Goal: Answer question/provide support: Share knowledge or assist other users

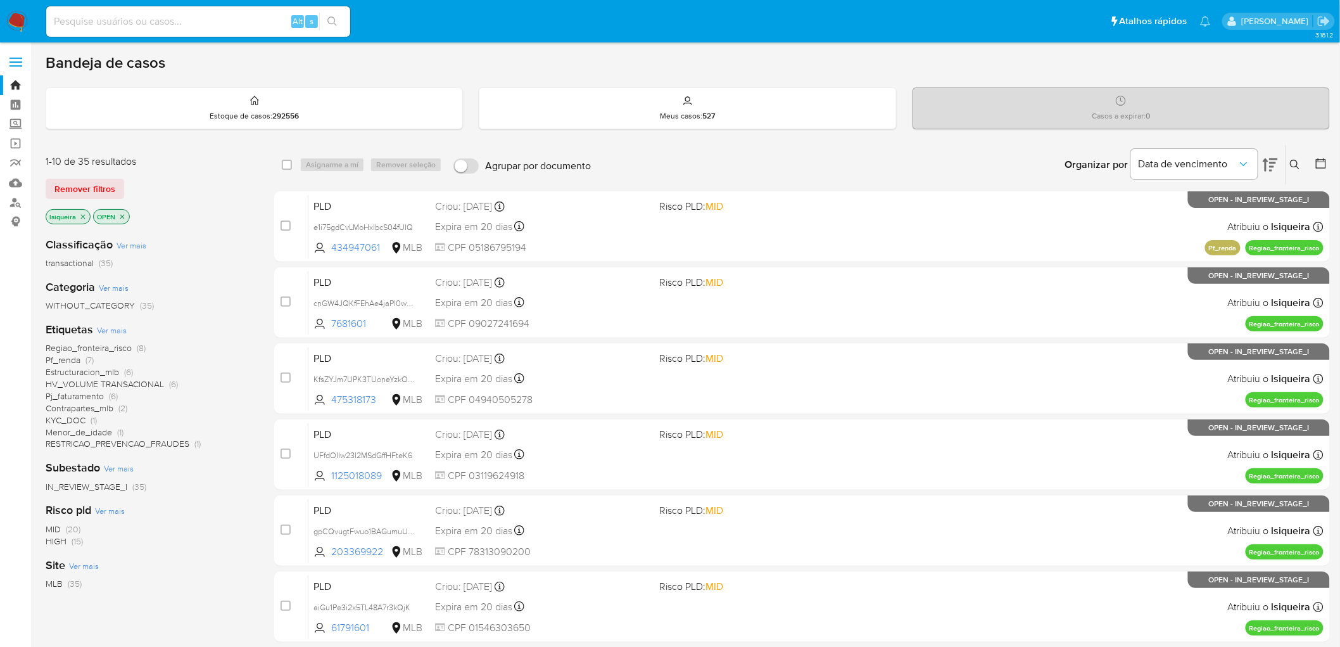
click at [137, 23] on input at bounding box center [198, 21] width 304 height 16
paste input "nCLM5EYY58Z6uASnR17bhAo7"
type input "nCLM5EYY58Z6uASnR17bhAo7"
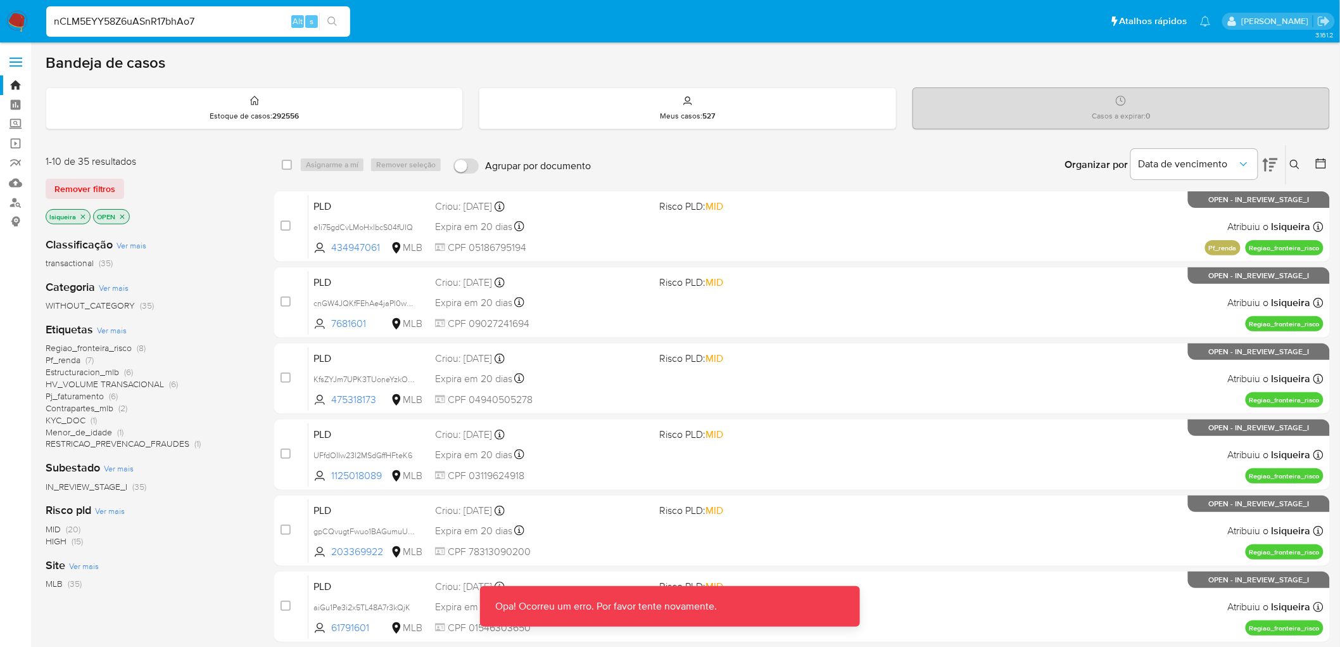
click at [712, 393] on p "Opa! Ocorreu um erro. Por favor tente novamente." at bounding box center [606, 606] width 252 height 41
click at [206, 13] on input "nCLM5EYY58Z6uASnR17bhAo7" at bounding box center [198, 21] width 304 height 16
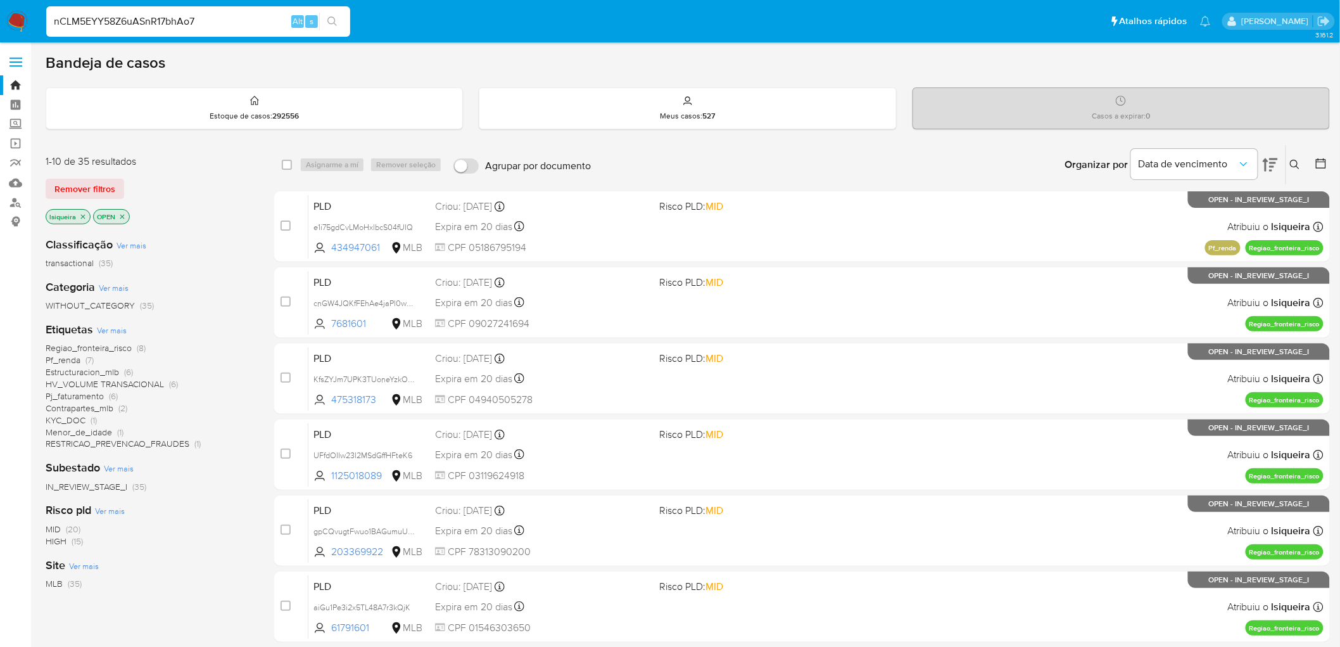
click at [256, 16] on input "nCLM5EYY58Z6uASnR17bhAo7" at bounding box center [198, 21] width 304 height 16
click at [210, 16] on input "nCLM5EYY58Z6uASnR17bhAo7" at bounding box center [198, 21] width 304 height 16
click at [210, 15] on input "nCLM5EYY58Z6uASnR17bhAo7" at bounding box center [198, 21] width 304 height 16
click at [327, 20] on icon "search-icon" at bounding box center [331, 20] width 9 height 9
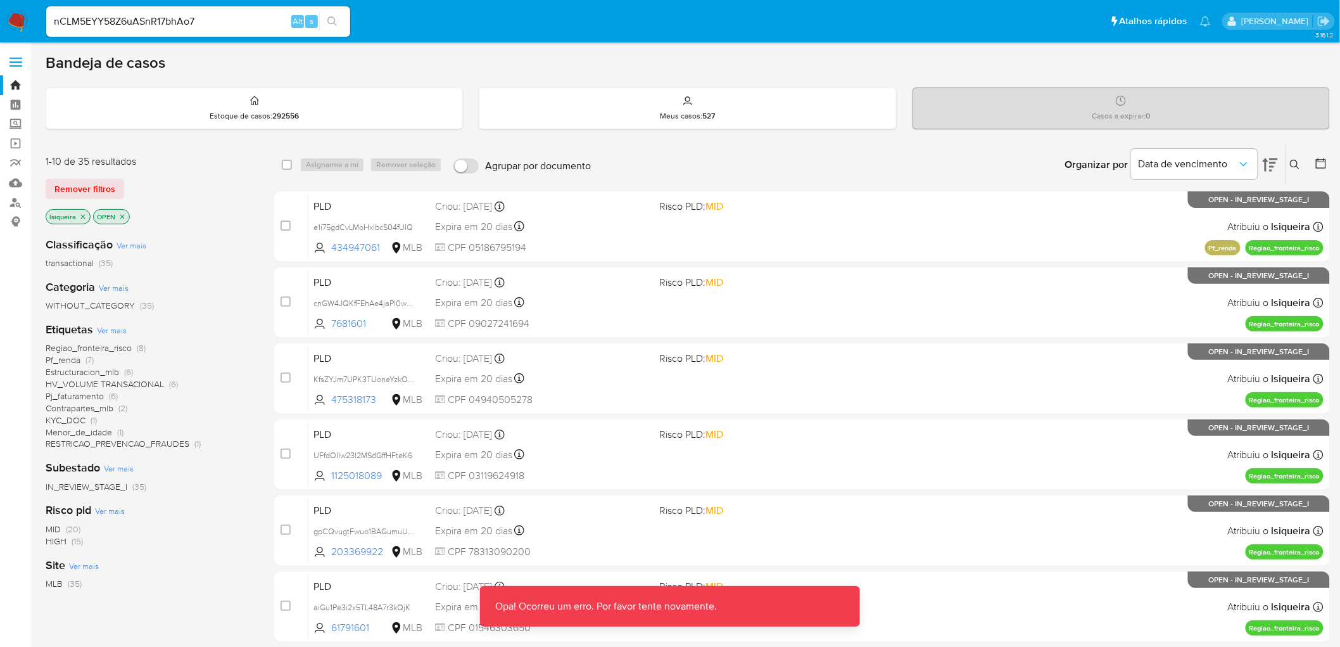
click at [224, 30] on div "nCLM5EYY58Z6uASnR17bhAo7 Alt s" at bounding box center [198, 21] width 304 height 30
click at [329, 22] on icon "search-icon" at bounding box center [332, 21] width 10 height 10
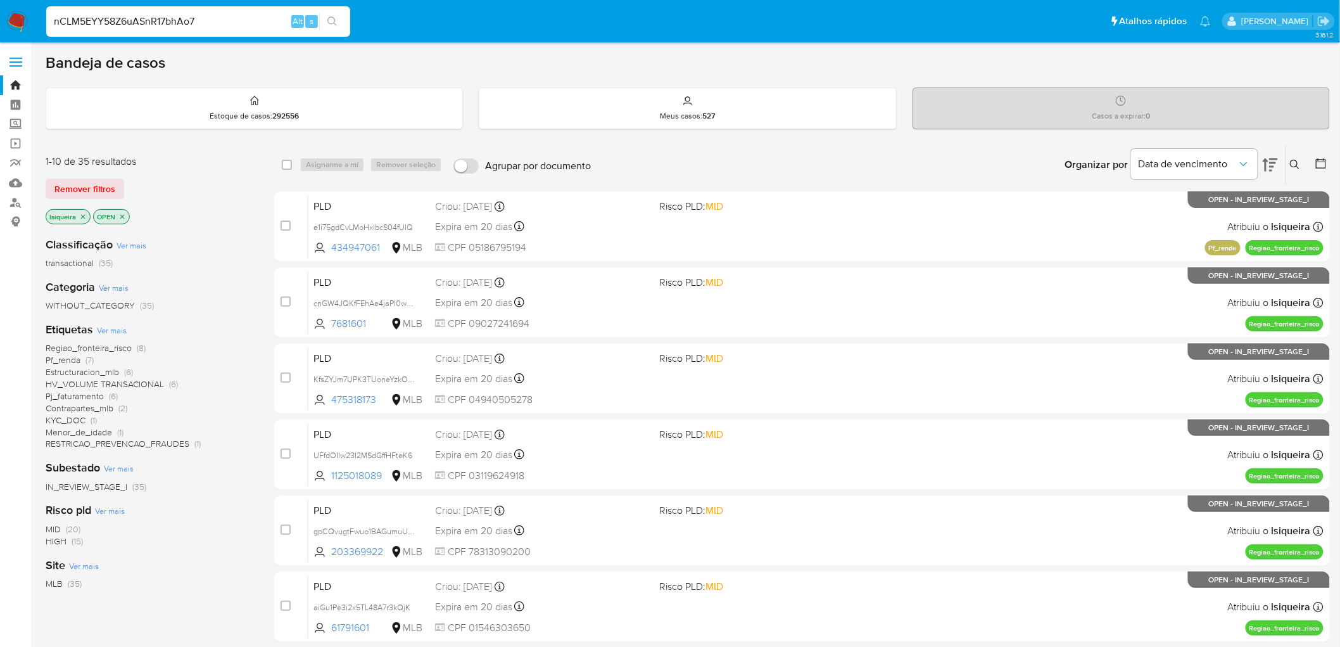
click at [203, 15] on input "nCLM5EYY58Z6uASnR17bhAo7" at bounding box center [198, 21] width 304 height 16
click at [253, 16] on input "nCLM5EYY58Z6uASnR17bhAo7" at bounding box center [198, 21] width 304 height 16
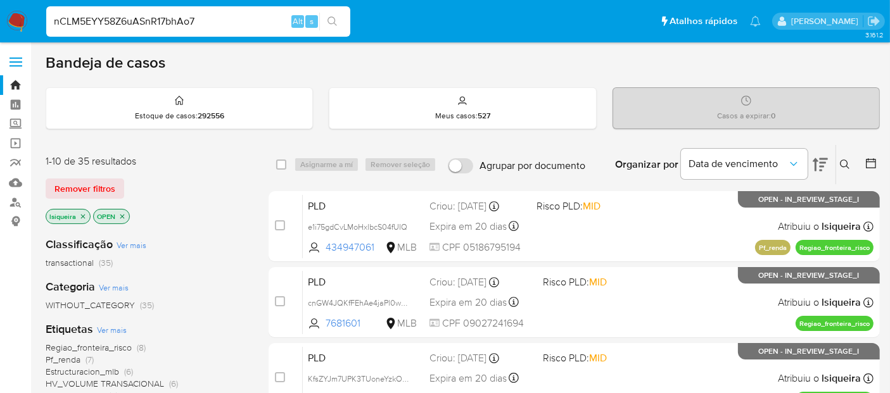
click at [256, 15] on input "nCLM5EYY58Z6uASnR17bhAo7" at bounding box center [198, 21] width 304 height 16
click at [242, 24] on input "nCLM5EYY58Z6uASnR17bhAo7" at bounding box center [198, 21] width 304 height 16
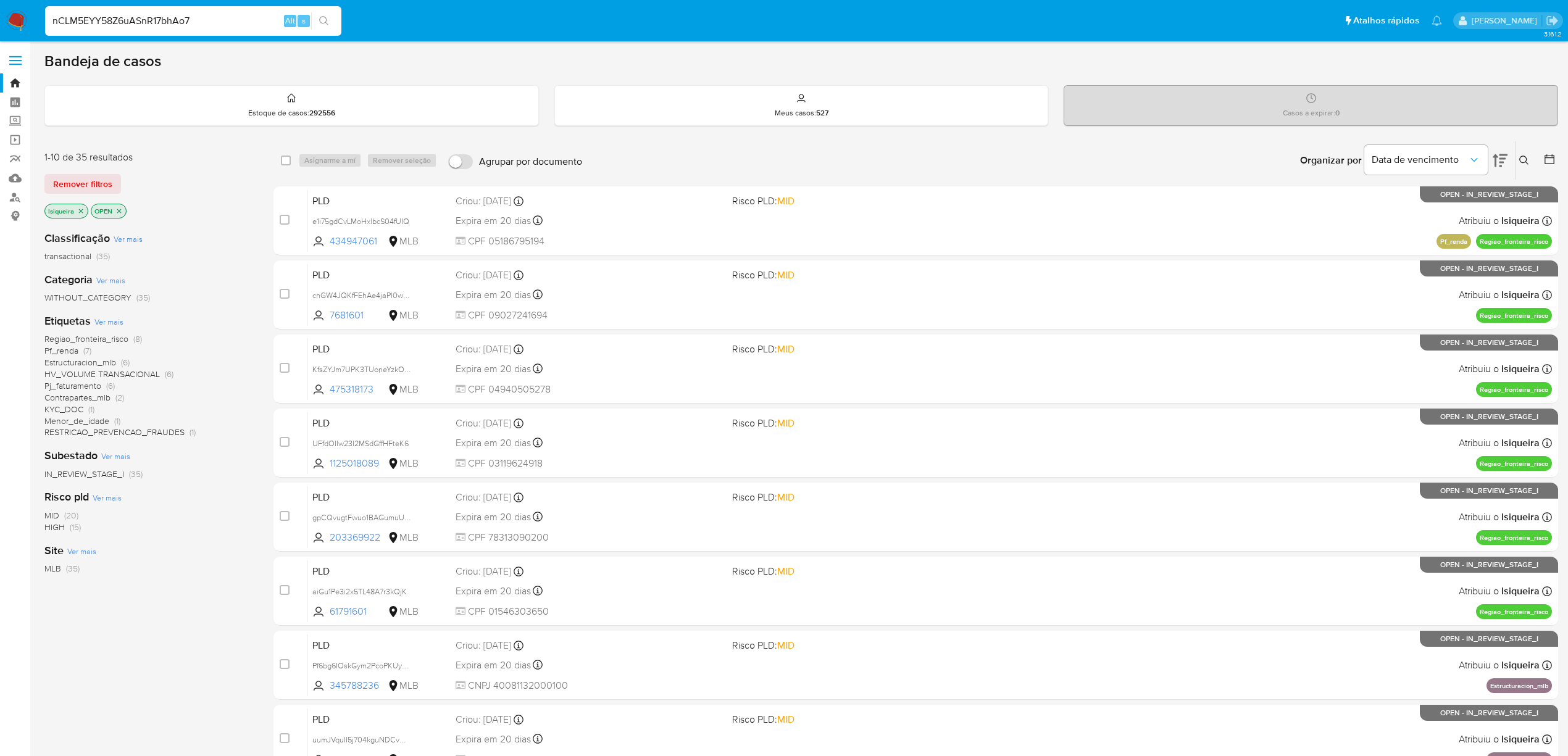
click at [14, 11] on img at bounding box center [17, 21] width 21 height 21
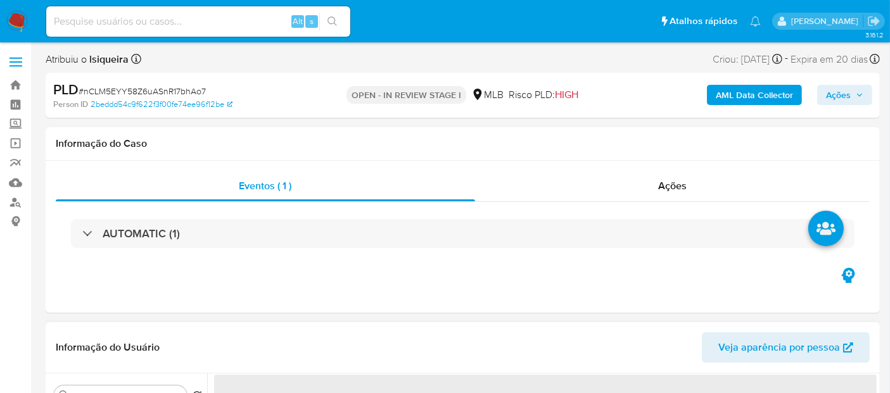
select select "10"
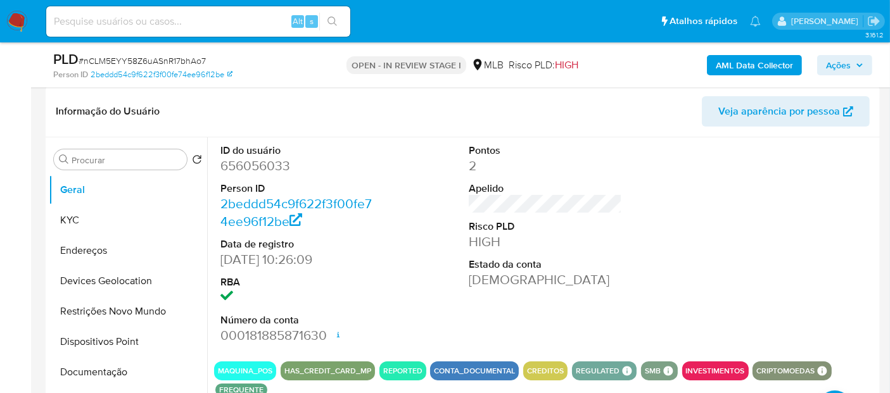
scroll to position [211, 0]
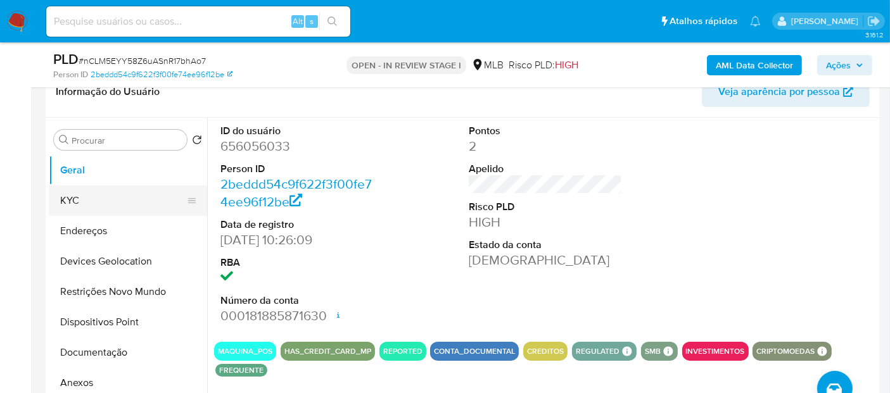
click at [111, 204] on button "KYC" at bounding box center [123, 201] width 148 height 30
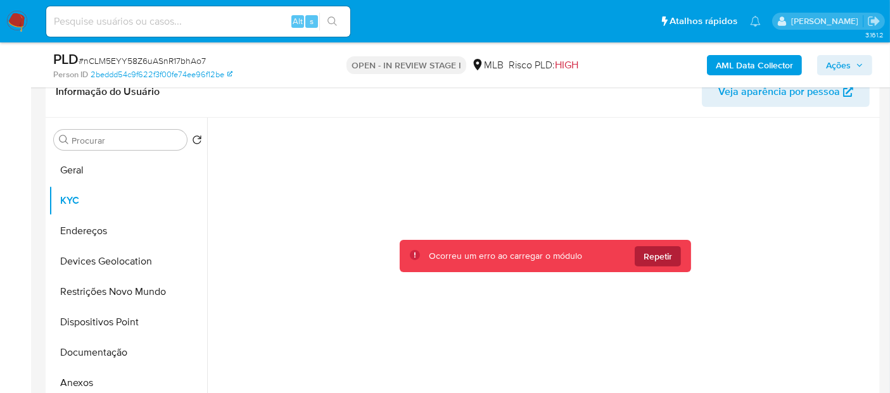
click at [664, 257] on span "Repetir" at bounding box center [657, 256] width 28 height 20
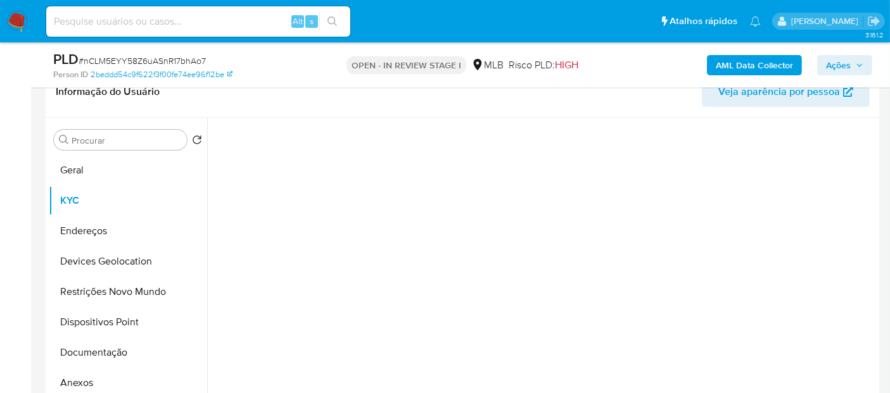
click at [664, 257] on div at bounding box center [545, 277] width 662 height 318
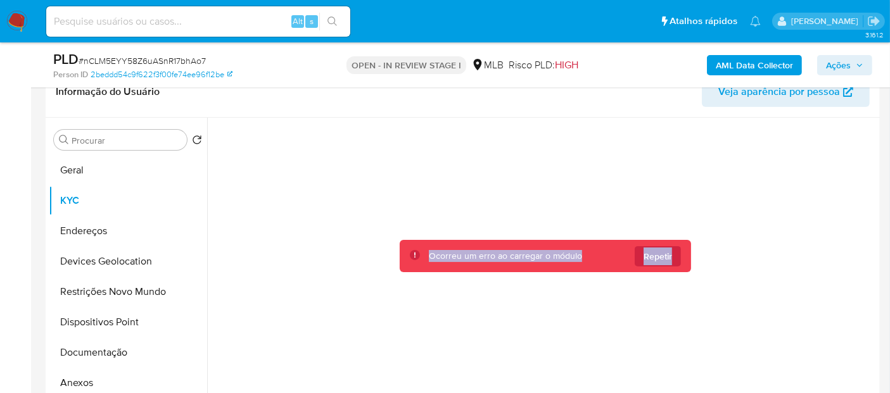
click at [664, 257] on span "Repetir" at bounding box center [657, 256] width 28 height 20
click at [664, 257] on div "Ocorreu um erro ao carregar o módulo Repetir" at bounding box center [545, 277] width 662 height 318
click at [664, 257] on span "Repetir" at bounding box center [657, 256] width 28 height 20
click at [664, 257] on div "Ocorreu um erro ao carregar o módulo Repetir" at bounding box center [545, 277] width 662 height 318
click at [657, 265] on div "Ocorreu um erro ao carregar o módulo Repetir" at bounding box center [545, 256] width 291 height 32
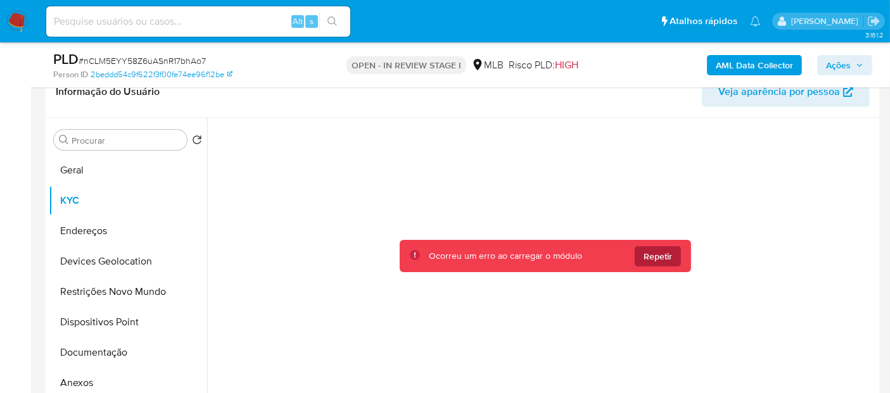
click at [657, 265] on div "Ocorreu um erro ao carregar o módulo Repetir" at bounding box center [545, 256] width 291 height 32
click at [654, 255] on span "Repetir" at bounding box center [657, 256] width 28 height 20
click at [654, 260] on span "Repetir" at bounding box center [657, 256] width 28 height 20
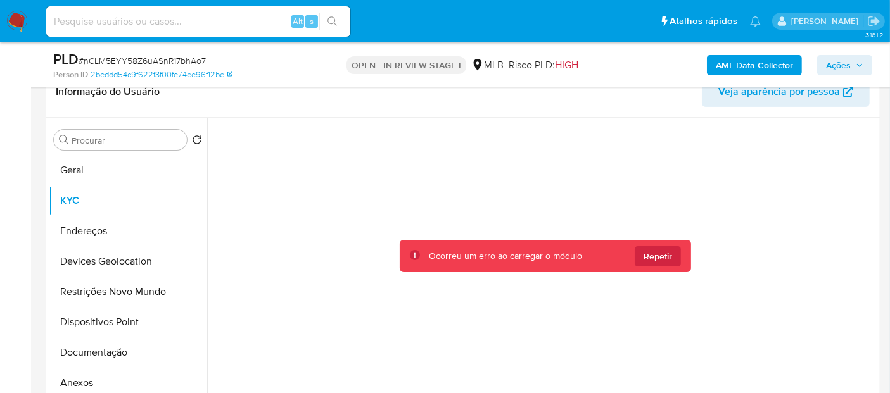
click at [654, 260] on span "Repetir" at bounding box center [657, 256] width 28 height 20
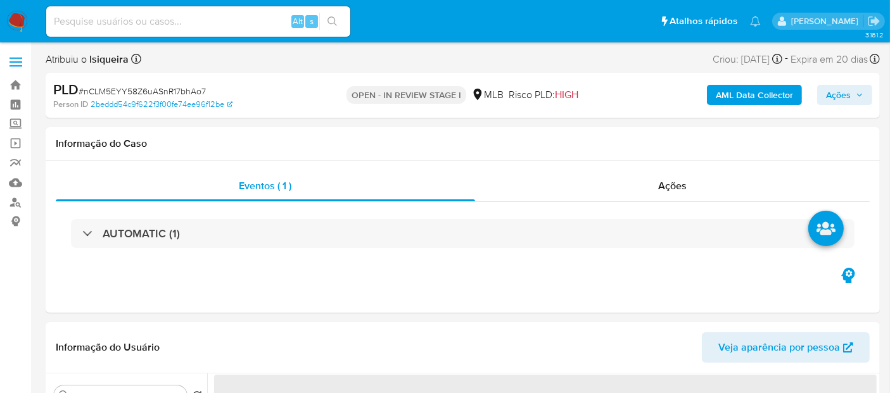
select select "10"
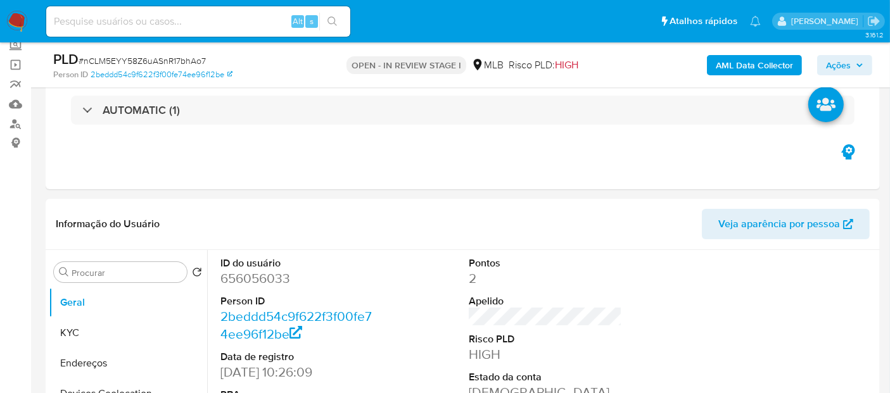
scroll to position [99, 0]
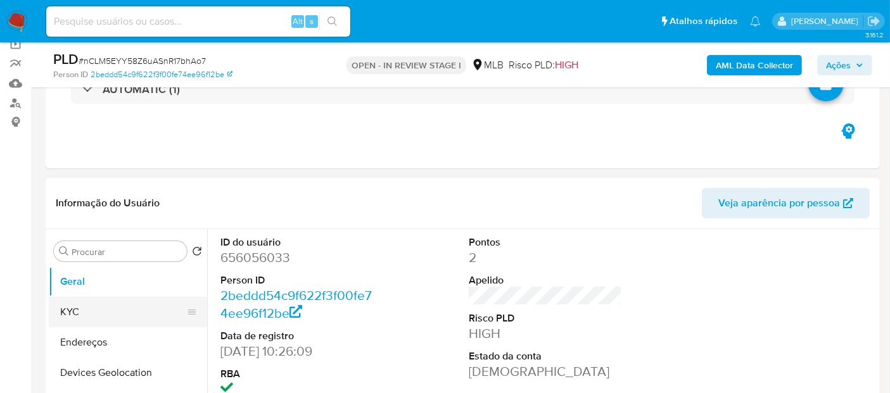
click at [115, 315] on button "KYC" at bounding box center [123, 312] width 148 height 30
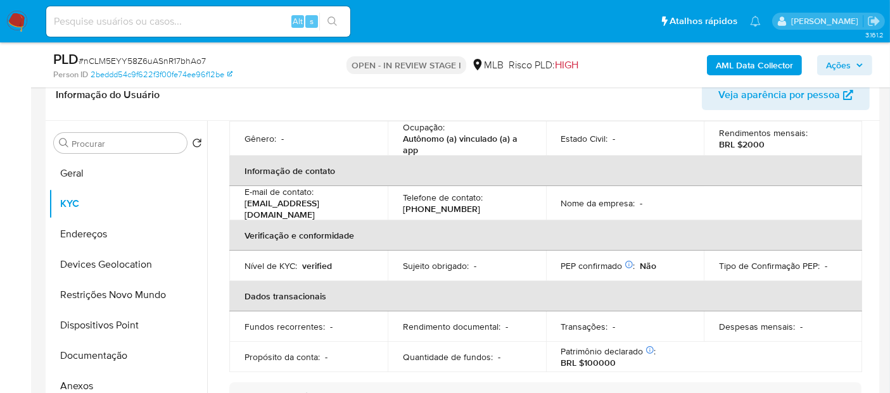
scroll to position [211, 0]
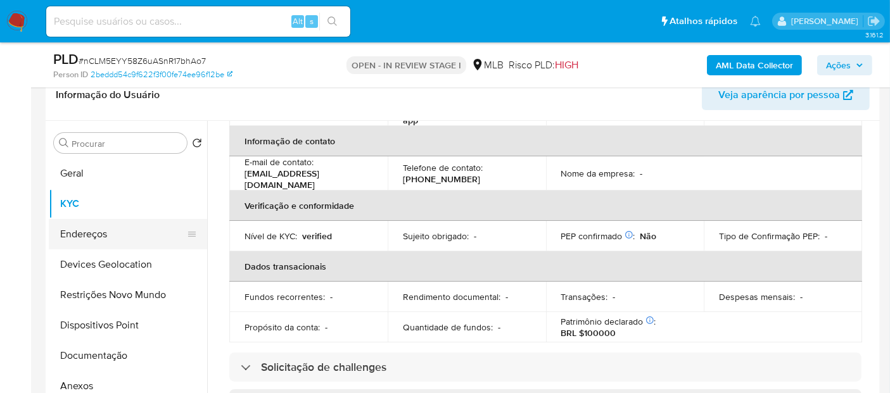
click at [133, 232] on button "Endereços" at bounding box center [123, 234] width 148 height 30
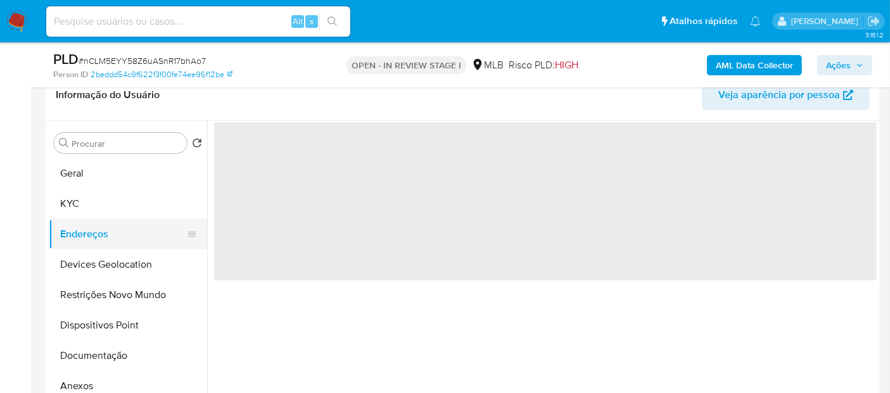
scroll to position [0, 0]
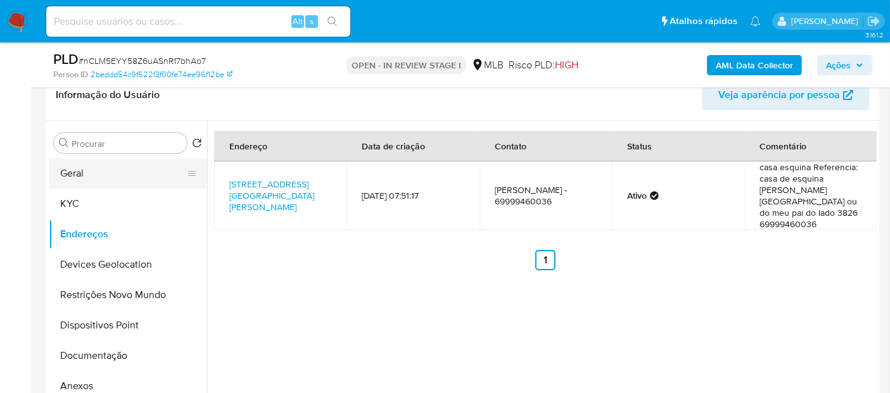
click at [114, 185] on button "Geral" at bounding box center [123, 173] width 148 height 30
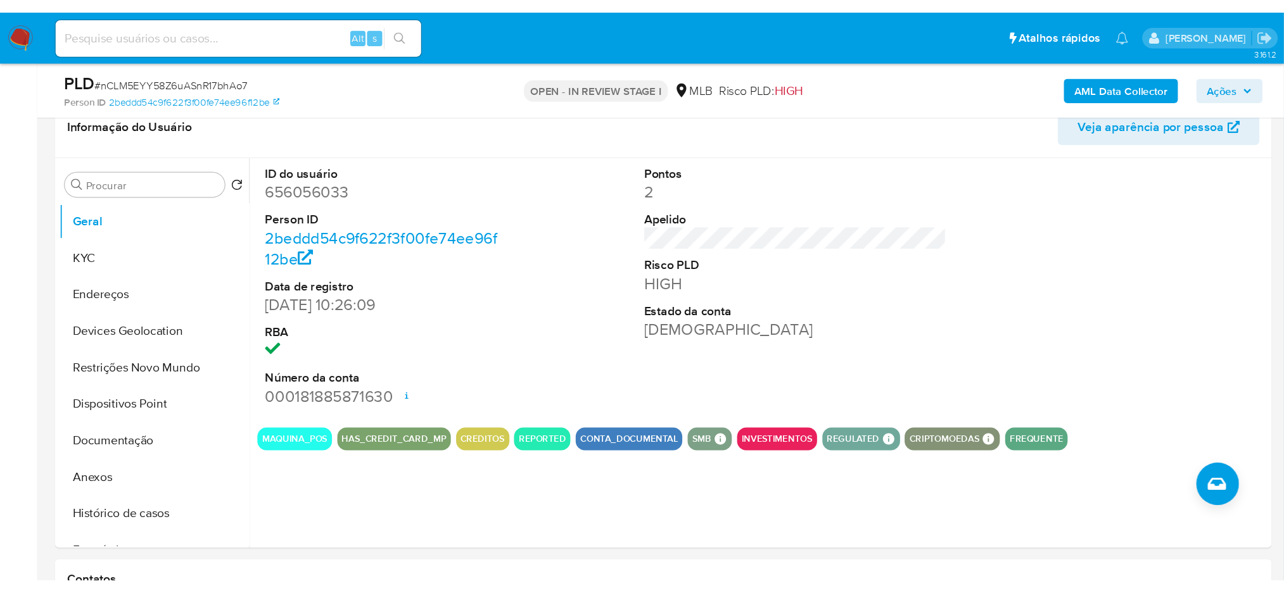
scroll to position [208, 0]
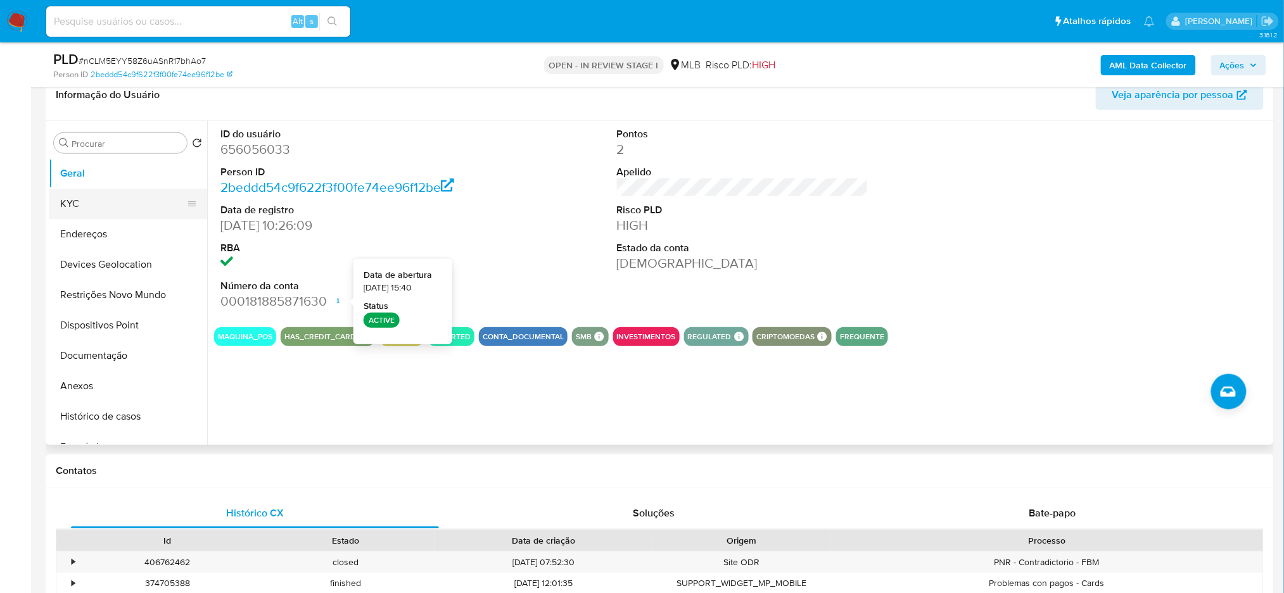
click at [86, 201] on button "KYC" at bounding box center [123, 204] width 148 height 30
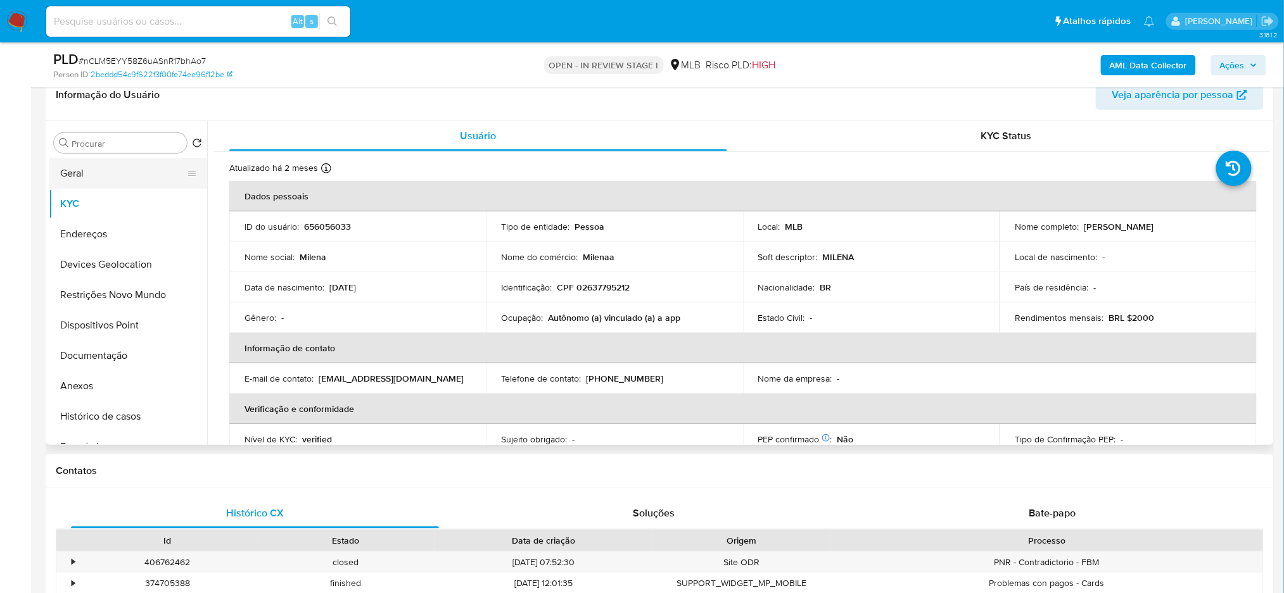
click at [74, 175] on button "Geral" at bounding box center [123, 173] width 148 height 30
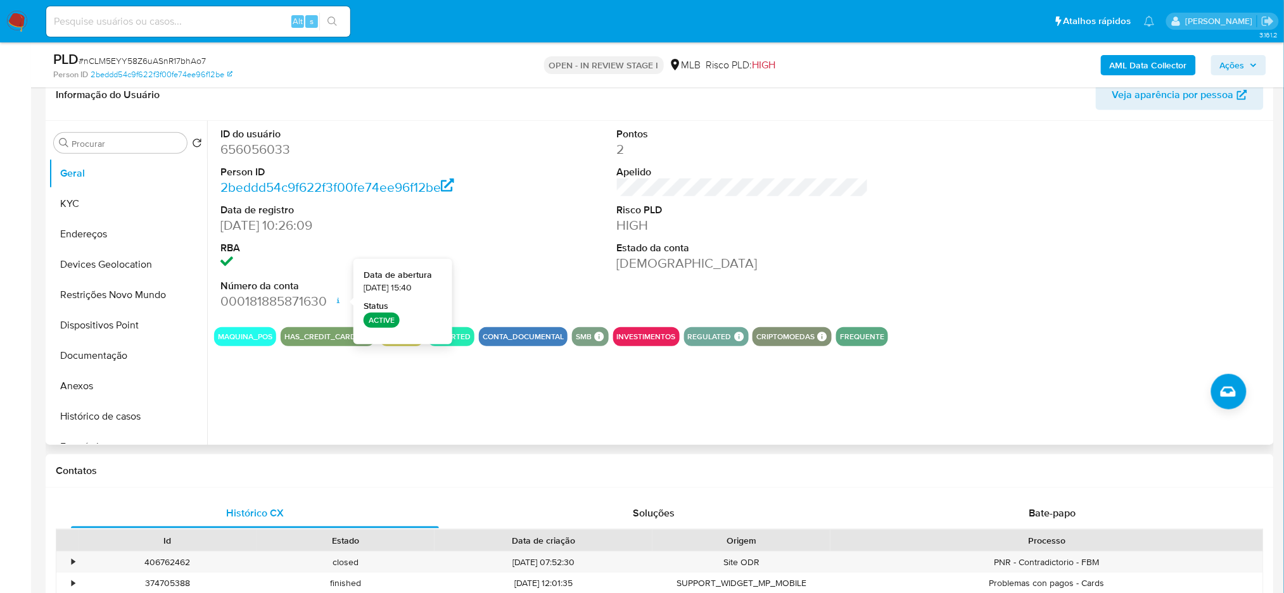
click at [900, 185] on div "ID do usuário 656056033 Person ID 2beddd54c9f622f3f00fe74ee96f12be Data de regi…" at bounding box center [742, 219] width 1056 height 196
click at [110, 353] on button "Documentação" at bounding box center [123, 356] width 148 height 30
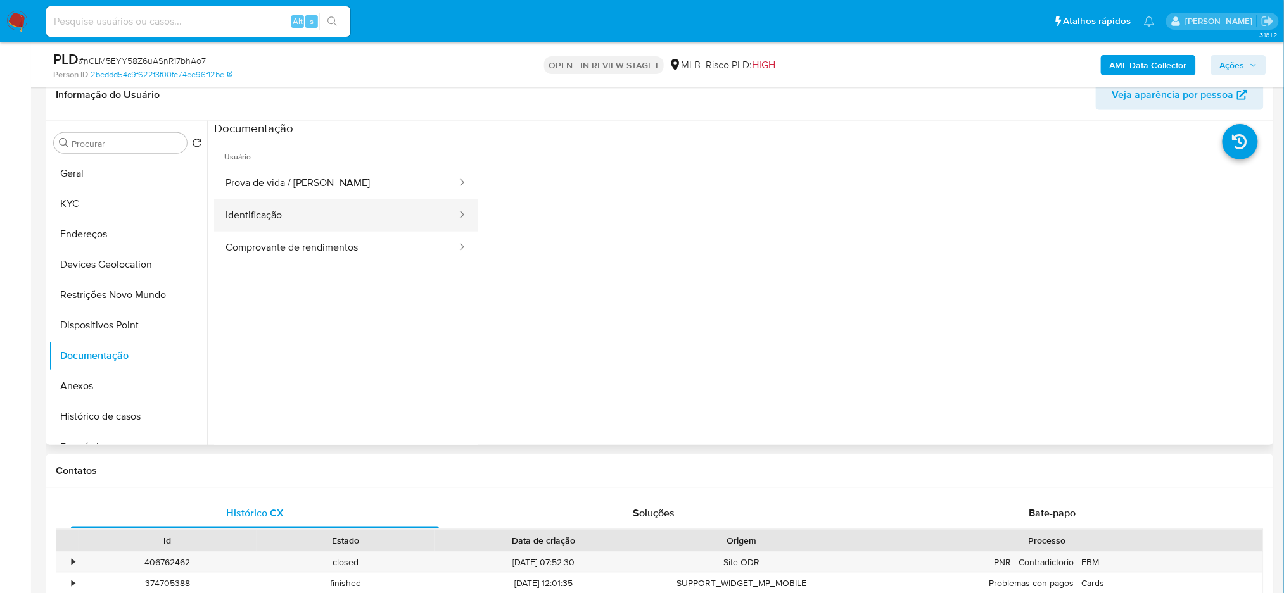
click at [317, 214] on button "Identificação" at bounding box center [336, 215] width 244 height 32
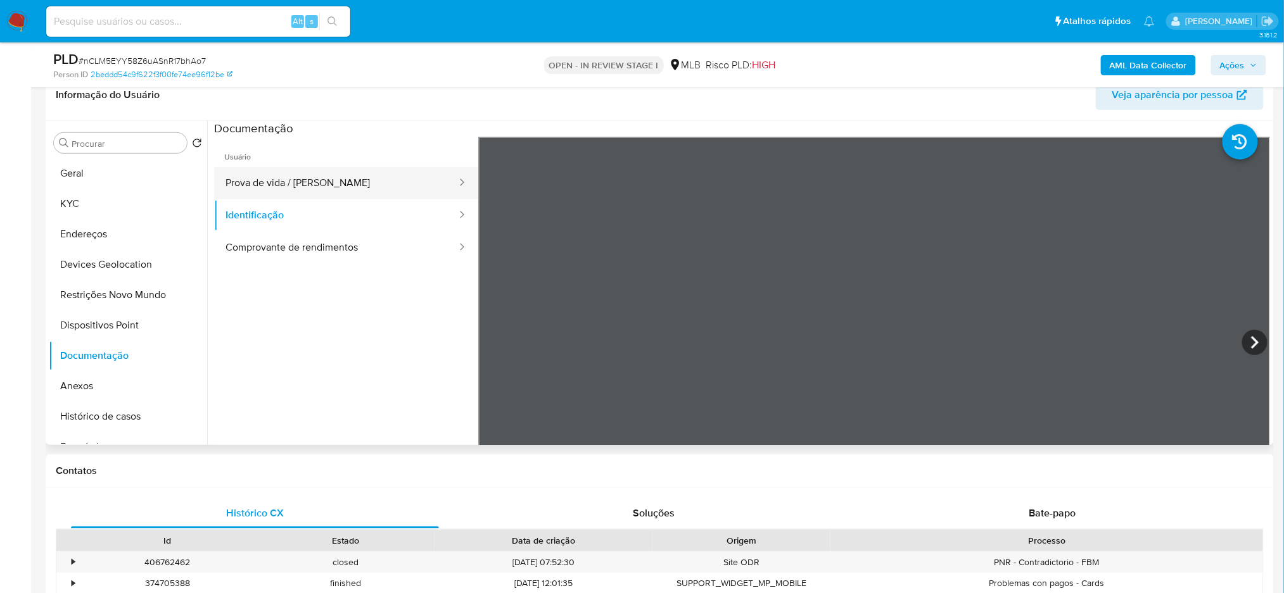
click at [318, 172] on button "Prova de vida / [PERSON_NAME]" at bounding box center [336, 183] width 244 height 32
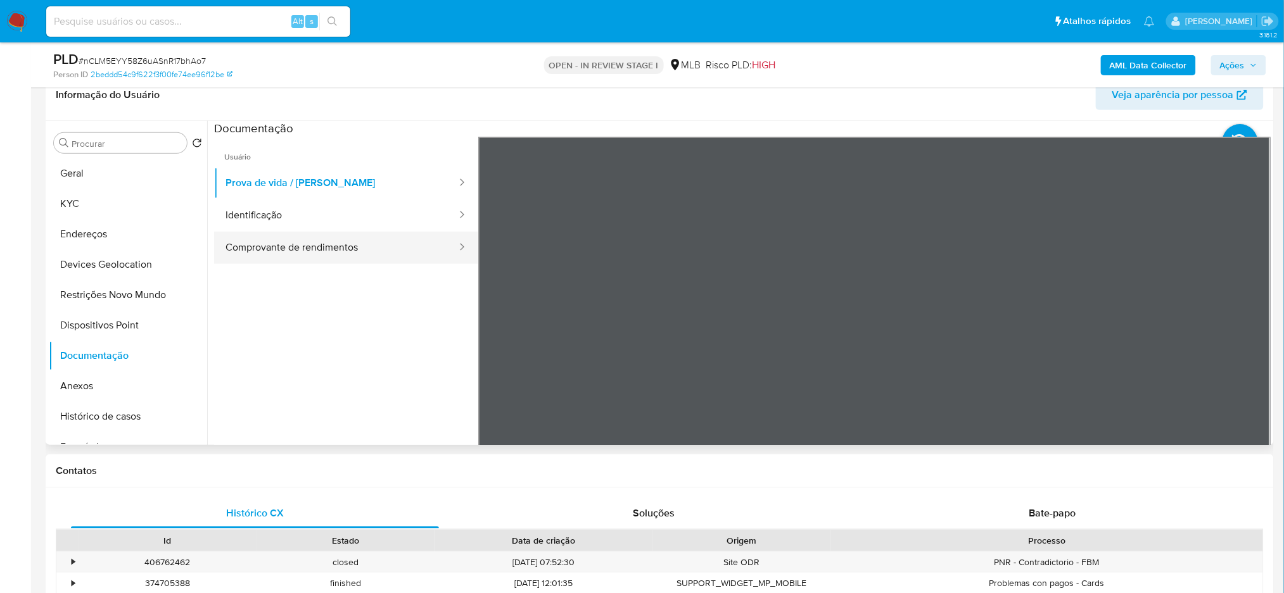
click at [288, 248] on button "Comprovante de rendimentos" at bounding box center [336, 248] width 244 height 32
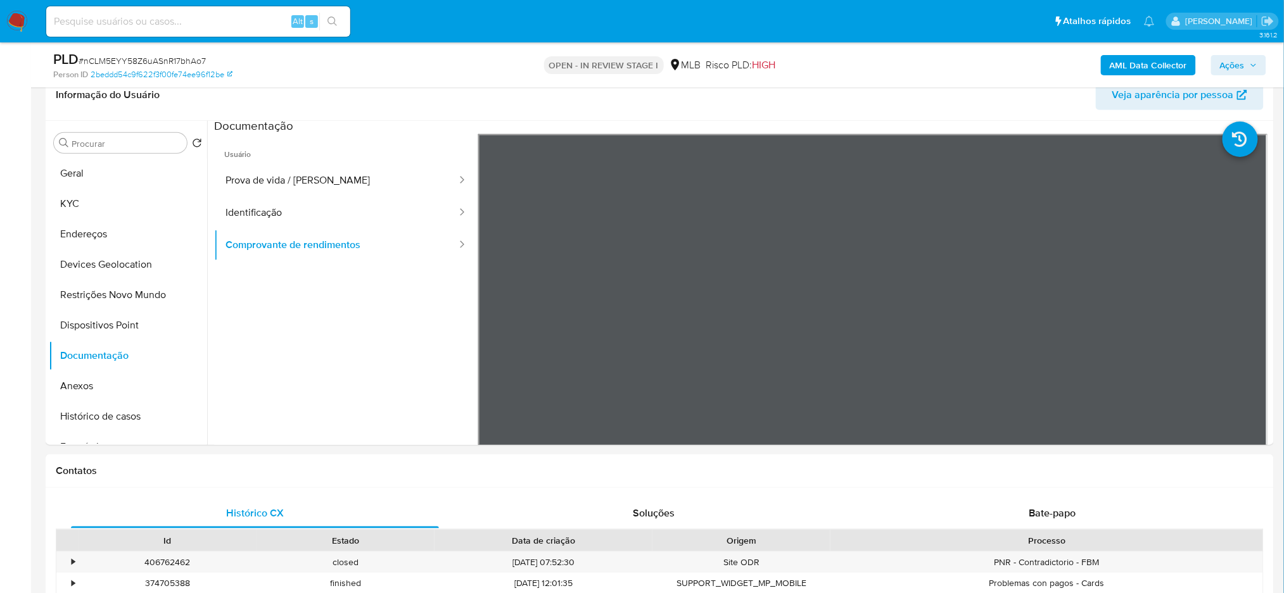
scroll to position [0, 0]
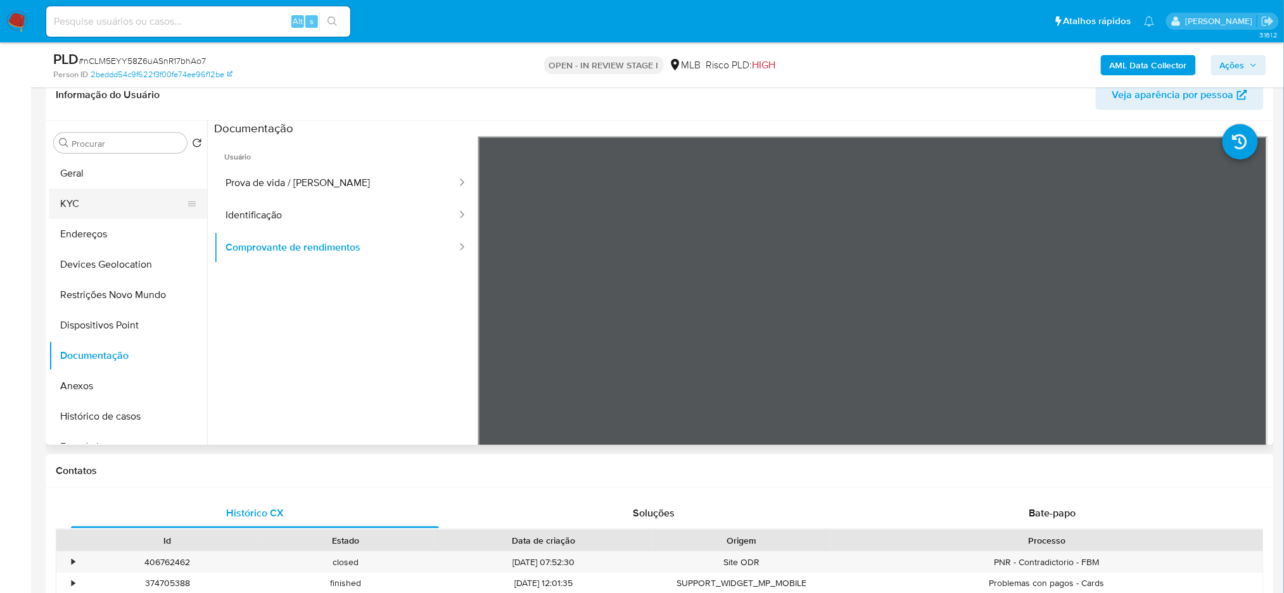
click at [117, 202] on button "KYC" at bounding box center [123, 204] width 148 height 30
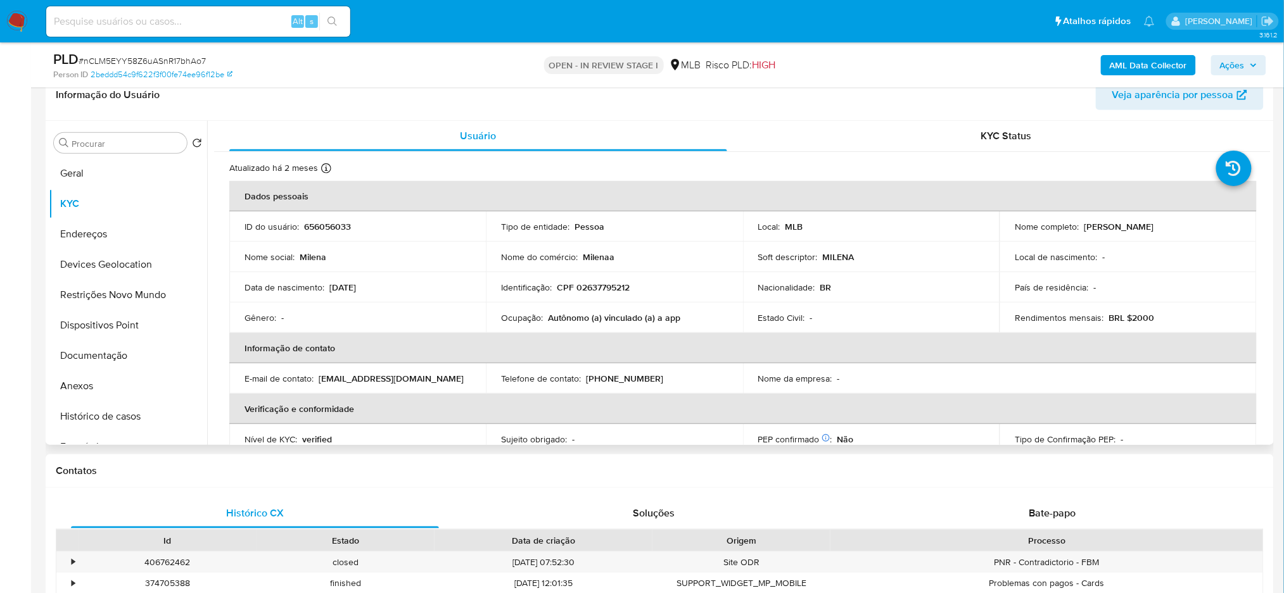
click at [565, 318] on p "Autônomo (a) vinculado (a) a app" at bounding box center [614, 317] width 132 height 11
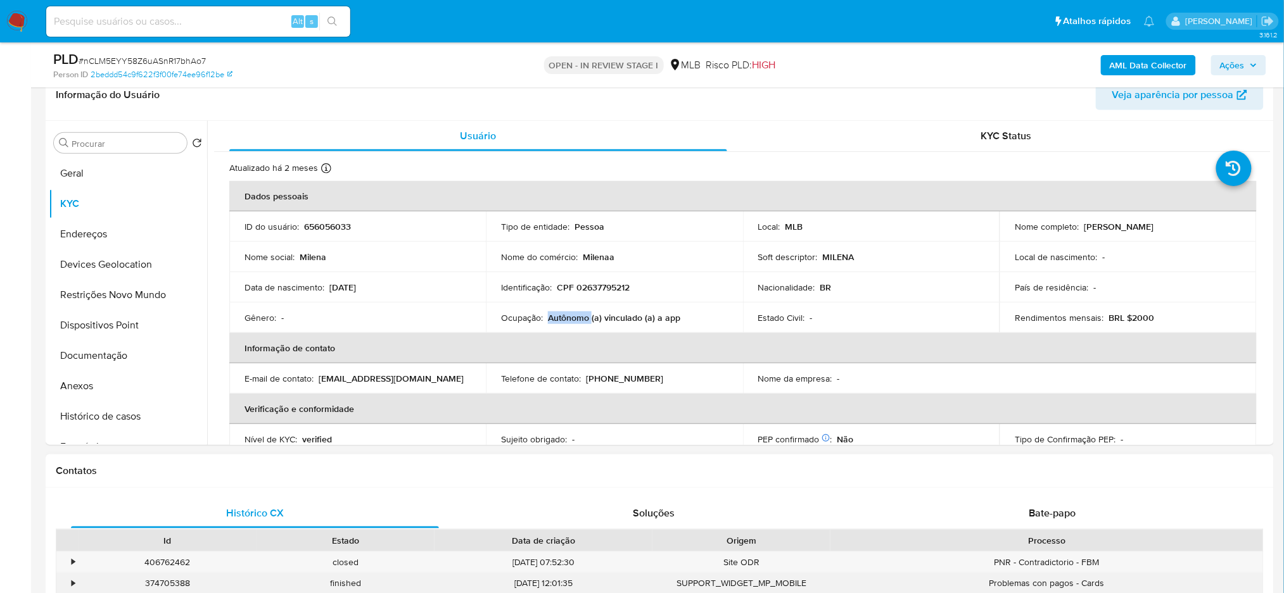
copy p "Autônomo"
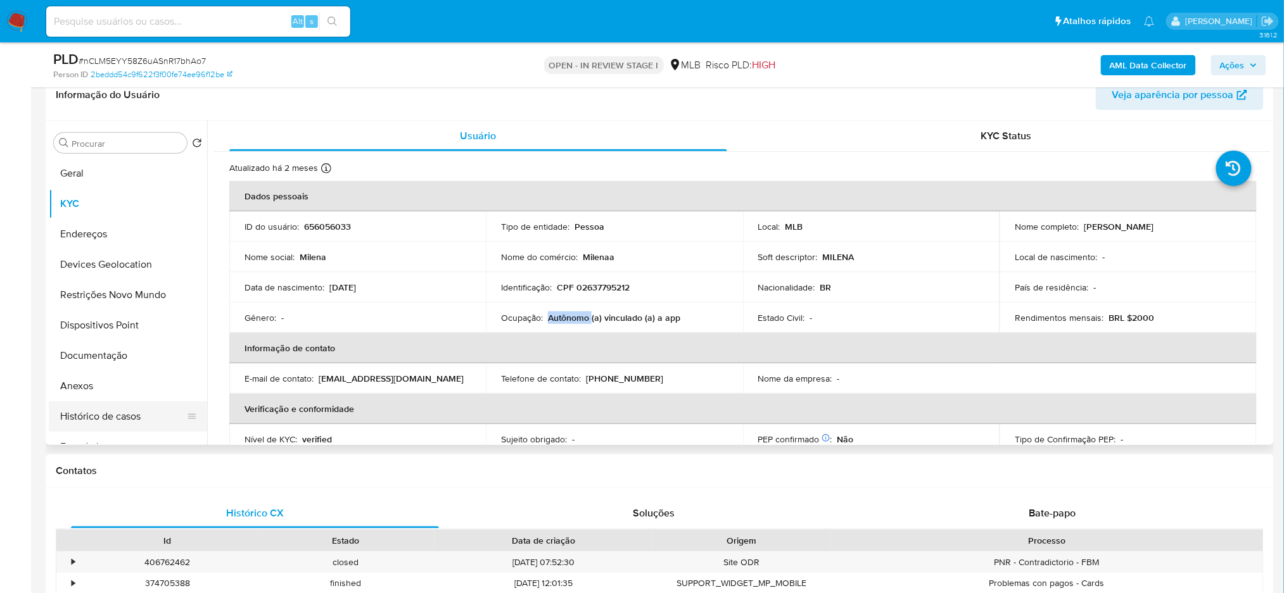
click at [106, 393] on button "Histórico de casos" at bounding box center [123, 417] width 148 height 30
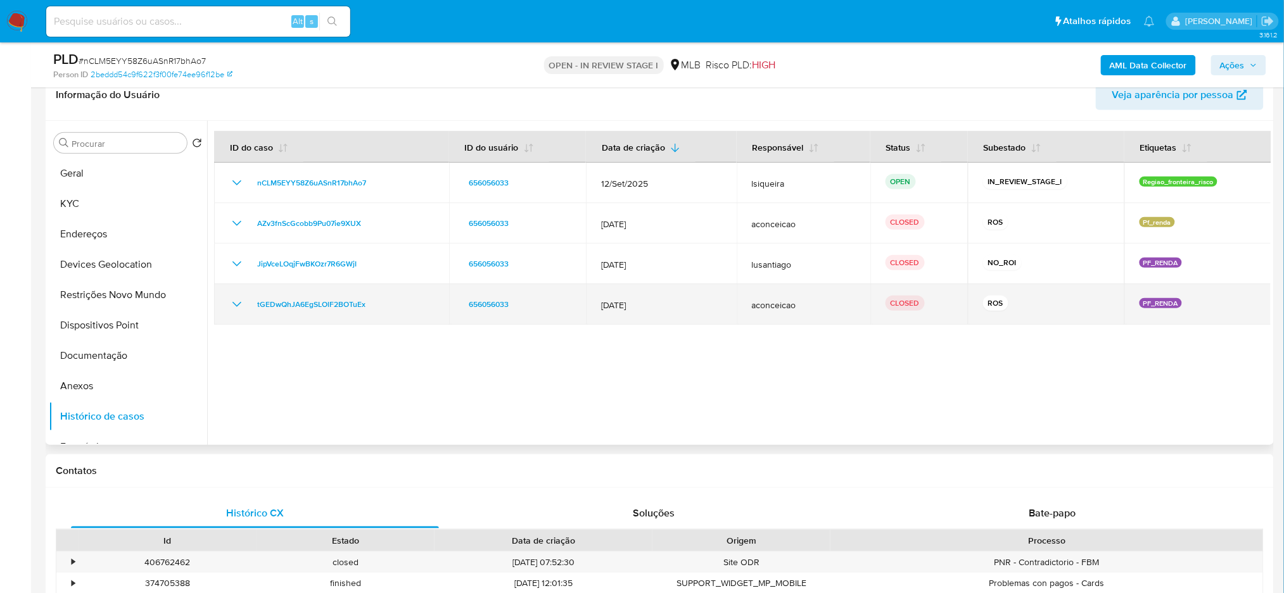
click at [245, 308] on div "tGEDwQhJA6EgSLOlF2BOTuEx" at bounding box center [331, 304] width 205 height 15
click at [236, 303] on icon "Mostrar/Ocultar" at bounding box center [236, 304] width 15 height 15
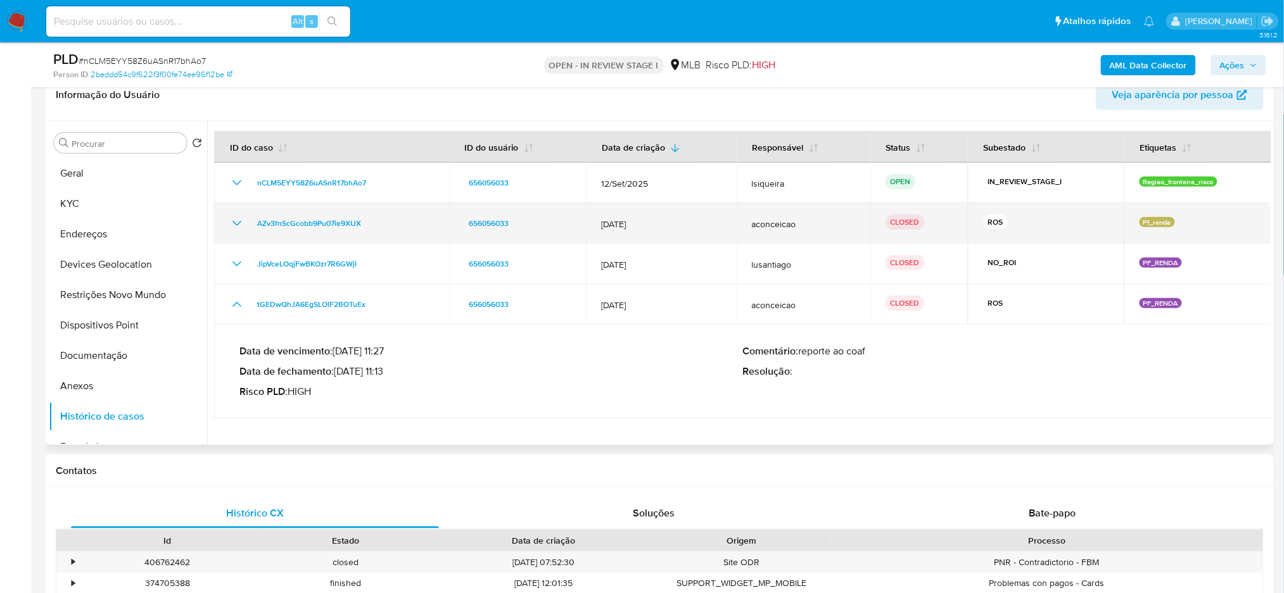
drag, startPoint x: 232, startPoint y: 301, endPoint x: 244, endPoint y: 225, distance: 76.9
click at [232, 298] on icon "Mostrar/Ocultar" at bounding box center [236, 304] width 15 height 15
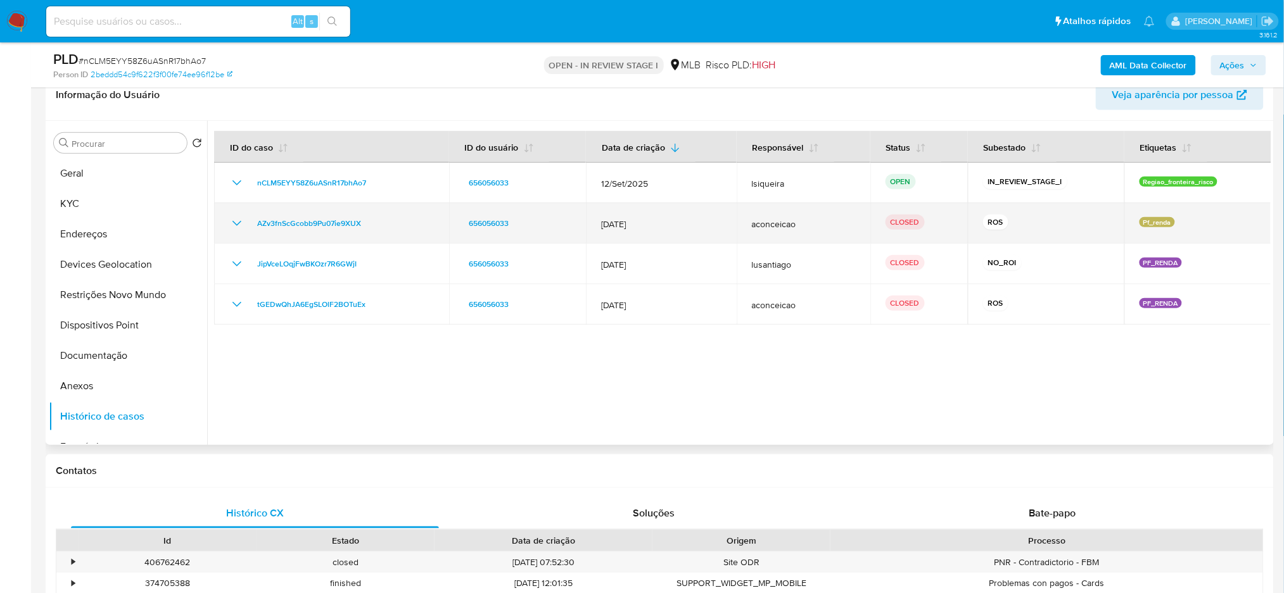
click at [234, 229] on icon "Mostrar/Ocultar" at bounding box center [236, 223] width 15 height 15
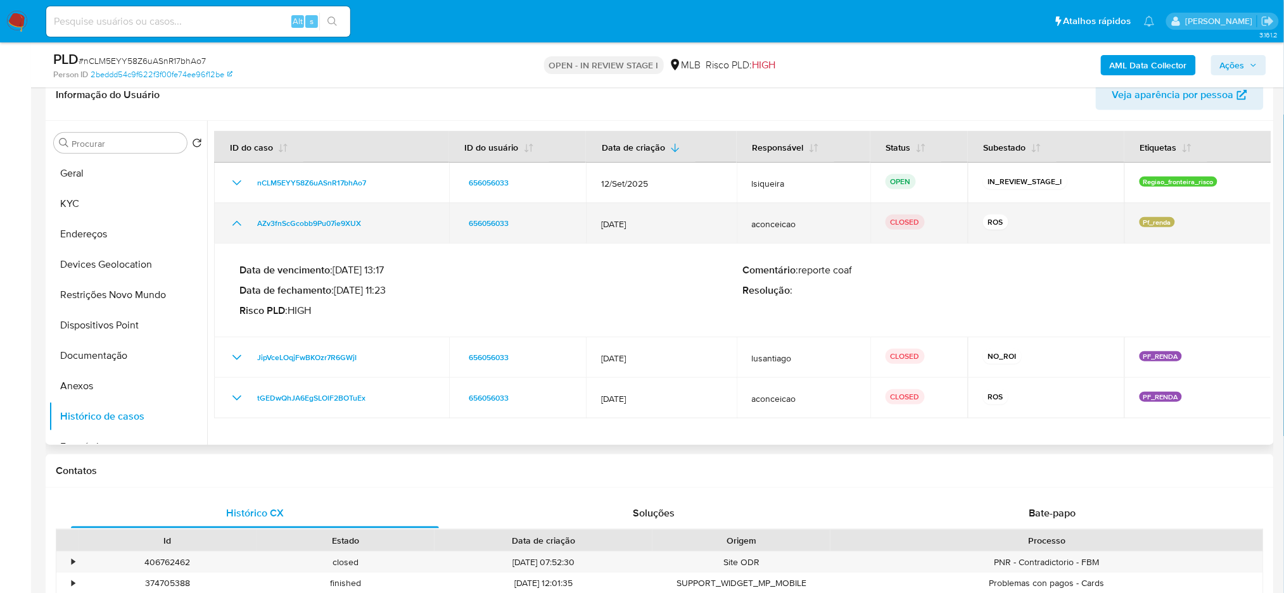
click at [234, 229] on icon "Mostrar/Ocultar" at bounding box center [236, 223] width 15 height 15
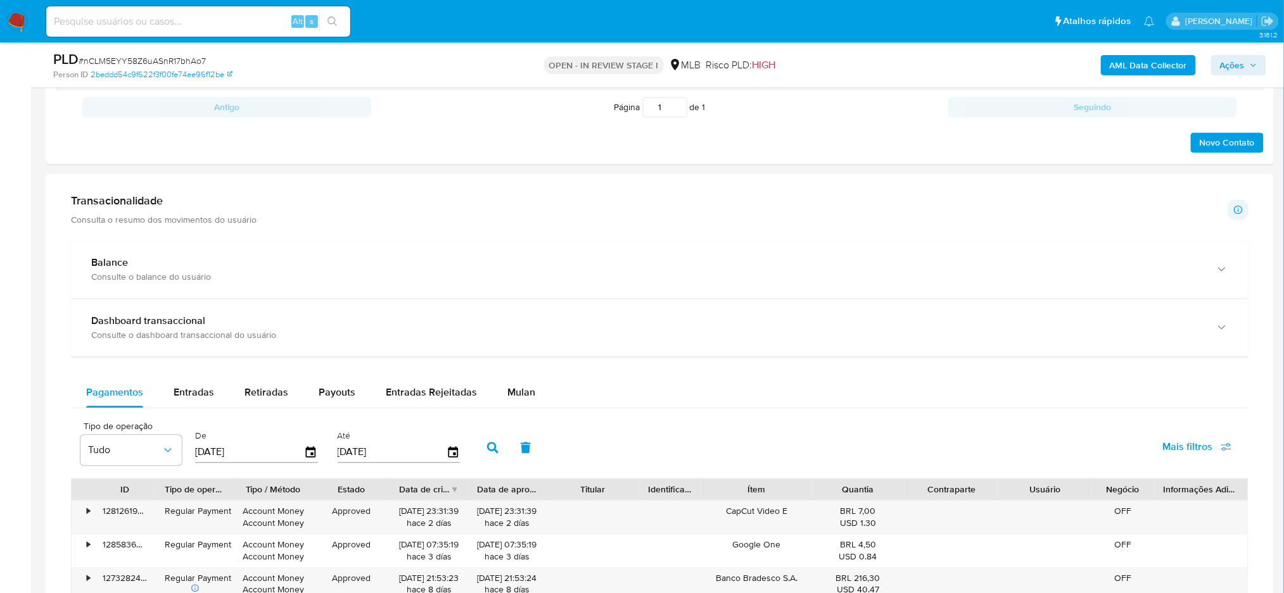
scroll to position [714, 0]
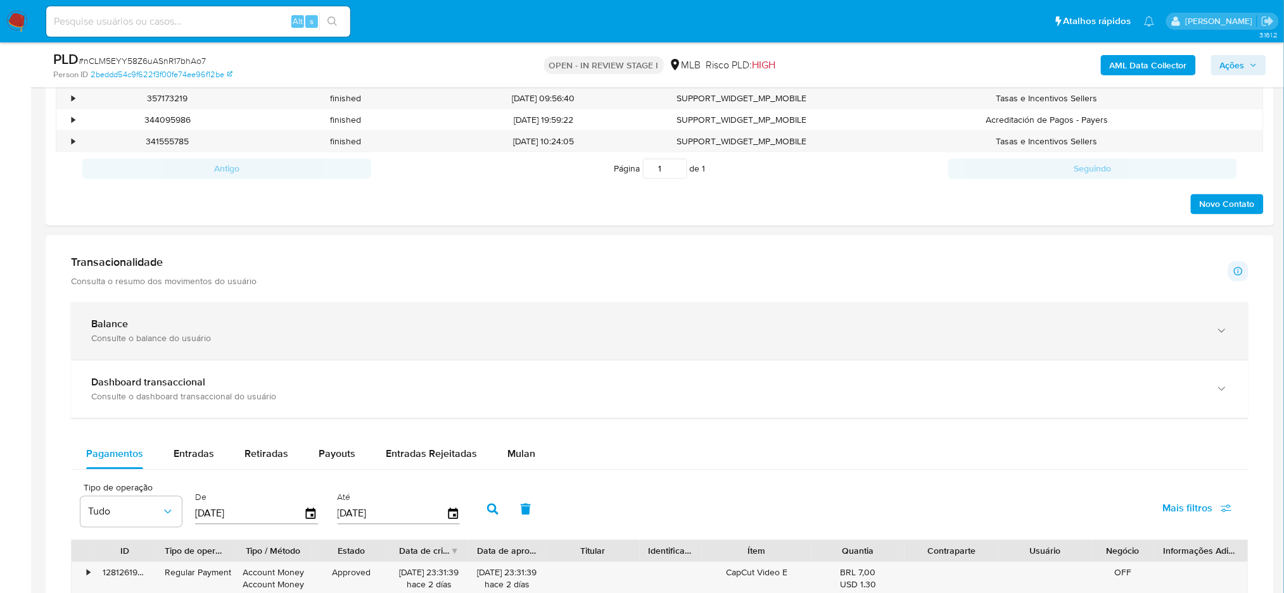
drag, startPoint x: 139, startPoint y: 334, endPoint x: 149, endPoint y: 339, distance: 11.9
click at [140, 334] on div "Consulte o balance do usuário" at bounding box center [646, 338] width 1111 height 11
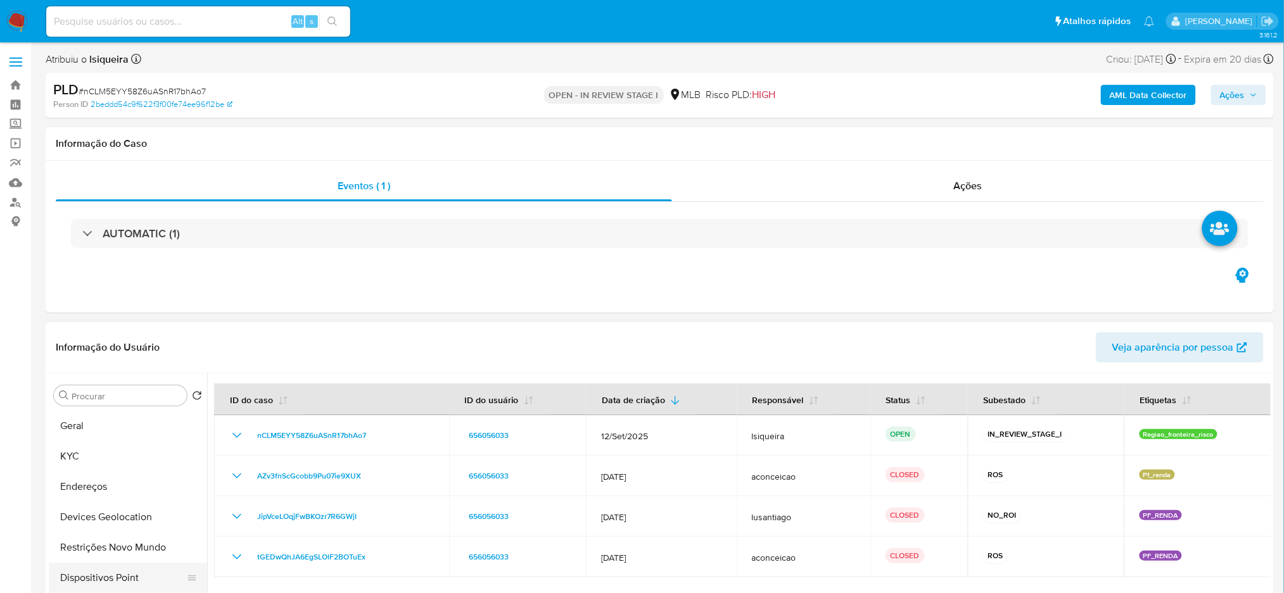
scroll to position [84, 0]
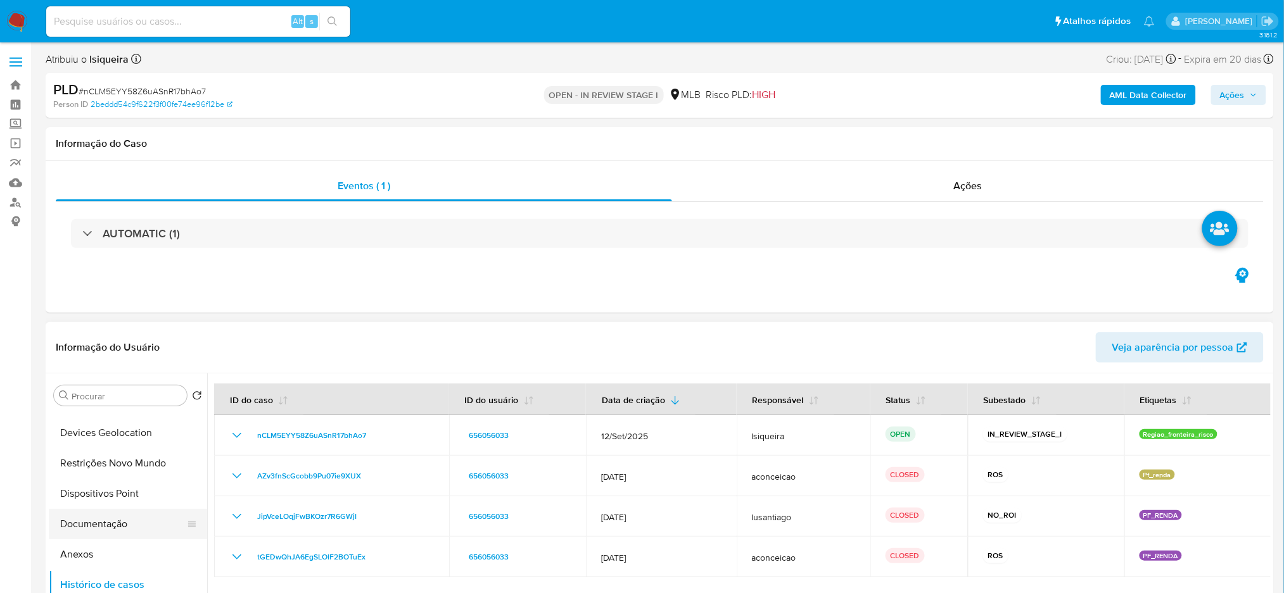
click at [119, 393] on button "Documentação" at bounding box center [123, 524] width 148 height 30
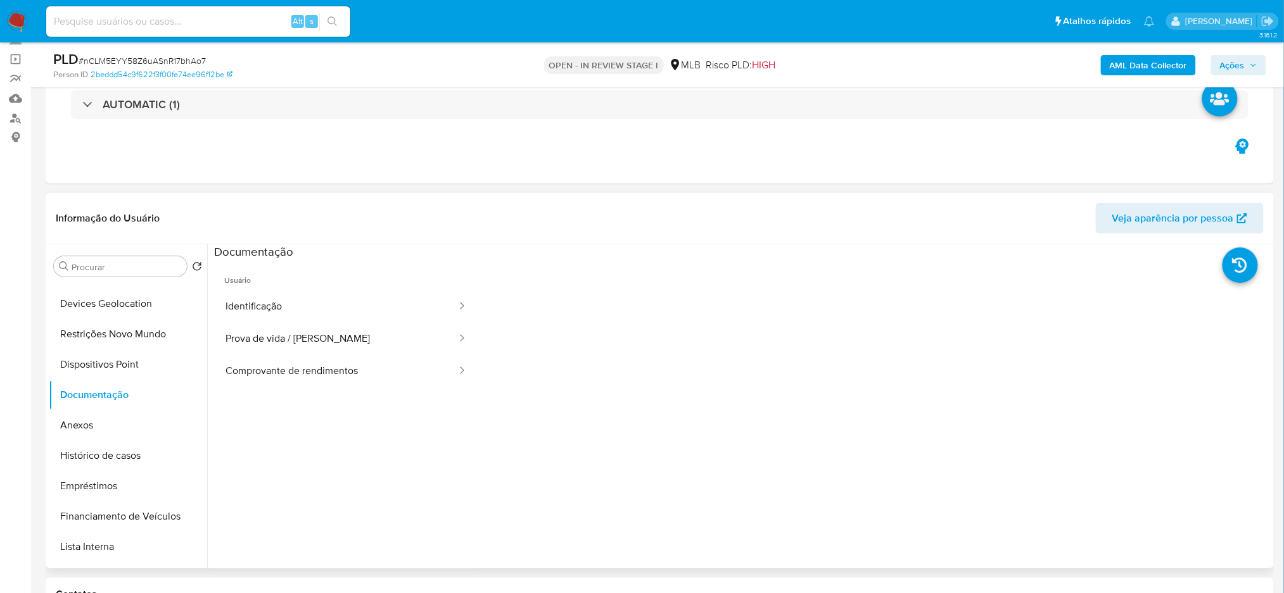
click at [271, 391] on ul "Usuário Identificação Prova de vida / Selfie Comprovante de rendimentos" at bounding box center [346, 442] width 264 height 365
click at [286, 369] on button "Comprovante de rendimentos" at bounding box center [336, 371] width 244 height 32
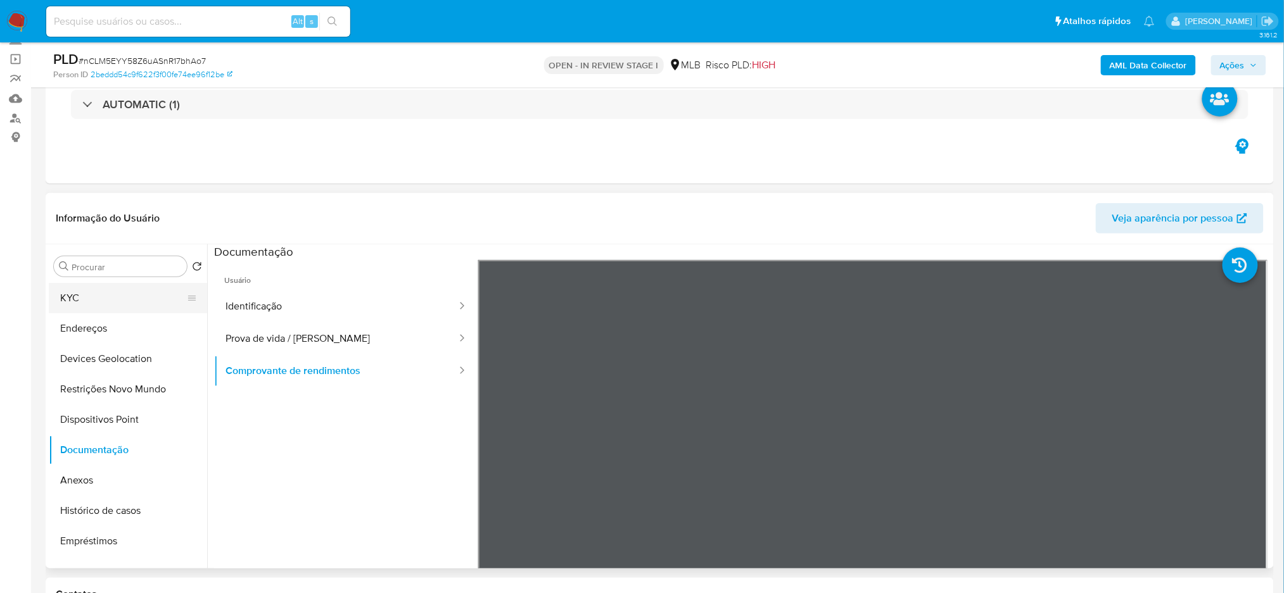
scroll to position [0, 0]
click at [106, 298] on button "Geral" at bounding box center [123, 297] width 148 height 30
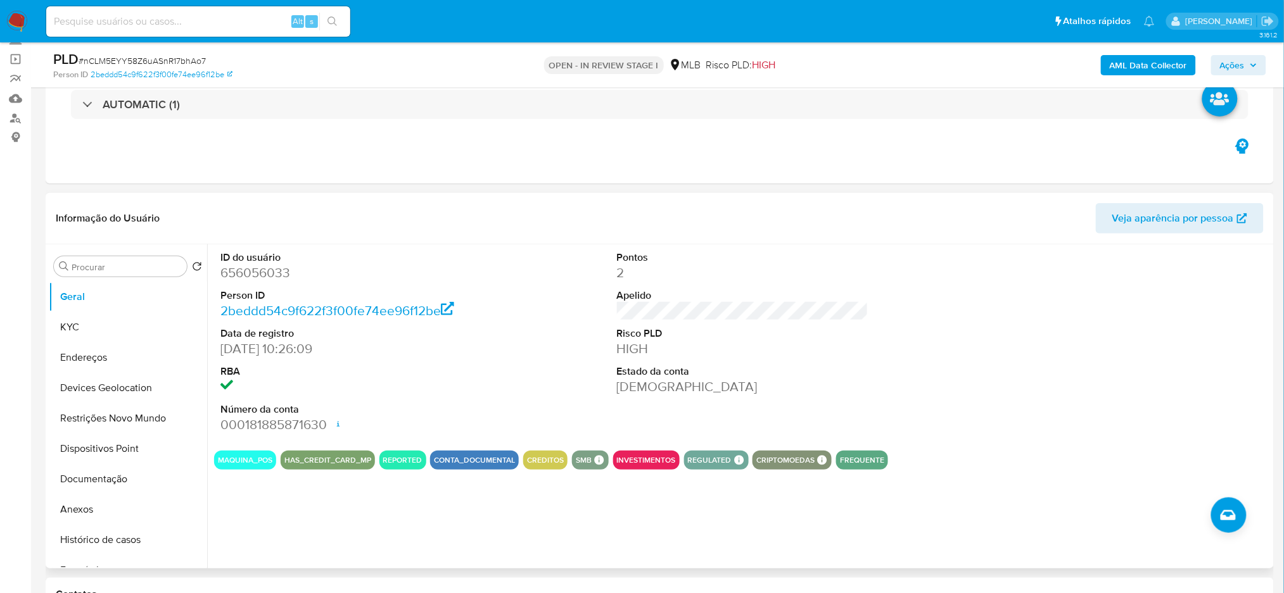
click at [438, 362] on dl "ID do usuário 656056033 Person ID 2beddd54c9f622f3f00fe74ee96f12be Data de regi…" at bounding box center [345, 343] width 251 height 184
drag, startPoint x: 80, startPoint y: 328, endPoint x: 116, endPoint y: 376, distance: 60.2
click at [80, 329] on button "KYC" at bounding box center [128, 327] width 158 height 30
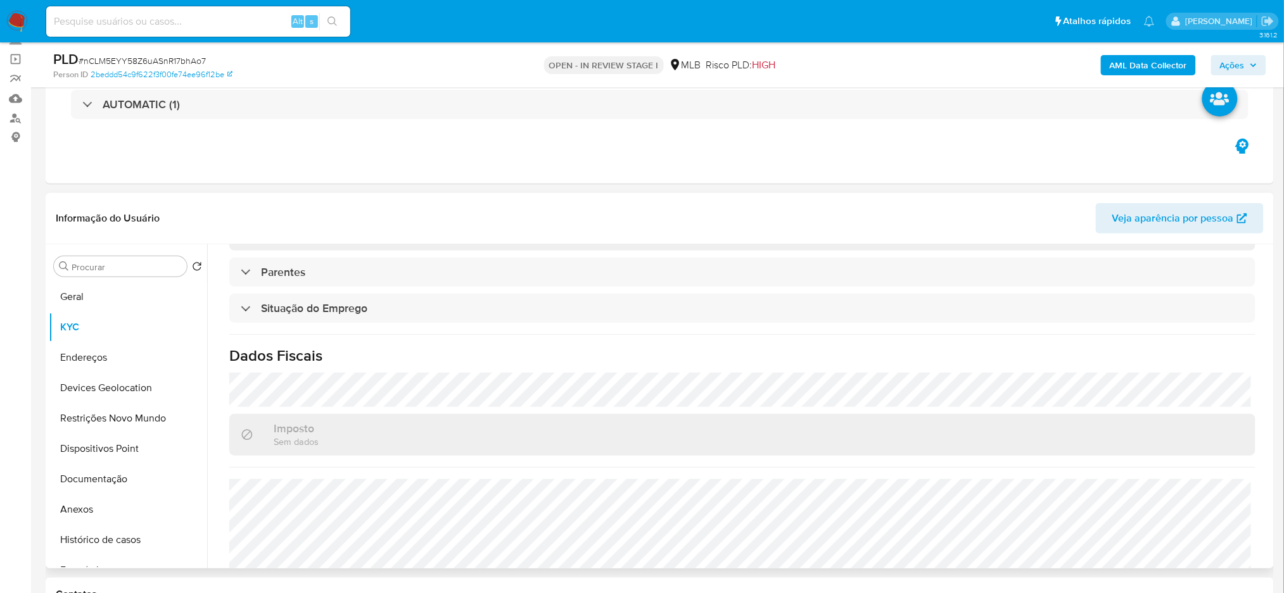
scroll to position [528, 0]
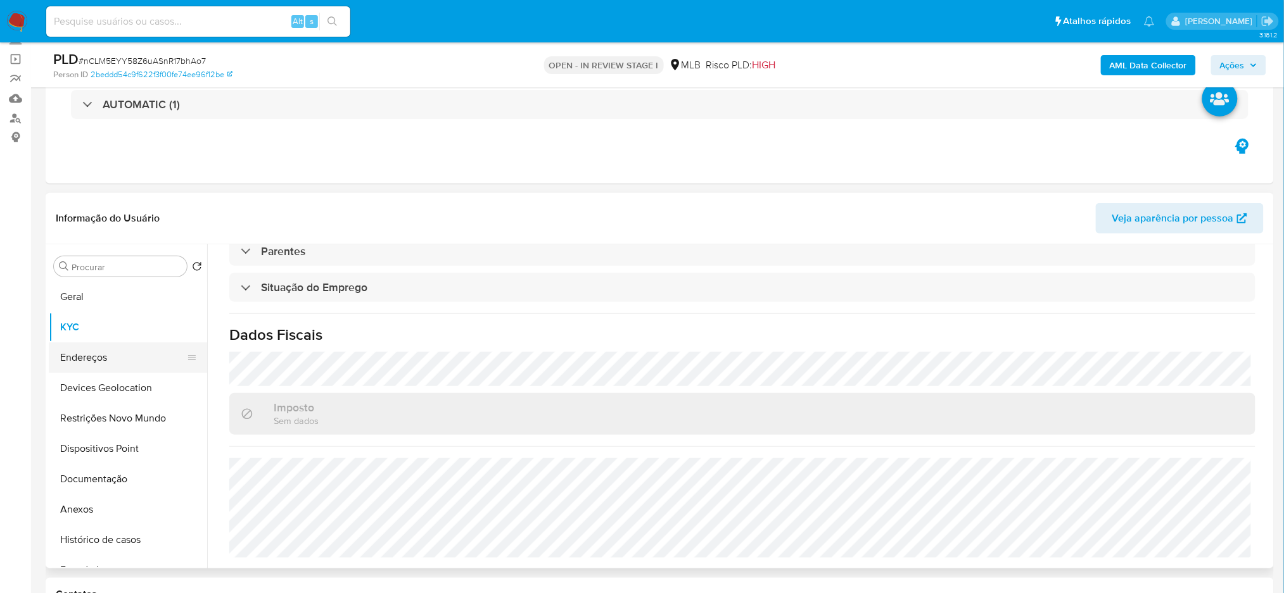
click at [78, 360] on button "Endereços" at bounding box center [123, 358] width 148 height 30
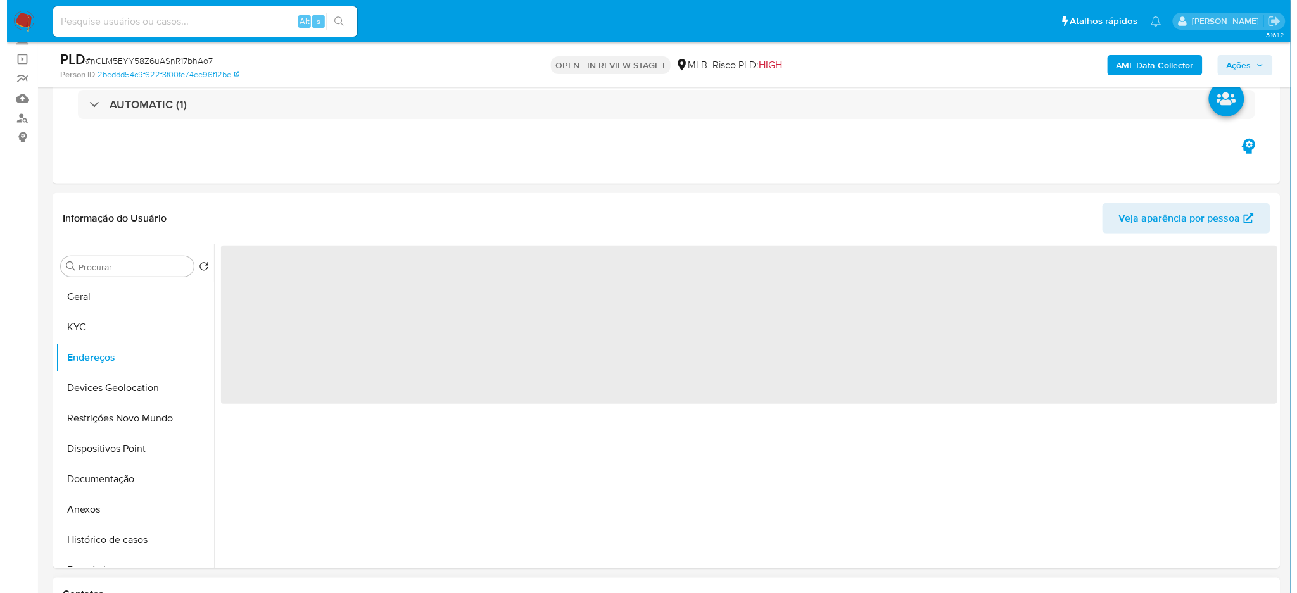
scroll to position [0, 0]
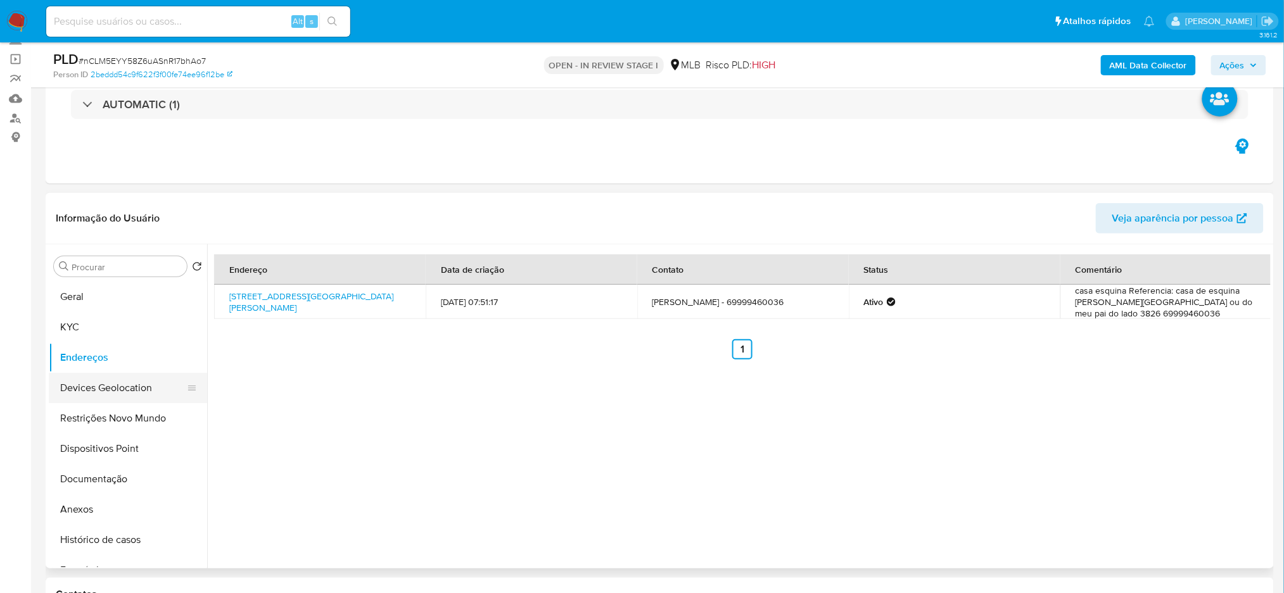
click at [109, 379] on button "Devices Geolocation" at bounding box center [123, 388] width 148 height 30
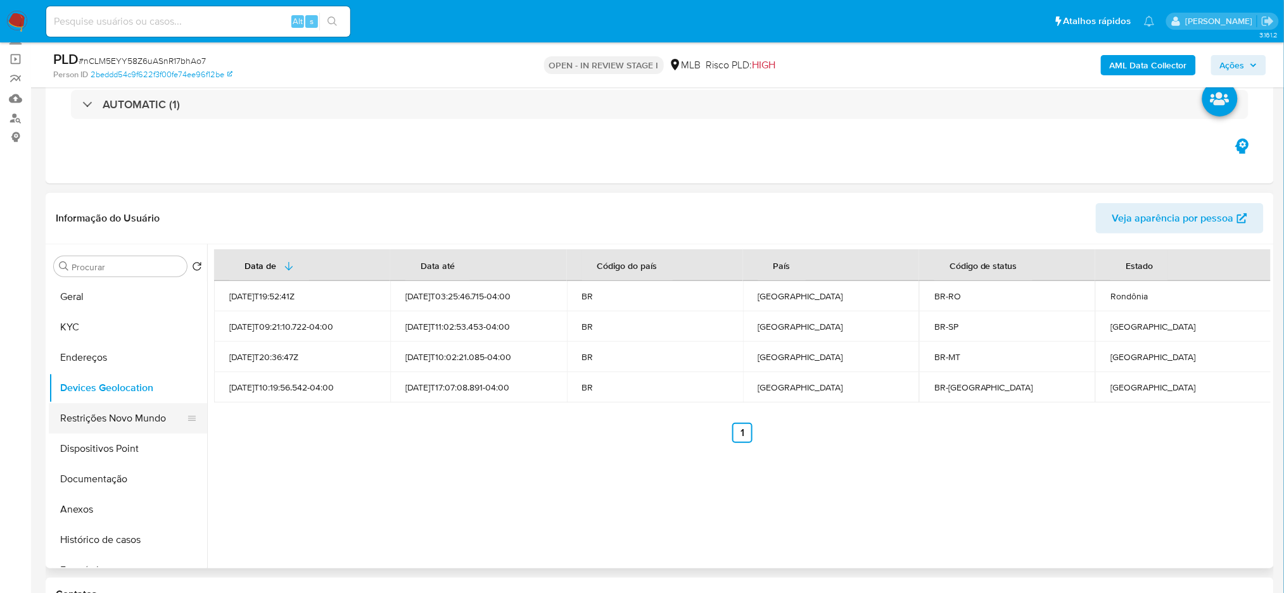
drag, startPoint x: 652, startPoint y: 474, endPoint x: 110, endPoint y: 408, distance: 546.7
click at [108, 393] on button "Restrições Novo Mundo" at bounding box center [123, 418] width 148 height 30
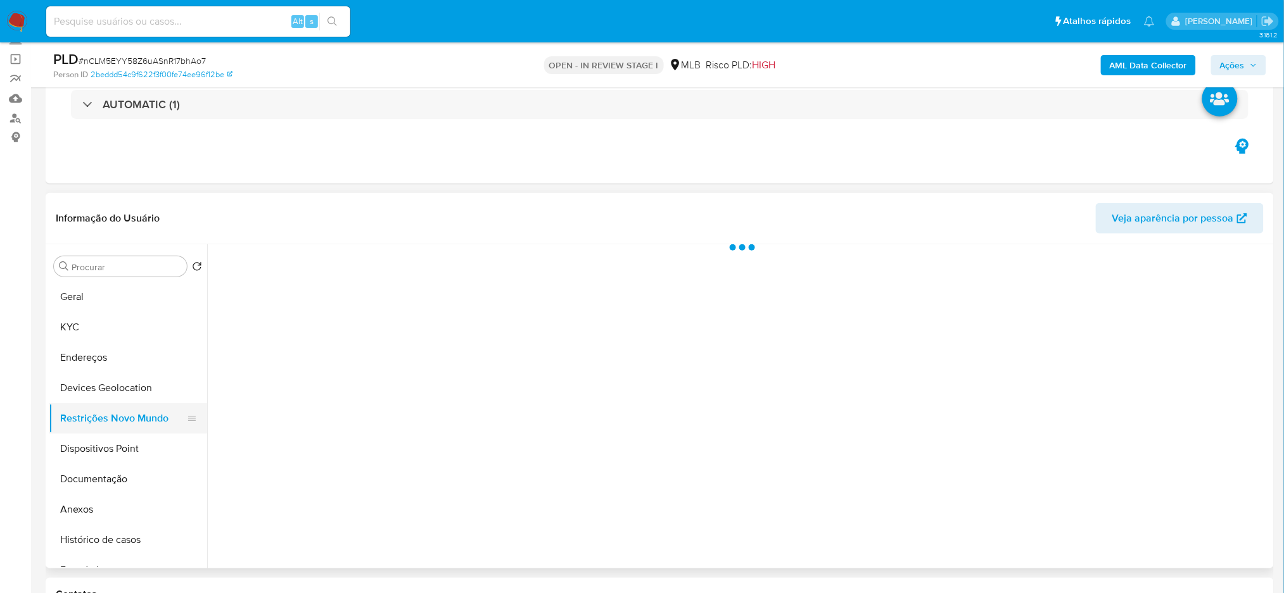
click at [110, 393] on button "Restrições Novo Mundo" at bounding box center [123, 418] width 148 height 30
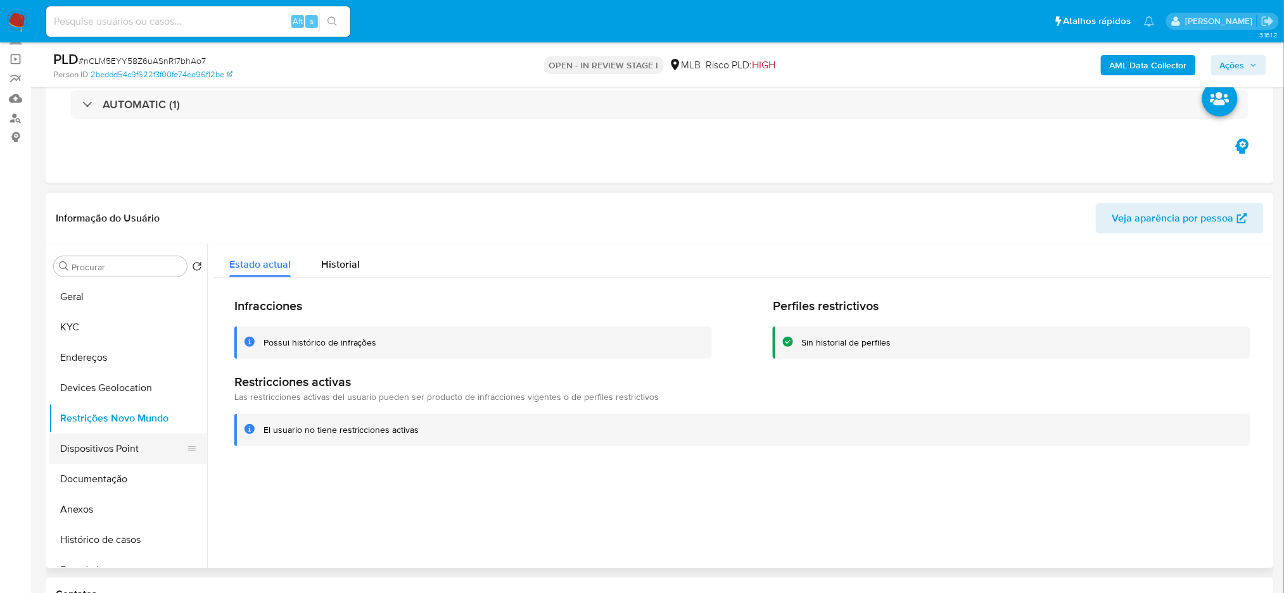
click at [106, 393] on button "Dispositivos Point" at bounding box center [123, 449] width 148 height 30
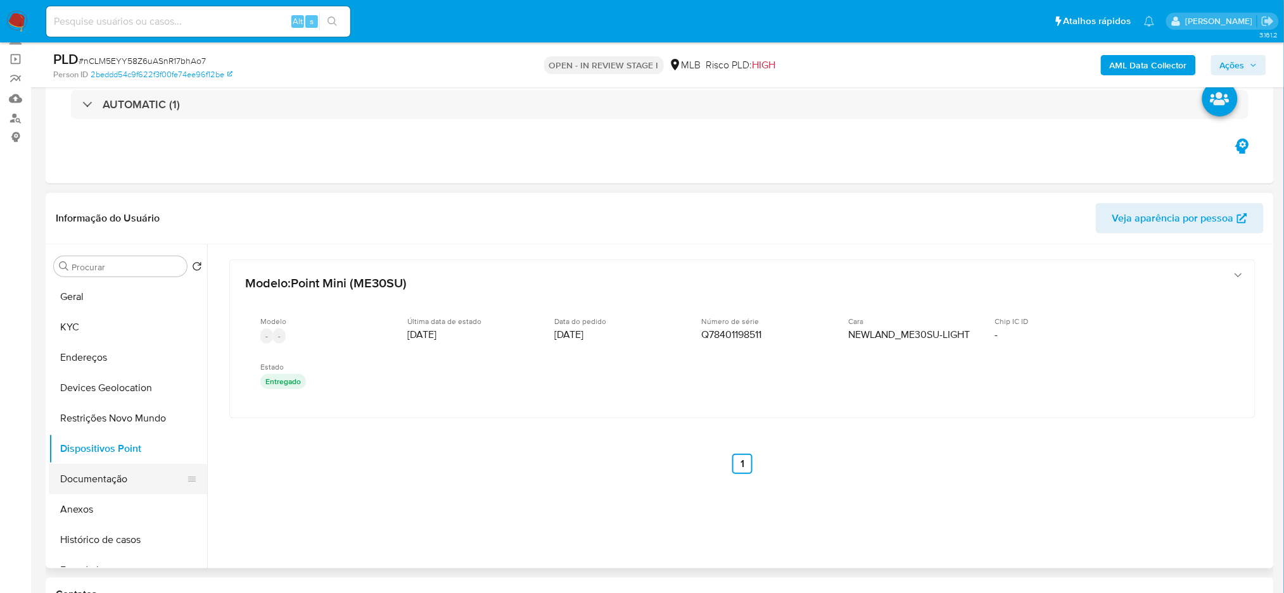
click at [85, 393] on button "Documentação" at bounding box center [123, 479] width 148 height 30
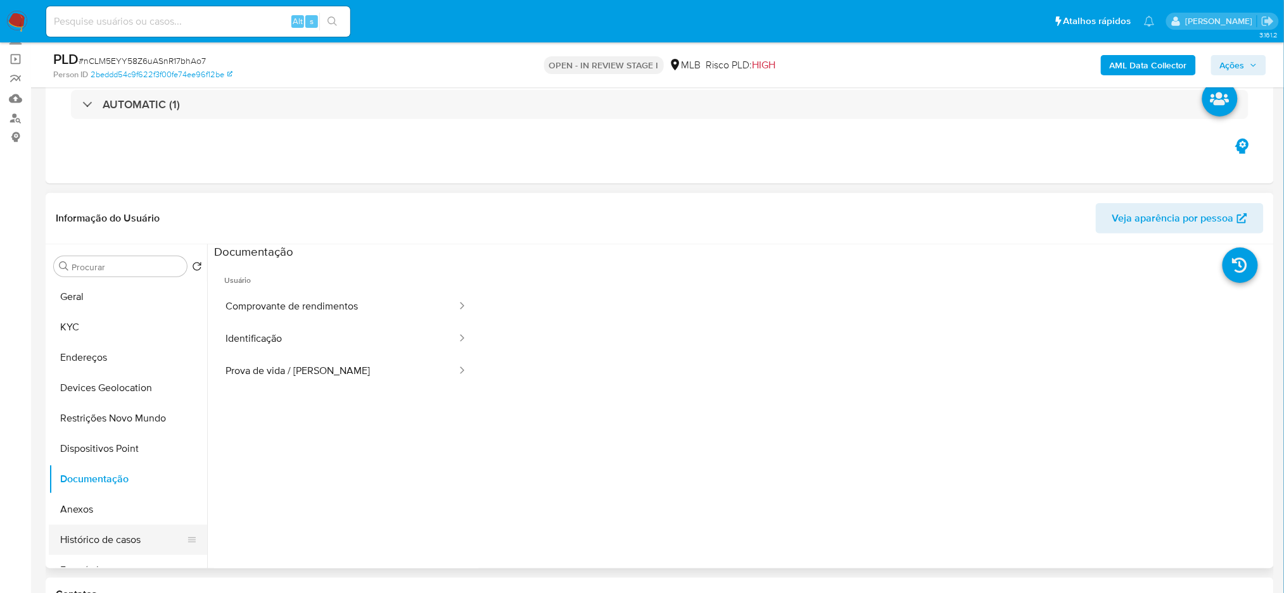
click at [137, 393] on button "Histórico de casos" at bounding box center [123, 540] width 148 height 30
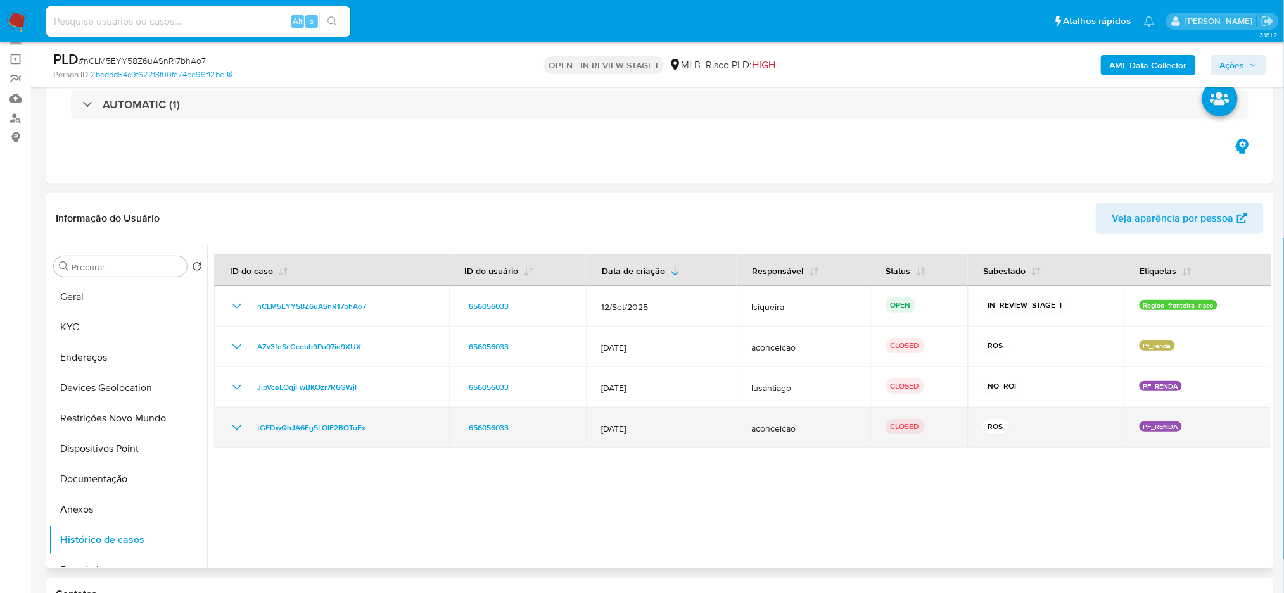
click at [227, 393] on td "tGEDwQhJA6EgSLOlF2BOTuEx" at bounding box center [331, 428] width 235 height 41
click at [236, 393] on icon "Mostrar/Ocultar" at bounding box center [236, 428] width 15 height 15
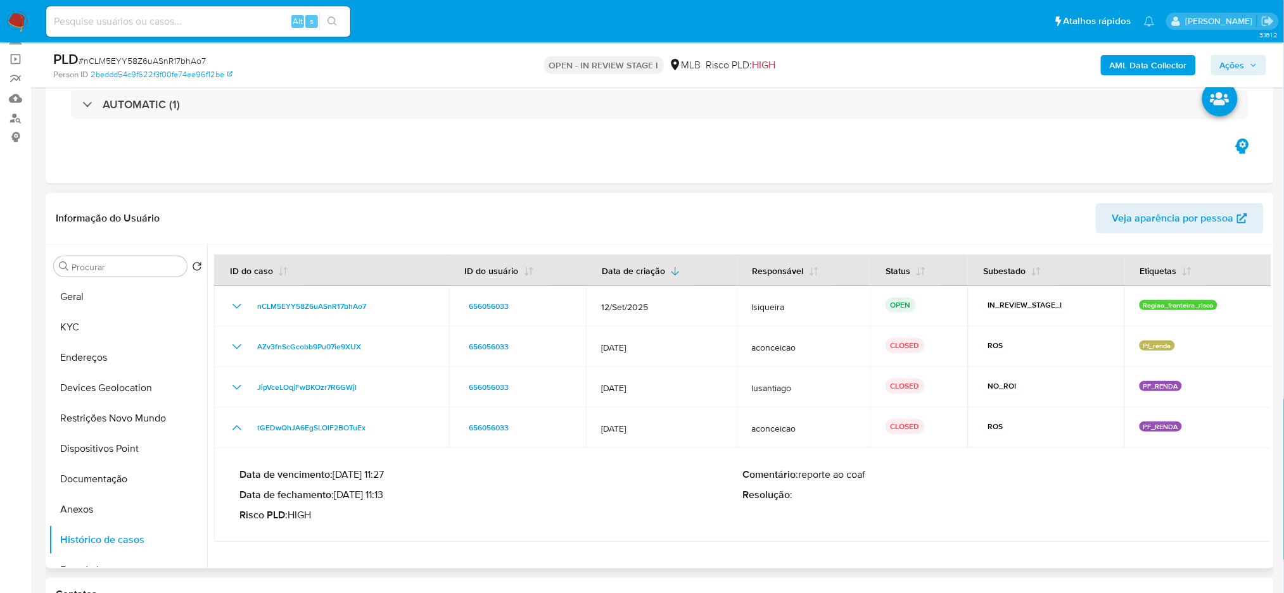
drag, startPoint x: 387, startPoint y: 497, endPoint x: 340, endPoint y: 499, distance: 46.9
click at [339, 393] on p "Data de fechamento : 21/12/2022 11:13" at bounding box center [490, 495] width 503 height 13
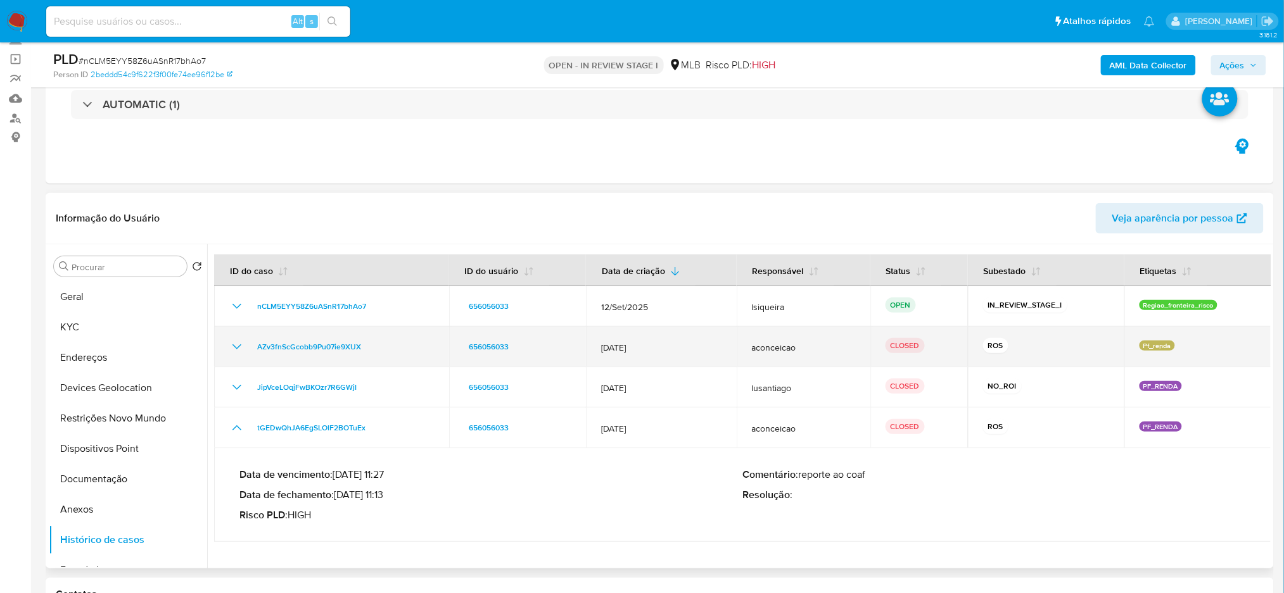
click at [232, 339] on icon "Mostrar/Ocultar" at bounding box center [236, 346] width 15 height 15
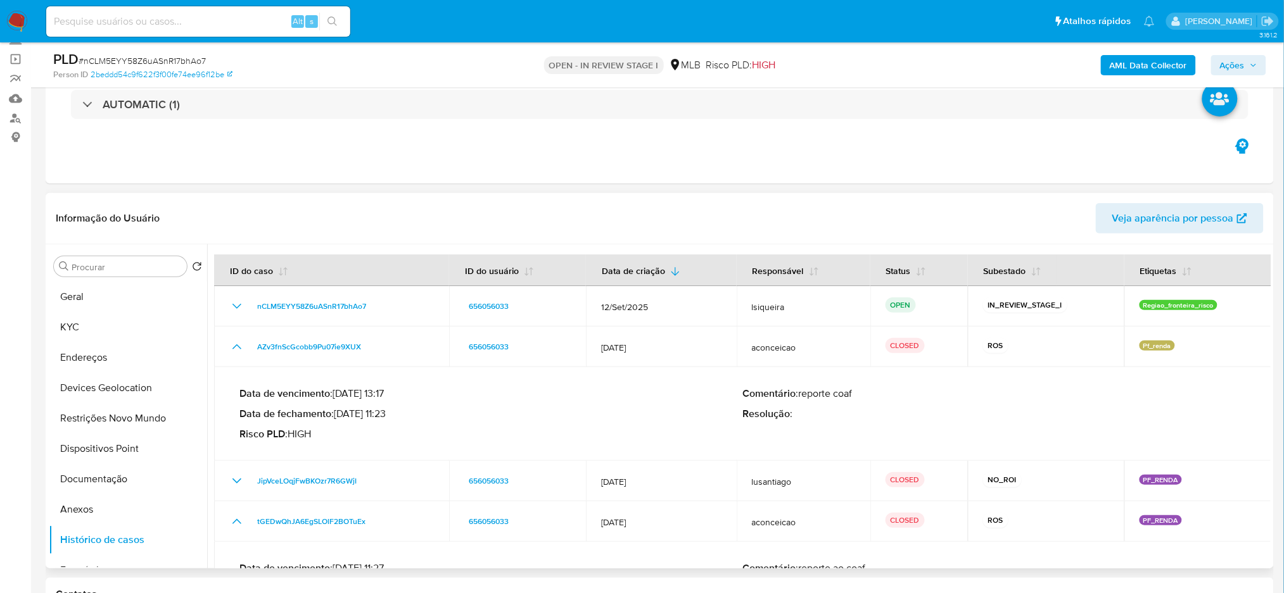
drag, startPoint x: 389, startPoint y: 409, endPoint x: 340, endPoint y: 408, distance: 49.4
click at [340, 393] on p "Data de fechamento : 04/07/2024 11:23" at bounding box center [490, 414] width 503 height 13
click at [900, 46] on div "PLD # nCLM5EYY58Z6uASnR17bhAo7 Person ID 2beddd54c9f622f3f00fe74ee96f12be OPEN …" at bounding box center [660, 64] width 1228 height 45
click at [900, 69] on b "AML Data Collector" at bounding box center [1148, 65] width 77 height 20
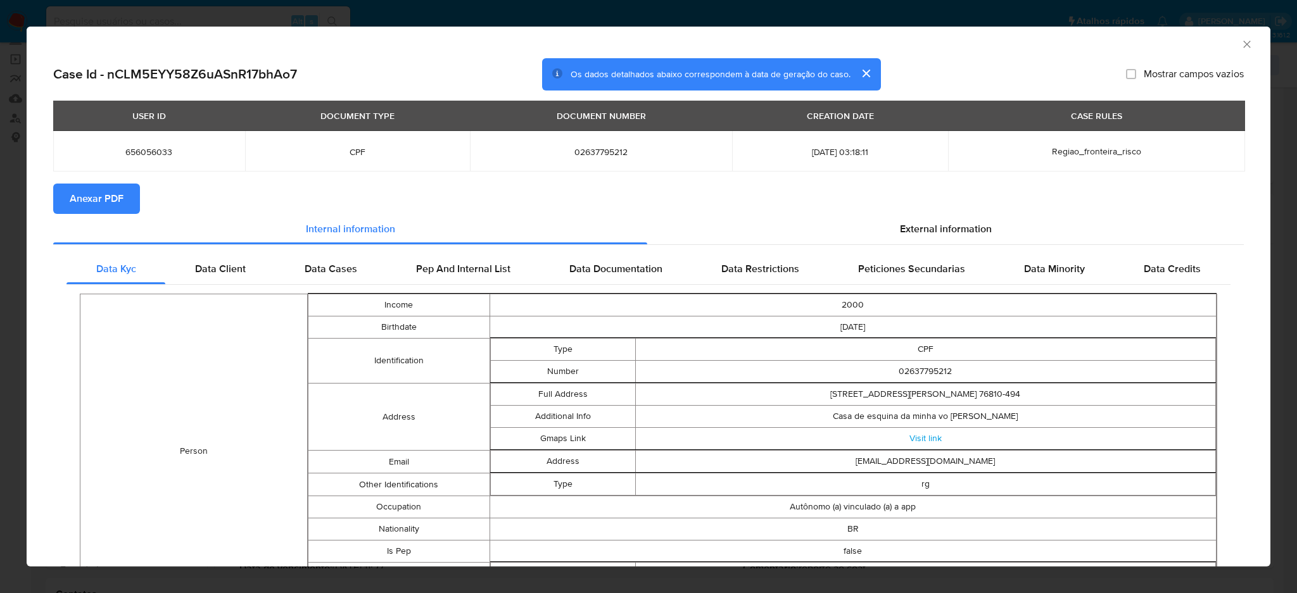
click at [101, 189] on span "Anexar PDF" at bounding box center [97, 199] width 54 height 28
click at [900, 46] on icon "Fechar a janela" at bounding box center [1246, 44] width 7 height 7
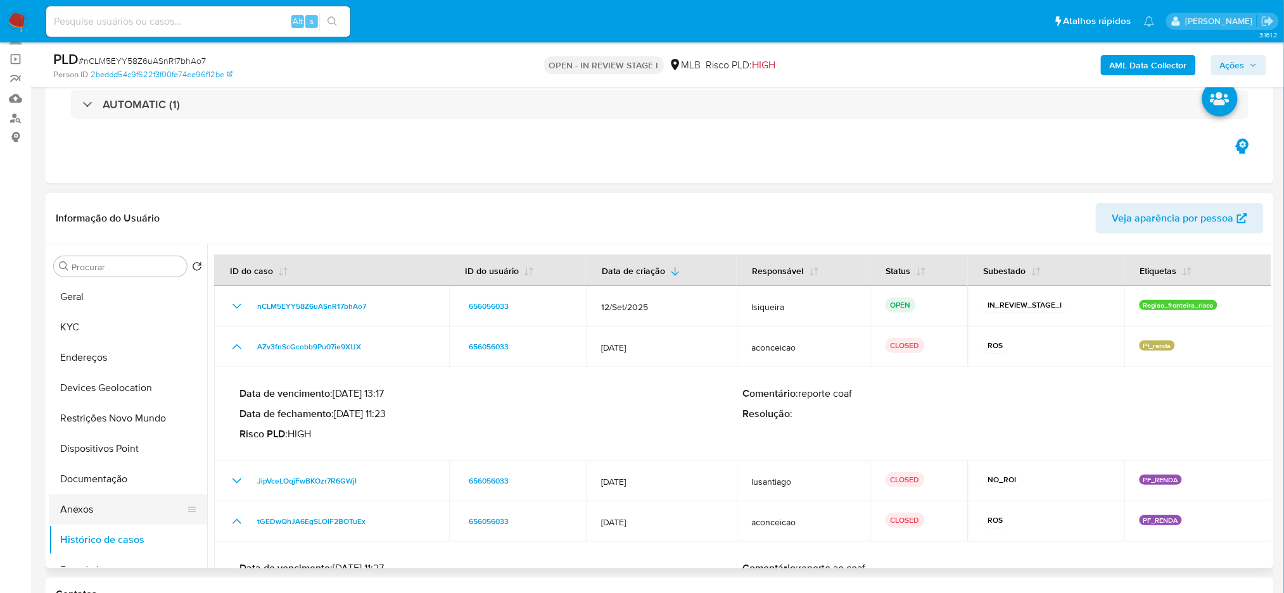
click at [136, 393] on button "Anexos" at bounding box center [123, 510] width 148 height 30
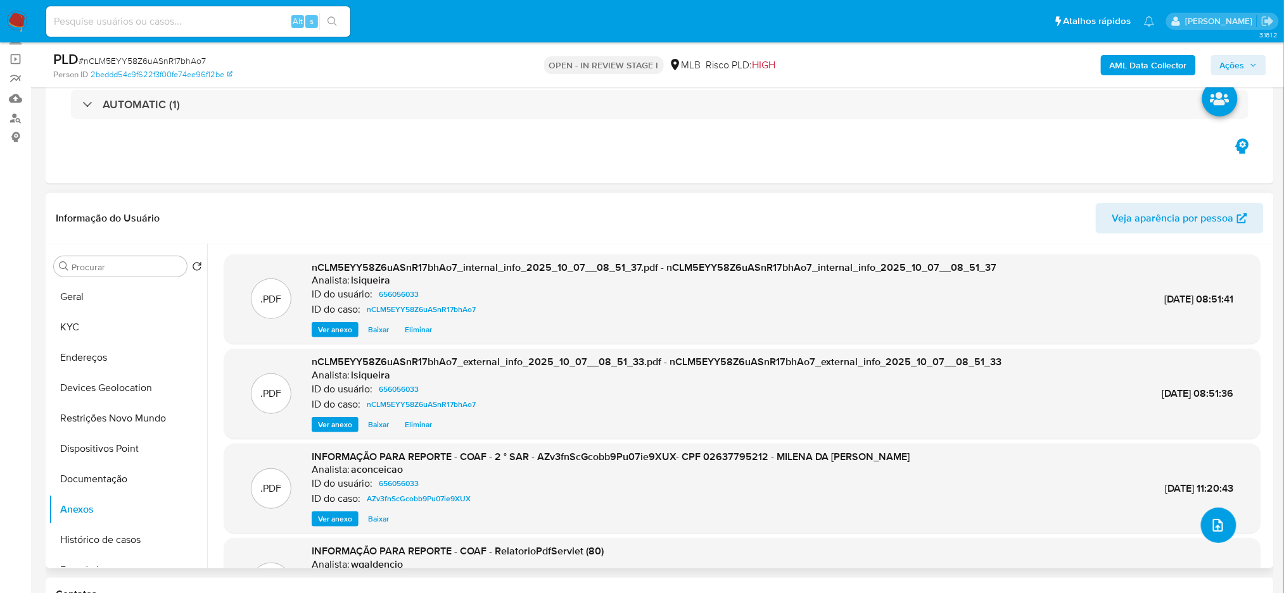
click at [900, 393] on icon "upload-file" at bounding box center [1218, 525] width 10 height 13
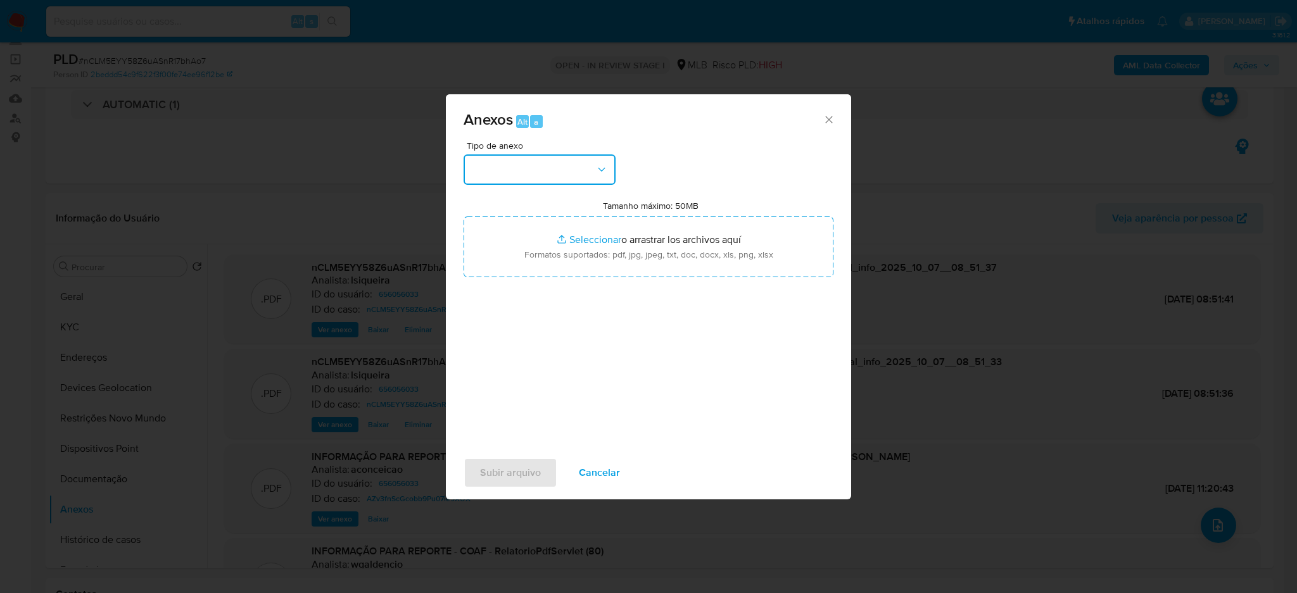
click at [596, 165] on icon "button" at bounding box center [601, 169] width 13 height 13
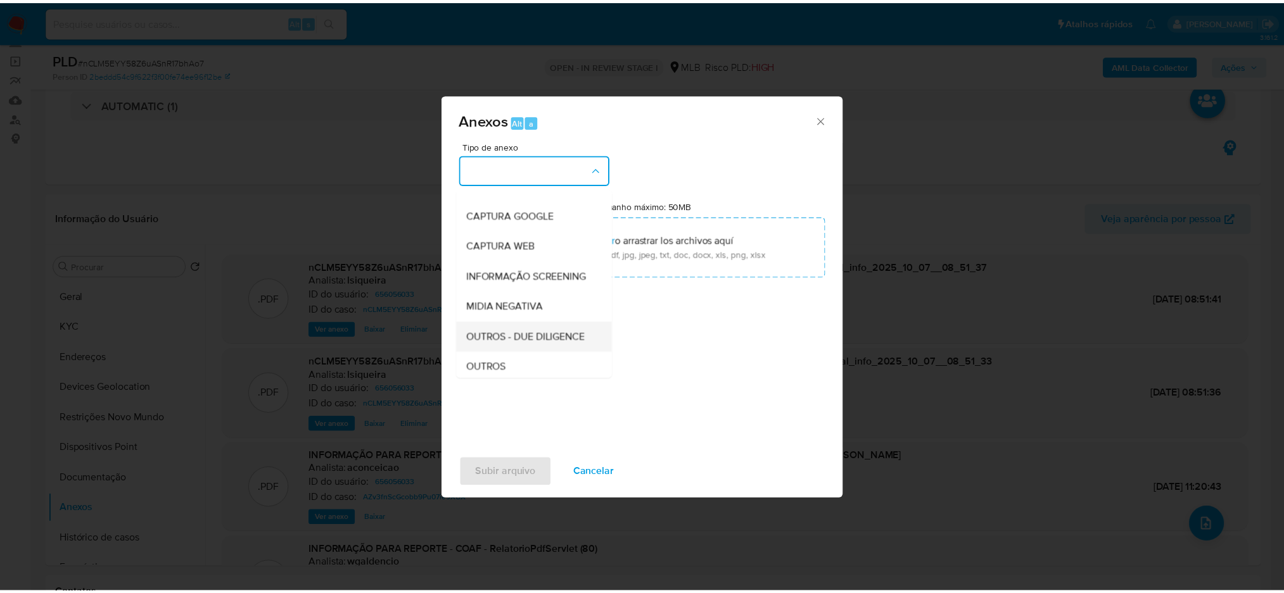
scroll to position [84, 0]
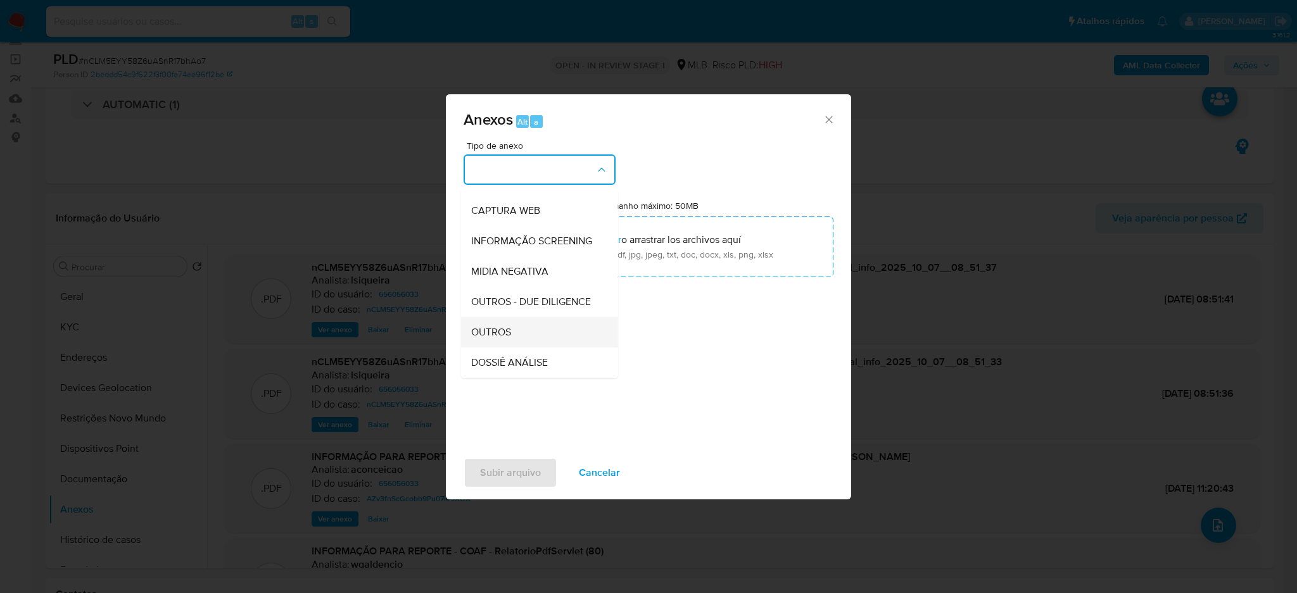
click at [511, 347] on div "OUTROS" at bounding box center [535, 332] width 129 height 30
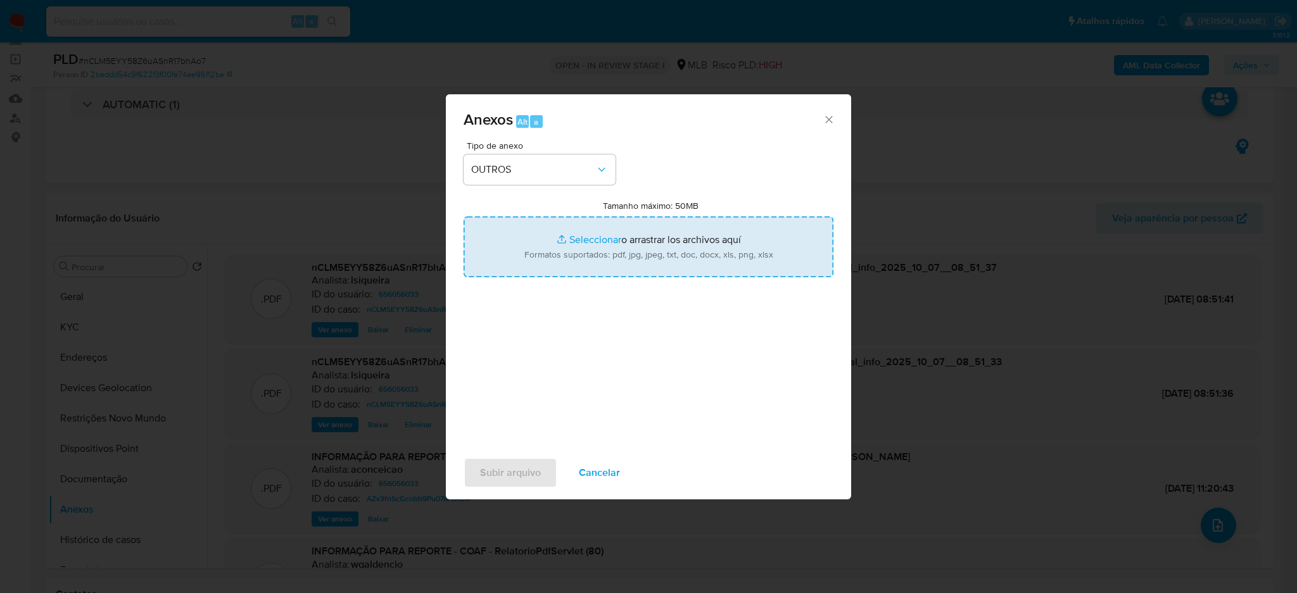
click at [636, 225] on input "Tamanho máximo: 50MB Seleccionar archivos" at bounding box center [649, 247] width 370 height 61
type input "C:\fakepath\Mulan 656056033_2025_10_06_17_21_52.xlsx"
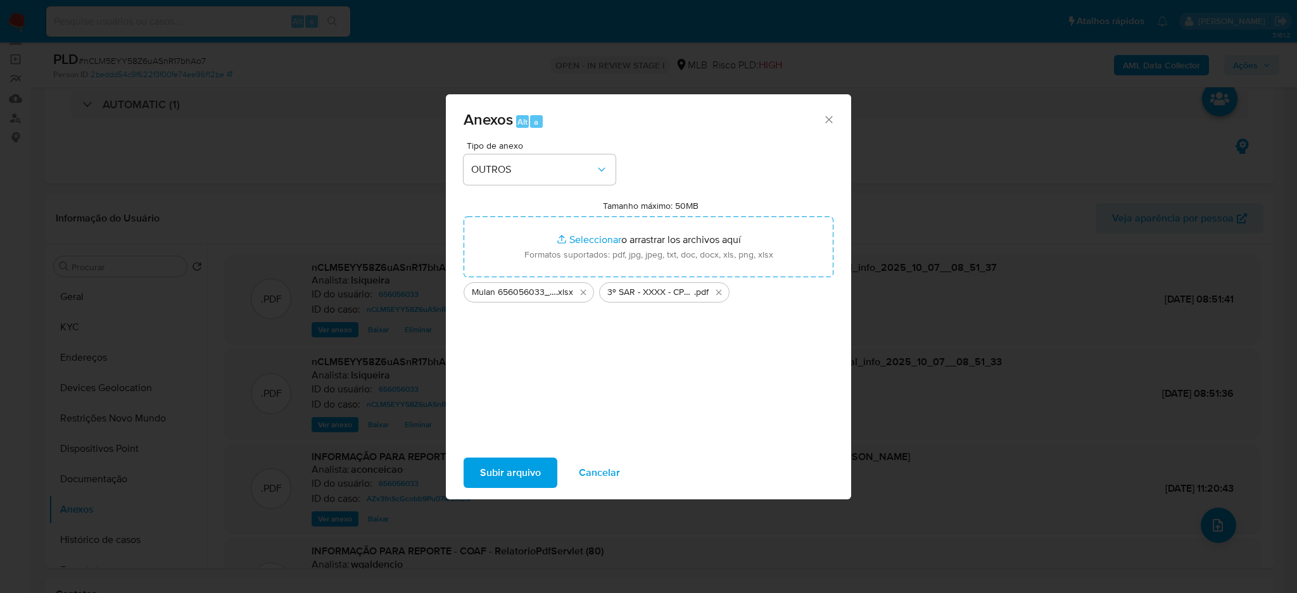
drag, startPoint x: 636, startPoint y: 225, endPoint x: 528, endPoint y: 479, distance: 275.8
click at [528, 393] on span "Subir arquivo" at bounding box center [510, 473] width 61 height 28
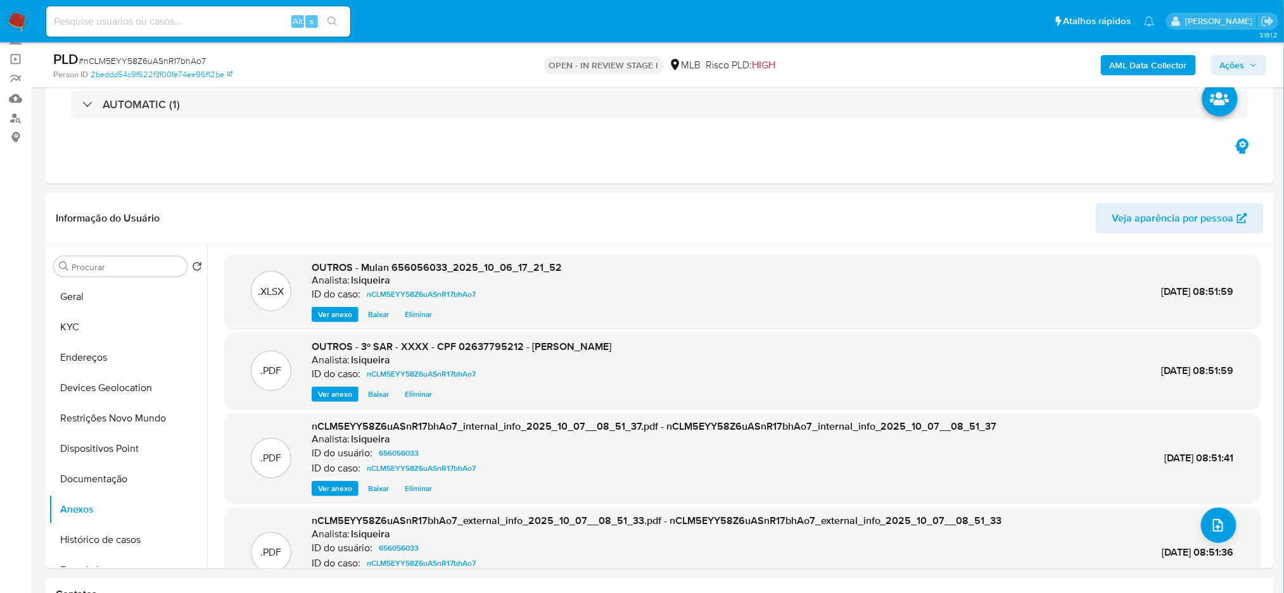
click at [900, 60] on span "Ações" at bounding box center [1232, 65] width 25 height 20
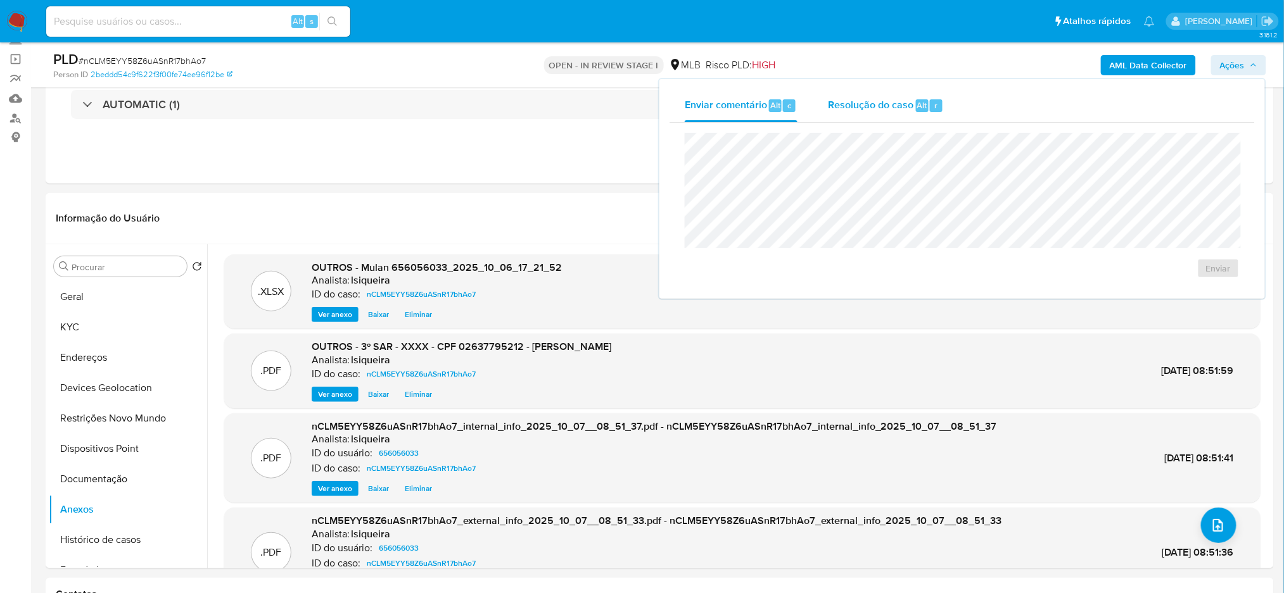
click at [876, 110] on span "Resolução do caso" at bounding box center [870, 105] width 85 height 15
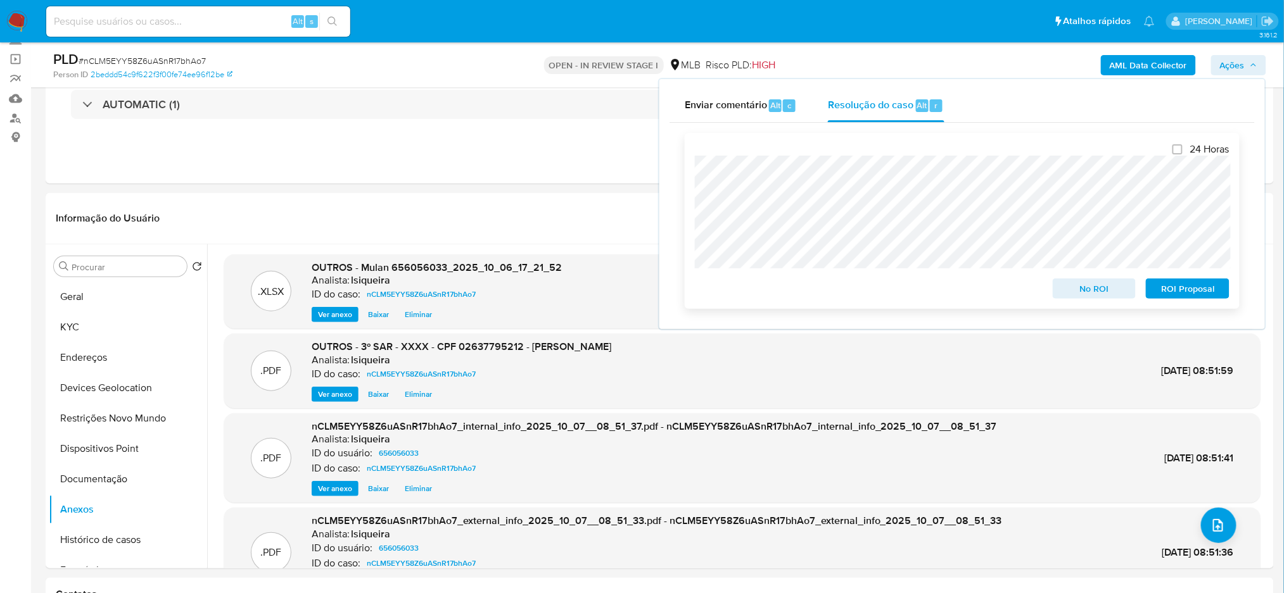
click at [900, 294] on span "ROI Proposal" at bounding box center [1188, 289] width 66 height 18
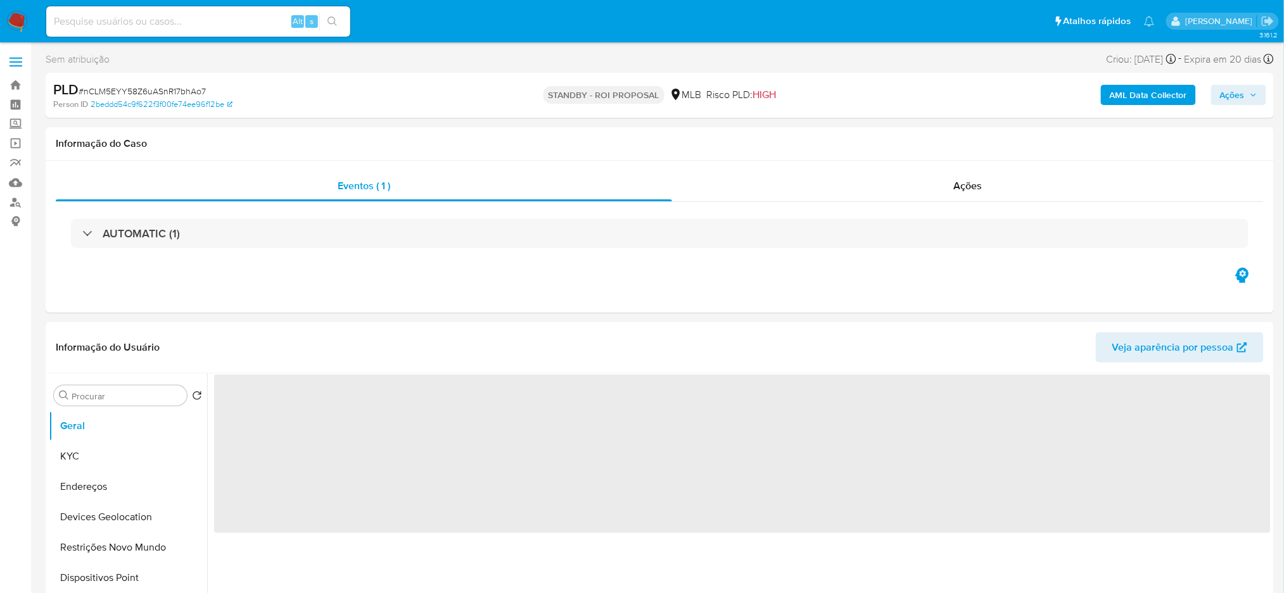
select select "10"
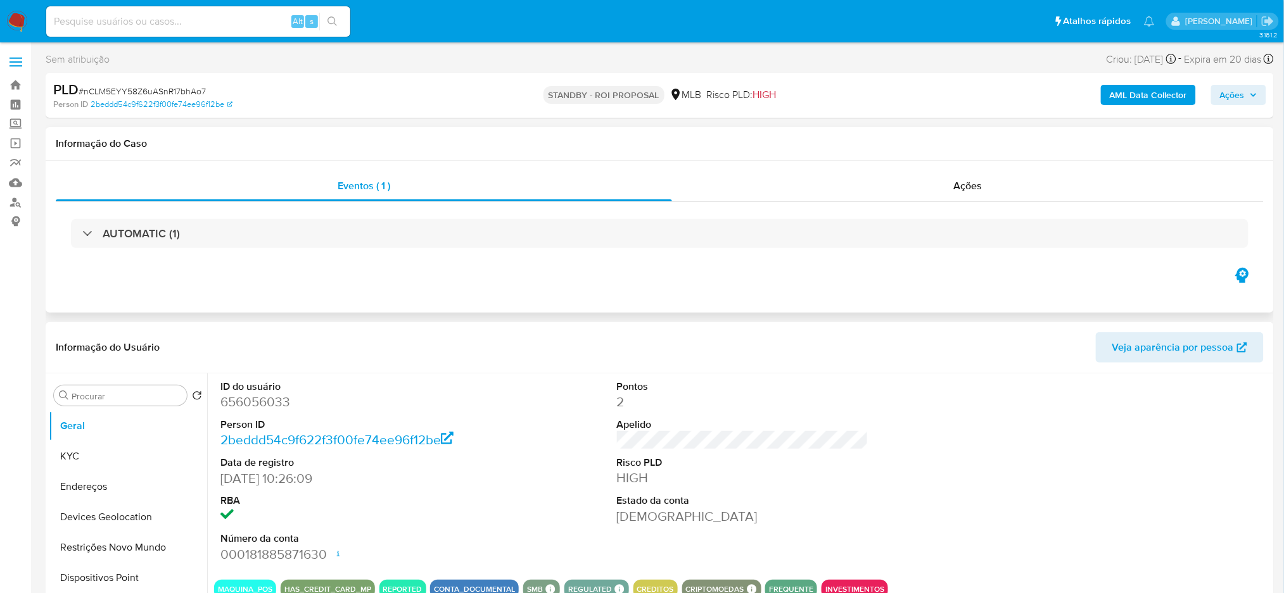
drag, startPoint x: 757, startPoint y: 27, endPoint x: 526, endPoint y: 128, distance: 253.0
click at [526, 128] on div "Informação do Caso" at bounding box center [660, 144] width 1228 height 34
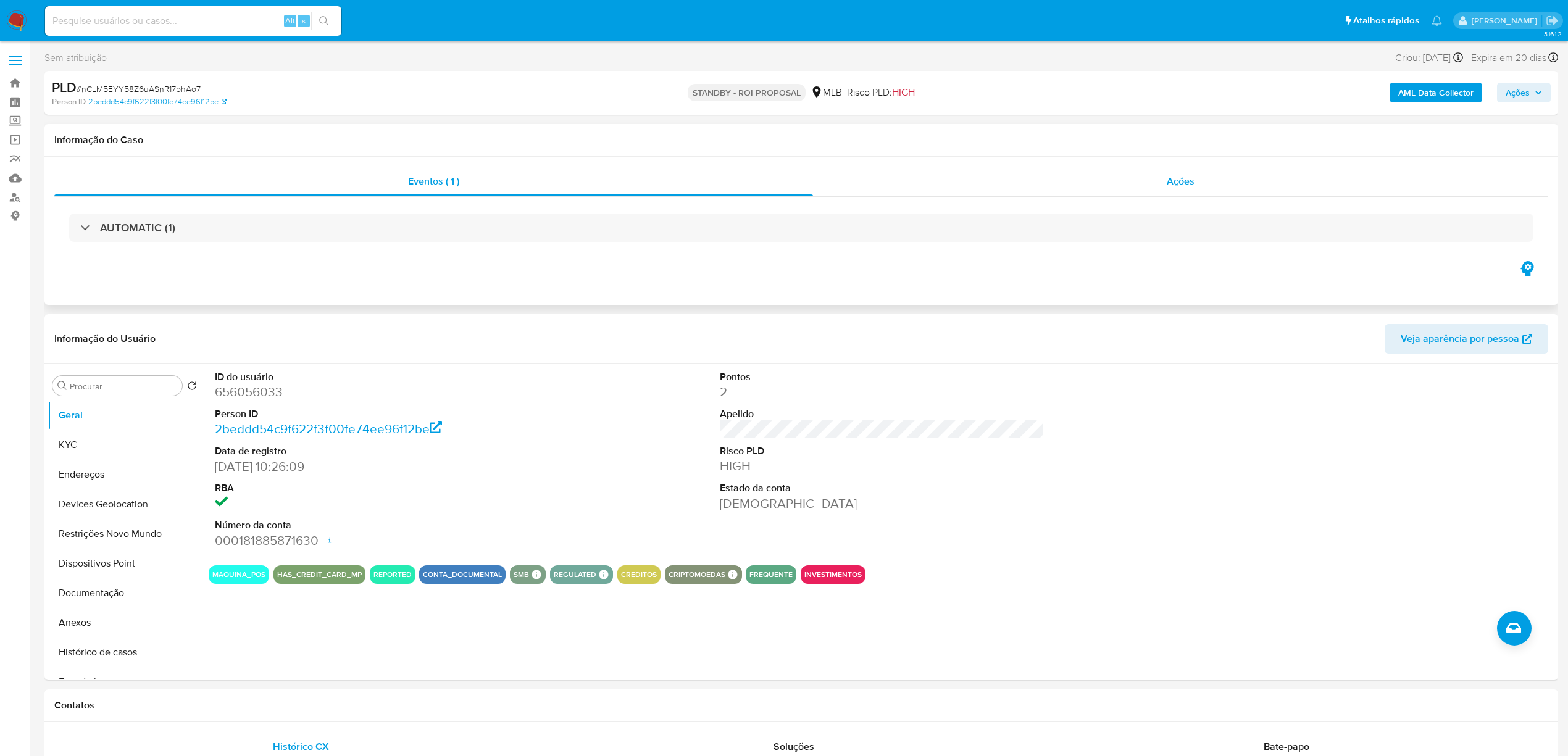
click at [1067, 184] on div "Ações" at bounding box center [1180, 181] width 735 height 29
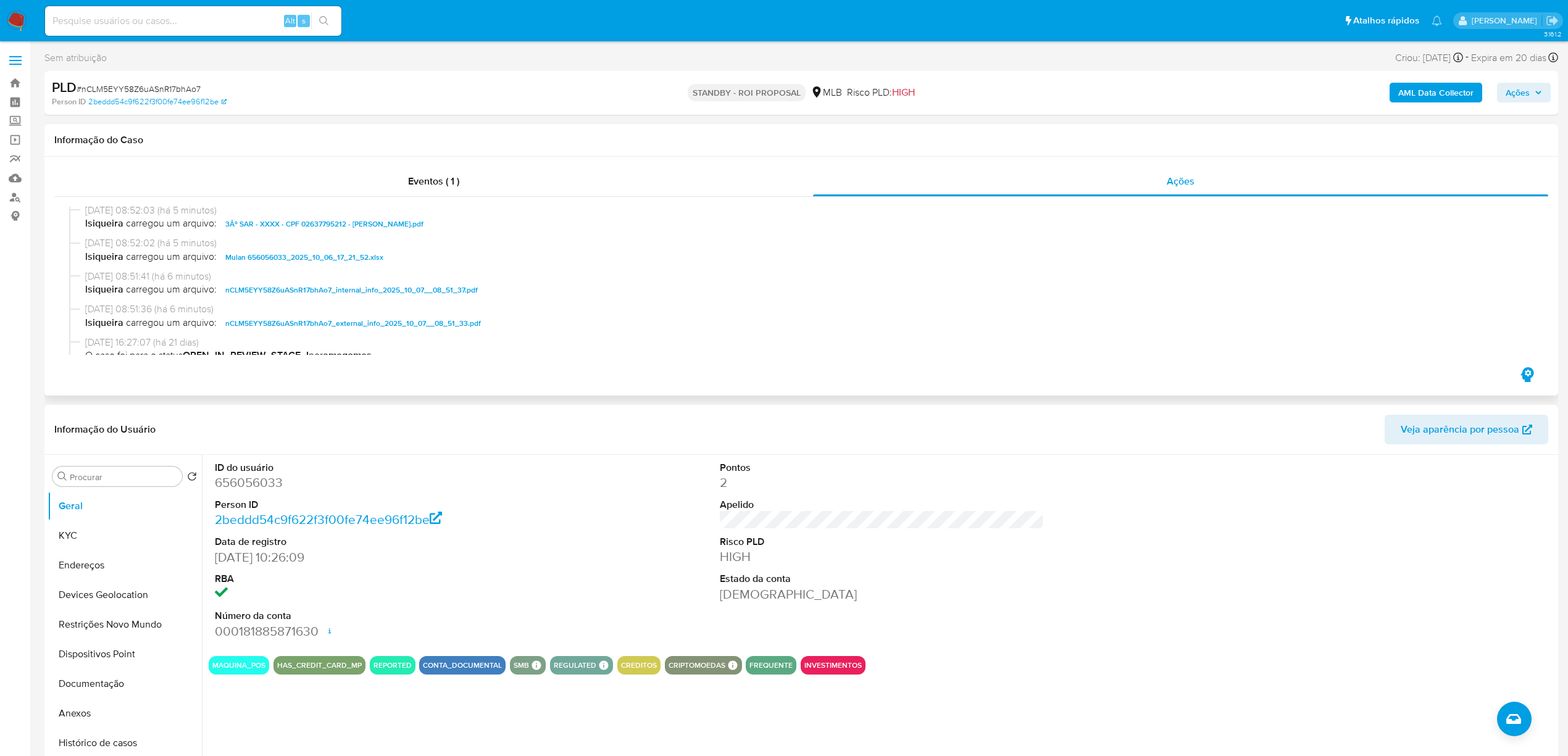
scroll to position [154, 0]
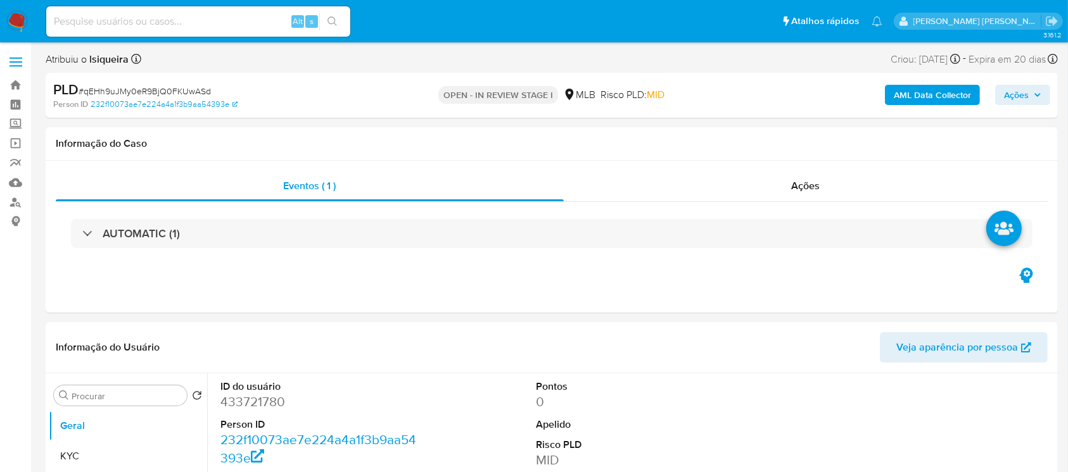
select select "10"
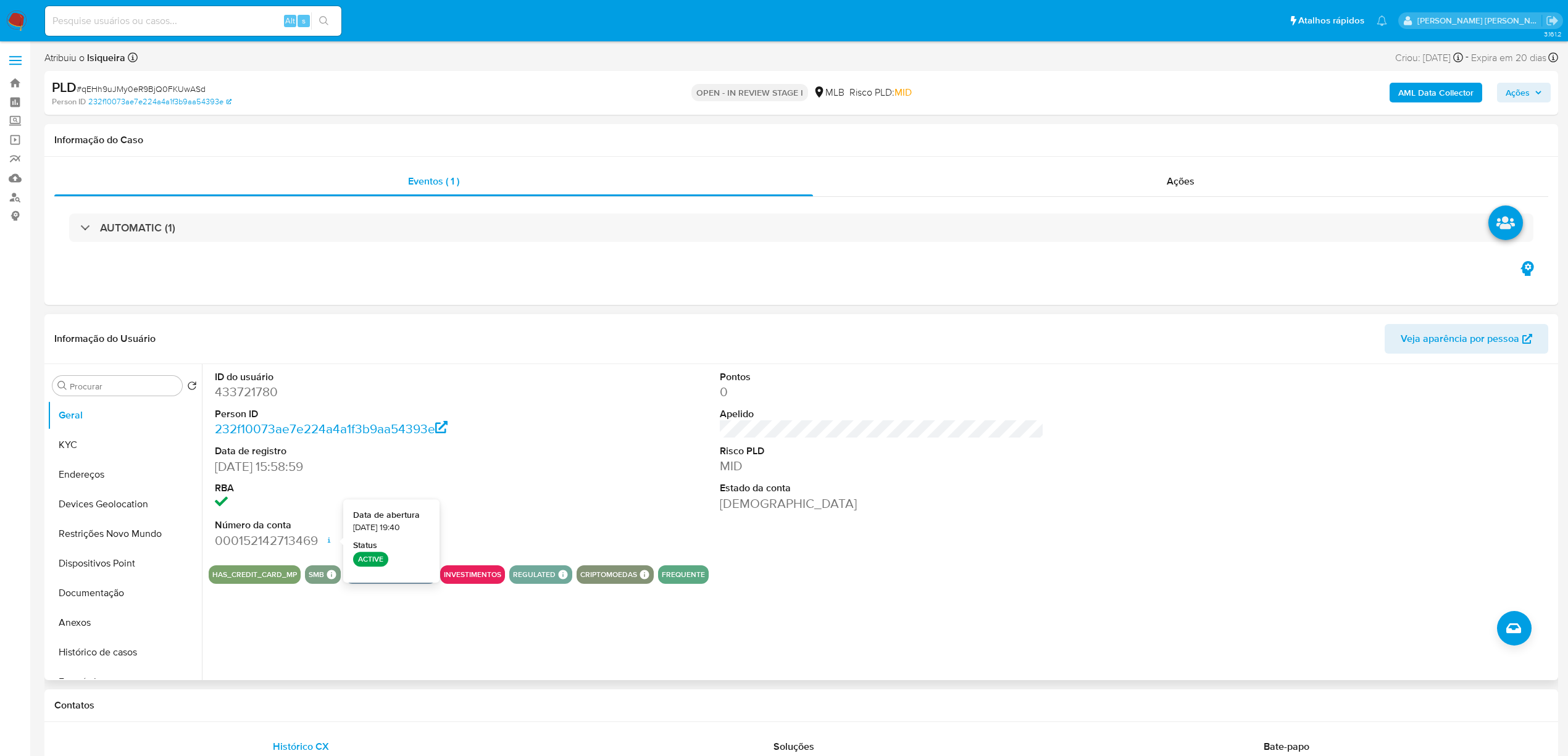
click at [679, 460] on div "ID do usuário 433721780 Person ID 232f10073ae7e224a4a1f3b9aa54393e Data de regi…" at bounding box center [881, 460] width 1346 height 191
click at [127, 439] on button "KYC" at bounding box center [120, 444] width 144 height 29
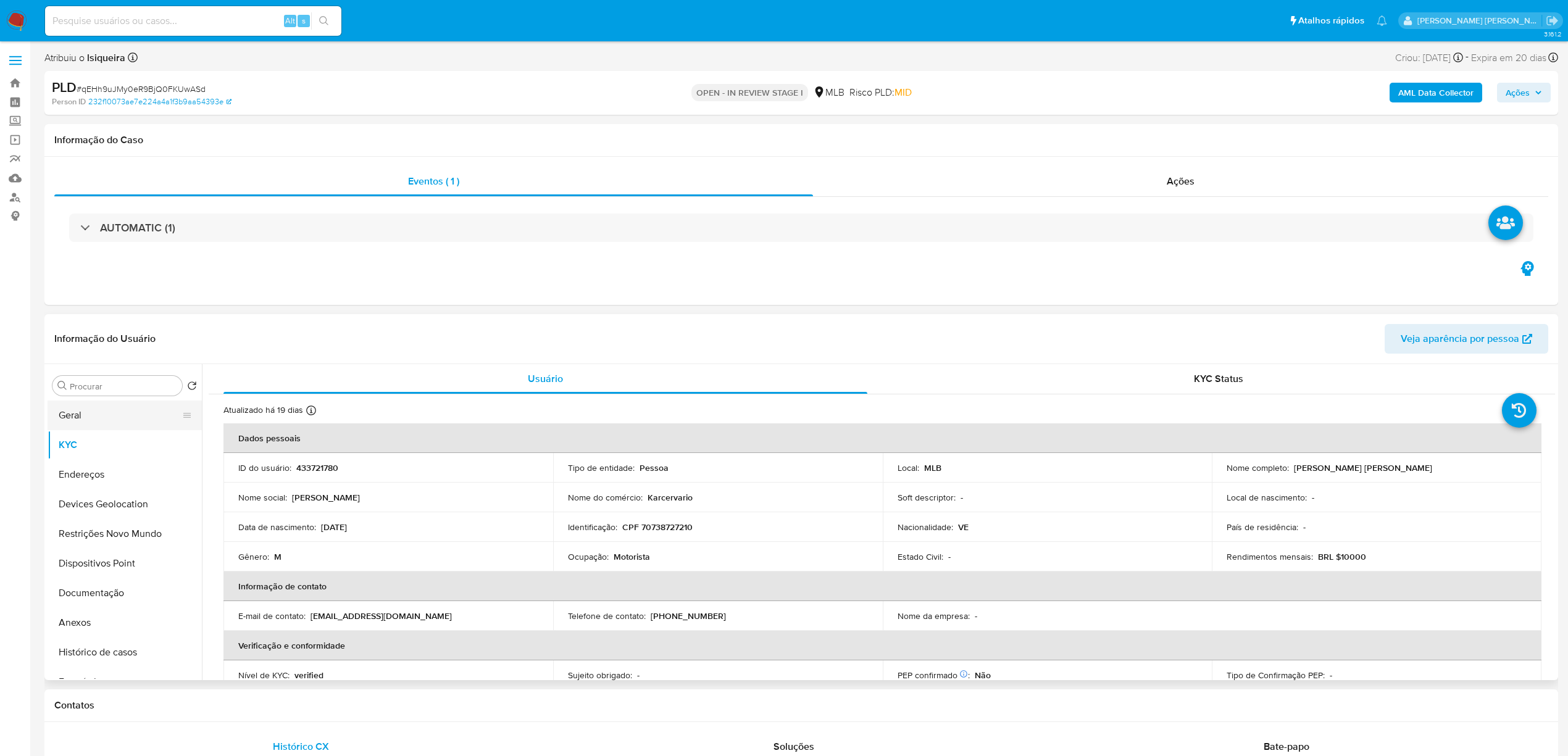
click at [101, 420] on button "Geral" at bounding box center [120, 415] width 144 height 29
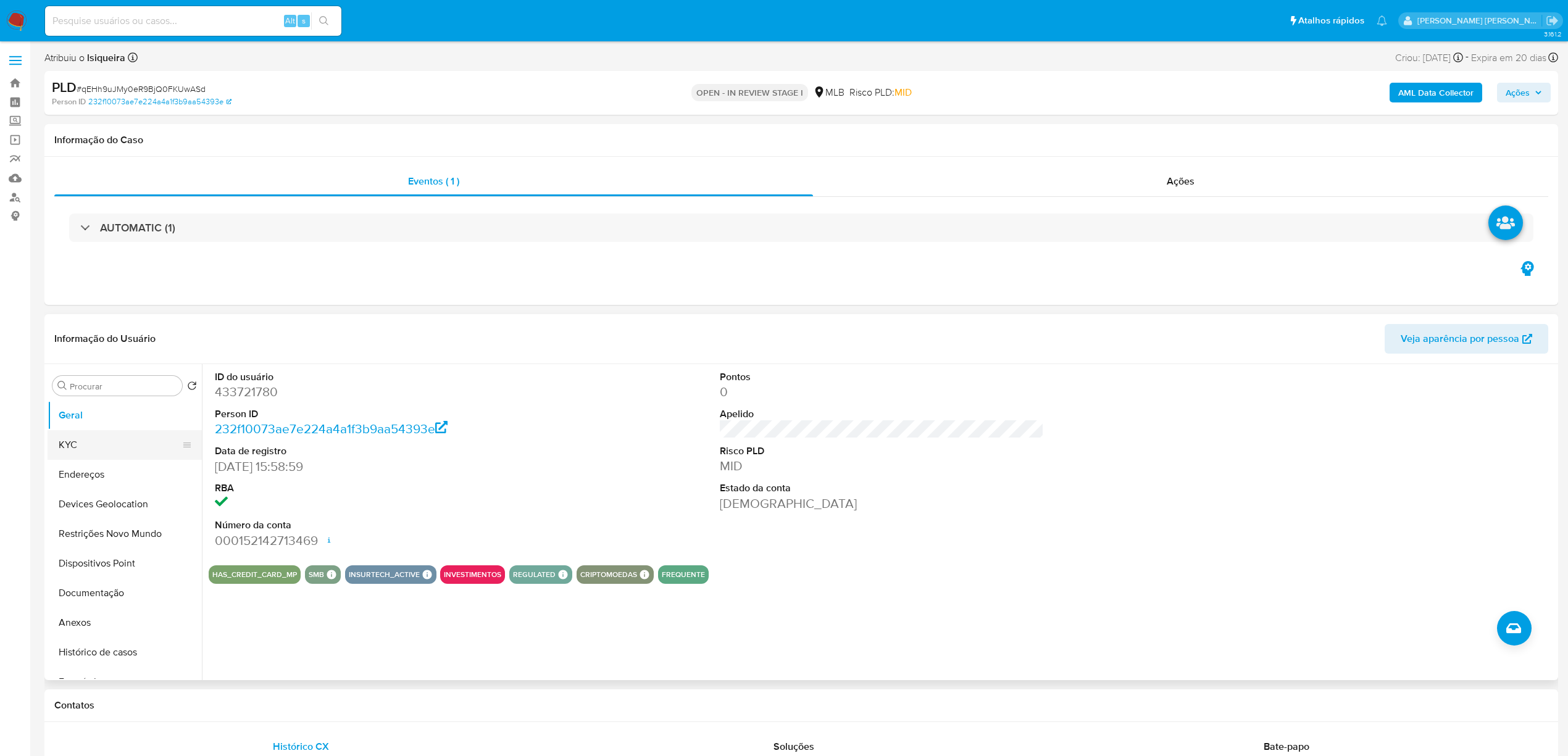
click at [83, 430] on button "KYC" at bounding box center [120, 444] width 144 height 29
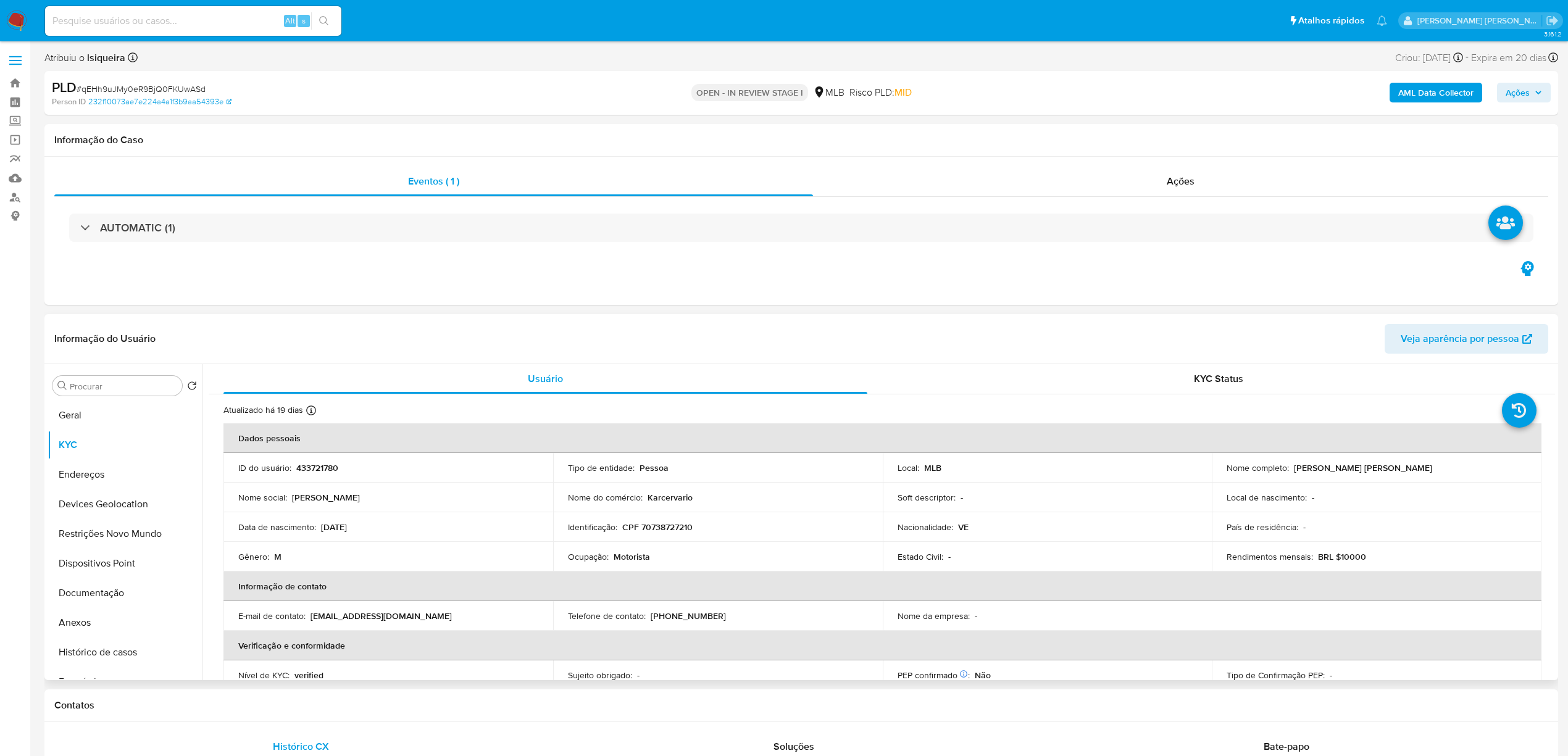
click at [635, 460] on p "Motorista" at bounding box center [631, 556] width 36 height 11
click at [632, 460] on p "Motorista" at bounding box center [631, 556] width 36 height 11
copy div "Ocupação : Motorista"
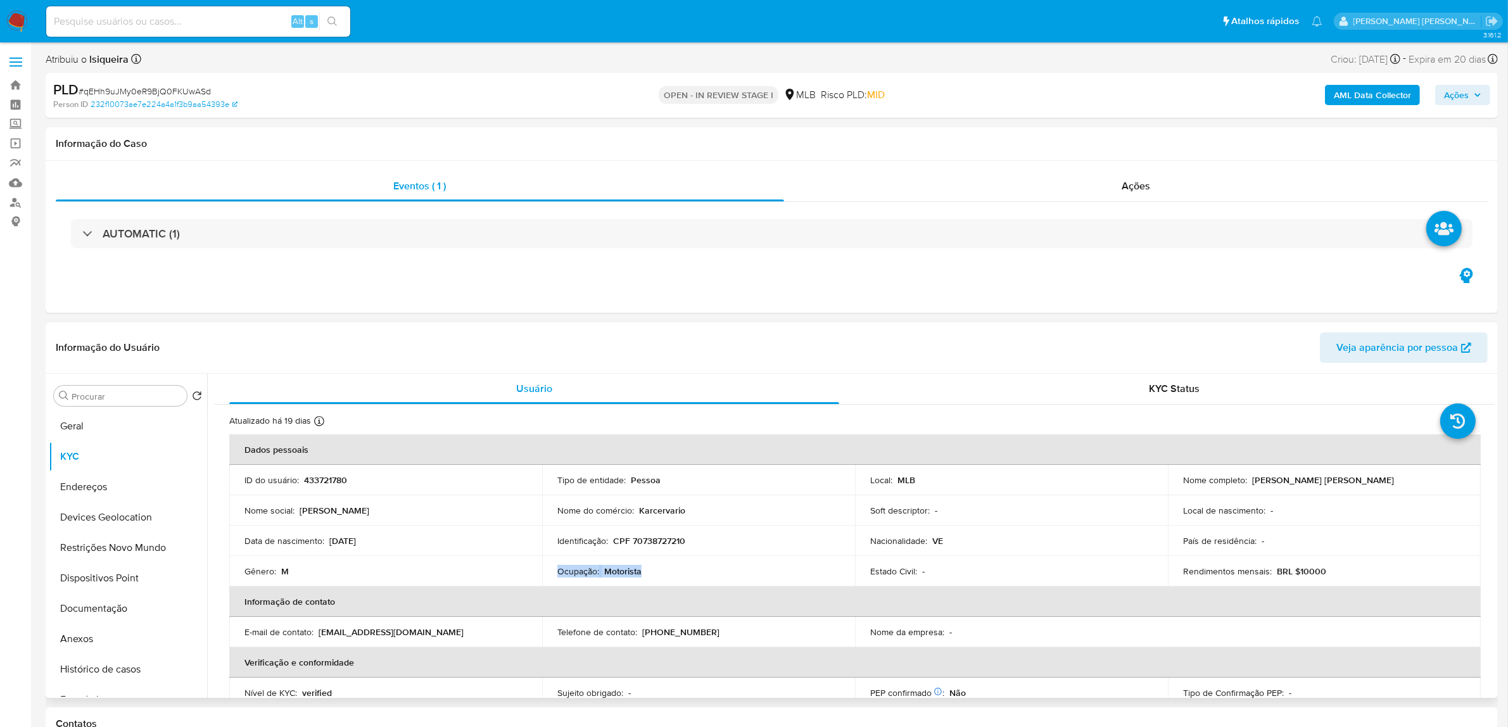
click at [626, 472] on p "Motorista" at bounding box center [622, 571] width 37 height 11
click at [93, 472] on button "Documentação" at bounding box center [123, 608] width 148 height 30
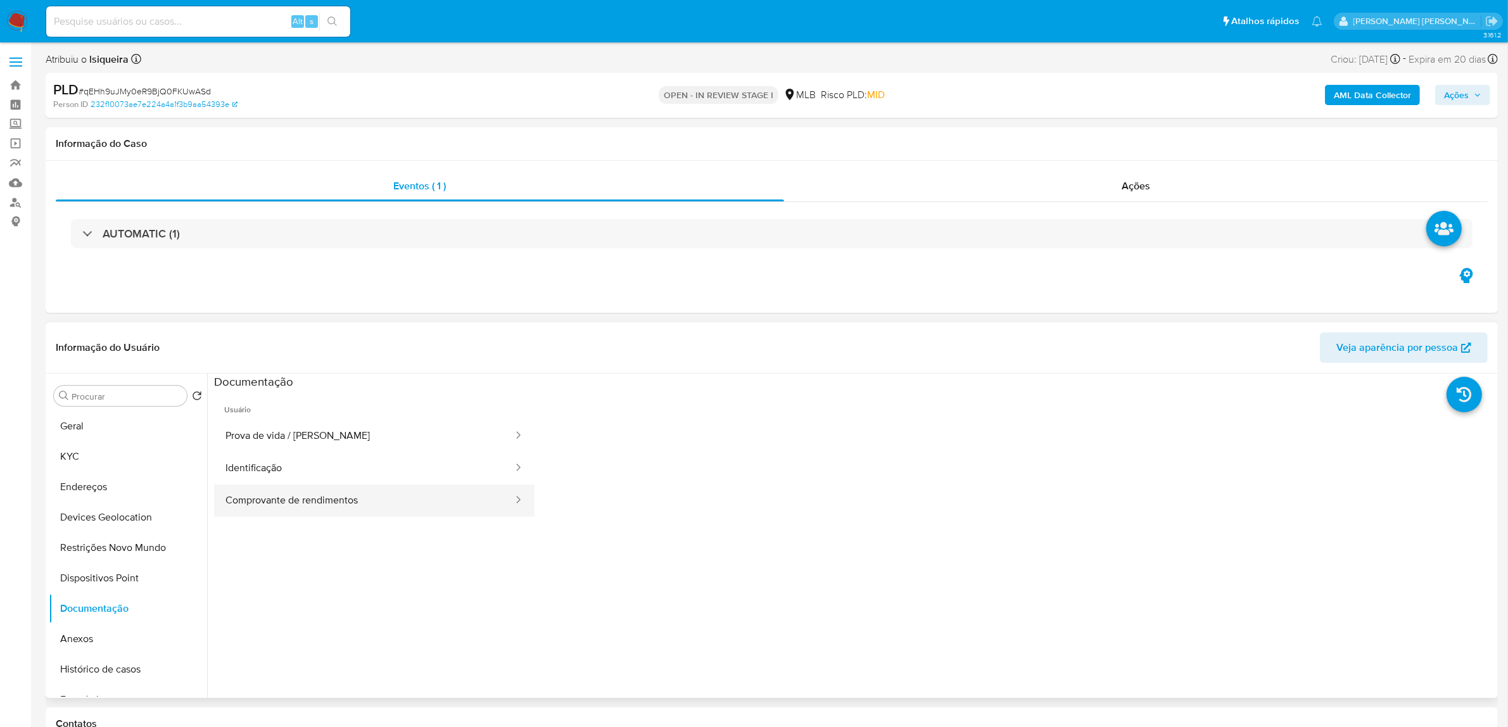
click at [342, 472] on button "Comprovante de rendimentos" at bounding box center [364, 500] width 300 height 32
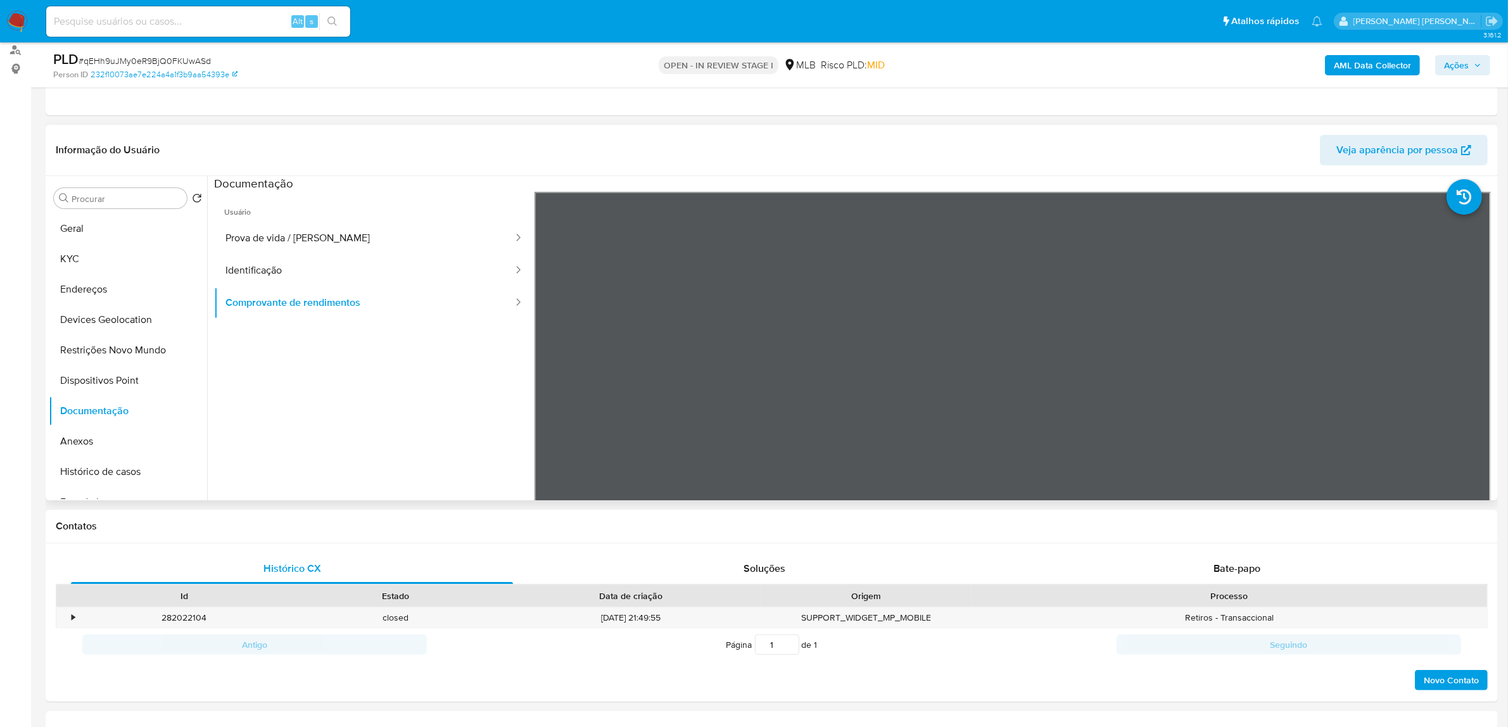
scroll to position [158, 0]
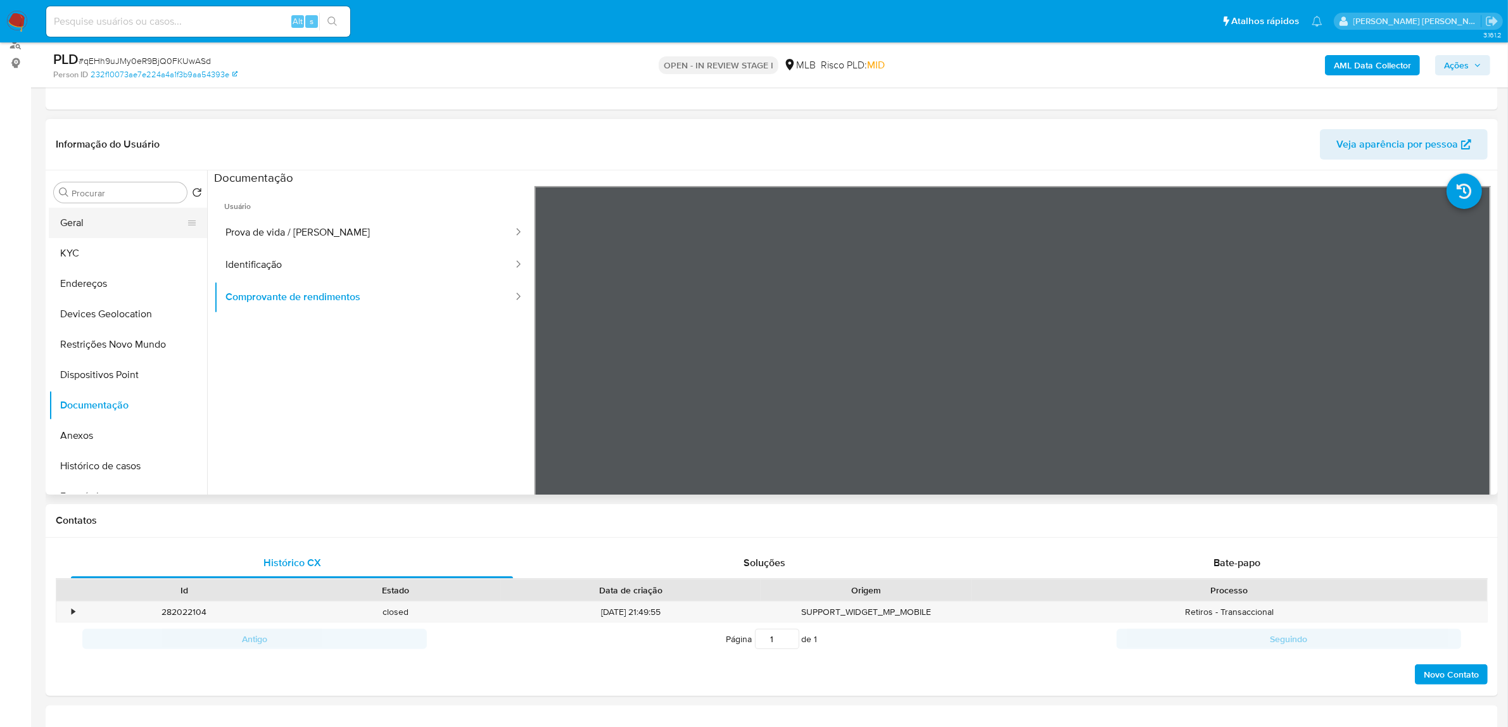
click at [89, 224] on button "Geral" at bounding box center [123, 223] width 148 height 30
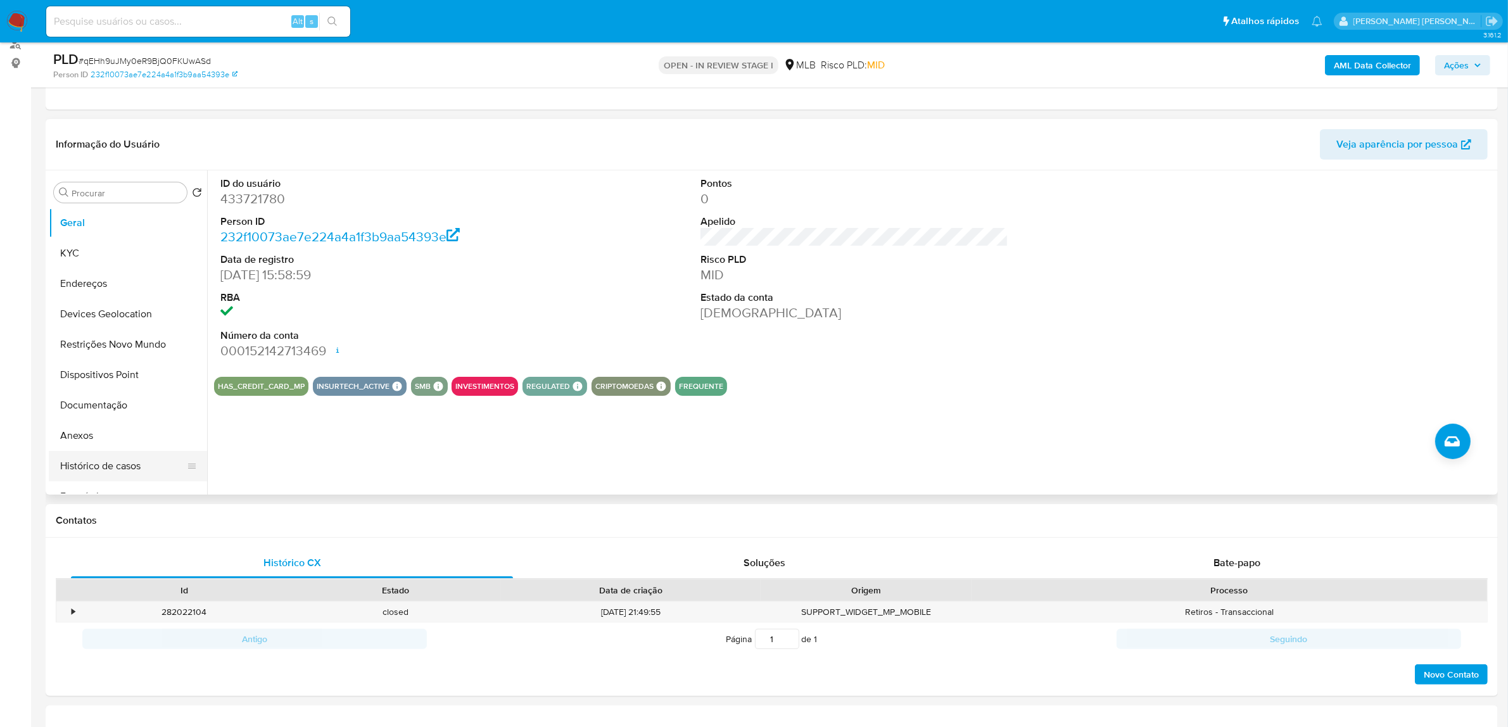
drag, startPoint x: 150, startPoint y: 467, endPoint x: 150, endPoint y: 459, distance: 7.6
click at [150, 467] on button "Histórico de casos" at bounding box center [123, 466] width 148 height 30
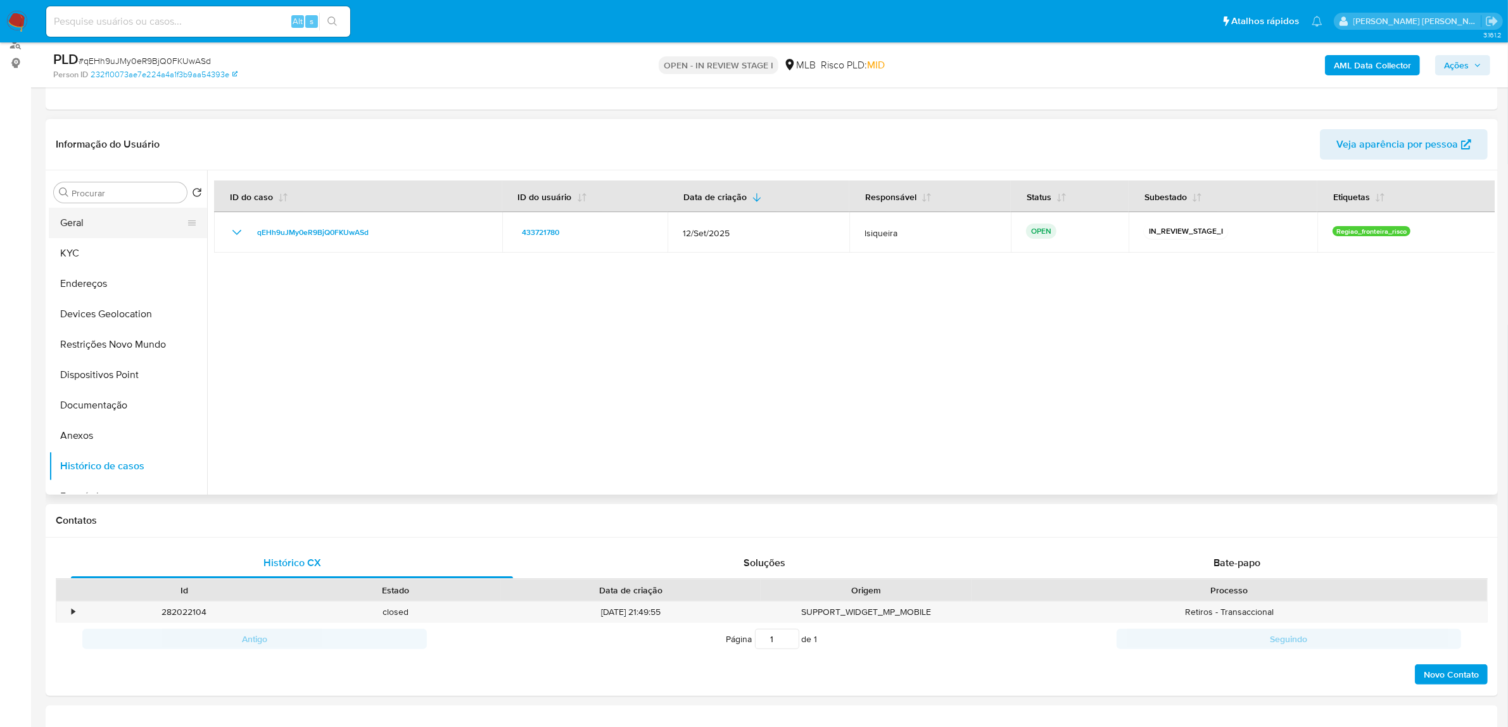
click at [116, 226] on button "Geral" at bounding box center [123, 223] width 148 height 30
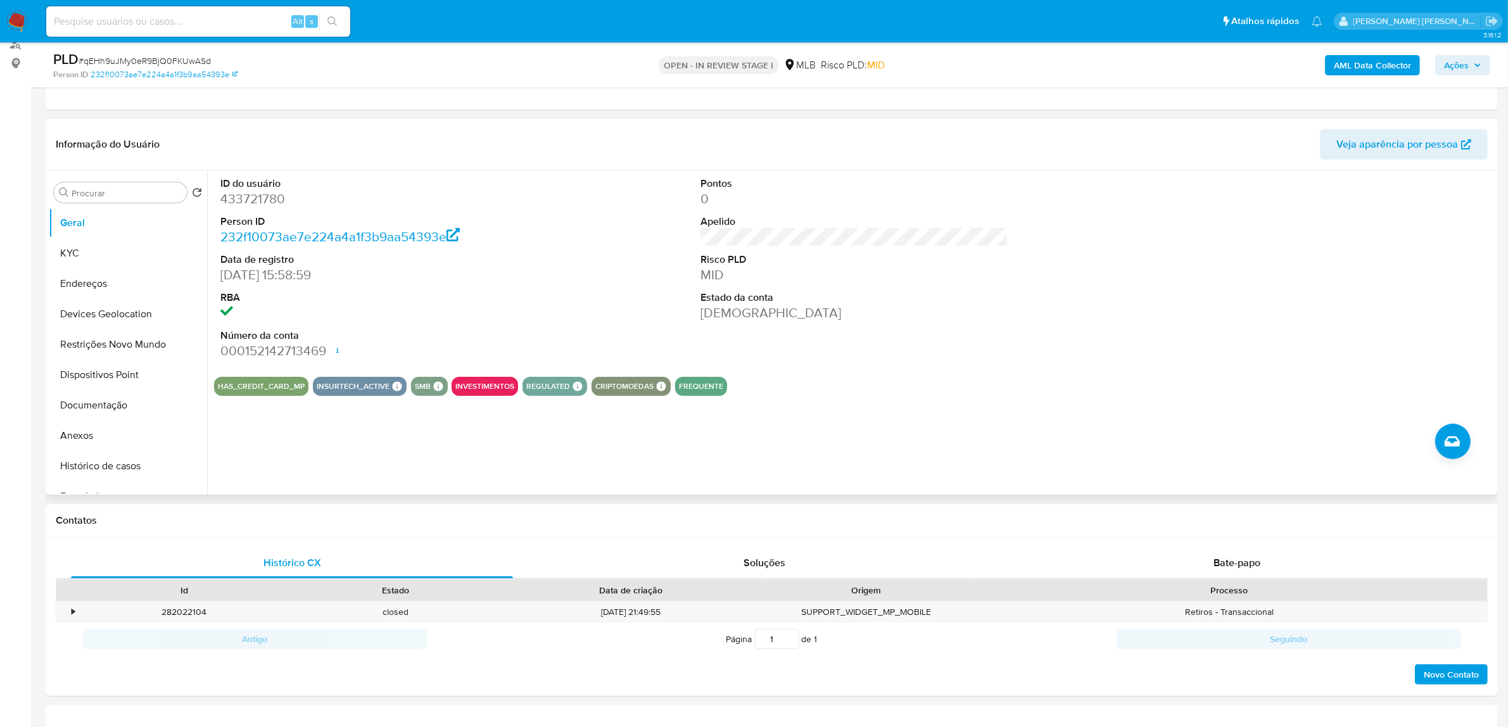
click at [866, 371] on section "ID do usuário 433721780 Person ID 232f10073ae7e224a4a1f3b9aa54393e Data de regi…" at bounding box center [854, 282] width 1281 height 225
click at [578, 306] on div "ID do usuário 433721780 Person ID 232f10073ae7e224a4a1f3b9aa54393e Data de regi…" at bounding box center [854, 268] width 1281 height 196
click at [124, 260] on button "KYC" at bounding box center [123, 253] width 148 height 30
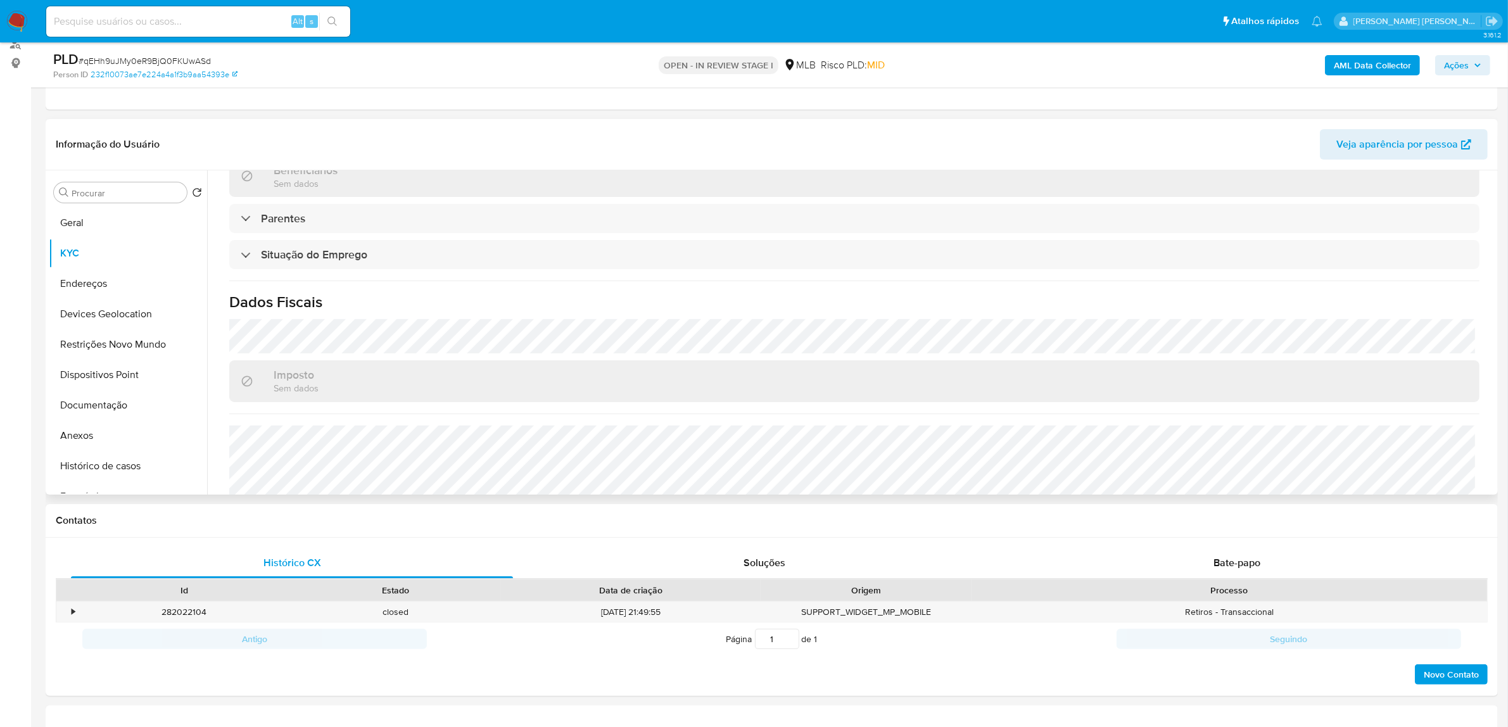
scroll to position [527, 0]
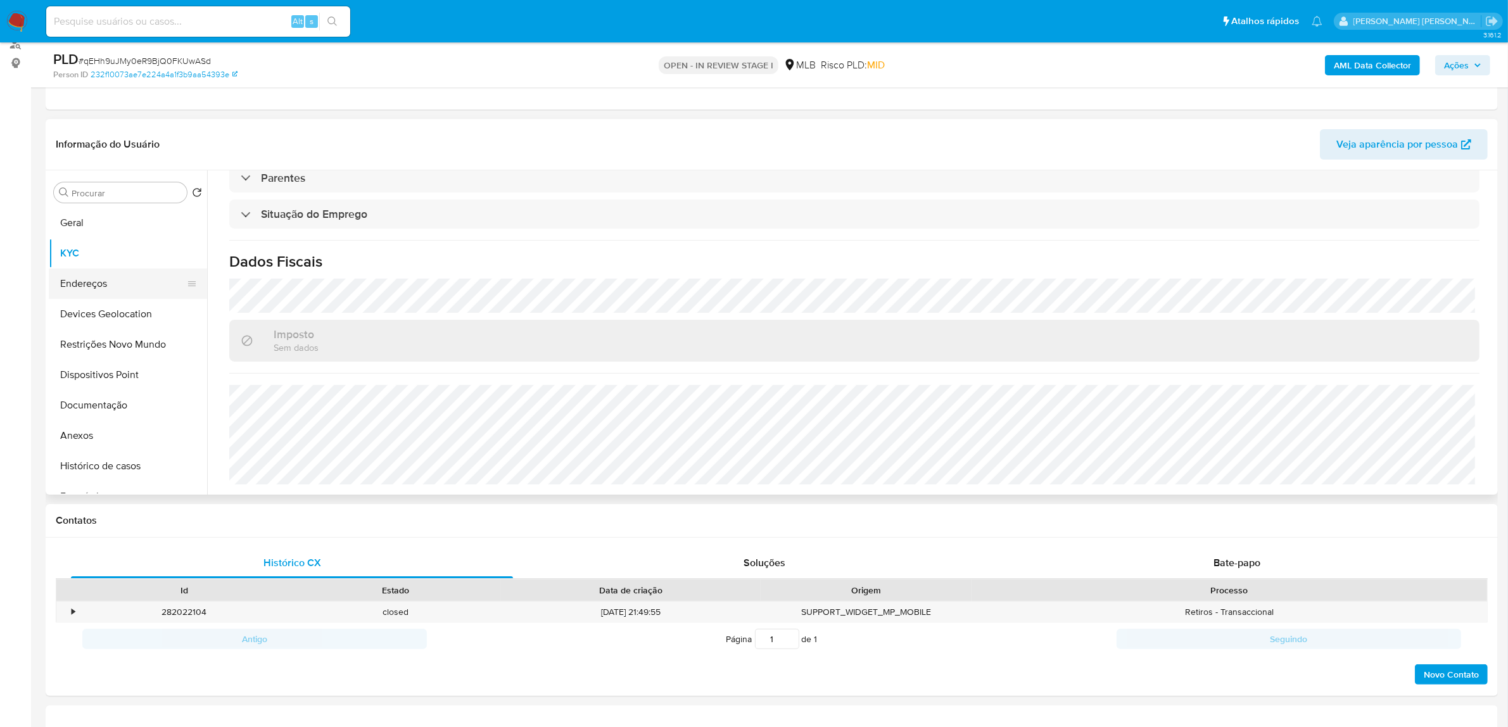
click at [71, 274] on button "Endereços" at bounding box center [123, 284] width 148 height 30
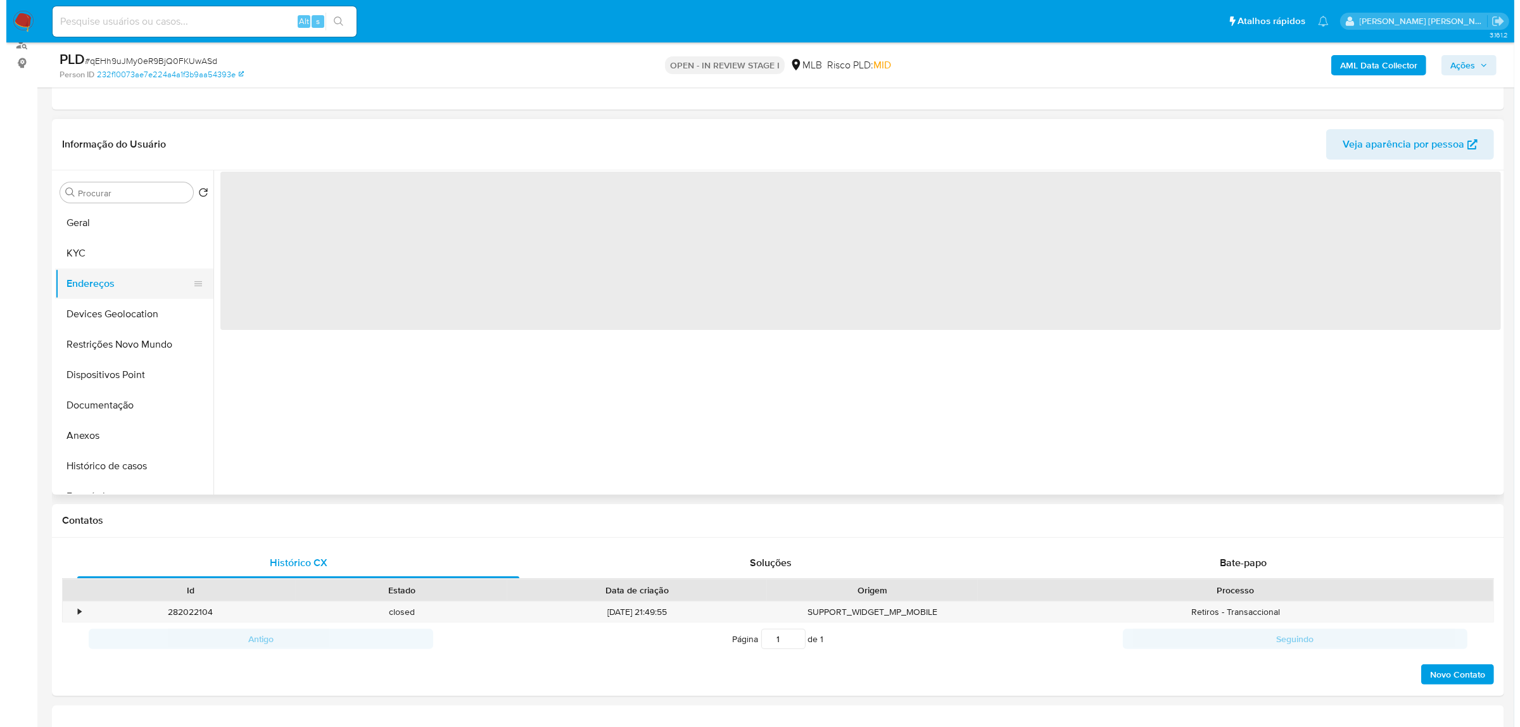
scroll to position [0, 0]
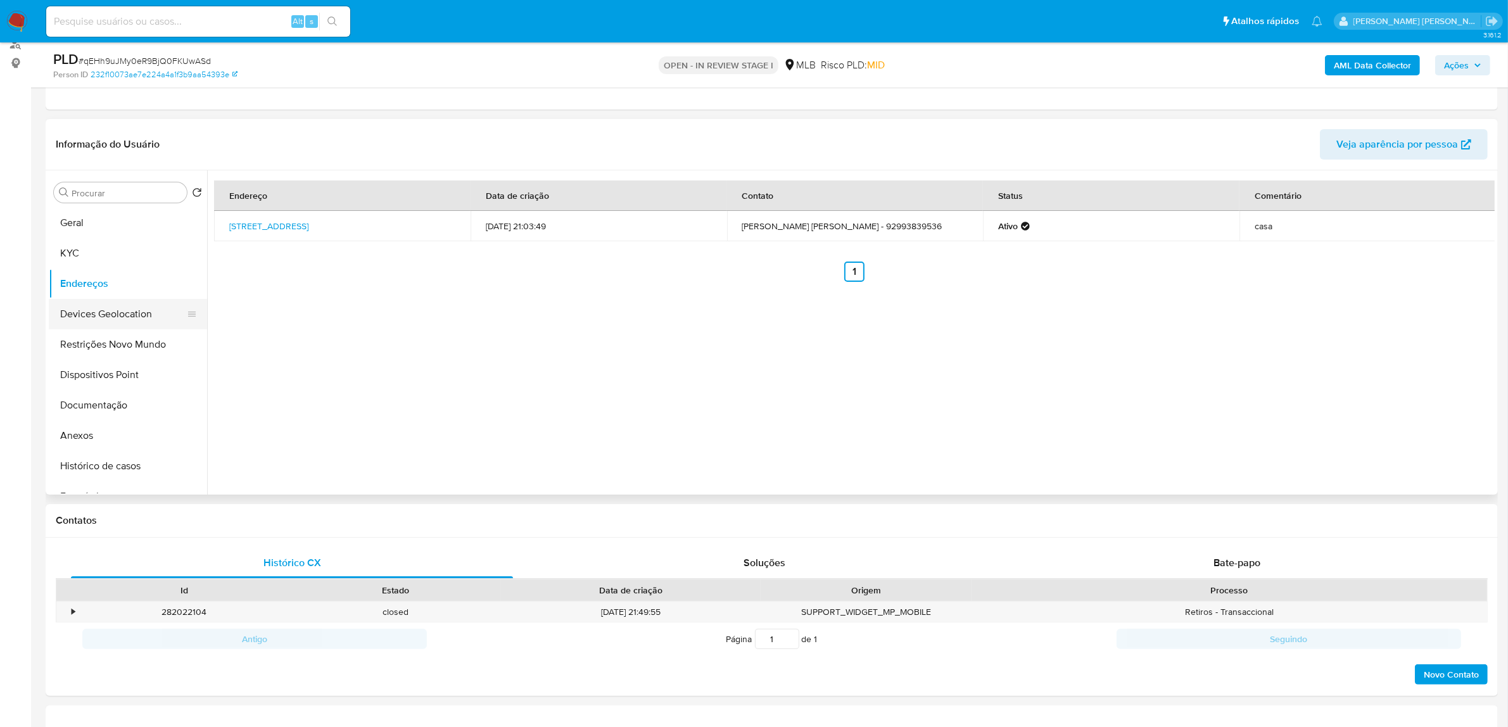
click at [92, 313] on button "Devices Geolocation" at bounding box center [123, 314] width 148 height 30
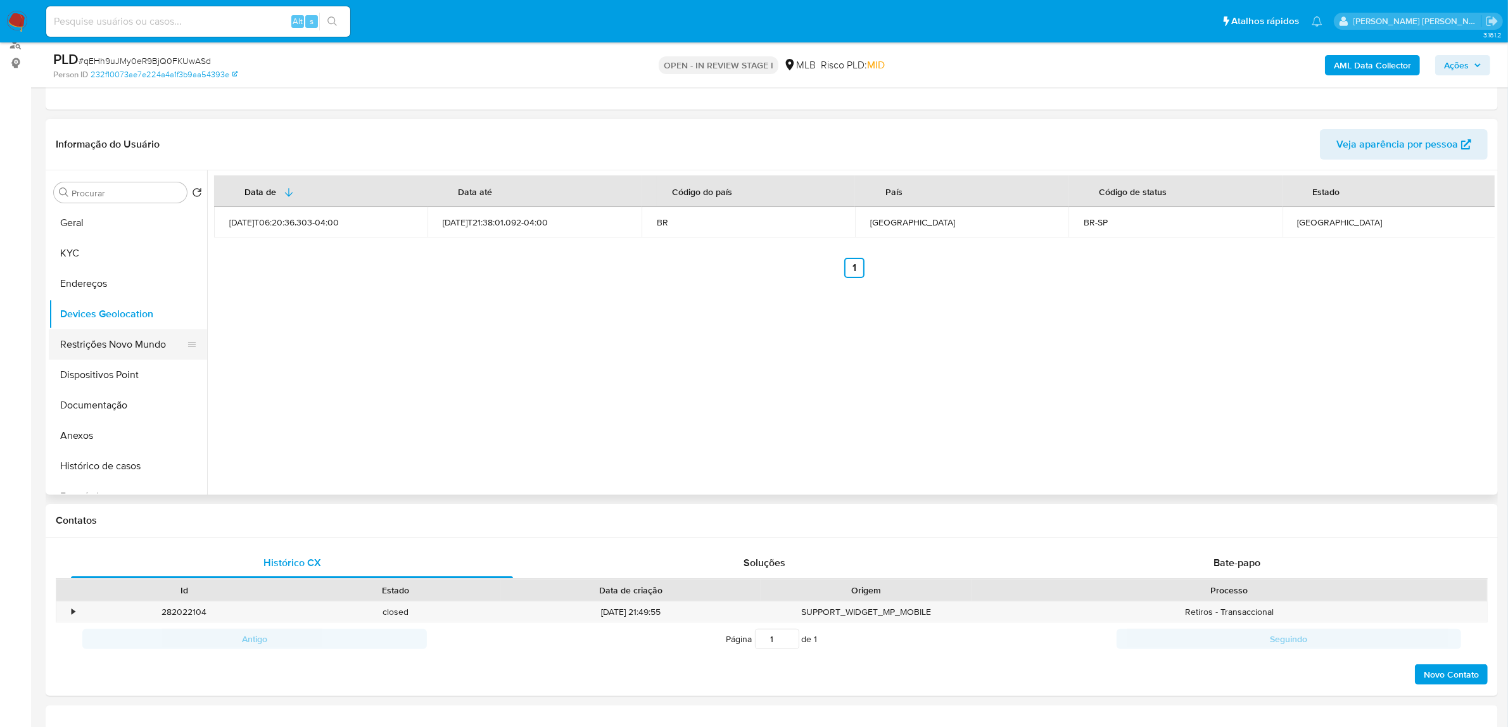
click at [122, 343] on button "Restrições Novo Mundo" at bounding box center [123, 344] width 148 height 30
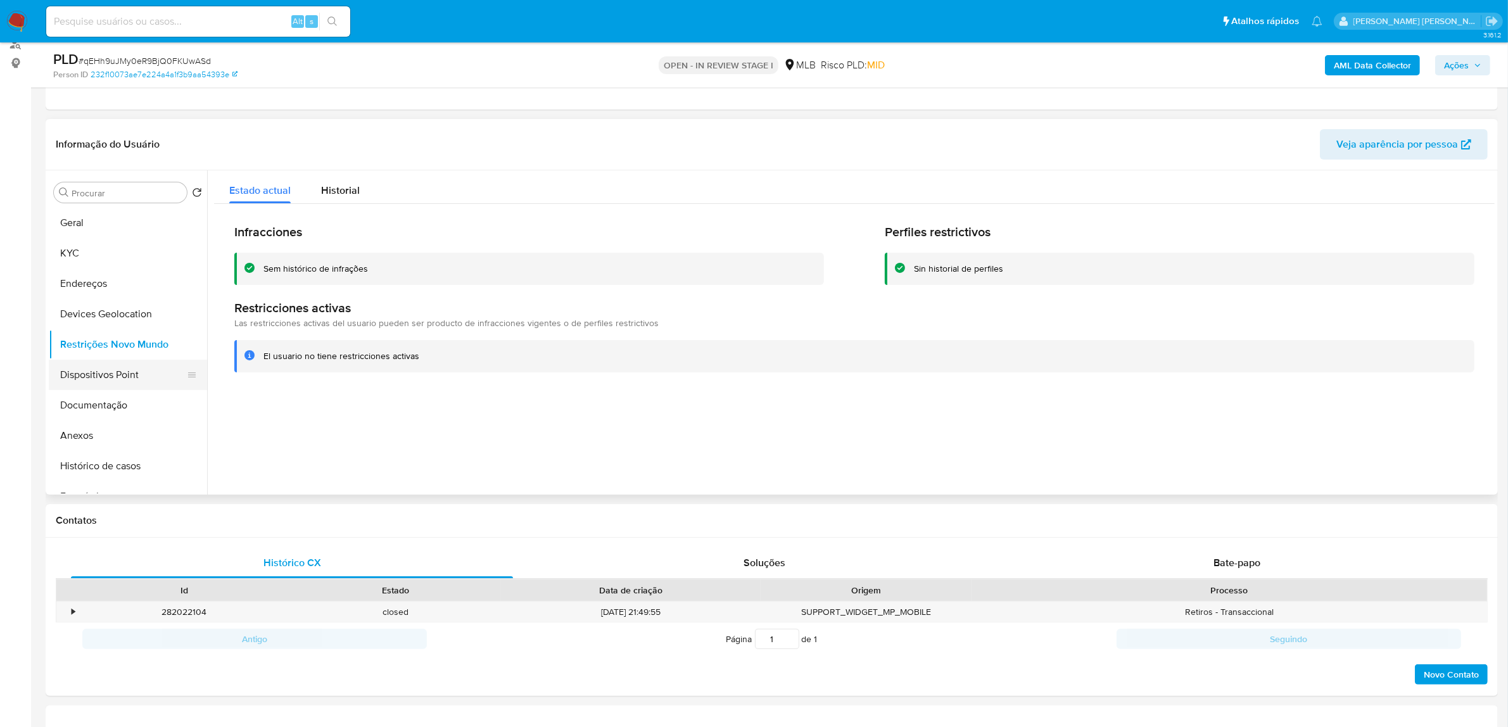
click at [95, 381] on button "Dispositivos Point" at bounding box center [123, 375] width 148 height 30
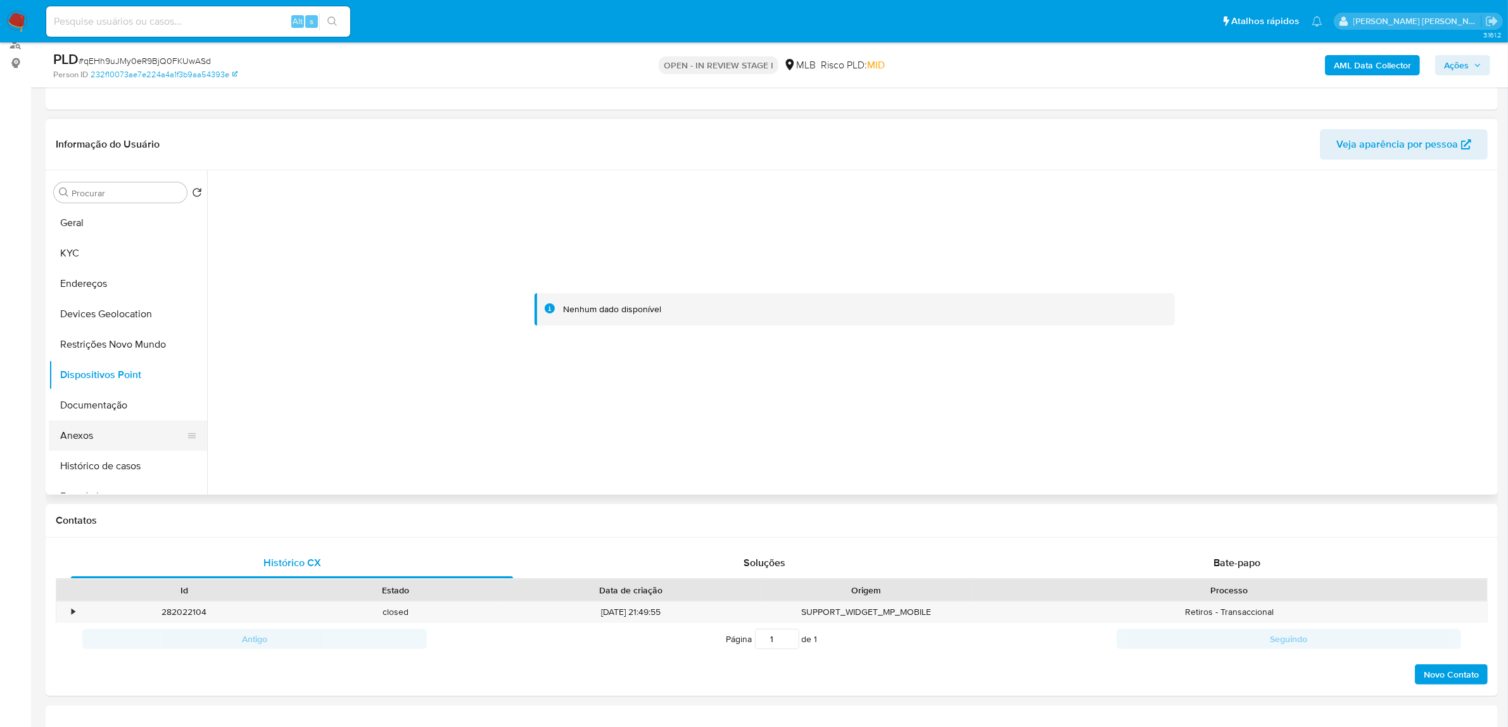
drag, startPoint x: 110, startPoint y: 428, endPoint x: 165, endPoint y: 441, distance: 57.3
click at [110, 433] on button "Anexos" at bounding box center [123, 436] width 148 height 30
click at [1080, 65] on b "AML Data Collector" at bounding box center [1372, 65] width 77 height 20
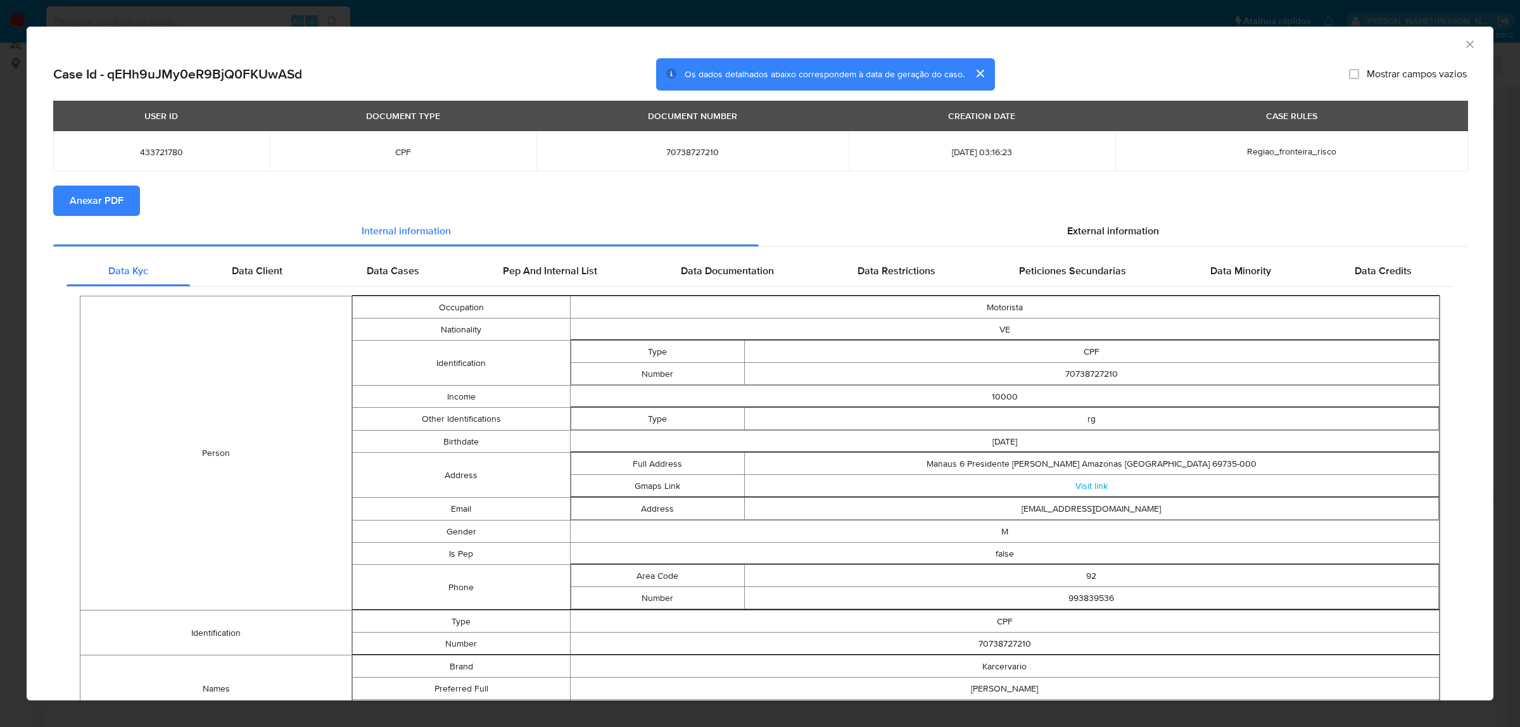
click at [115, 203] on span "Anexar PDF" at bounding box center [97, 201] width 54 height 28
click at [1080, 43] on icon "Fechar a janela" at bounding box center [1469, 44] width 7 height 7
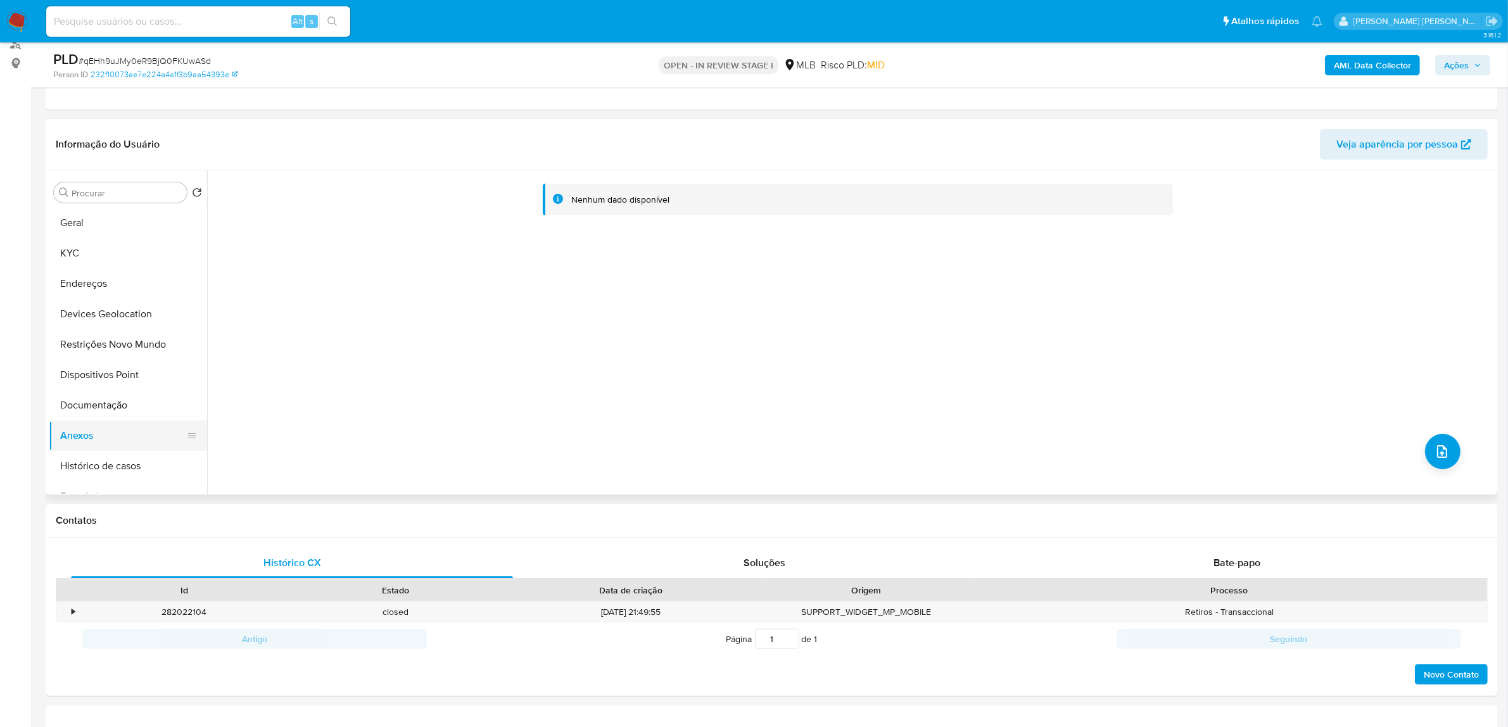
click at [87, 436] on button "Anexos" at bounding box center [123, 436] width 148 height 30
click at [108, 410] on button "Documentação" at bounding box center [123, 405] width 148 height 30
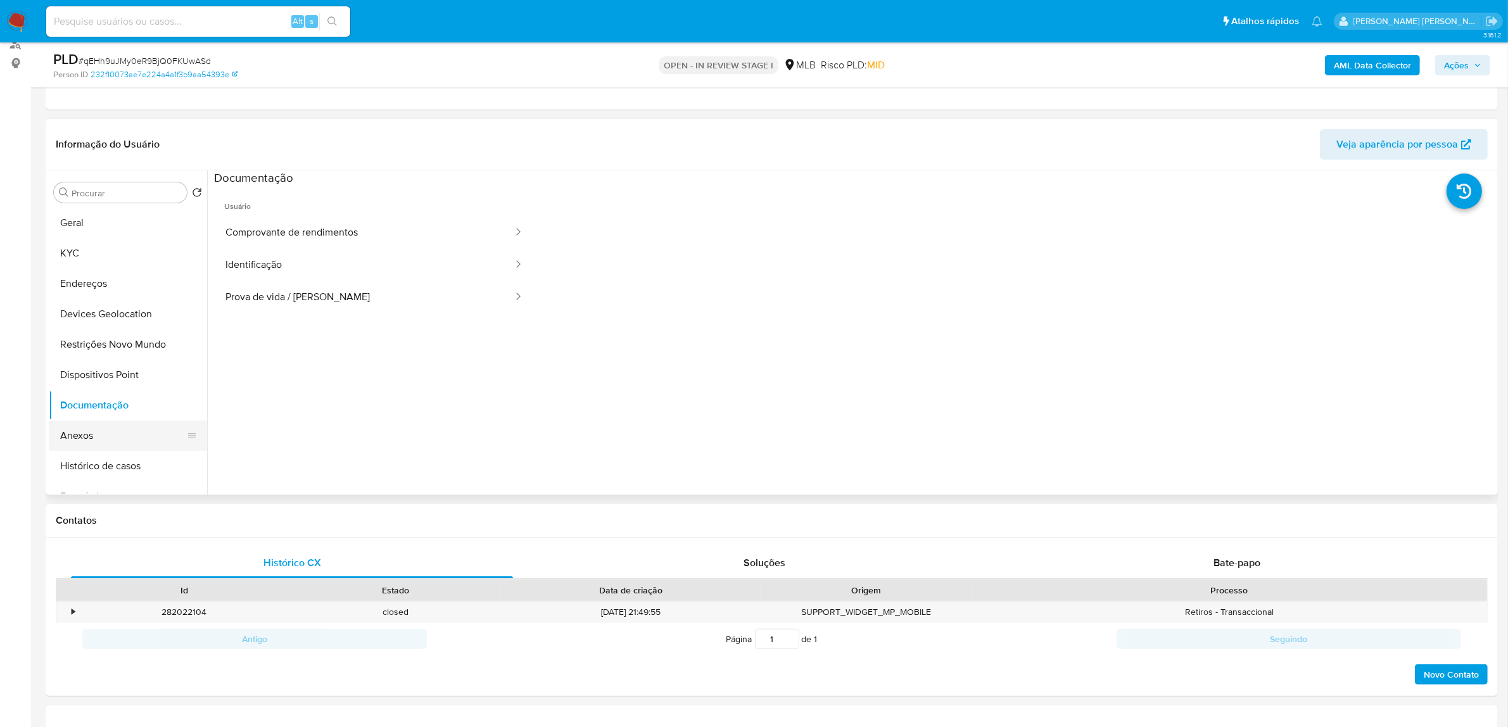
click at [108, 440] on button "Anexos" at bounding box center [123, 436] width 148 height 30
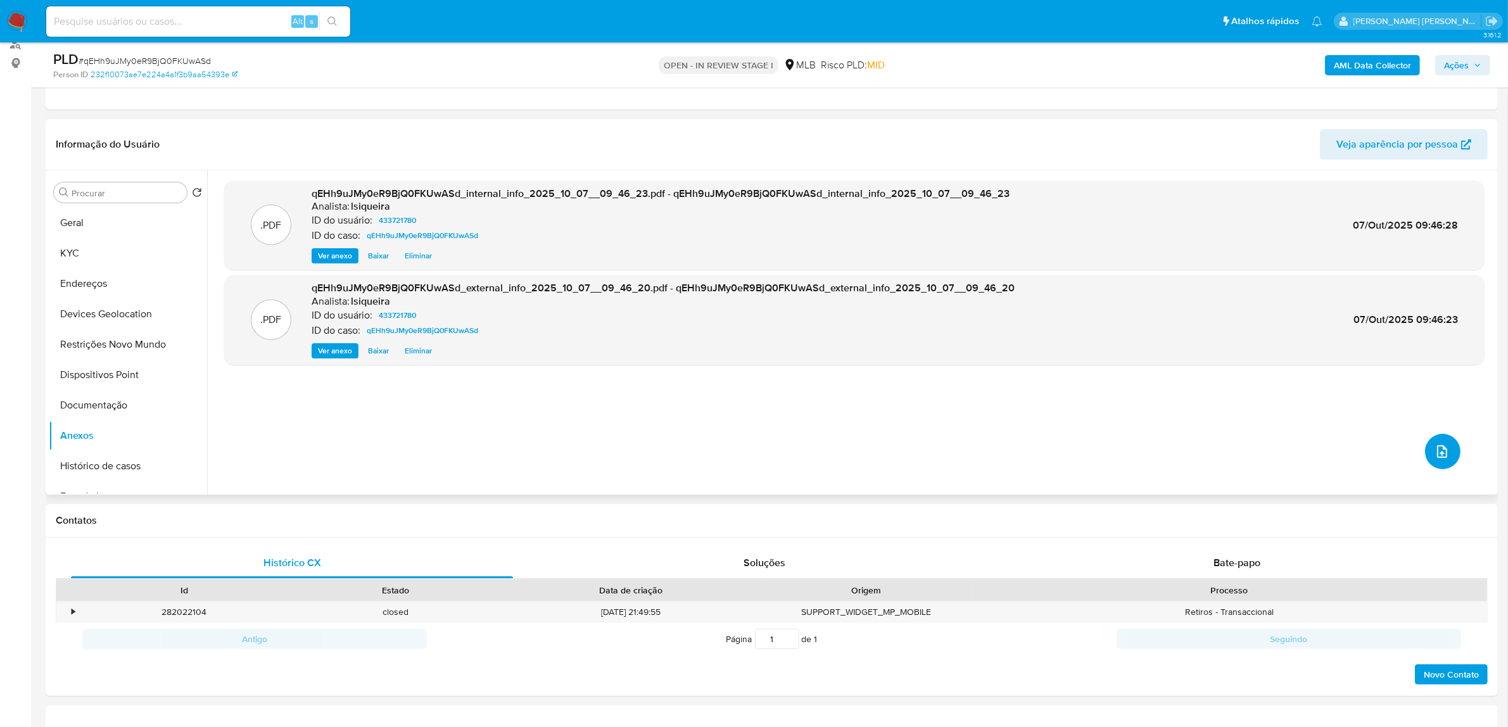
click at [1080, 448] on span "upload-file" at bounding box center [1441, 451] width 15 height 15
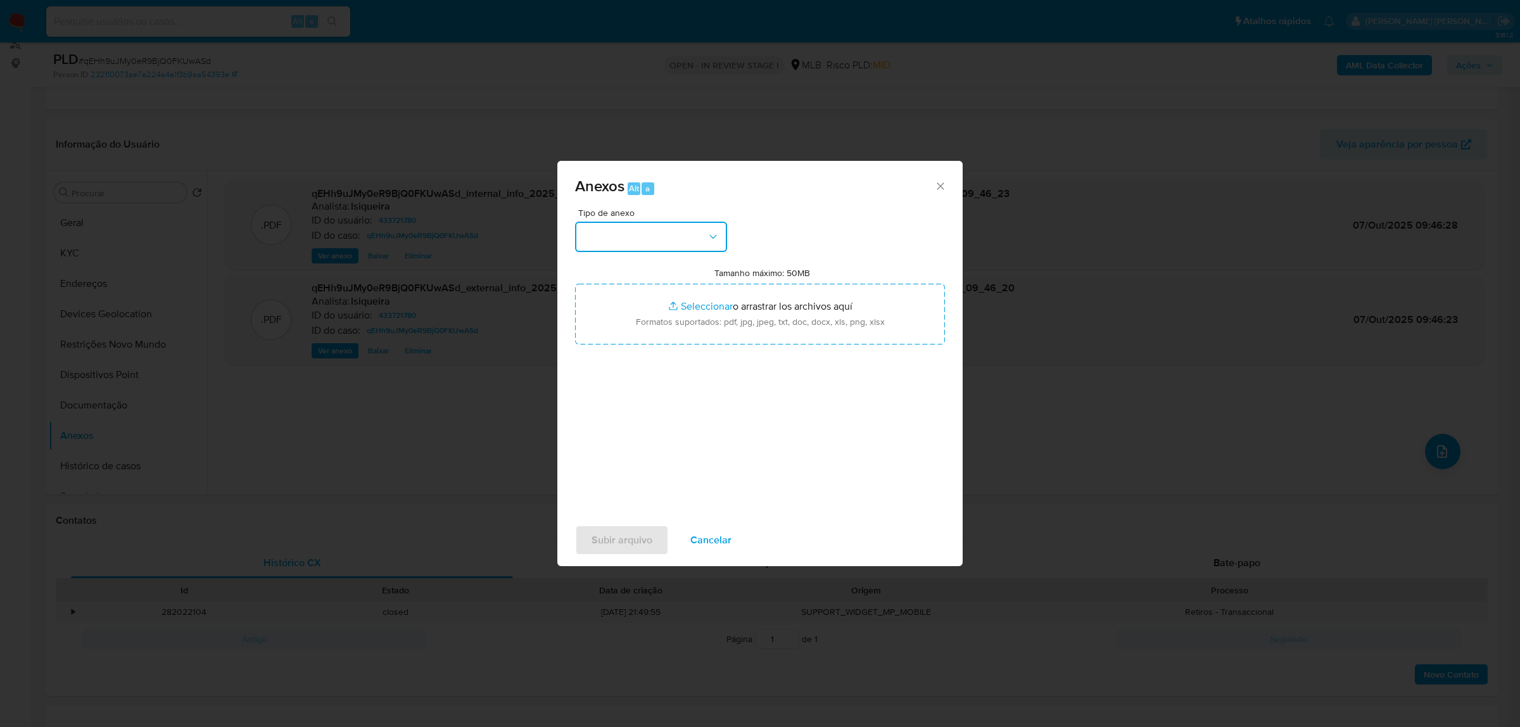
click at [621, 247] on button "button" at bounding box center [651, 237] width 152 height 30
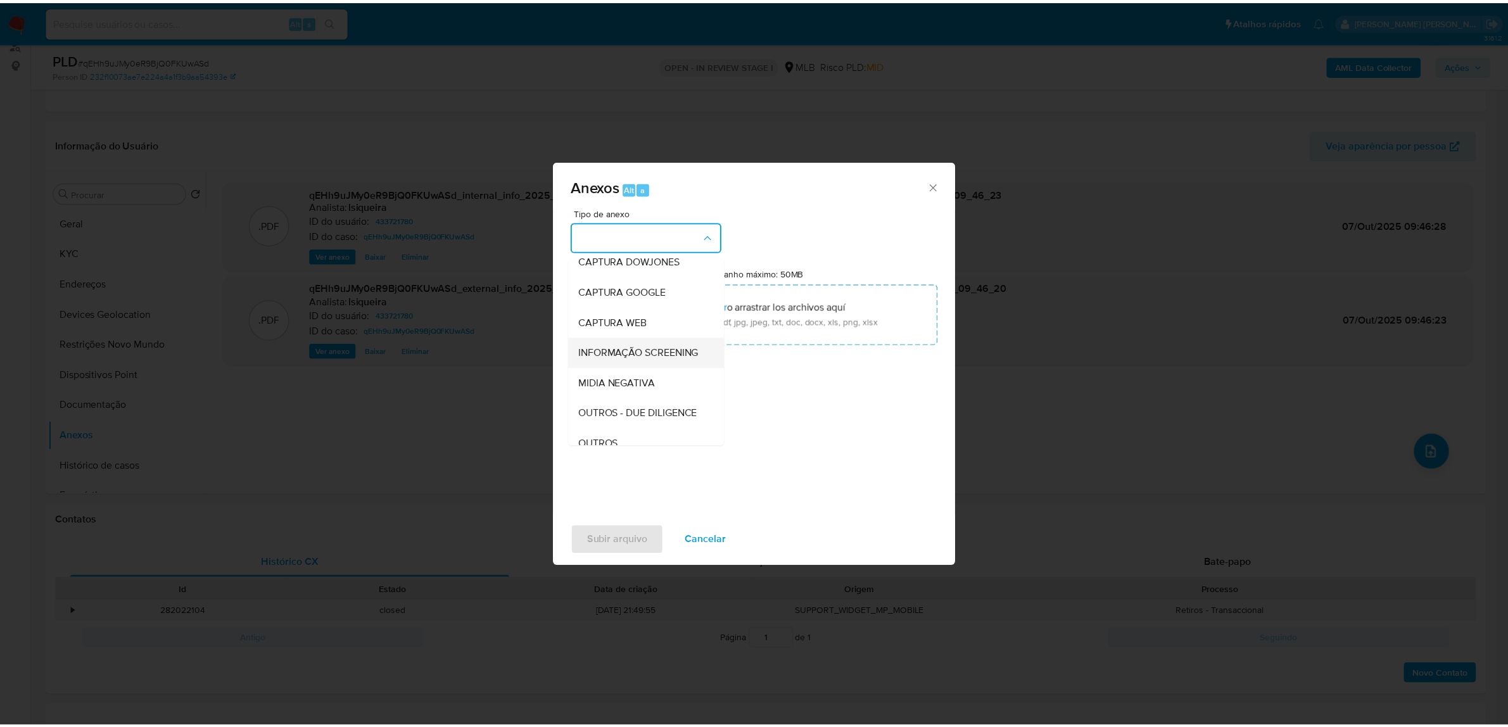
scroll to position [79, 0]
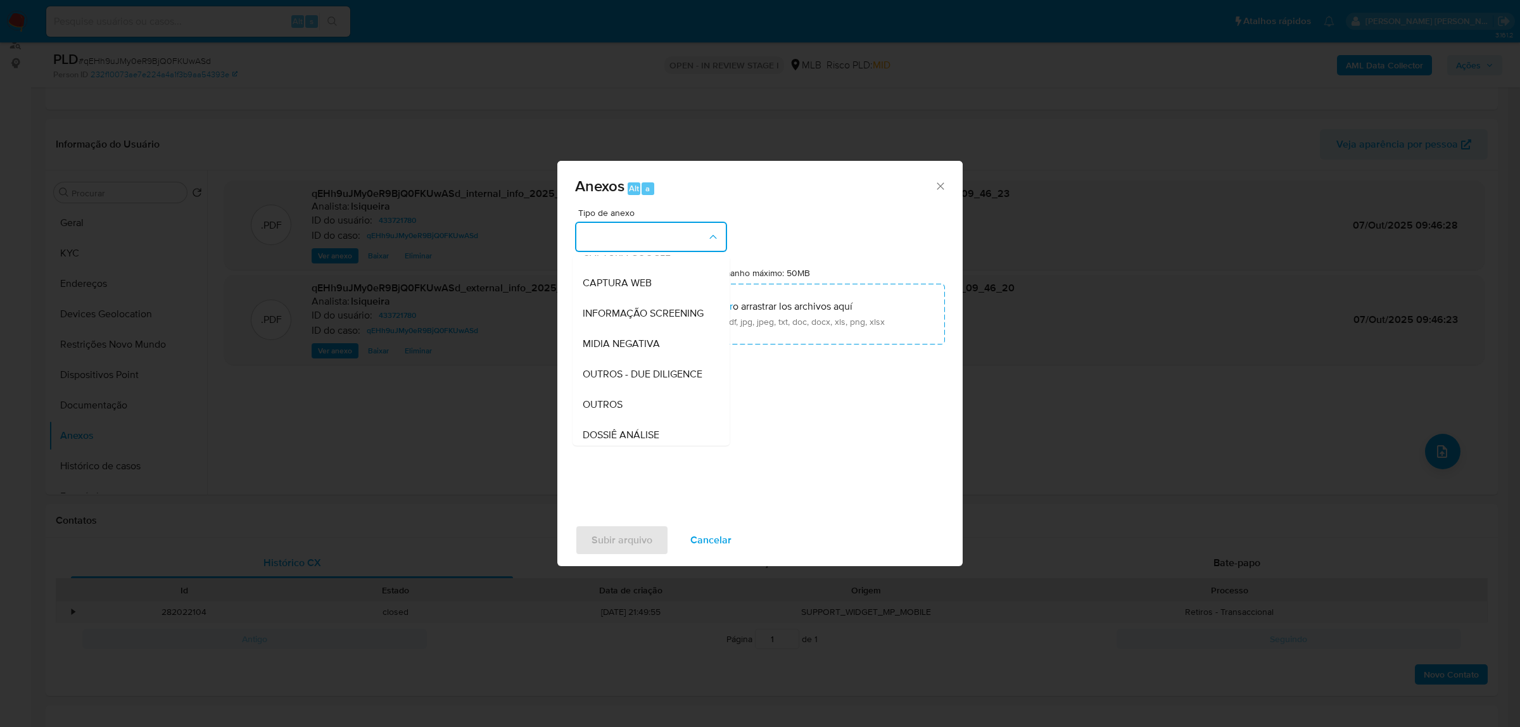
drag, startPoint x: 631, startPoint y: 423, endPoint x: 630, endPoint y: 410, distance: 13.3
click at [630, 419] on div "OUTROS" at bounding box center [647, 404] width 129 height 30
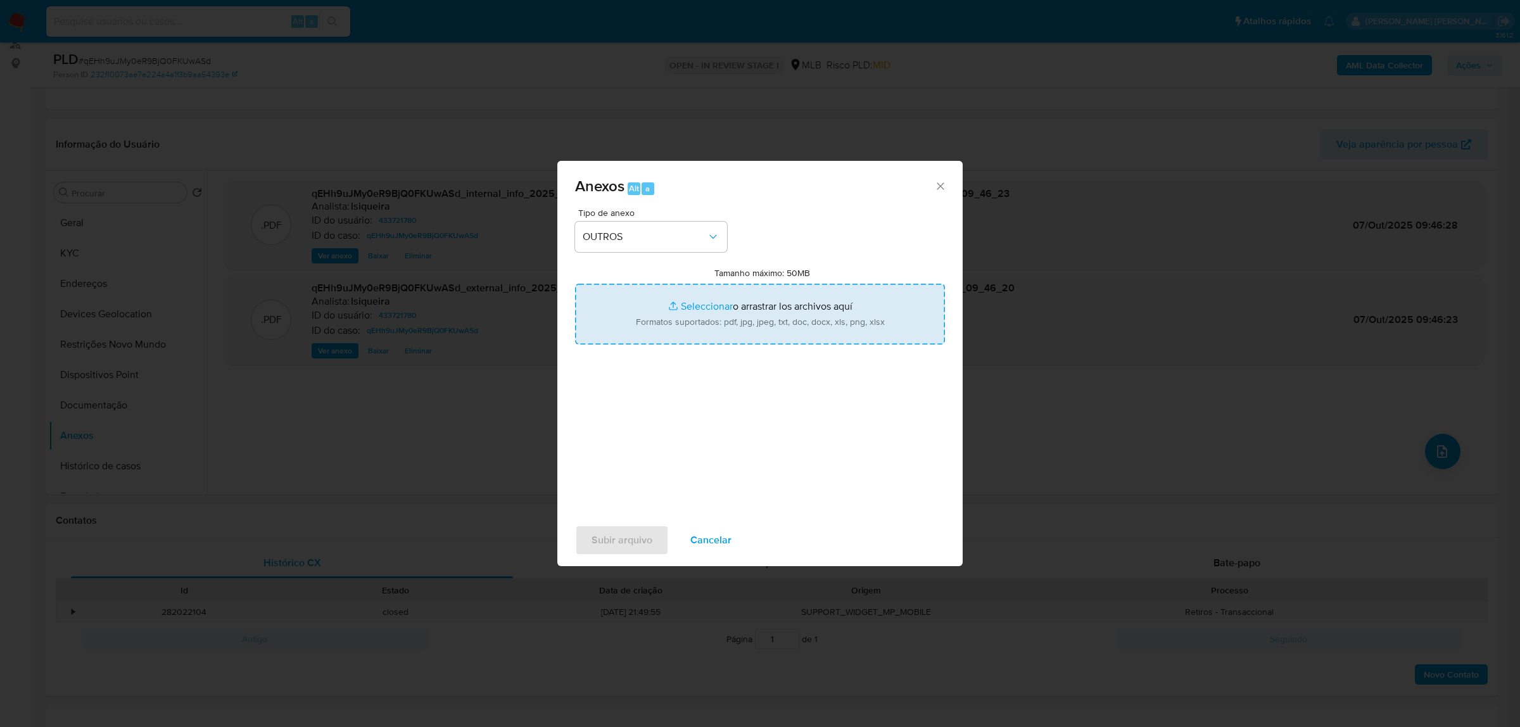
click at [683, 300] on input "Tamanho máximo: 50MB Seleccionar archivos" at bounding box center [760, 314] width 370 height 61
click at [650, 310] on input "Tamanho máximo: 50MB Seleccionar archivos" at bounding box center [760, 314] width 370 height 61
type input "C:\fakepath\Mulan 433721780_2025_10_06_17_22_50.xlsx"
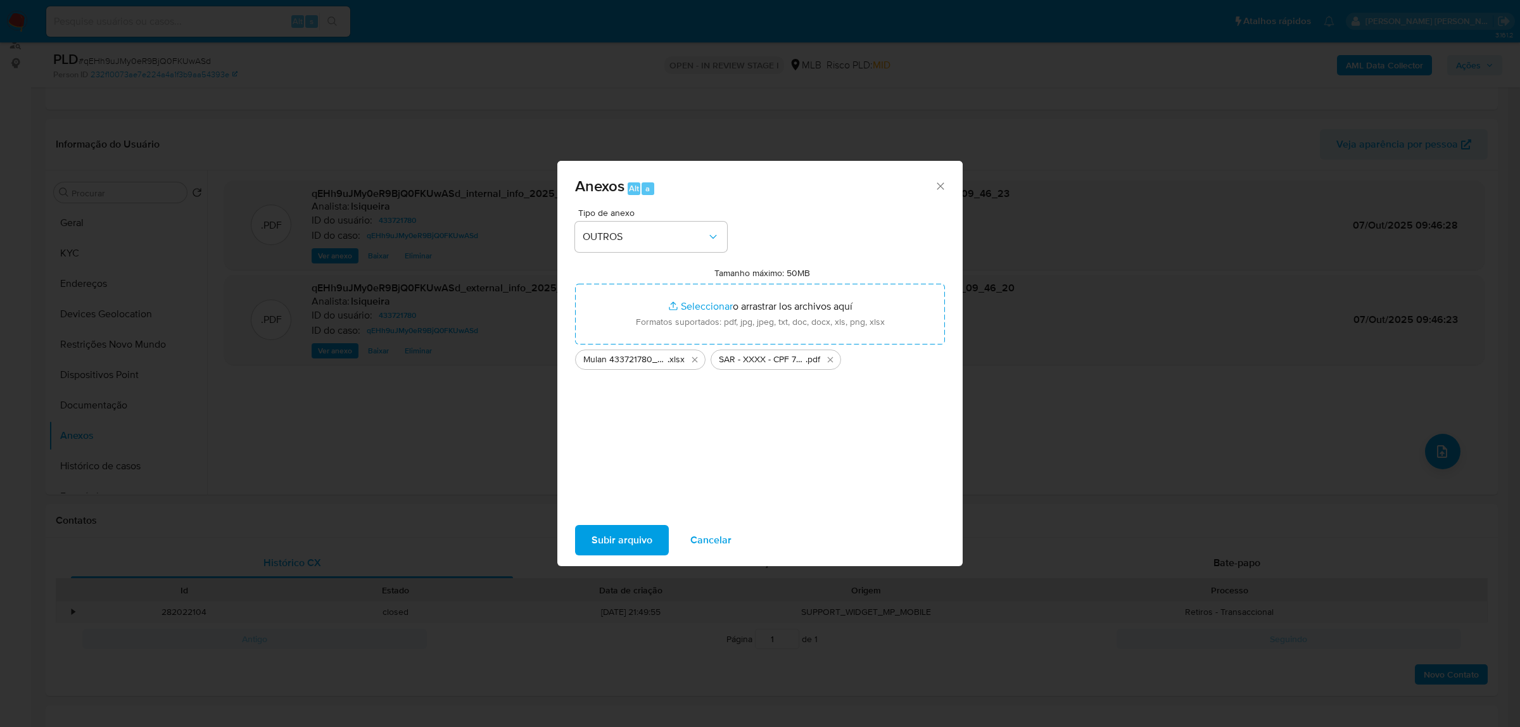
click at [638, 472] on span "Subir arquivo" at bounding box center [622, 540] width 61 height 28
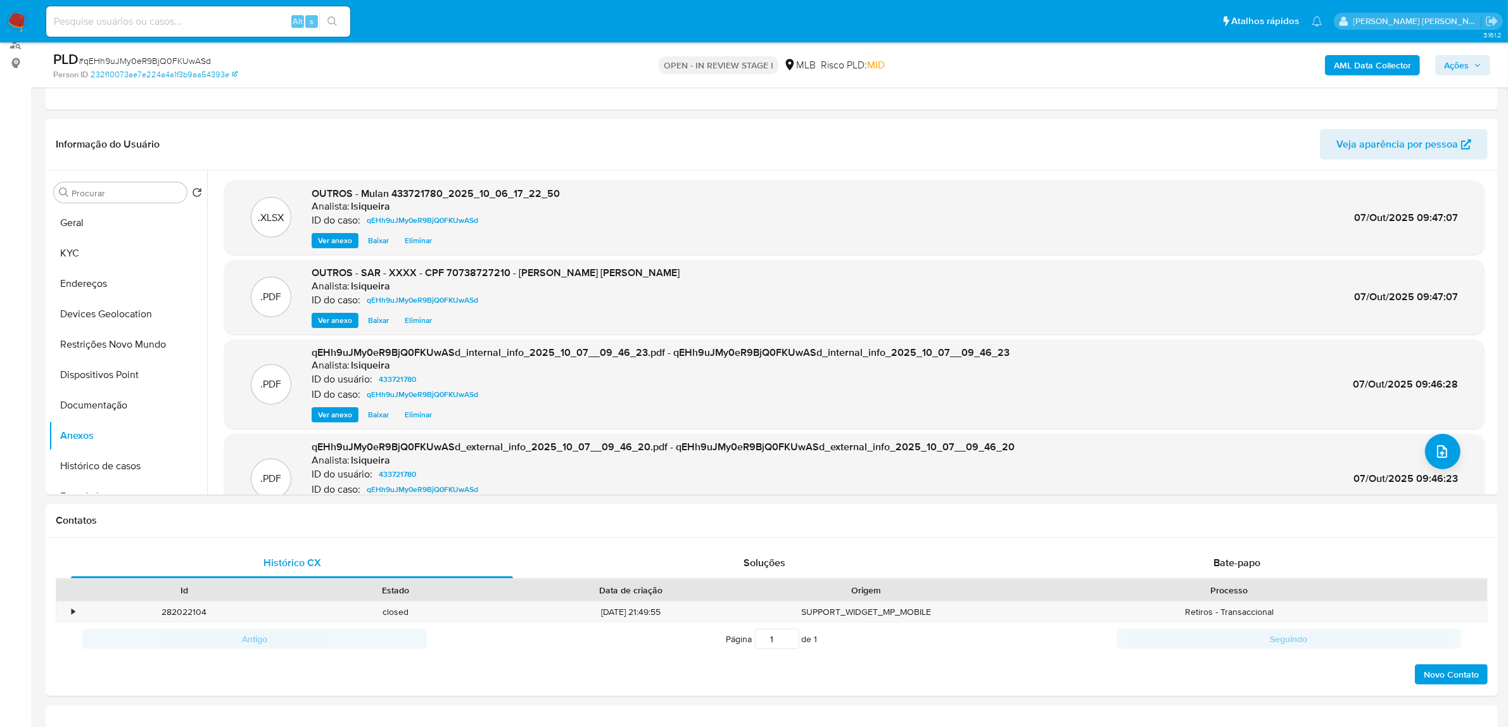
click at [1080, 63] on span "Ações" at bounding box center [1456, 65] width 25 height 20
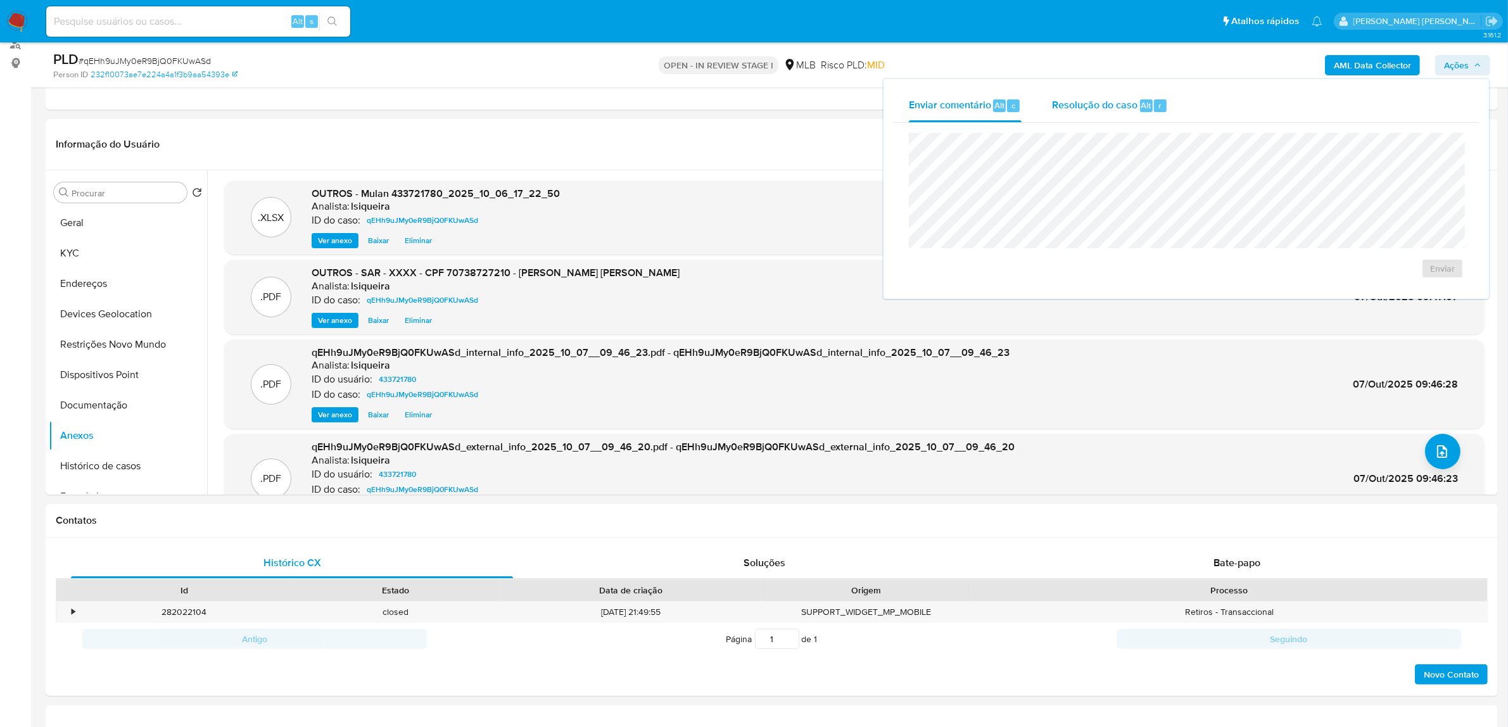
click at [1080, 112] on div "Resolução do caso Alt r" at bounding box center [1110, 105] width 116 height 33
click at [1080, 296] on span "ROI Proposal" at bounding box center [1412, 289] width 66 height 18
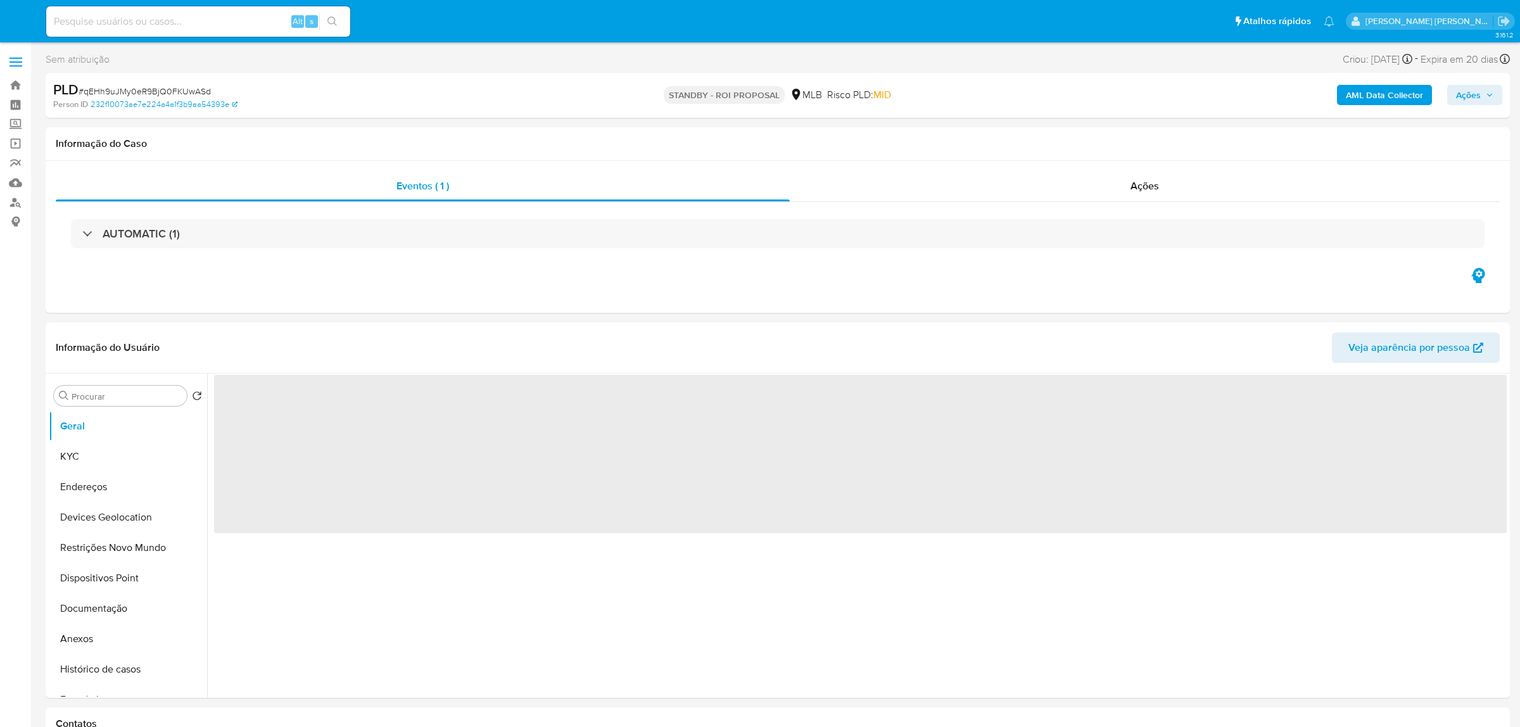
select select "10"
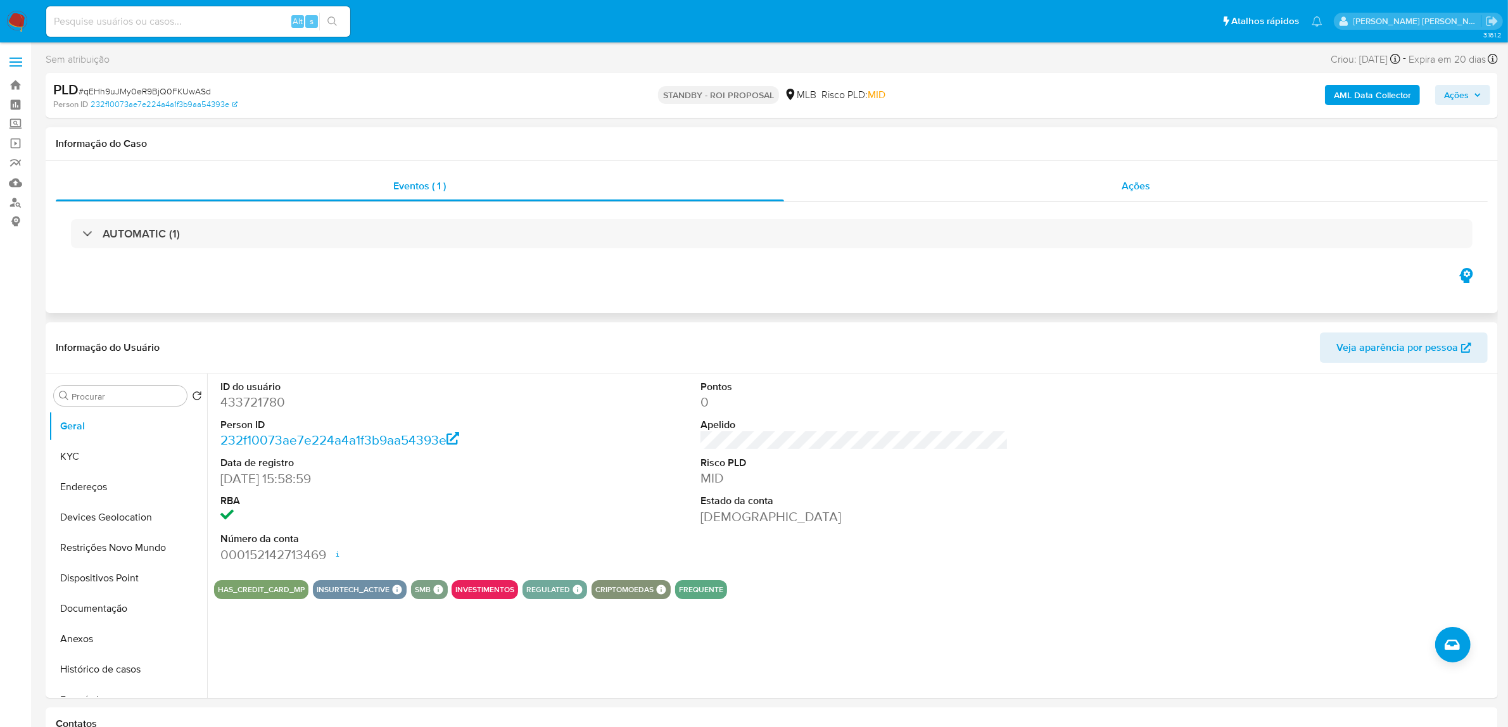
click at [1187, 187] on div "Ações" at bounding box center [1136, 186] width 704 height 30
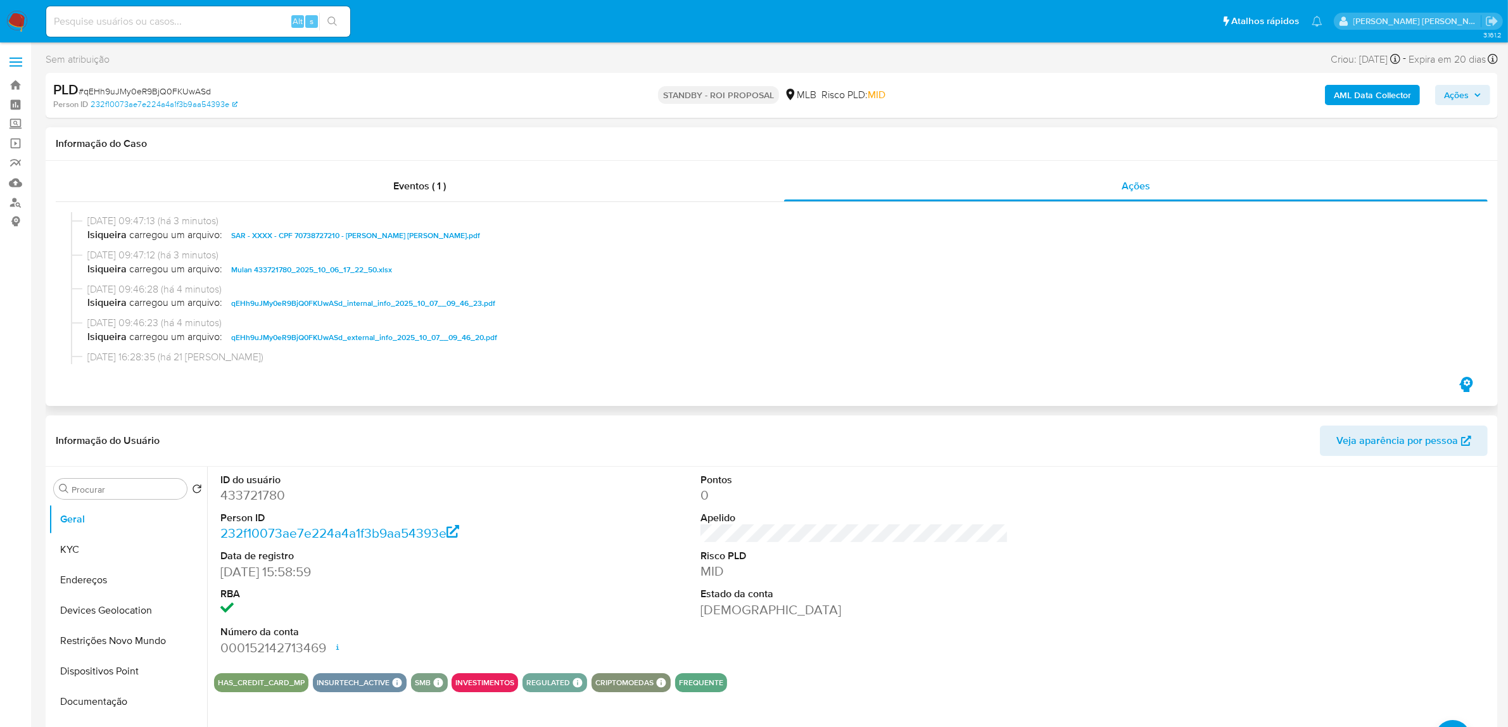
scroll to position [157, 0]
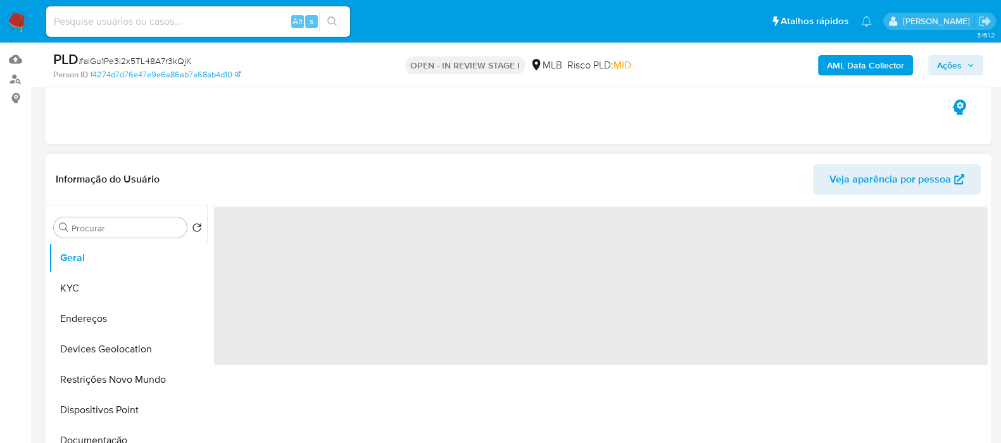
scroll to position [203, 0]
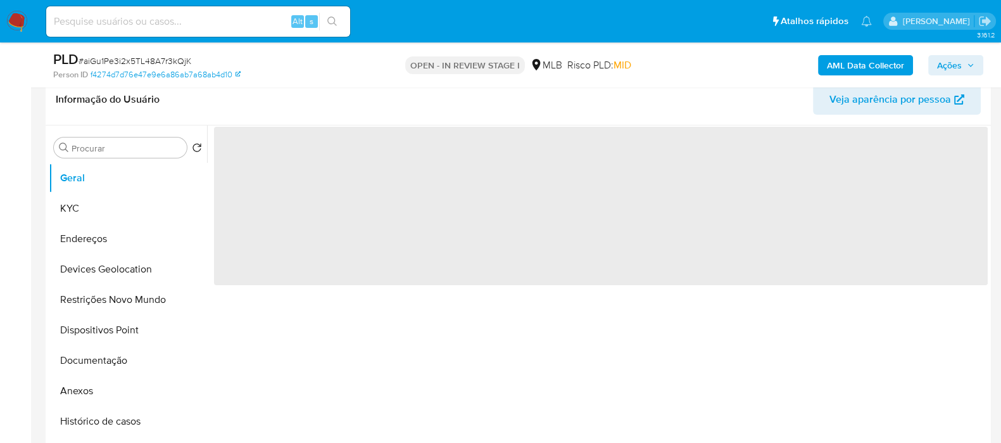
select select "10"
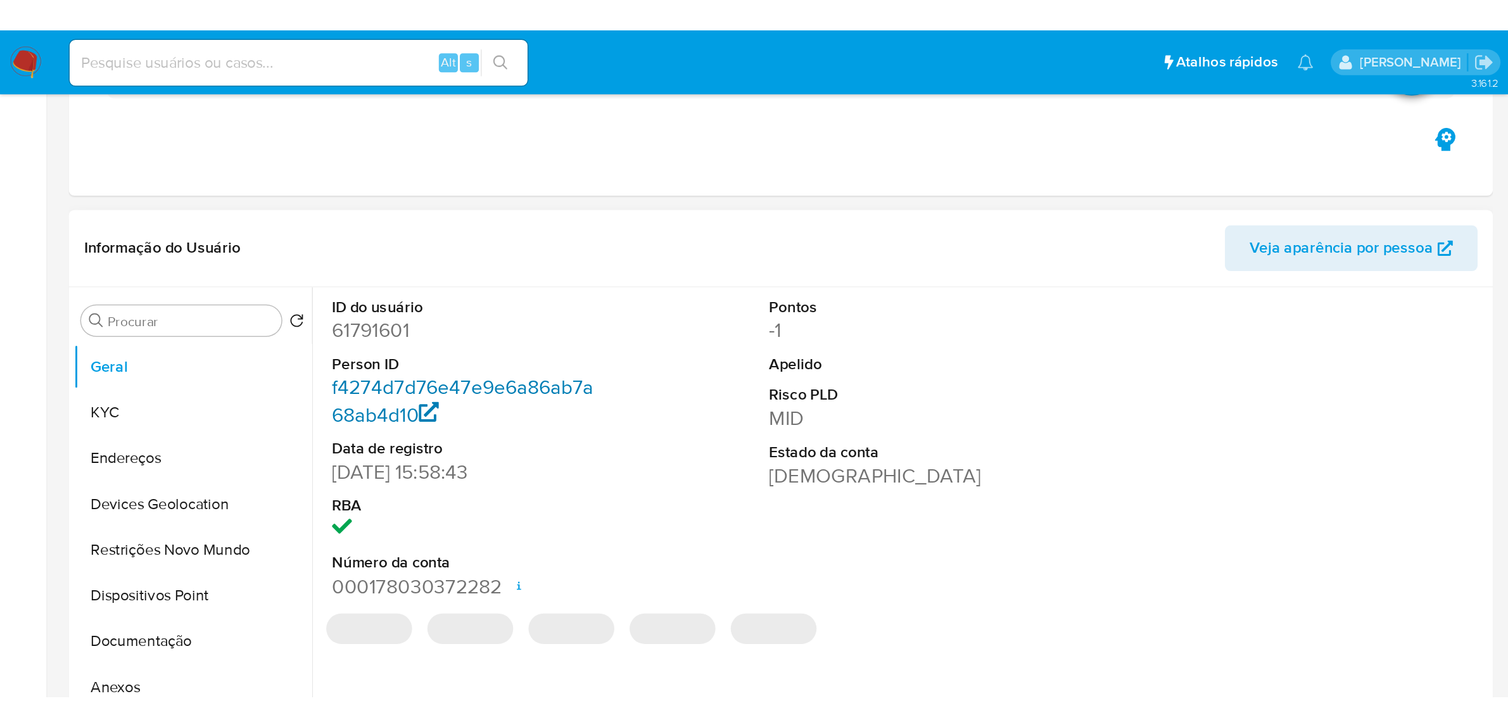
scroll to position [0, 0]
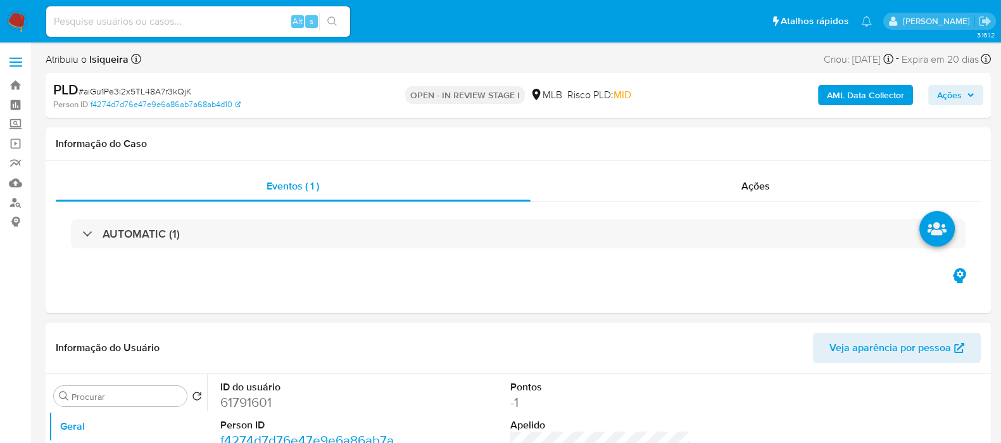
click at [640, 362] on header "Informação do Usuário Veja aparência por pessoa" at bounding box center [518, 347] width 925 height 30
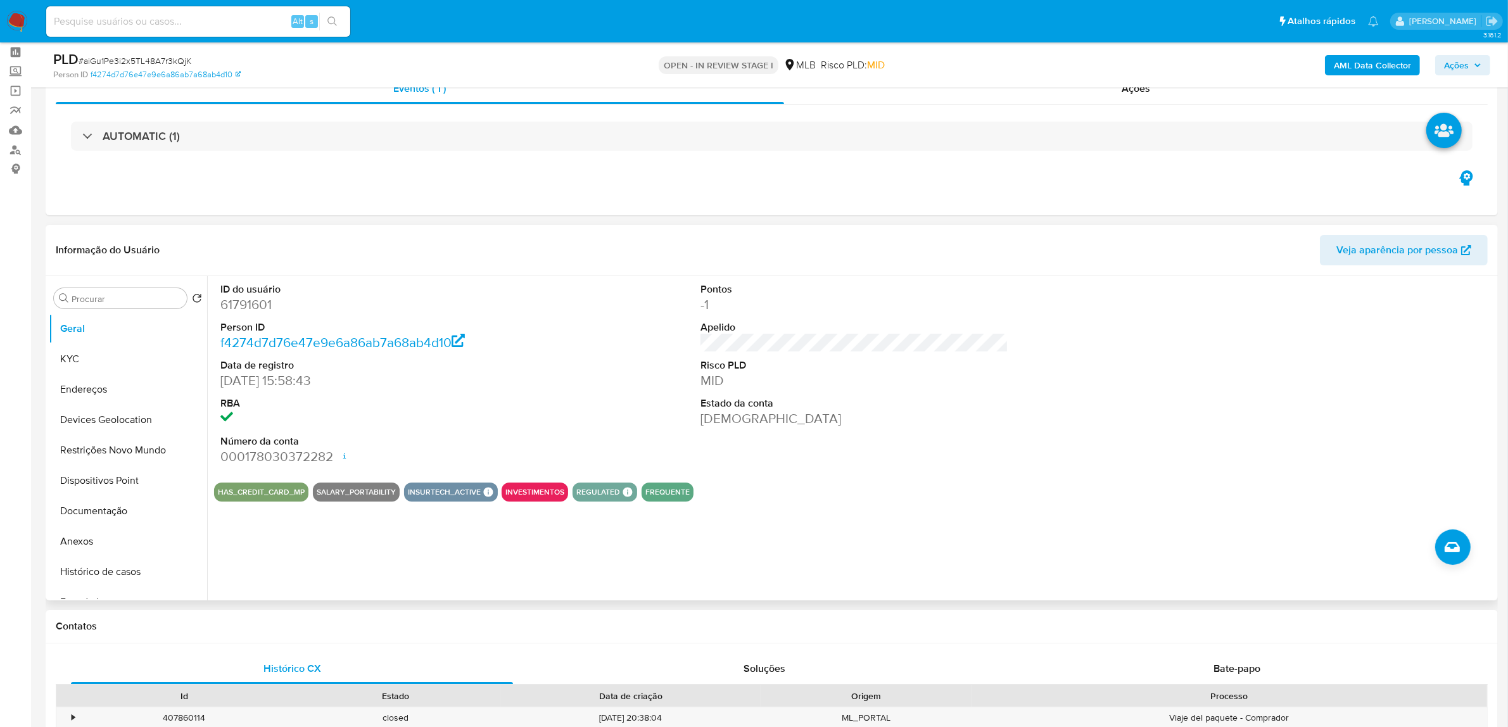
scroll to position [79, 0]
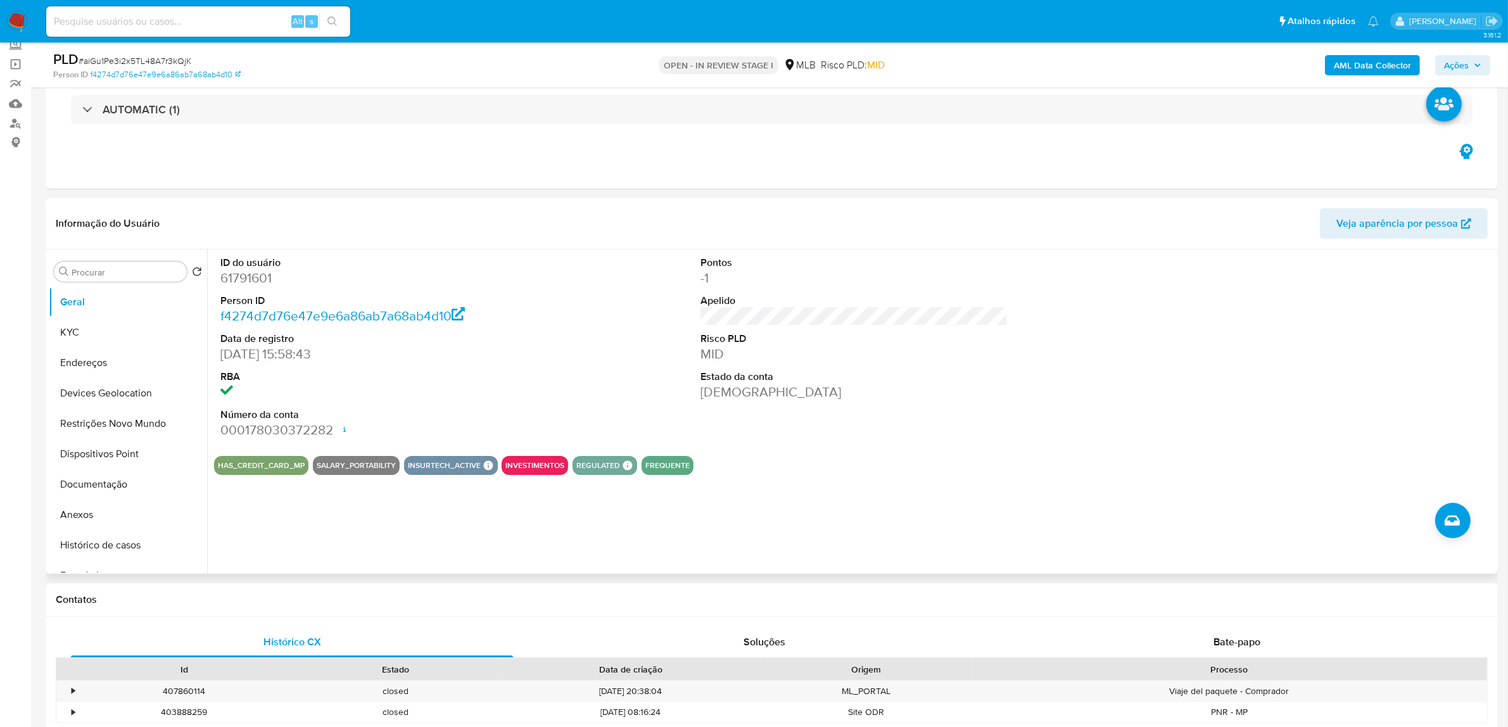
click at [488, 399] on dd at bounding box center [374, 392] width 308 height 18
click at [100, 334] on button "KYC" at bounding box center [123, 332] width 148 height 30
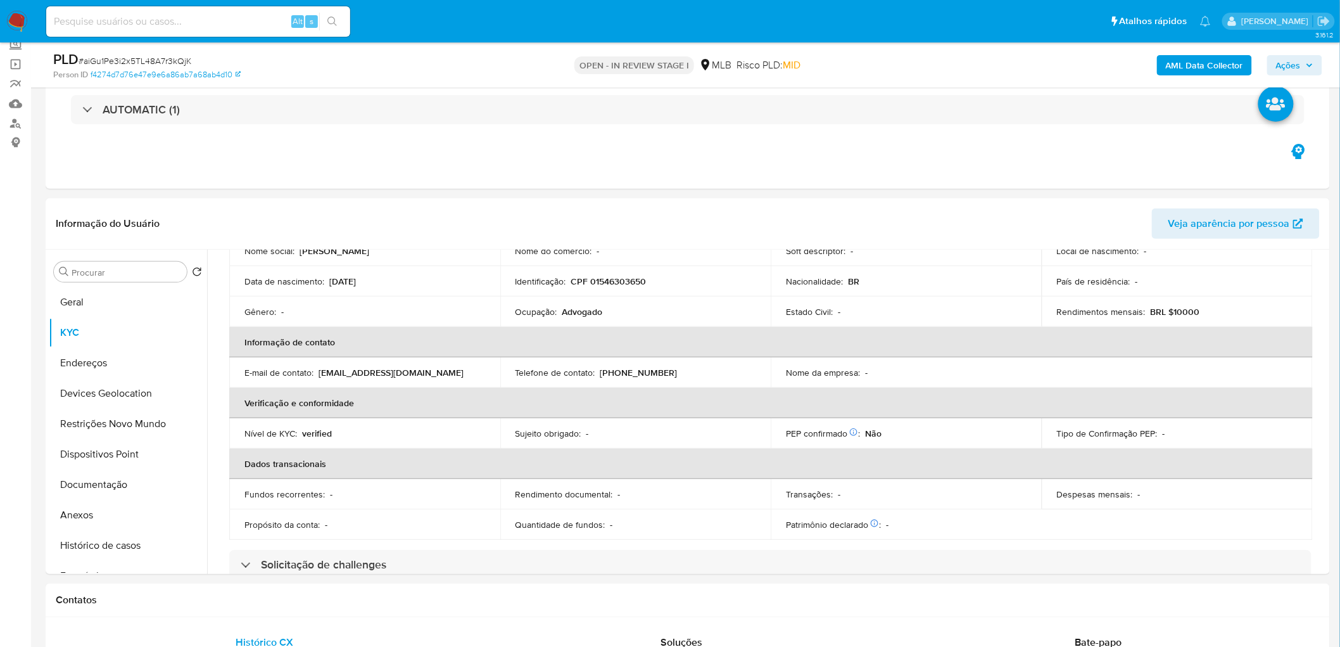
scroll to position [141, 0]
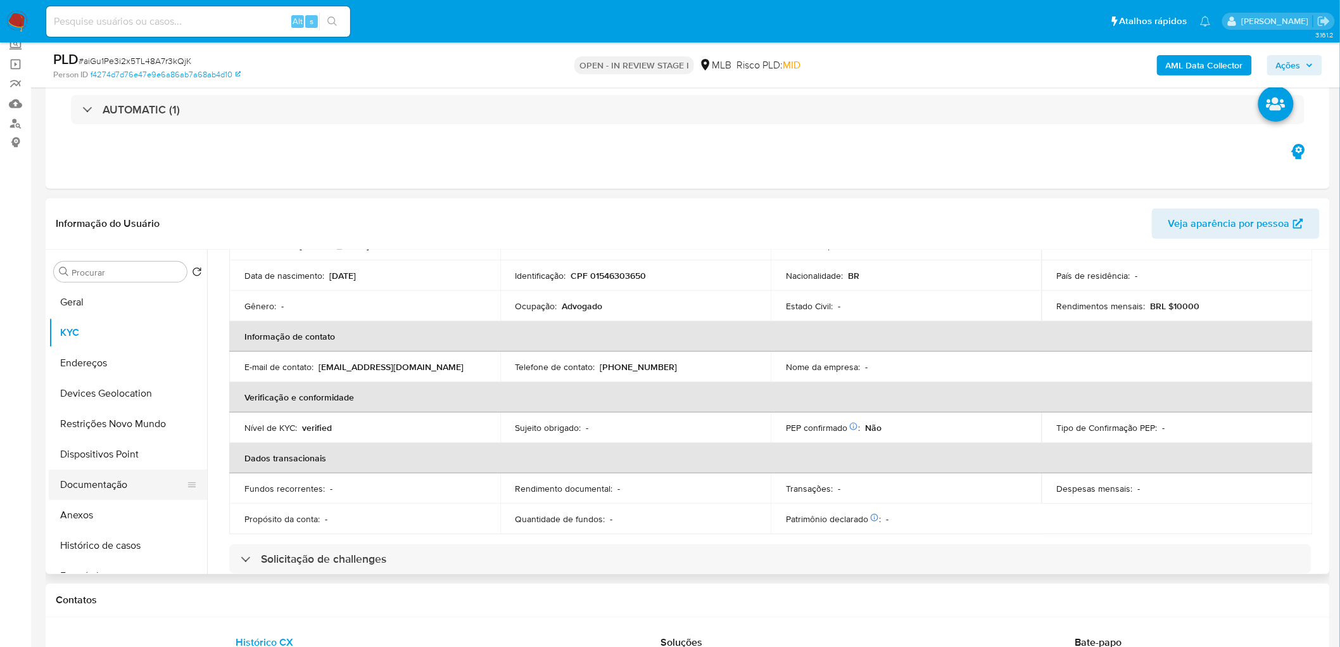
click at [117, 442] on button "Documentação" at bounding box center [123, 484] width 148 height 30
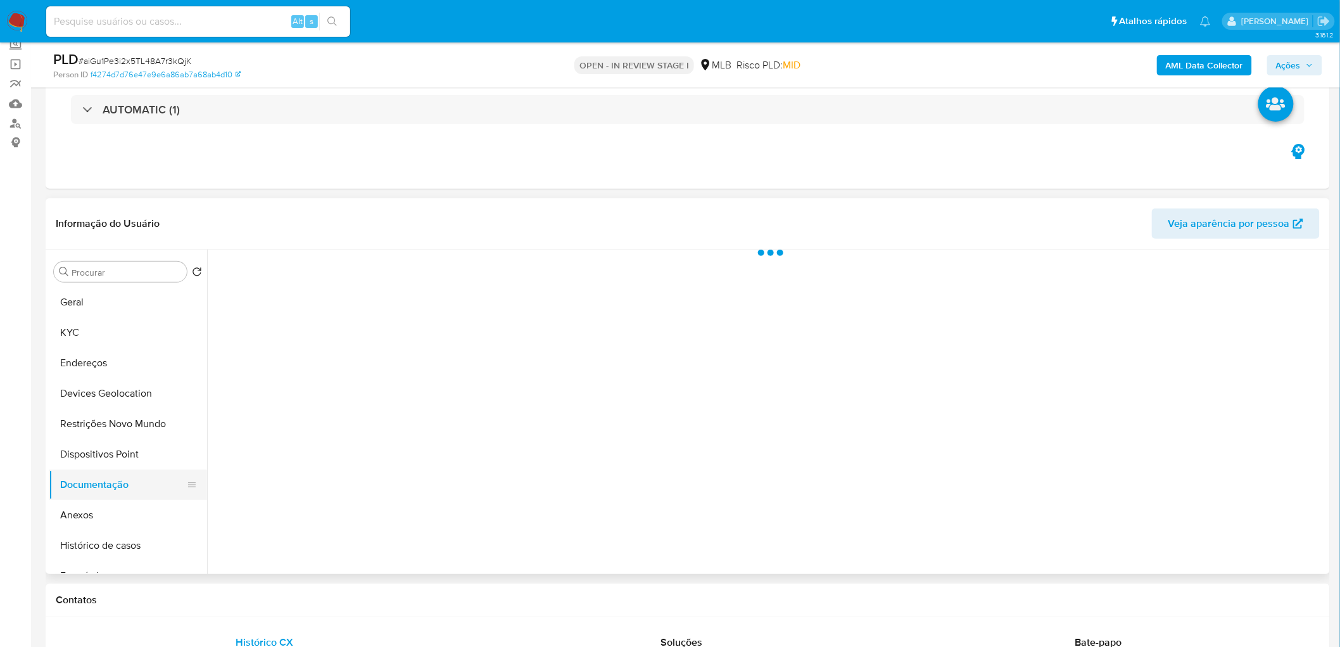
scroll to position [0, 0]
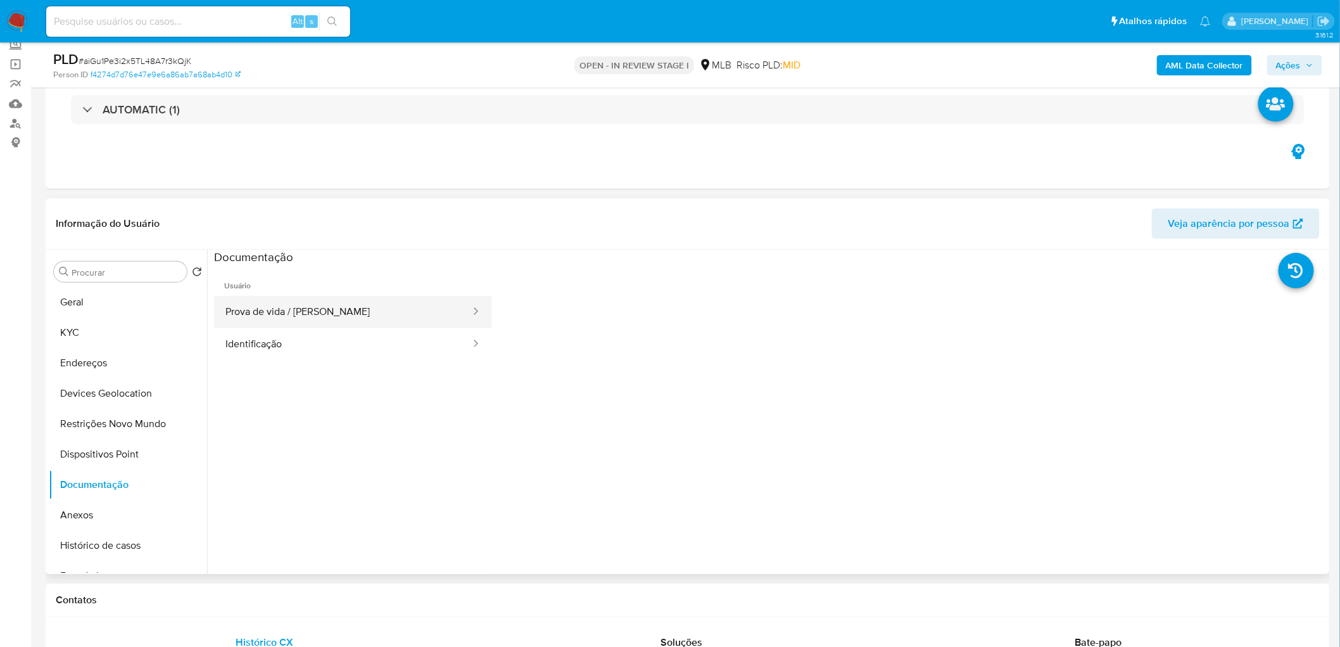
click at [379, 312] on button "Prova de vida / [PERSON_NAME]" at bounding box center [343, 312] width 258 height 32
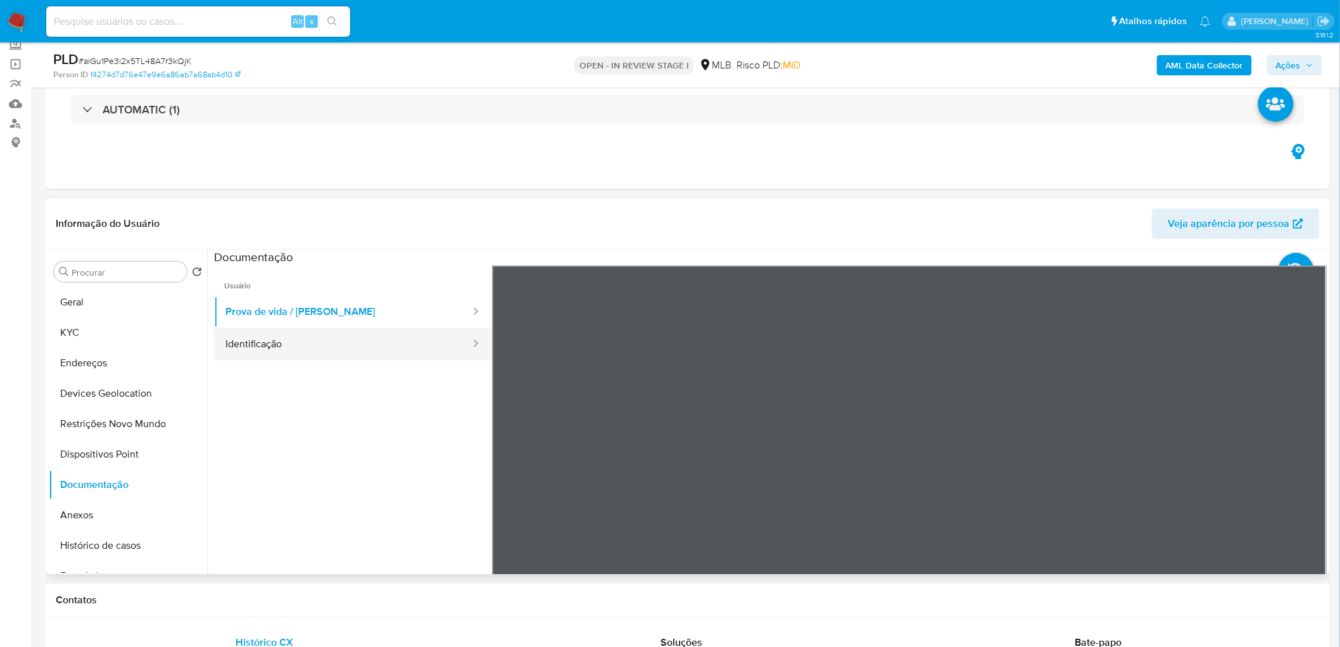
drag, startPoint x: 255, startPoint y: 346, endPoint x: 298, endPoint y: 346, distance: 43.1
click at [256, 346] on button "Identificação" at bounding box center [343, 344] width 258 height 32
click at [74, 307] on button "Geral" at bounding box center [123, 302] width 148 height 30
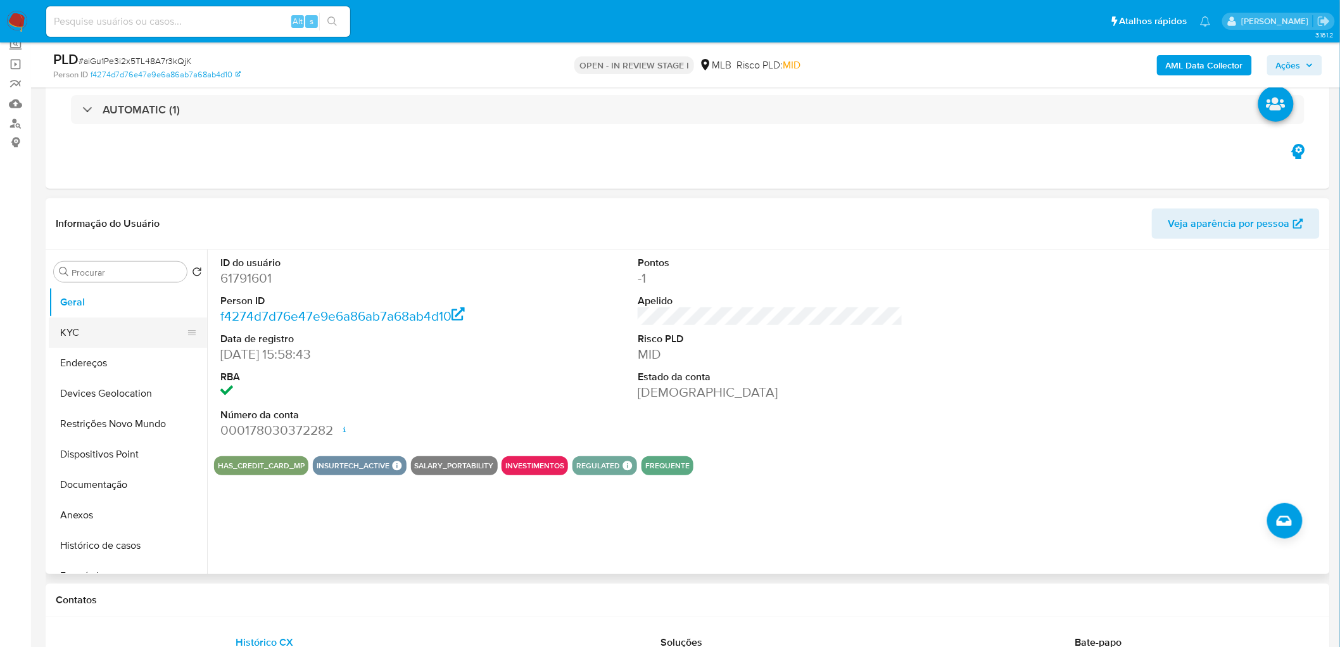
click at [112, 324] on button "KYC" at bounding box center [123, 332] width 148 height 30
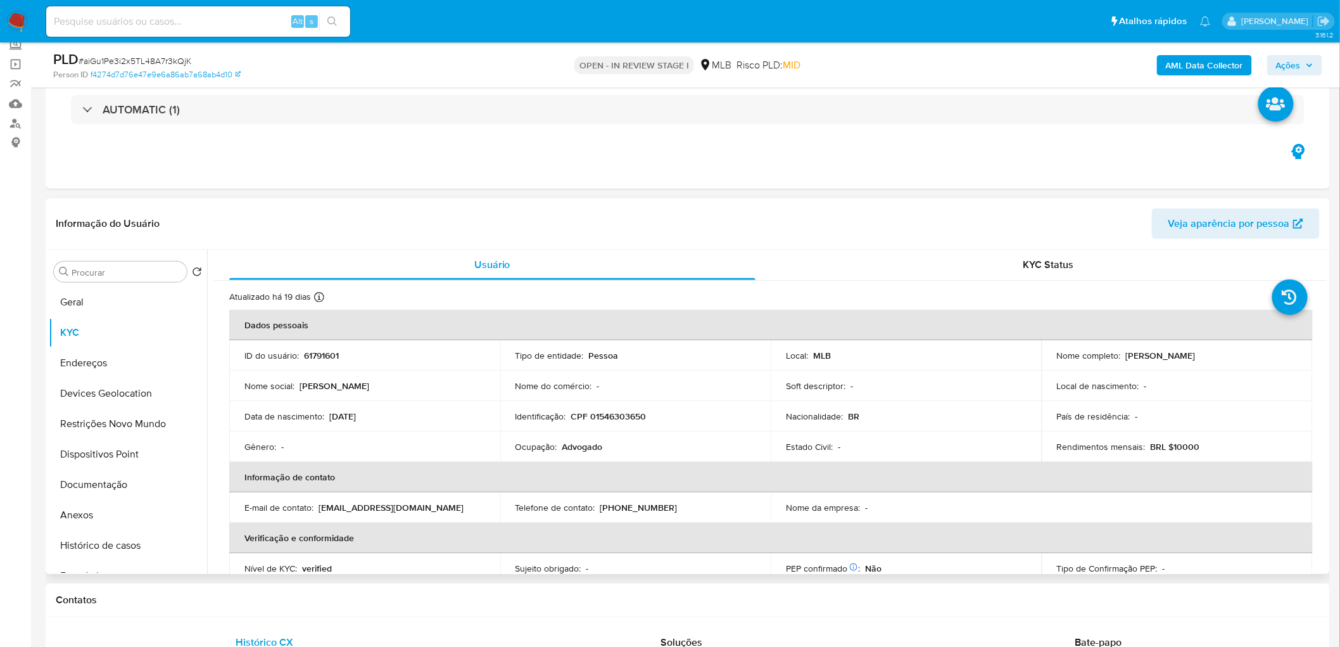
click at [583, 442] on p "Advogado" at bounding box center [582, 446] width 41 height 11
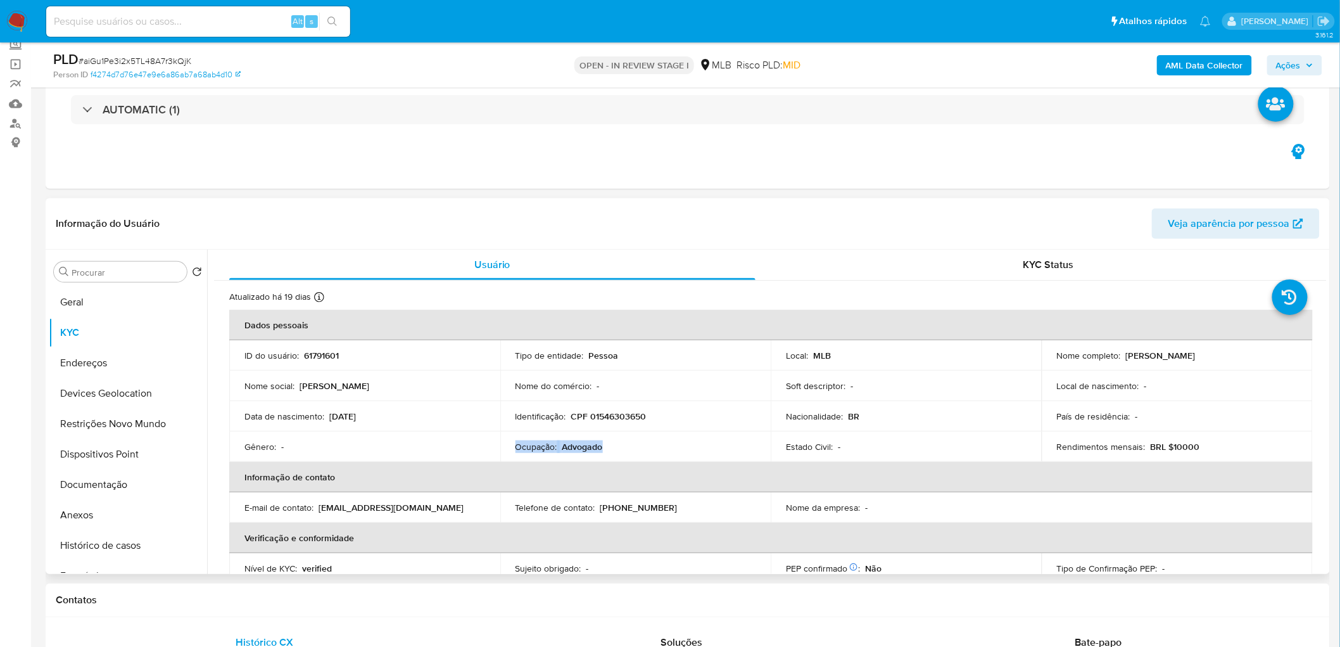
drag, startPoint x: 630, startPoint y: 452, endPoint x: 614, endPoint y: 447, distance: 16.6
click at [630, 442] on div "Ocupação : Advogado" at bounding box center [636, 446] width 241 height 11
click at [605, 442] on div "Ocupação : Advogado" at bounding box center [636, 446] width 241 height 11
click at [586, 442] on p "Advogado" at bounding box center [582, 446] width 41 height 11
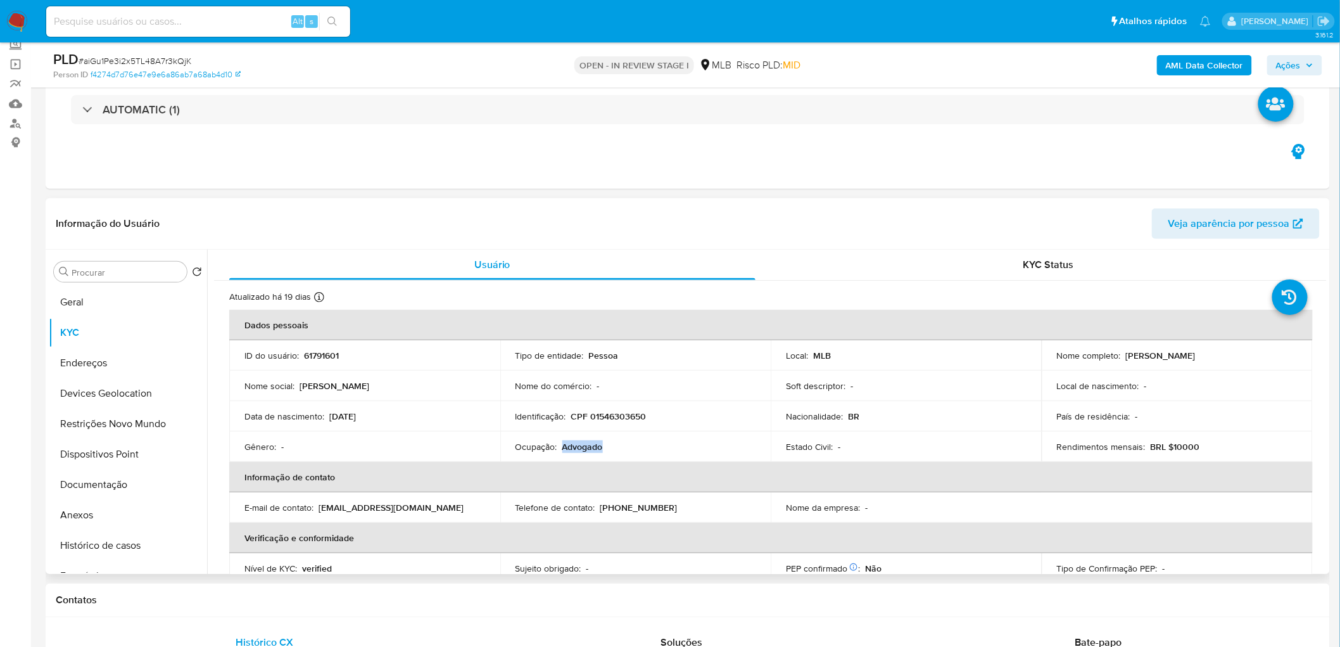
copy p "Advogado"
click at [548, 442] on div "Ocupação : Advogado" at bounding box center [636, 446] width 241 height 11
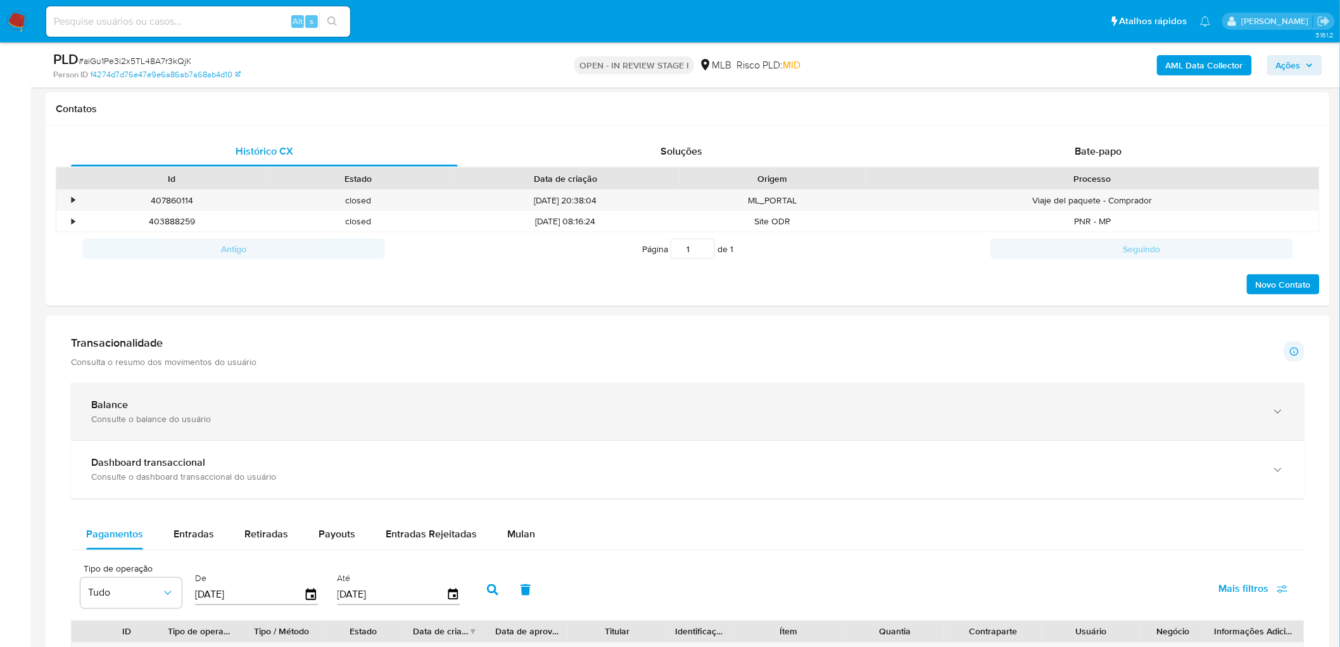
scroll to position [572, 0]
click at [249, 404] on div "Balance" at bounding box center [675, 402] width 1168 height 13
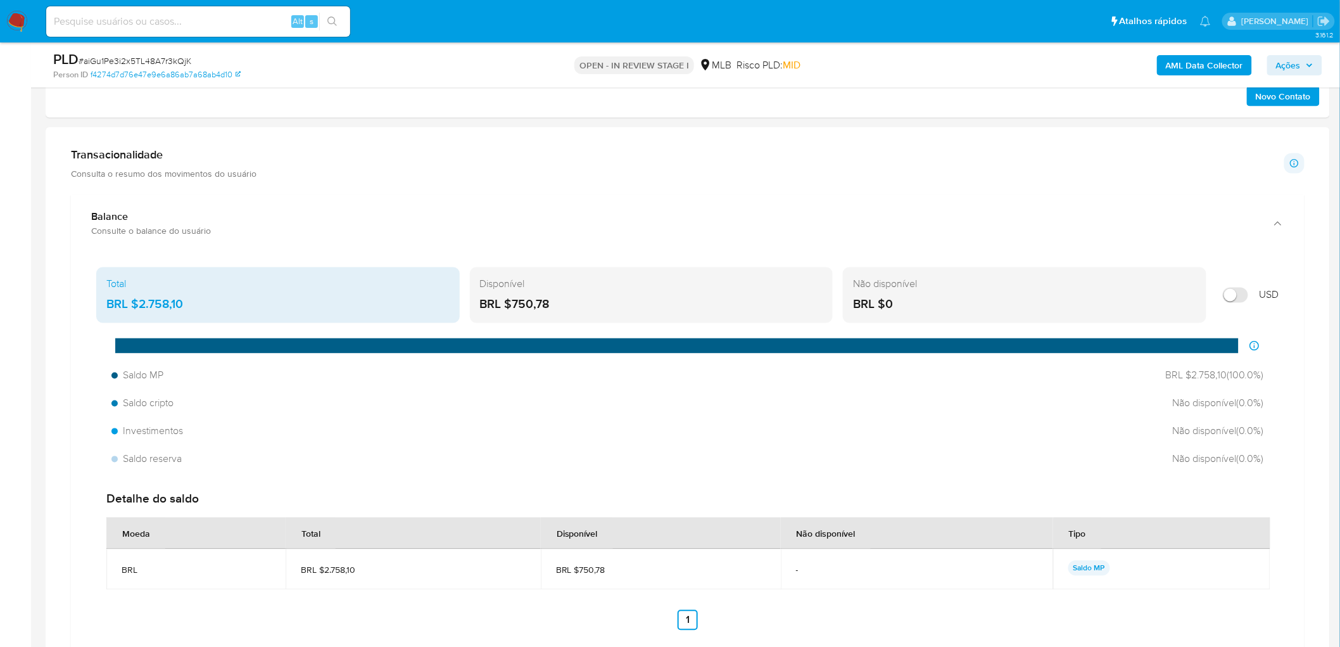
scroll to position [783, 0]
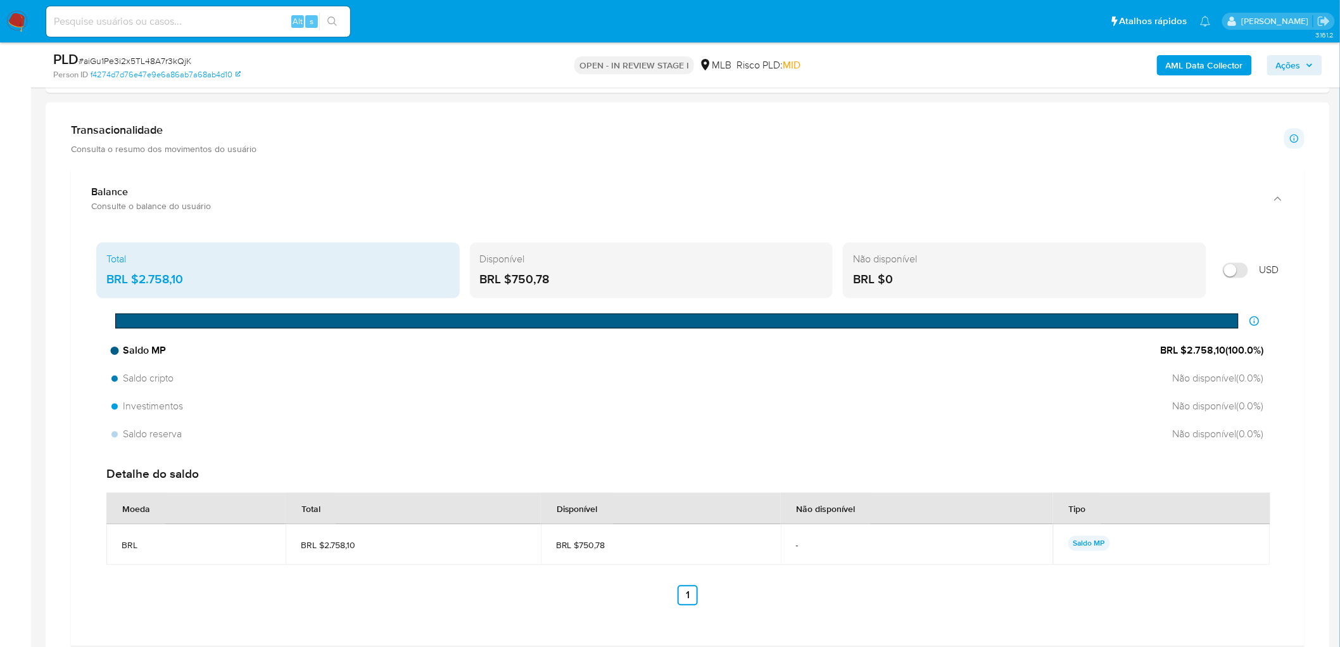
drag, startPoint x: 1225, startPoint y: 353, endPoint x: 1184, endPoint y: 355, distance: 40.6
click at [1013, 355] on span "BRL $2.758,10 ( 100.0 %)" at bounding box center [1212, 351] width 103 height 14
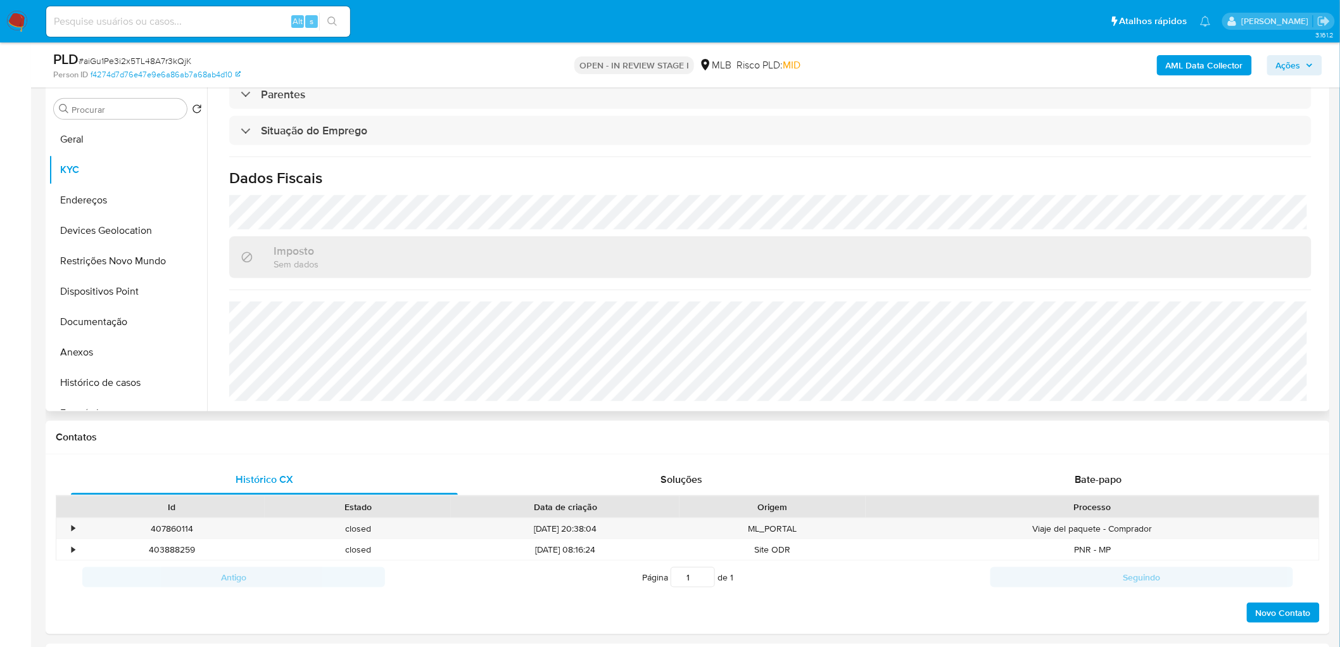
scroll to position [220, 0]
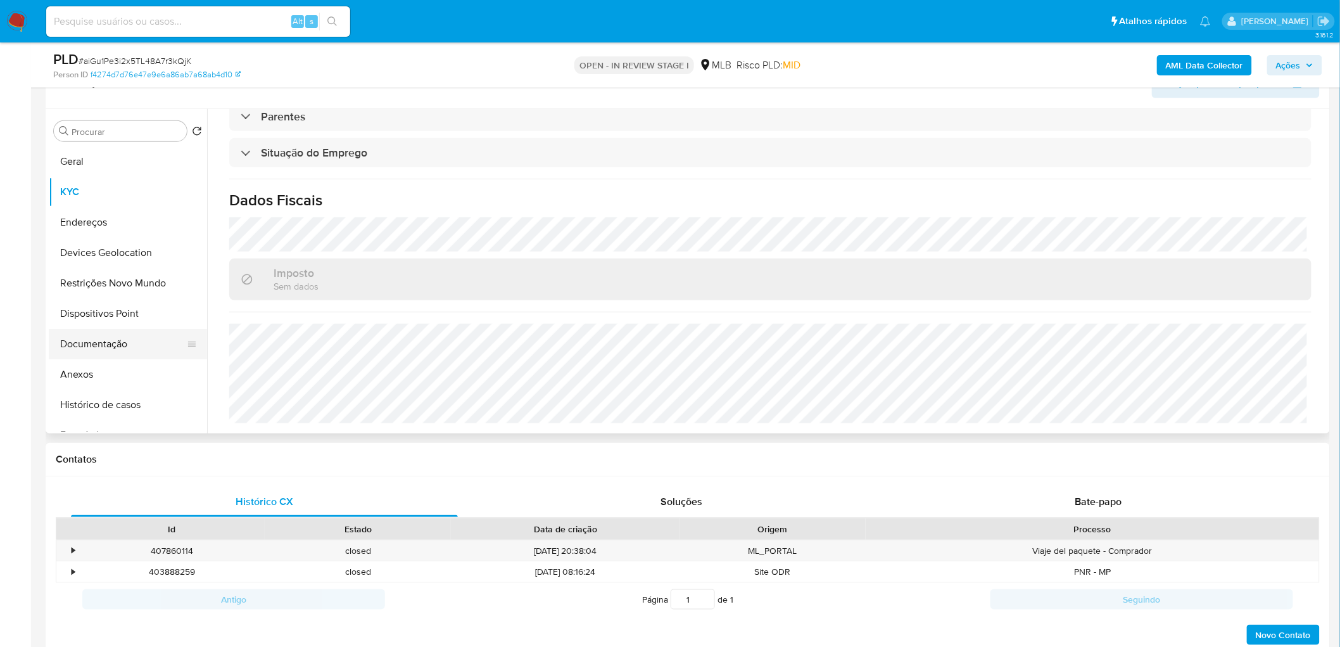
click at [128, 341] on button "Documentação" at bounding box center [123, 344] width 148 height 30
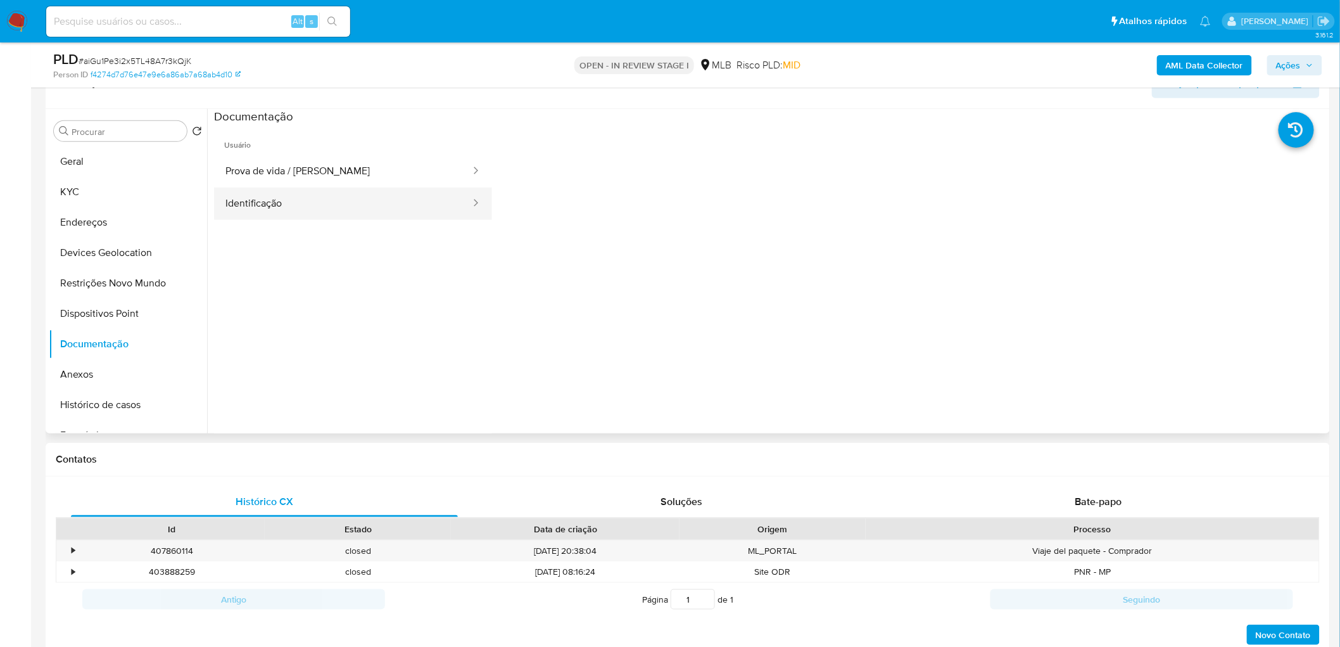
click at [323, 209] on button "Identificação" at bounding box center [343, 203] width 258 height 32
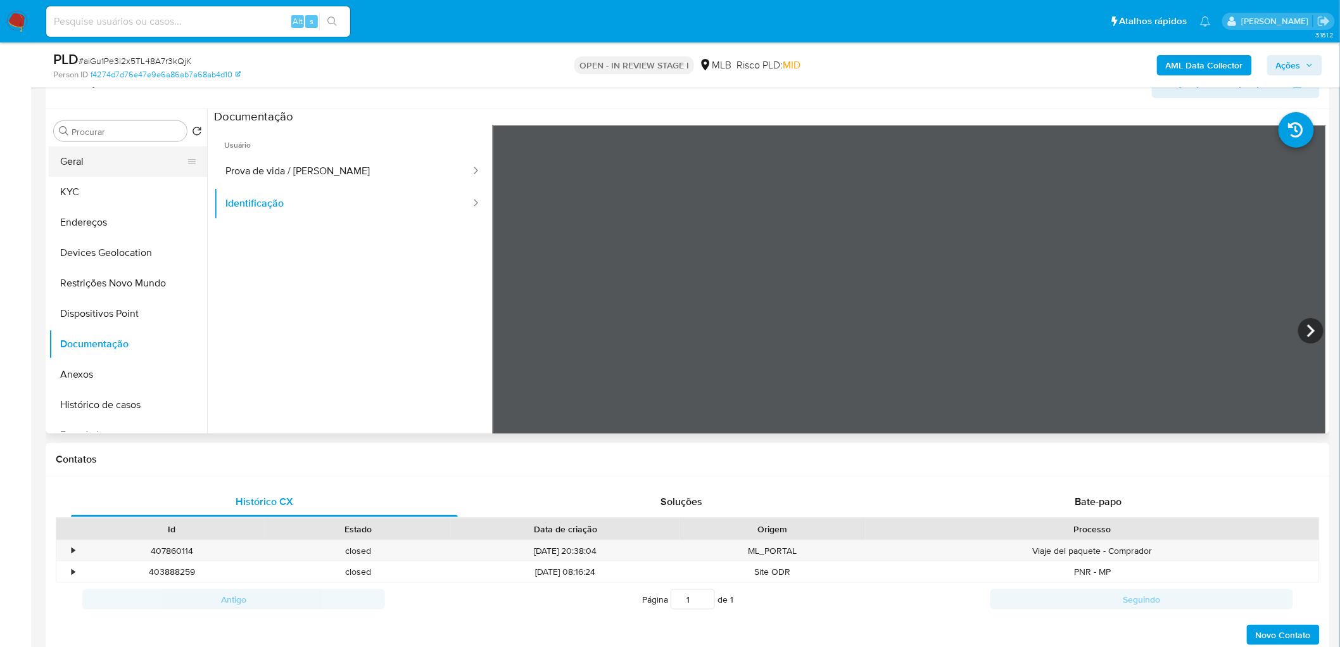
click at [110, 158] on button "Geral" at bounding box center [123, 161] width 148 height 30
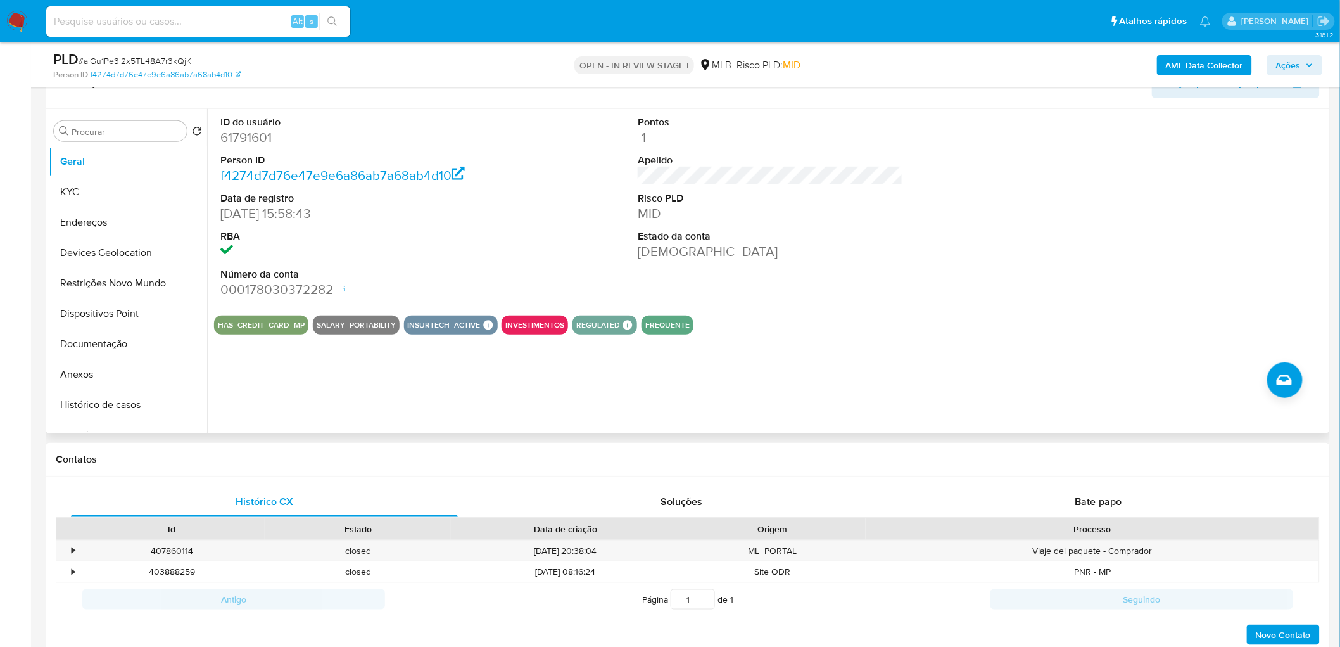
click at [539, 243] on div "ID do usuário 61791601 Person ID f4274d7d76e47e9e6a86ab7a68ab4d10 Data de regis…" at bounding box center [770, 207] width 1113 height 196
click at [106, 199] on button "KYC" at bounding box center [123, 192] width 148 height 30
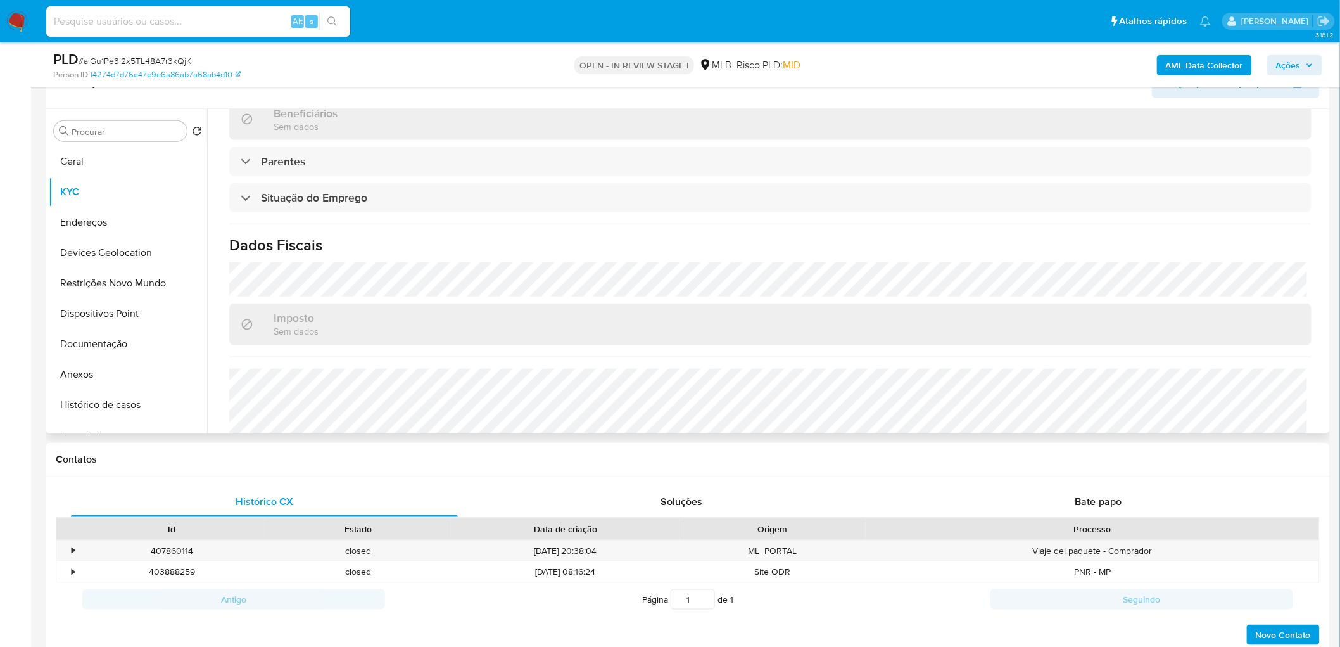
scroll to position [492, 0]
click at [125, 226] on button "Endereços" at bounding box center [123, 222] width 148 height 30
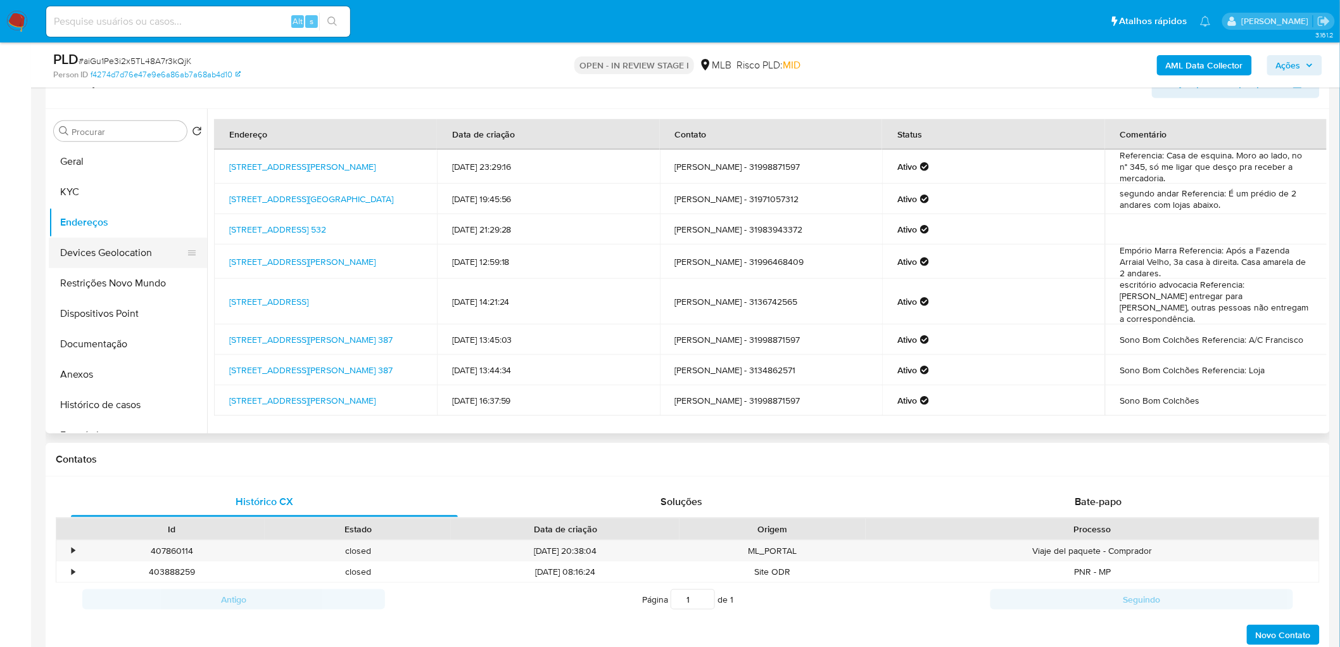
click at [122, 251] on button "Devices Geolocation" at bounding box center [123, 252] width 148 height 30
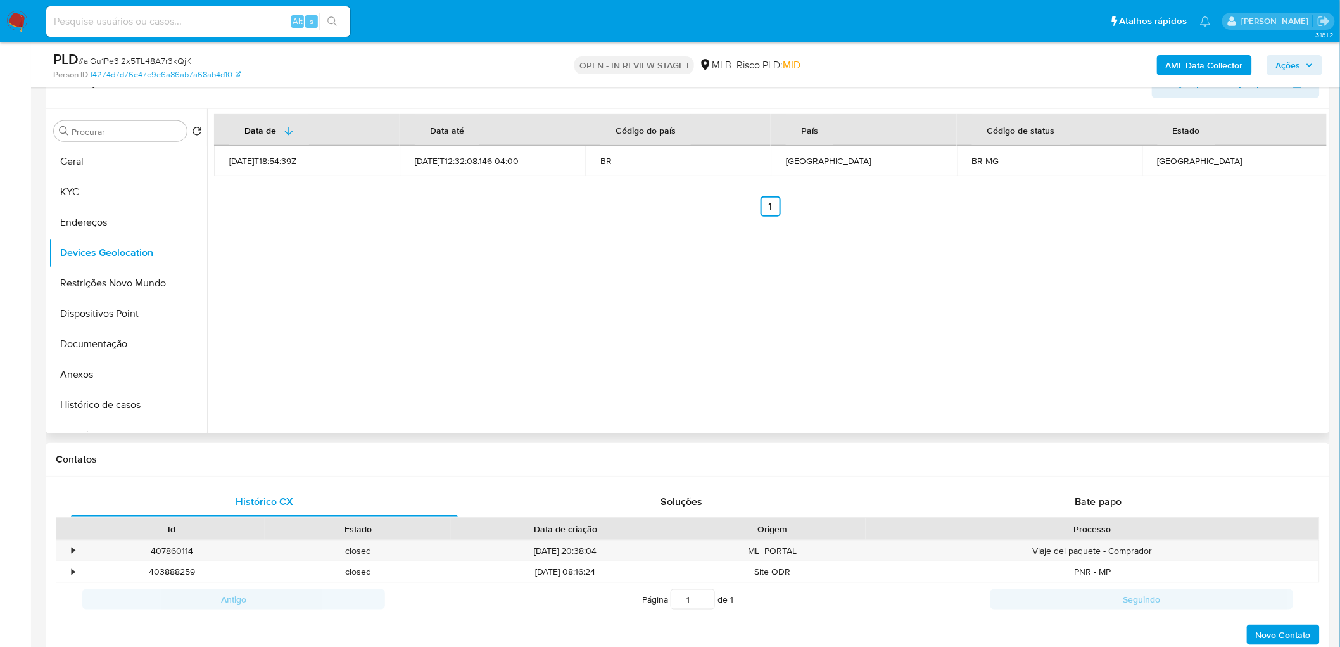
click at [740, 388] on div "Data de Data até Código do país País Código de status Estado [DATE]T18:54:39Z […" at bounding box center [767, 271] width 1120 height 324
click at [120, 277] on button "Restrições Novo Mundo" at bounding box center [123, 283] width 148 height 30
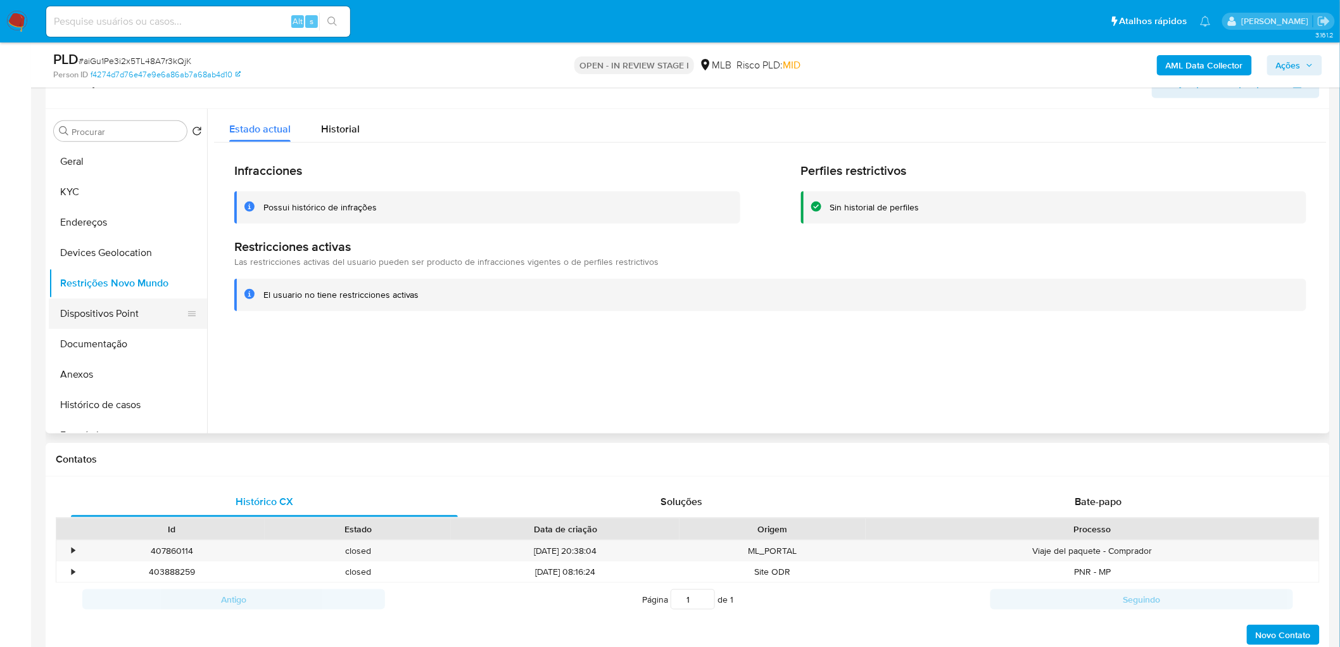
click at [121, 313] on button "Dispositivos Point" at bounding box center [123, 313] width 148 height 30
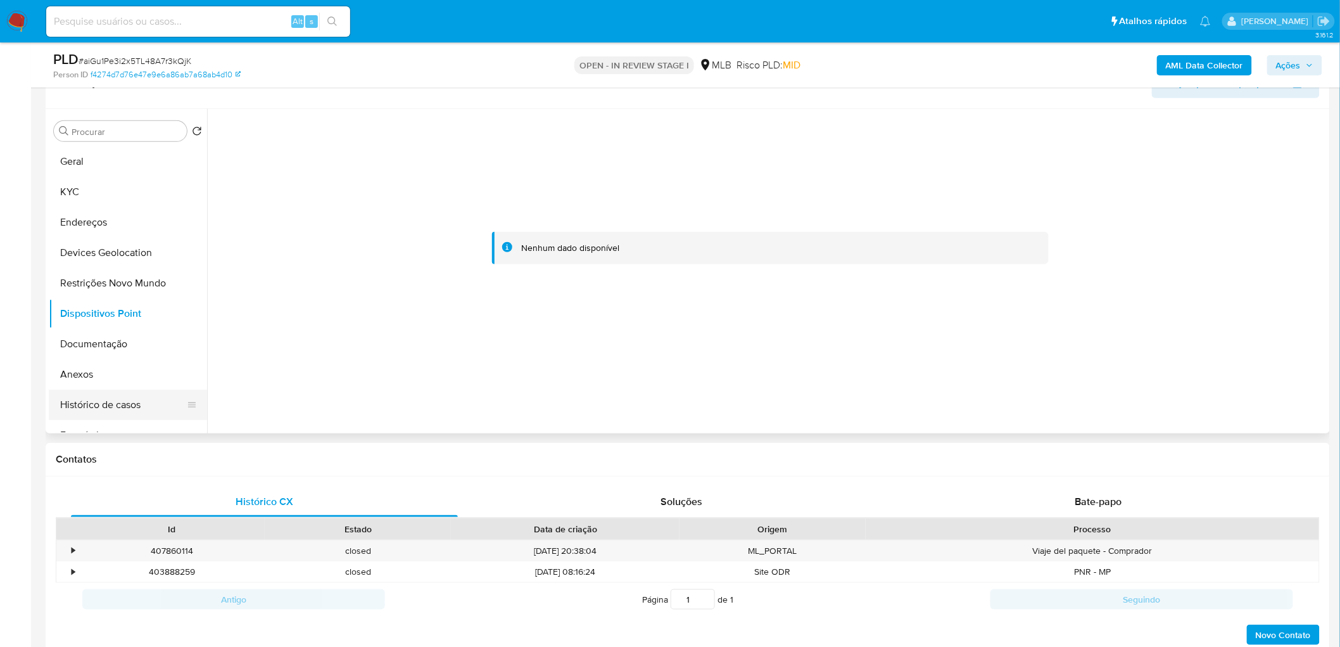
click at [115, 403] on button "Histórico de casos" at bounding box center [123, 404] width 148 height 30
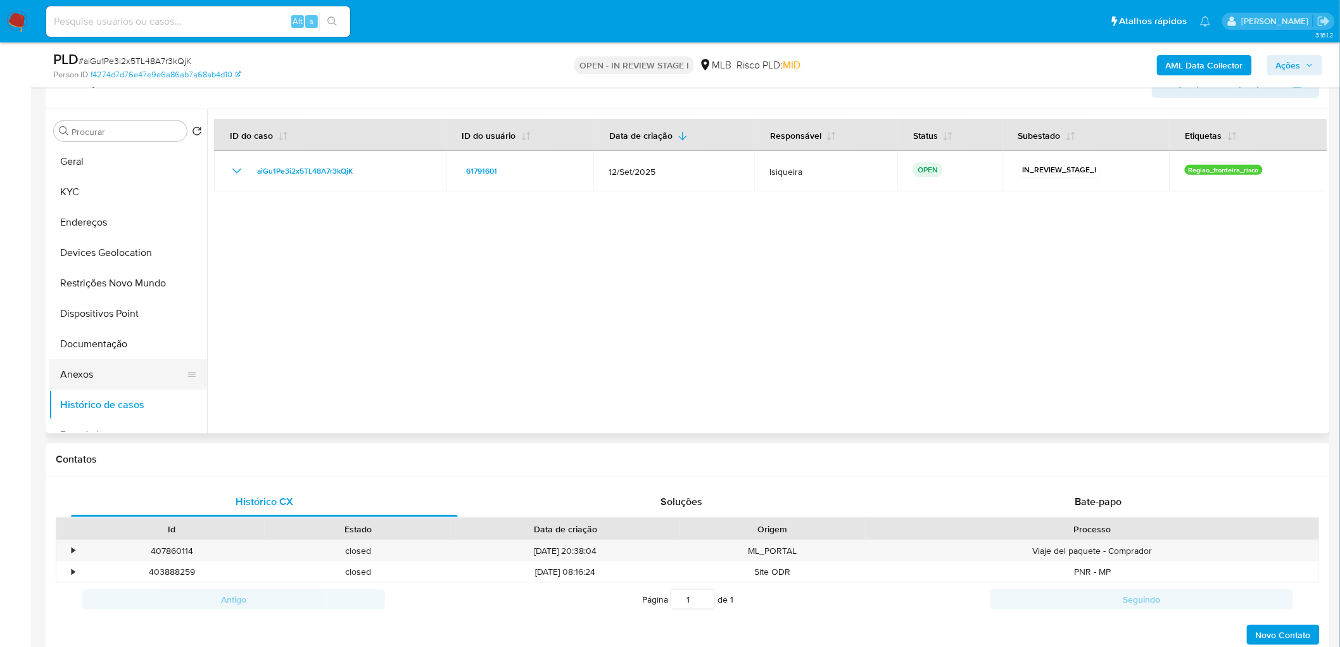
click at [132, 374] on button "Anexos" at bounding box center [123, 374] width 148 height 30
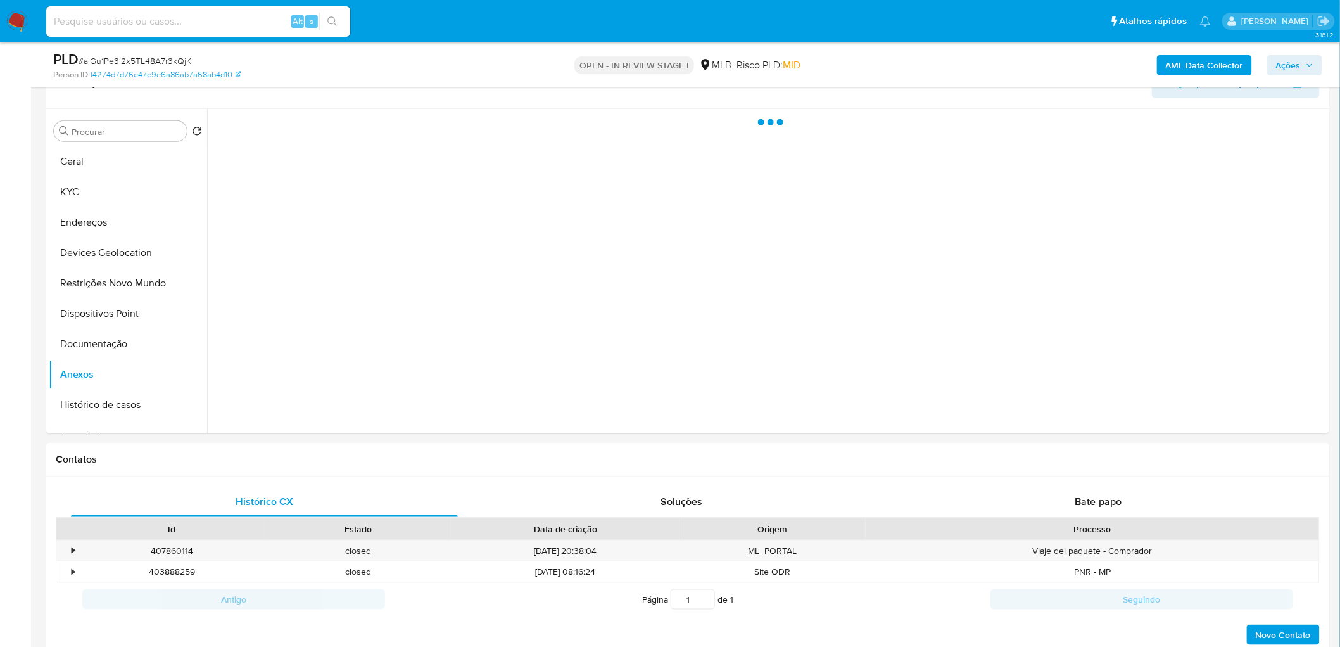
click at [1013, 65] on b "AML Data Collector" at bounding box center [1204, 65] width 77 height 20
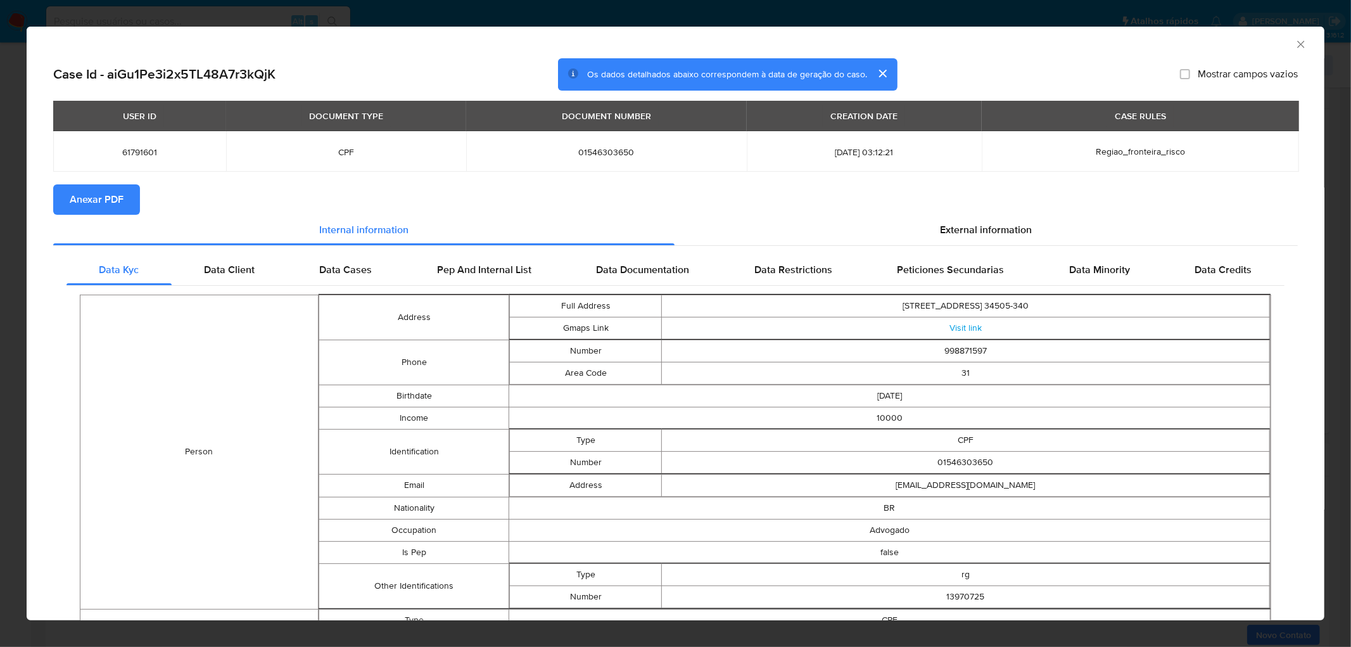
click at [81, 193] on span "Anexar PDF" at bounding box center [97, 200] width 54 height 28
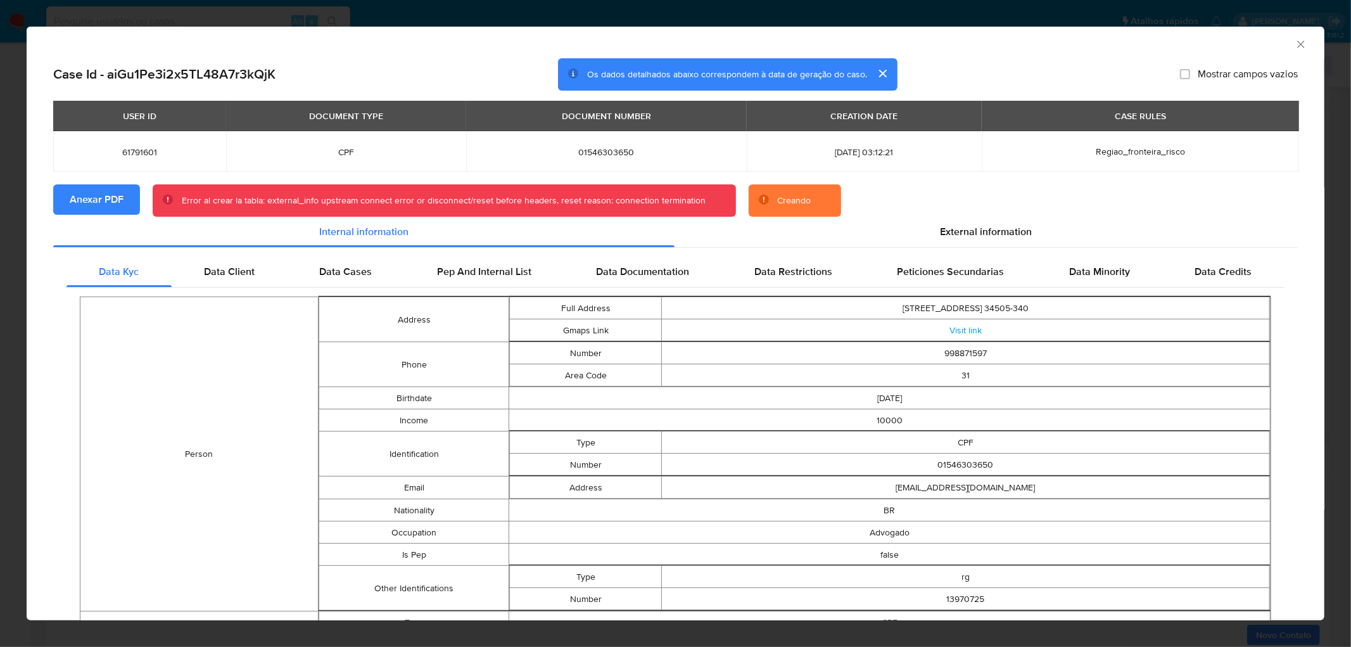
click at [1013, 44] on icon "Fechar a janela" at bounding box center [1301, 44] width 13 height 13
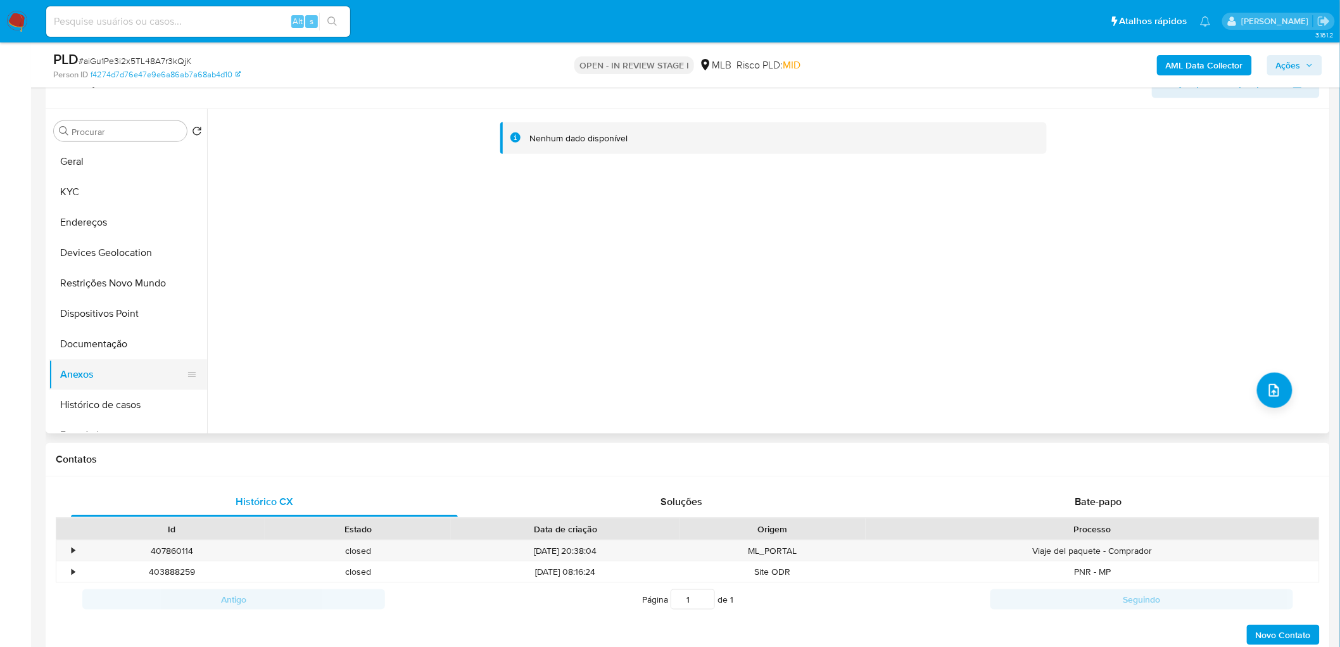
click at [83, 367] on button "Anexos" at bounding box center [123, 374] width 148 height 30
click at [132, 330] on button "Documentação" at bounding box center [123, 344] width 148 height 30
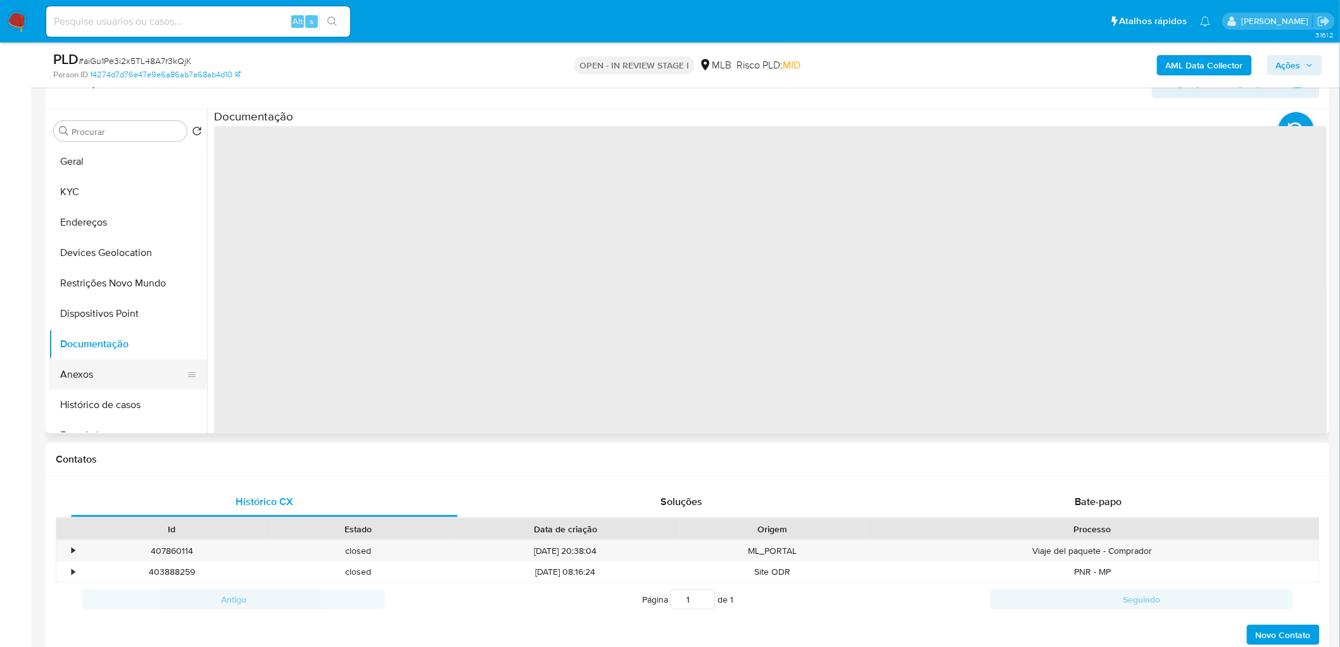
drag, startPoint x: 104, startPoint y: 370, endPoint x: 136, endPoint y: 376, distance: 31.4
click at [104, 372] on button "Anexos" at bounding box center [123, 374] width 148 height 30
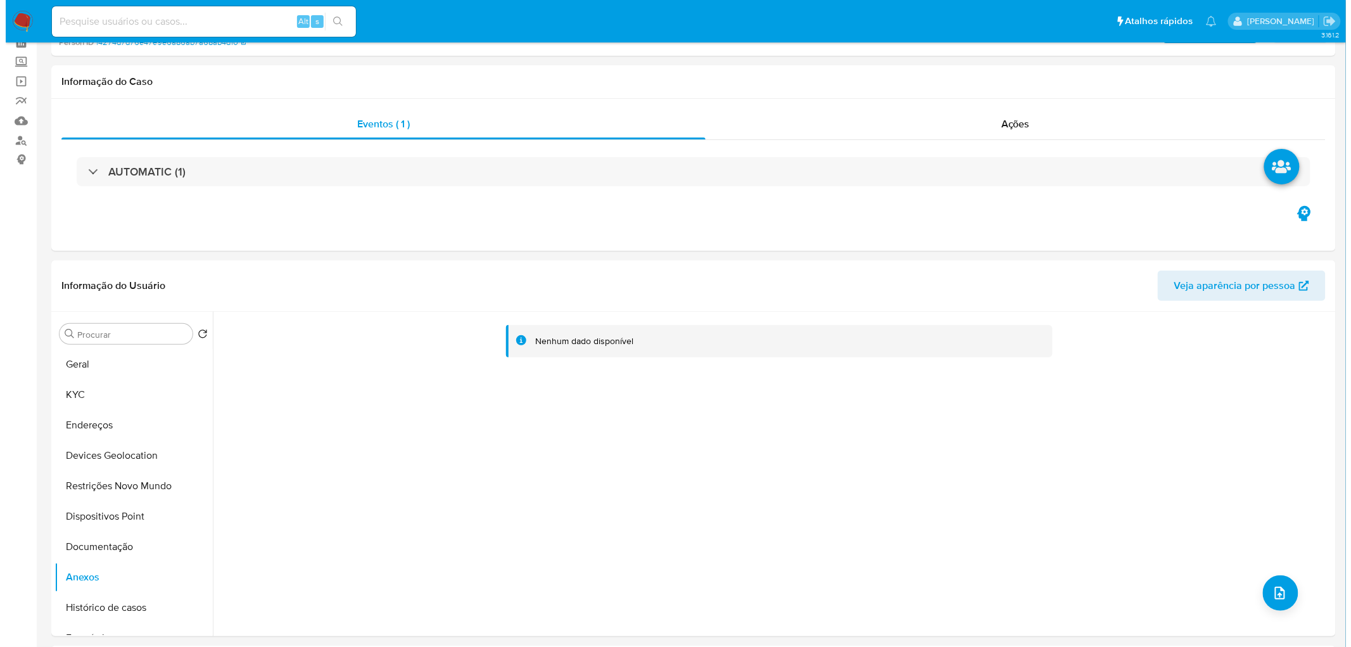
scroll to position [141, 0]
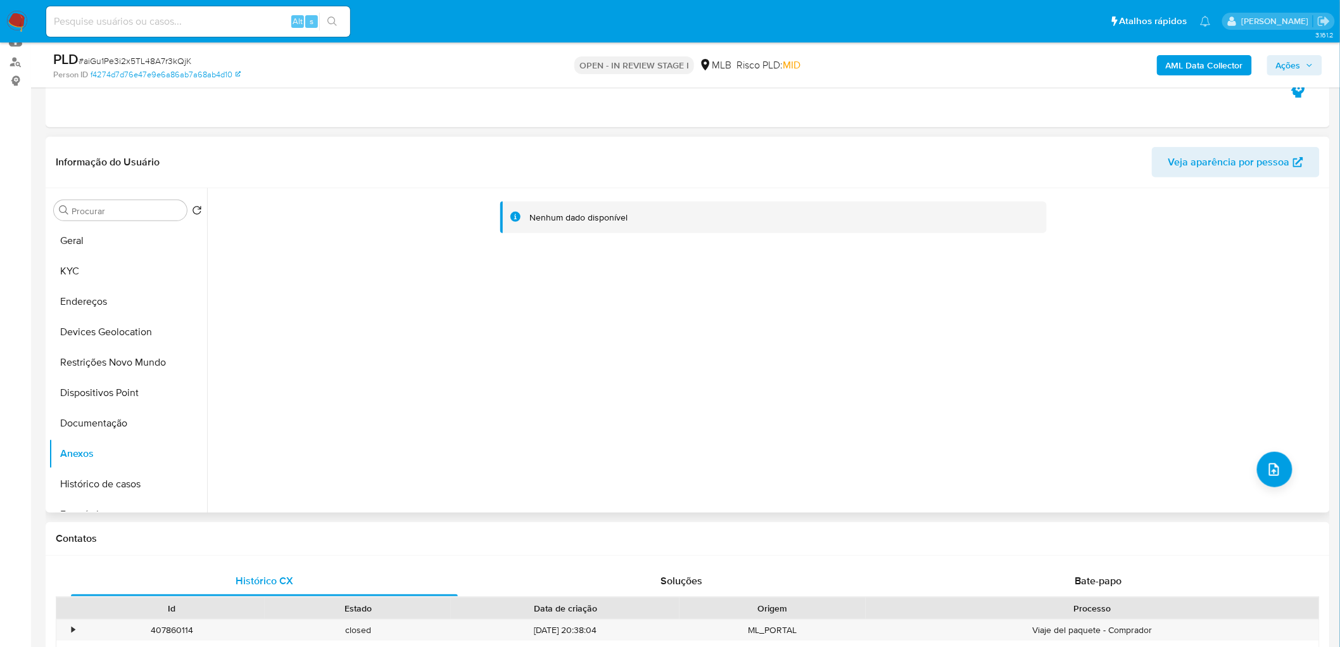
click at [1013, 442] on div "Nenhum dado disponível" at bounding box center [767, 350] width 1120 height 324
click at [1013, 442] on icon "upload-file" at bounding box center [1274, 469] width 10 height 13
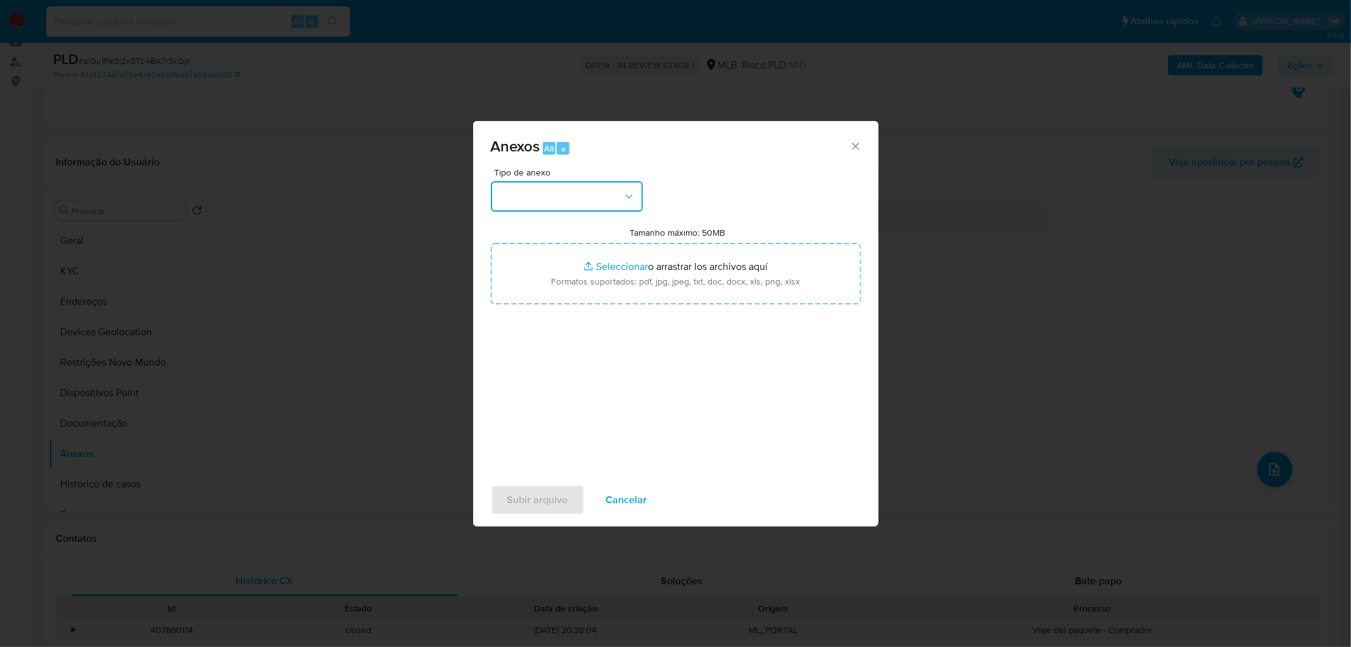
click at [592, 186] on button "button" at bounding box center [567, 196] width 152 height 30
click at [547, 318] on div "OUTROS" at bounding box center [562, 303] width 129 height 30
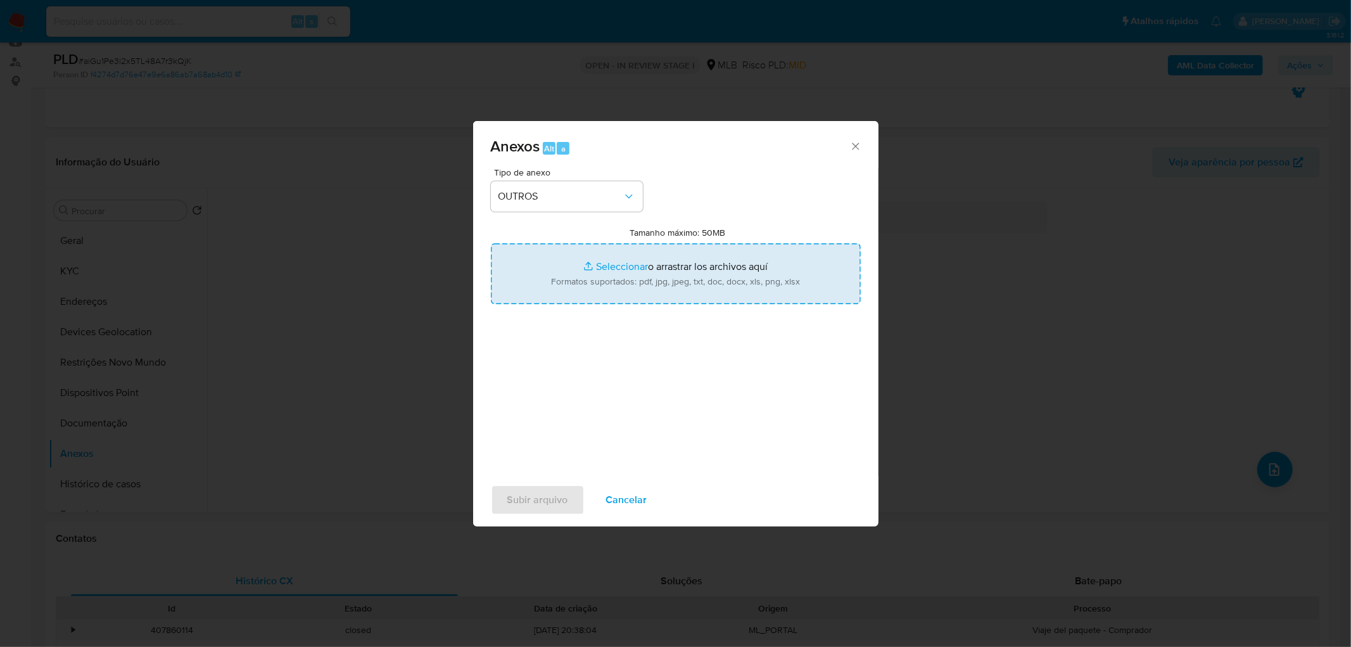
click at [672, 268] on input "Tamanho máximo: 50MB Seleccionar archivos" at bounding box center [676, 273] width 370 height 61
type input "C:\fakepath\Mulan 61791601_2025_10_06_17_21_44.xlsx"
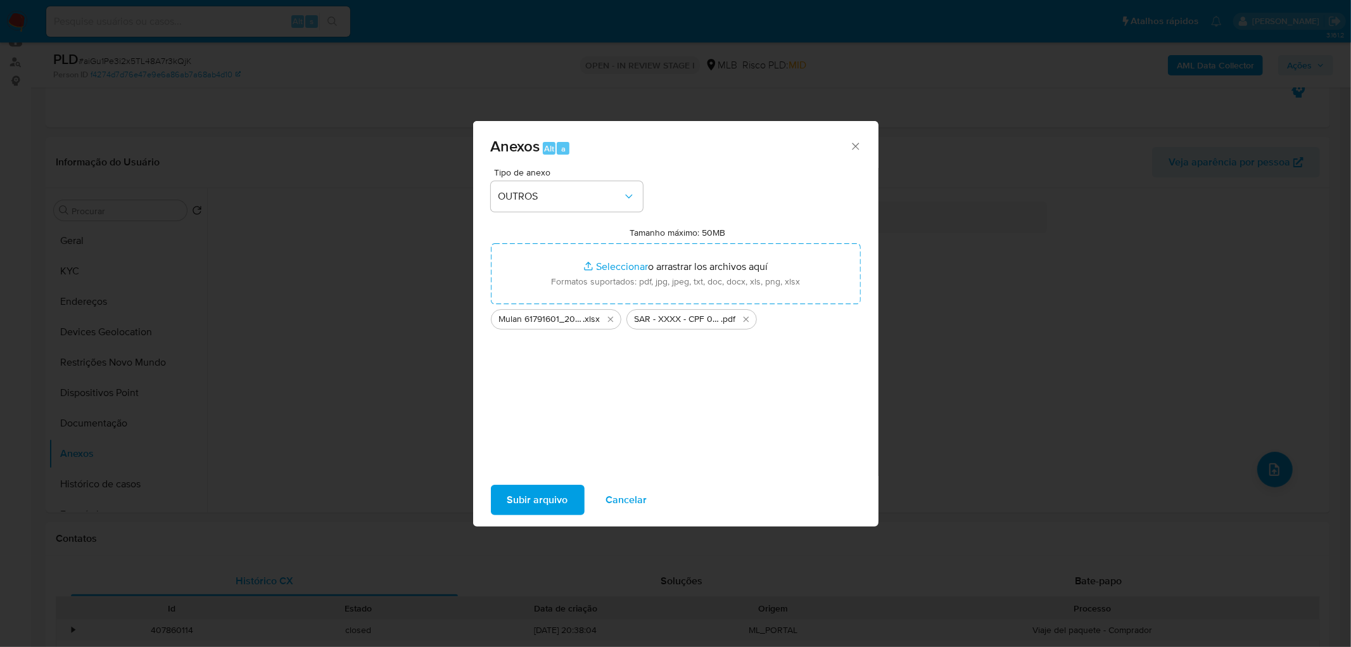
drag, startPoint x: 672, startPoint y: 268, endPoint x: 528, endPoint y: 494, distance: 267.9
click at [528, 442] on span "Subir arquivo" at bounding box center [537, 500] width 61 height 28
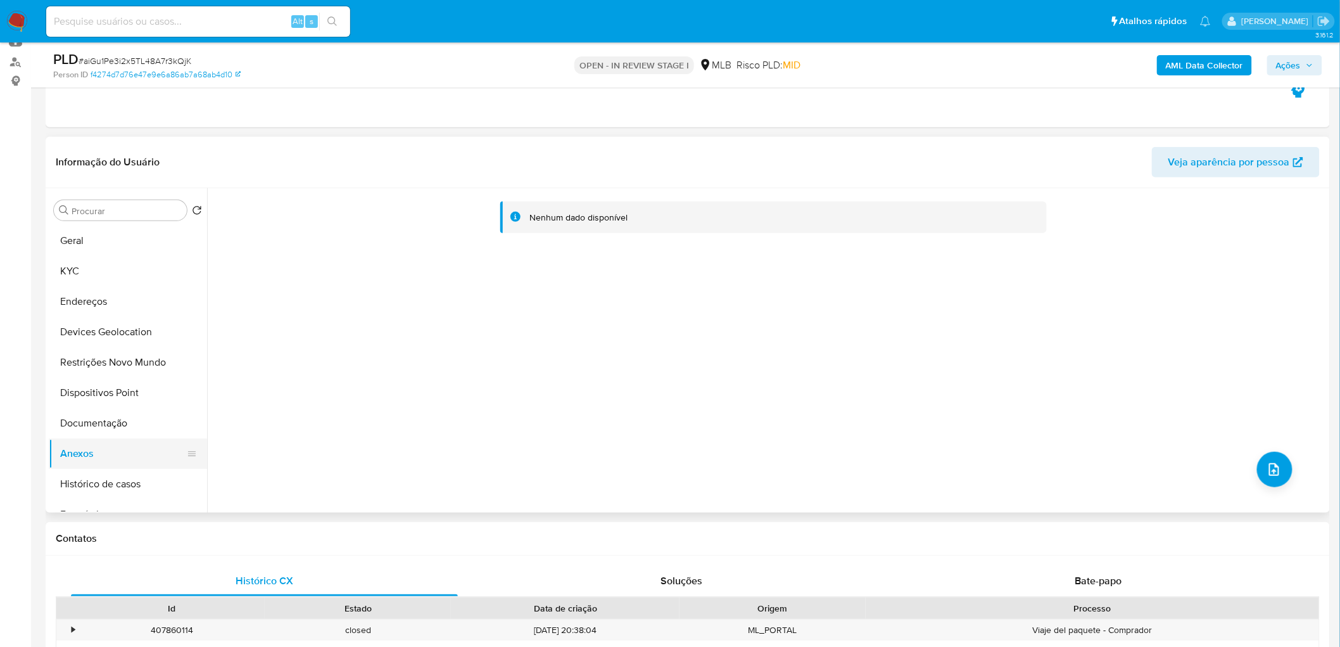
click at [125, 423] on button "Documentação" at bounding box center [128, 423] width 158 height 30
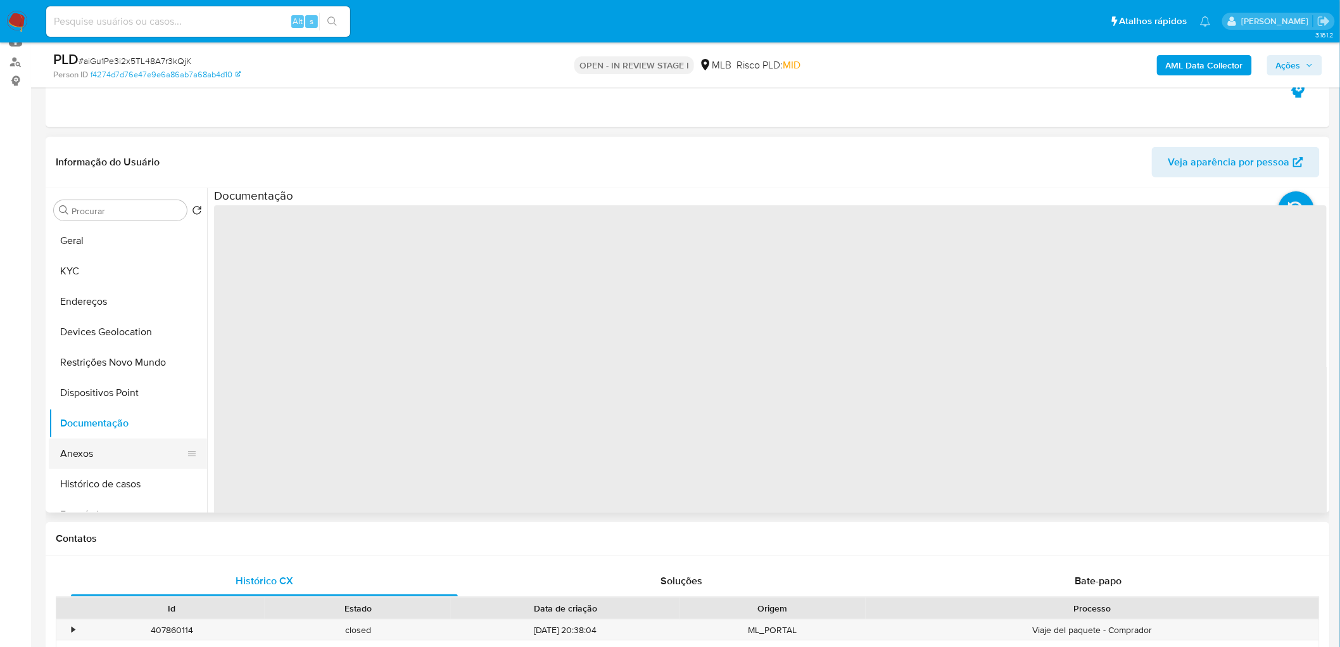
click at [108, 442] on button "Anexos" at bounding box center [123, 453] width 148 height 30
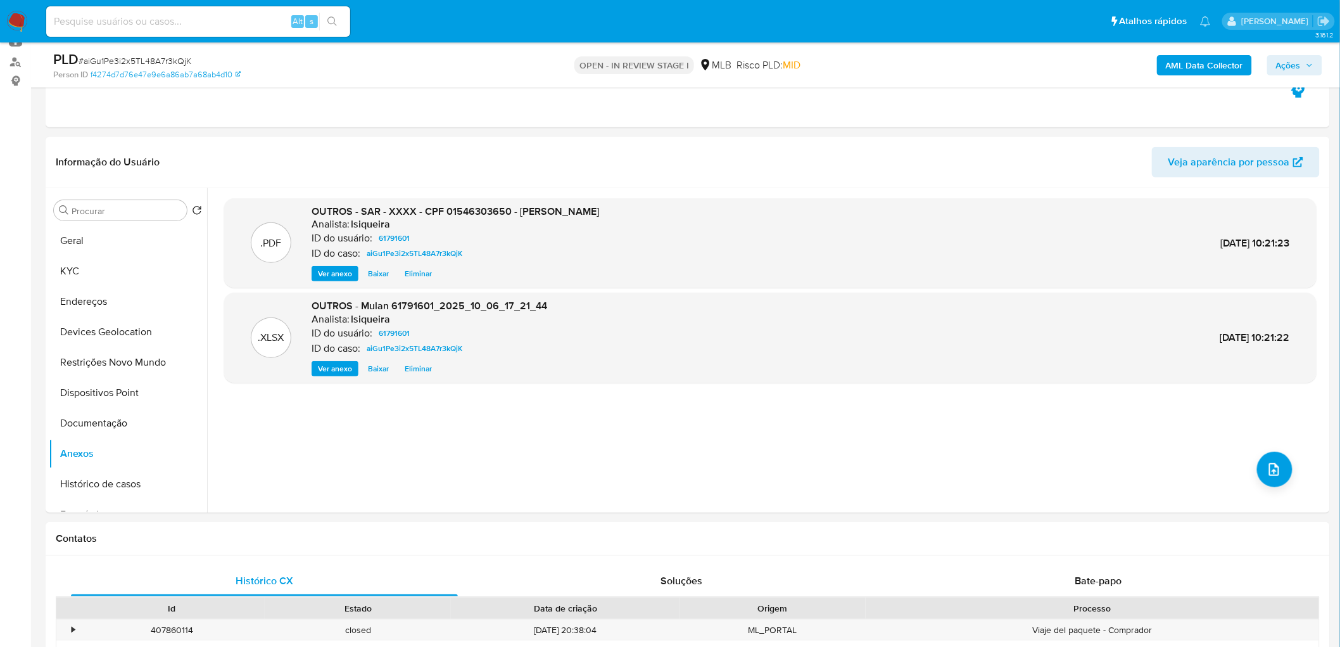
click at [1013, 67] on b "AML Data Collector" at bounding box center [1204, 65] width 77 height 20
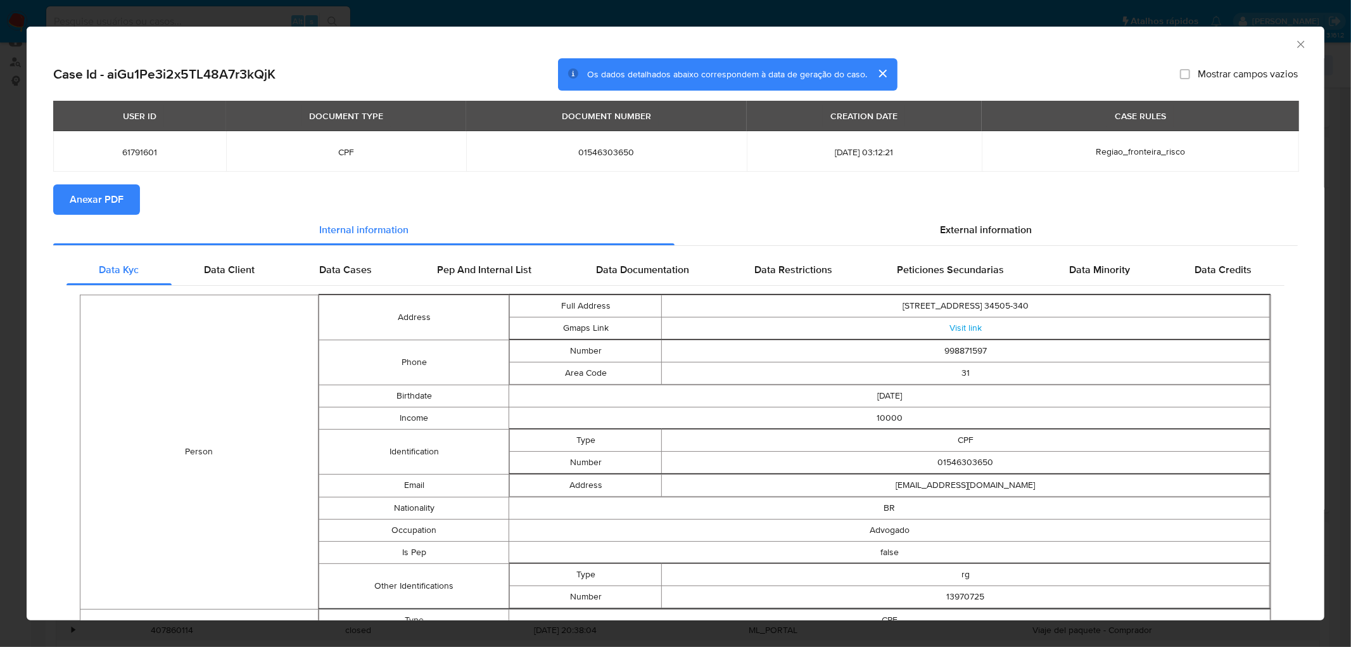
click at [89, 198] on span "Anexar PDF" at bounding box center [97, 200] width 54 height 28
click at [1013, 41] on icon "Fechar a janela" at bounding box center [1301, 44] width 13 height 13
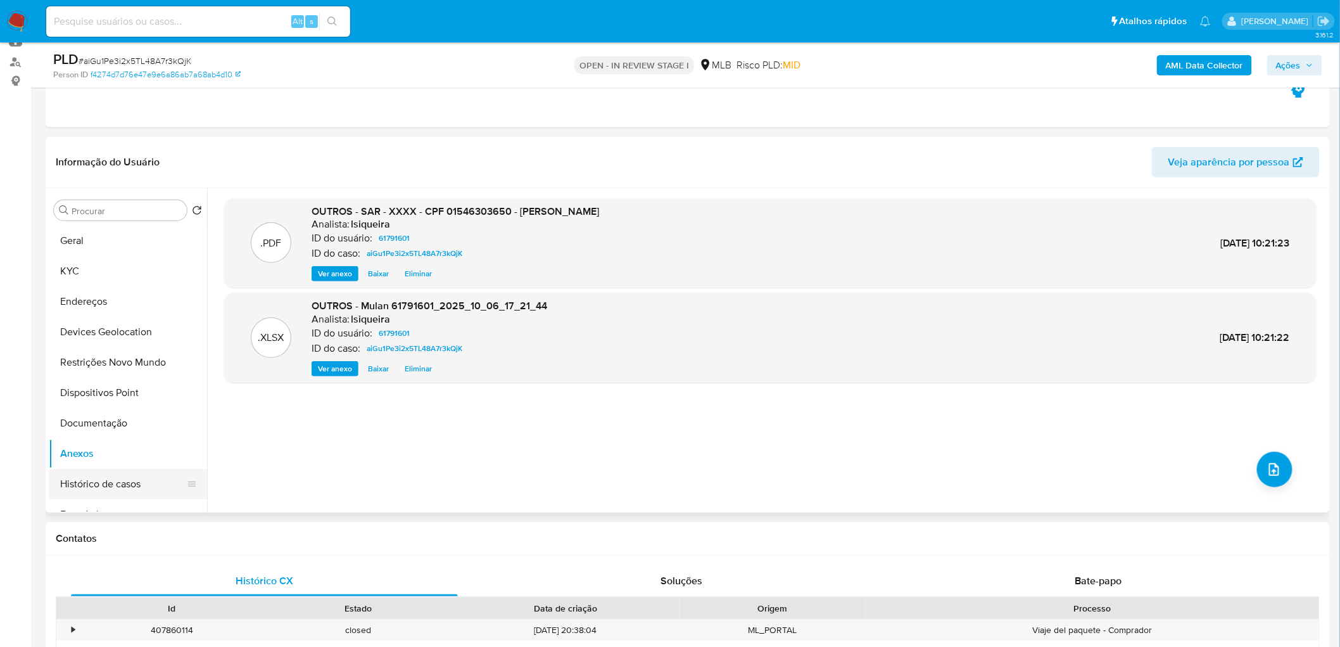
drag, startPoint x: 108, startPoint y: 417, endPoint x: 103, endPoint y: 469, distance: 52.2
click at [108, 419] on button "Documentação" at bounding box center [128, 423] width 158 height 30
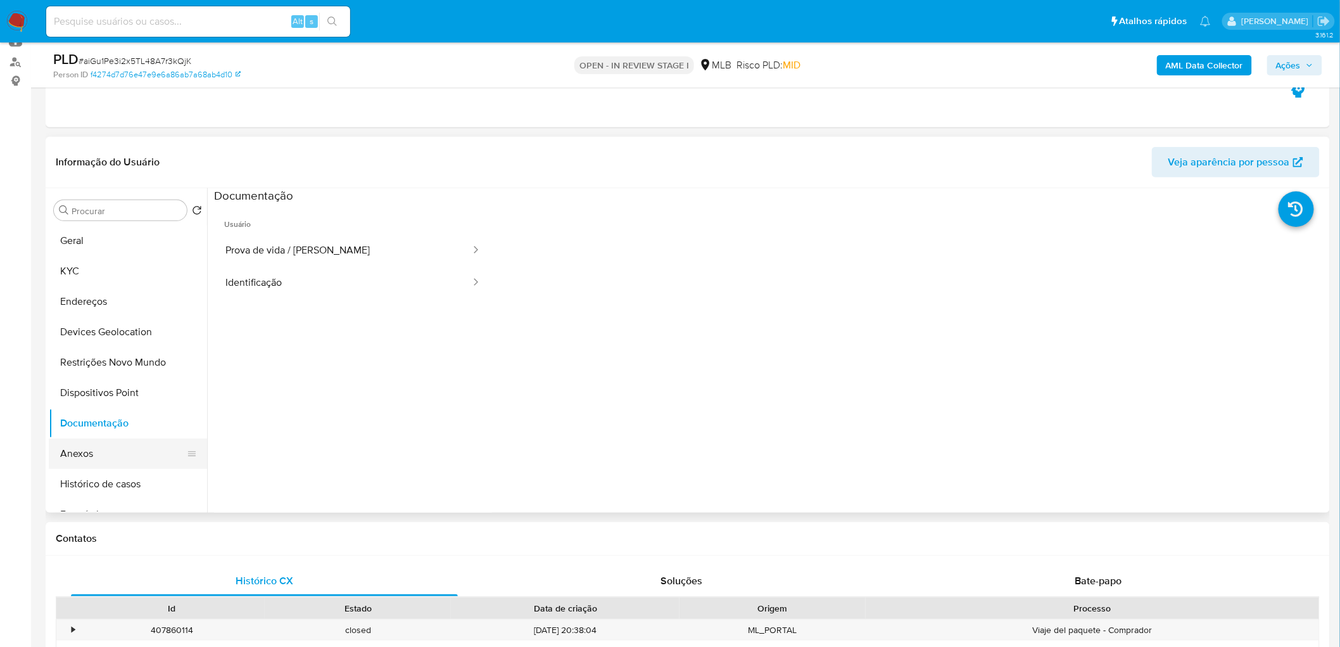
click at [99, 442] on button "Anexos" at bounding box center [123, 453] width 148 height 30
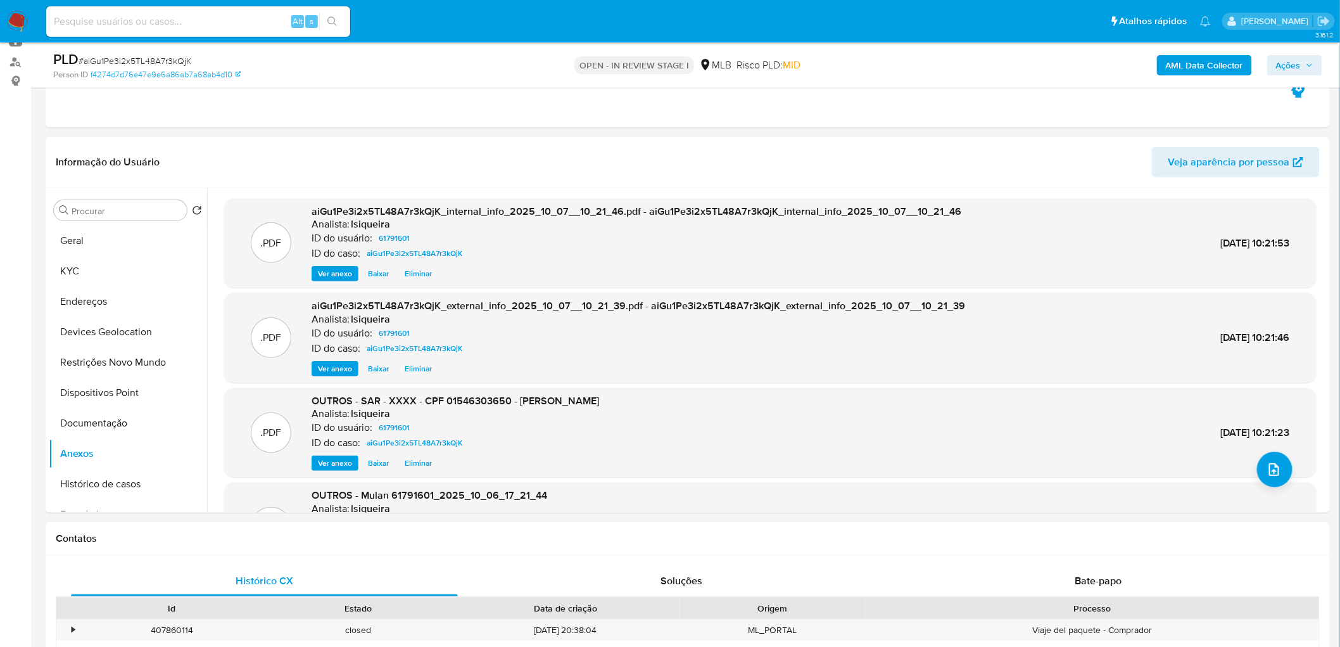
click at [1013, 61] on span "Ações" at bounding box center [1288, 65] width 25 height 20
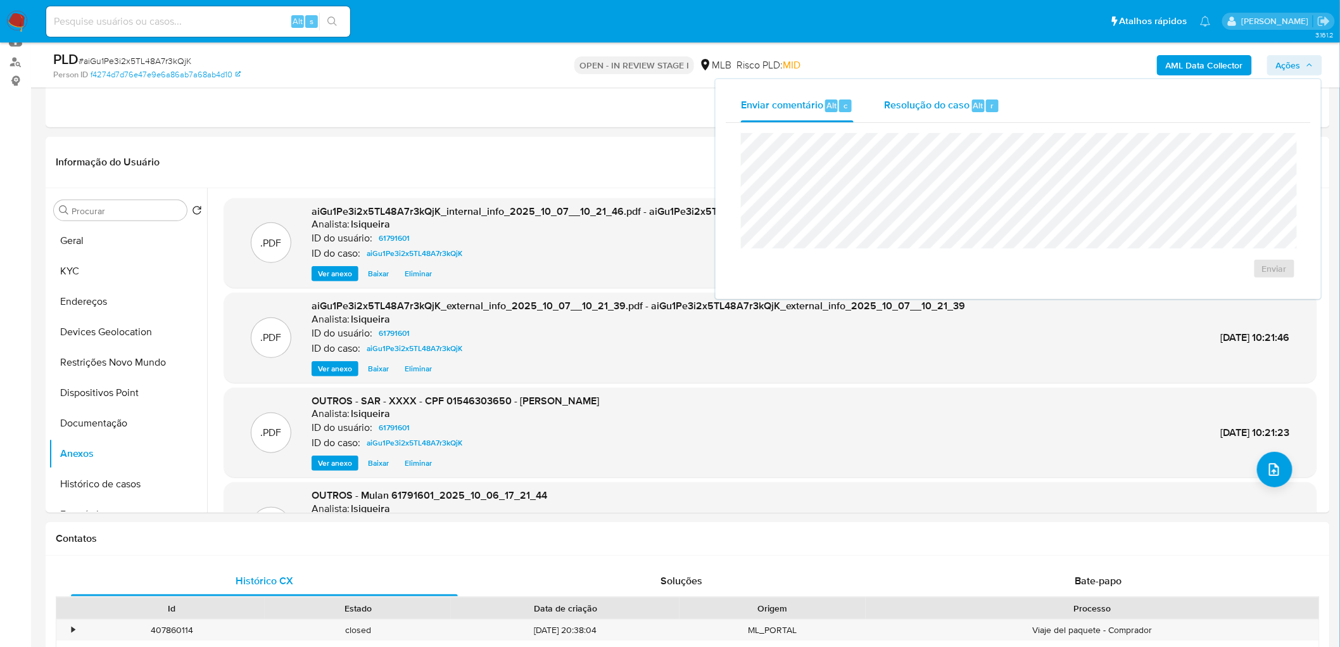
click at [922, 117] on div "Resolução do caso Alt r" at bounding box center [942, 105] width 116 height 33
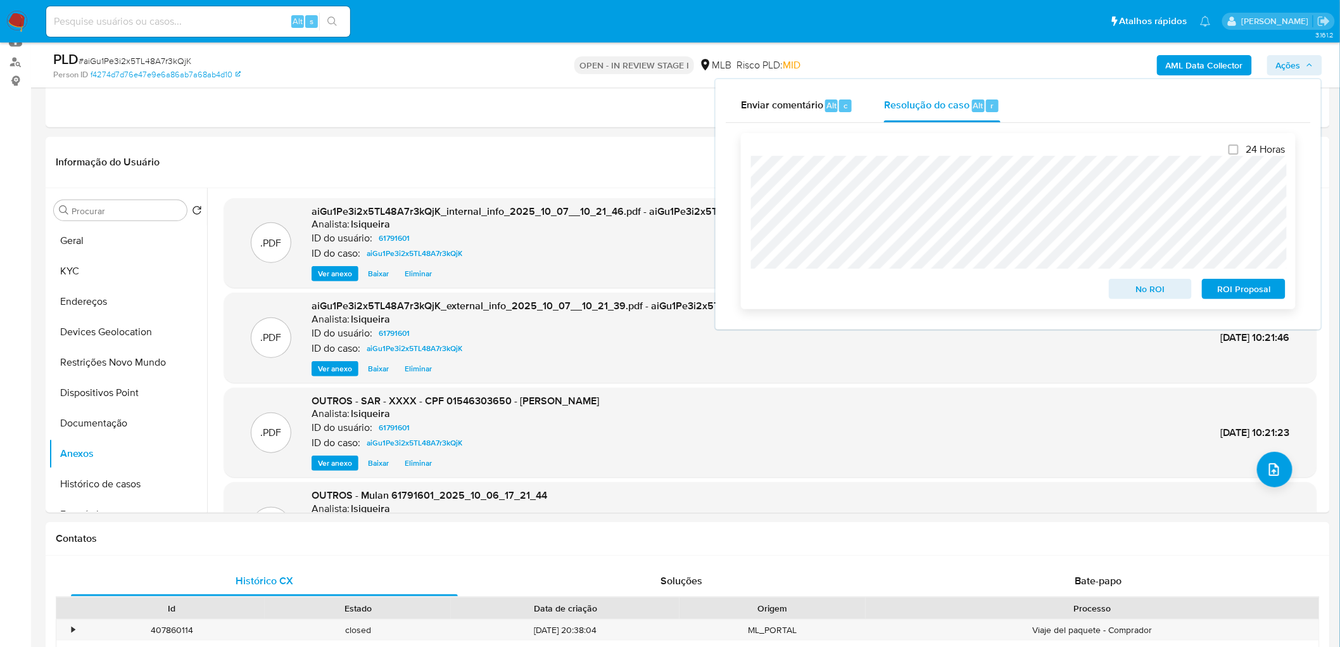
click at [1013, 286] on span "ROI Proposal" at bounding box center [1244, 289] width 66 height 18
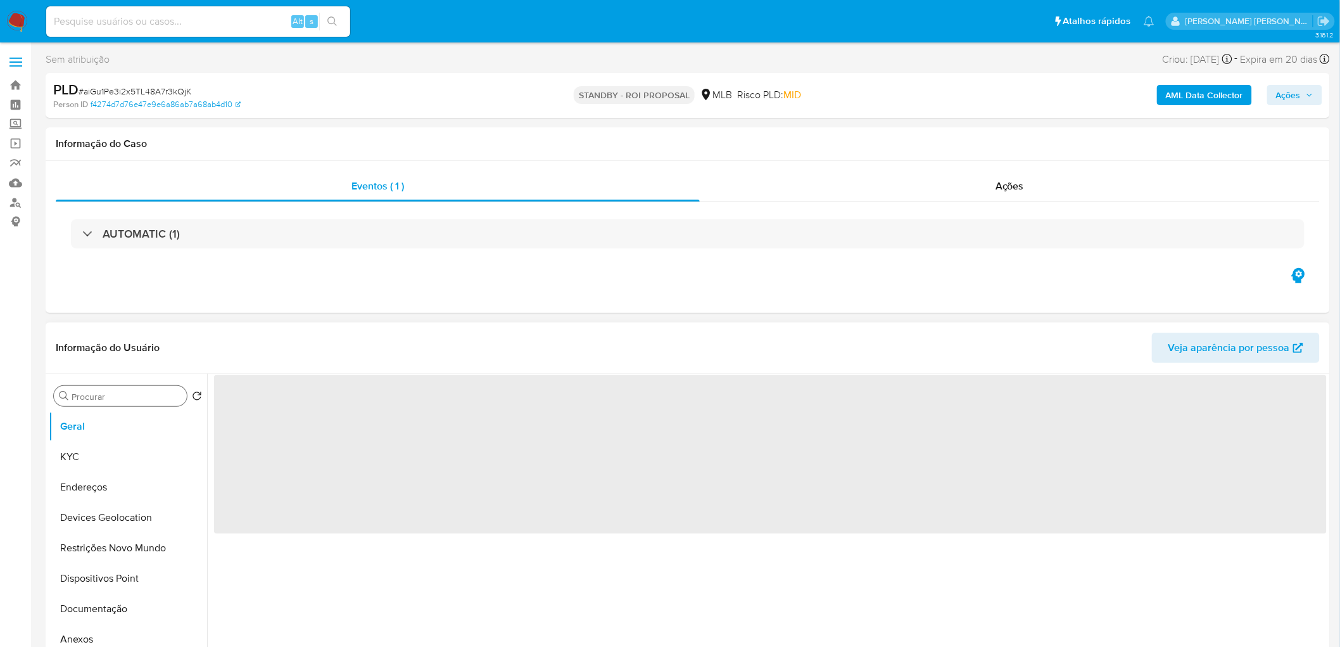
select select "10"
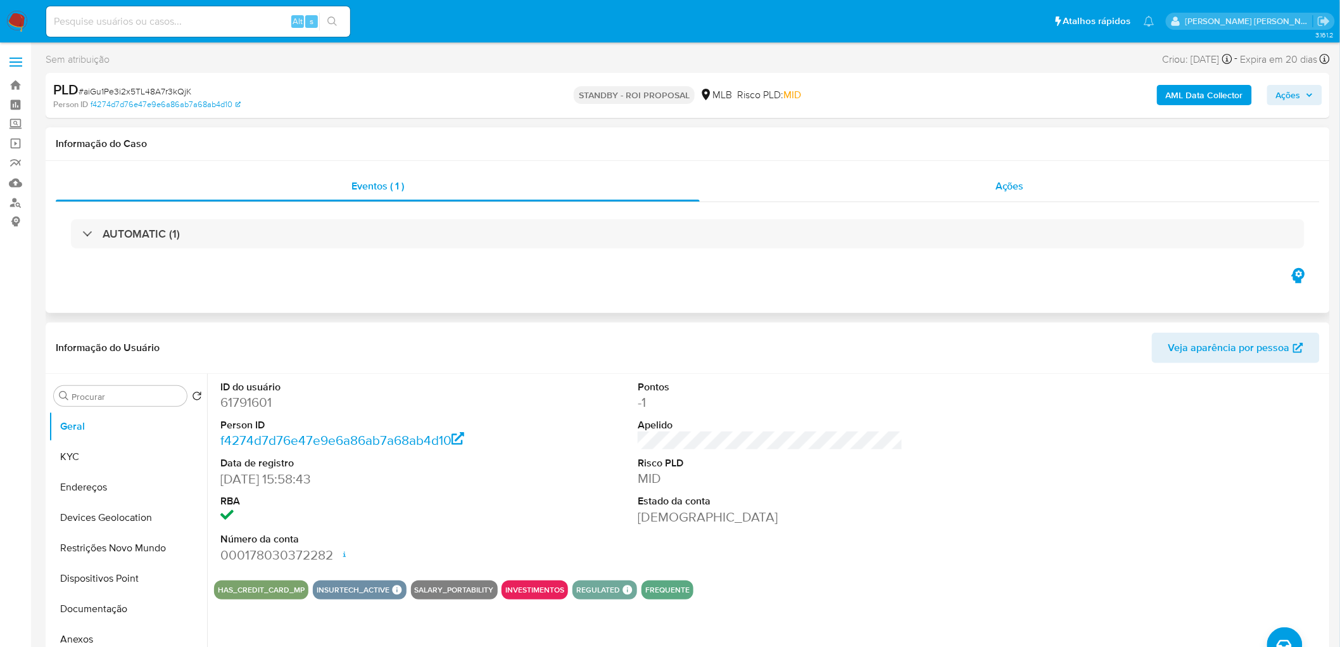
click at [1020, 184] on span "Ações" at bounding box center [1010, 186] width 28 height 15
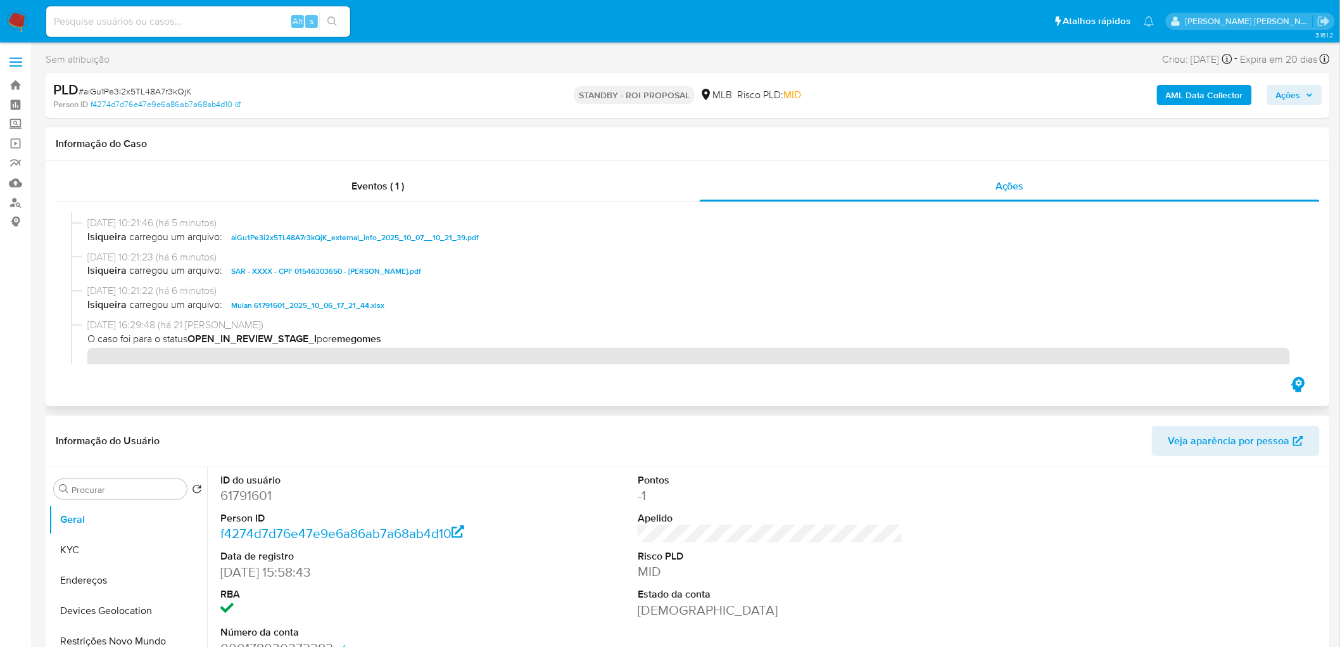
scroll to position [141, 0]
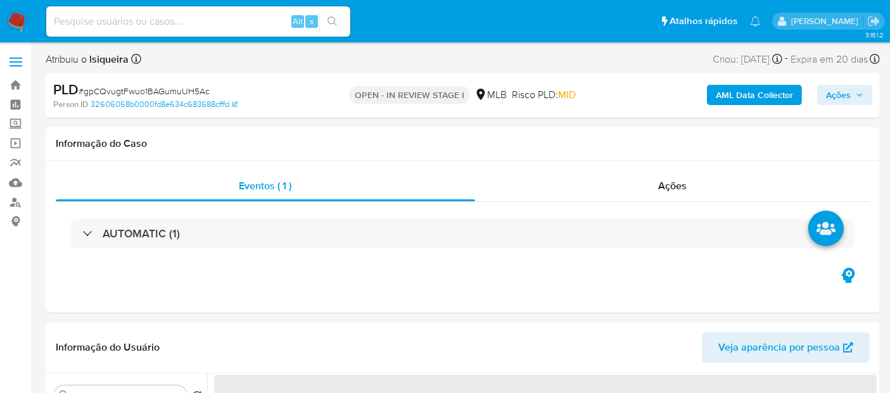
select select "10"
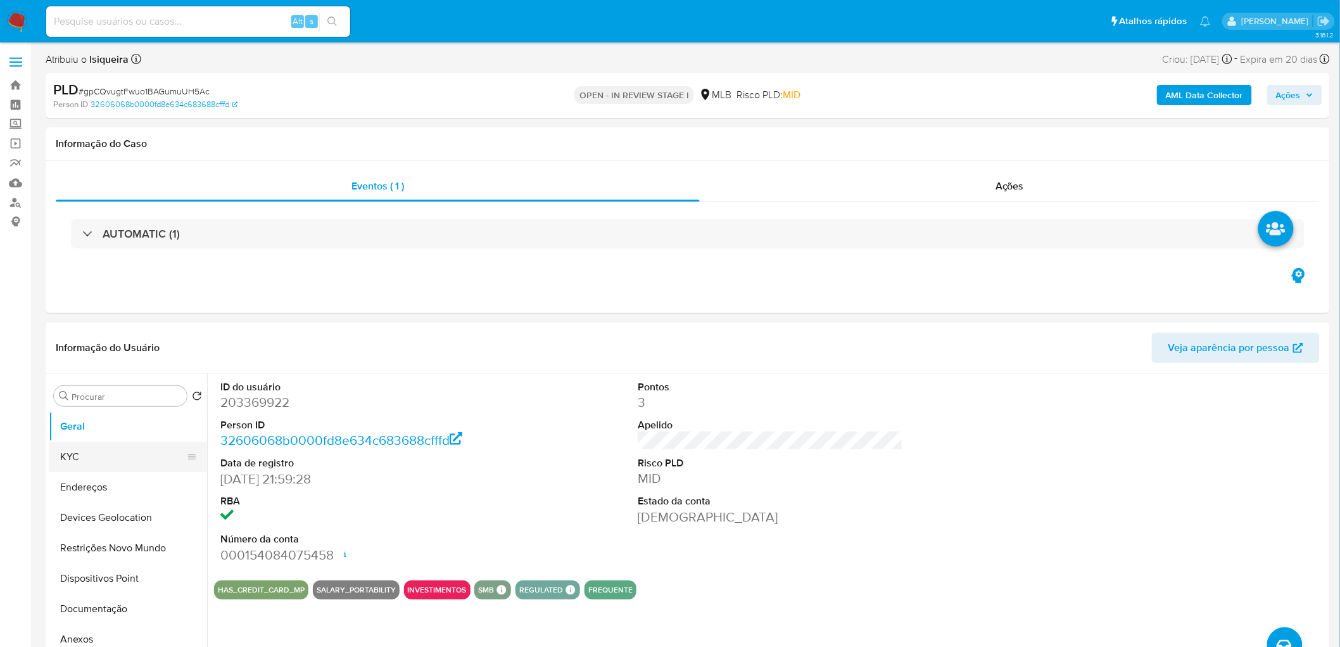
click at [129, 393] on button "KYC" at bounding box center [123, 456] width 148 height 30
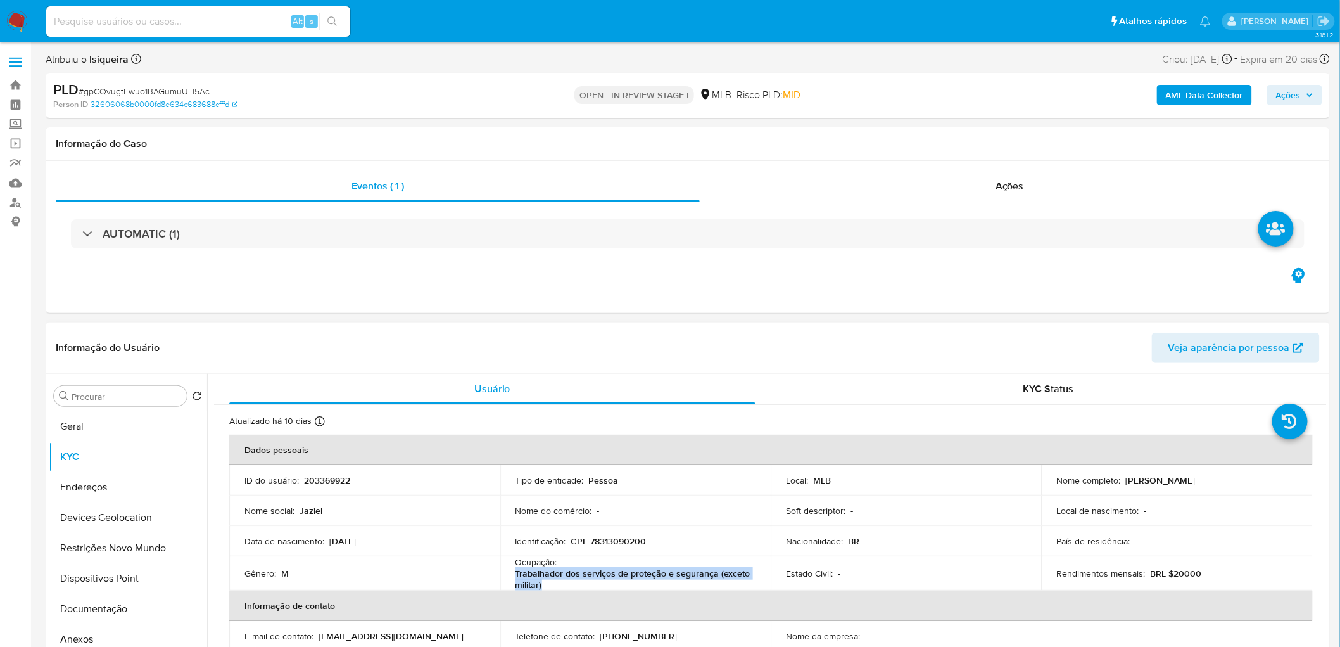
drag, startPoint x: 511, startPoint y: 572, endPoint x: 628, endPoint y: 587, distance: 117.5
click at [628, 393] on td "Ocupação : Trabalhador dos serviços de proteção e segurança (exceto militar)" at bounding box center [635, 573] width 271 height 34
copy p "Trabalhador dos serviços de proteção e segurança (exceto militar)"
click at [97, 393] on button "Documentação" at bounding box center [123, 608] width 148 height 30
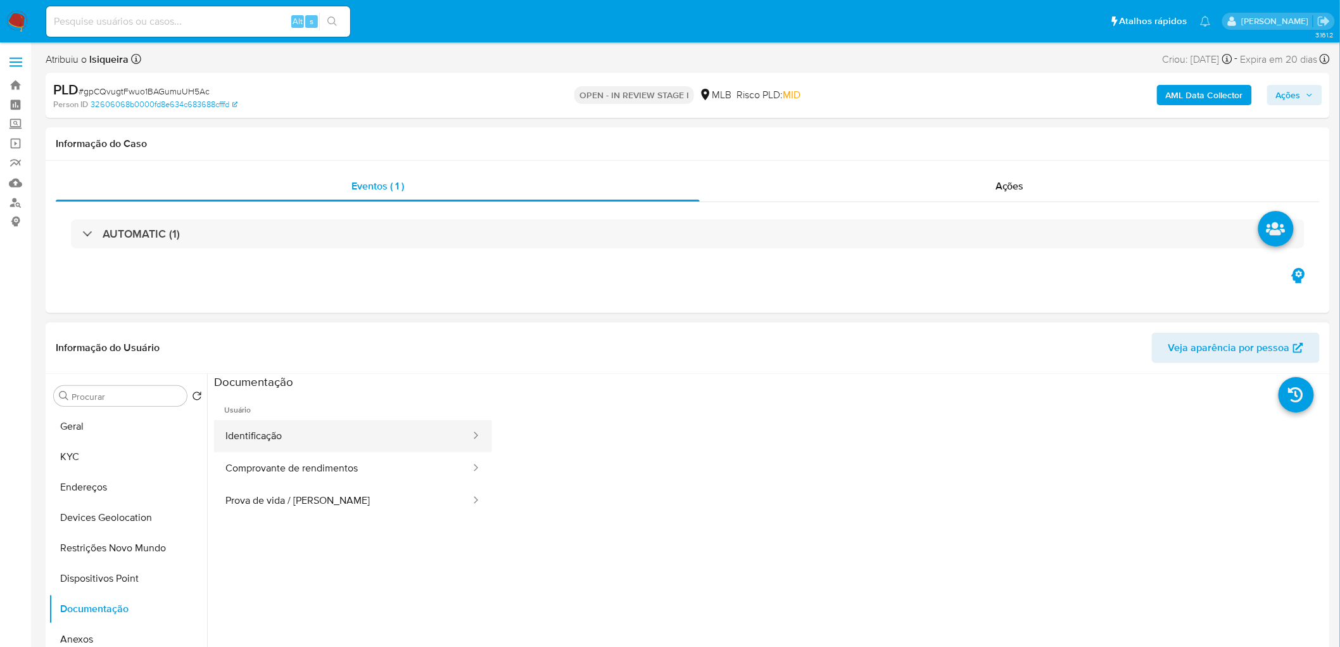
click at [312, 393] on button "Identificação" at bounding box center [343, 436] width 258 height 32
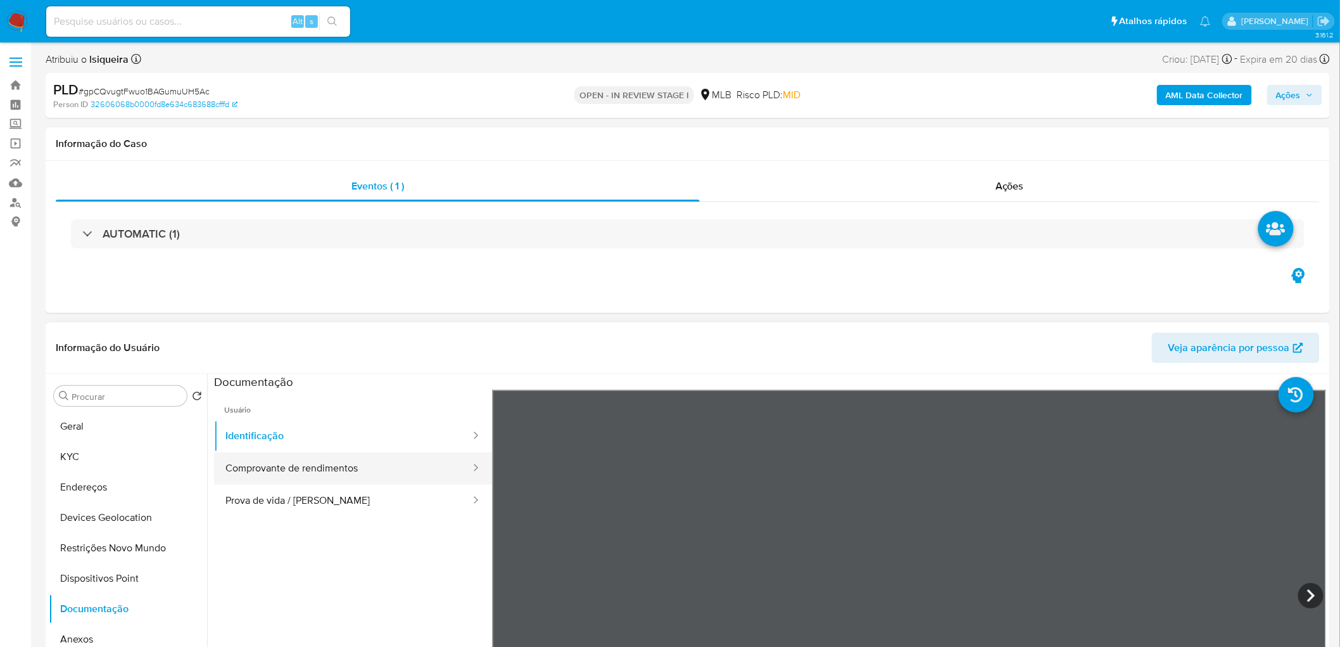
click at [339, 393] on button "Comprovante de rendimentos" at bounding box center [343, 468] width 258 height 32
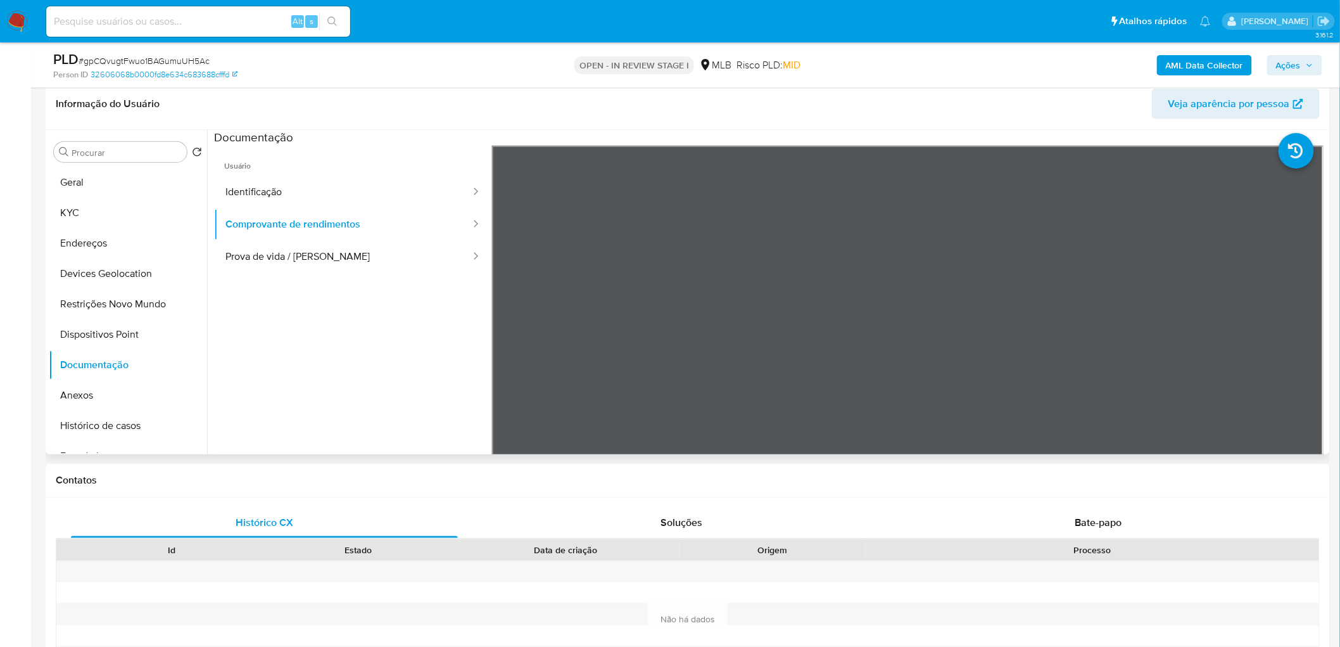
scroll to position [211, 0]
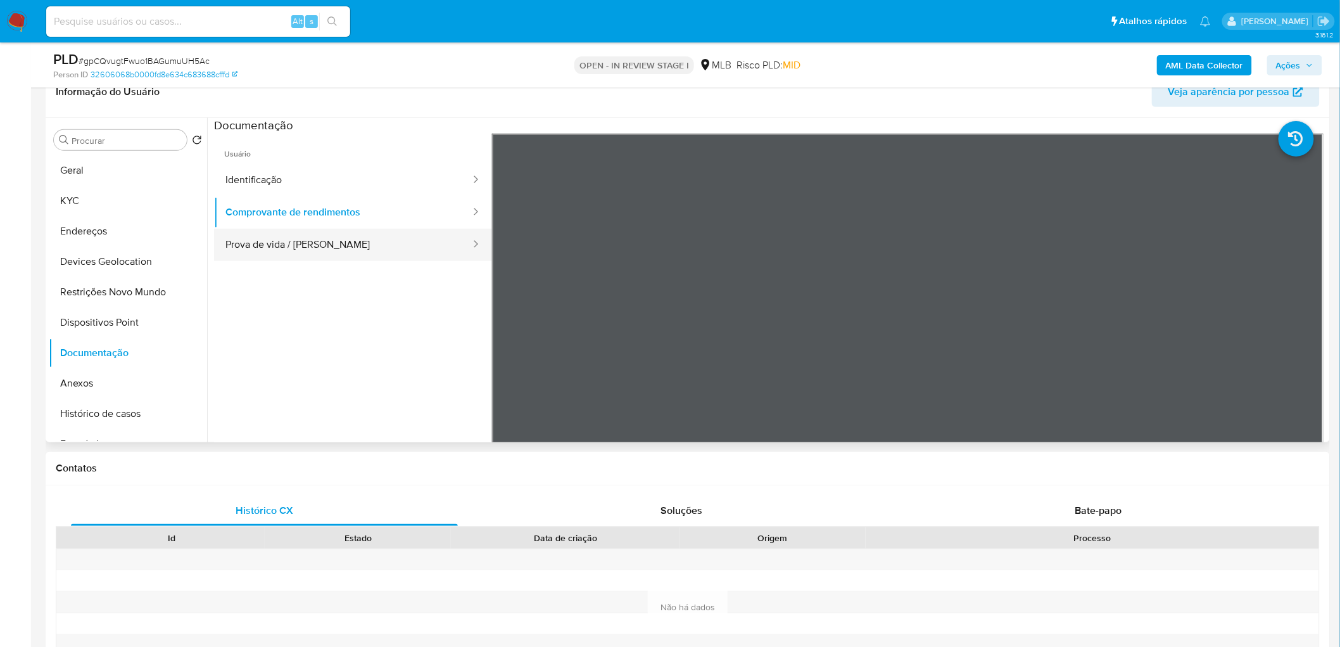
click at [269, 245] on button "Prova de vida / [PERSON_NAME]" at bounding box center [343, 245] width 258 height 32
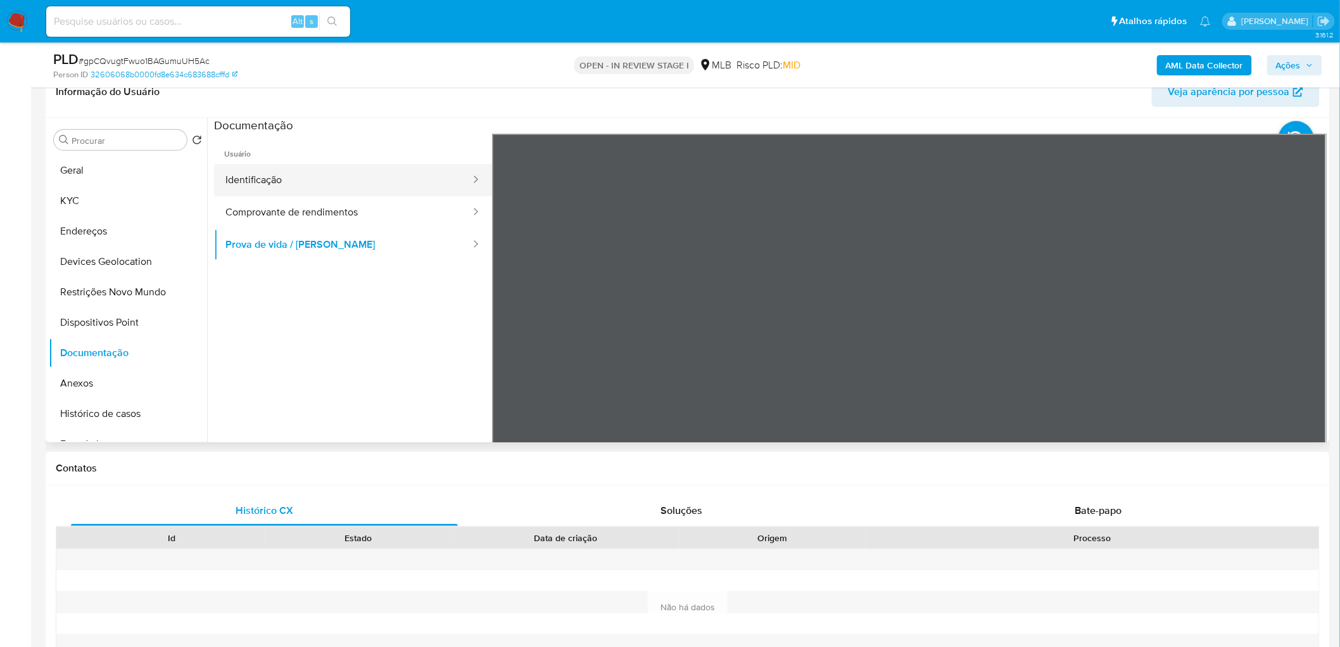
click at [283, 188] on button "Identificação" at bounding box center [343, 180] width 258 height 32
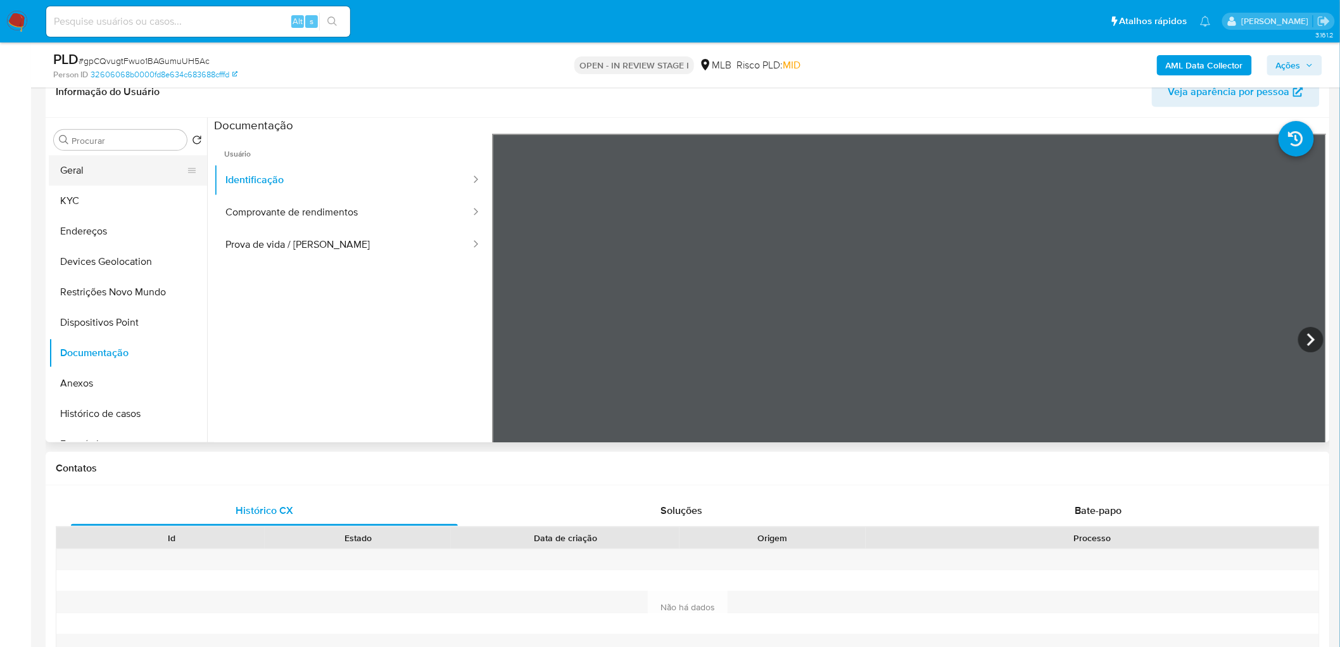
click at [123, 175] on button "Geral" at bounding box center [123, 170] width 148 height 30
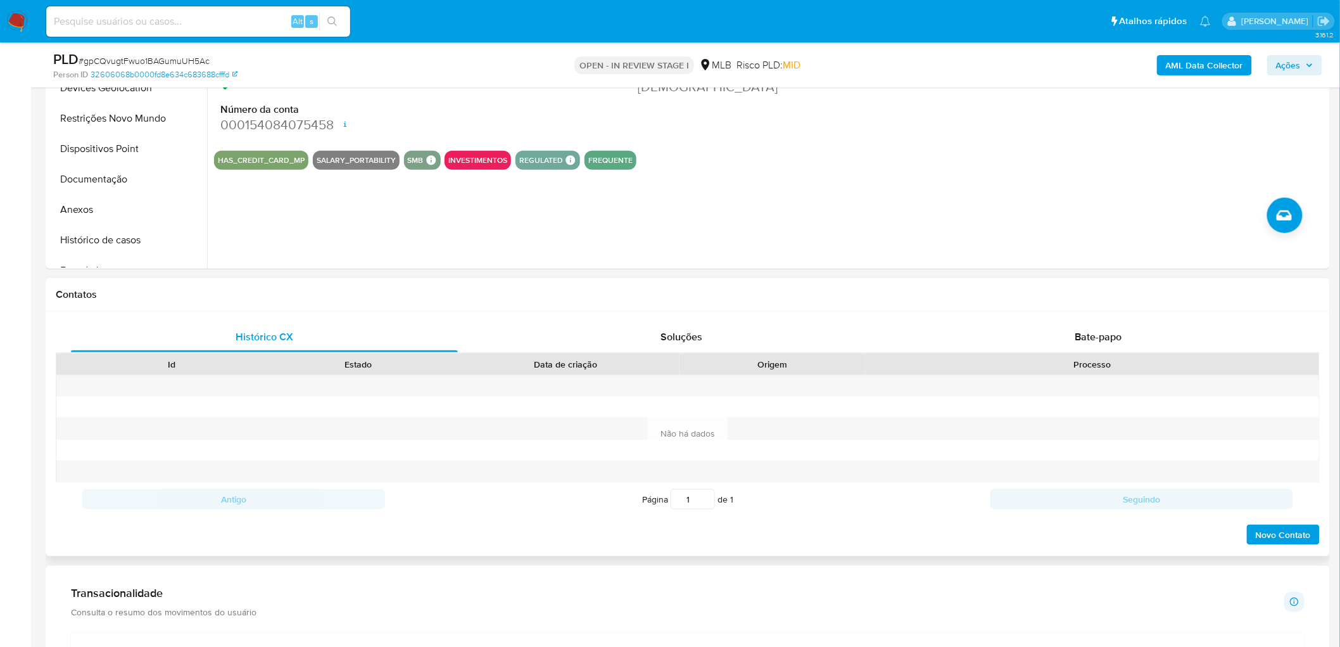
scroll to position [422, 0]
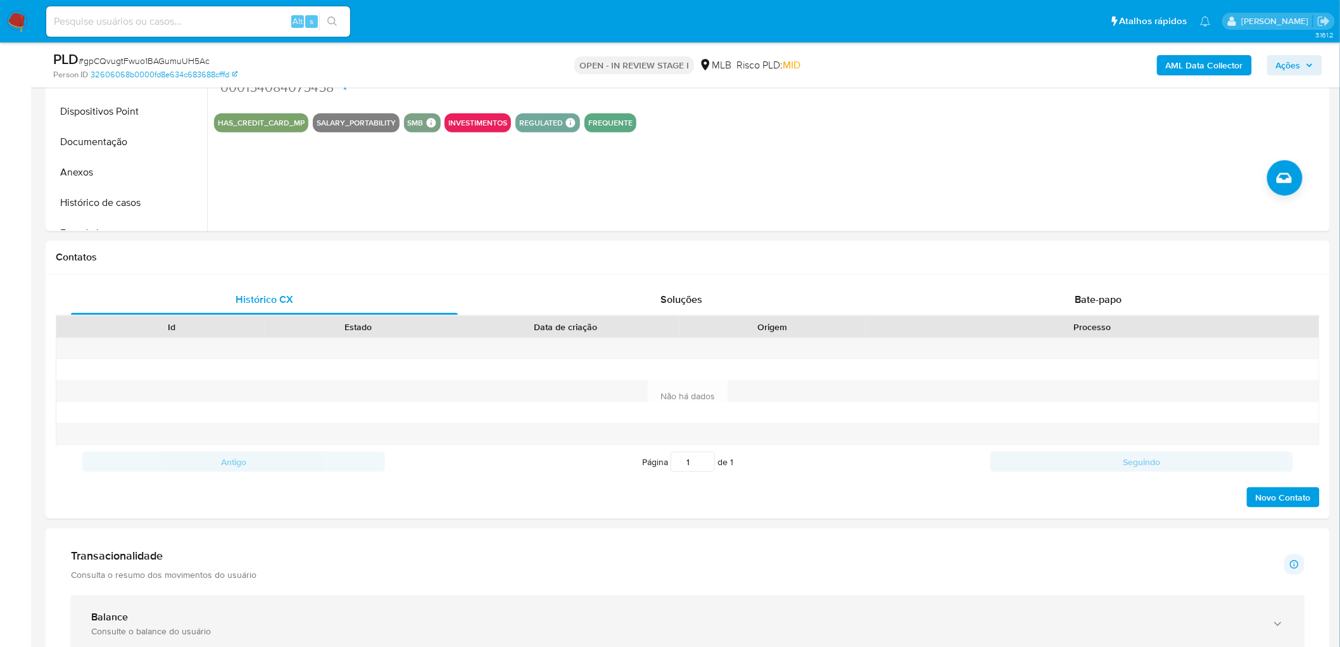
drag, startPoint x: 187, startPoint y: 605, endPoint x: 222, endPoint y: 574, distance: 46.7
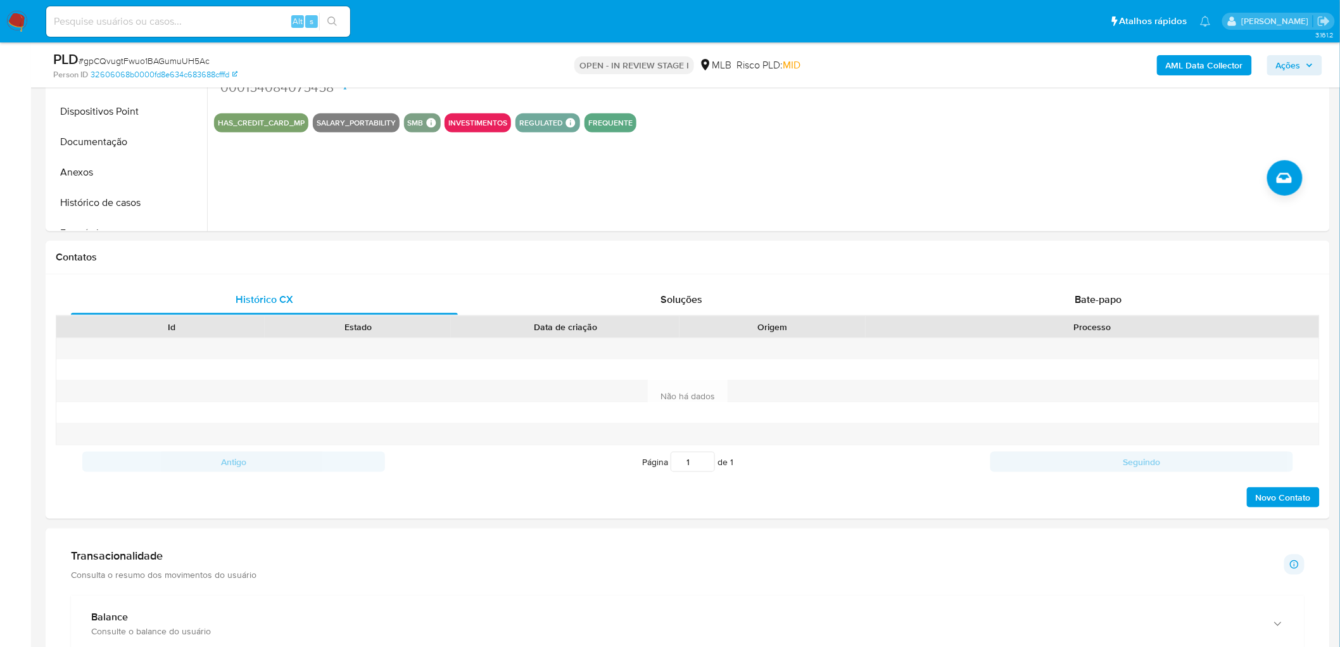
click at [190, 393] on div "Balance Consulte o balance do usuário" at bounding box center [688, 624] width 1234 height 58
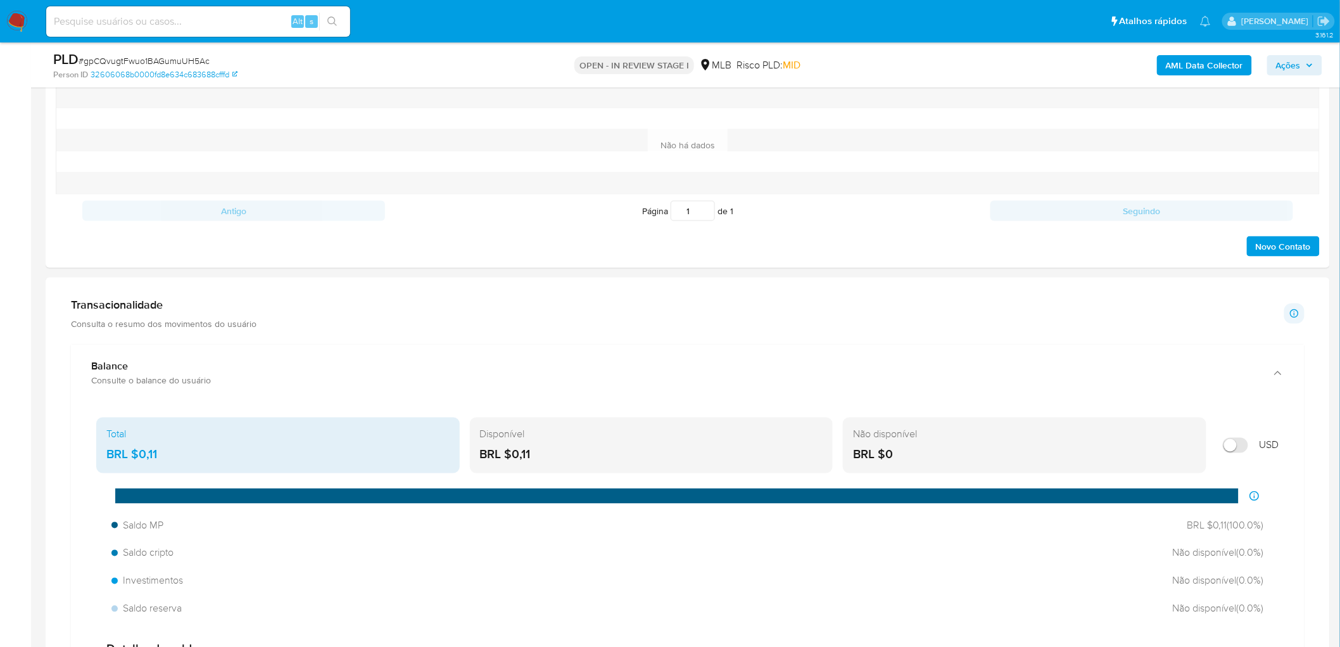
scroll to position [774, 0]
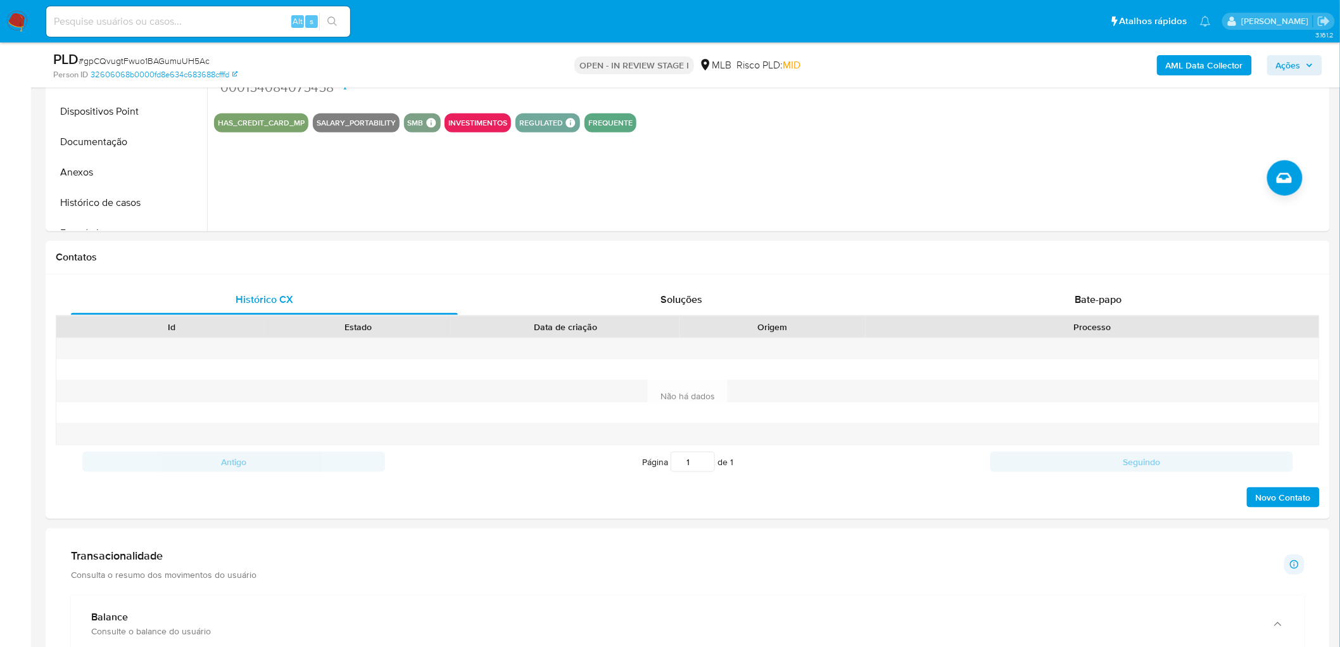
drag, startPoint x: 130, startPoint y: 201, endPoint x: 176, endPoint y: 236, distance: 57.0
click at [130, 201] on button "Histórico de casos" at bounding box center [128, 202] width 158 height 30
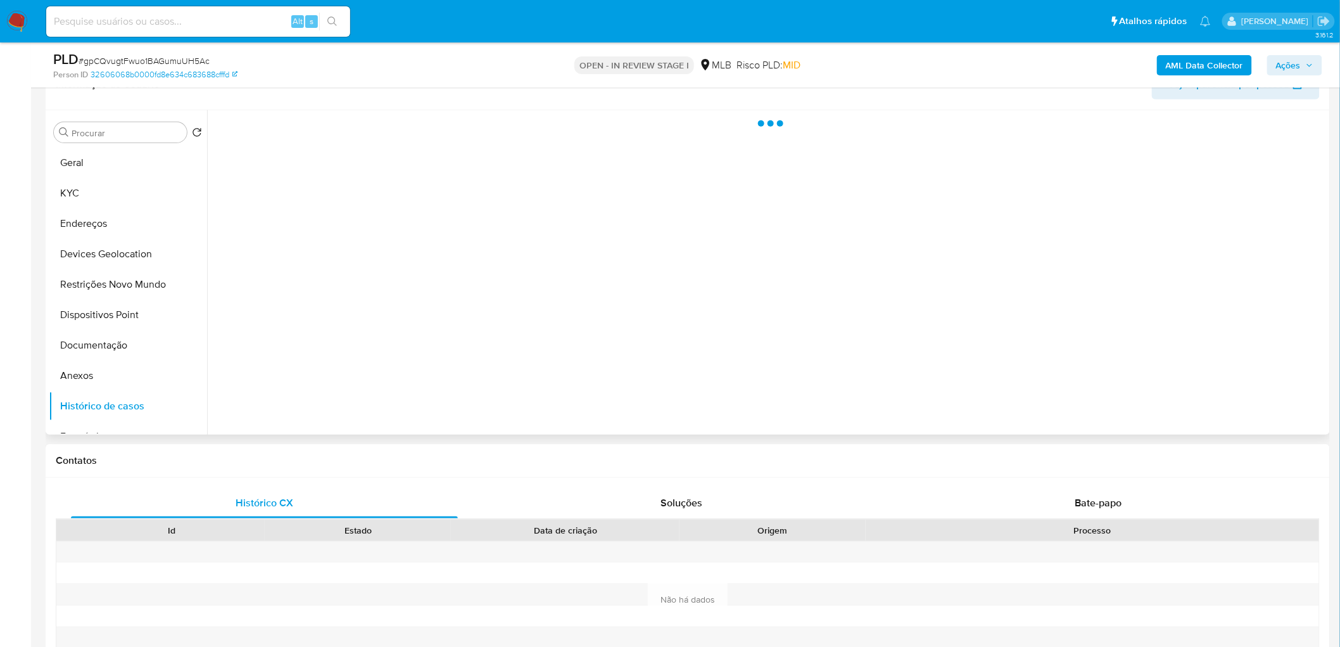
scroll to position [211, 0]
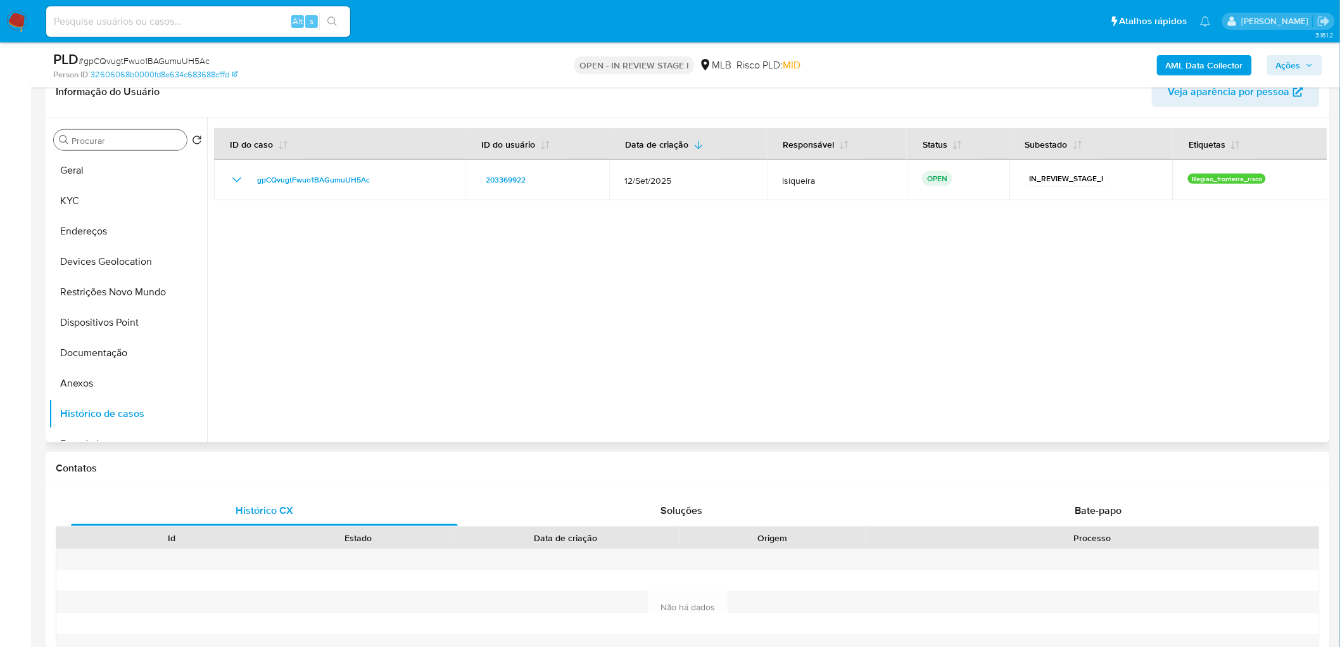
drag, startPoint x: 125, startPoint y: 169, endPoint x: 125, endPoint y: 146, distance: 22.8
click at [124, 168] on button "Geral" at bounding box center [128, 170] width 158 height 30
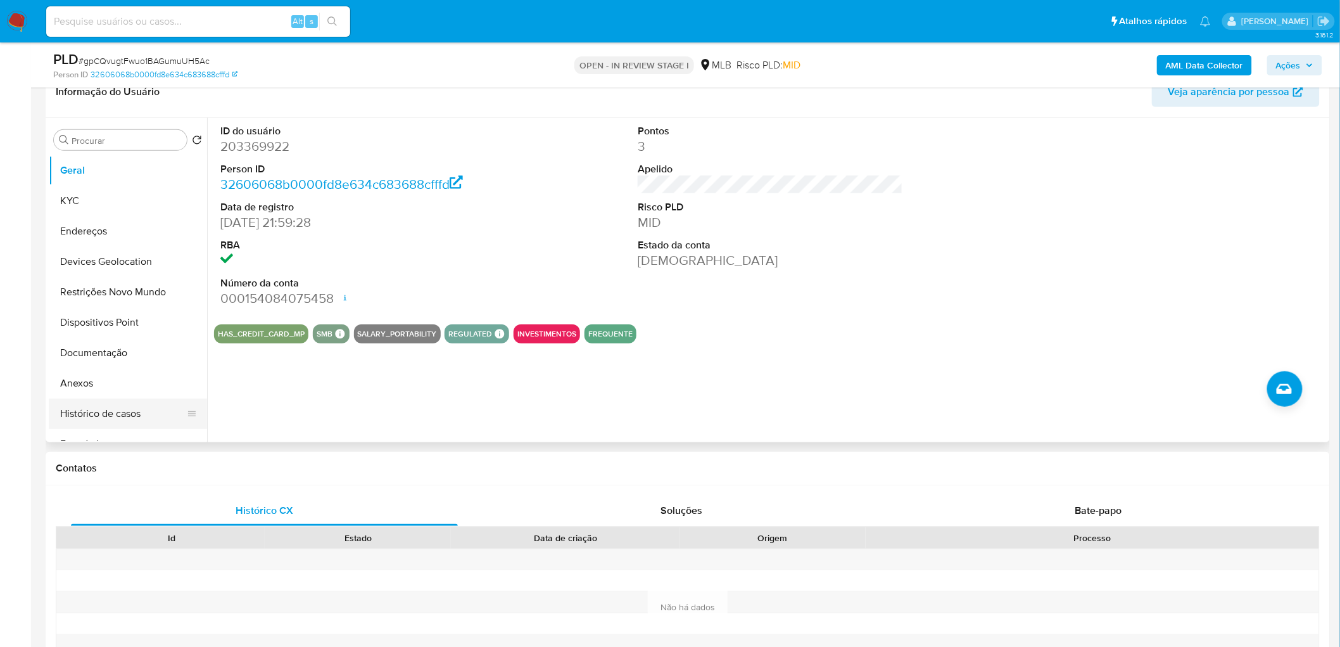
click at [123, 393] on button "Histórico de casos" at bounding box center [123, 413] width 148 height 30
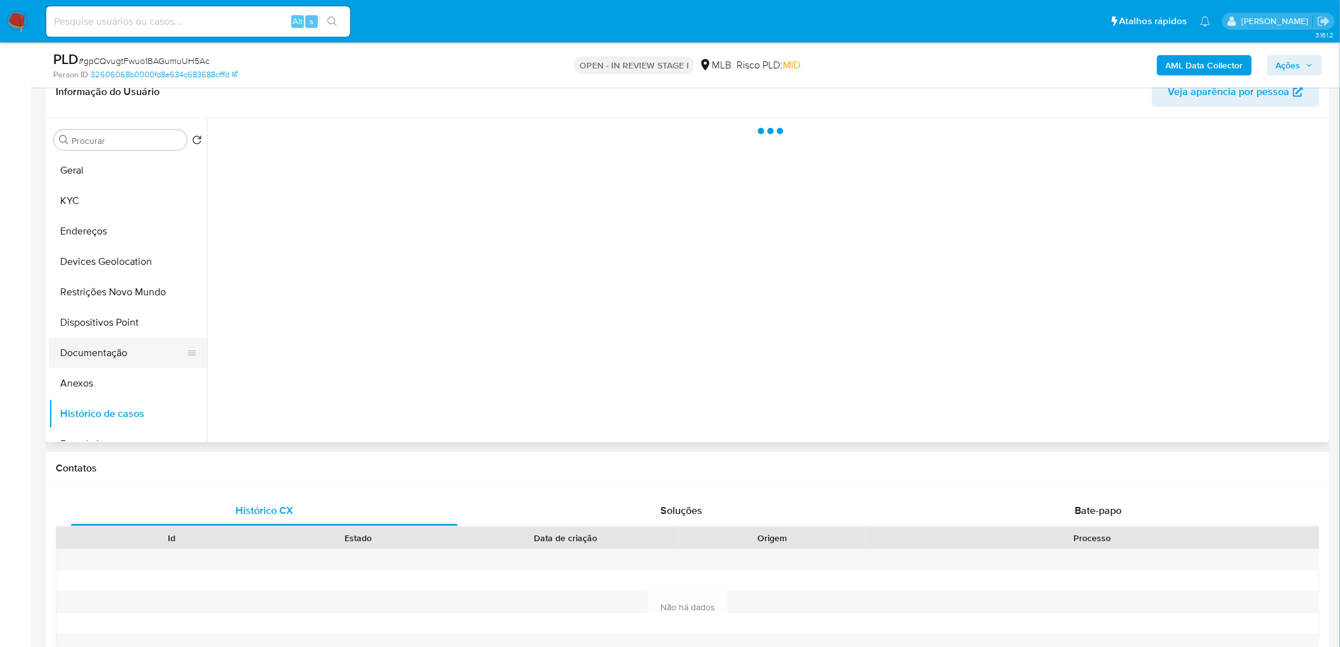
click at [115, 356] on button "Documentação" at bounding box center [123, 353] width 148 height 30
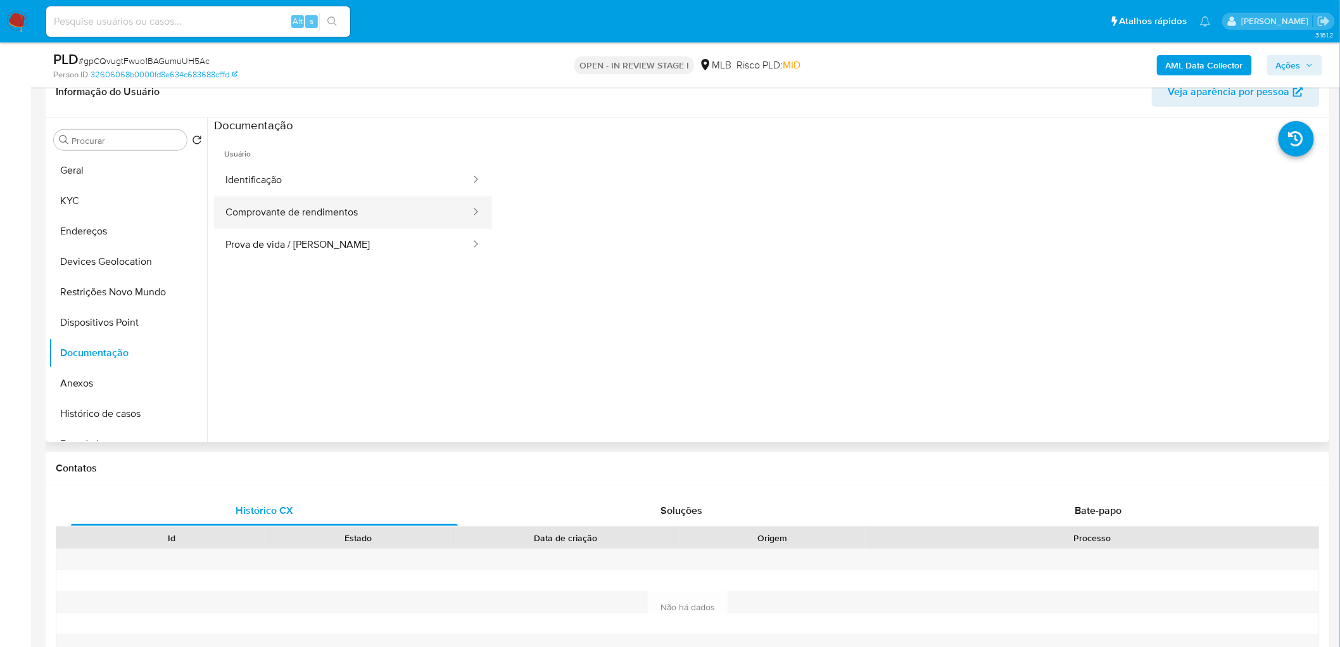
click at [387, 212] on button "Comprovante de rendimentos" at bounding box center [343, 212] width 258 height 32
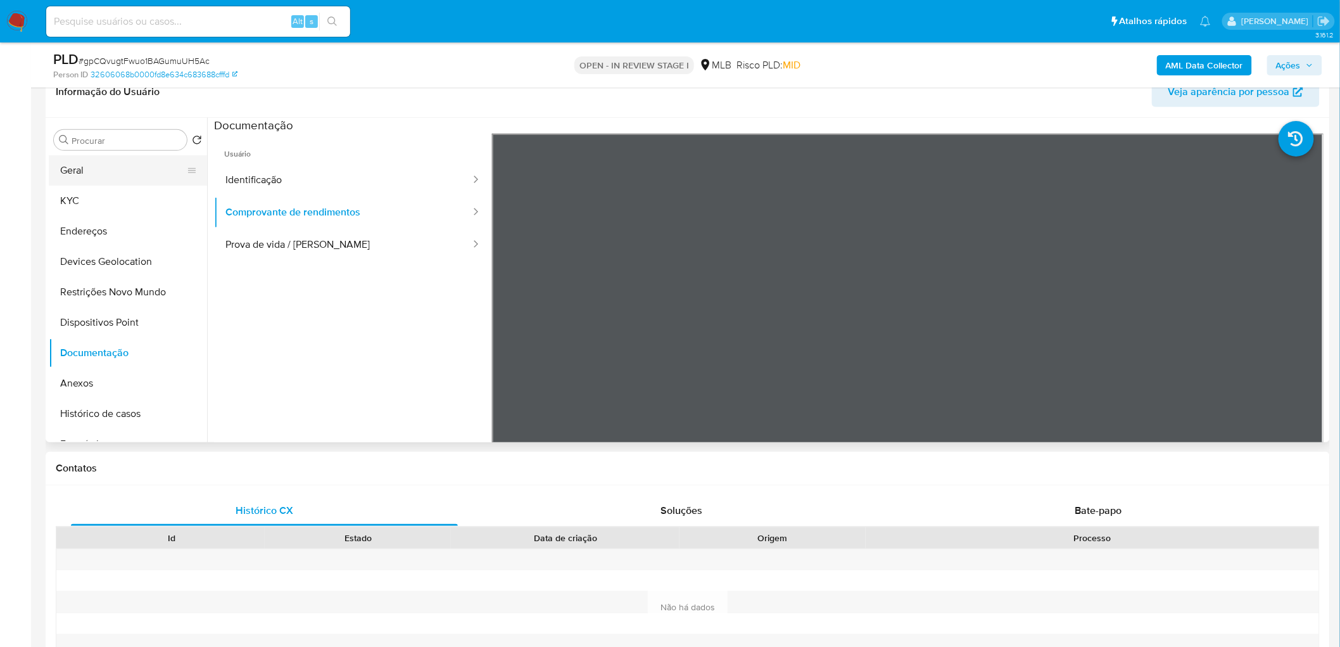
click at [129, 163] on button "Geral" at bounding box center [123, 170] width 148 height 30
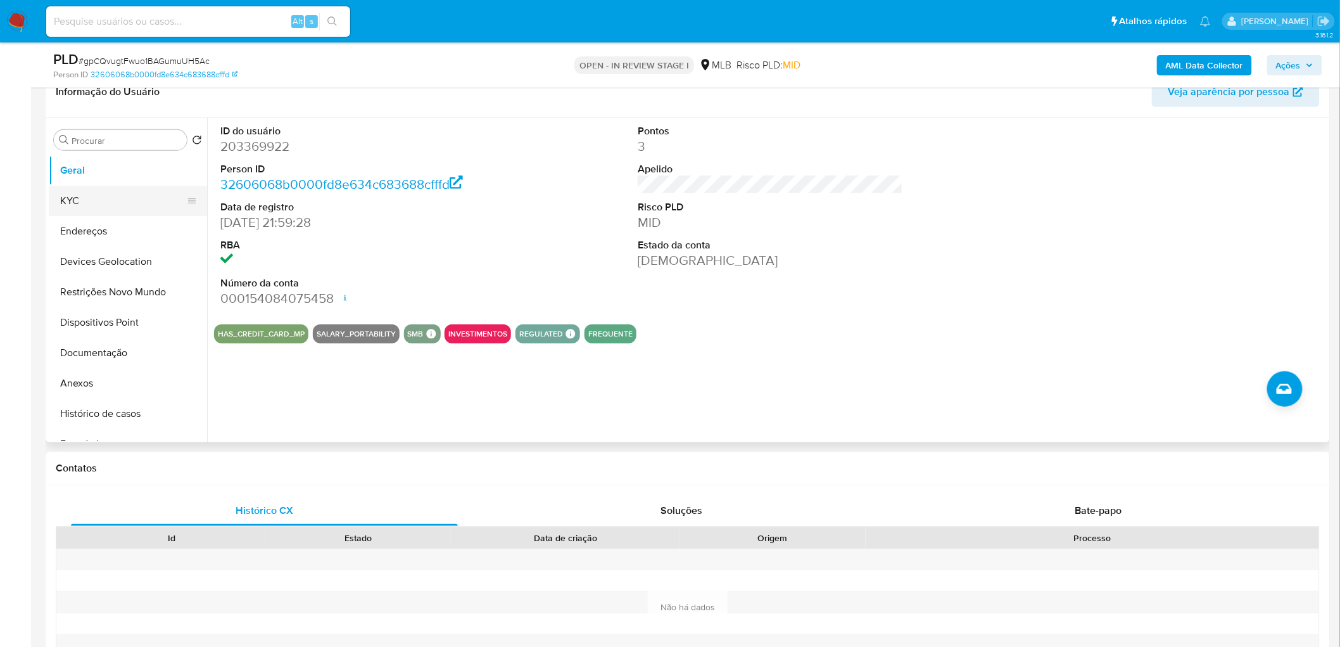
click at [125, 203] on button "KYC" at bounding box center [123, 201] width 148 height 30
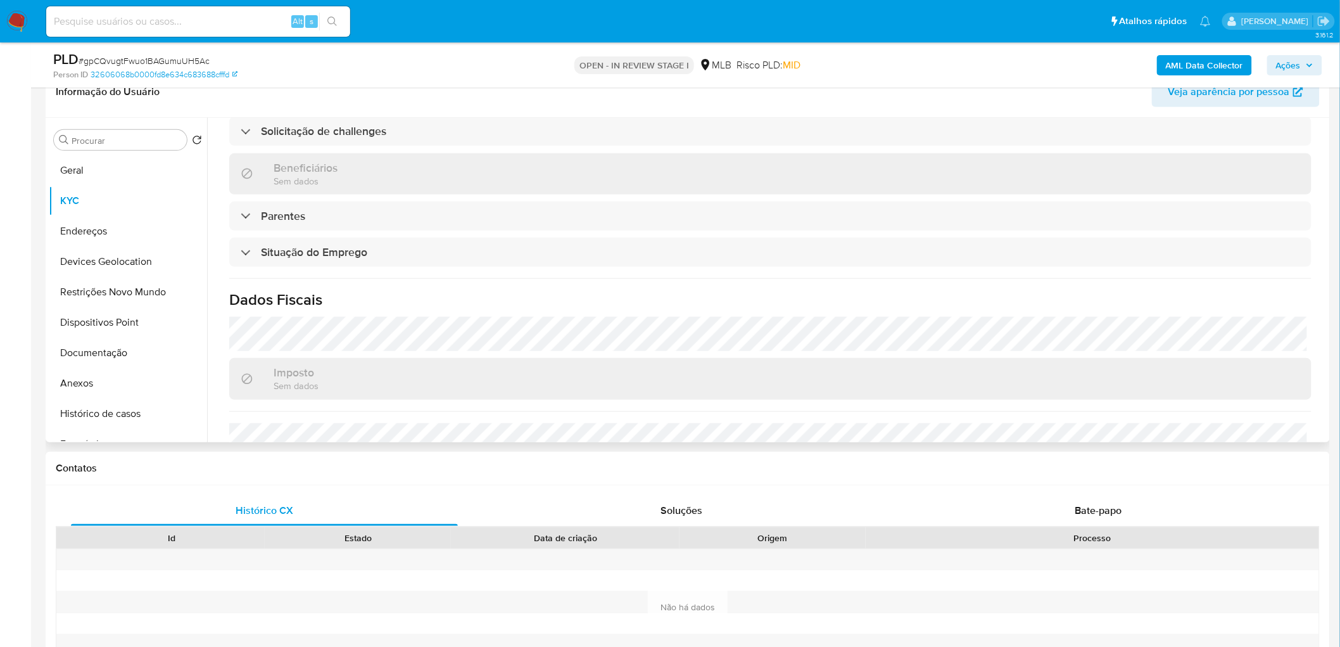
scroll to position [492, 0]
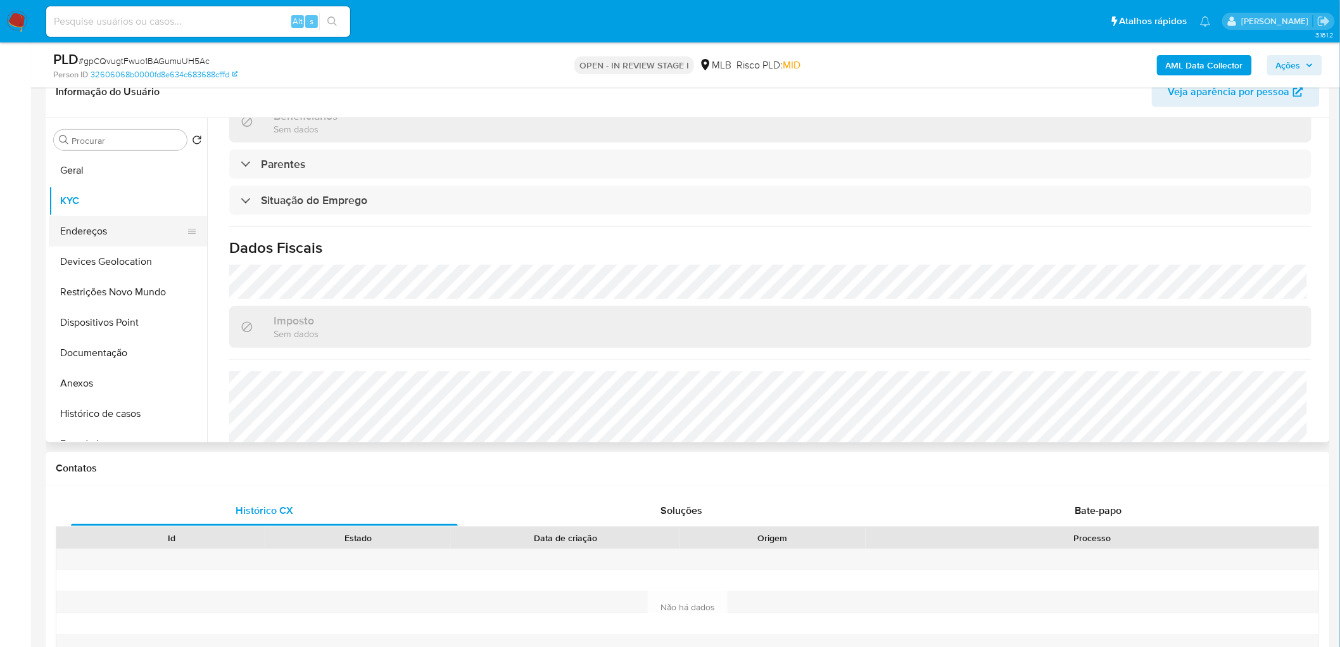
click at [112, 236] on button "Endereços" at bounding box center [123, 231] width 148 height 30
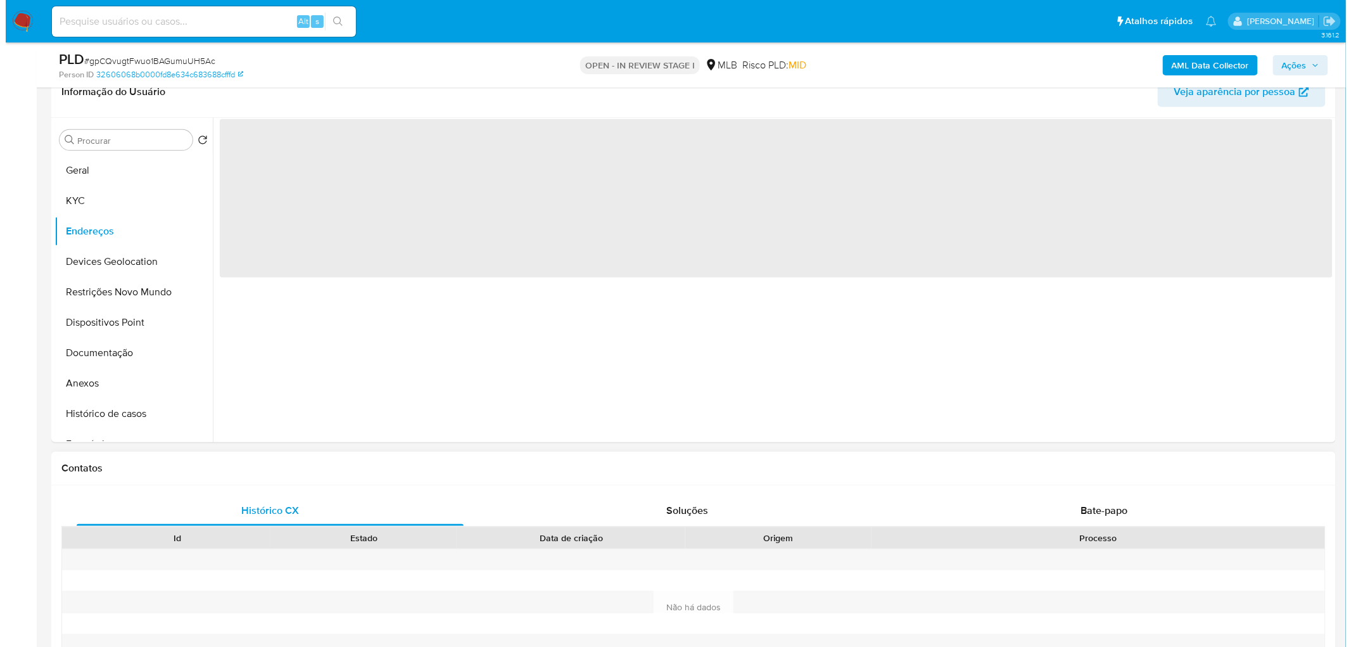
scroll to position [0, 0]
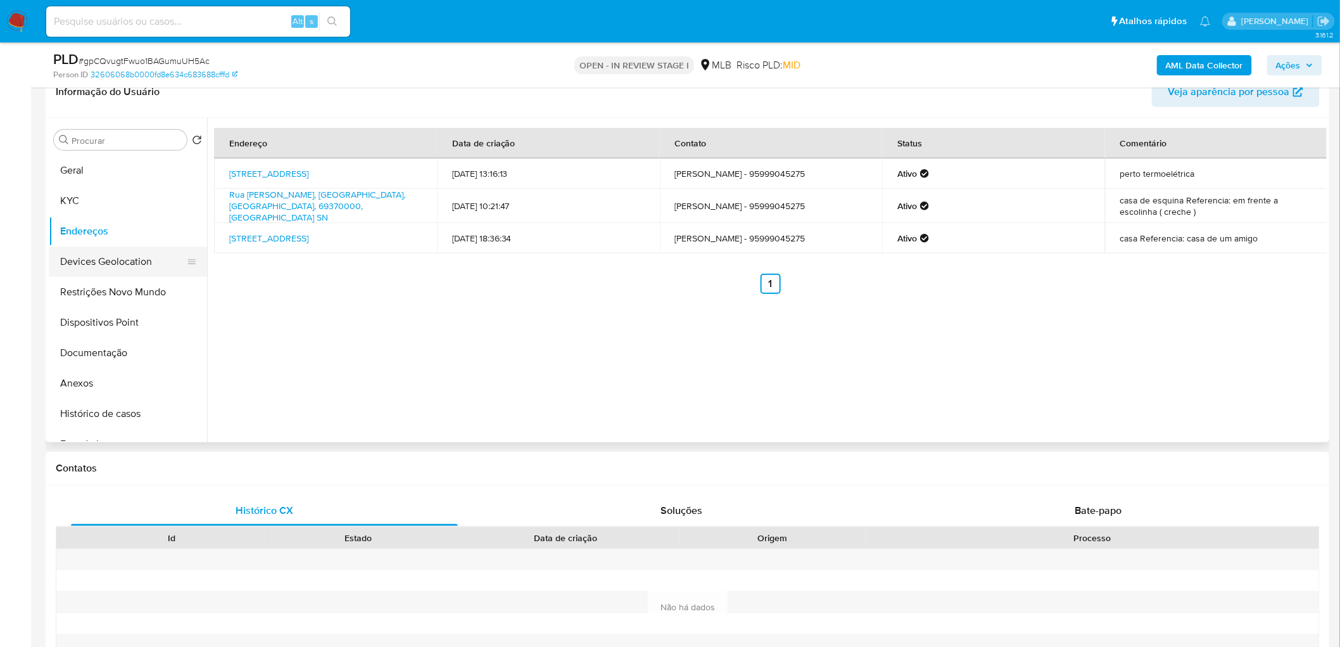
click at [98, 267] on button "Devices Geolocation" at bounding box center [123, 261] width 148 height 30
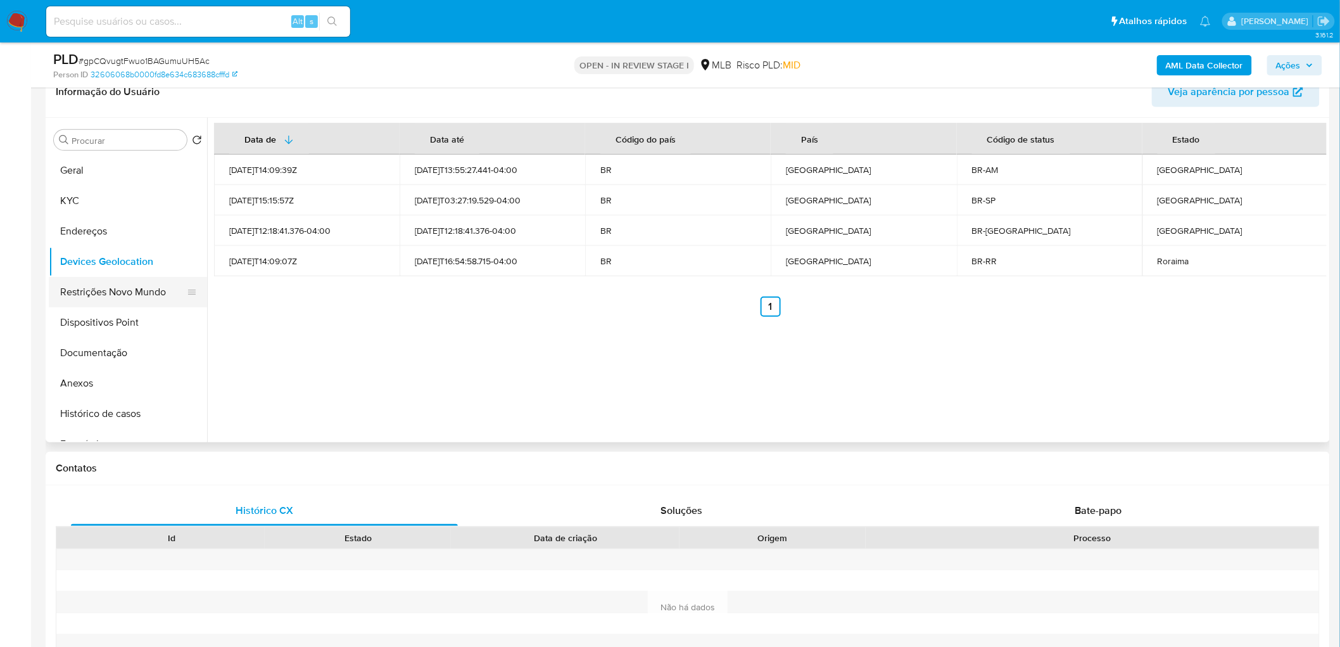
click at [127, 298] on button "Restrições Novo Mundo" at bounding box center [123, 292] width 148 height 30
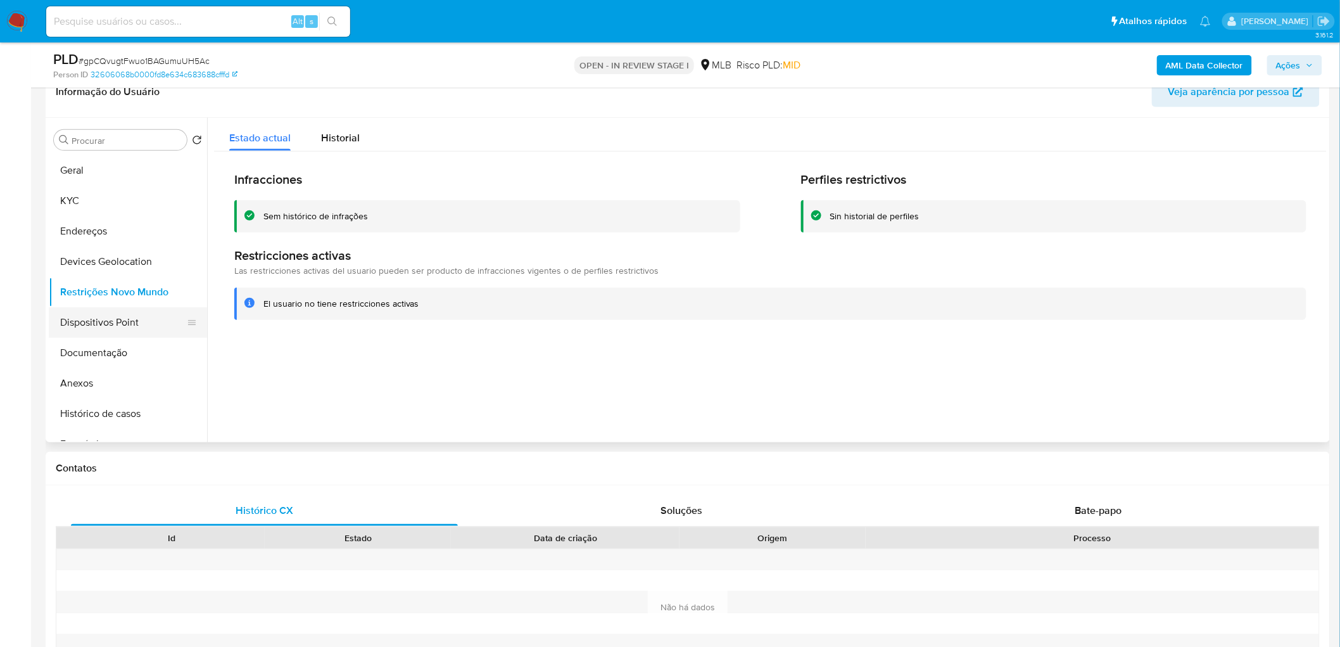
click at [109, 318] on button "Dispositivos Point" at bounding box center [123, 322] width 148 height 30
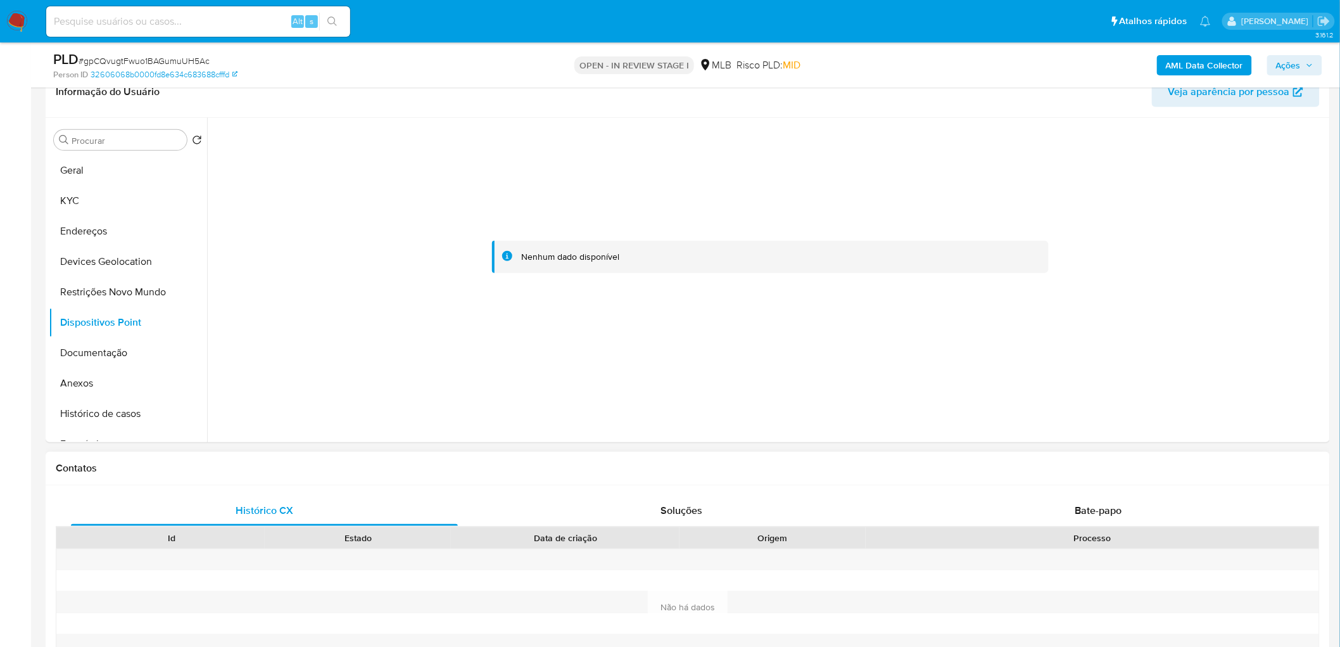
drag, startPoint x: 598, startPoint y: 436, endPoint x: 460, endPoint y: 636, distance: 244.0
click at [130, 376] on button "Anexos" at bounding box center [123, 383] width 148 height 30
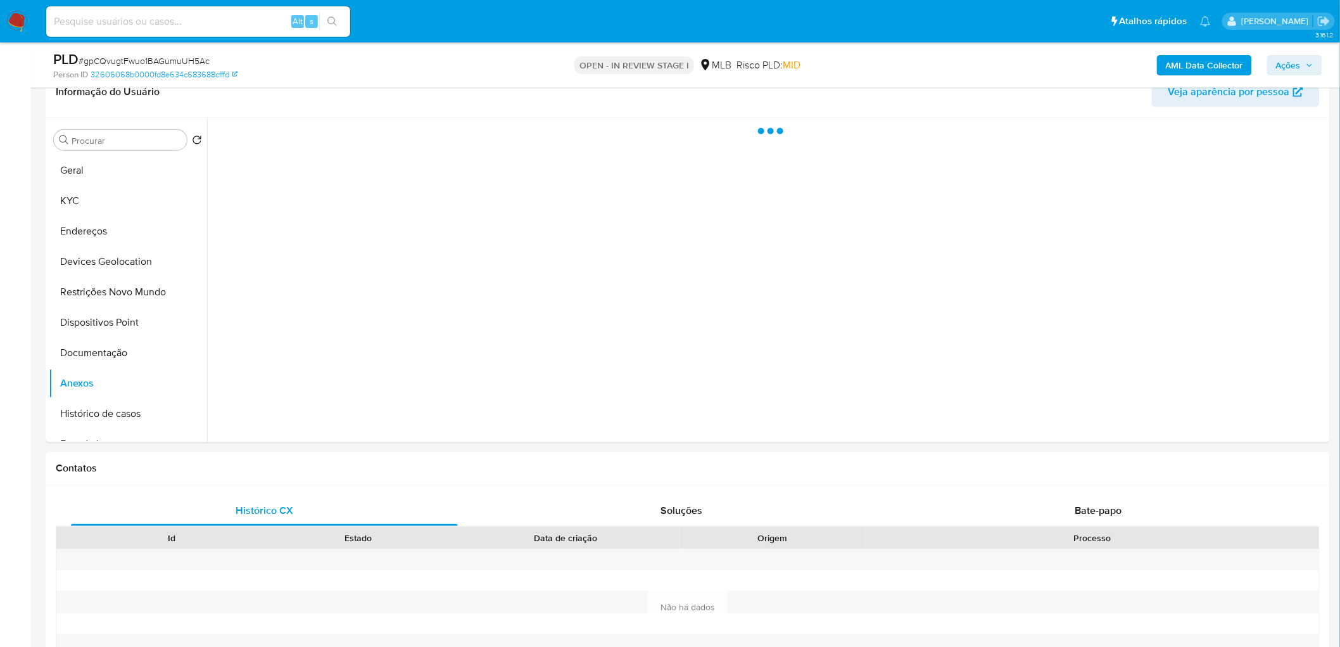
click at [900, 61] on b "AML Data Collector" at bounding box center [1204, 65] width 77 height 20
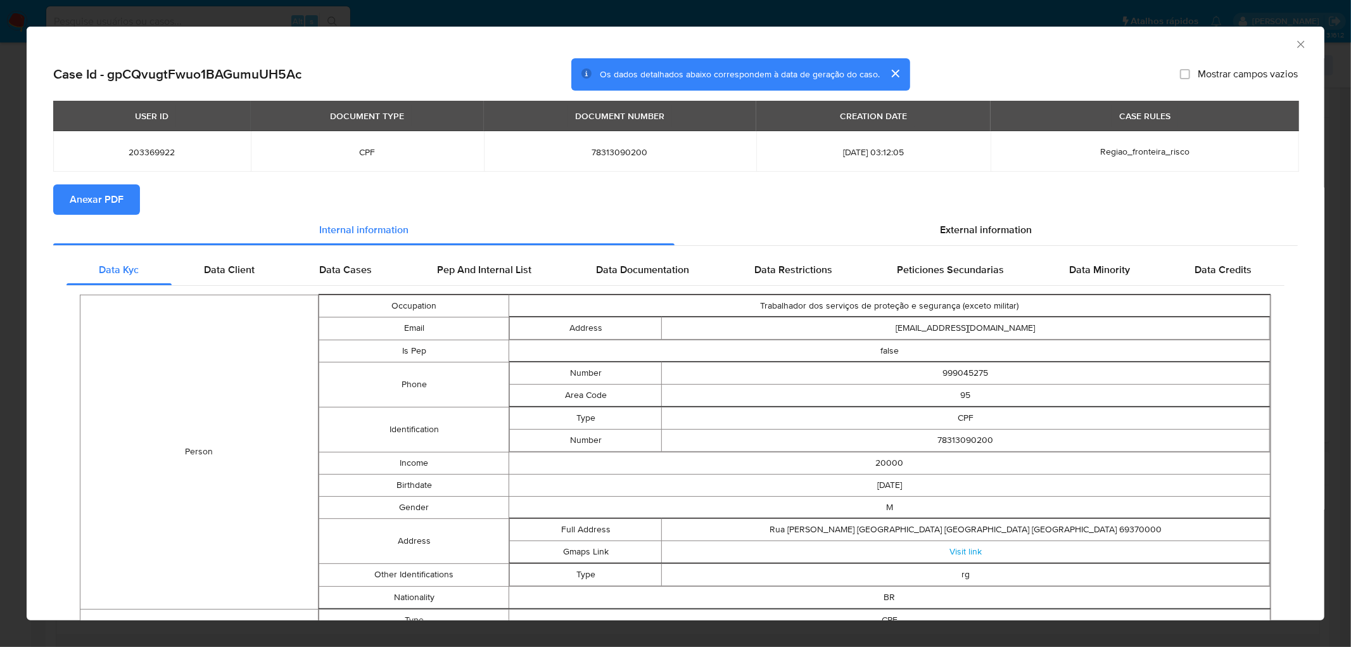
click at [120, 193] on span "Anexar PDF" at bounding box center [97, 200] width 54 height 28
drag, startPoint x: 1288, startPoint y: 42, endPoint x: 1238, endPoint y: 81, distance: 63.6
click at [900, 42] on icon "Fechar a janela" at bounding box center [1301, 44] width 13 height 13
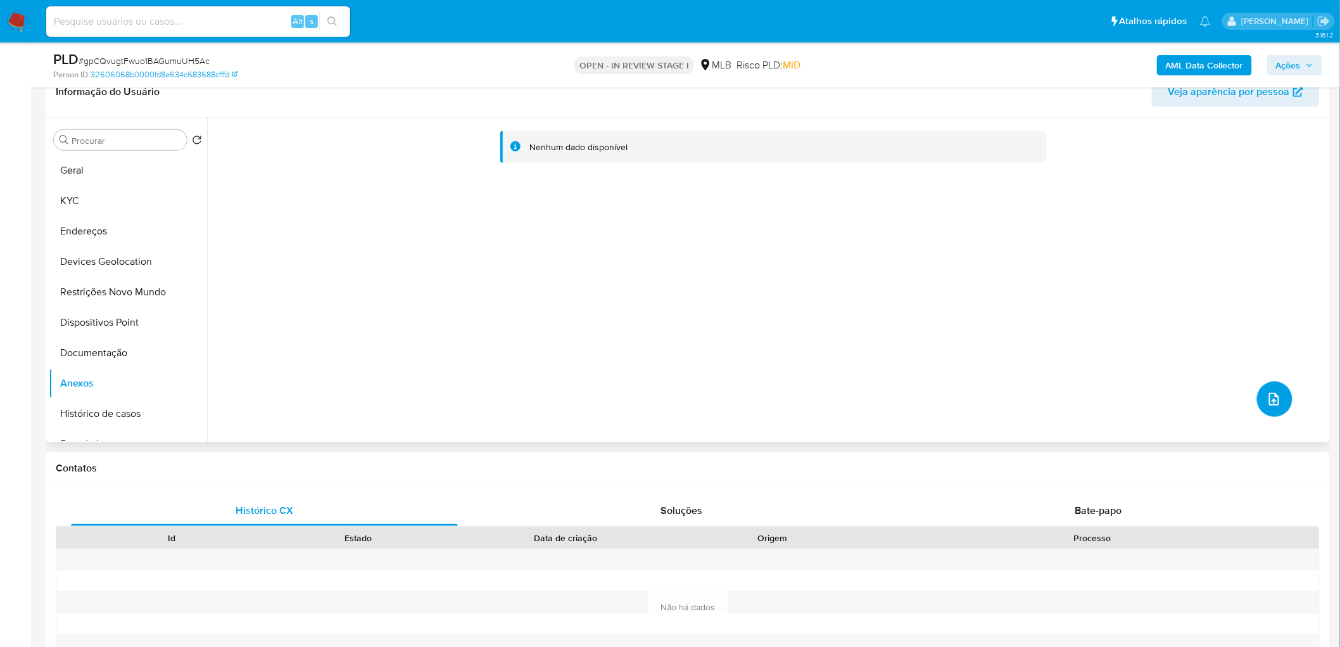
click at [900, 393] on button "upload-file" at bounding box center [1274, 398] width 35 height 35
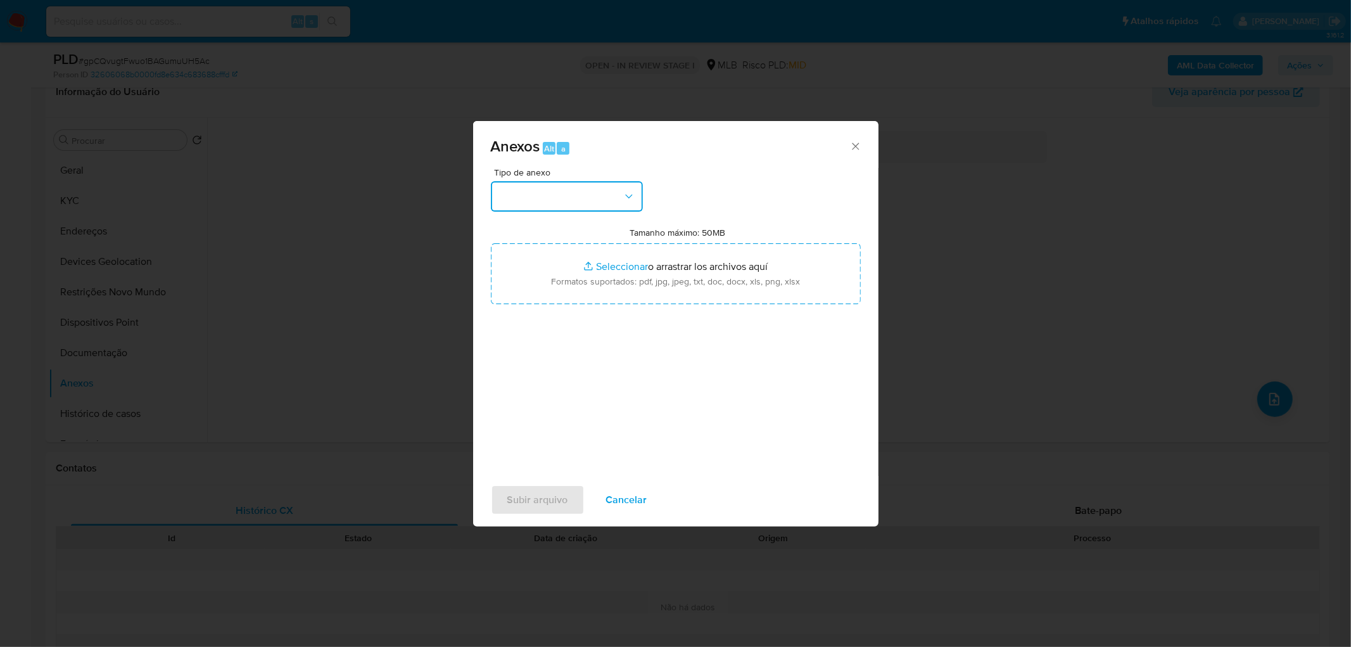
click at [609, 191] on button "button" at bounding box center [567, 196] width 152 height 30
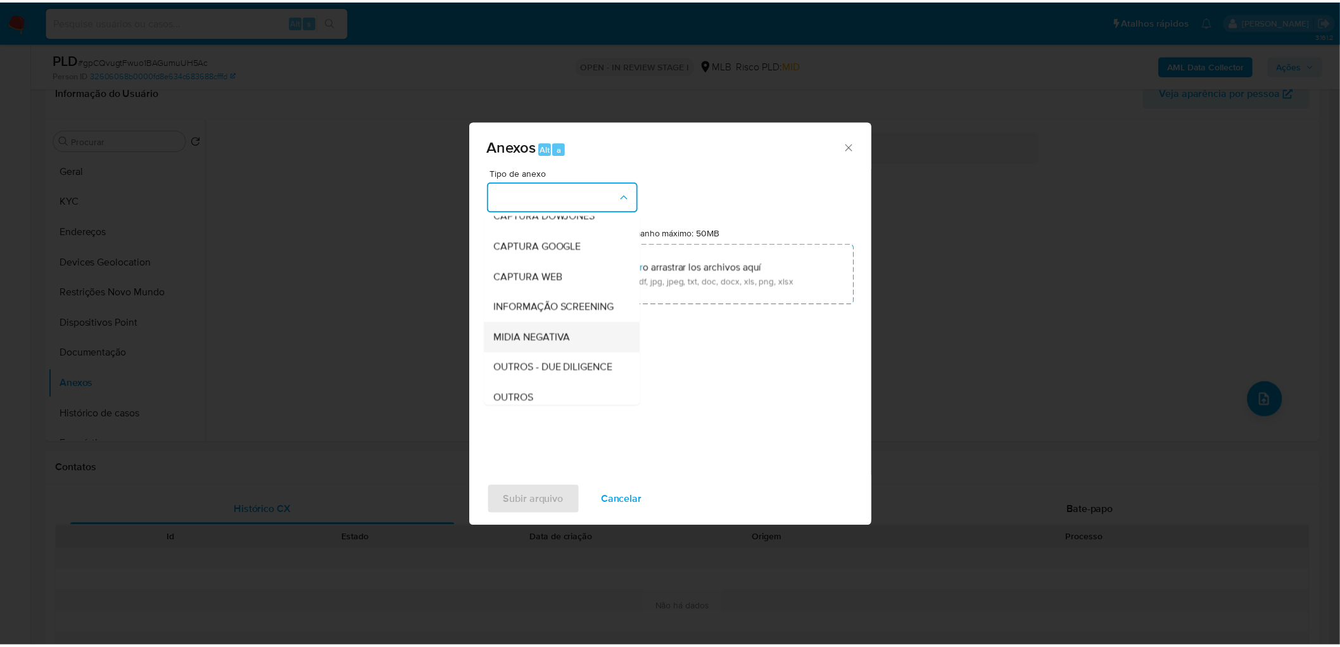
scroll to position [70, 0]
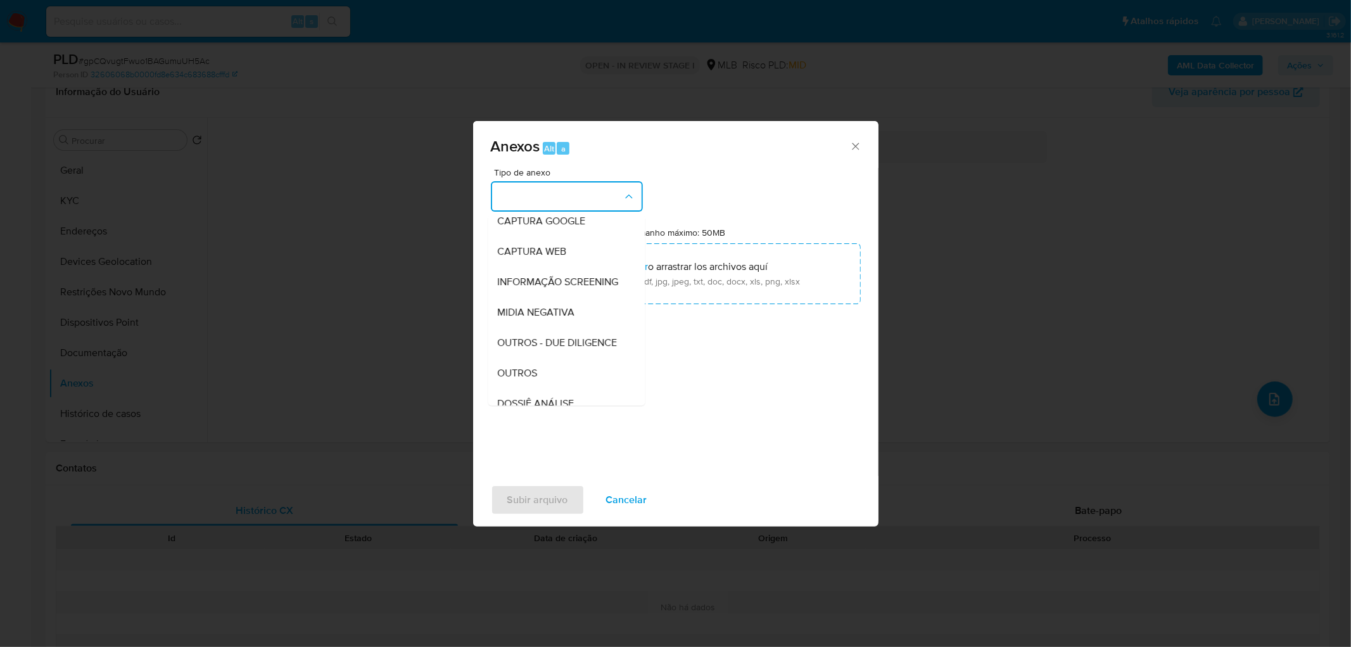
drag, startPoint x: 501, startPoint y: 393, endPoint x: 526, endPoint y: 375, distance: 31.3
click at [501, 379] on span "OUTROS" at bounding box center [518, 373] width 40 height 13
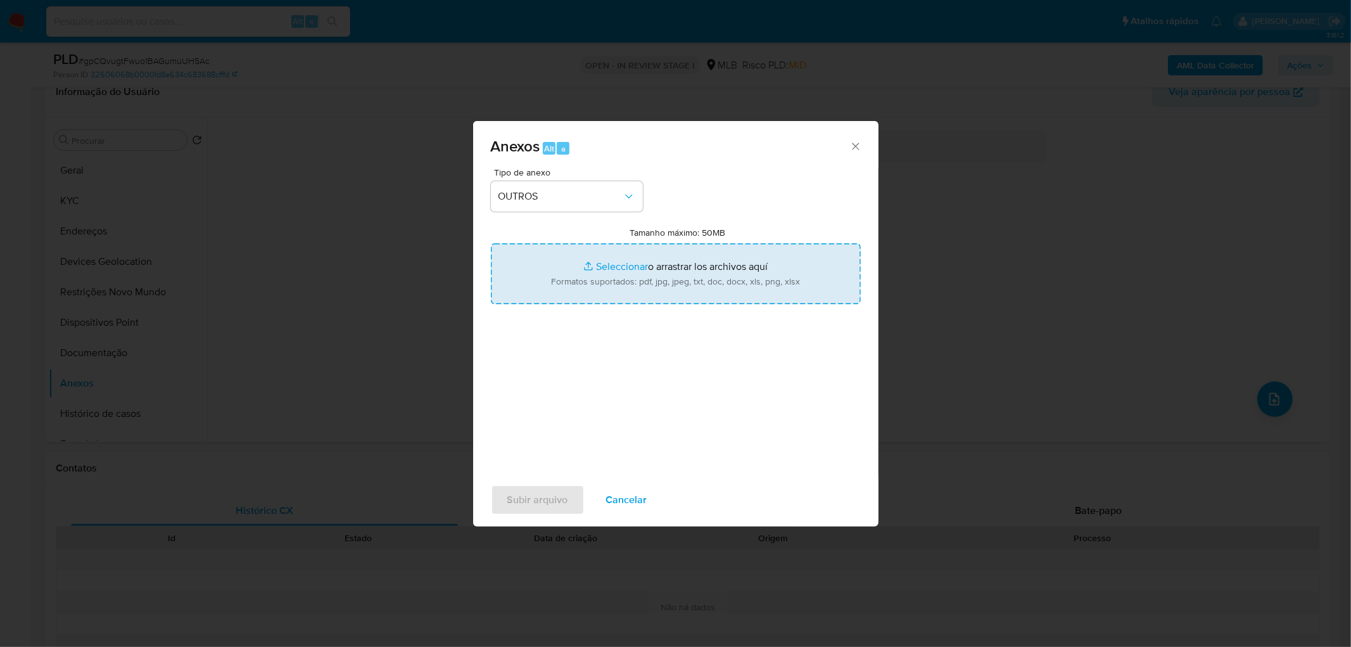
click at [678, 271] on input "Tamanho máximo: 50MB Seleccionar archivos" at bounding box center [676, 273] width 370 height 61
type input "C:\fakepath\Mulan 203369922_2025_10_06_17_21_54.xlsx"
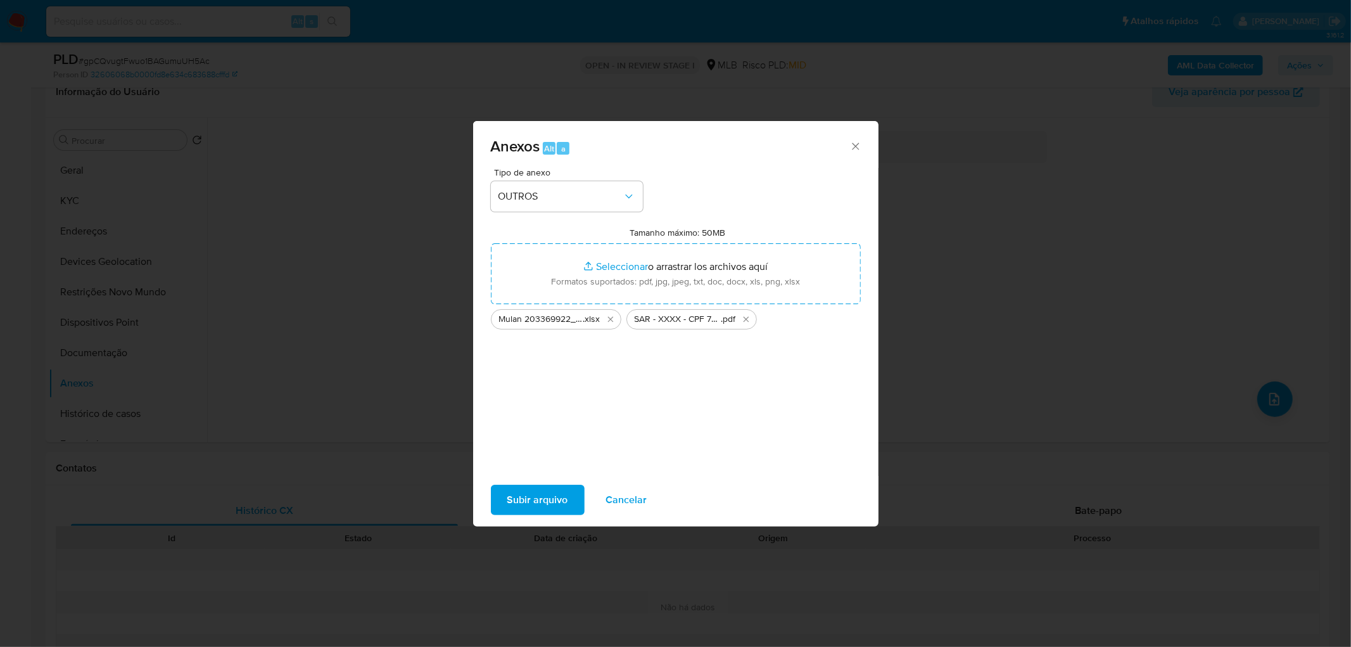
click at [539, 393] on span "Subir arquivo" at bounding box center [537, 500] width 61 height 28
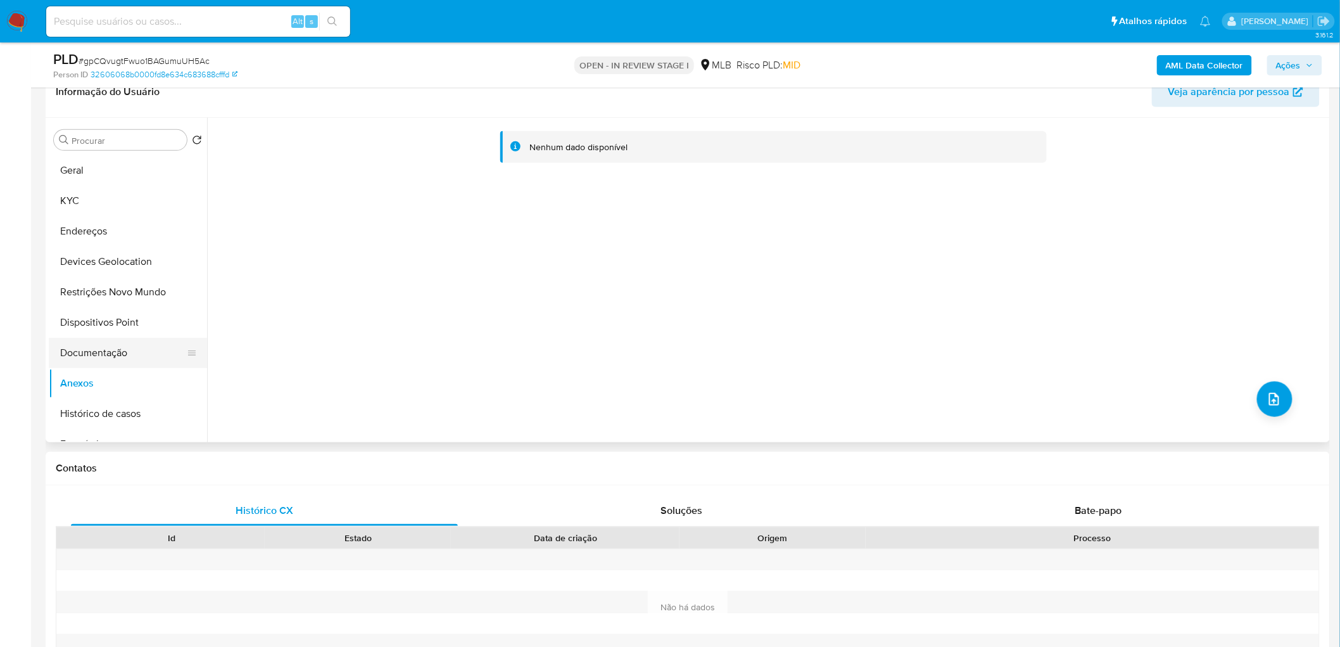
click at [123, 358] on button "Documentação" at bounding box center [123, 353] width 148 height 30
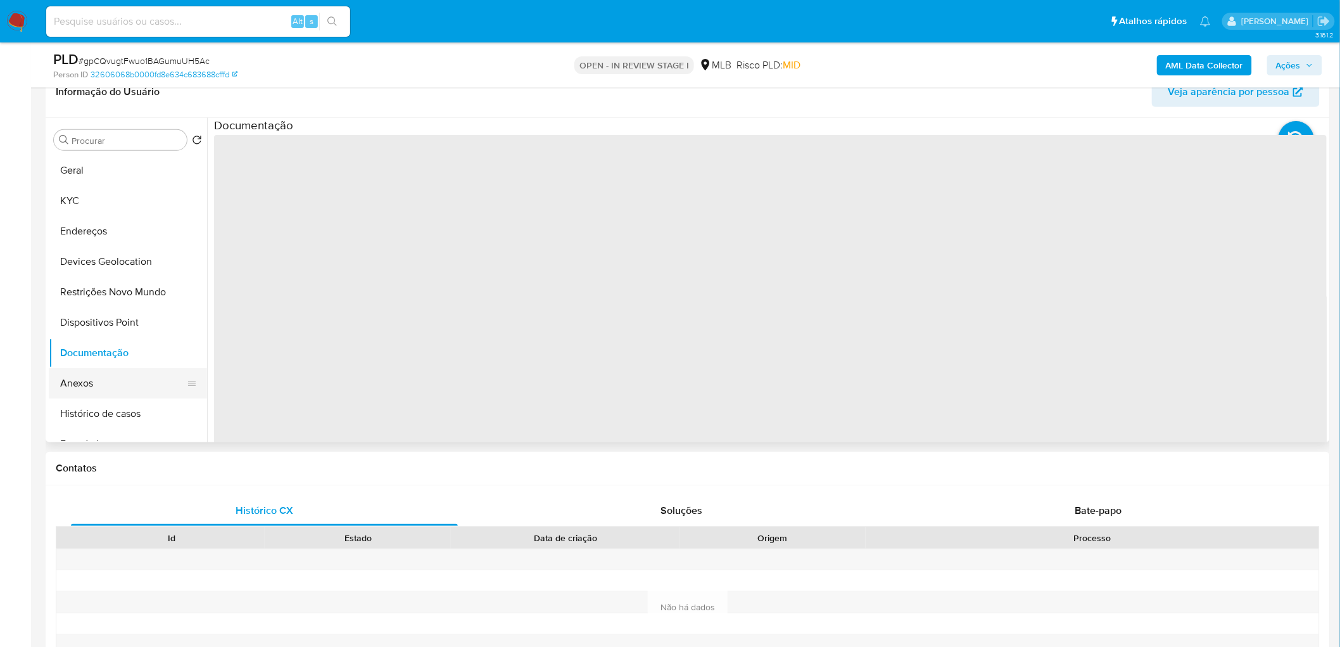
click at [123, 381] on button "Anexos" at bounding box center [123, 383] width 148 height 30
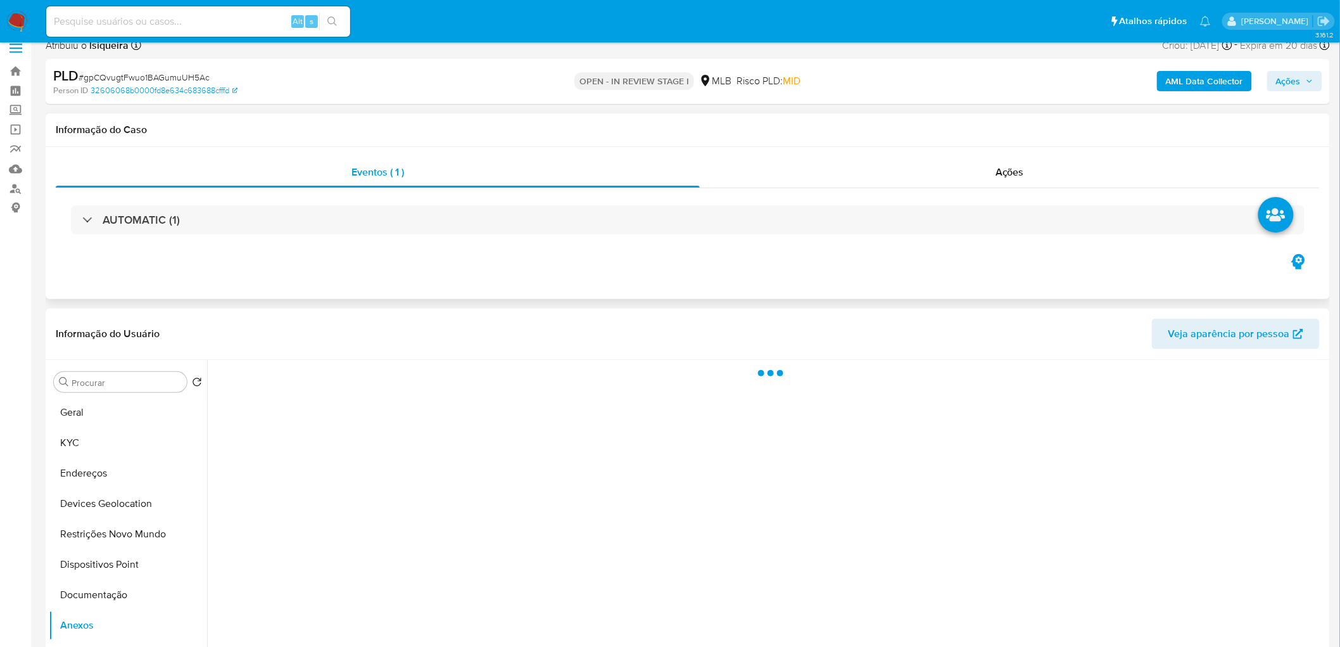
scroll to position [0, 0]
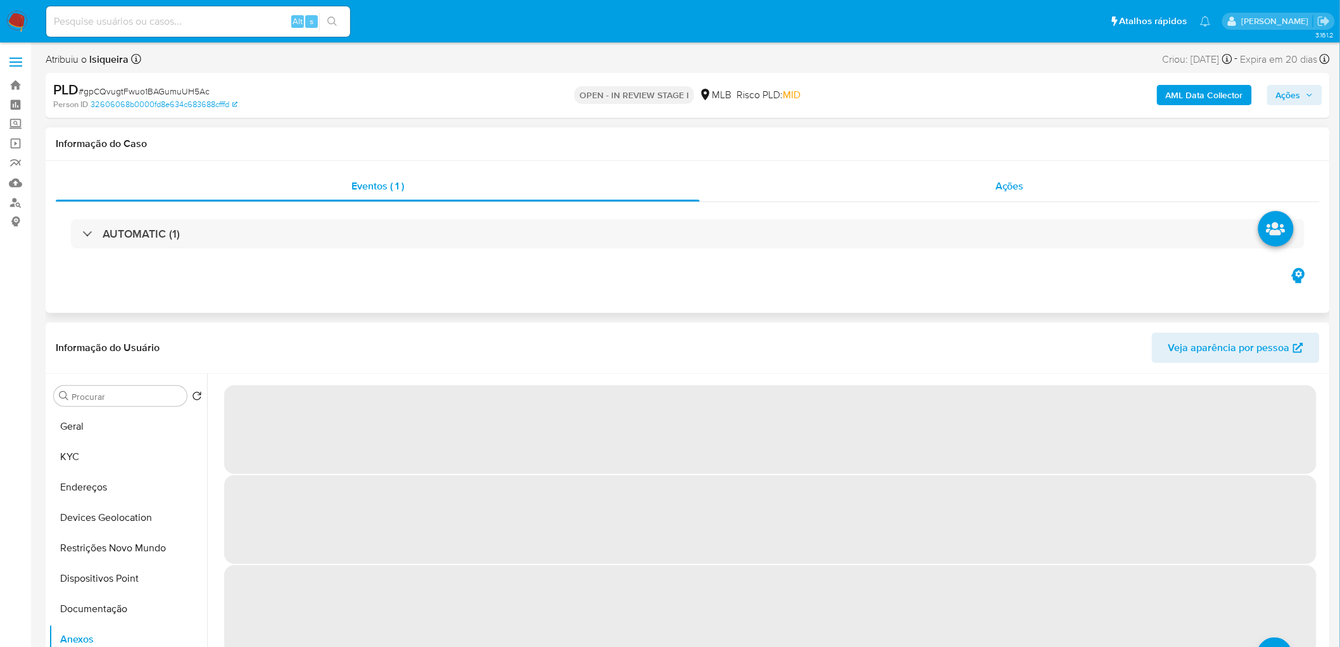
click at [900, 187] on div "Ações" at bounding box center [1010, 186] width 620 height 30
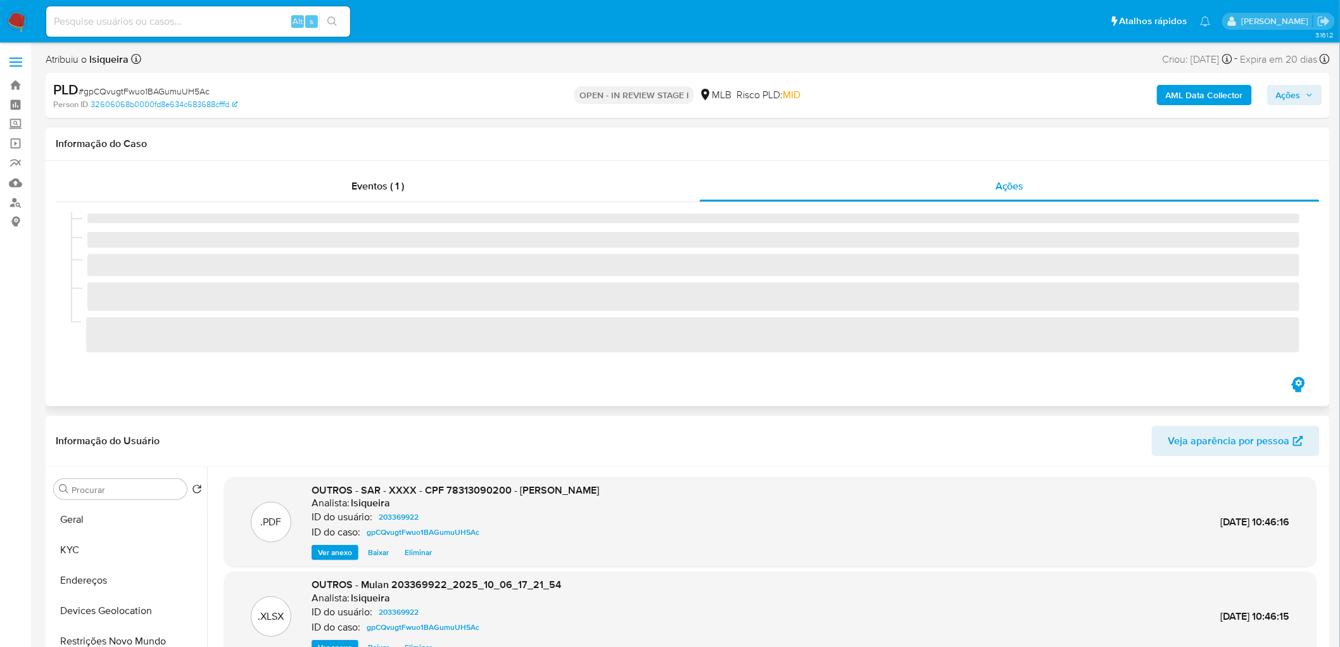
click at [770, 372] on div at bounding box center [688, 288] width 1264 height 172
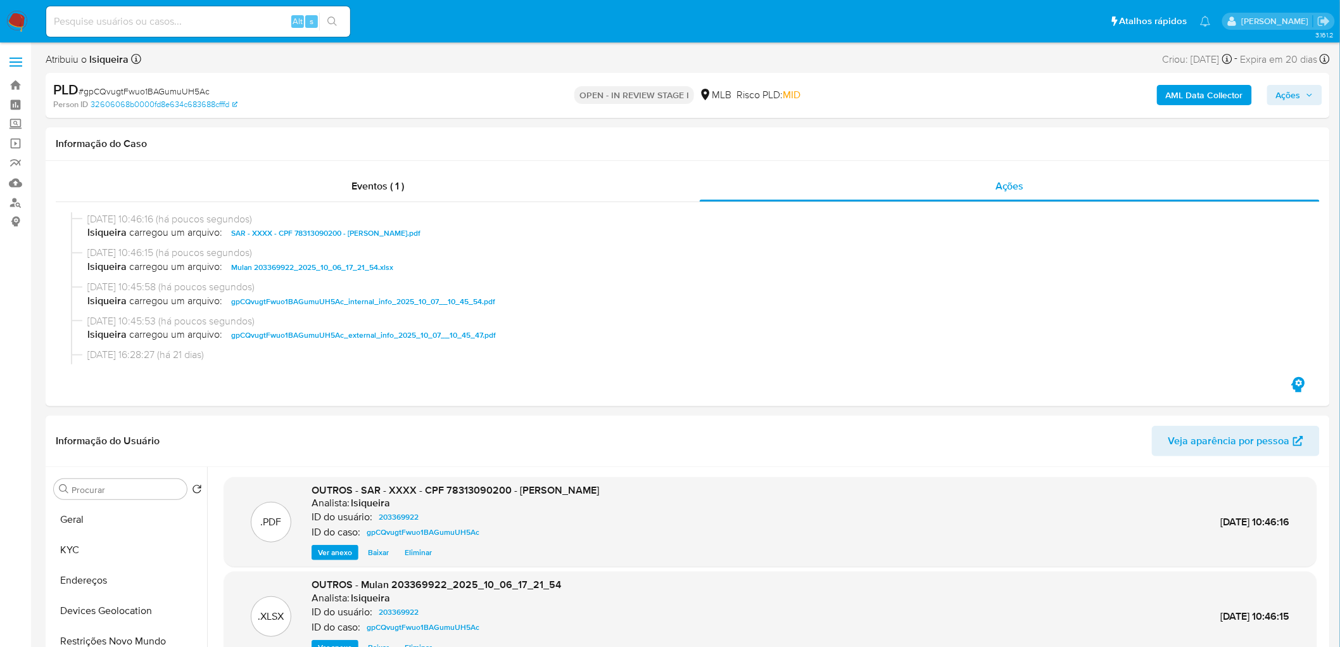
click at [900, 91] on span "Ações" at bounding box center [1288, 95] width 25 height 20
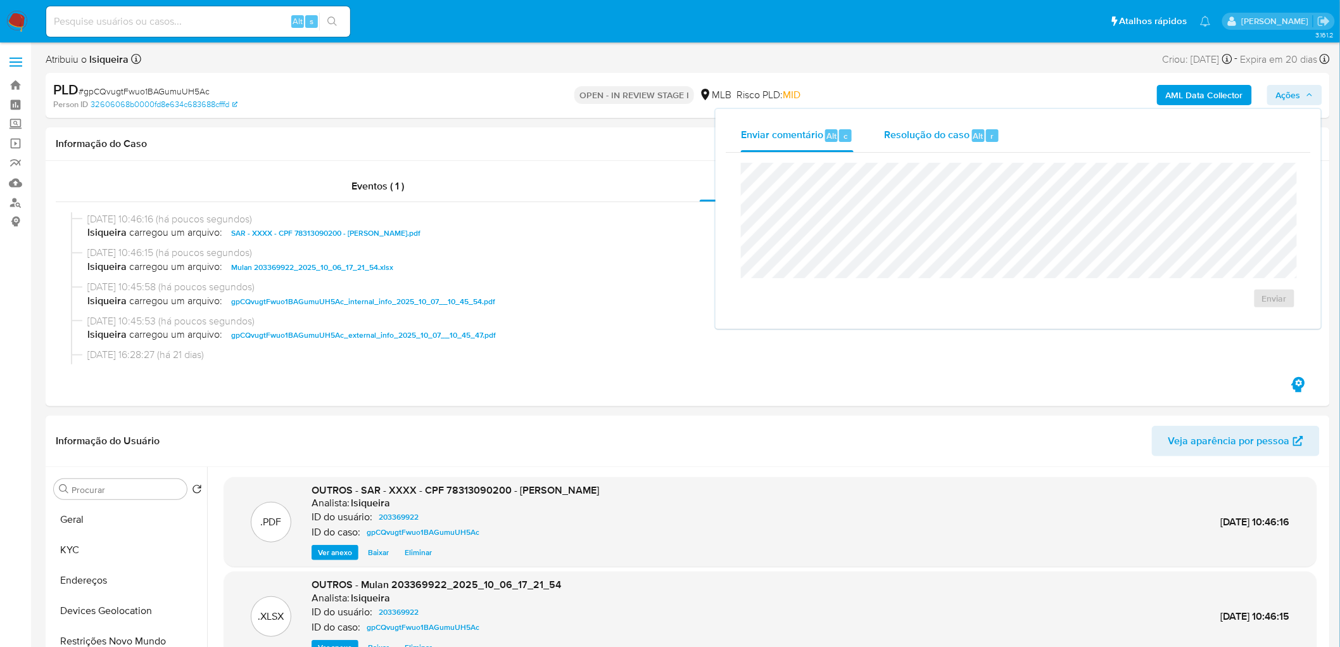
click at [900, 136] on span "Resolução do caso" at bounding box center [926, 135] width 85 height 15
click at [900, 319] on span "ROI Proposal" at bounding box center [1244, 319] width 66 height 18
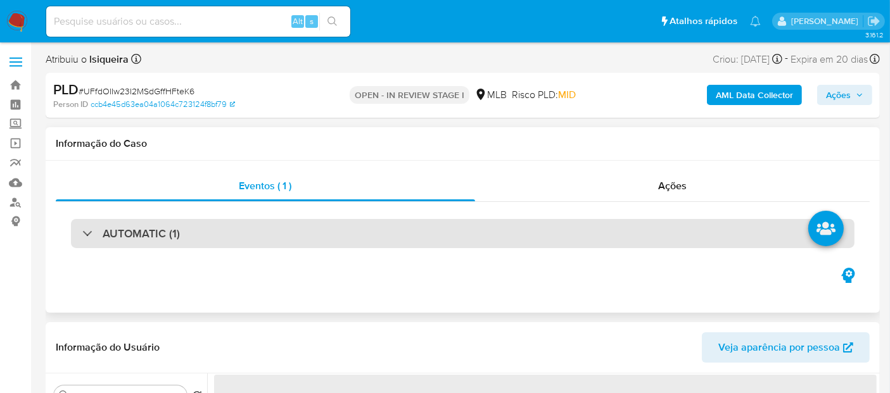
select select "10"
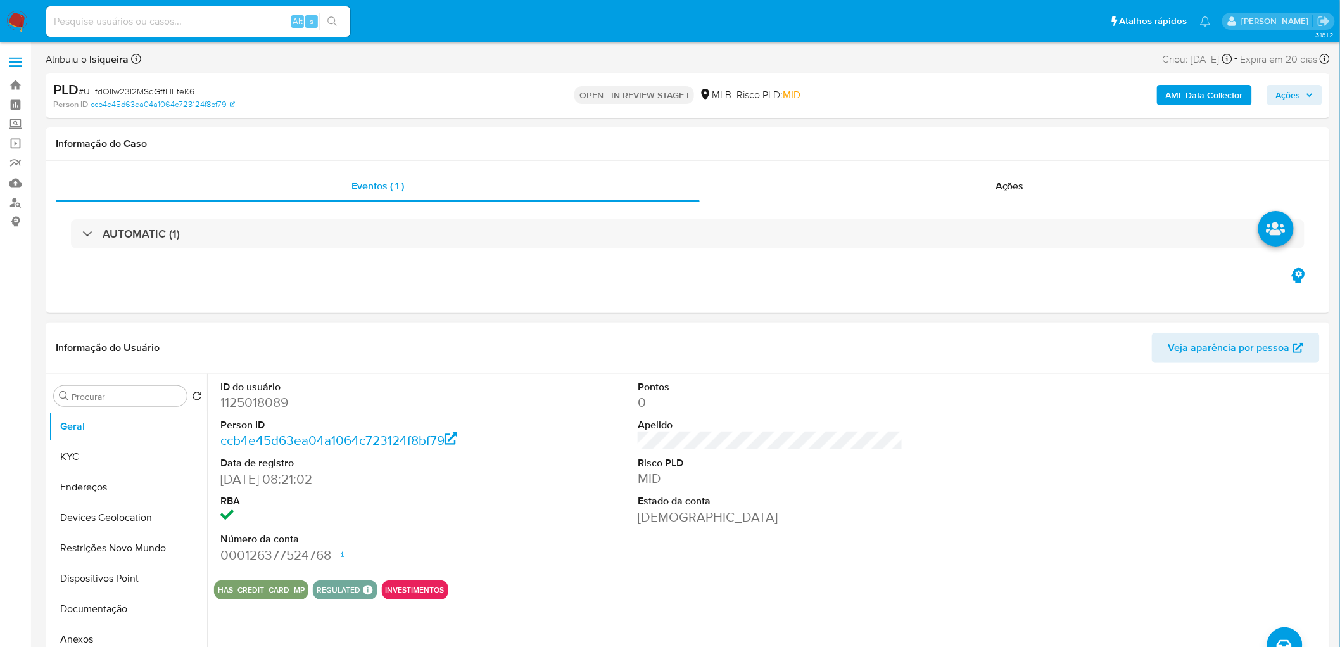
scroll to position [70, 0]
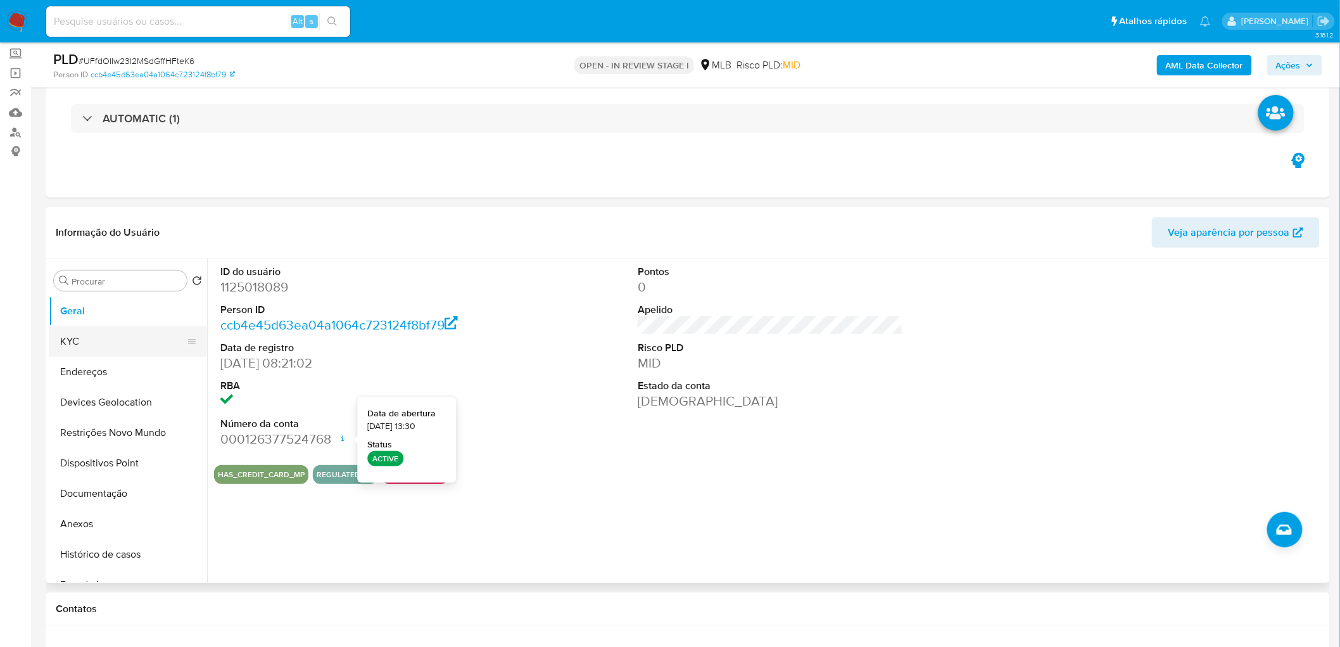
click at [80, 344] on button "KYC" at bounding box center [123, 341] width 148 height 30
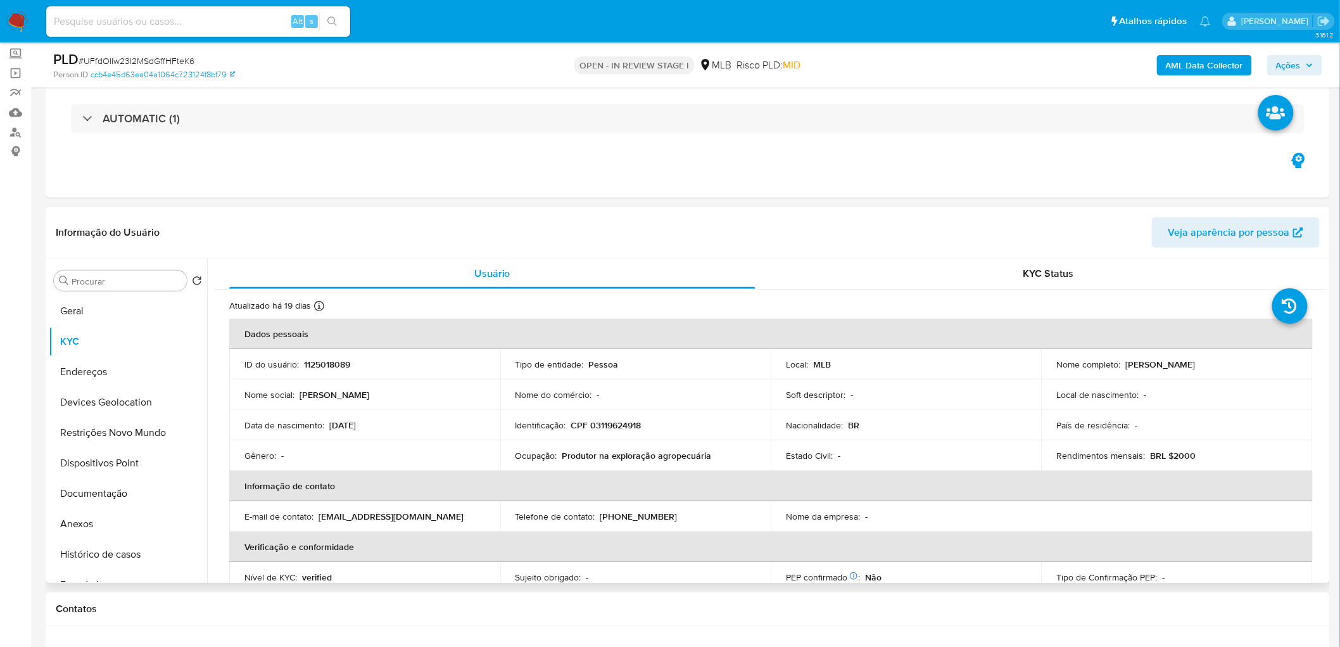
click at [662, 393] on td "Ocupação : Produtor na exploração agropecuária" at bounding box center [635, 455] width 271 height 30
click at [672, 393] on p "Produtor na exploração agropecuária" at bounding box center [636, 455] width 149 height 11
click at [738, 393] on div "Ocupação : Produtor na exploração agropecuária" at bounding box center [636, 455] width 241 height 11
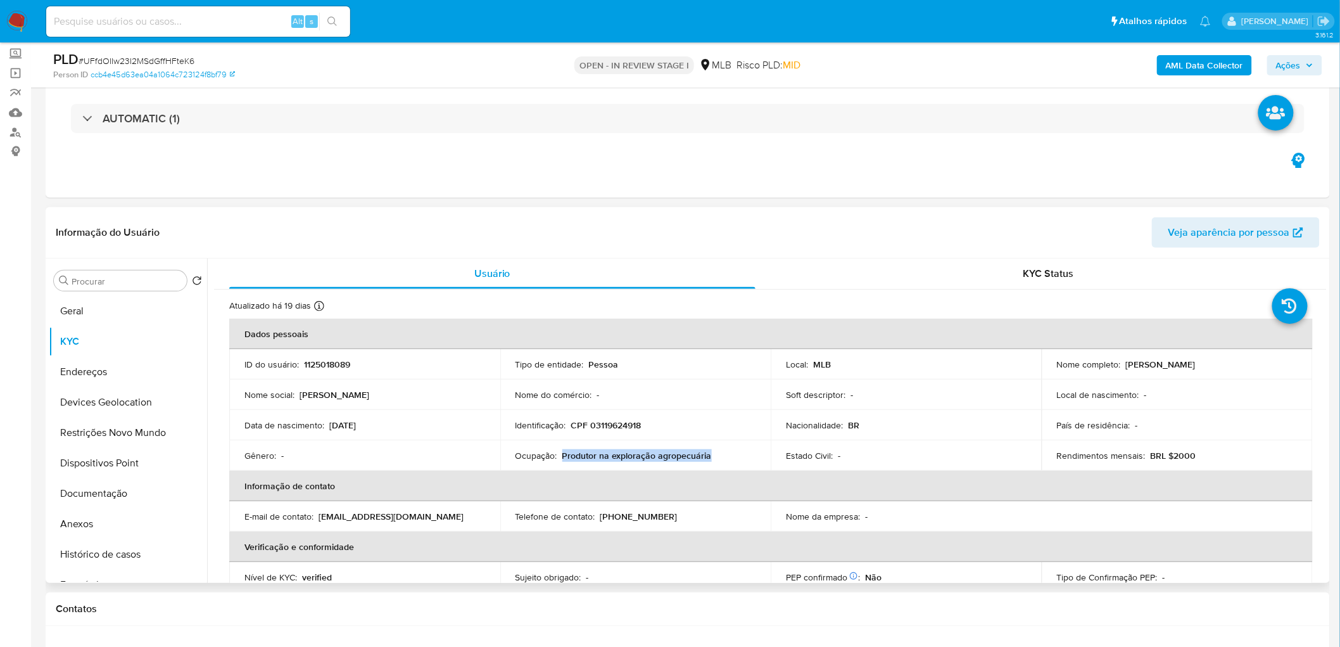
drag, startPoint x: 722, startPoint y: 457, endPoint x: 561, endPoint y: 459, distance: 160.9
click at [561, 393] on div "Ocupação : Produtor na exploração agropecuária" at bounding box center [636, 455] width 241 height 11
copy p "Produtor na exploração agropecuária"
click at [117, 393] on button "Documentação" at bounding box center [123, 493] width 148 height 30
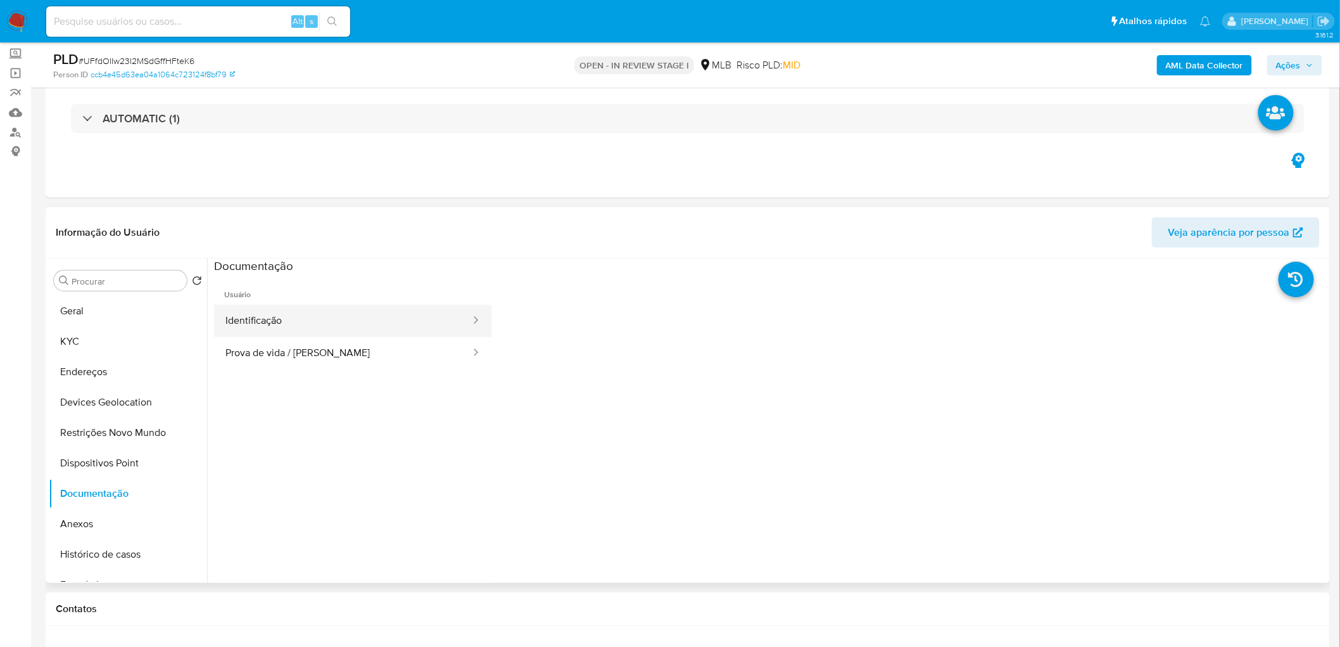
click at [372, 323] on button "Identificação" at bounding box center [343, 321] width 258 height 32
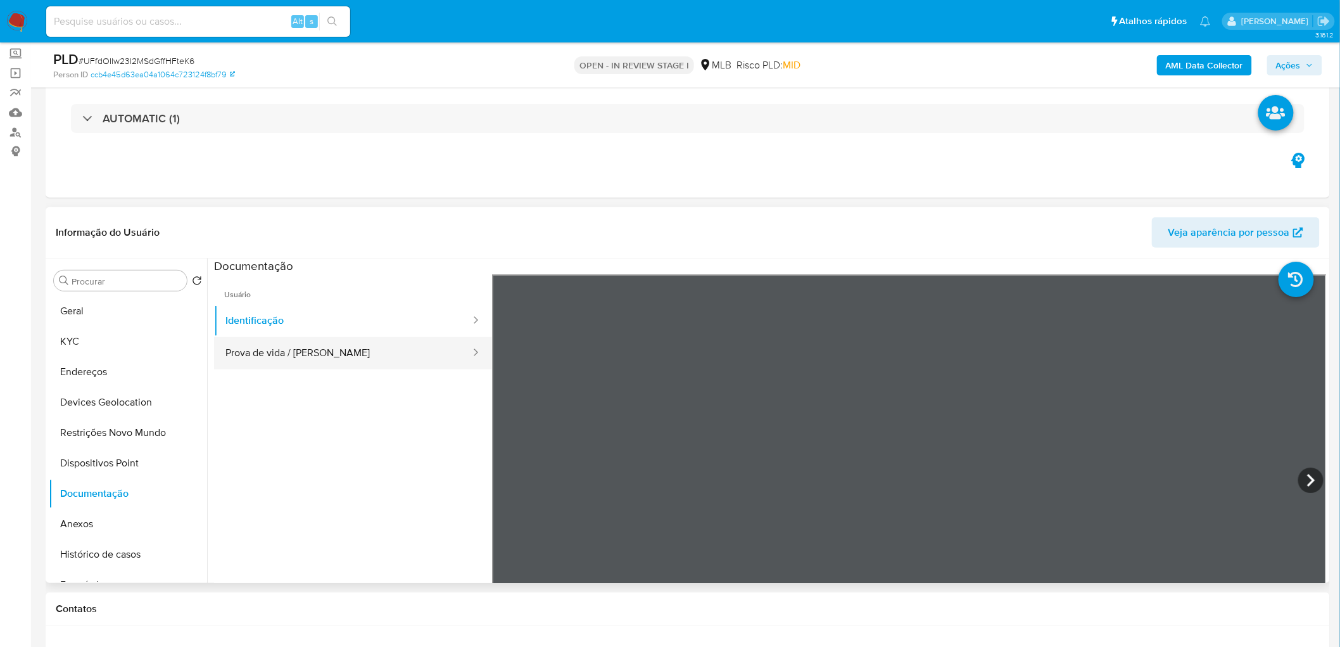
drag, startPoint x: 317, startPoint y: 346, endPoint x: 384, endPoint y: 356, distance: 68.4
click at [320, 346] on button "Prova de vida / [PERSON_NAME]" at bounding box center [343, 353] width 258 height 32
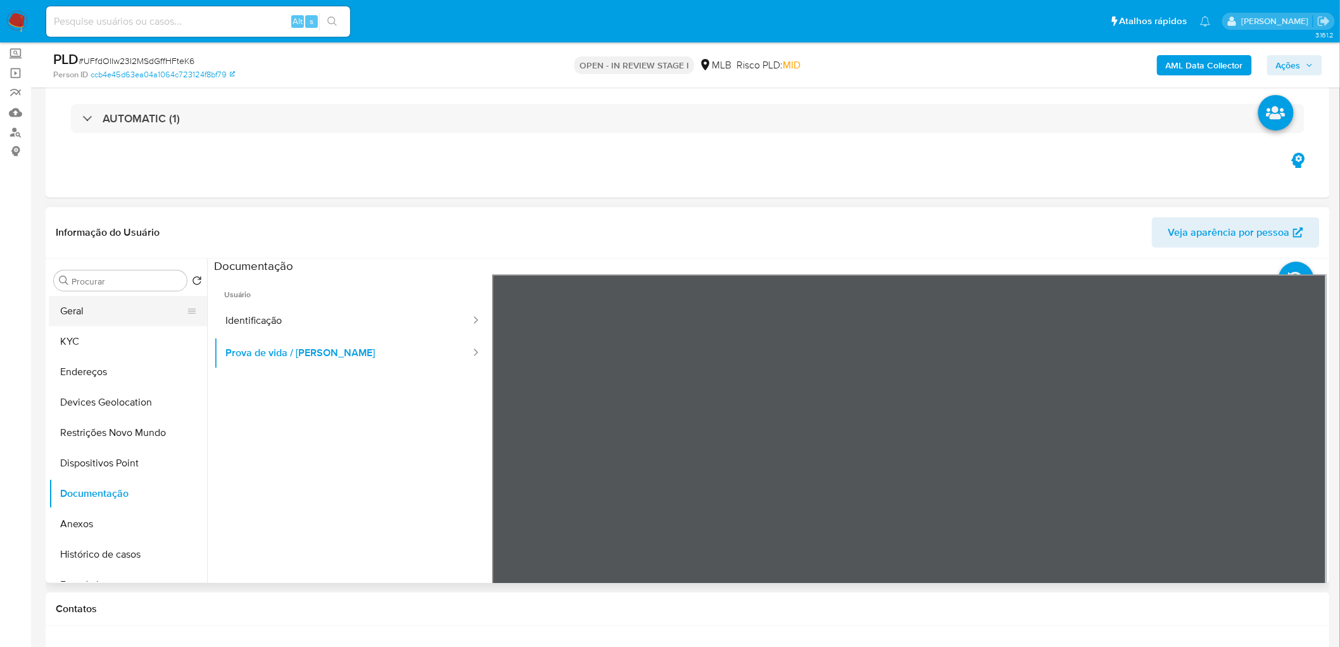
click at [94, 308] on button "Geral" at bounding box center [123, 311] width 148 height 30
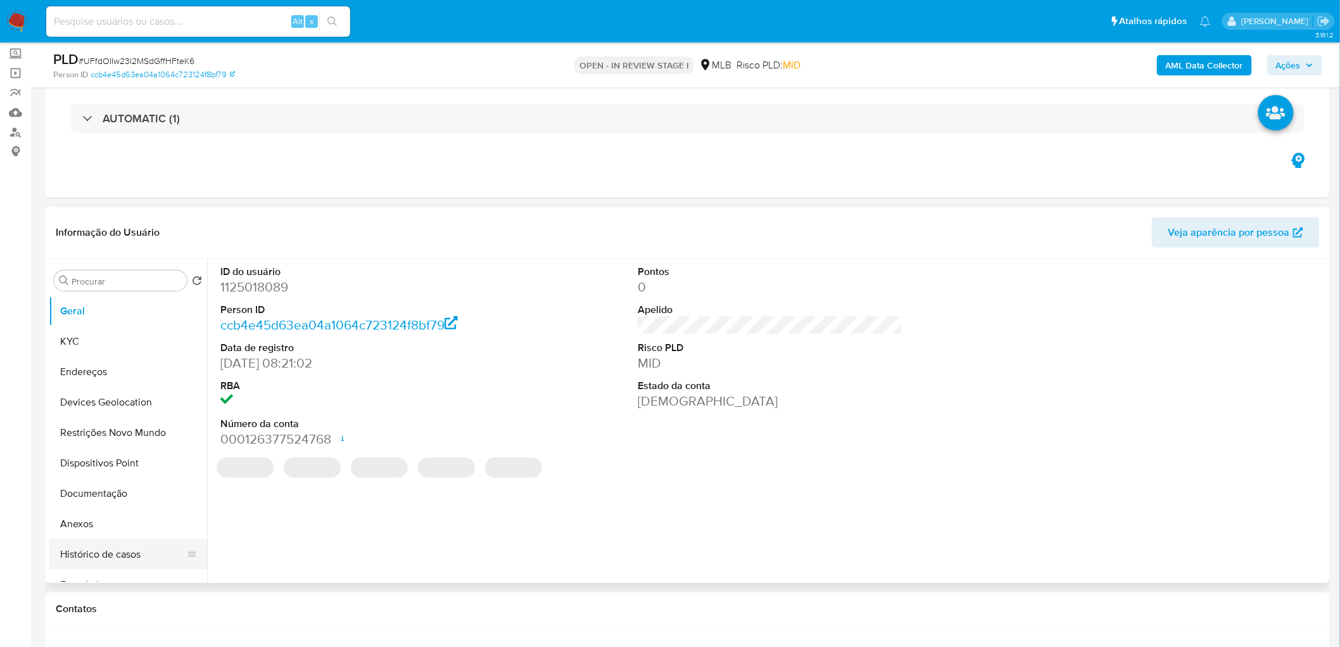
click at [116, 393] on button "Histórico de casos" at bounding box center [123, 554] width 148 height 30
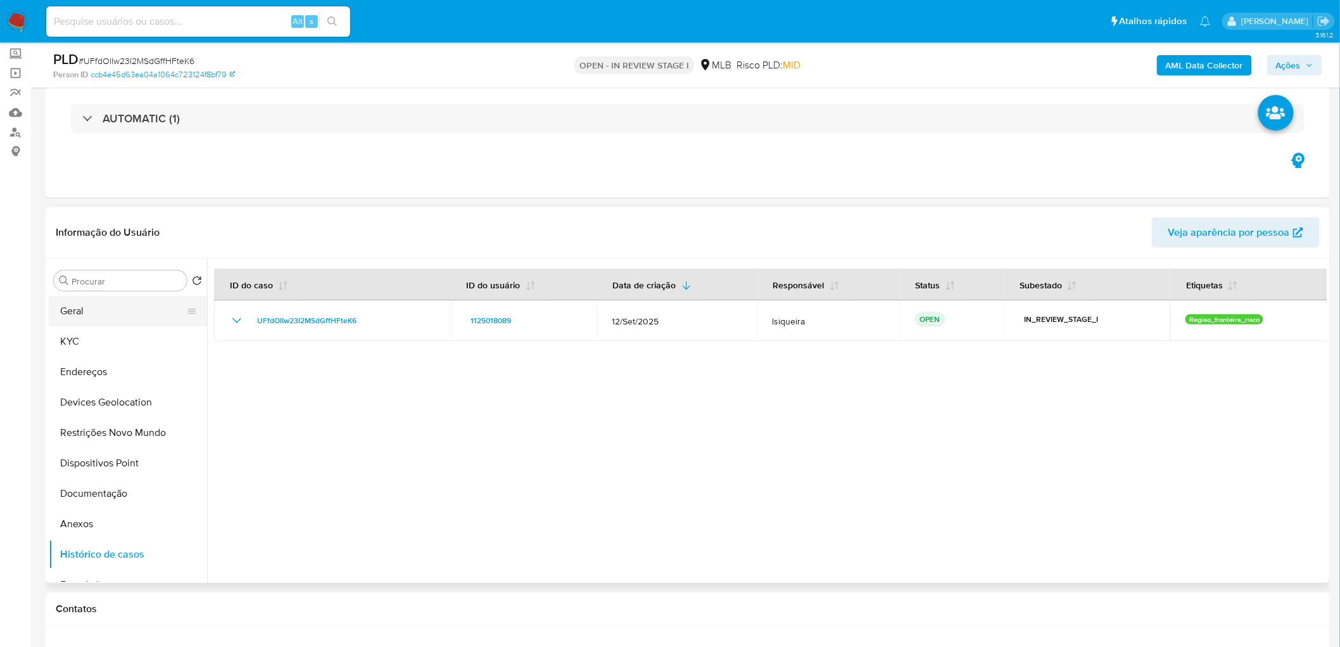
click at [106, 315] on button "Geral" at bounding box center [123, 311] width 148 height 30
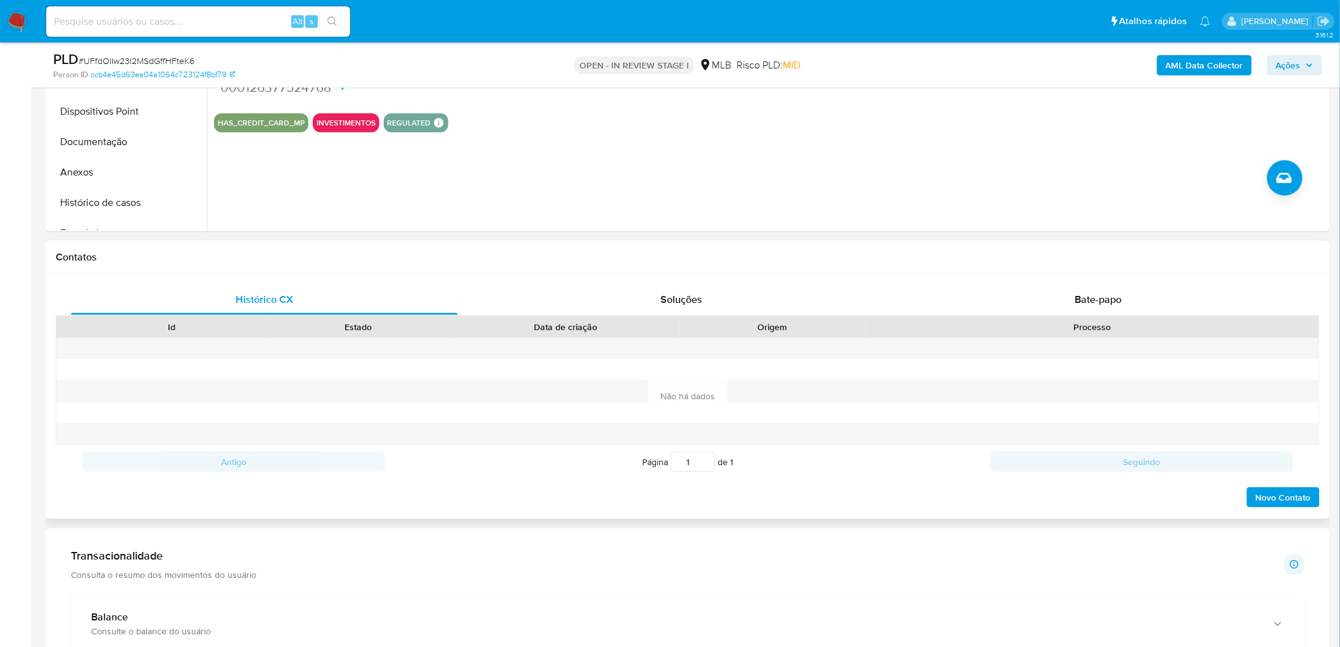
scroll to position [562, 0]
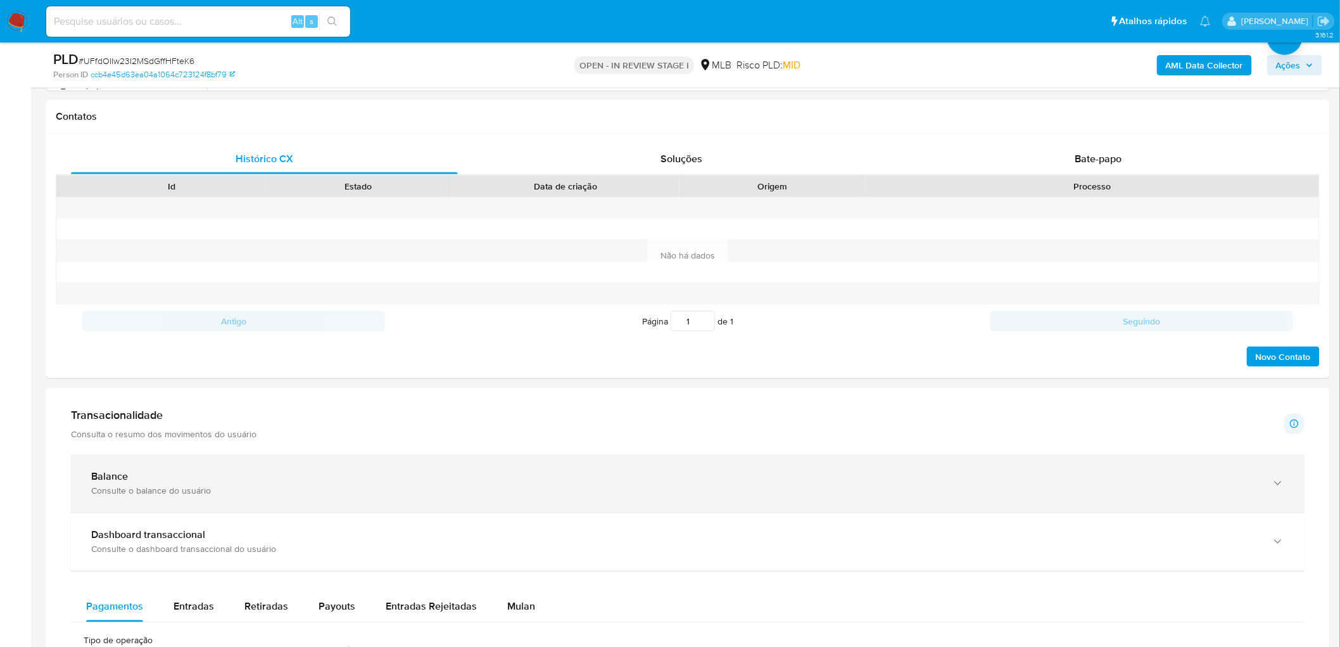
click at [197, 393] on div "Balance" at bounding box center [675, 477] width 1168 height 13
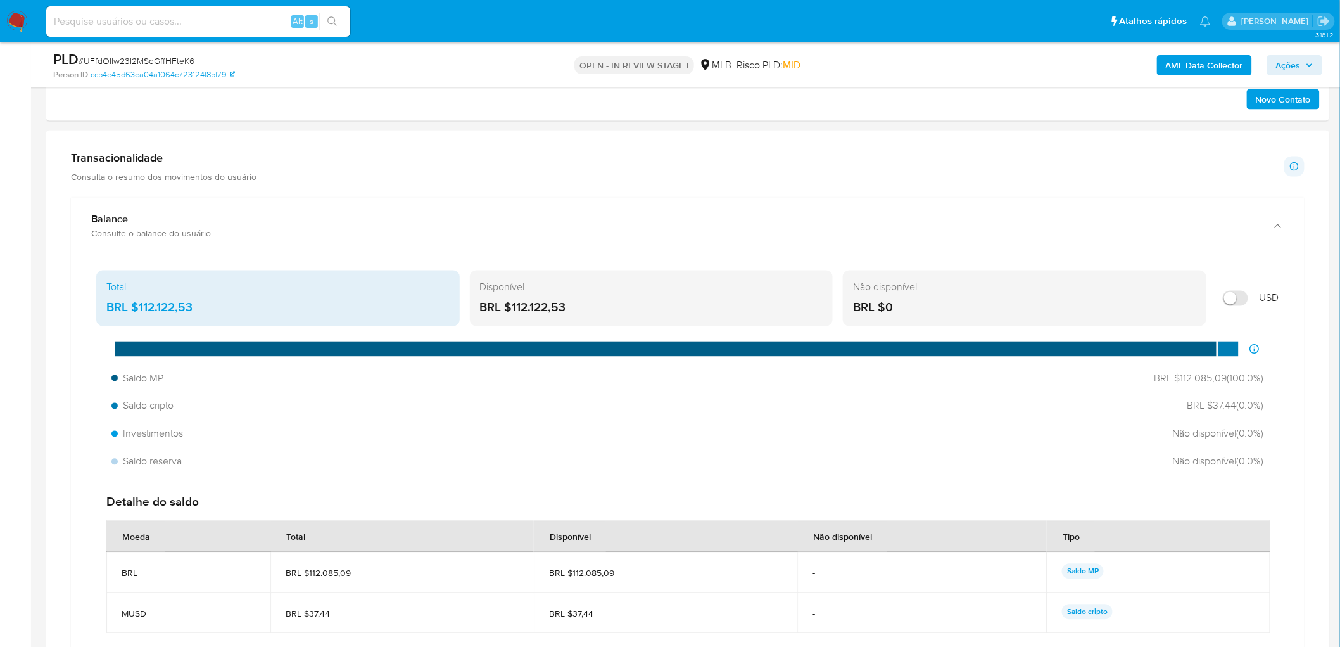
scroll to position [844, 0]
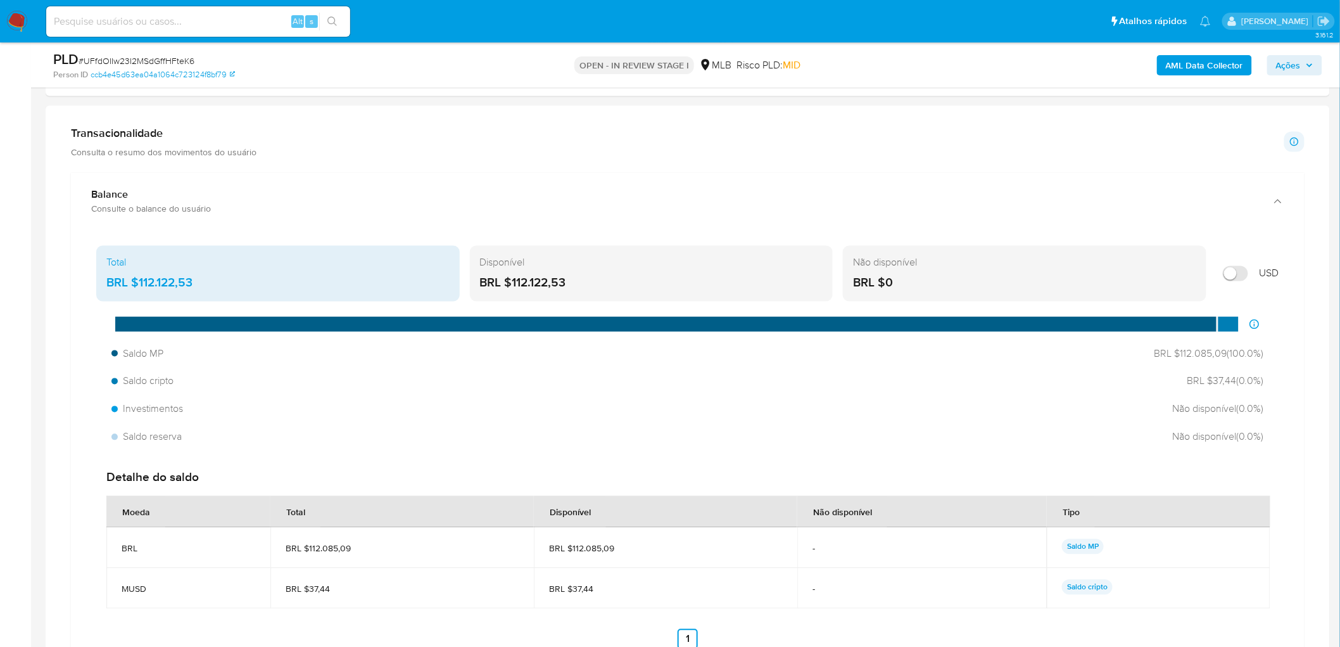
drag, startPoint x: 584, startPoint y: 286, endPoint x: 513, endPoint y: 286, distance: 70.9
click at [513, 286] on div "BRL $112.122,53" at bounding box center [651, 283] width 343 height 16
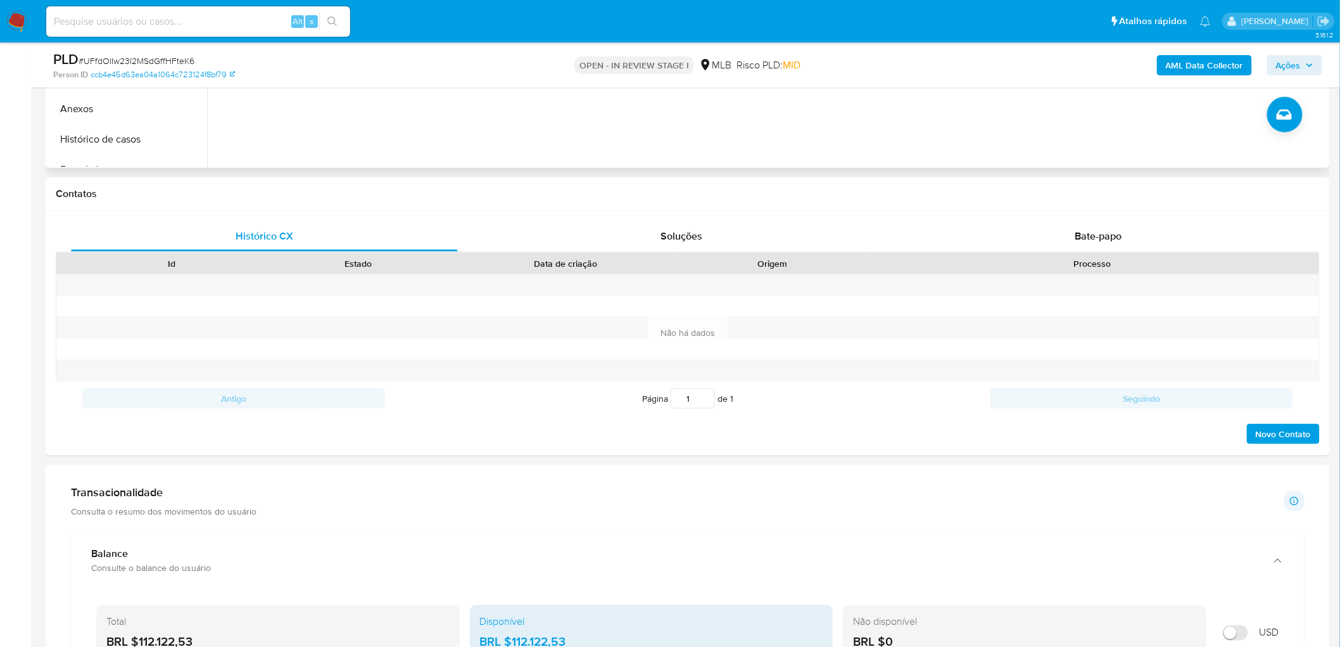
scroll to position [351, 0]
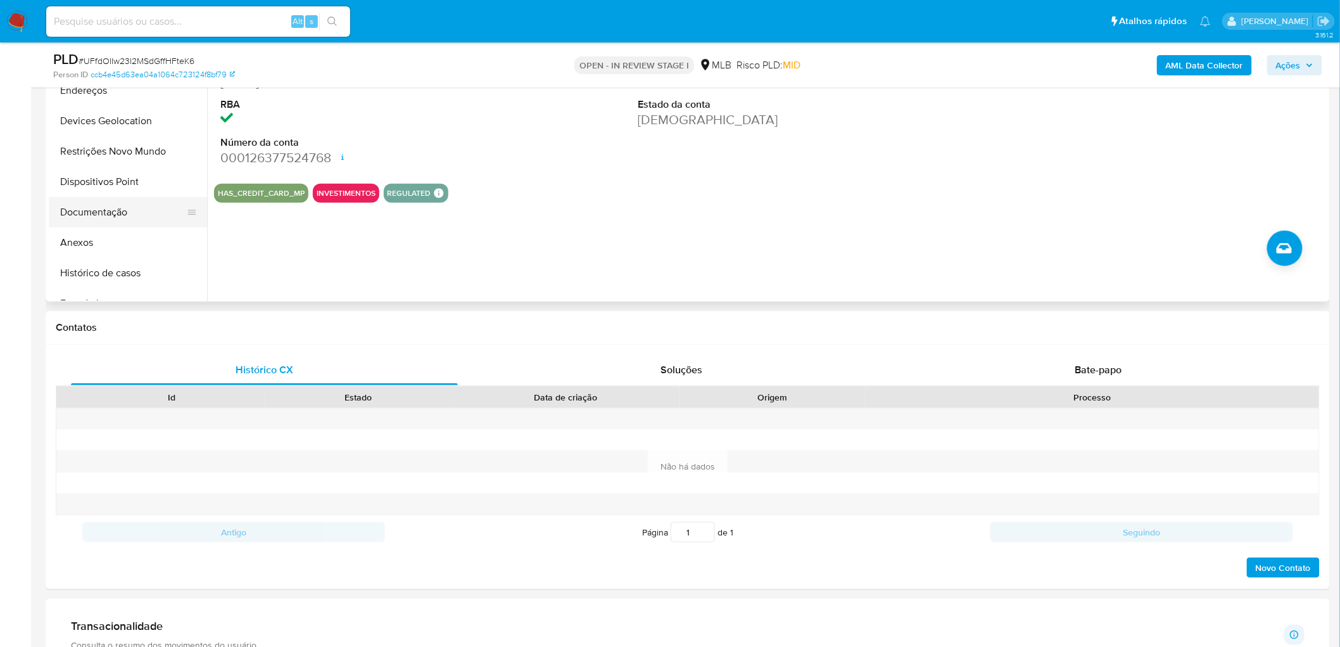
click at [125, 222] on button "Documentação" at bounding box center [123, 212] width 148 height 30
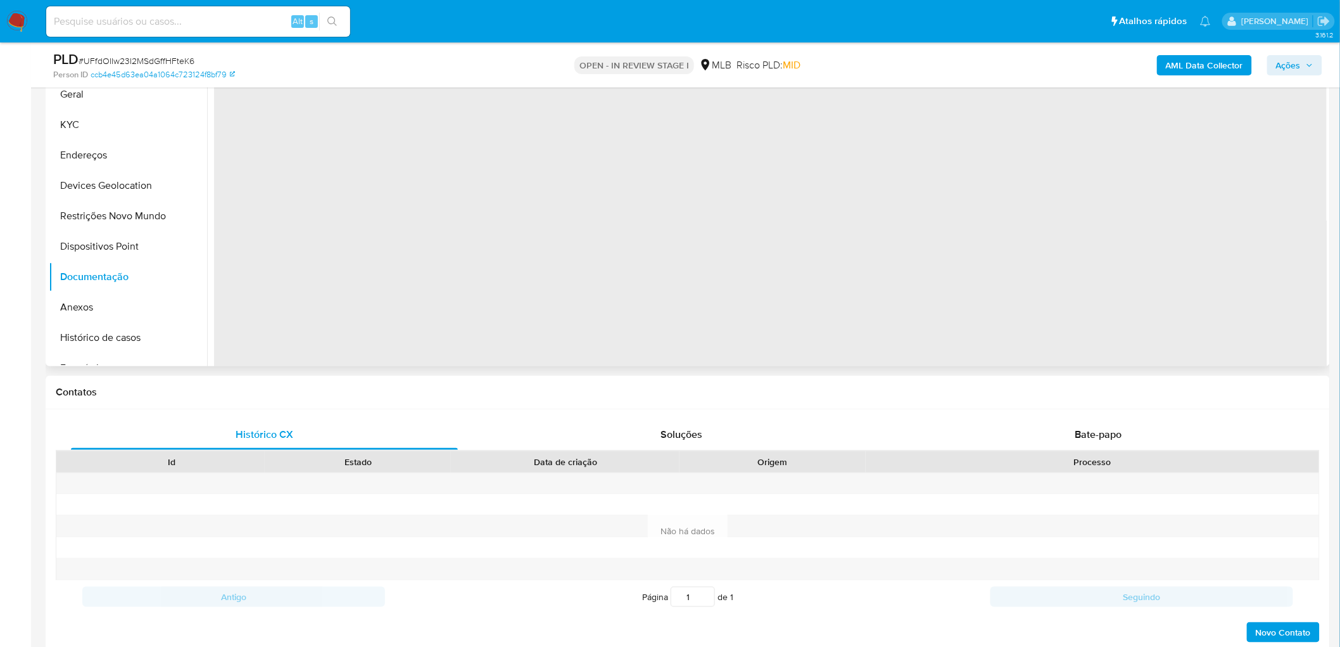
scroll to position [141, 0]
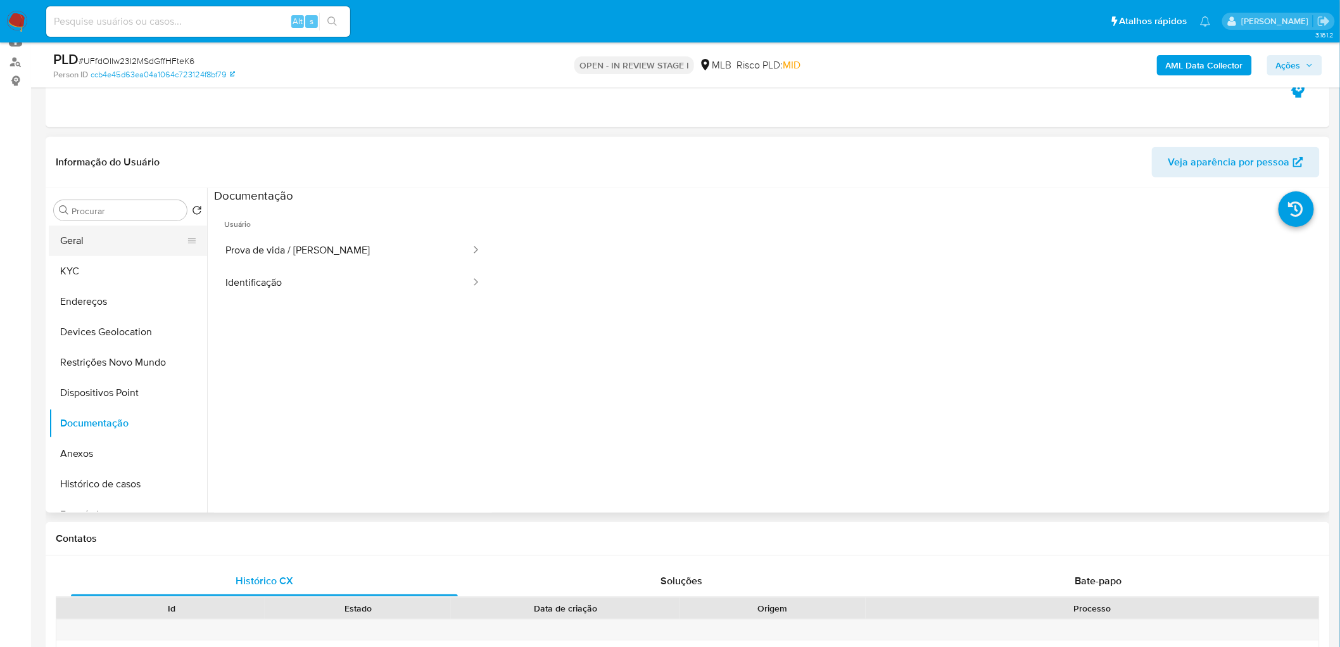
click at [98, 244] on button "Geral" at bounding box center [123, 240] width 148 height 30
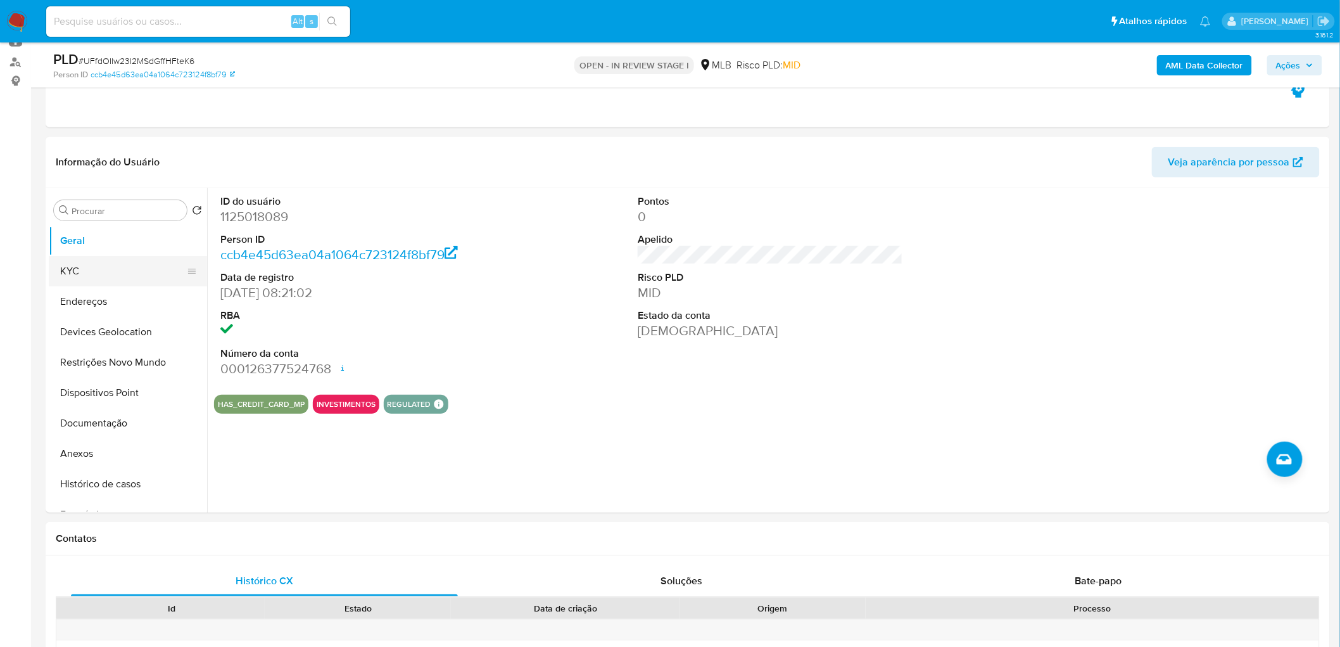
click at [121, 262] on button "KYC" at bounding box center [123, 271] width 148 height 30
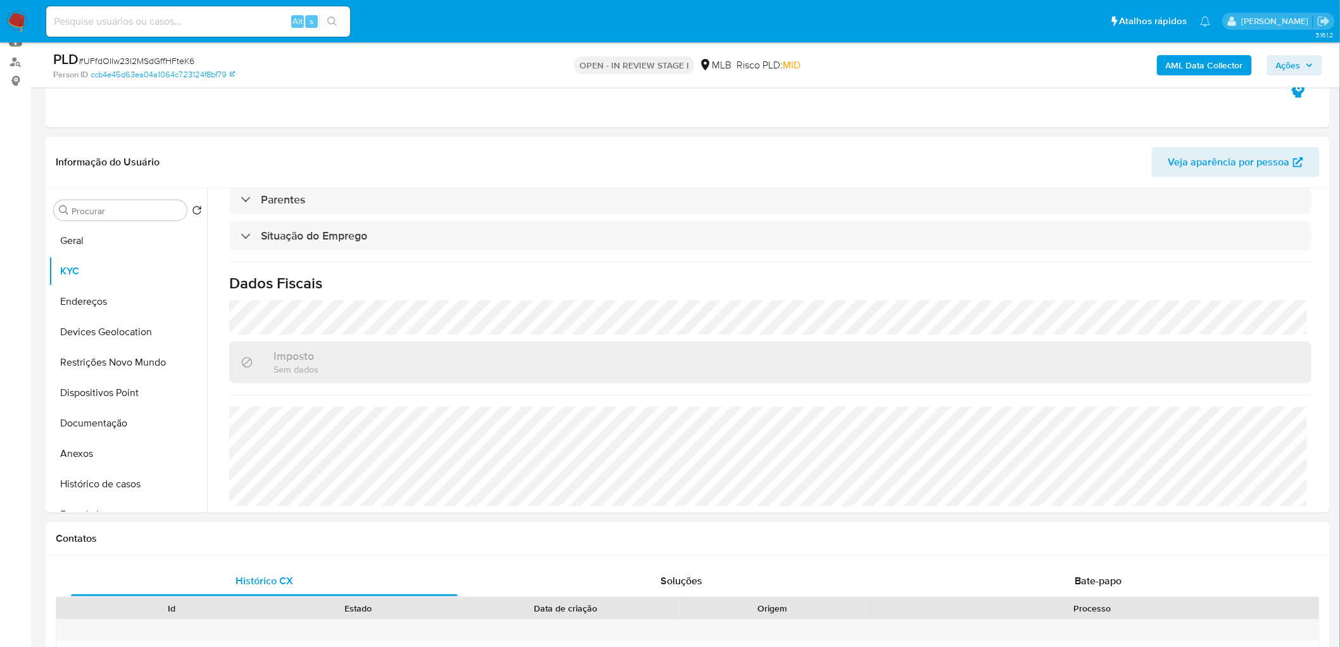
scroll to position [527, 0]
click at [106, 298] on button "Endereços" at bounding box center [123, 301] width 148 height 30
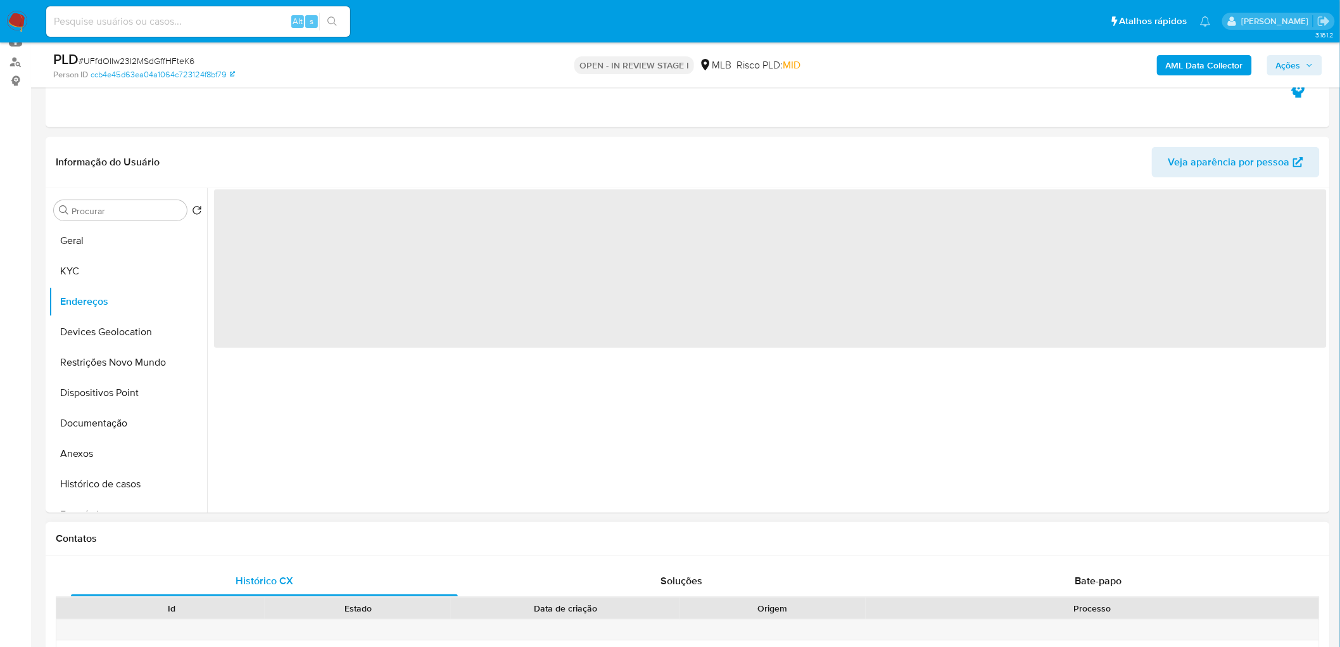
scroll to position [0, 0]
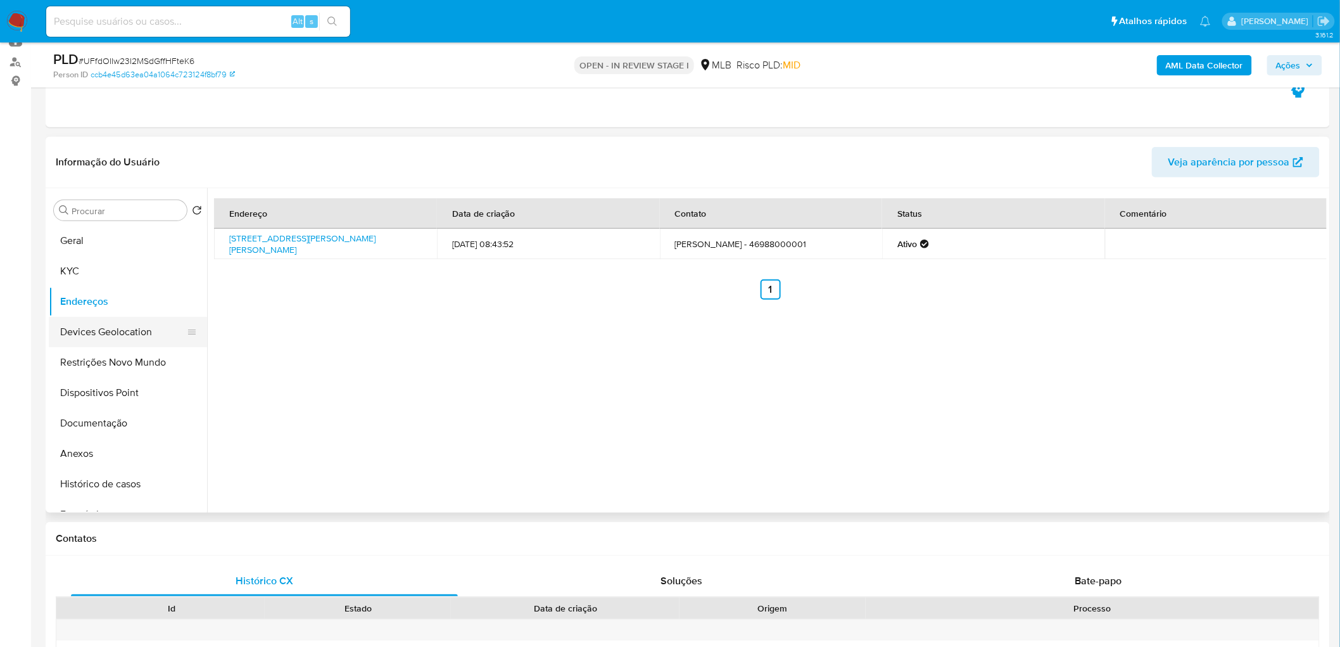
click at [109, 332] on button "Devices Geolocation" at bounding box center [123, 332] width 148 height 30
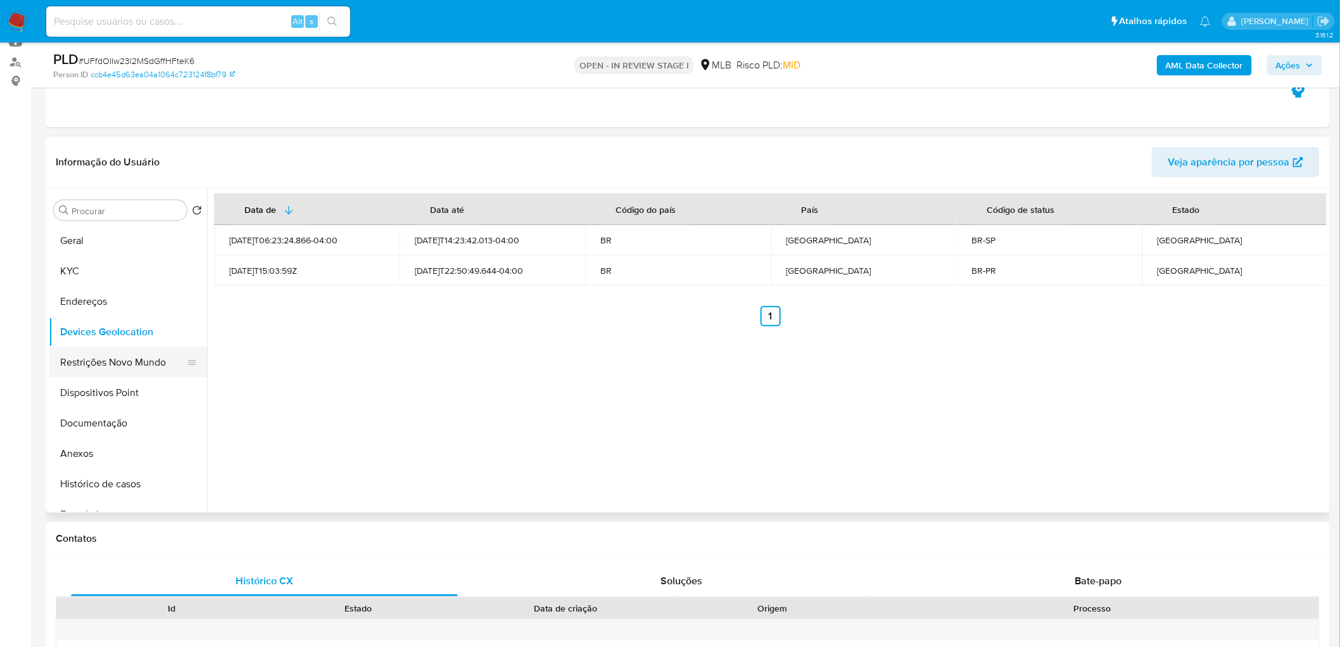
click at [133, 369] on button "Restrições Novo Mundo" at bounding box center [123, 362] width 148 height 30
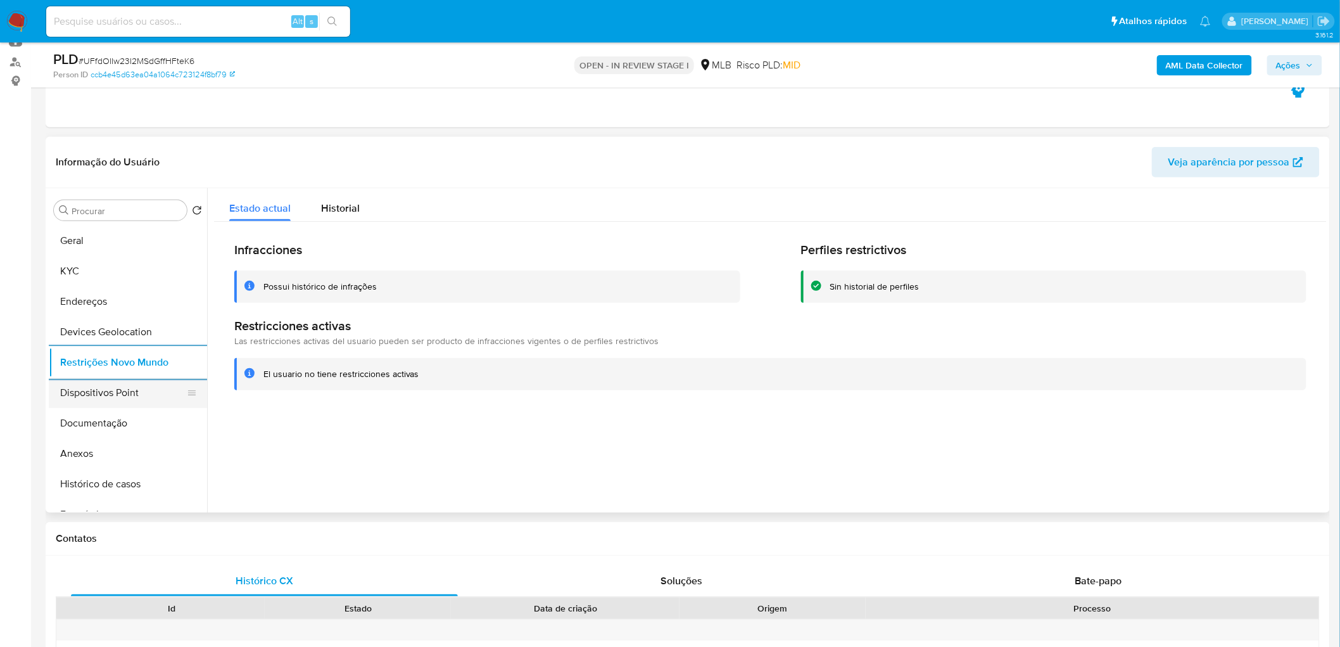
click at [133, 393] on button "Dispositivos Point" at bounding box center [123, 392] width 148 height 30
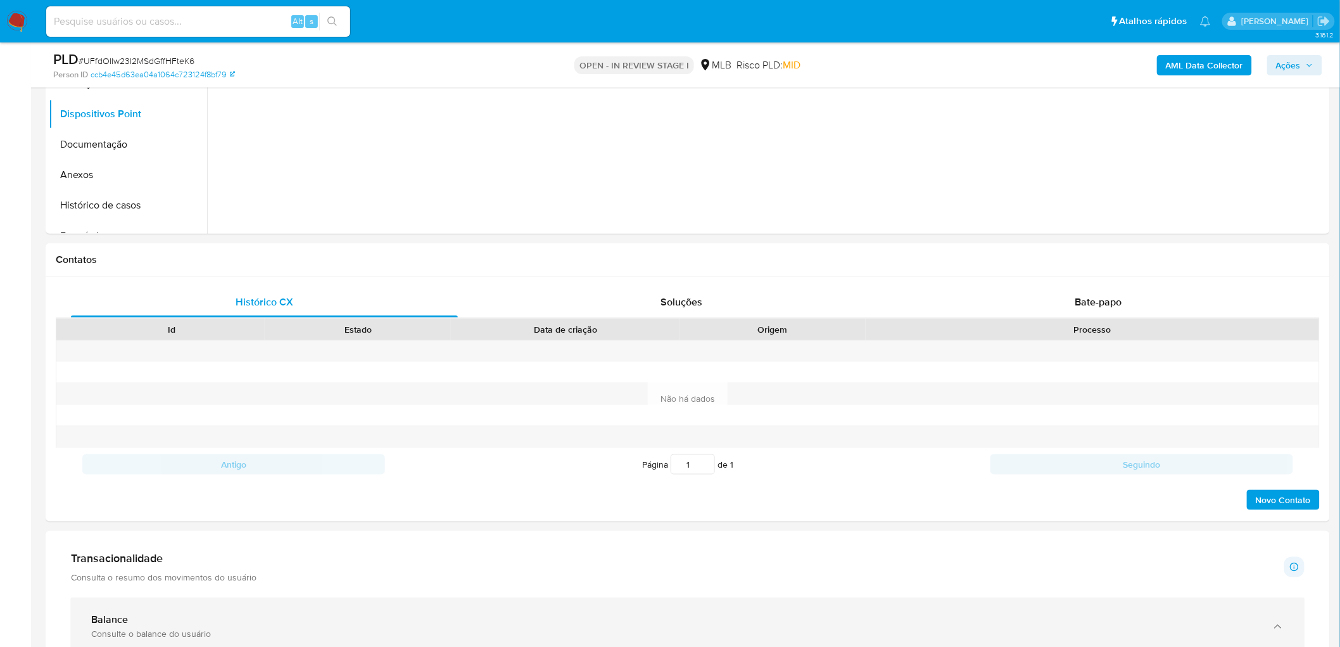
scroll to position [422, 0]
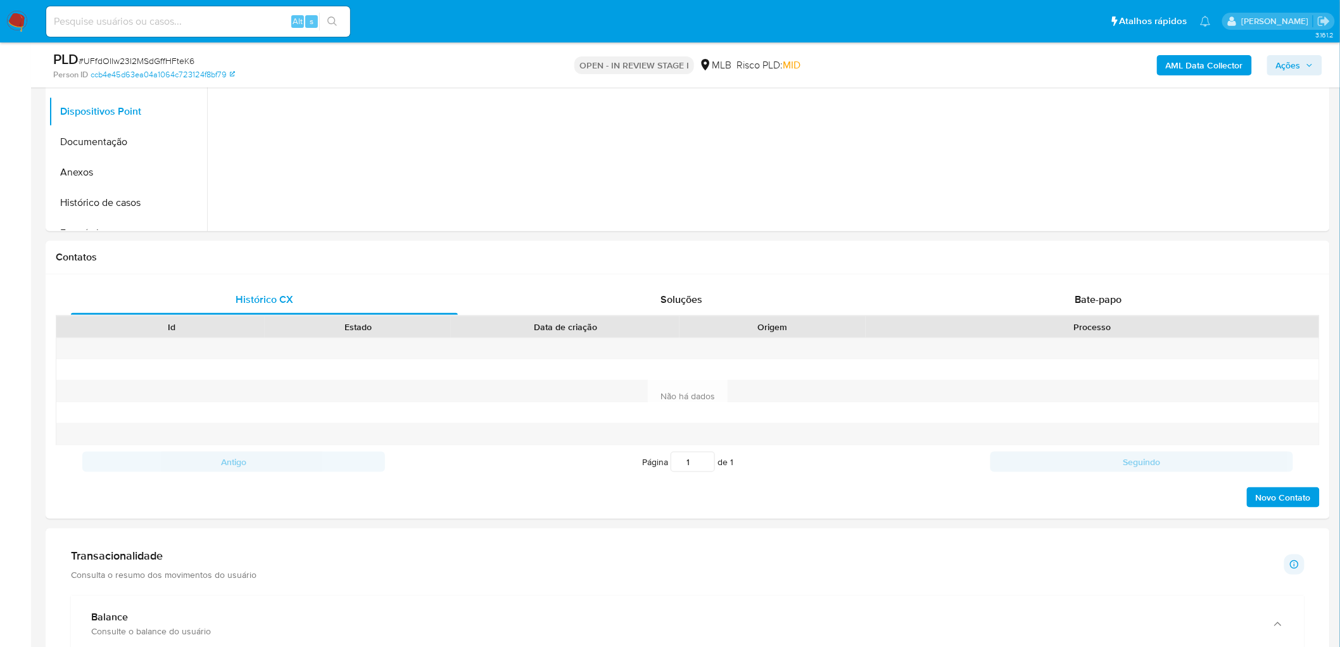
click at [900, 64] on b "AML Data Collector" at bounding box center [1204, 65] width 77 height 20
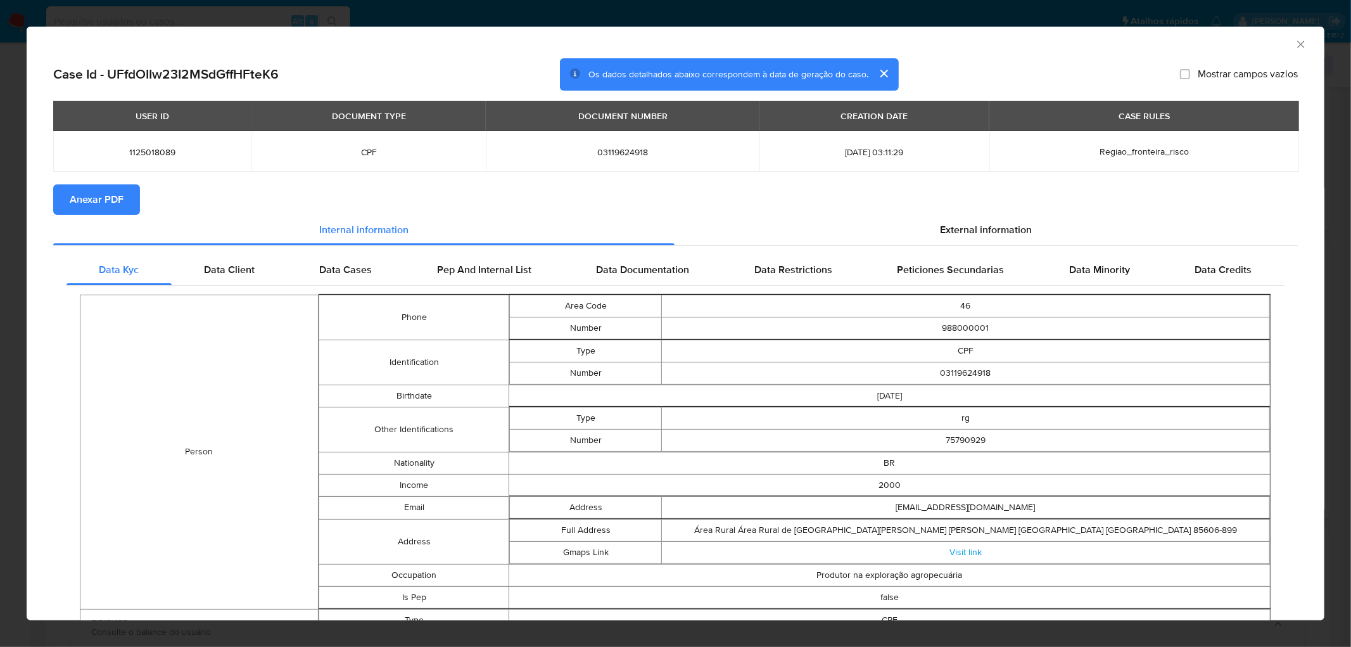
click at [99, 198] on span "Anexar PDF" at bounding box center [97, 200] width 54 height 28
click at [110, 201] on span "Anexar PDF" at bounding box center [97, 200] width 54 height 28
click at [900, 44] on icon "Fechar a janela" at bounding box center [1300, 44] width 7 height 7
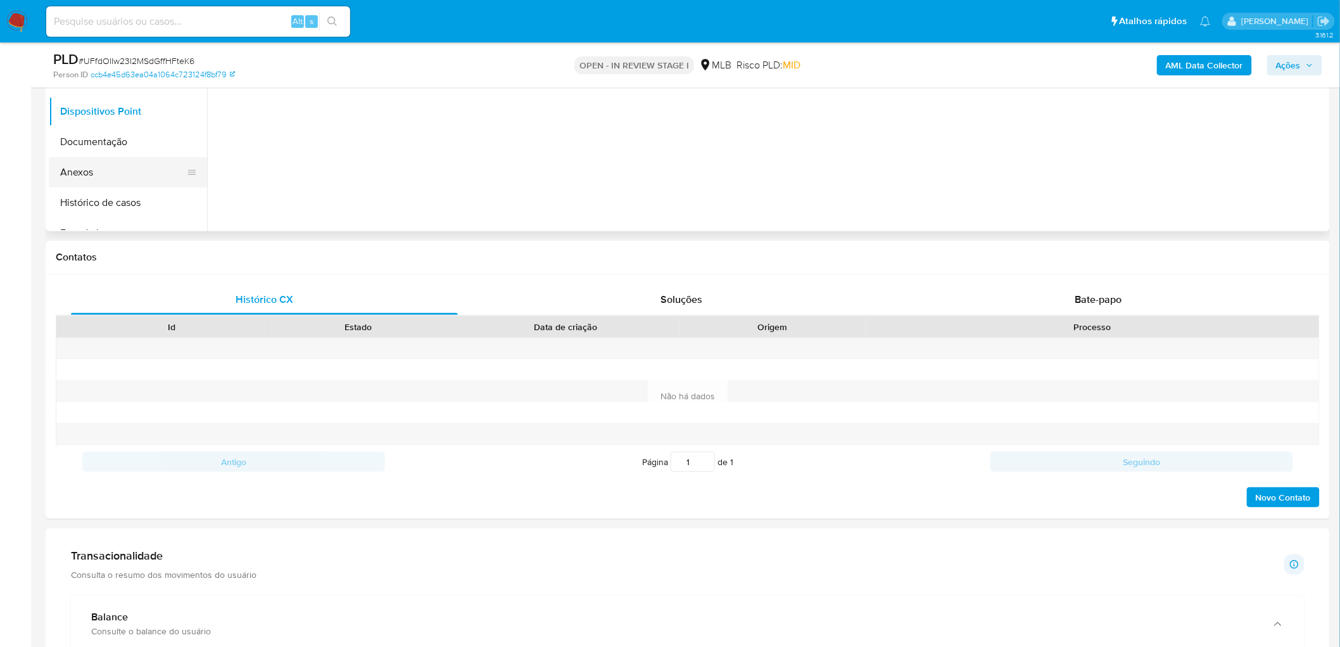
click at [83, 166] on button "Anexos" at bounding box center [123, 172] width 148 height 30
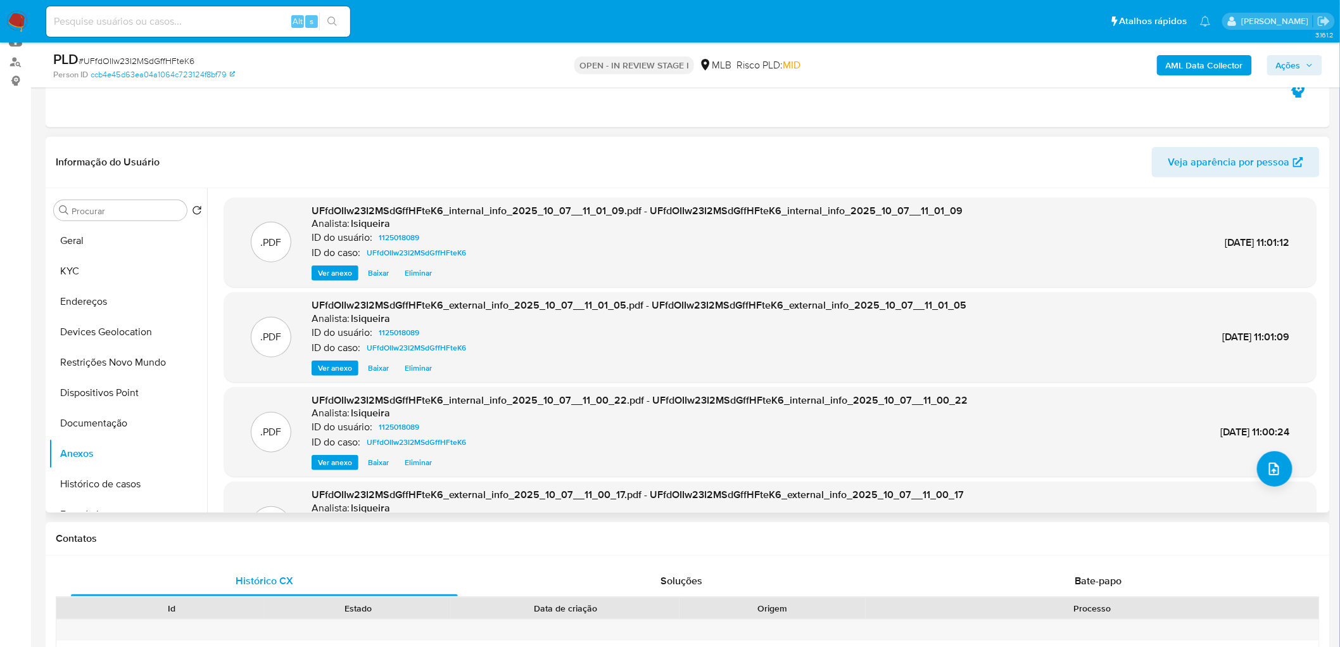
scroll to position [0, 0]
click at [408, 274] on span "Eliminar" at bounding box center [418, 273] width 27 height 13
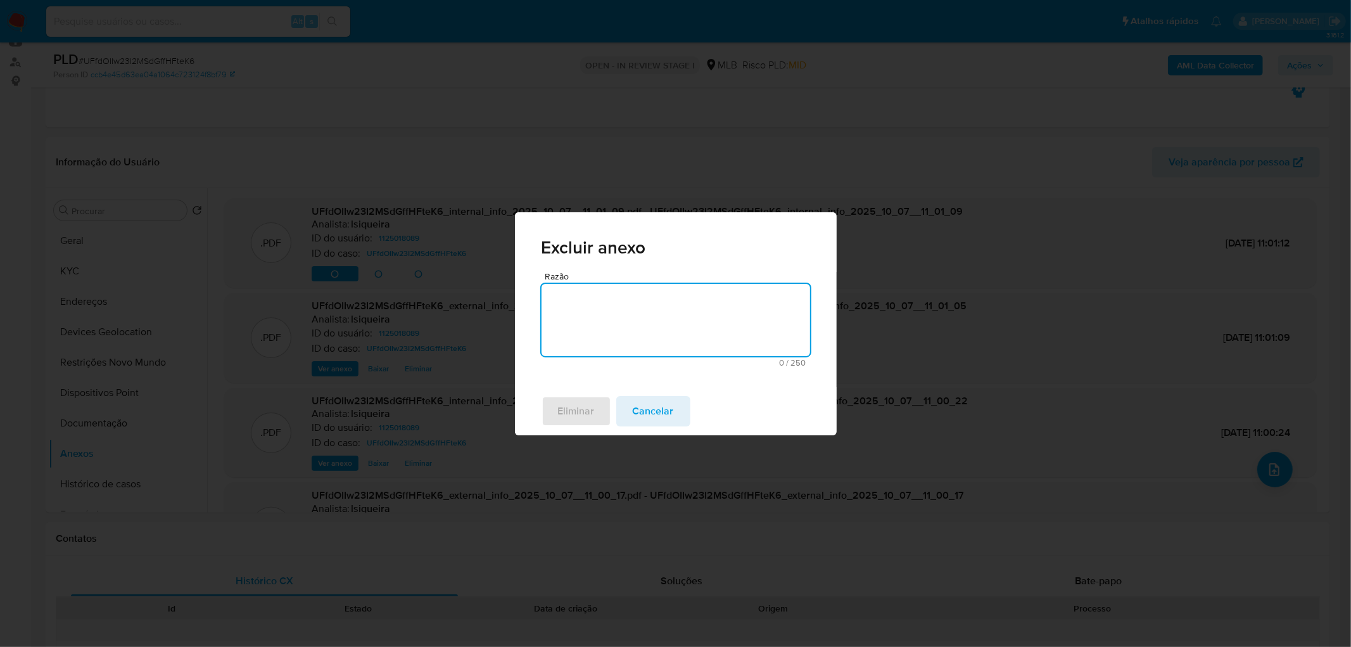
click at [589, 325] on textarea "Razão" at bounding box center [675, 320] width 269 height 72
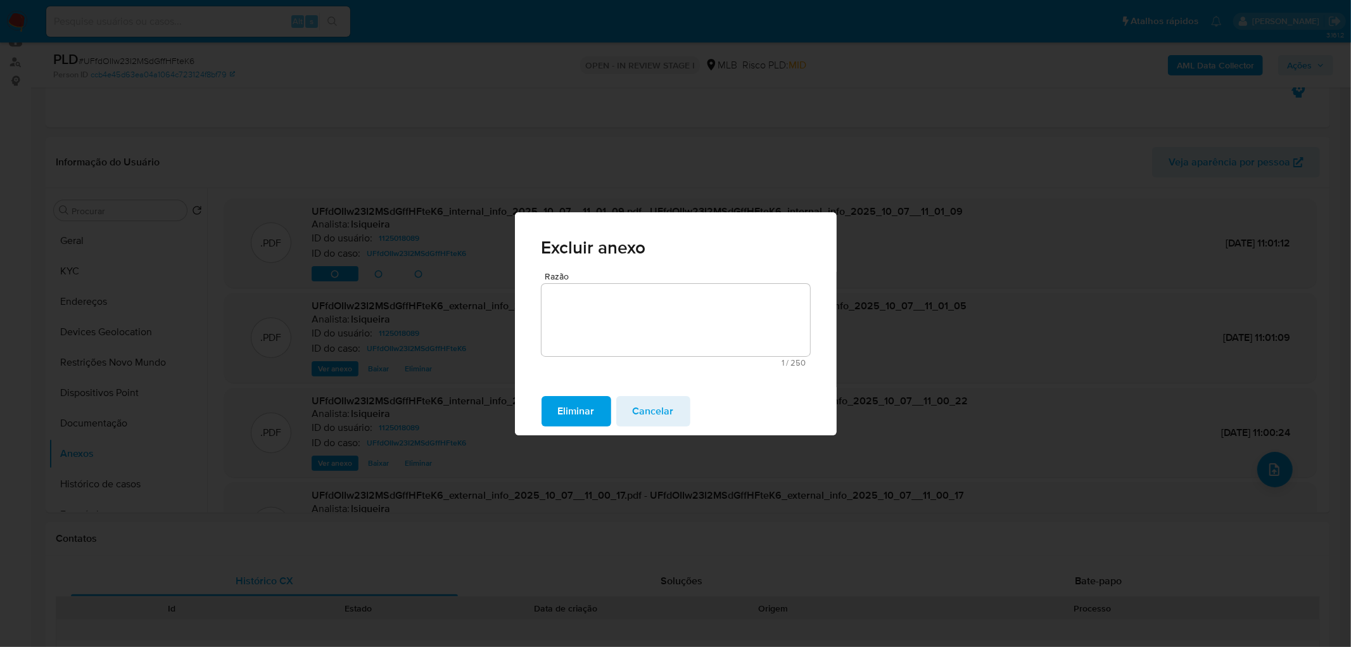
click at [575, 393] on span "Eliminar" at bounding box center [576, 411] width 37 height 28
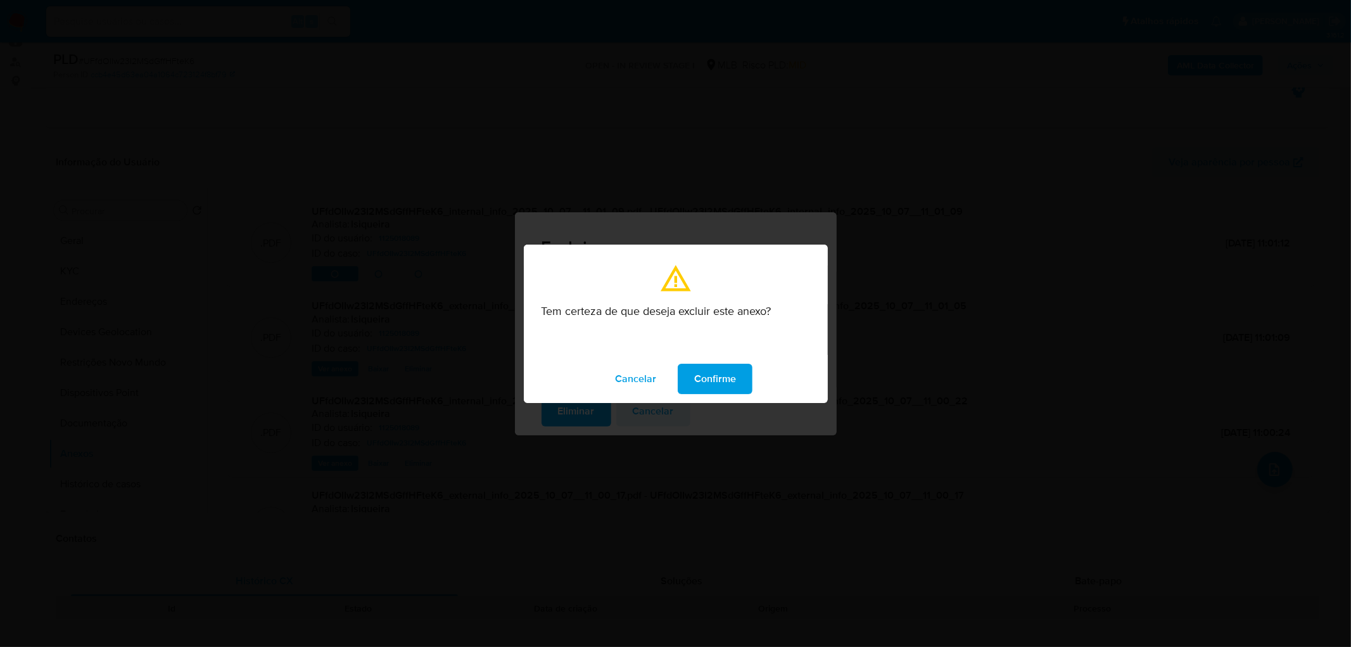
click at [700, 376] on span "Confirme" at bounding box center [715, 379] width 42 height 28
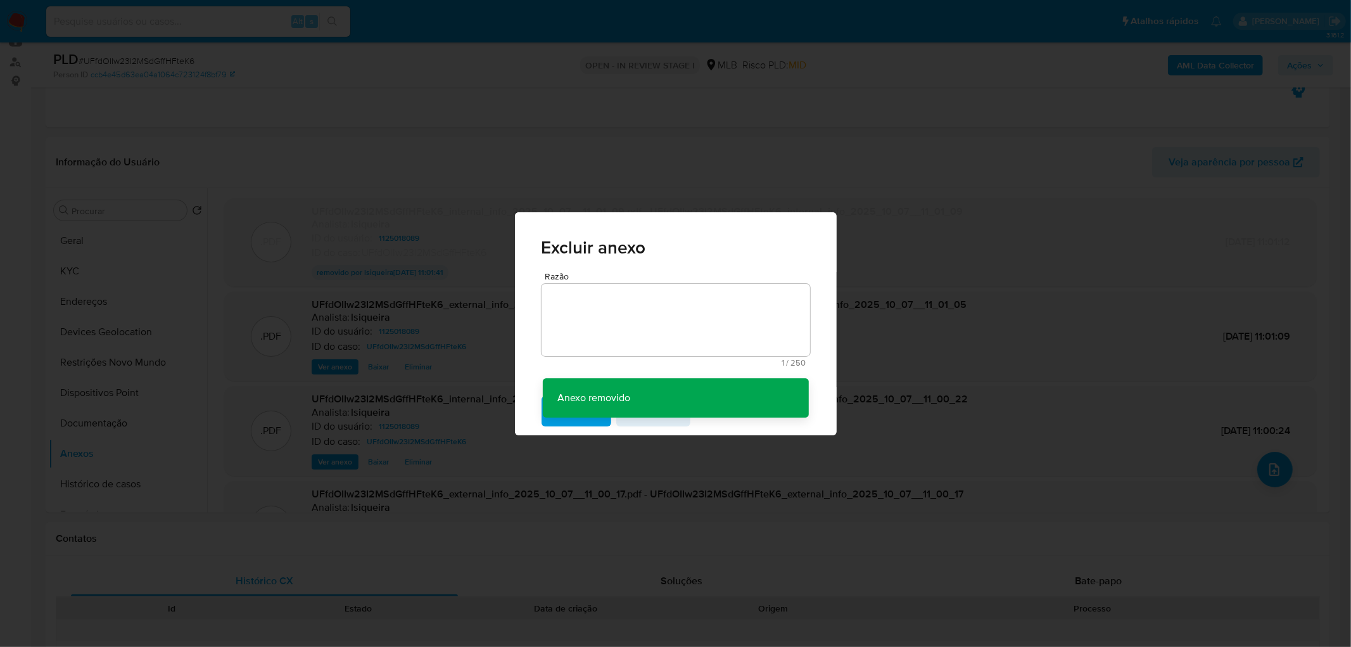
click at [414, 370] on div "Excluir anexo Razão 1 / 250 249 caracteres restantes Anexo removido Anexo remov…" at bounding box center [675, 323] width 1351 height 647
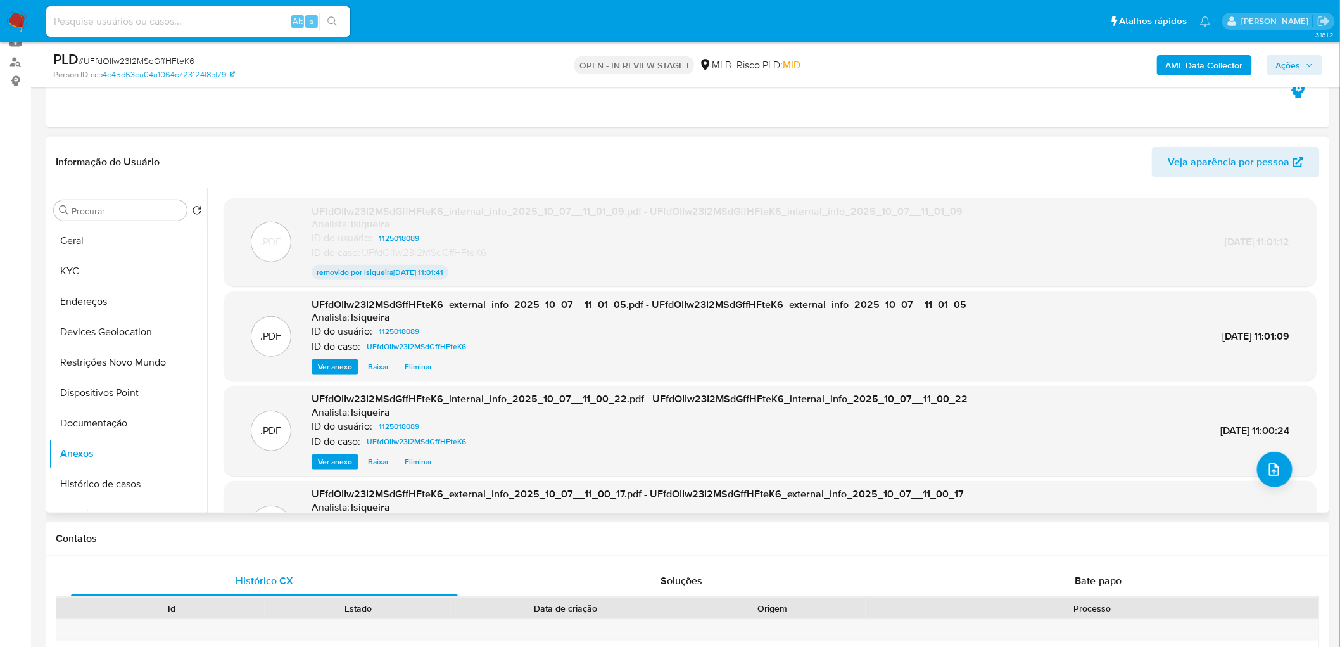
click at [425, 367] on span "Eliminar" at bounding box center [418, 366] width 27 height 13
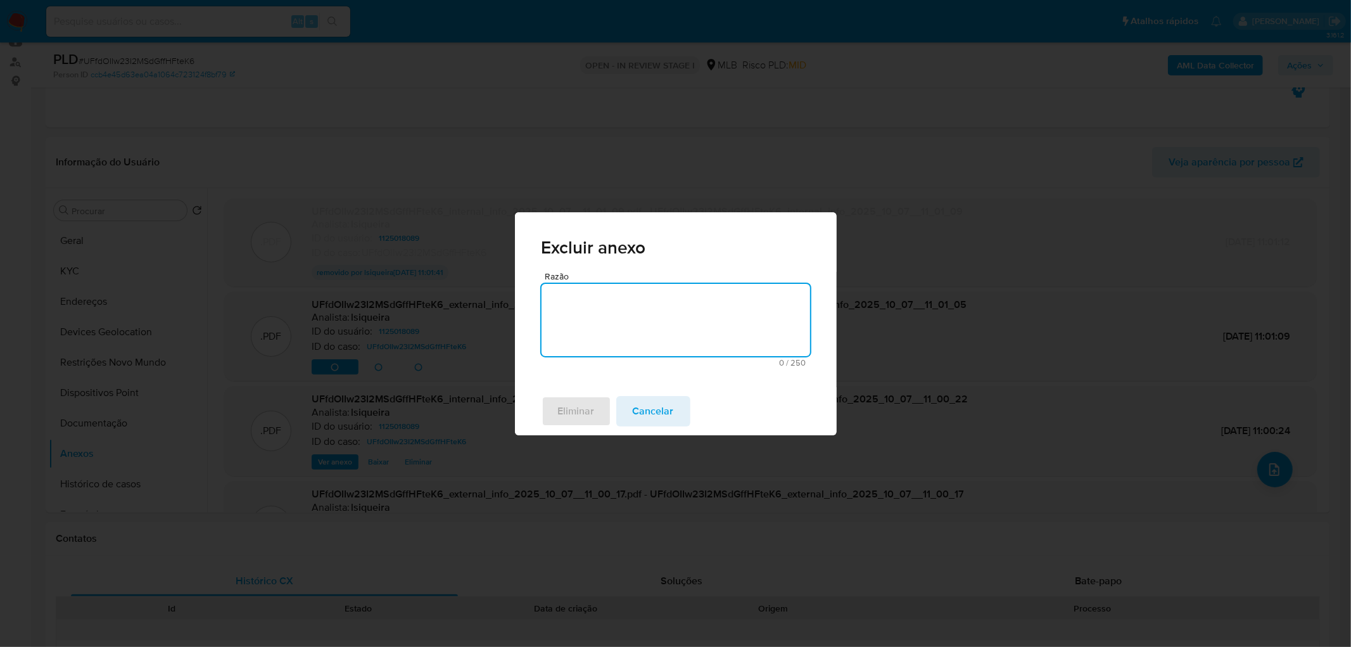
click at [605, 322] on textarea "Razão" at bounding box center [675, 320] width 269 height 72
click at [589, 393] on span "Eliminar" at bounding box center [576, 411] width 37 height 28
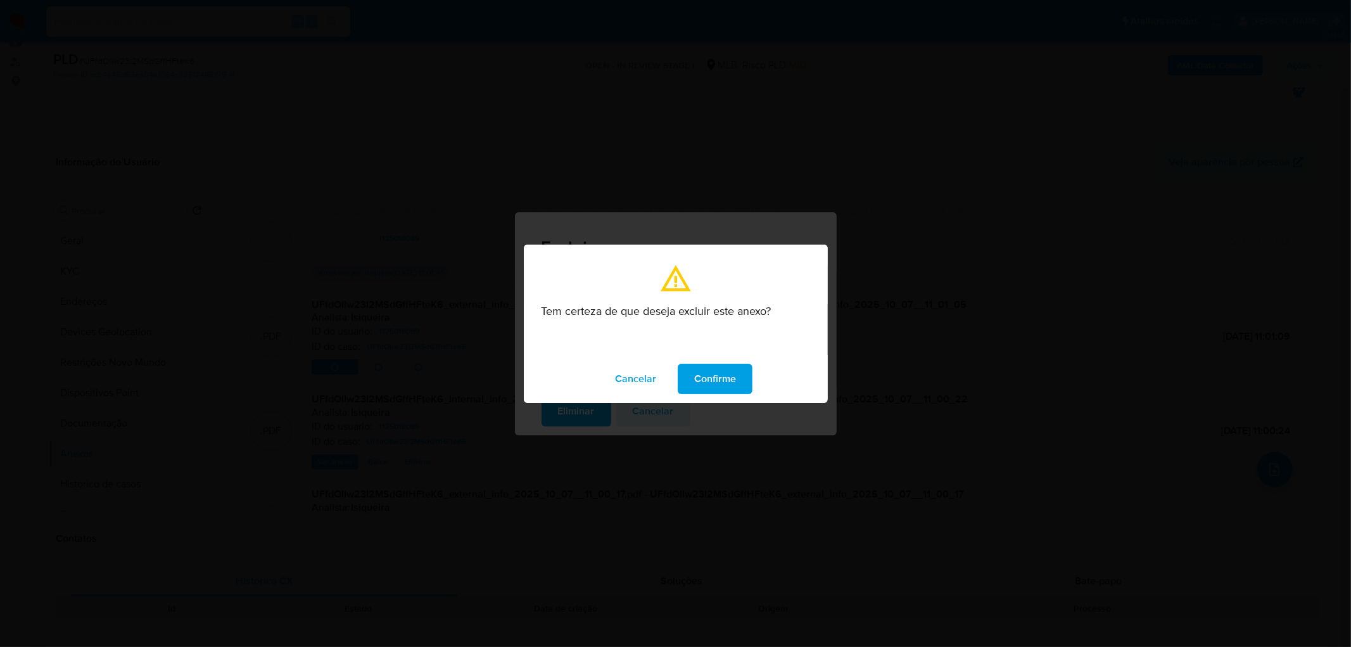
click at [714, 377] on span "Confirme" at bounding box center [715, 379] width 42 height 28
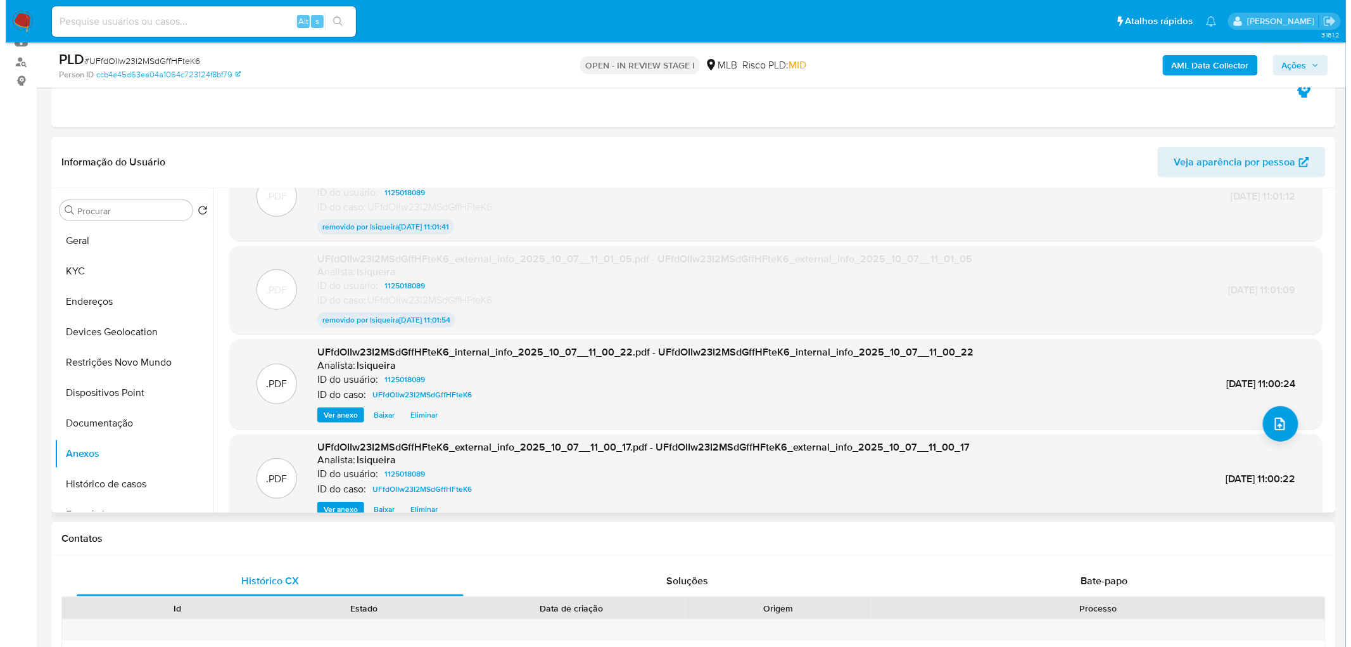
scroll to position [67, 0]
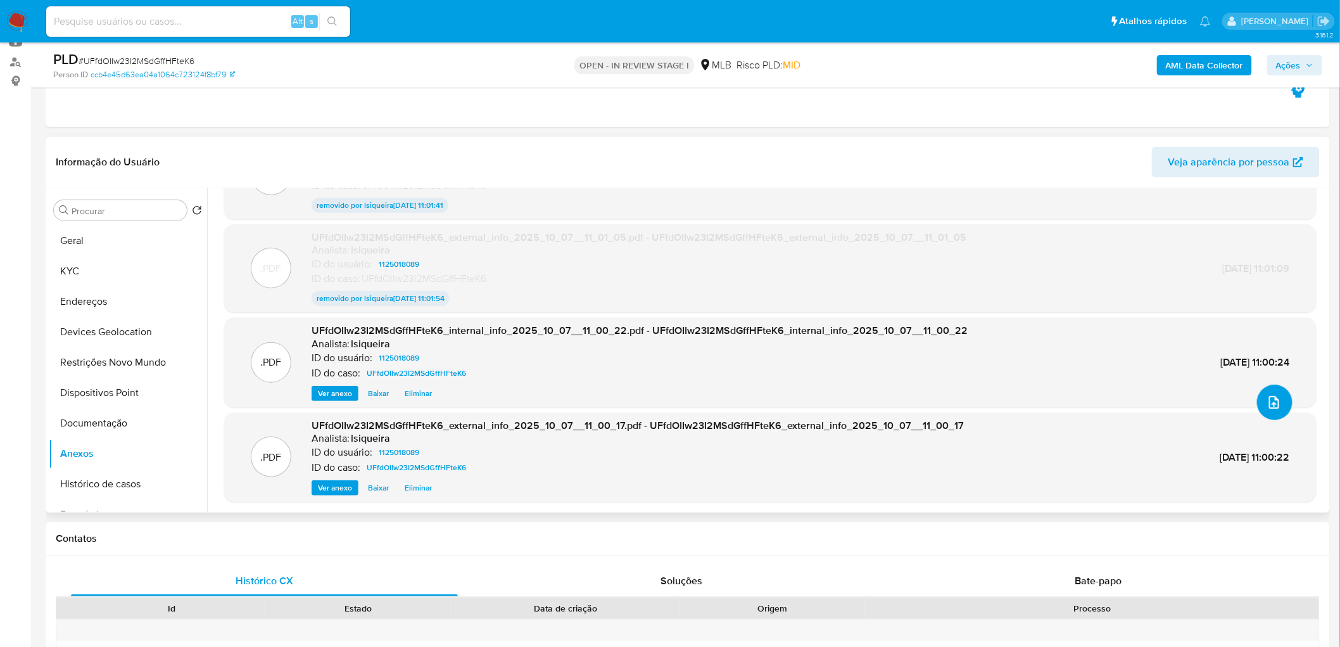
click at [900, 393] on icon "upload-file" at bounding box center [1274, 402] width 15 height 15
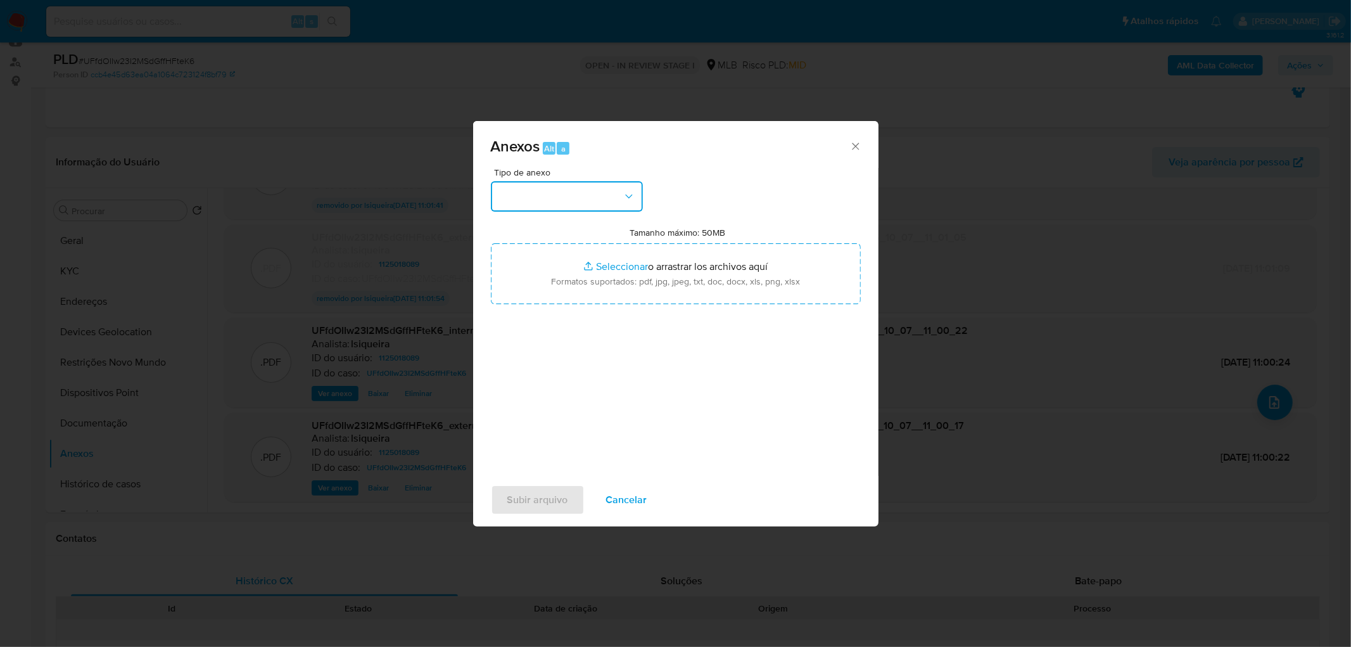
click at [623, 190] on icon "button" at bounding box center [629, 196] width 13 height 13
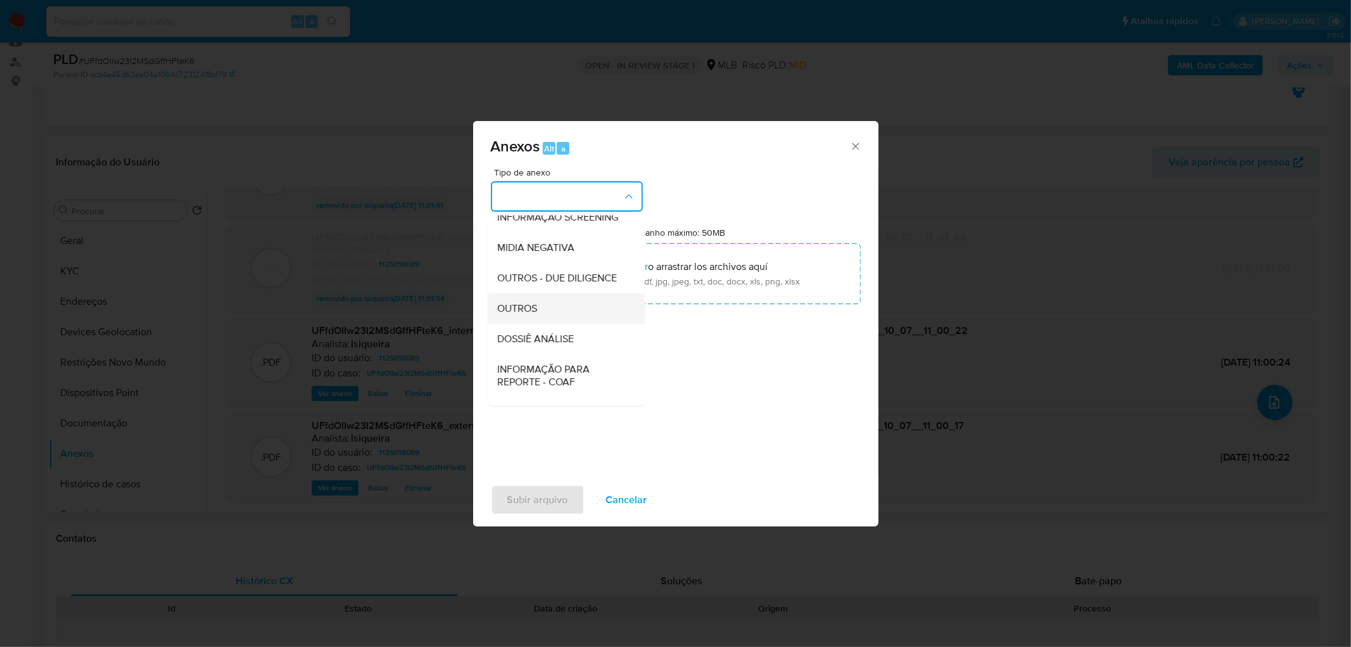
scroll to position [141, 0]
click at [546, 318] on div "OUTROS" at bounding box center [562, 303] width 129 height 30
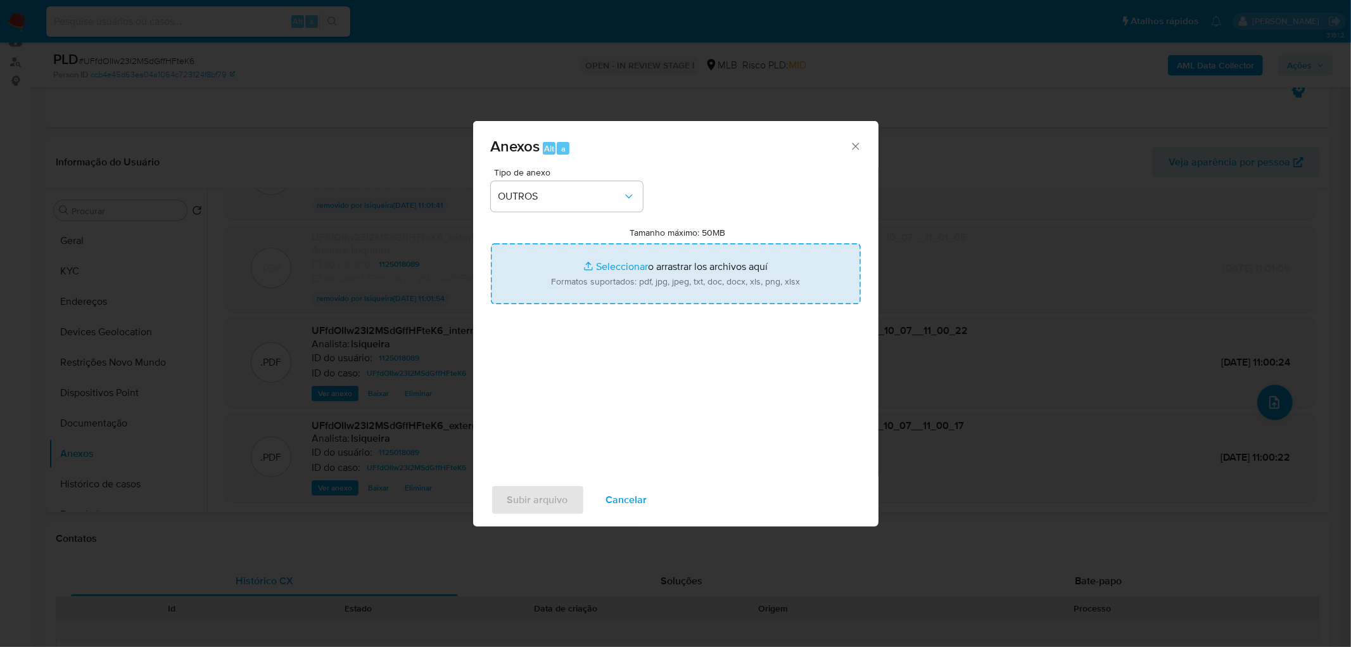
click at [631, 272] on input "Tamanho máximo: 50MB Seleccionar archivos" at bounding box center [676, 273] width 370 height 61
type input "C:\fakepath\Mulan 1125018089_2025_10_06_17_22_04.xlsx"
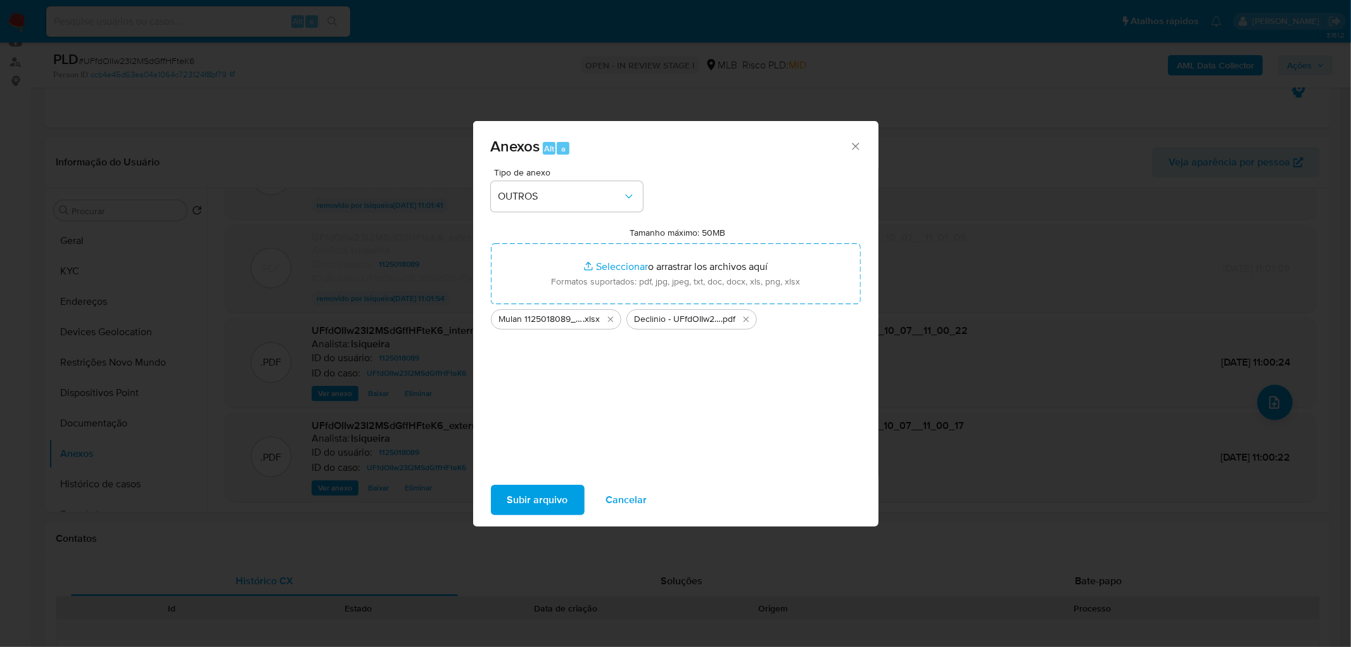
click at [523, 393] on span "Subir arquivo" at bounding box center [537, 500] width 61 height 28
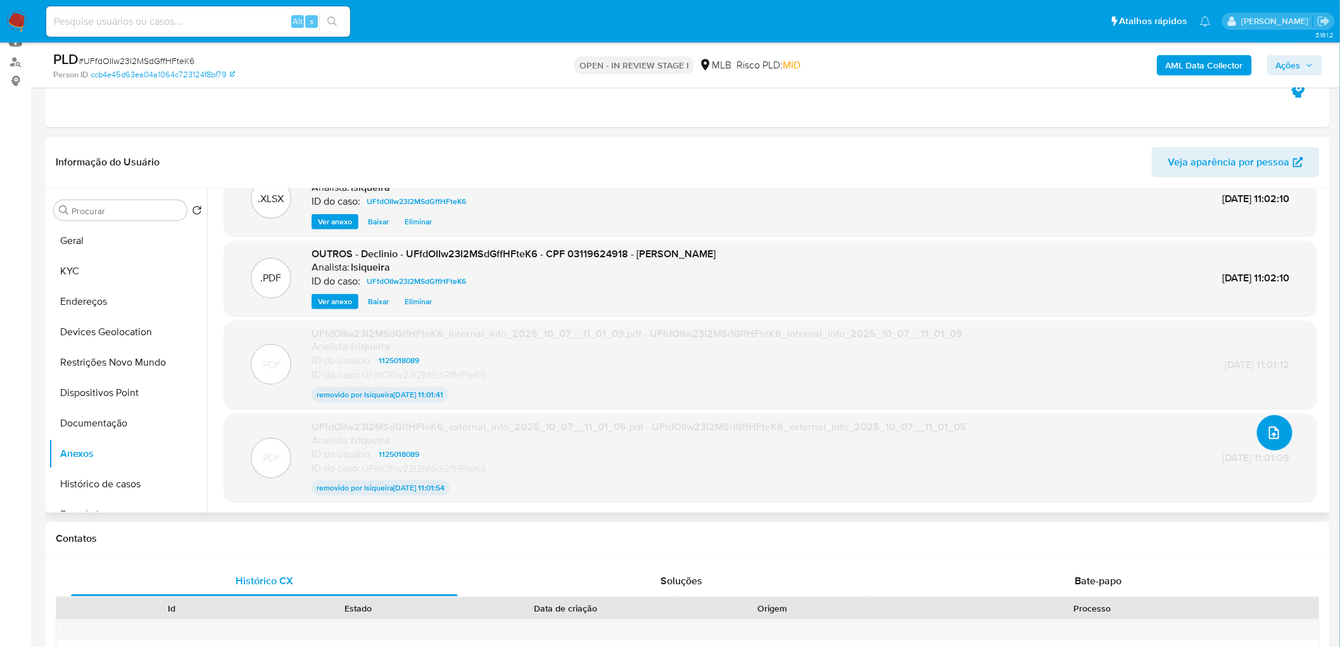
scroll to position [0, 0]
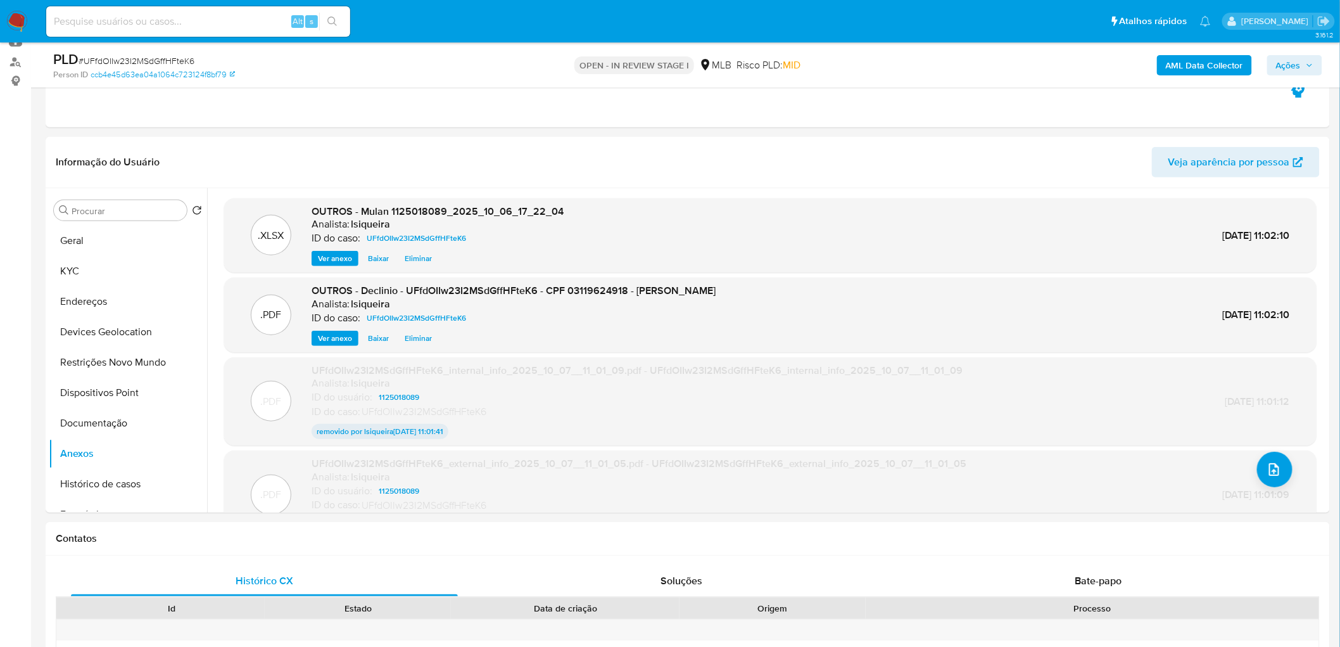
drag, startPoint x: 1301, startPoint y: 58, endPoint x: 1281, endPoint y: 65, distance: 21.2
click at [900, 58] on span "Ações" at bounding box center [1288, 65] width 25 height 20
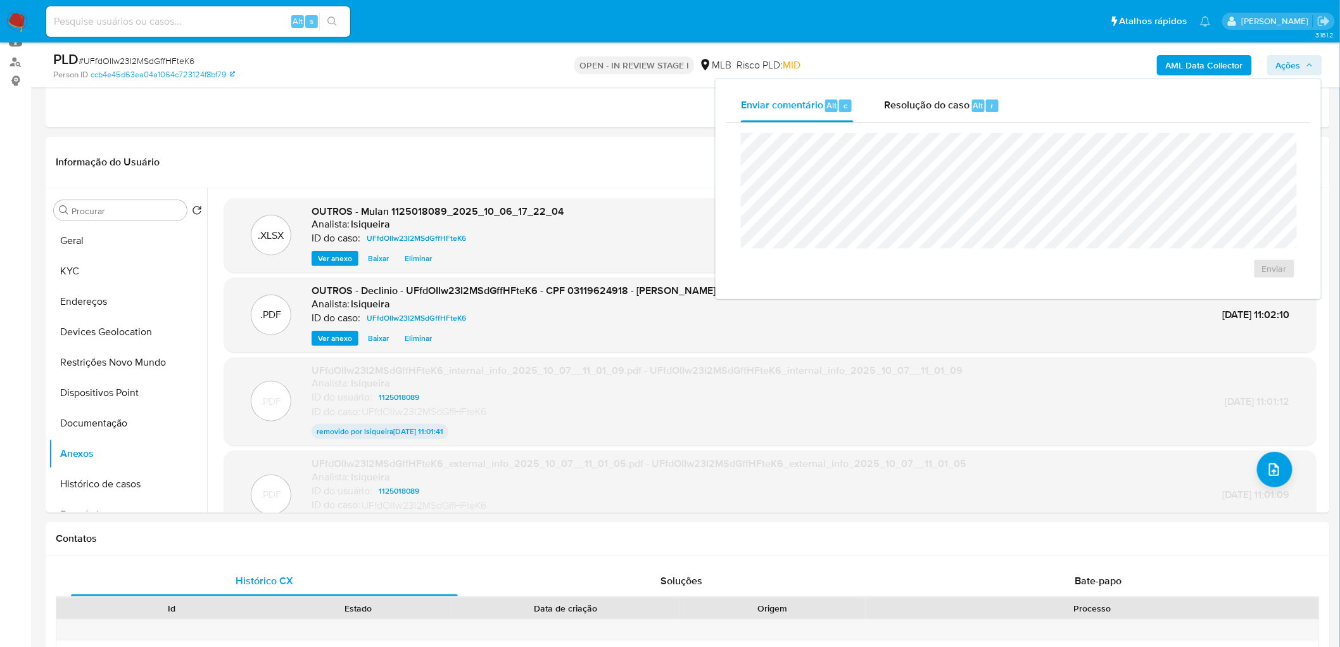
drag, startPoint x: 908, startPoint y: 102, endPoint x: 907, endPoint y: 129, distance: 27.3
click at [900, 103] on span "Resolução do caso" at bounding box center [926, 105] width 85 height 15
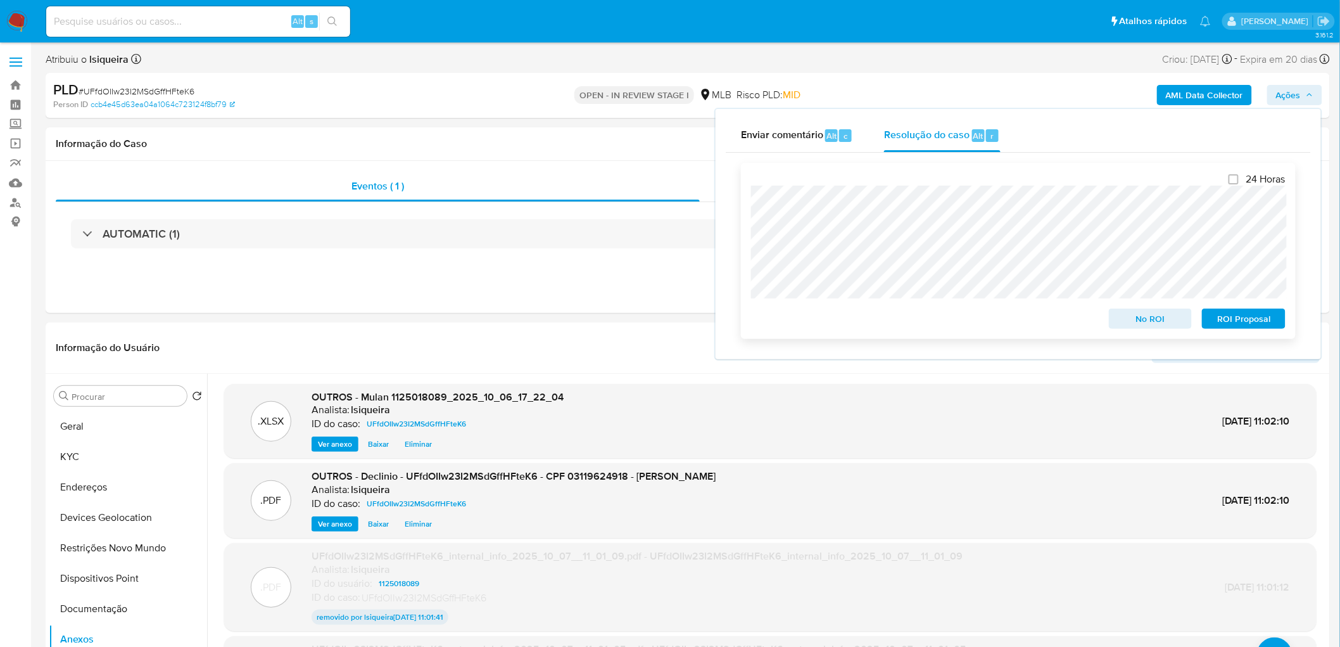
click at [900, 314] on span "No ROI" at bounding box center [1151, 319] width 66 height 18
click at [900, 326] on span "No ROI" at bounding box center [1151, 319] width 66 height 18
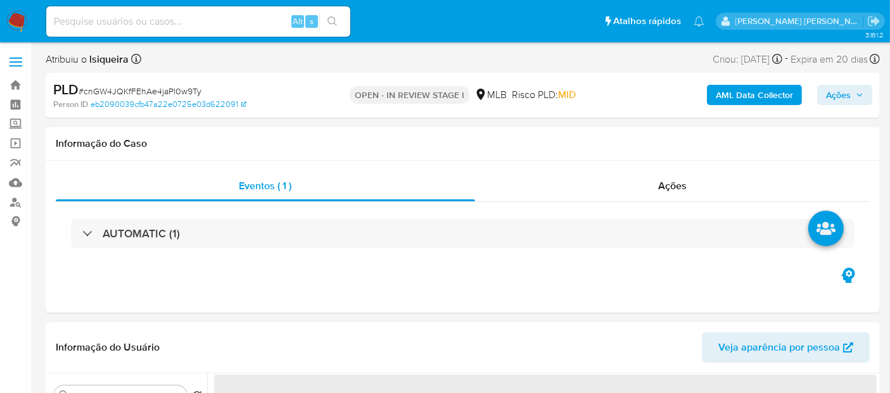
select select "10"
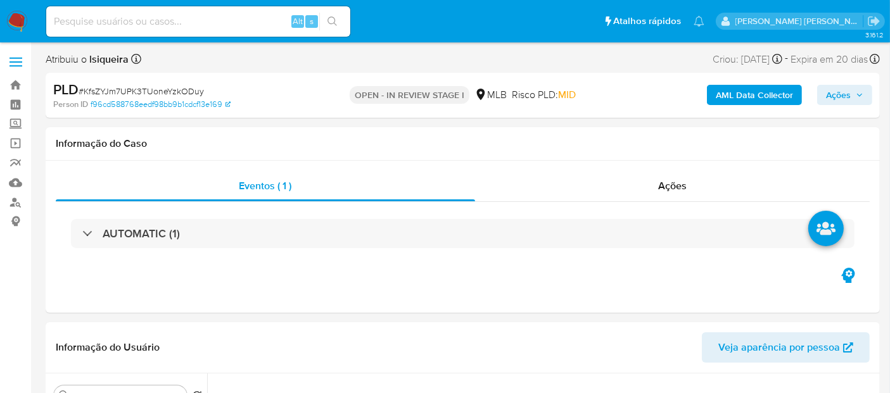
select select "10"
click at [631, 128] on div "Informação do Caso" at bounding box center [463, 144] width 834 height 34
click at [680, 142] on h1 "Informação do Caso" at bounding box center [463, 143] width 814 height 13
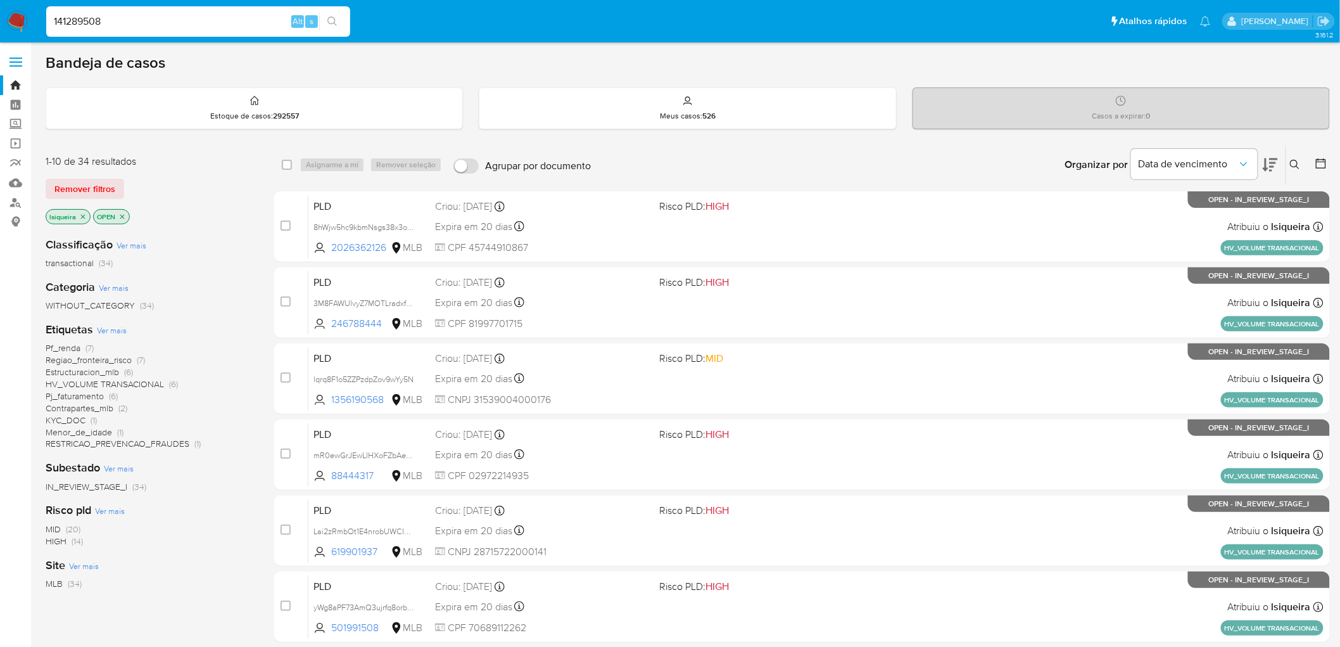
type input "141289508"
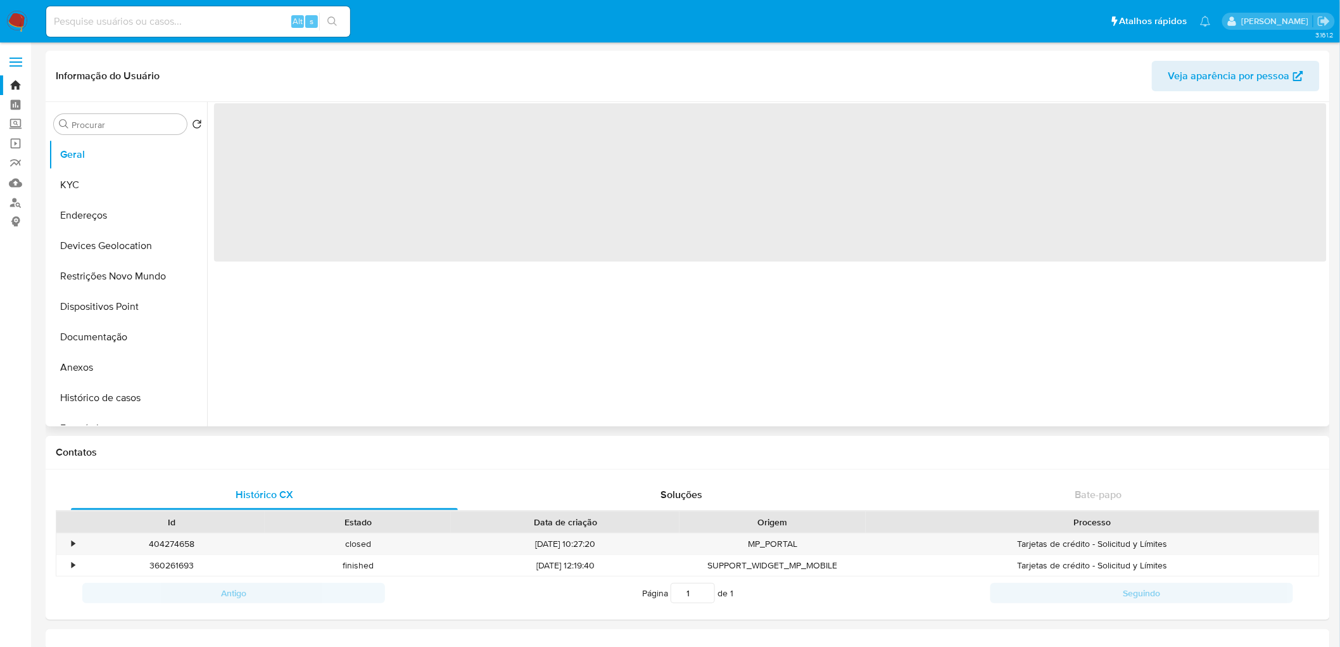
select select "10"
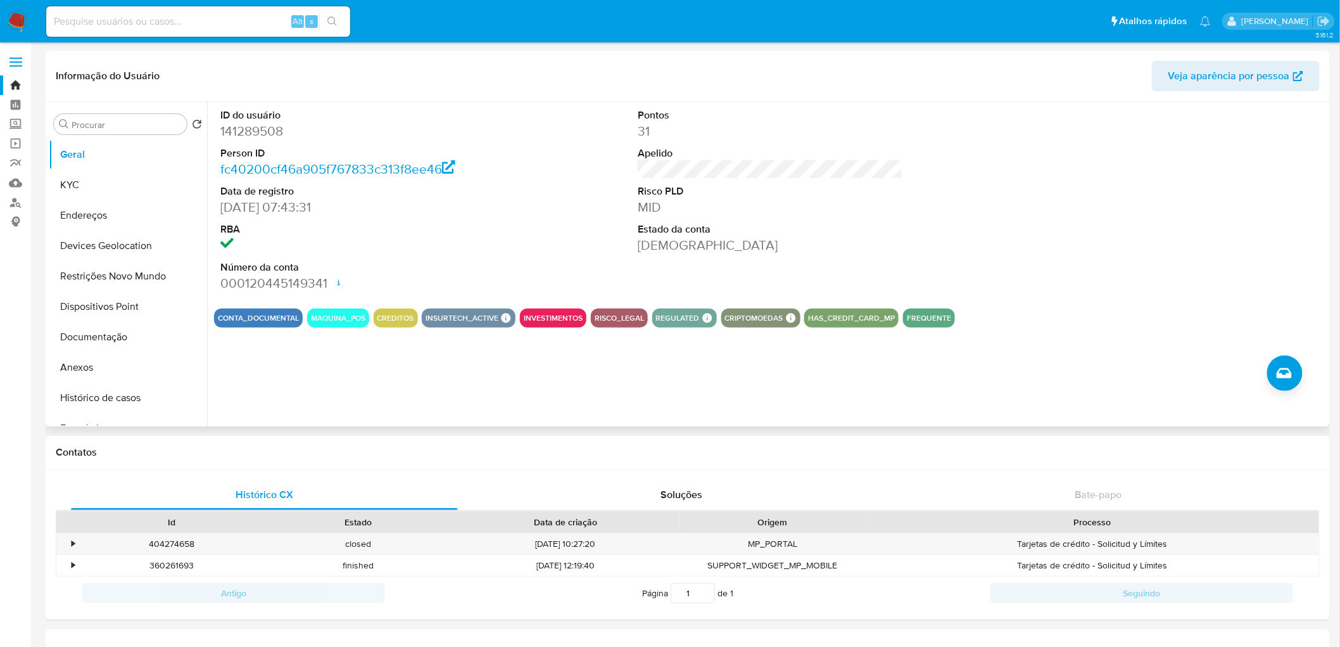
drag, startPoint x: 15, startPoint y: 25, endPoint x: 58, endPoint y: 17, distance: 44.5
click at [15, 23] on img at bounding box center [17, 22] width 22 height 22
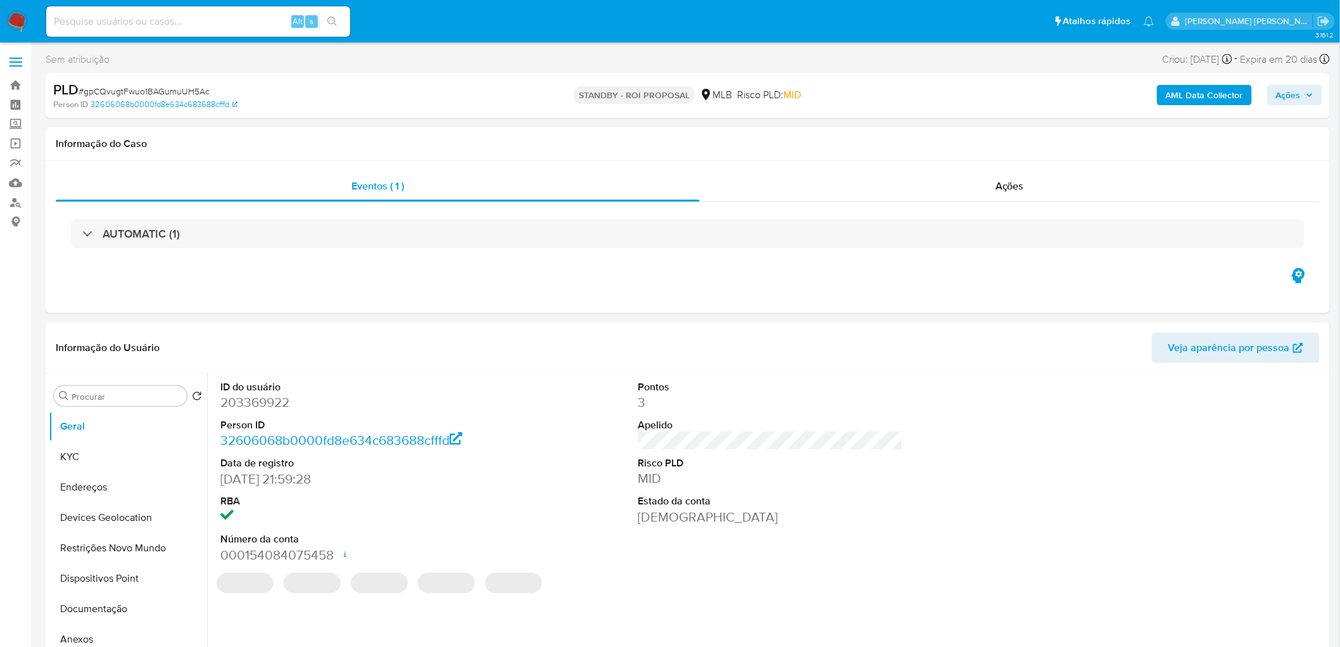
select select "10"
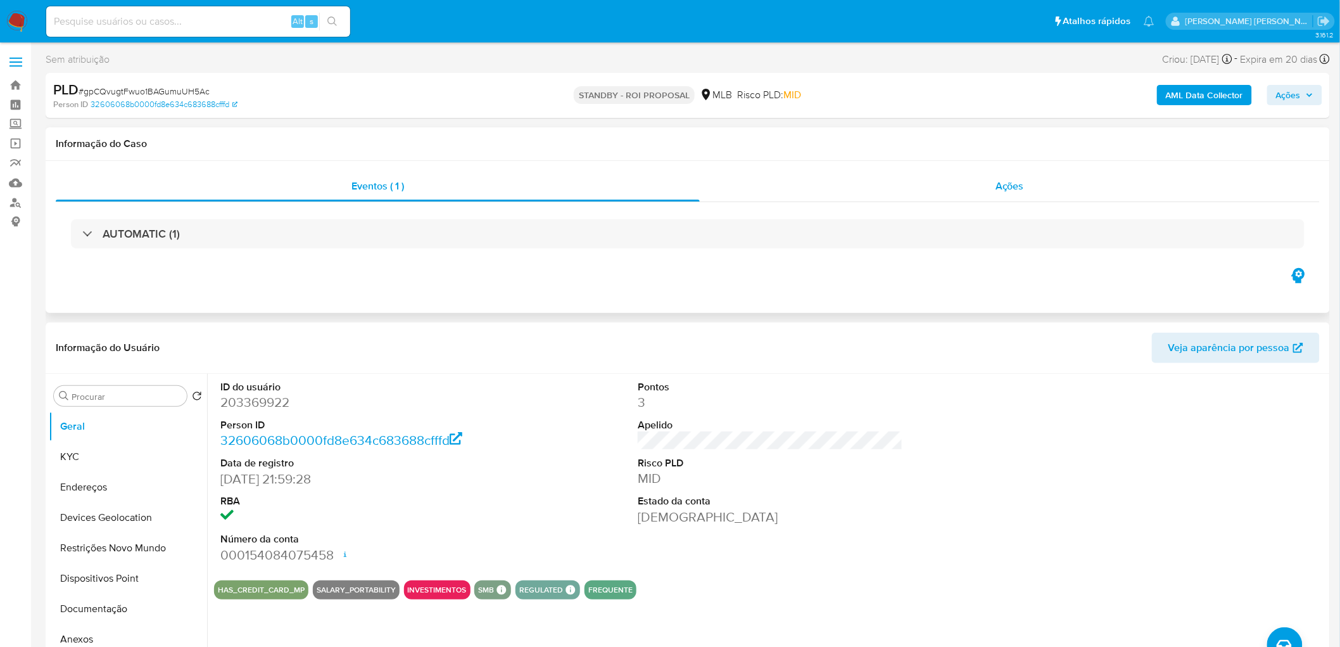
click at [1009, 189] on span "Ações" at bounding box center [1010, 186] width 28 height 15
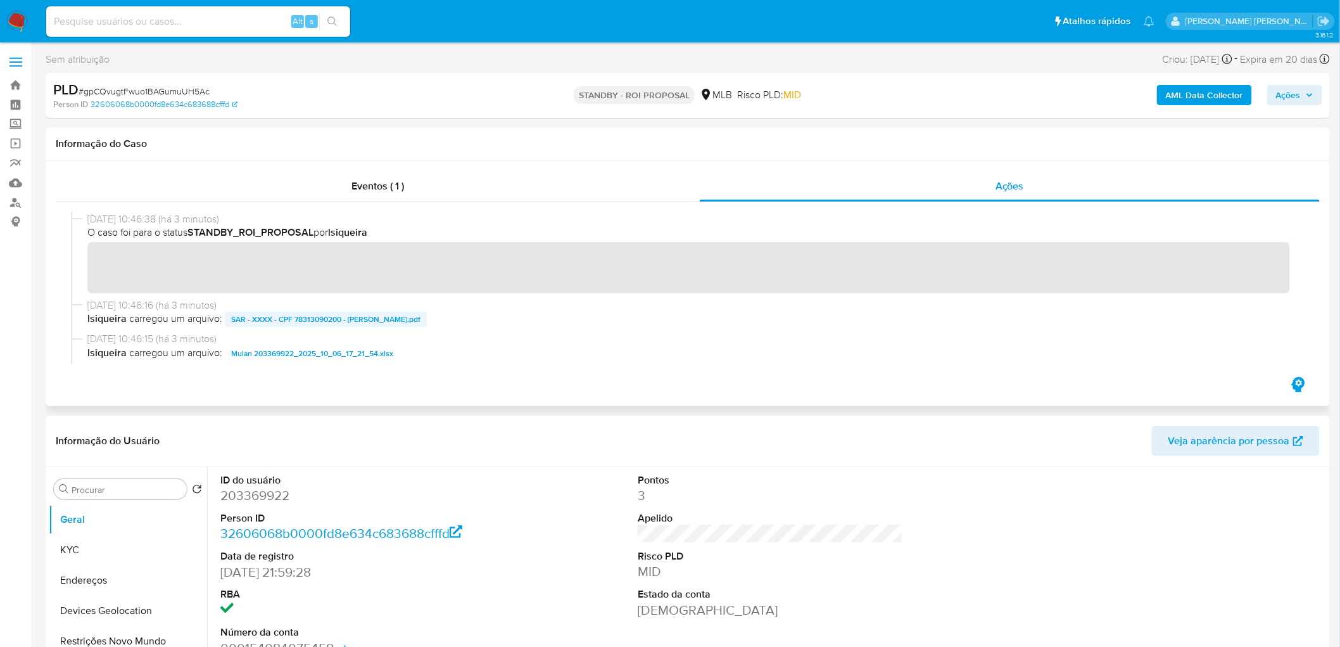
scroll to position [70, 0]
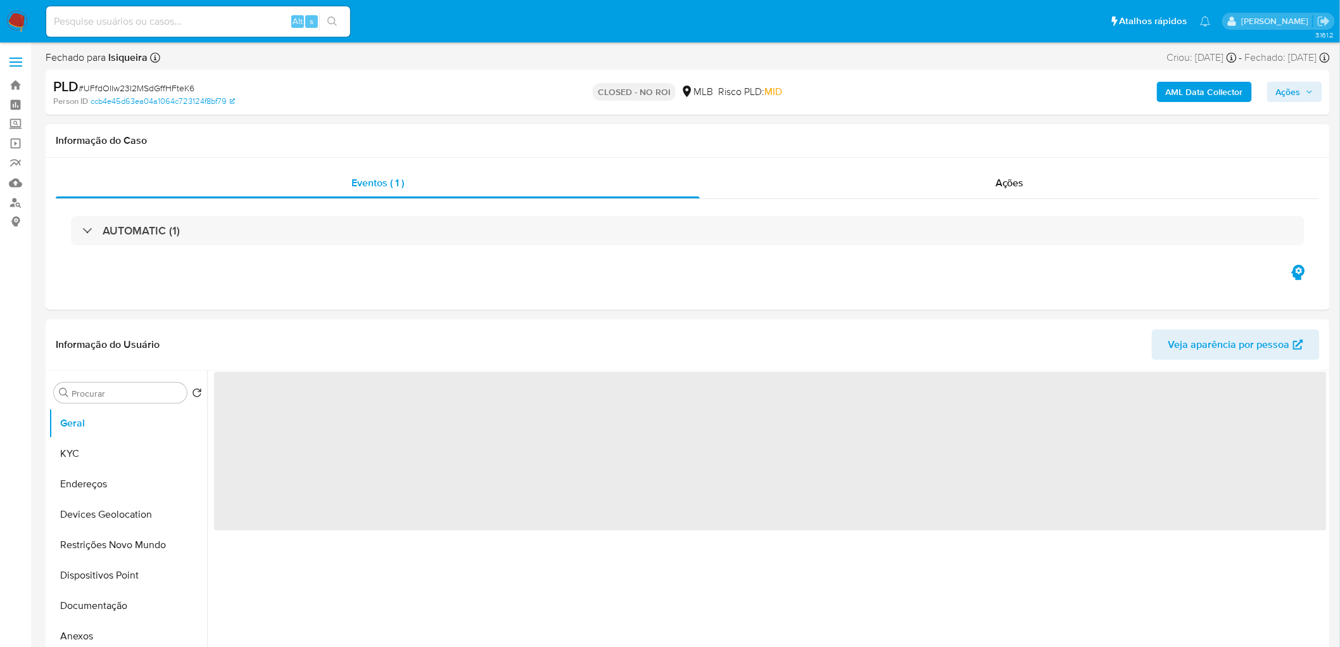
select select "10"
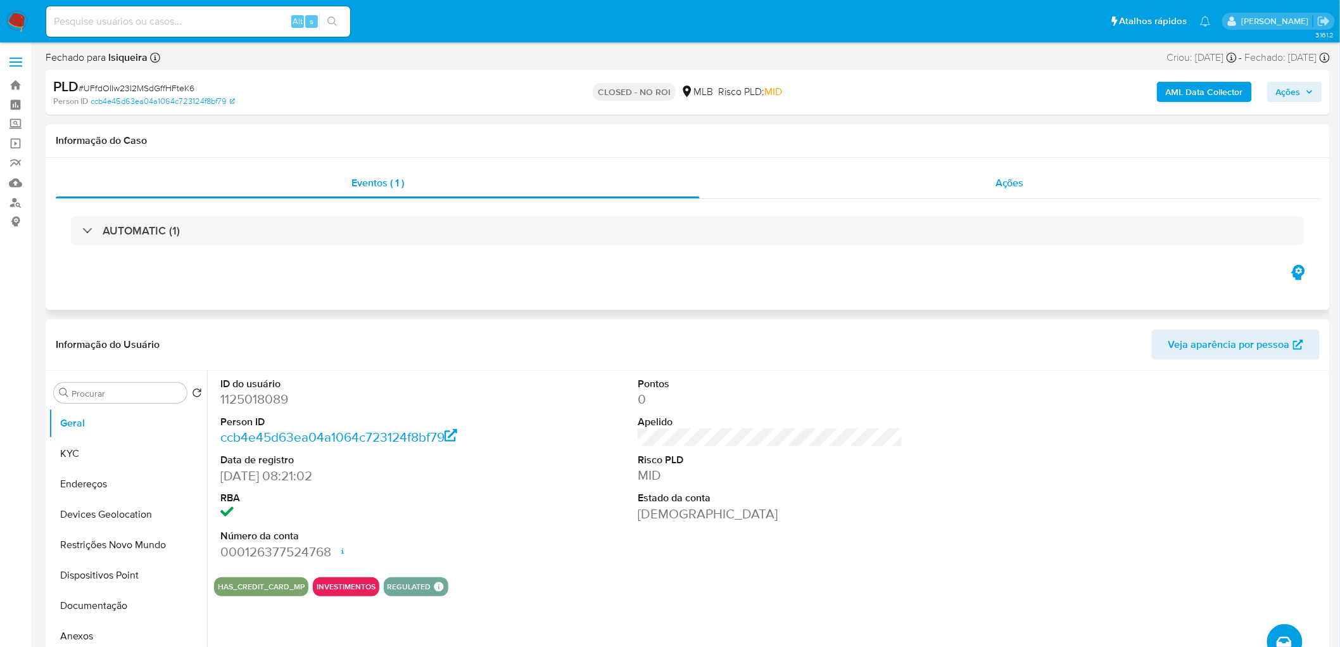
click at [970, 176] on div "Ações" at bounding box center [1010, 183] width 620 height 30
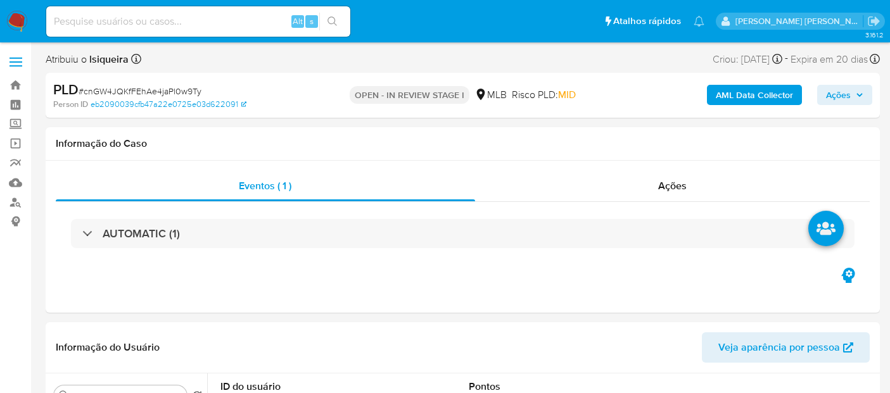
select select "10"
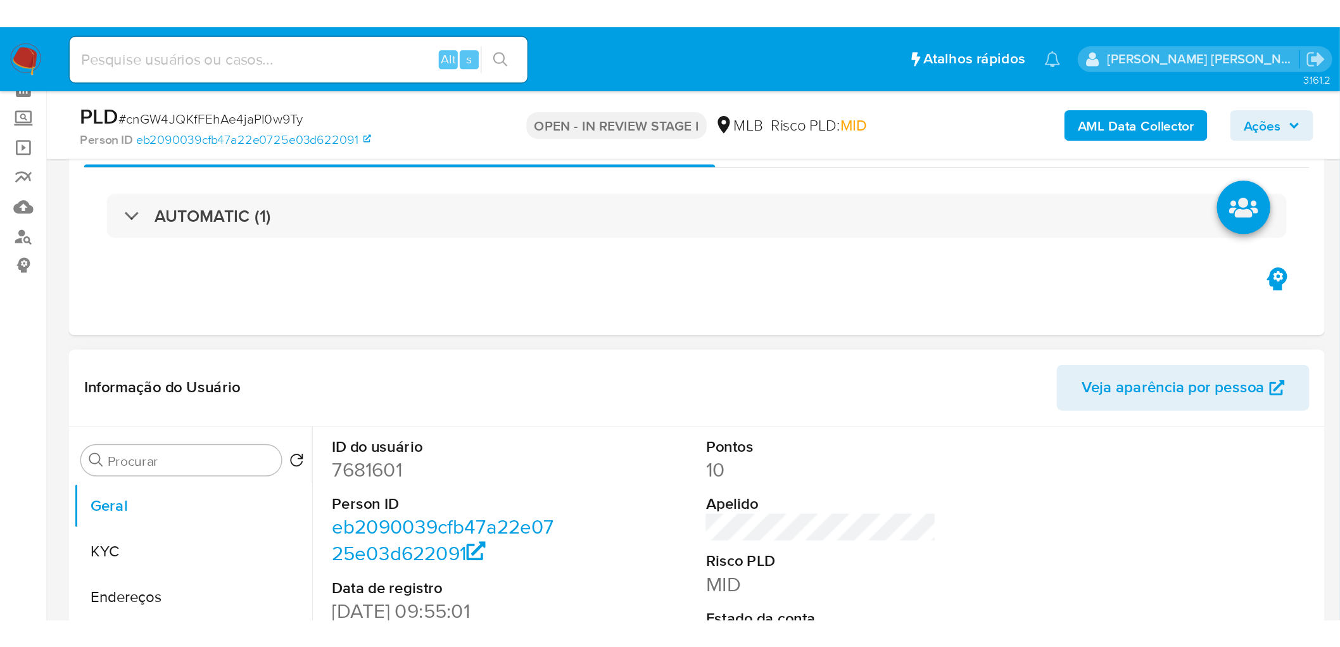
scroll to position [211, 0]
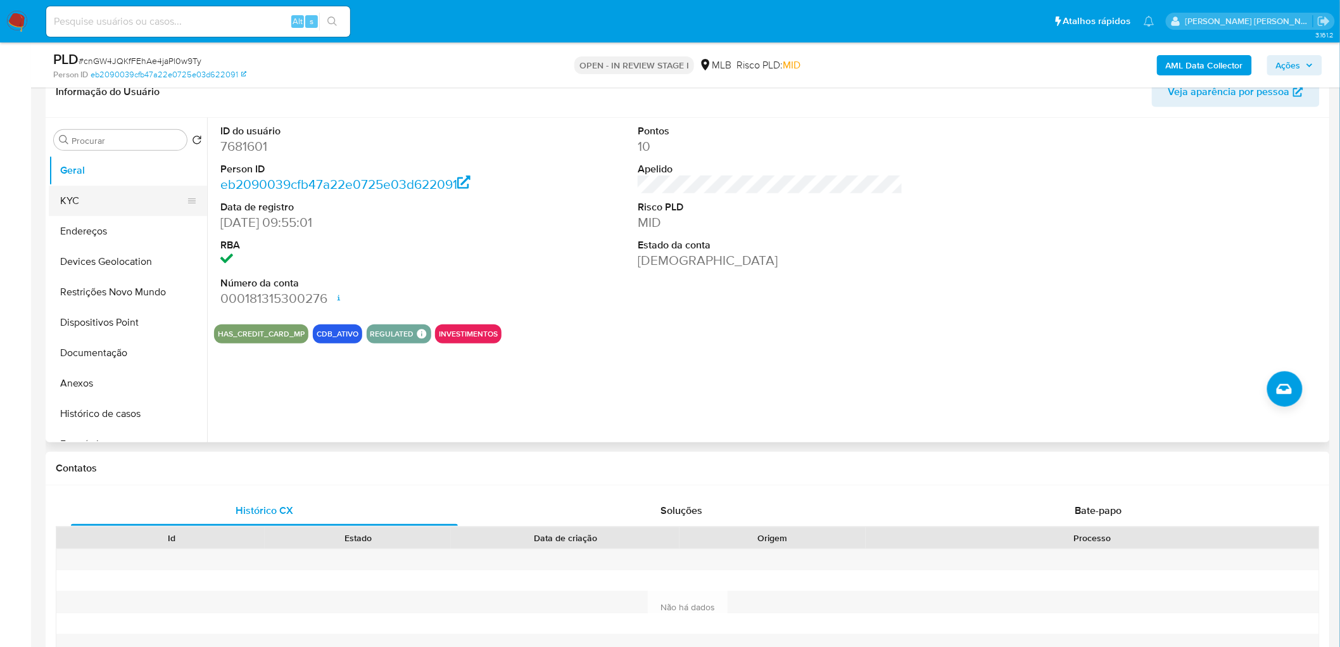
click at [104, 198] on button "KYC" at bounding box center [123, 201] width 148 height 30
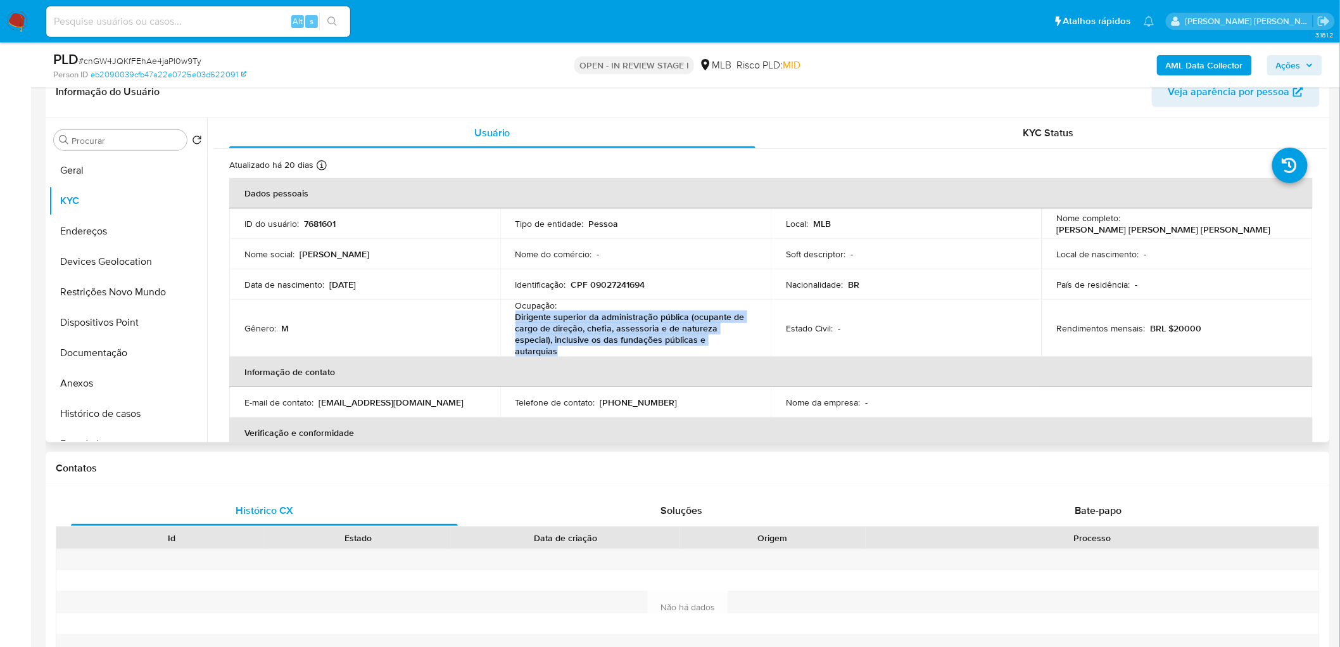
drag, startPoint x: 511, startPoint y: 314, endPoint x: 754, endPoint y: 339, distance: 244.4
click at [754, 339] on td "Ocupação : Dirigente superior da administração pública (ocupante de cargo de di…" at bounding box center [635, 328] width 271 height 57
copy p "Dirigente superior da administração pública (ocupante de cargo de direção, chef…"
click at [90, 350] on button "Documentação" at bounding box center [123, 353] width 148 height 30
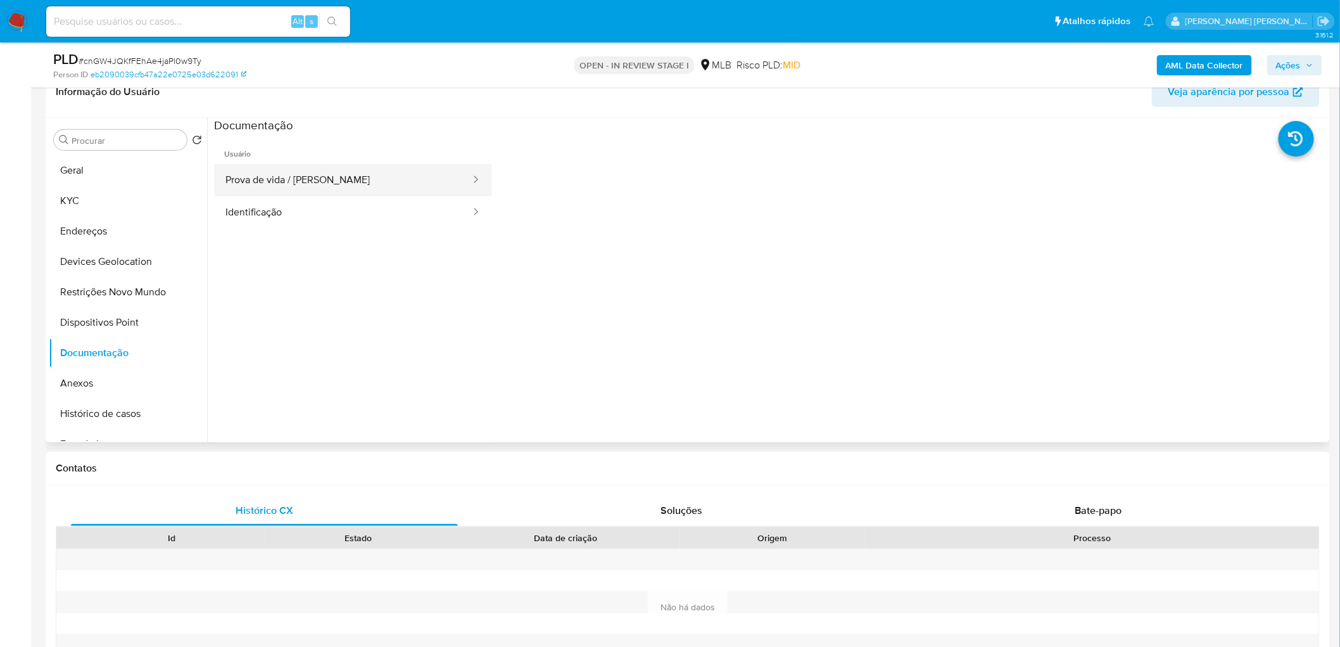
click at [308, 182] on button "Prova de vida / Selfie" at bounding box center [343, 180] width 258 height 32
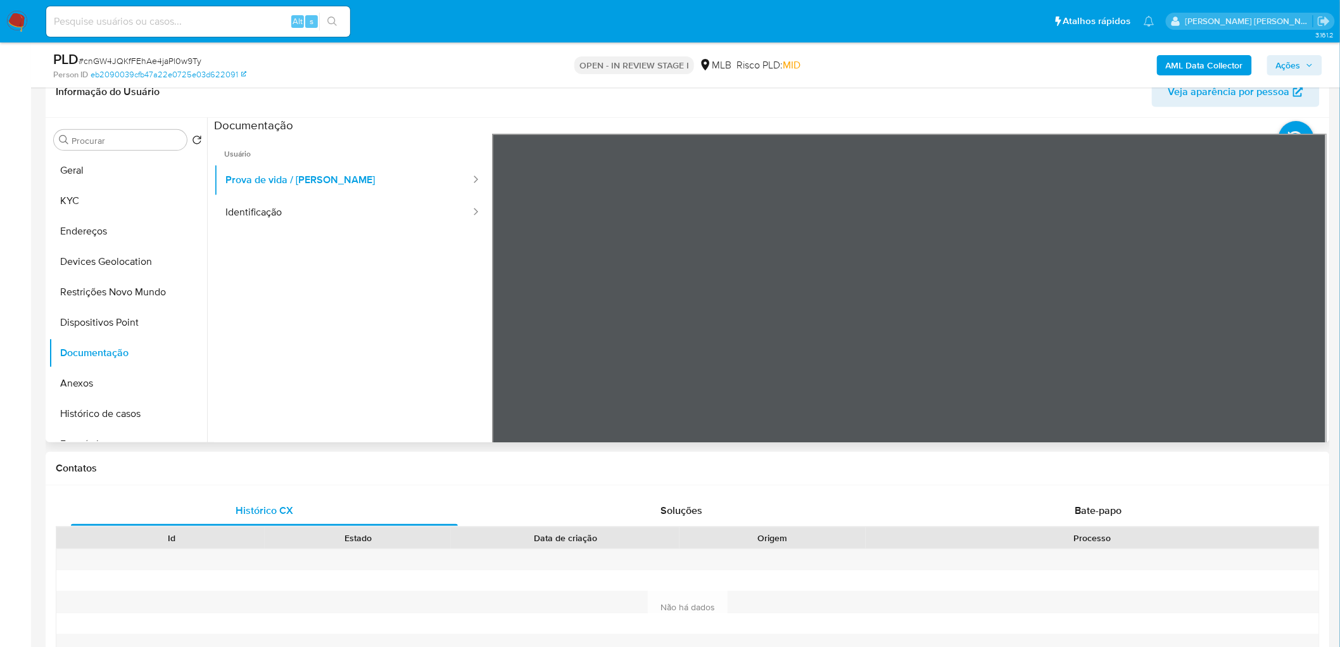
drag, startPoint x: 270, startPoint y: 212, endPoint x: 406, endPoint y: 231, distance: 136.9
click at [270, 213] on button "Identificação" at bounding box center [343, 212] width 258 height 32
click at [82, 165] on button "Geral" at bounding box center [123, 170] width 148 height 30
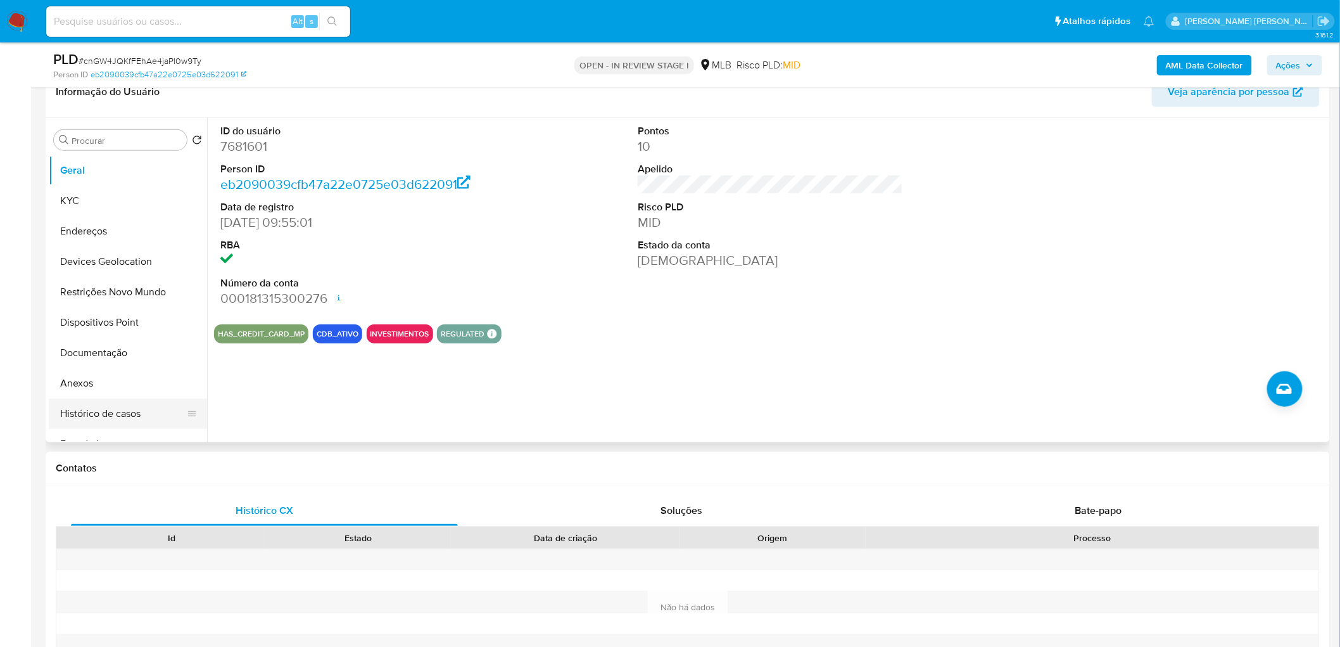
click at [106, 393] on button "Histórico de casos" at bounding box center [123, 413] width 148 height 30
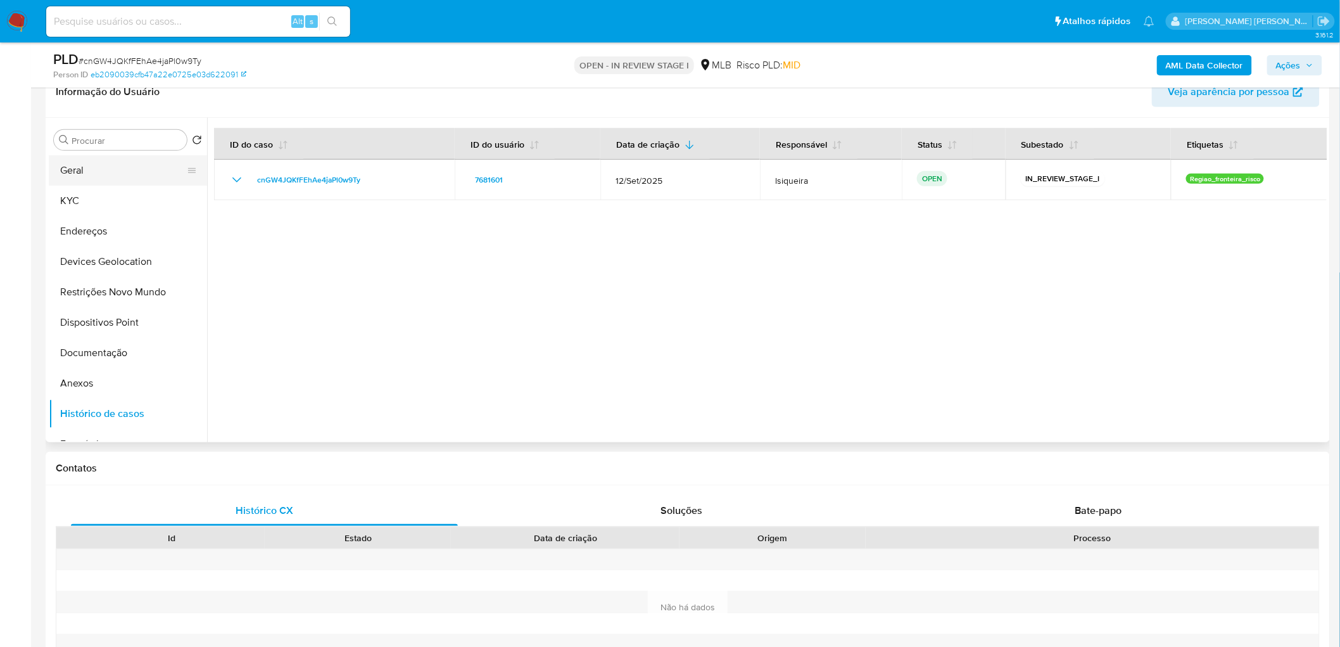
click at [71, 167] on button "Geral" at bounding box center [123, 170] width 148 height 30
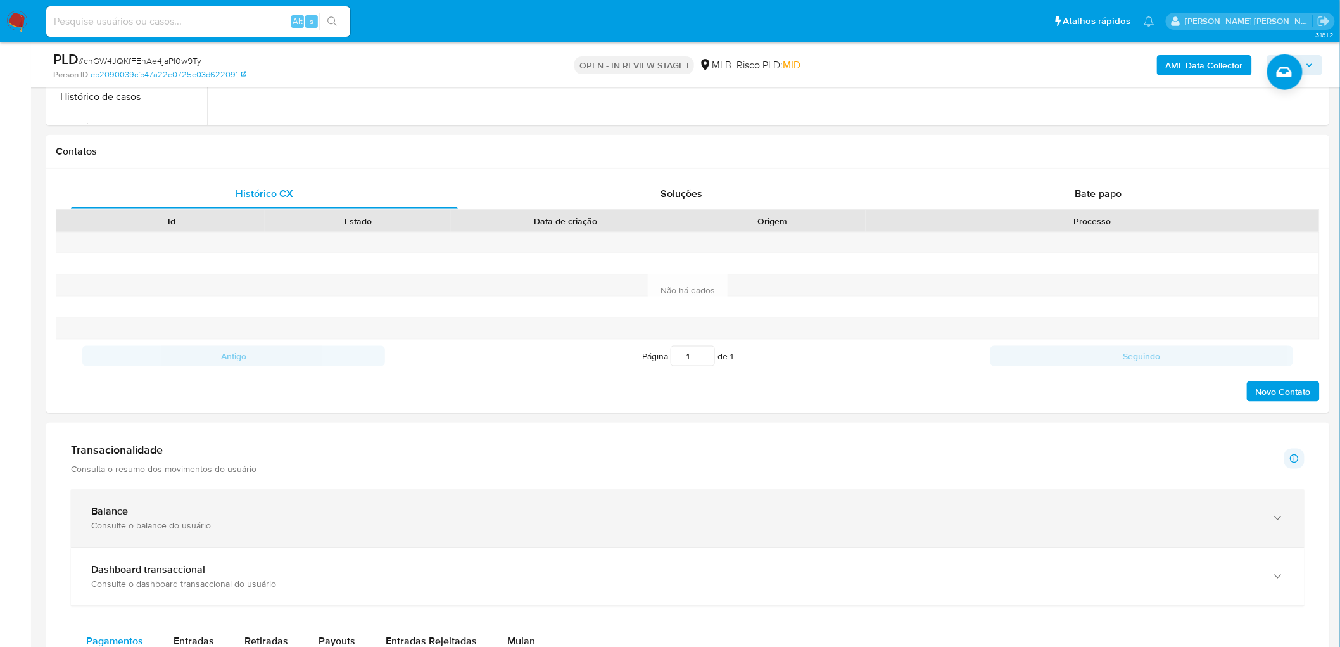
scroll to position [562, 0]
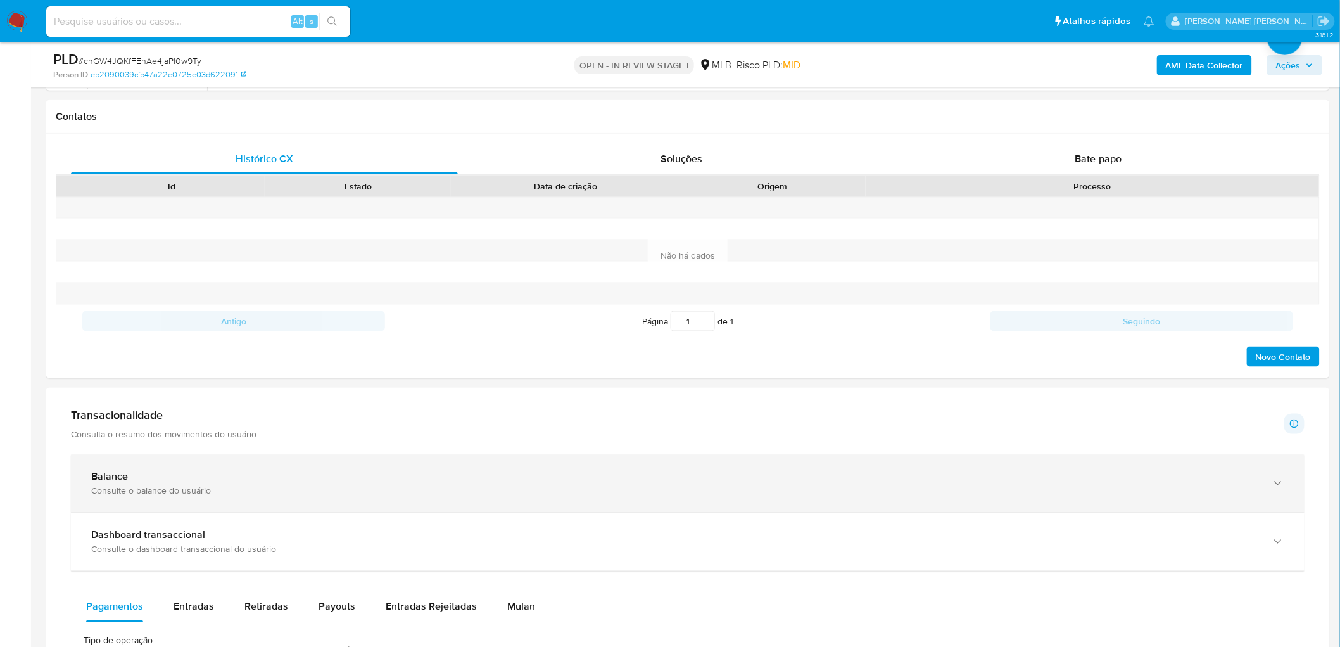
click at [304, 393] on div "Balance Consulte o balance do usuário" at bounding box center [688, 484] width 1234 height 58
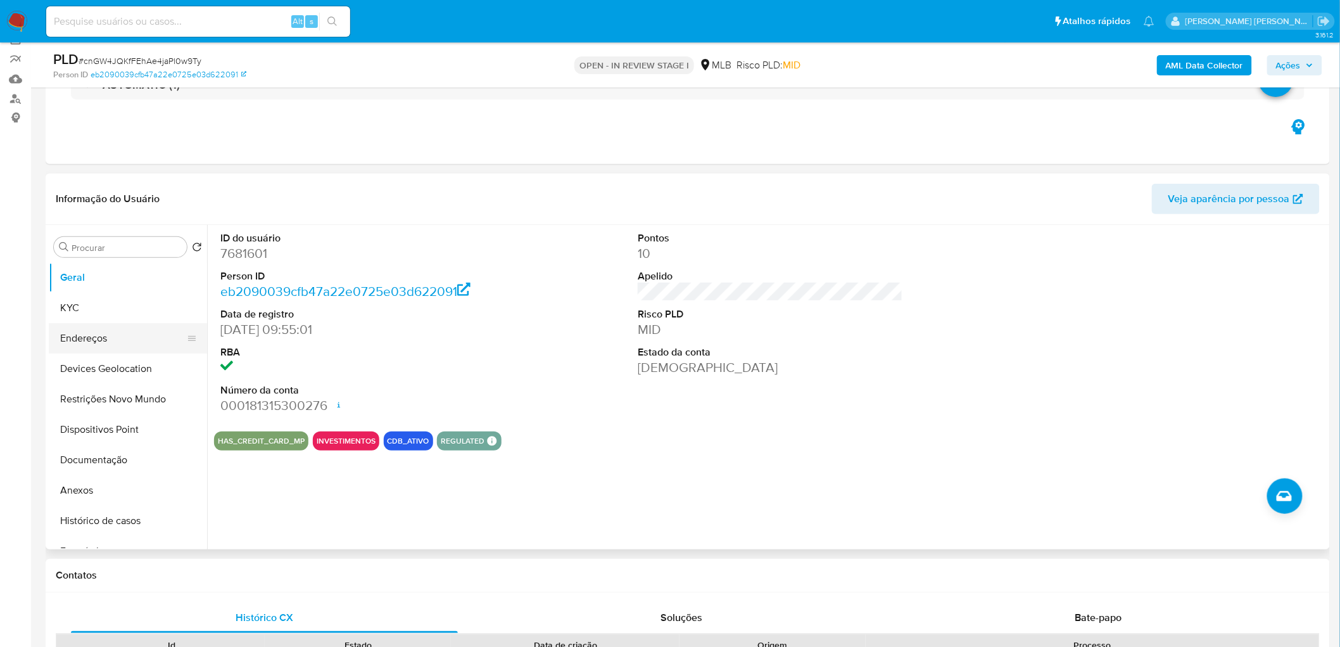
scroll to position [70, 0]
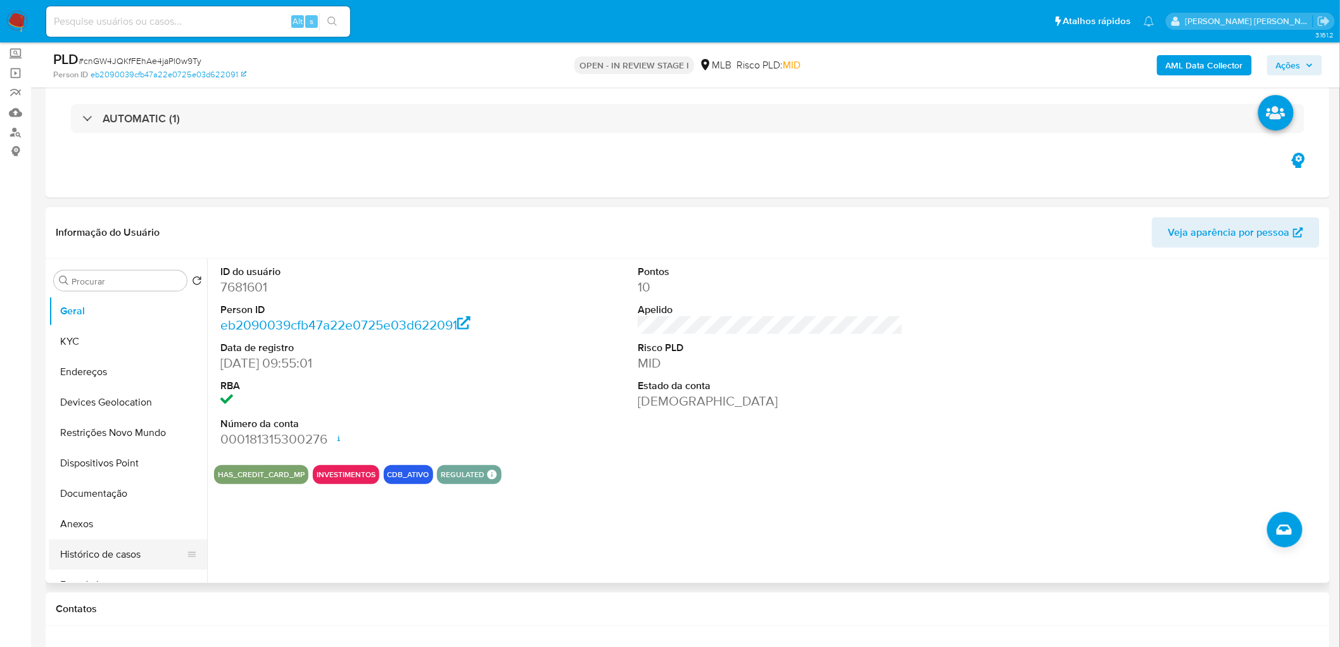
click at [129, 393] on button "Histórico de casos" at bounding box center [123, 554] width 148 height 30
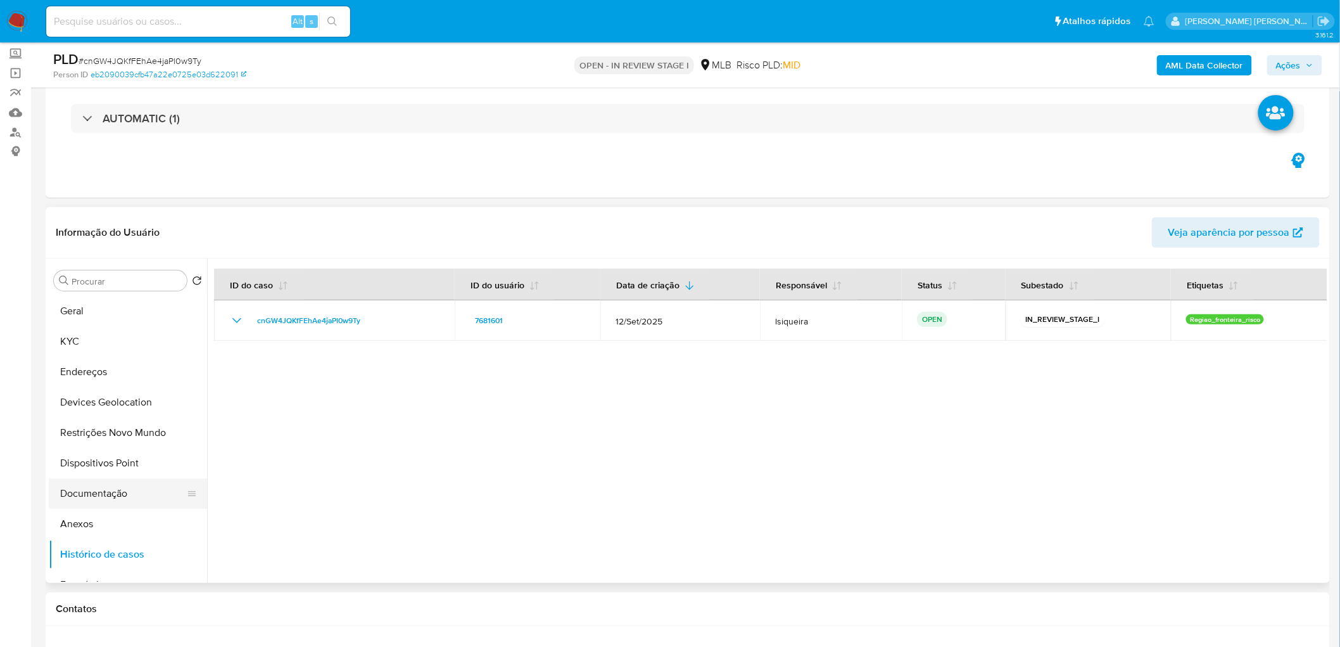
click at [103, 393] on button "Documentação" at bounding box center [123, 493] width 148 height 30
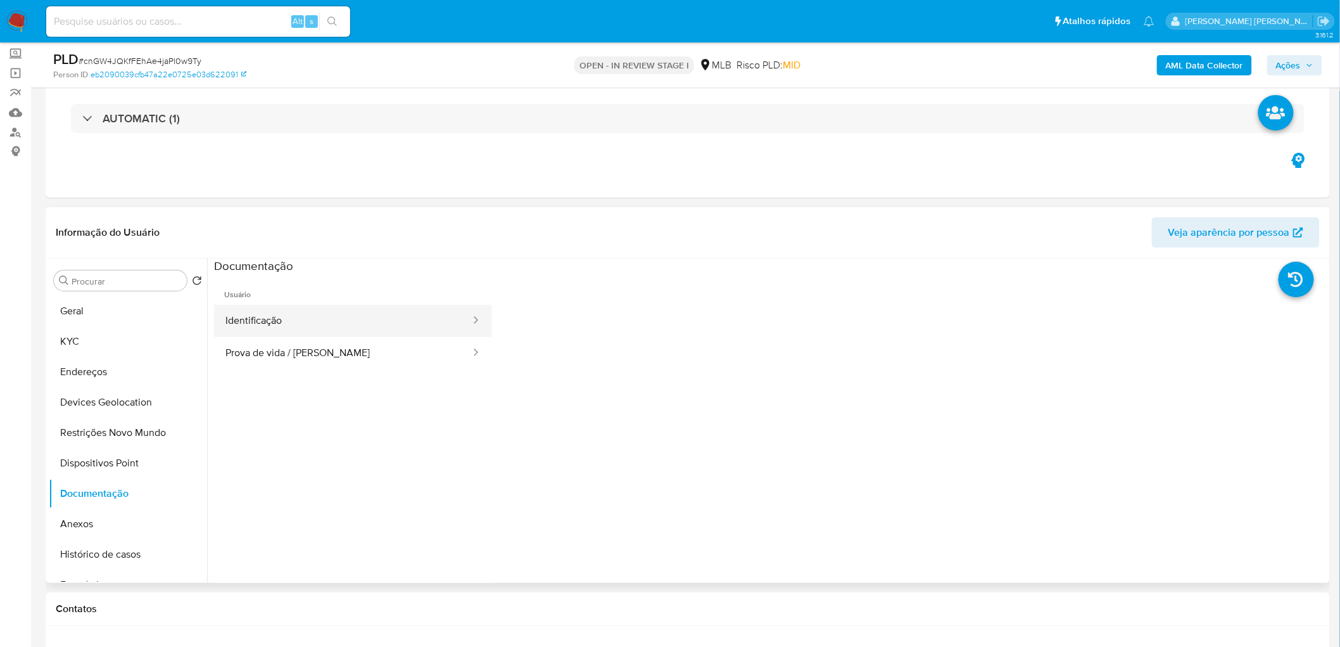
click at [275, 324] on button "Identificação" at bounding box center [343, 321] width 258 height 32
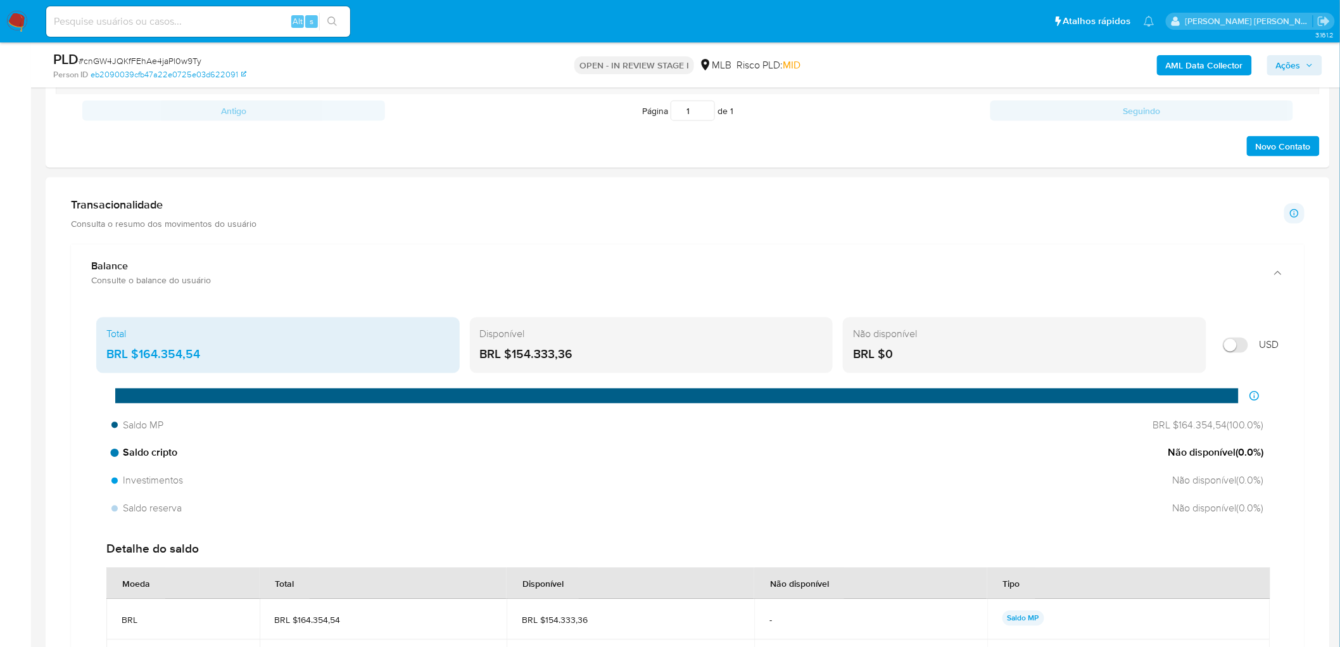
scroll to position [774, 0]
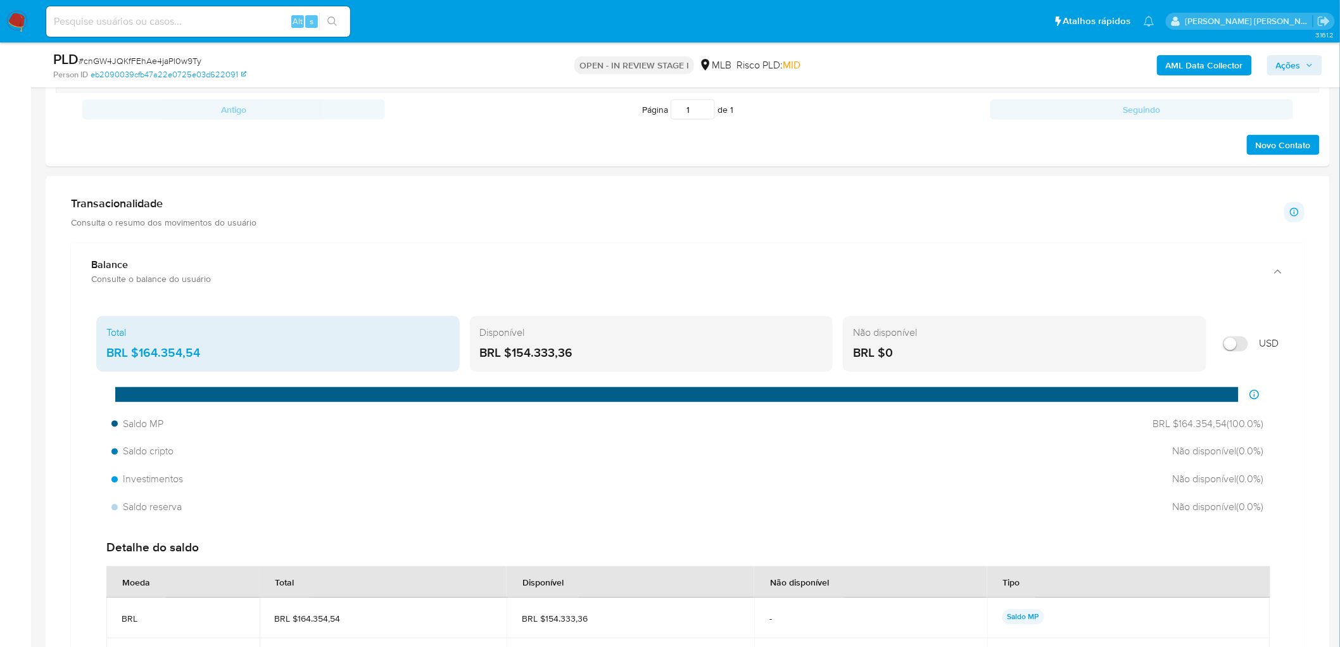
drag, startPoint x: 566, startPoint y: 352, endPoint x: 510, endPoint y: 353, distance: 55.1
click at [510, 353] on div "BRL $154.333,36" at bounding box center [651, 353] width 343 height 16
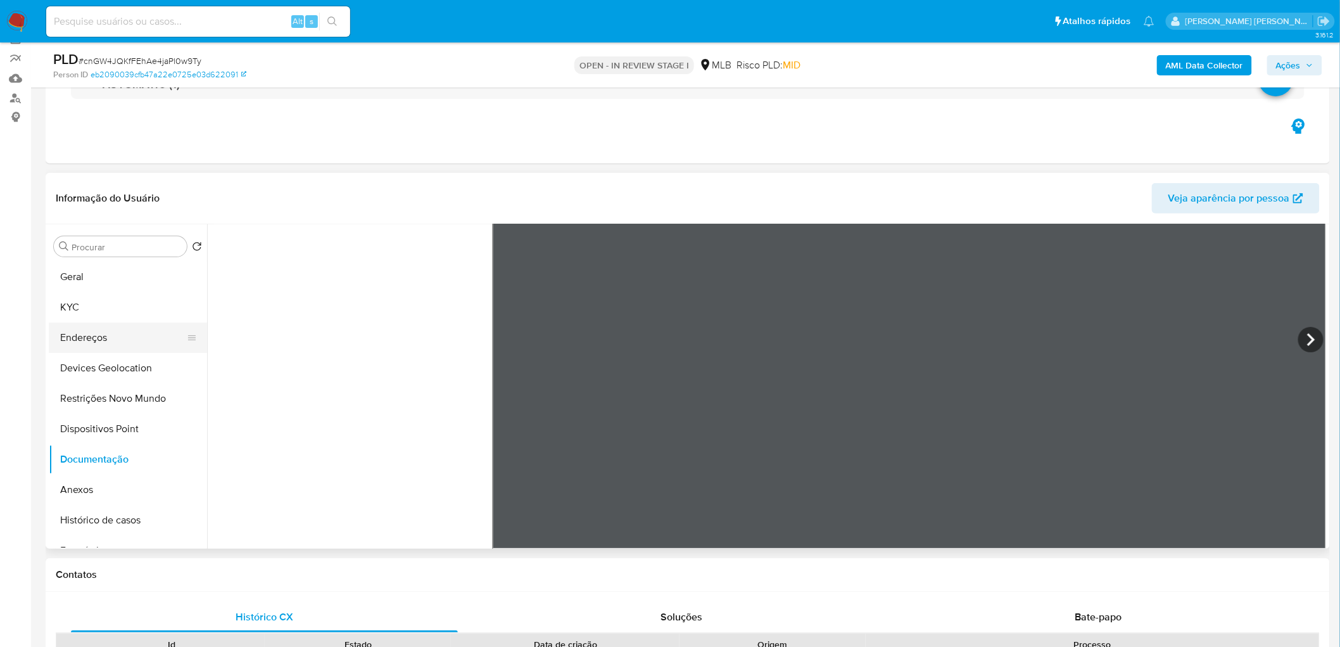
scroll to position [141, 0]
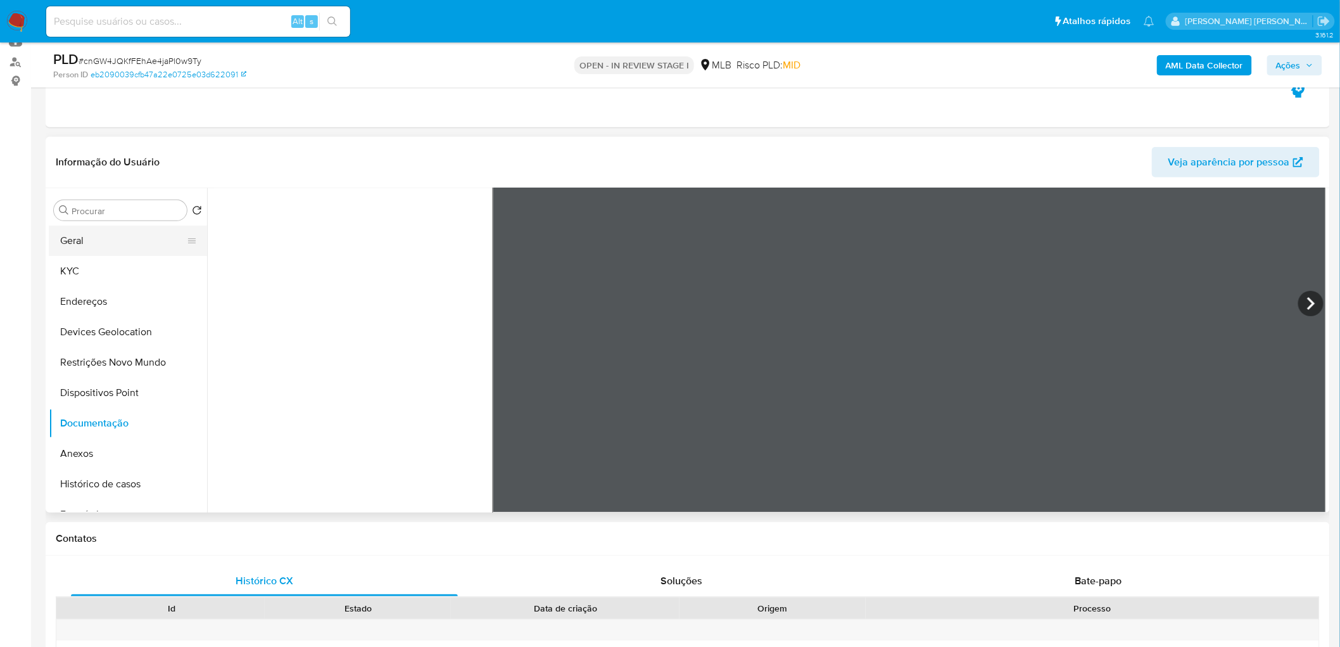
click at [106, 241] on button "Geral" at bounding box center [123, 240] width 148 height 30
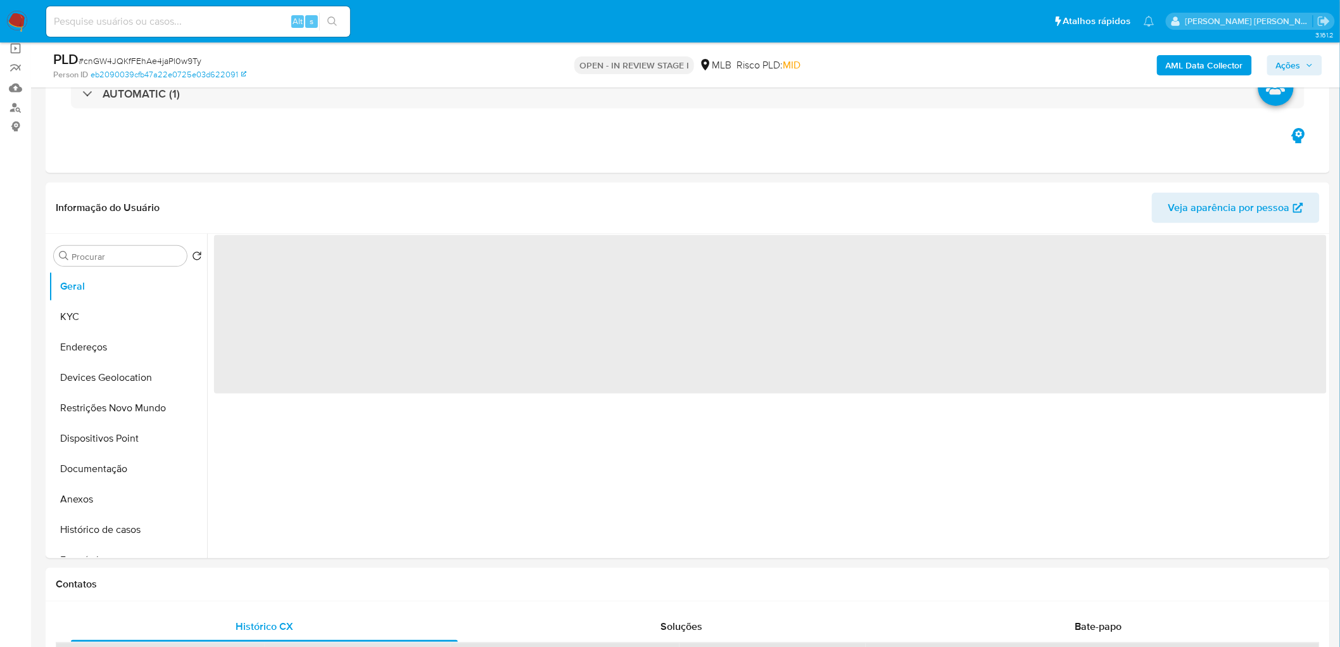
scroll to position [70, 0]
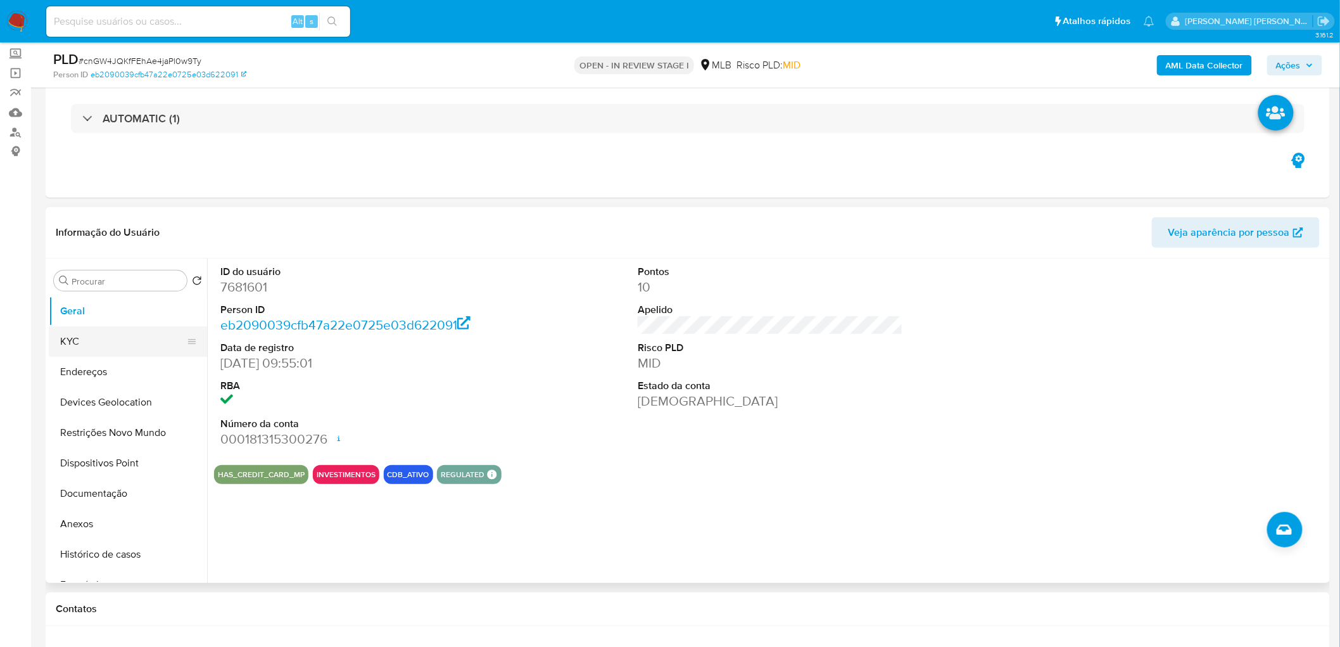
click at [123, 343] on button "KYC" at bounding box center [123, 341] width 148 height 30
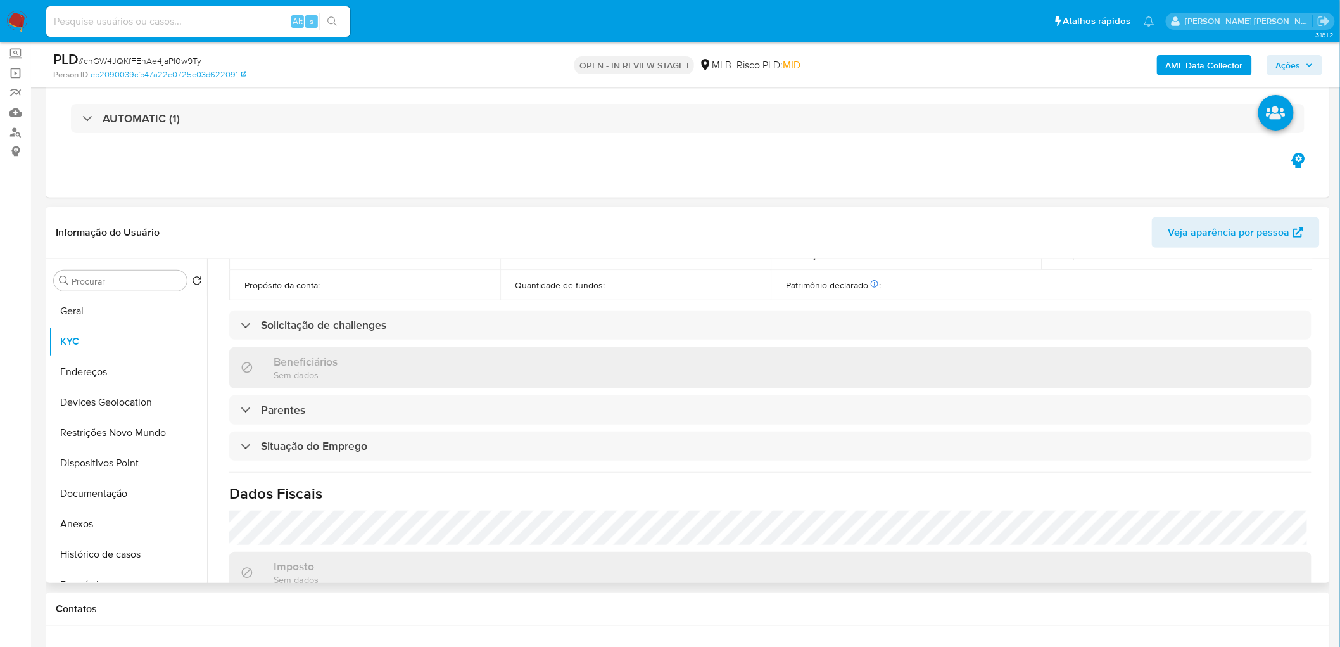
scroll to position [542, 0]
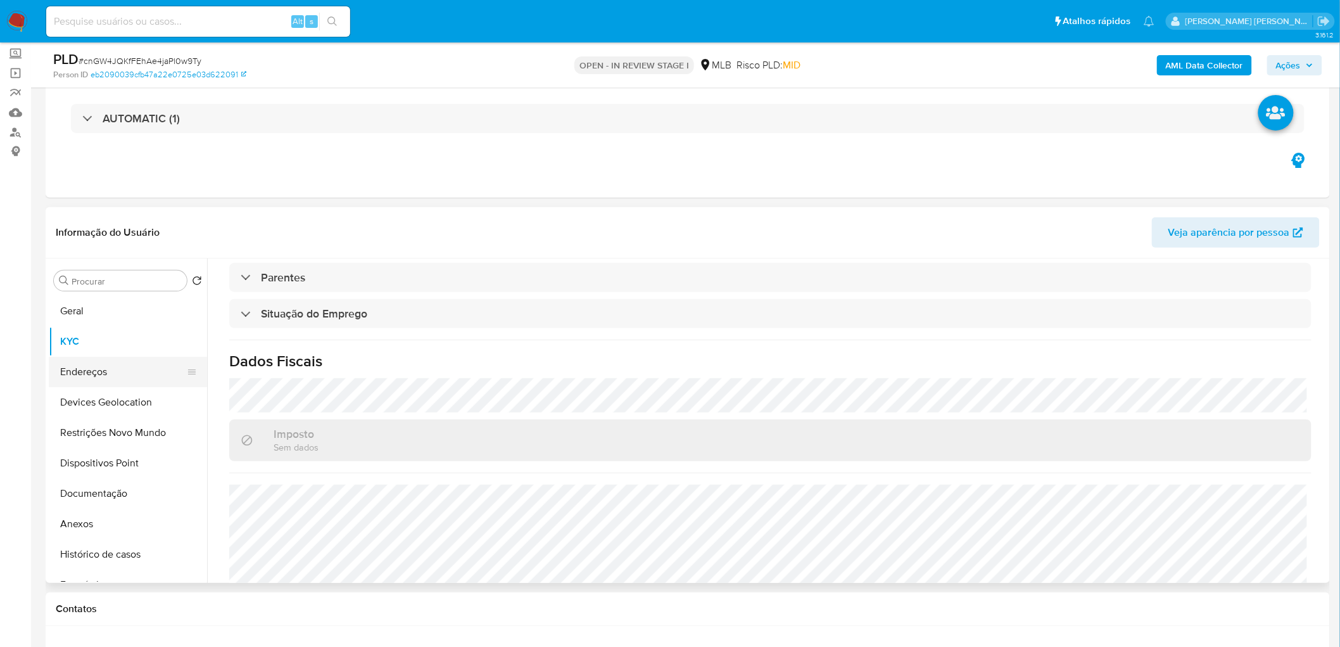
click at [102, 370] on button "Endereços" at bounding box center [123, 372] width 148 height 30
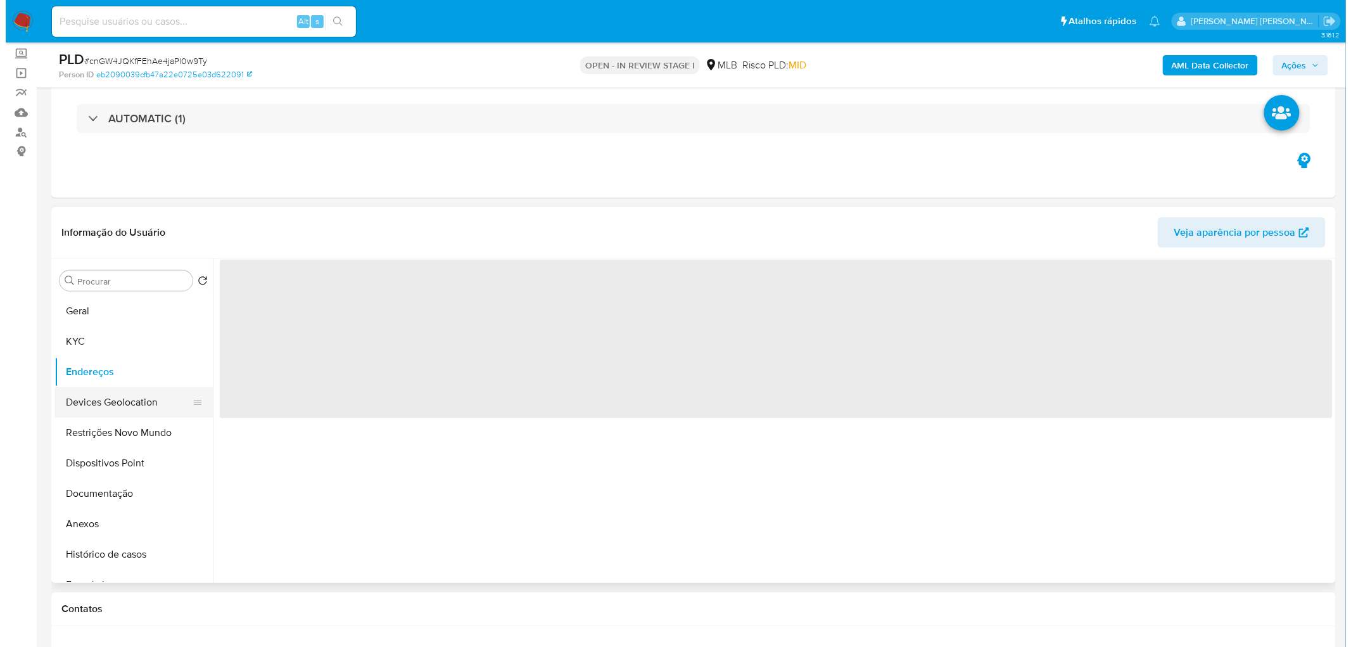
scroll to position [0, 0]
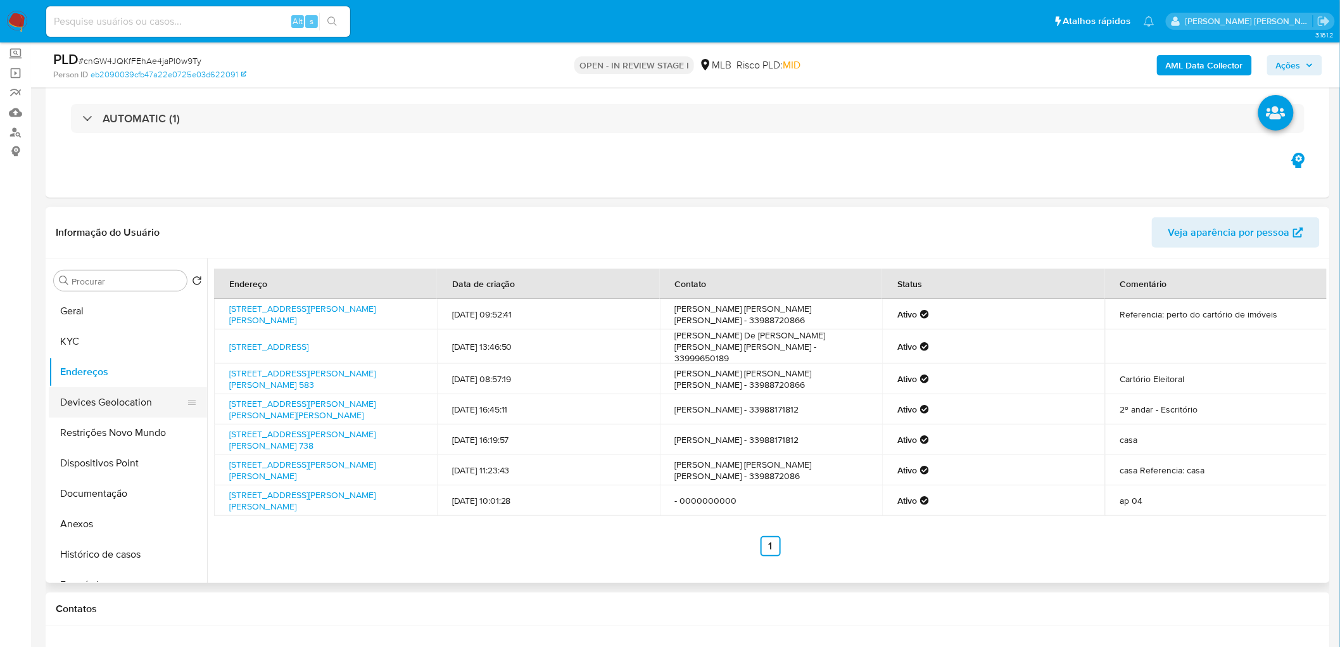
click at [85, 393] on button "Devices Geolocation" at bounding box center [123, 402] width 148 height 30
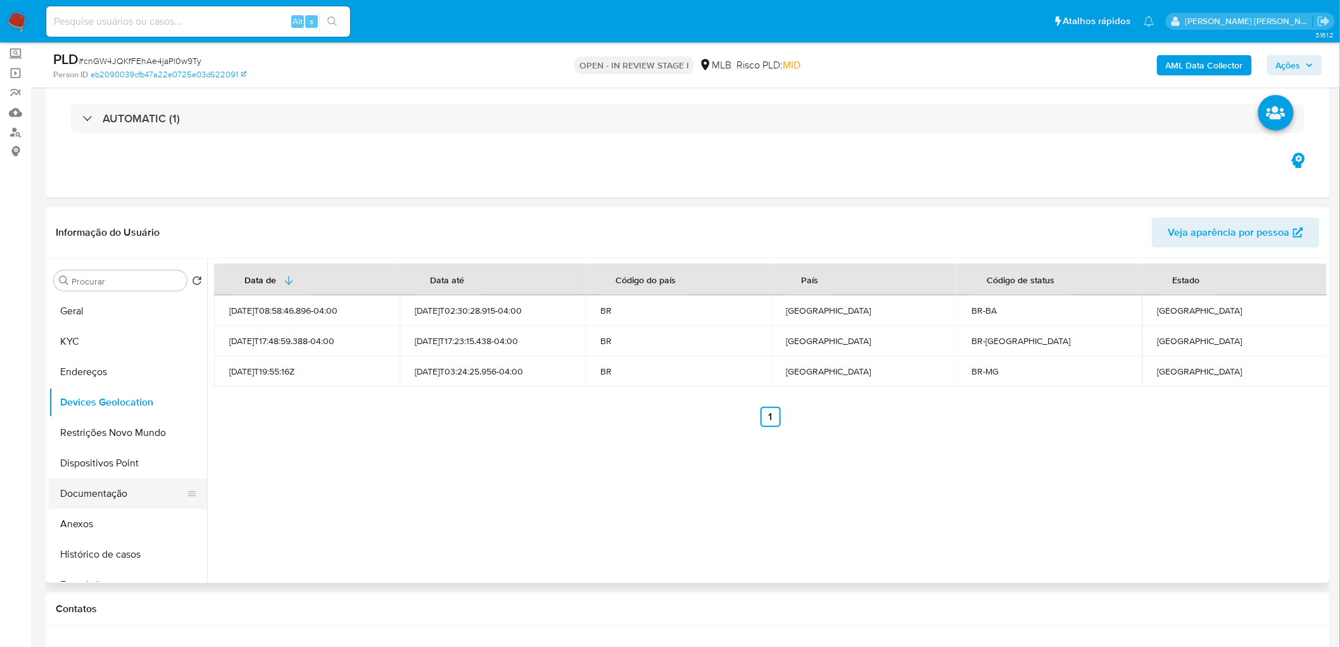
drag, startPoint x: 96, startPoint y: 440, endPoint x: 93, endPoint y: 492, distance: 52.6
click at [96, 393] on button "Restrições Novo Mundo" at bounding box center [128, 432] width 158 height 30
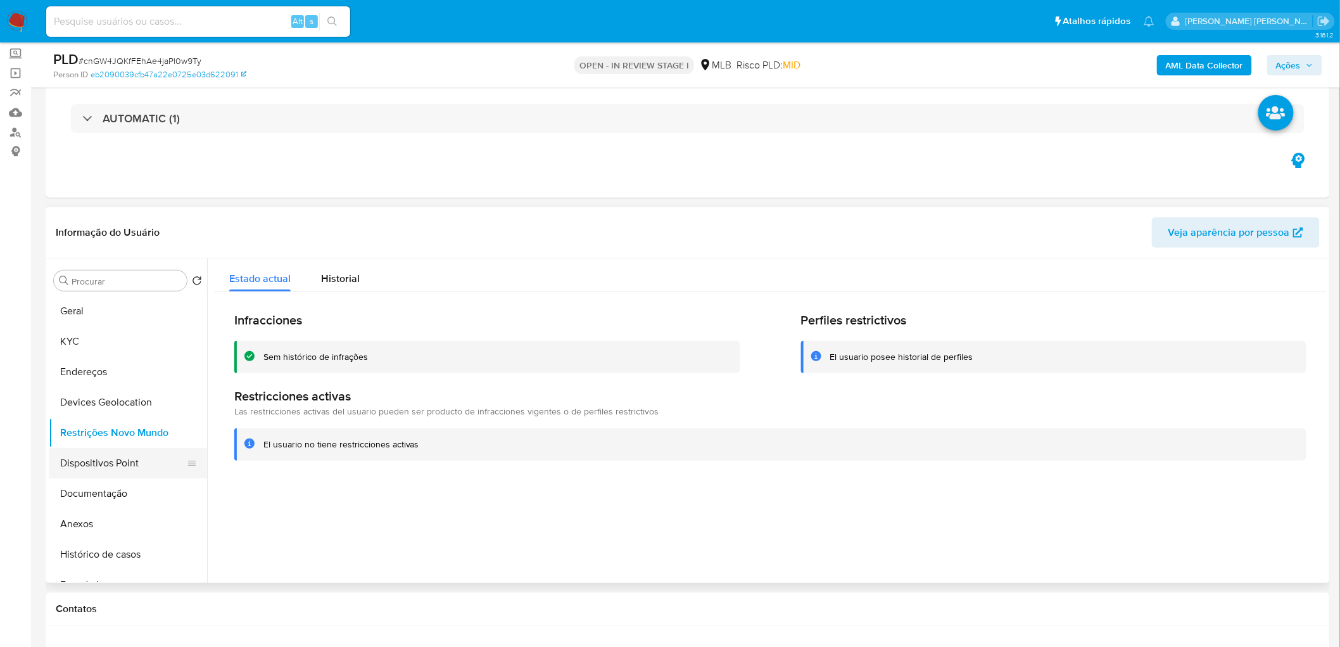
click at [114, 393] on button "Dispositivos Point" at bounding box center [123, 463] width 148 height 30
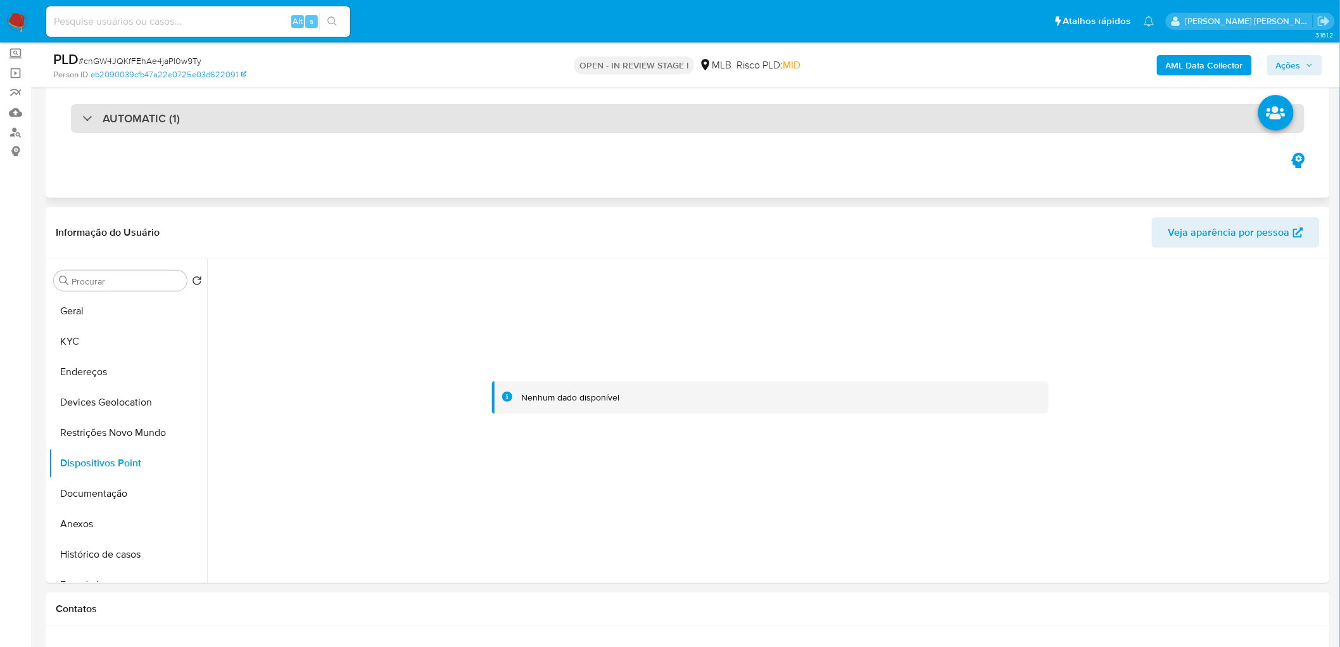
click at [889, 104] on div "AUTOMATIC (1)" at bounding box center [688, 118] width 1234 height 29
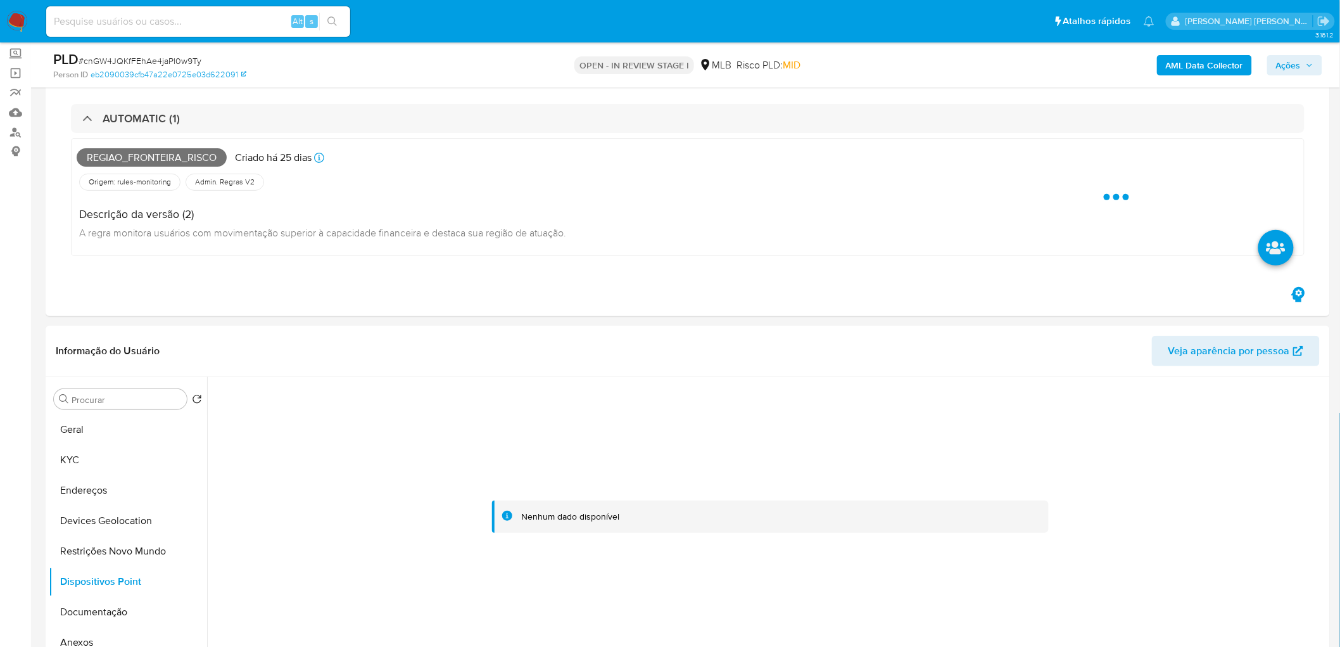
click at [889, 66] on b "AML Data Collector" at bounding box center [1204, 65] width 77 height 20
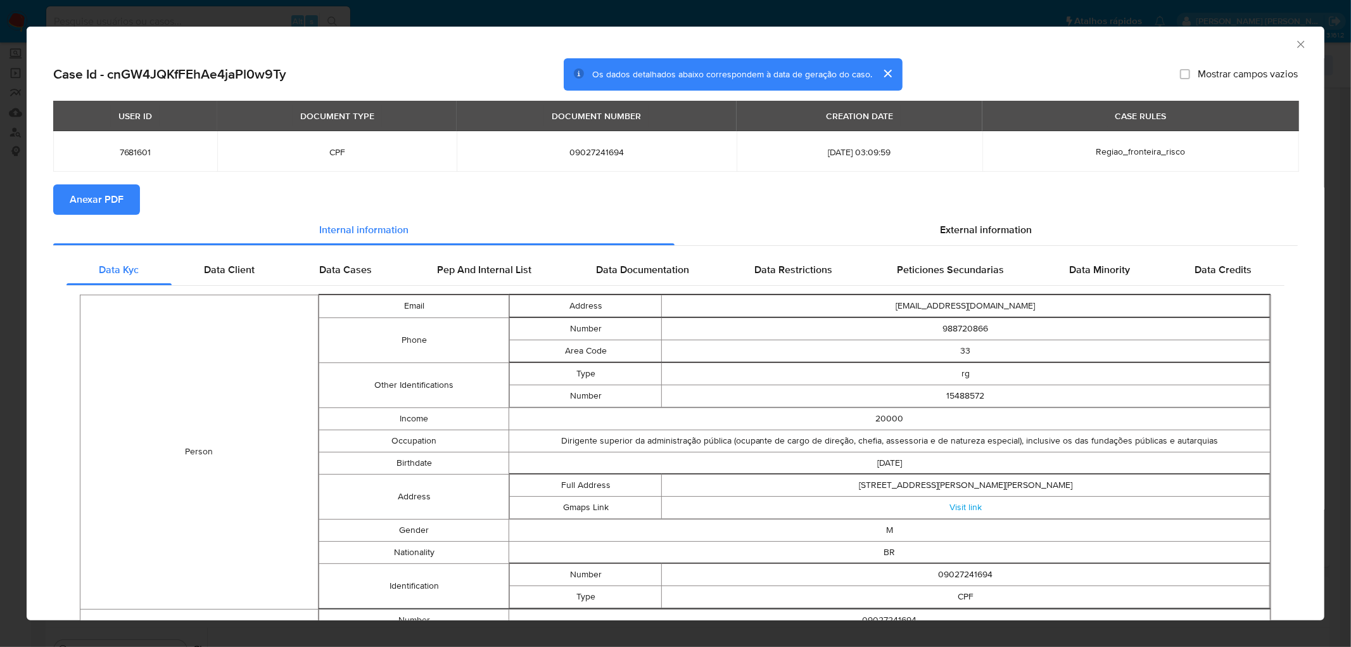
click at [116, 205] on span "Anexar PDF" at bounding box center [97, 200] width 54 height 28
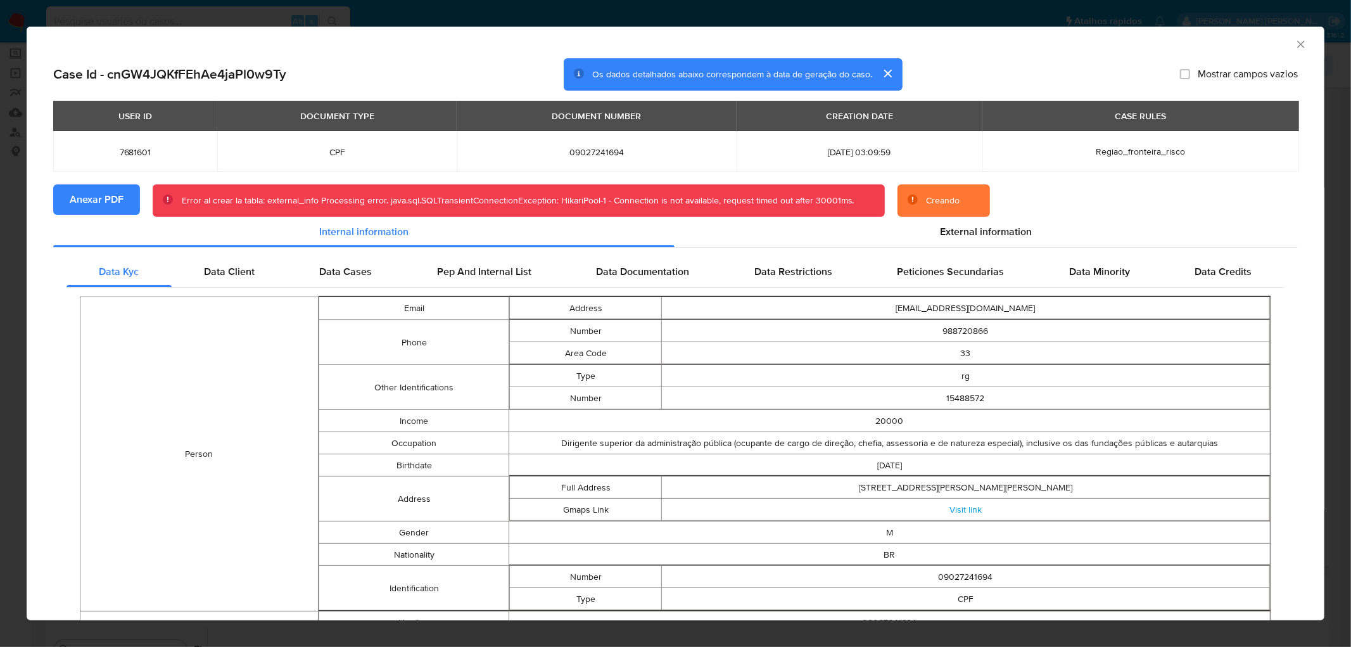
click at [889, 41] on icon "Fechar a janela" at bounding box center [1301, 44] width 13 height 13
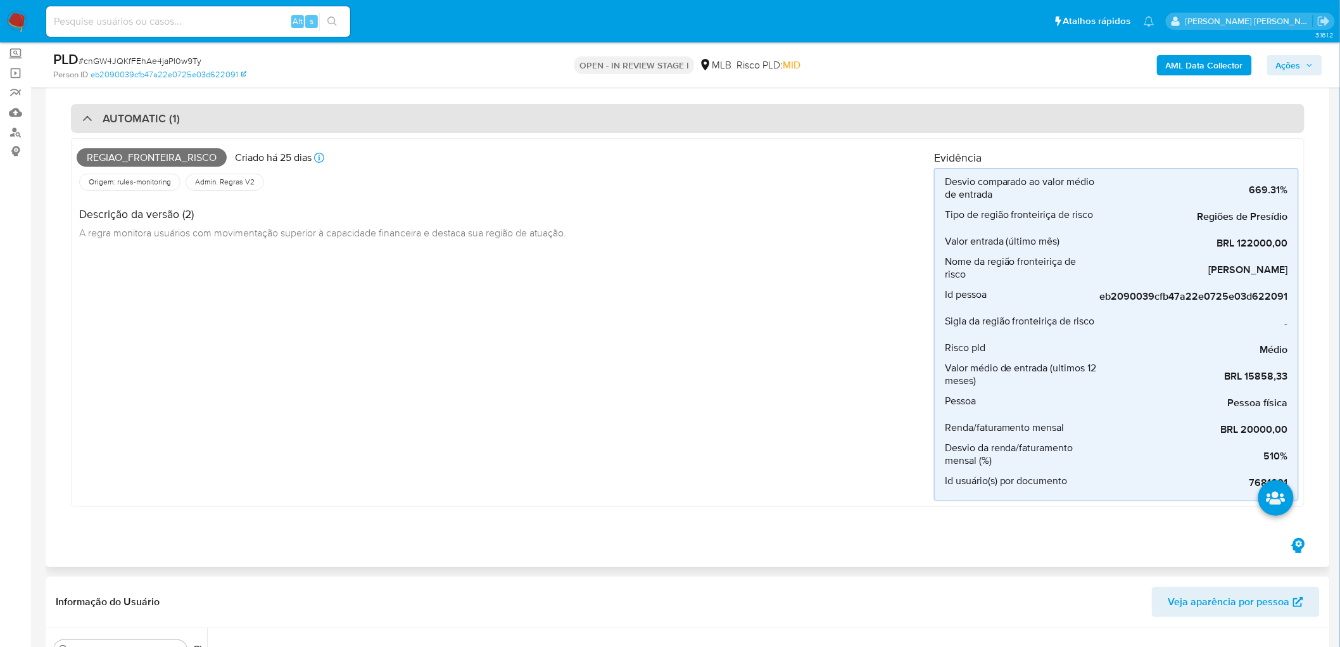
click at [180, 118] on div "AUTOMATIC (1)" at bounding box center [688, 118] width 1234 height 29
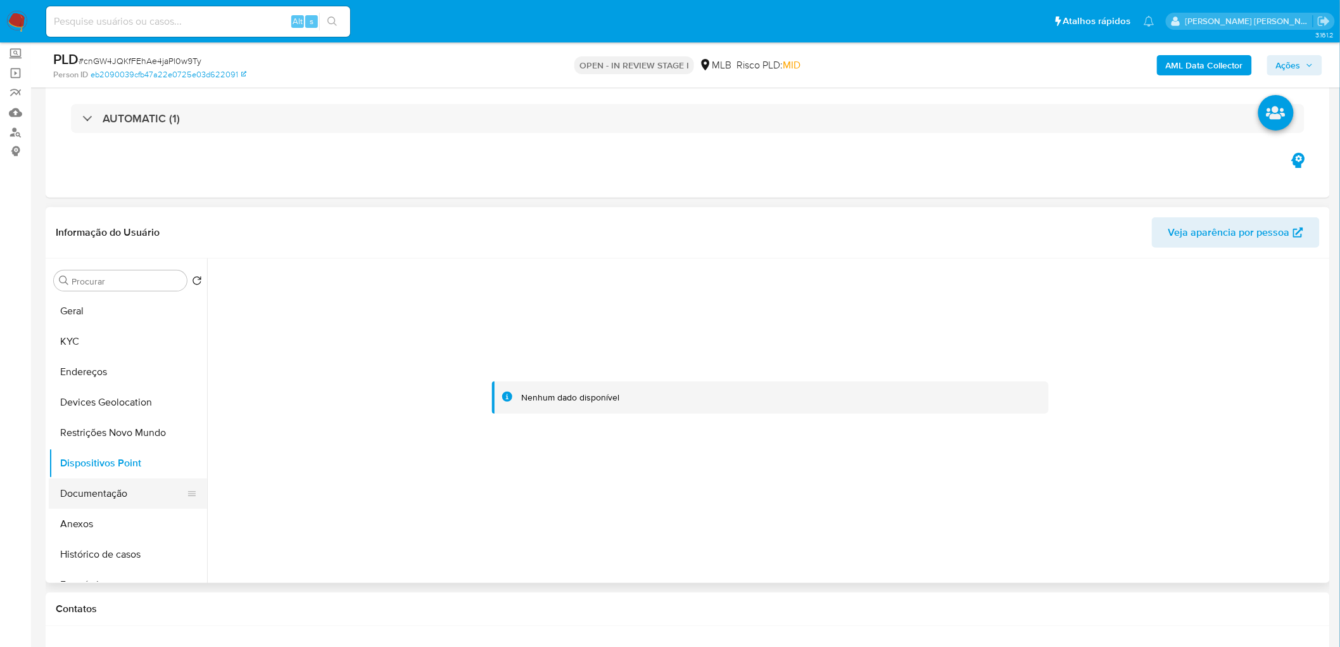
drag, startPoint x: 103, startPoint y: 521, endPoint x: 127, endPoint y: 507, distance: 28.7
click at [103, 393] on button "Anexos" at bounding box center [128, 524] width 158 height 30
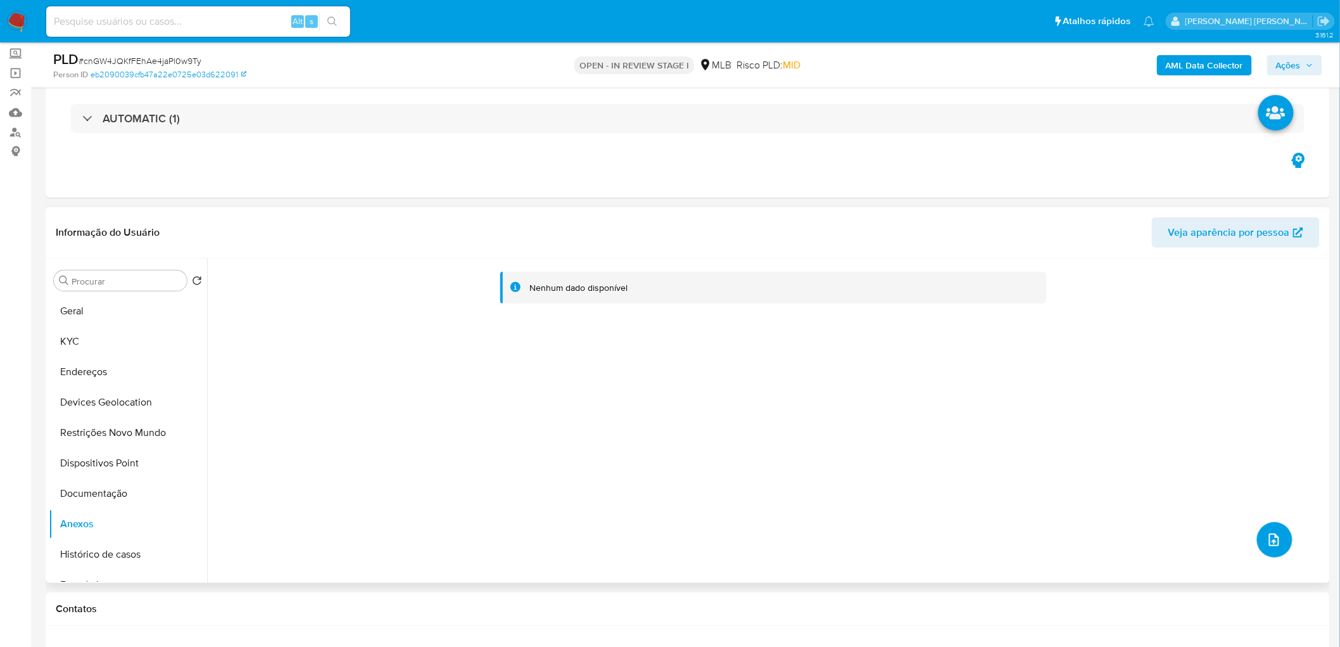
click at [889, 393] on icon "upload-file" at bounding box center [1274, 539] width 15 height 15
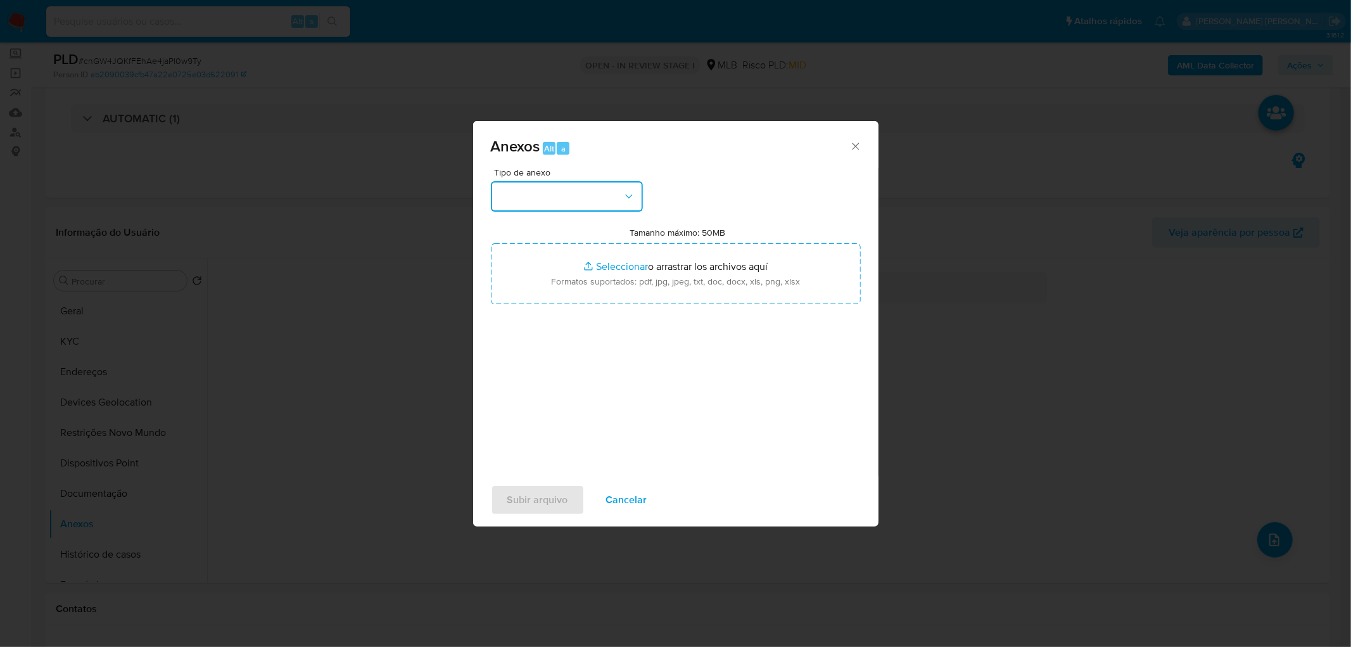
click at [562, 186] on button "button" at bounding box center [567, 196] width 152 height 30
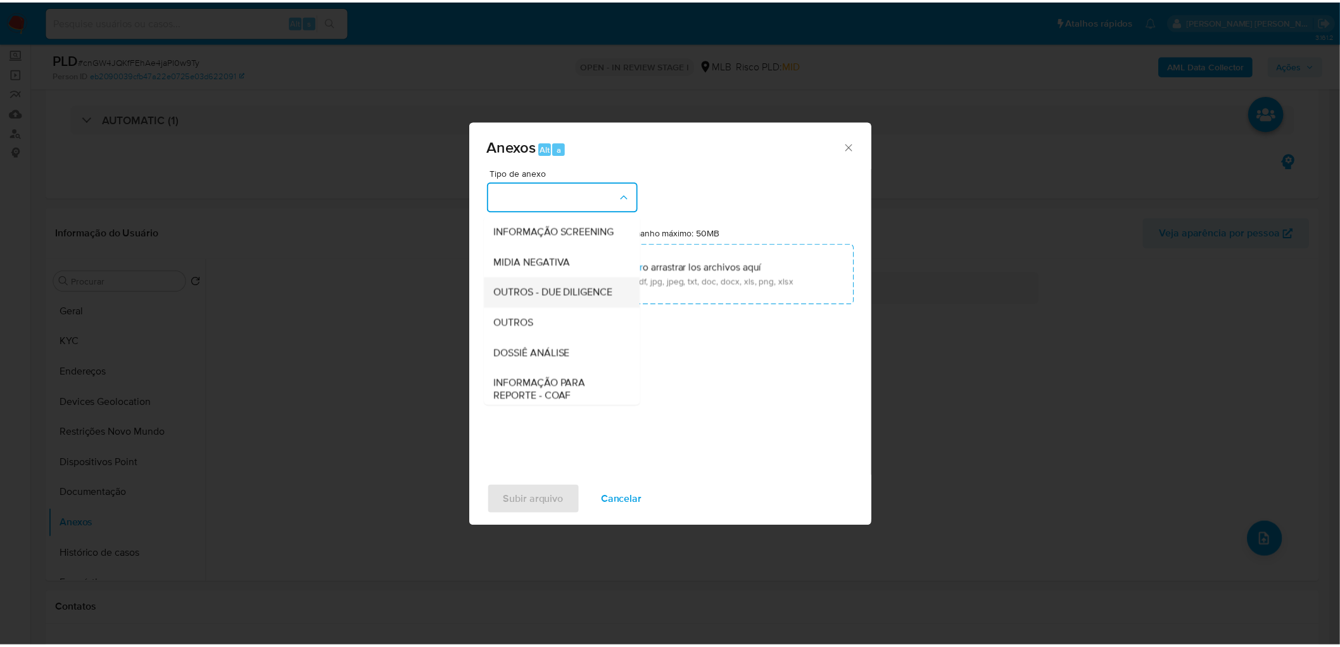
scroll to position [141, 0]
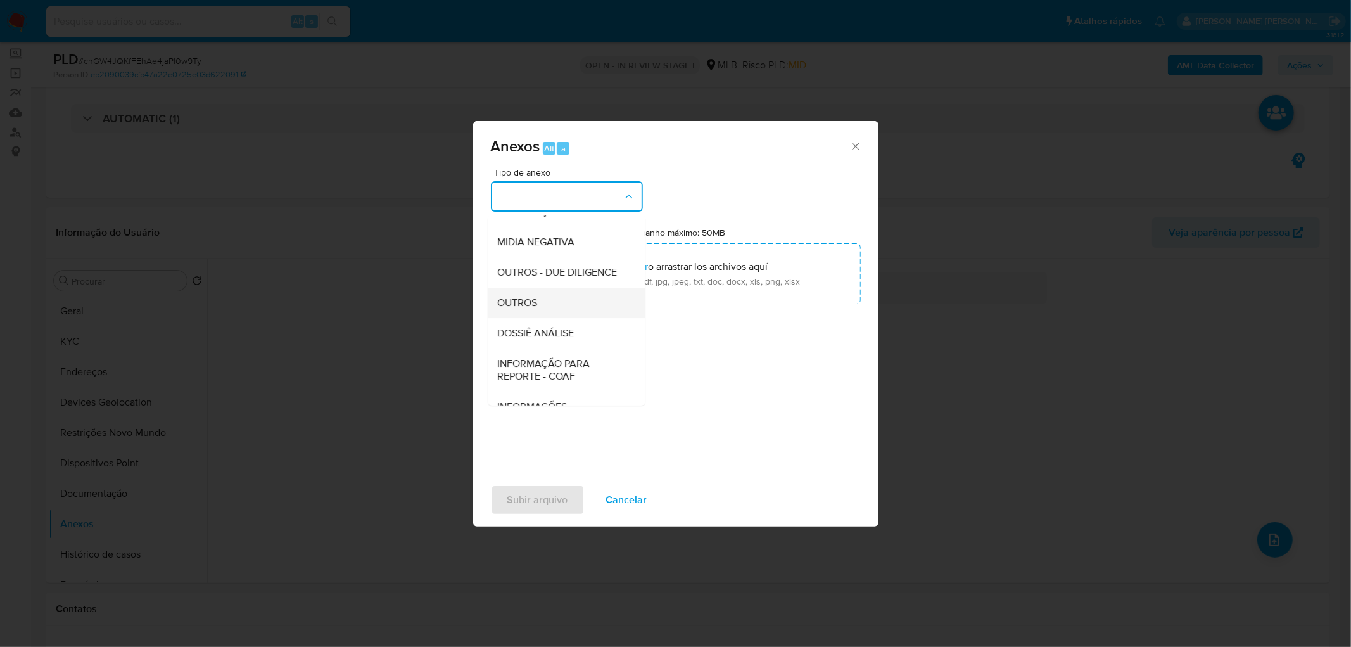
click at [551, 318] on div "OUTROS" at bounding box center [562, 303] width 129 height 30
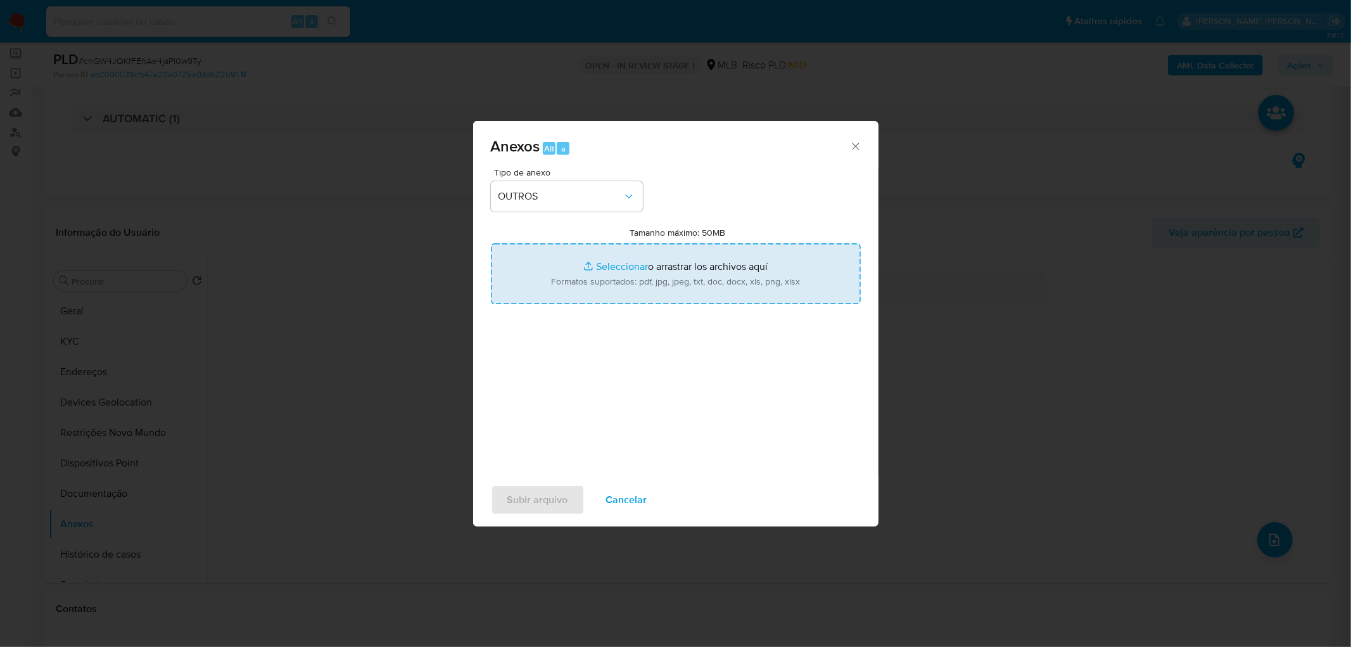
click at [643, 273] on input "Tamanho máximo: 50MB Seleccionar archivos" at bounding box center [676, 273] width 370 height 61
type input "C:\fakepath\Mulan 7681601_2025_10_06_17_23_33.xlsx"
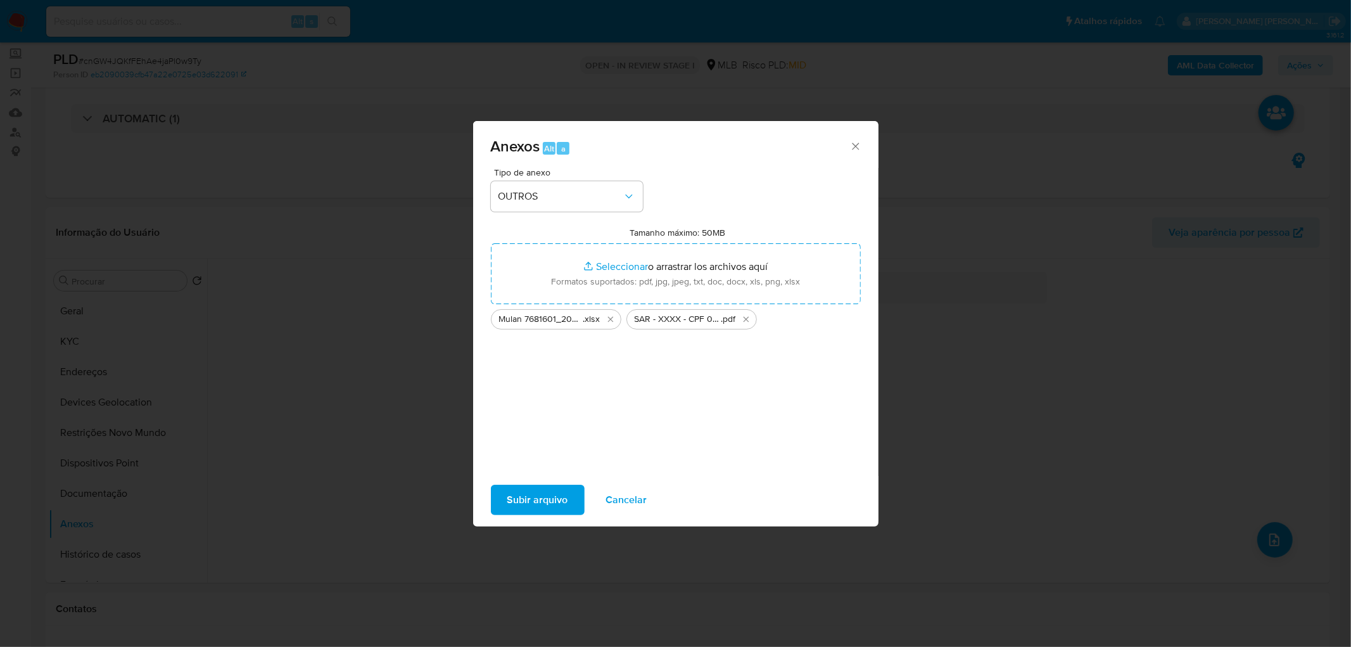
click at [540, 393] on span "Subir arquivo" at bounding box center [537, 500] width 61 height 28
click at [501, 393] on button "Subir arquivo" at bounding box center [538, 499] width 94 height 30
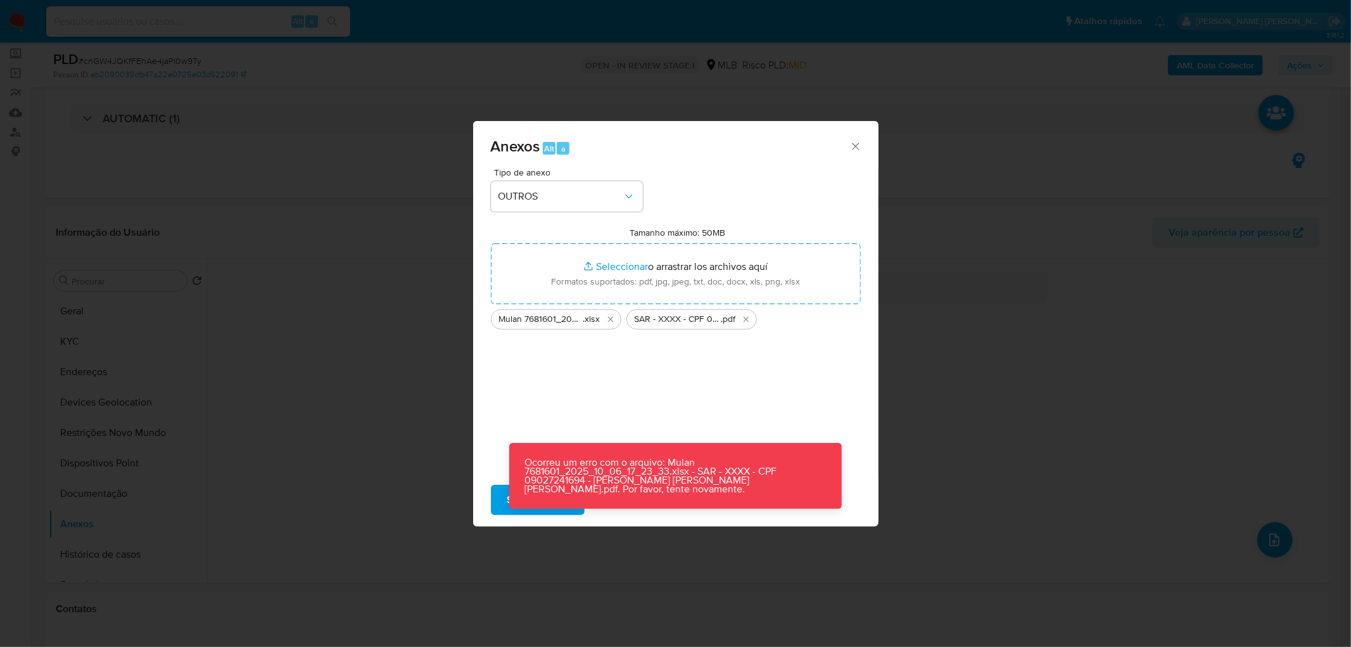
click at [858, 147] on icon "Cerrar" at bounding box center [855, 146] width 13 height 13
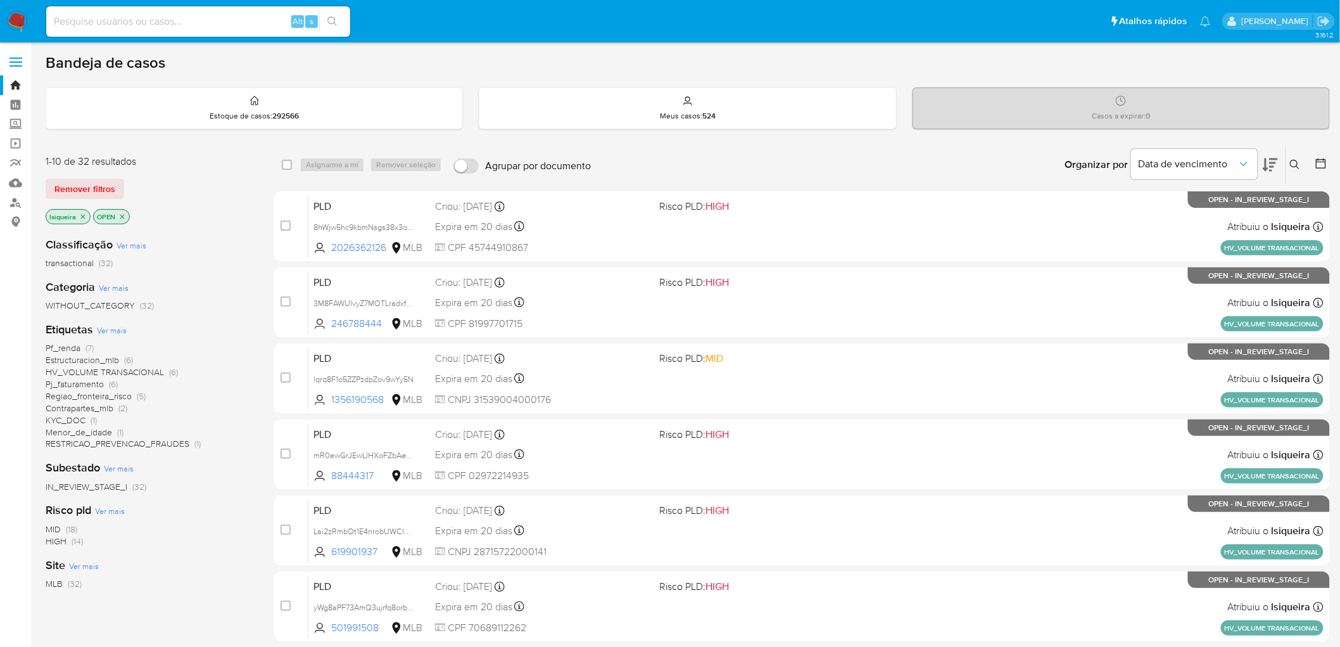
click at [13, 19] on img at bounding box center [17, 22] width 22 height 22
click at [11, 9] on nav "Alt s Atalhos rápidos Presiona las siguientes teclas para acceder a algunas de …" at bounding box center [670, 21] width 1340 height 42
click at [21, 20] on img at bounding box center [17, 22] width 22 height 22
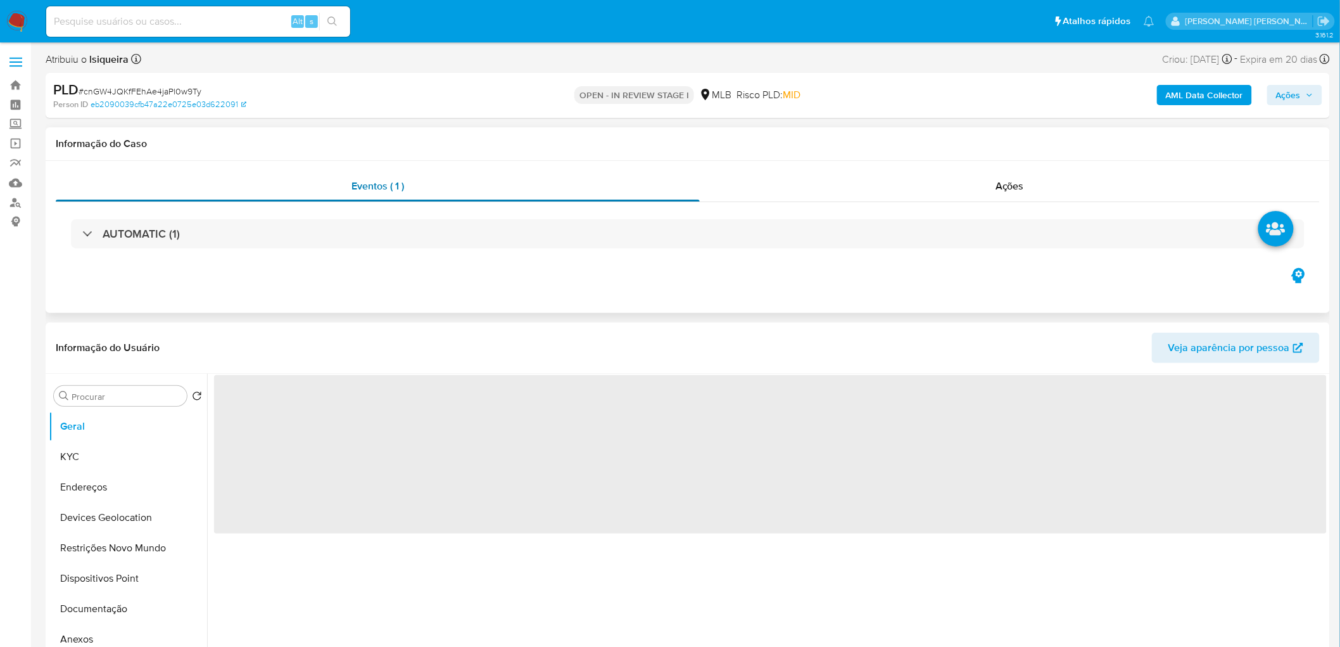
select select "10"
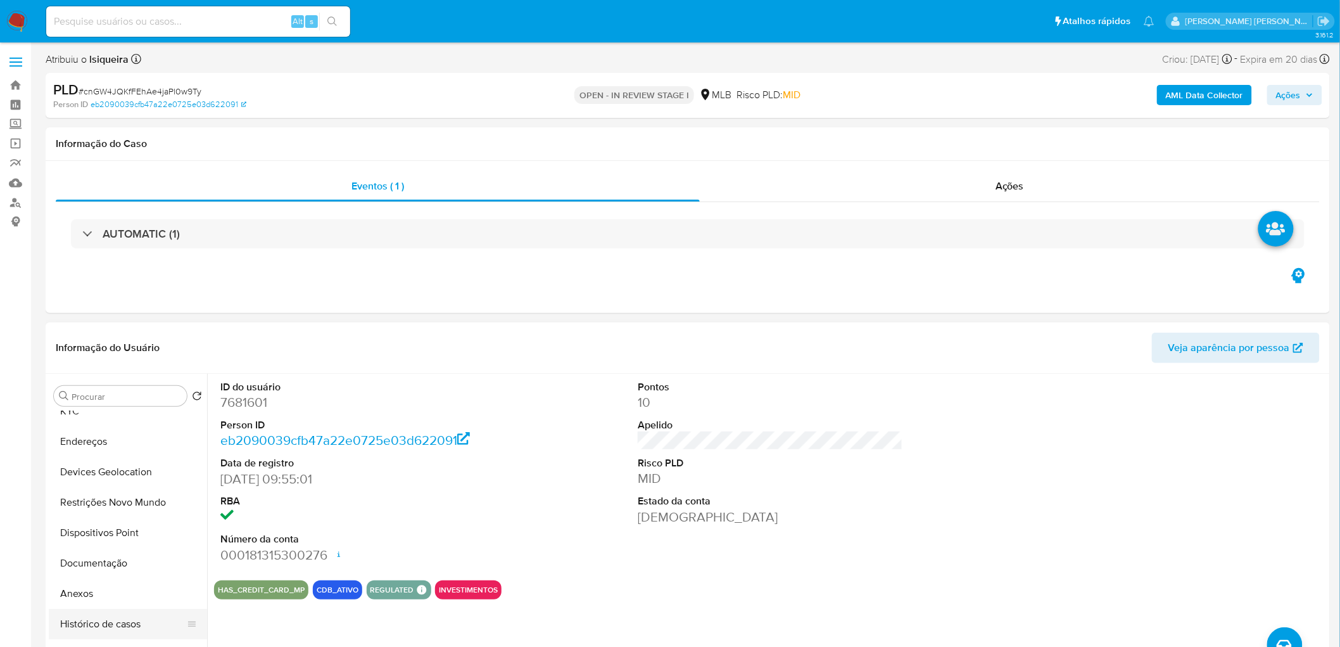
scroll to position [70, 0]
click at [99, 573] on button "Anexos" at bounding box center [123, 569] width 148 height 30
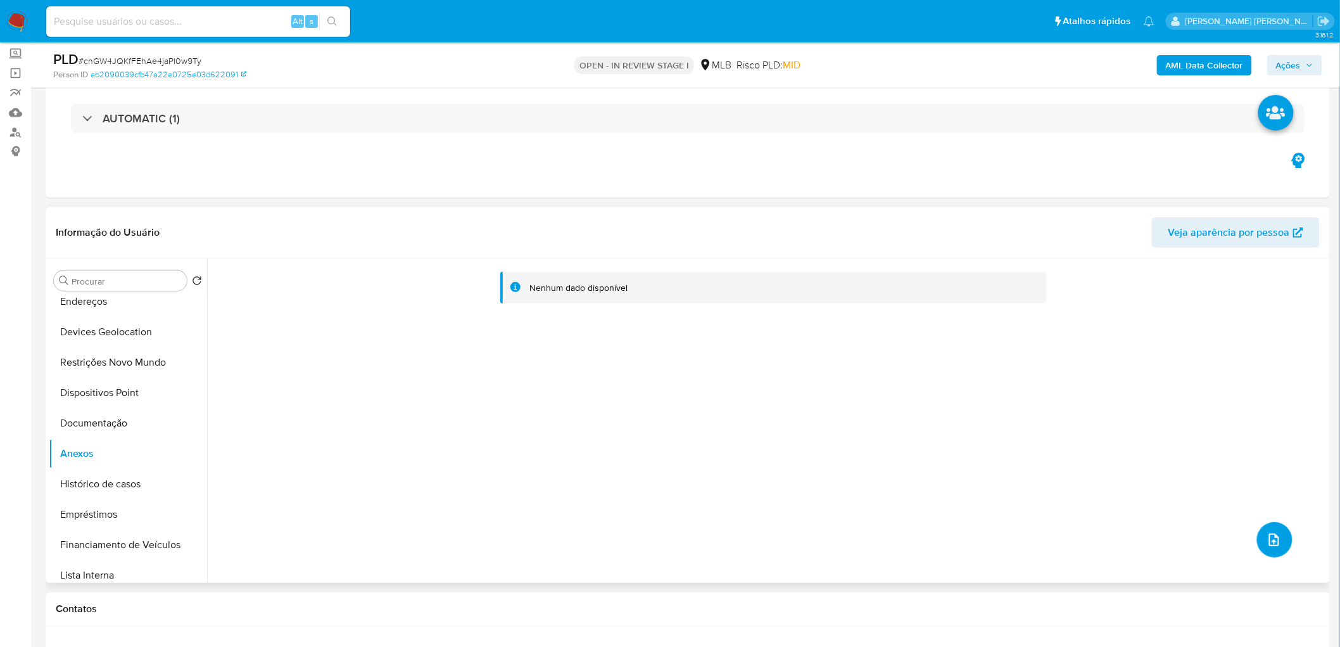
click at [1270, 532] on icon "upload-file" at bounding box center [1274, 539] width 15 height 15
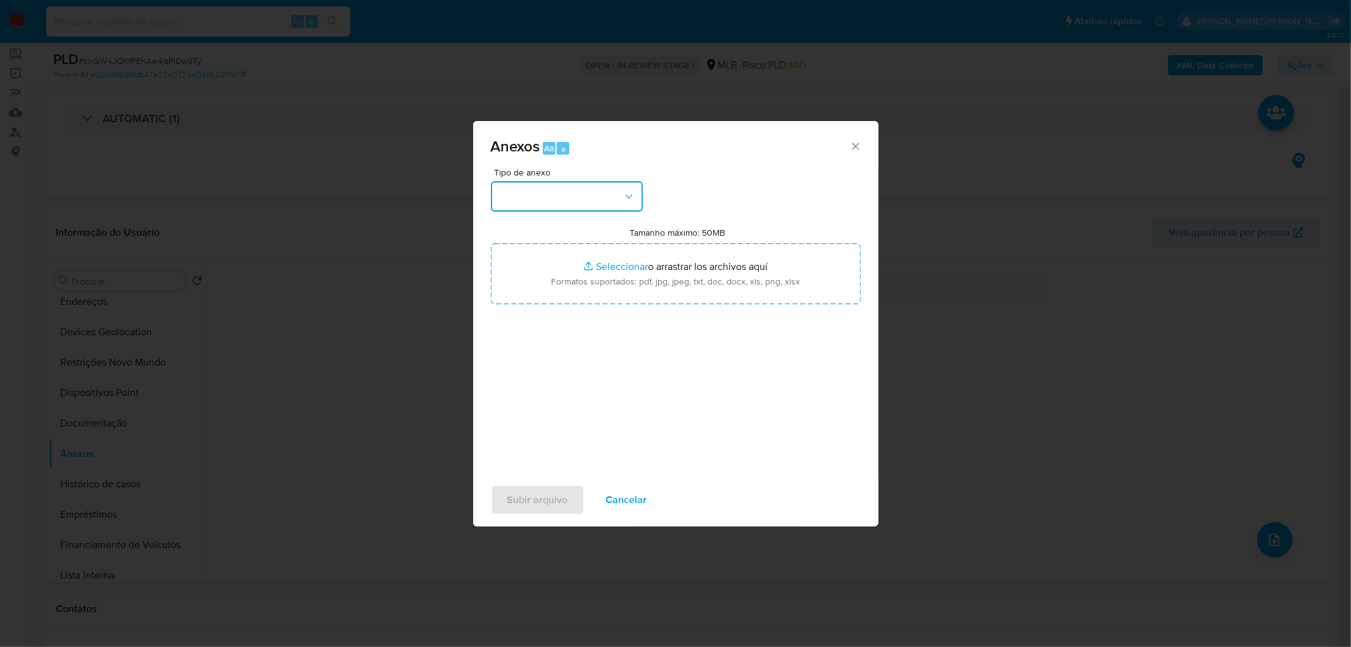
click at [619, 198] on button "button" at bounding box center [567, 196] width 152 height 30
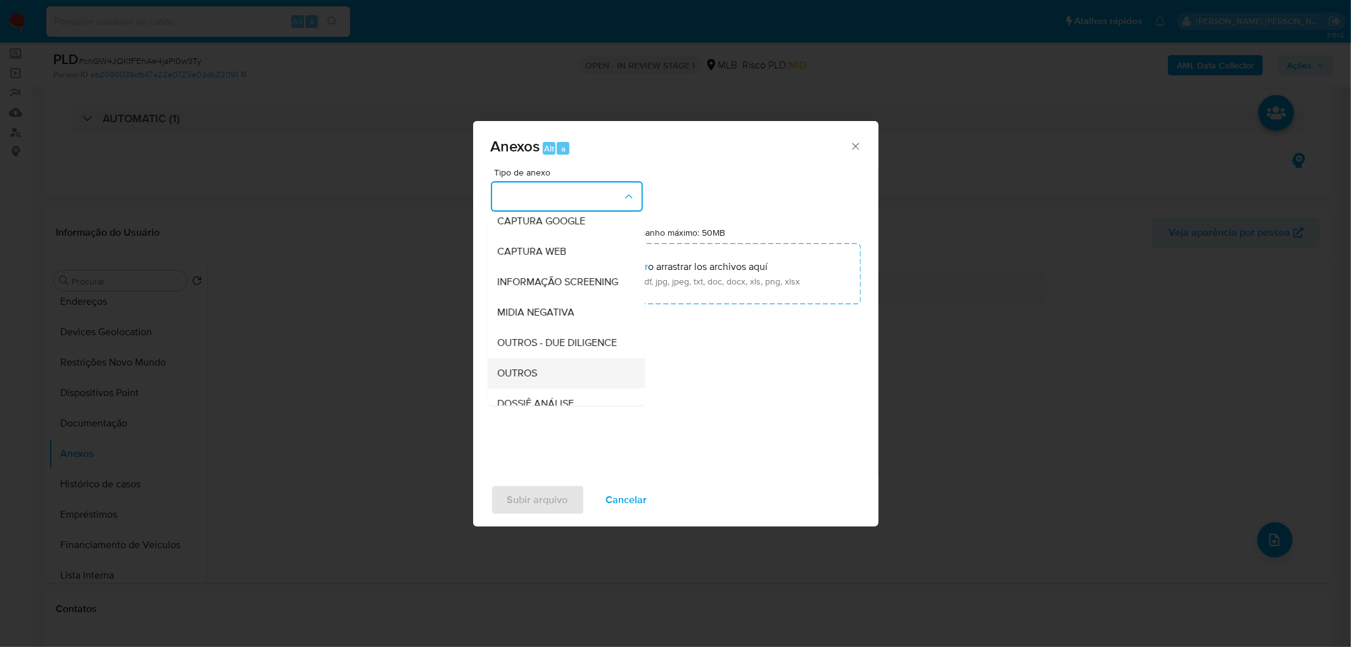
click at [524, 379] on span "OUTROS" at bounding box center [518, 373] width 40 height 13
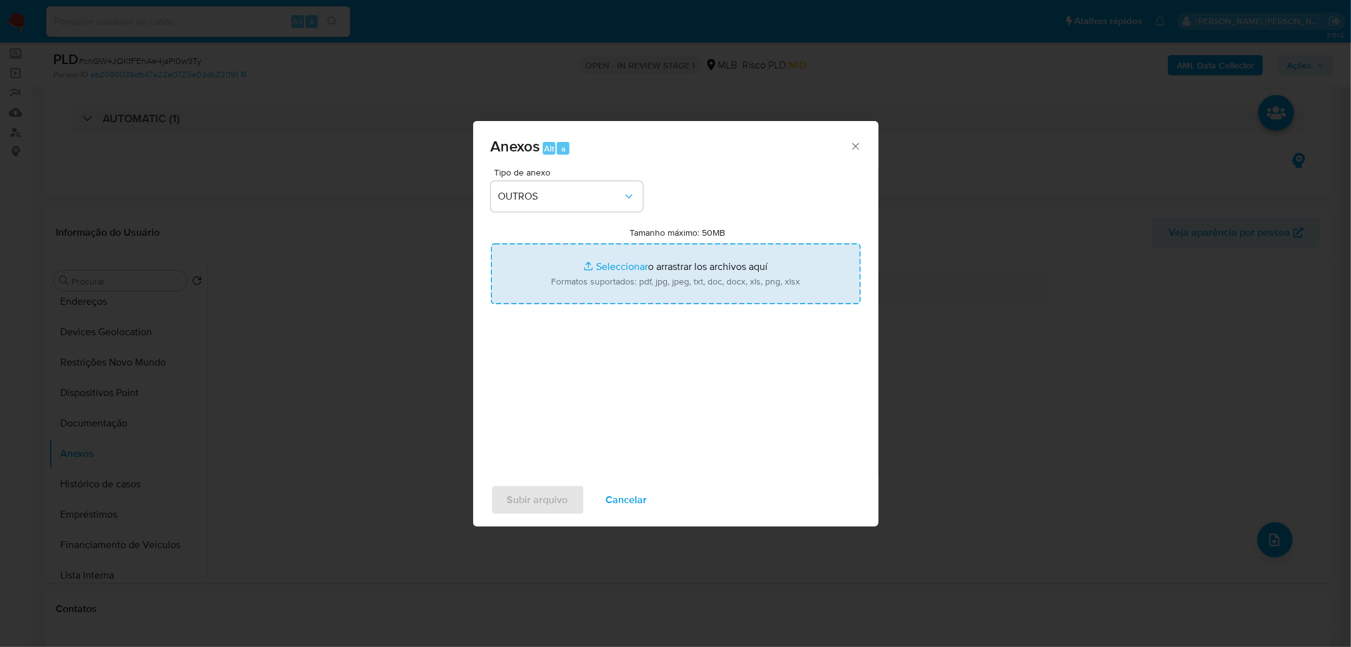
click at [669, 250] on input "Tamanho máximo: 50MB Seleccionar archivos" at bounding box center [676, 273] width 370 height 61
type input "C:\fakepath\Mulan 7681601_2025_10_06_17_23_33.xlsx"
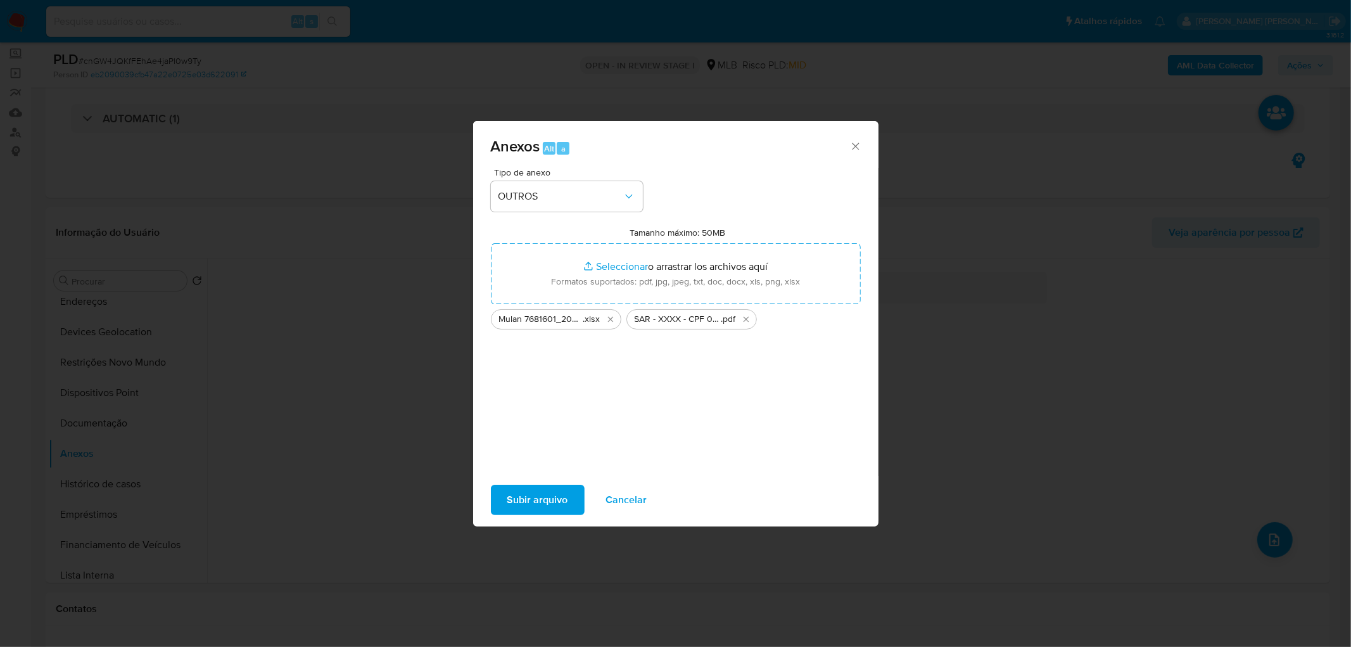
click at [554, 503] on span "Subir arquivo" at bounding box center [537, 500] width 61 height 28
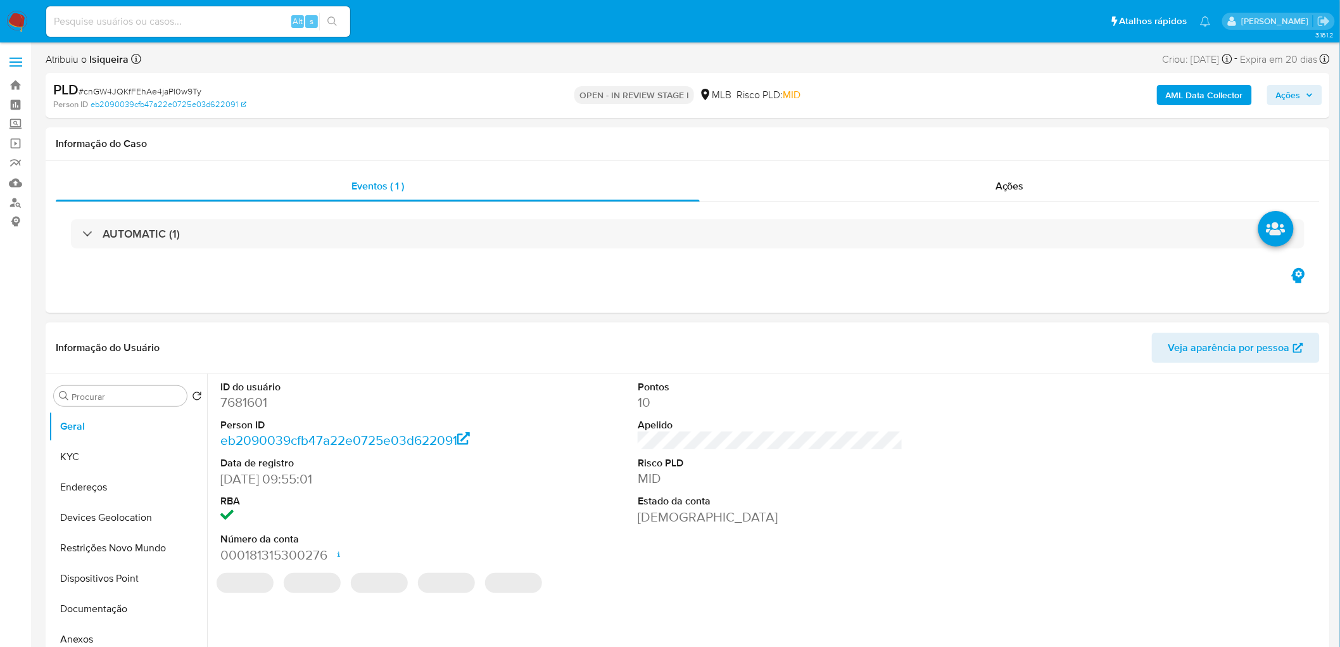
select select "10"
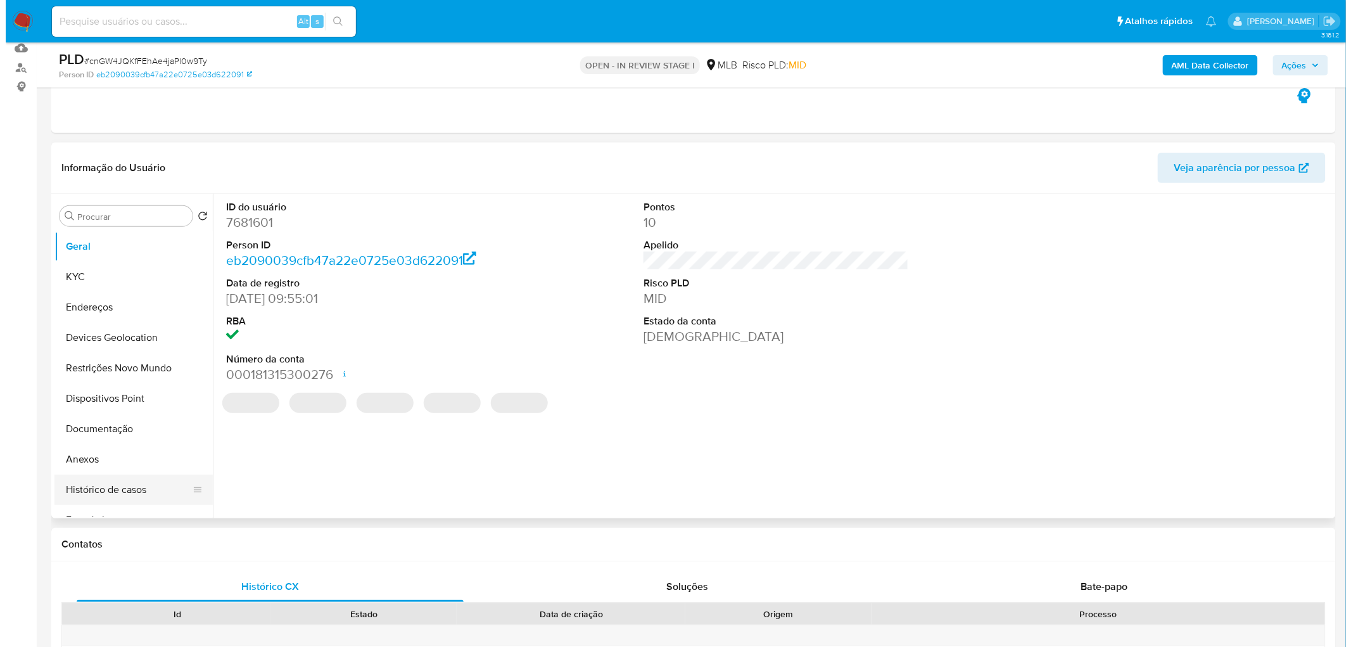
scroll to position [141, 0]
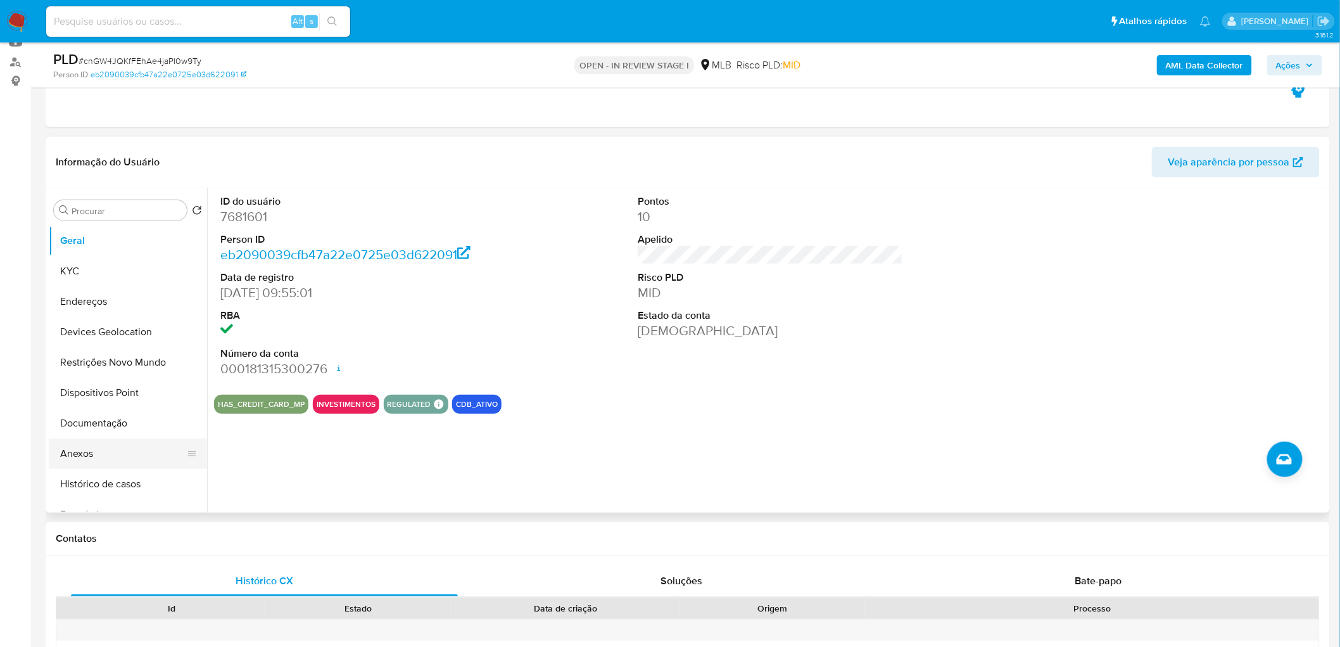
click at [95, 452] on button "Anexos" at bounding box center [123, 453] width 148 height 30
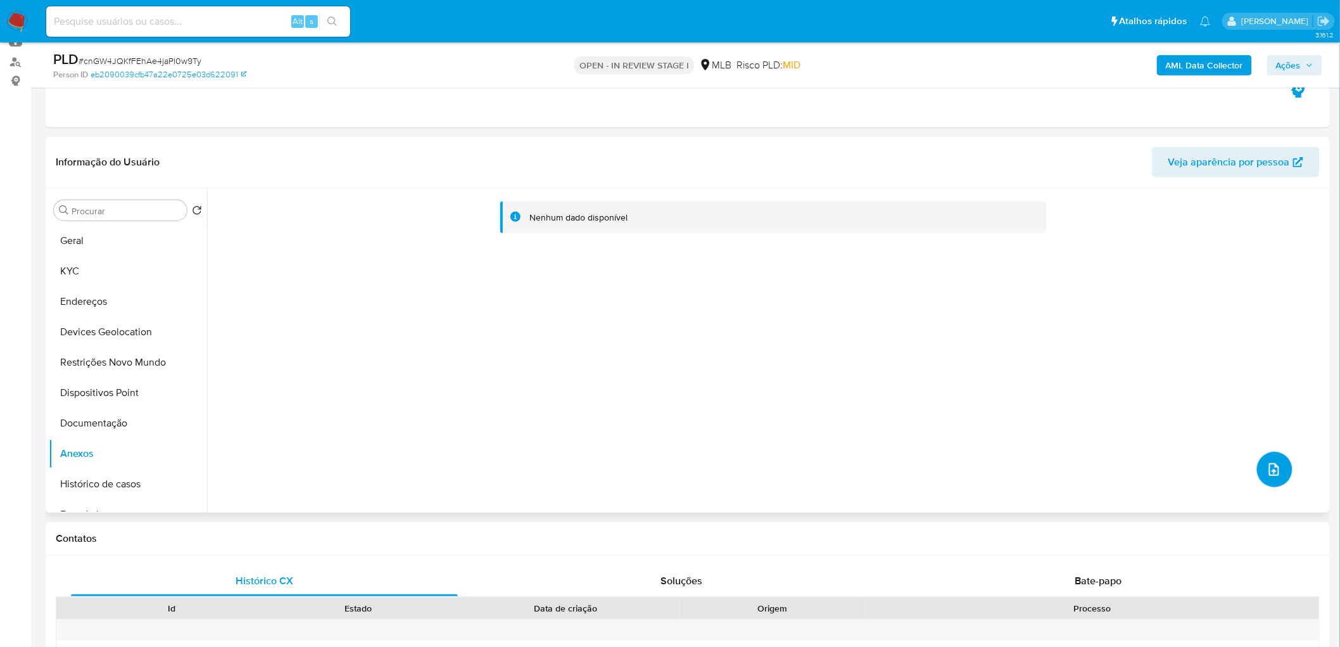
click at [1281, 465] on button "upload-file" at bounding box center [1274, 469] width 35 height 35
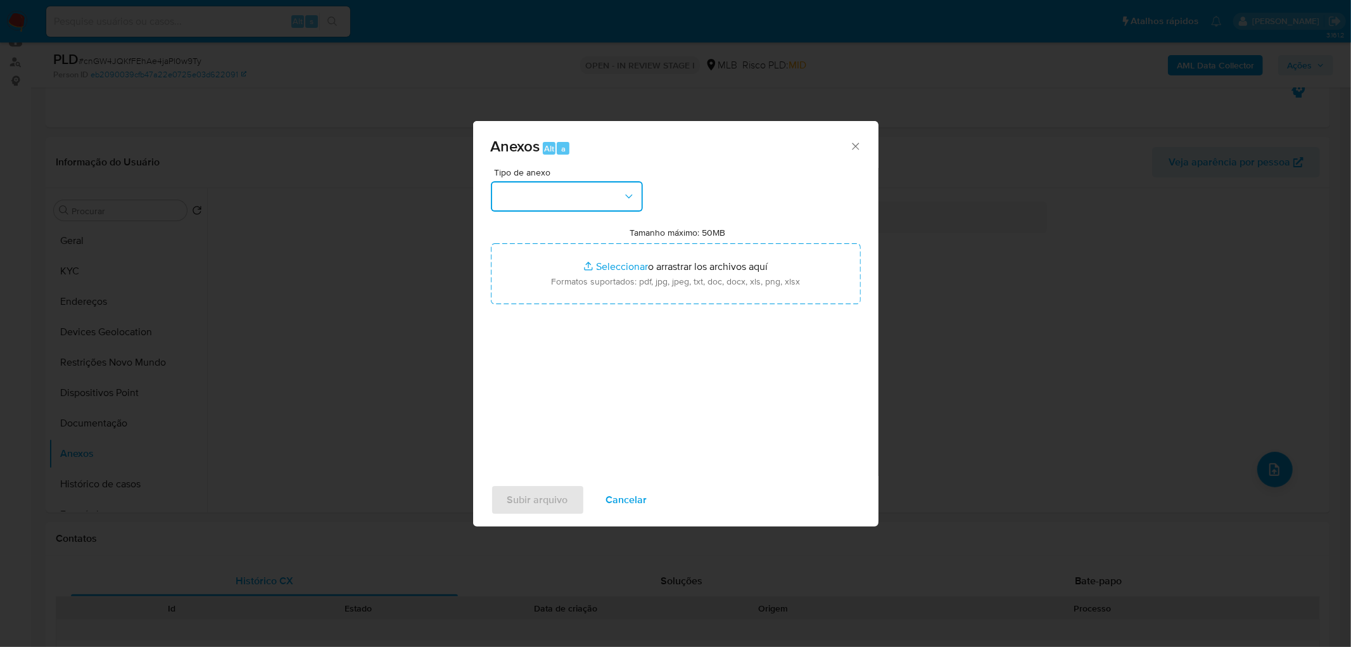
click at [567, 194] on button "button" at bounding box center [567, 196] width 152 height 30
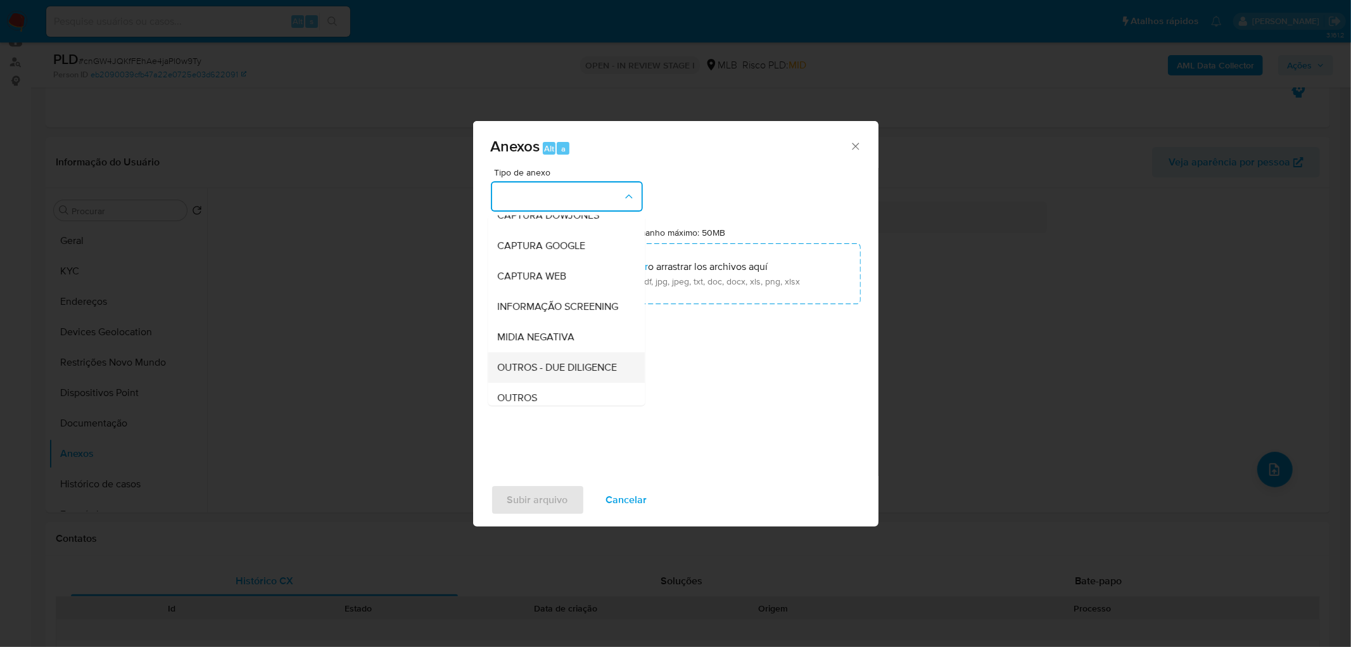
scroll to position [70, 0]
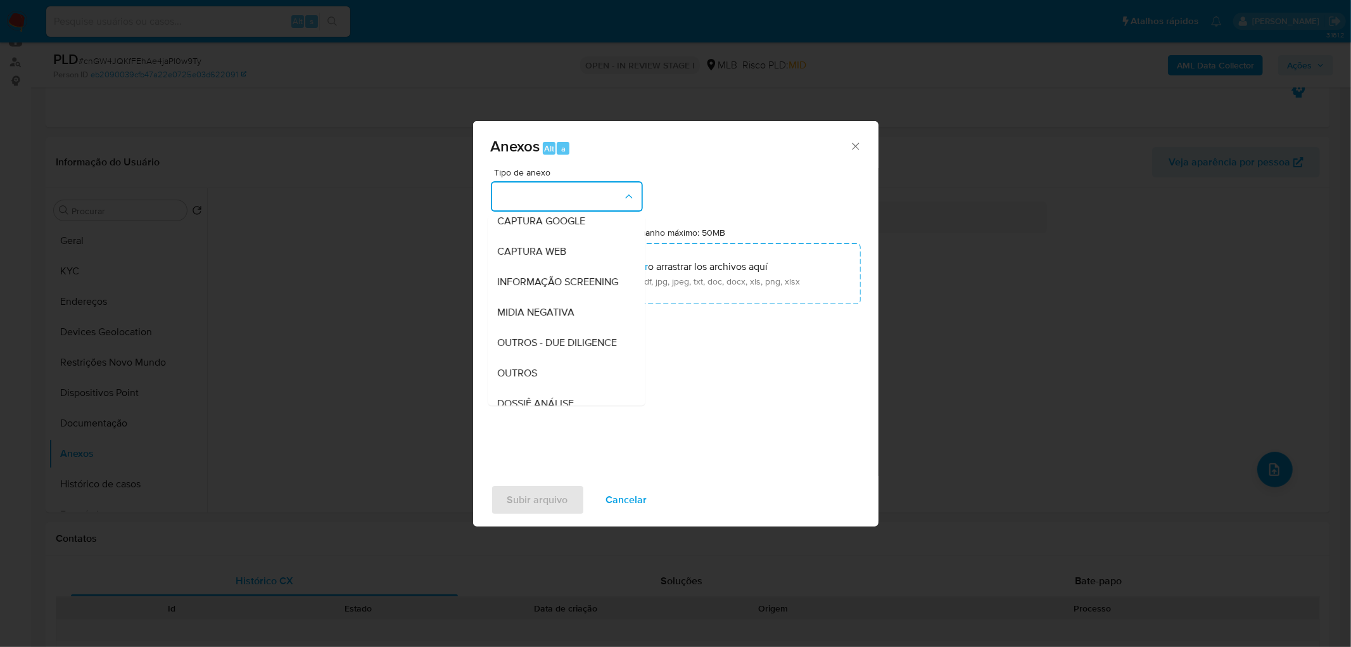
click at [535, 388] on div "OUTROS" at bounding box center [562, 373] width 129 height 30
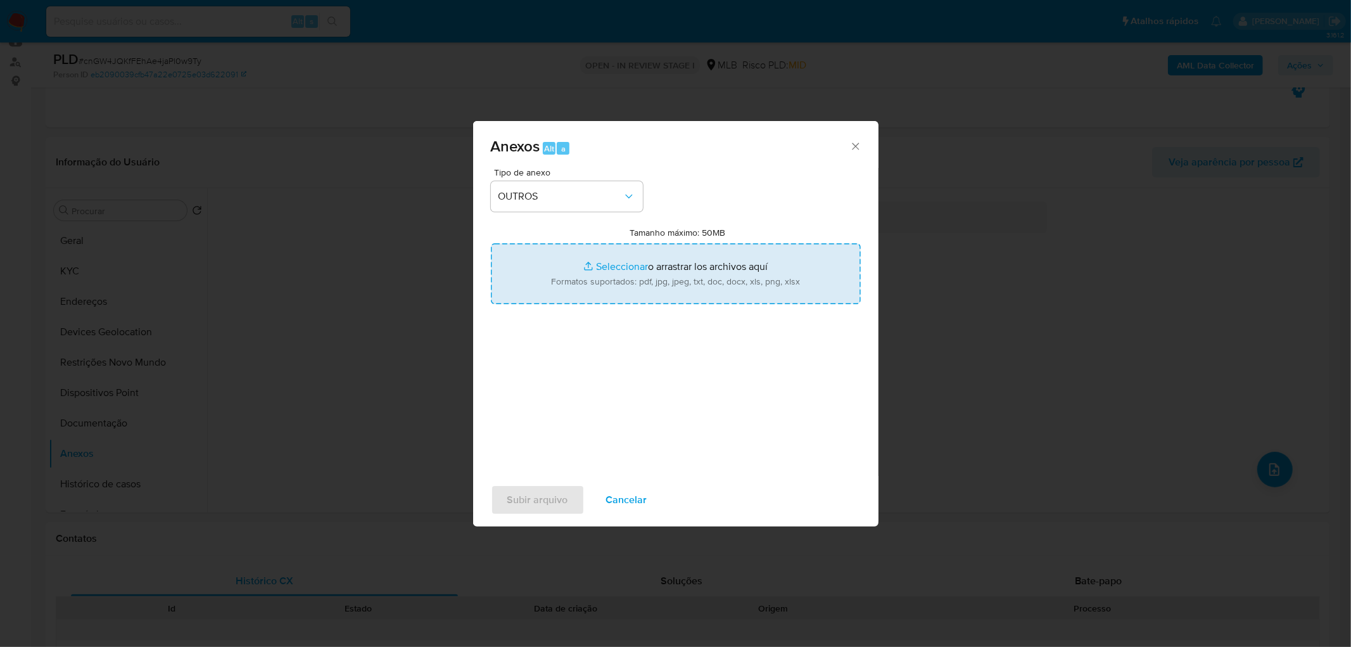
click at [650, 273] on input "Tamanho máximo: 50MB Seleccionar archivos" at bounding box center [676, 273] width 370 height 61
type input "C:\fakepath\Mulan 7681601_2025_10_06_17_23_33.xlsx"
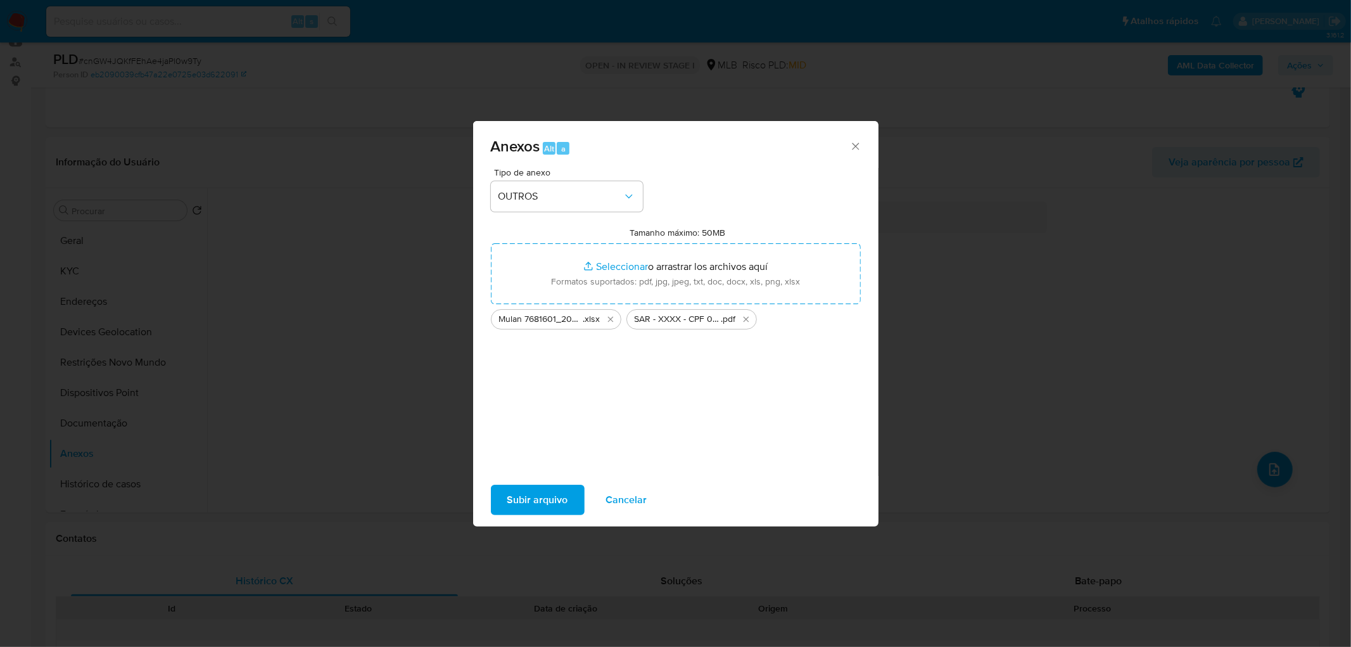
click at [536, 494] on span "Subir arquivo" at bounding box center [537, 500] width 61 height 28
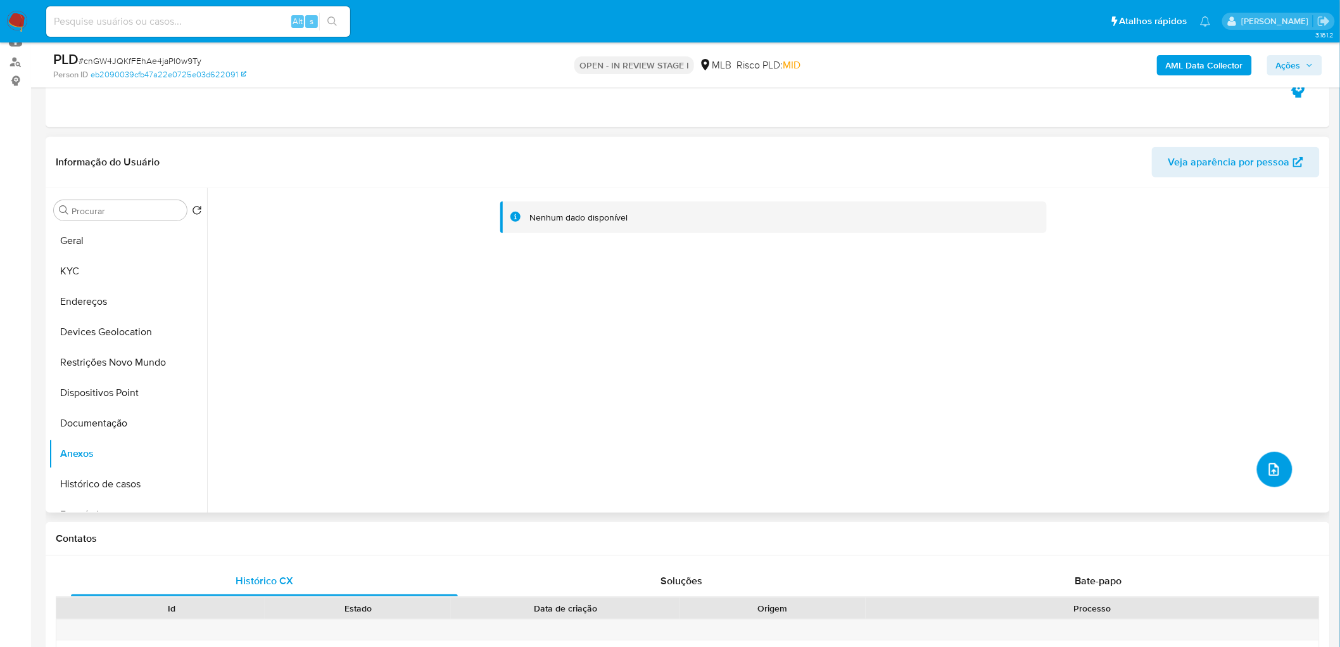
click at [1275, 467] on icon "upload-file" at bounding box center [1274, 469] width 15 height 15
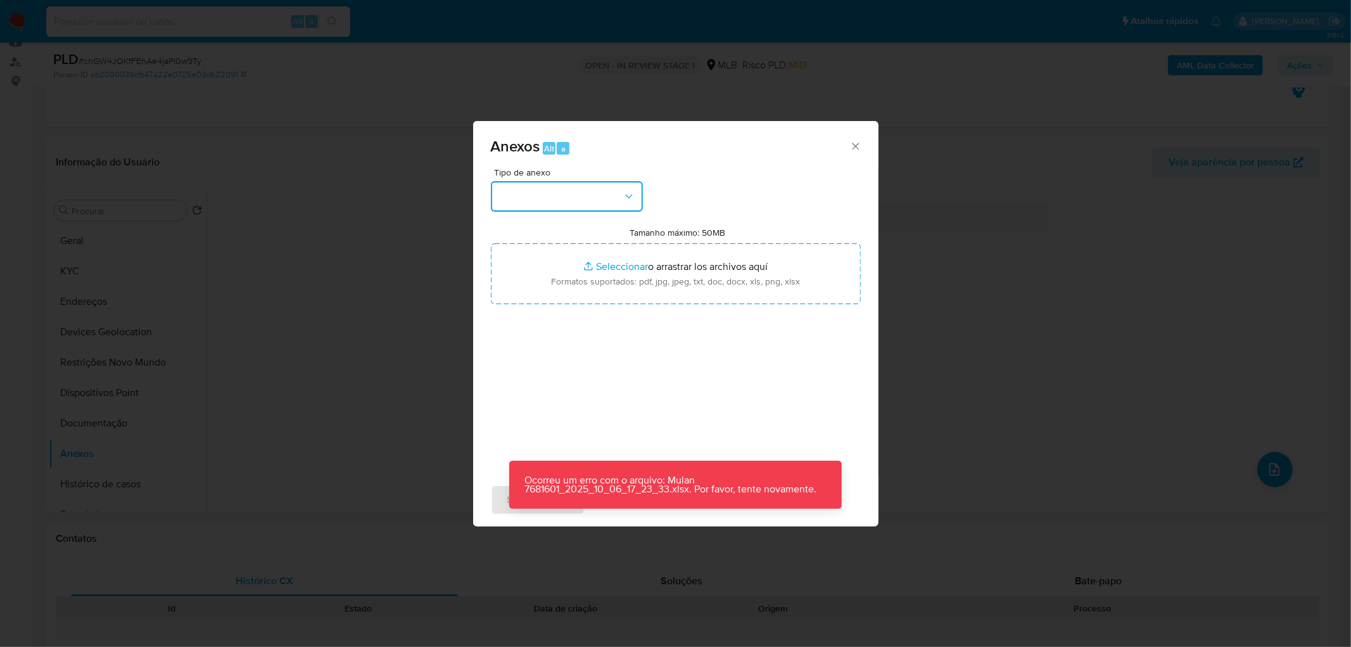
click at [586, 196] on button "button" at bounding box center [567, 196] width 152 height 30
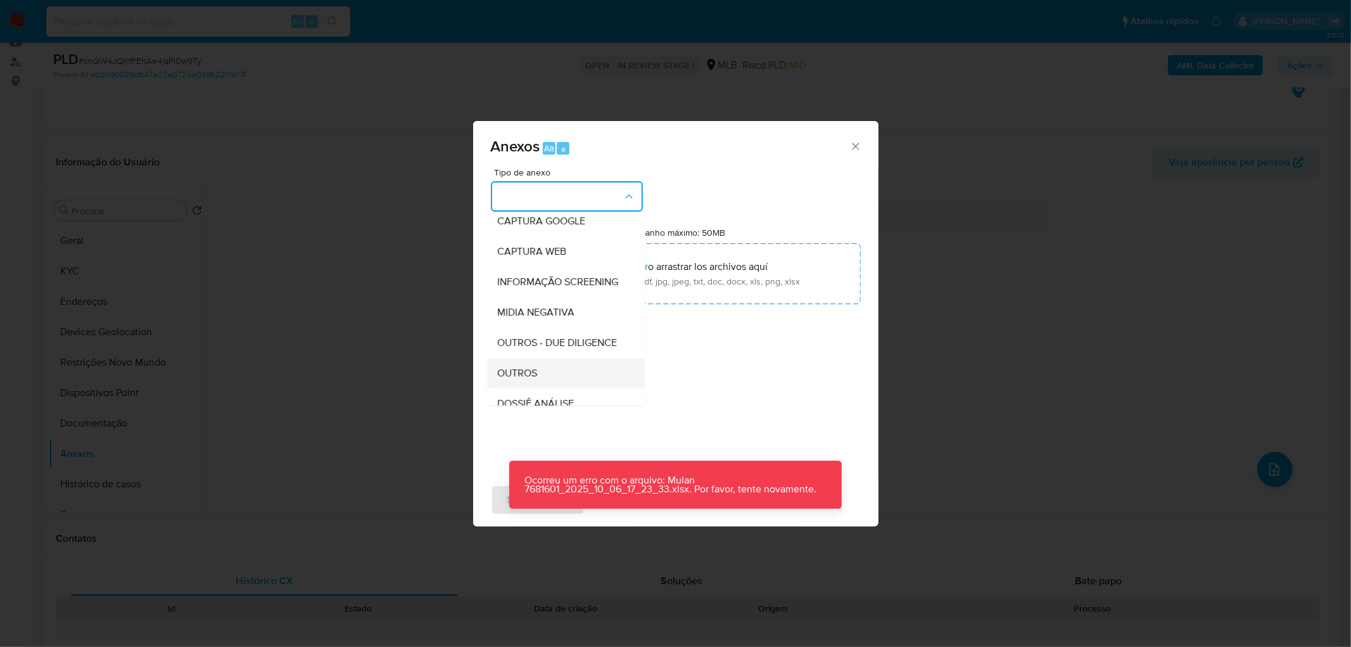
click at [536, 379] on span "OUTROS" at bounding box center [518, 373] width 40 height 13
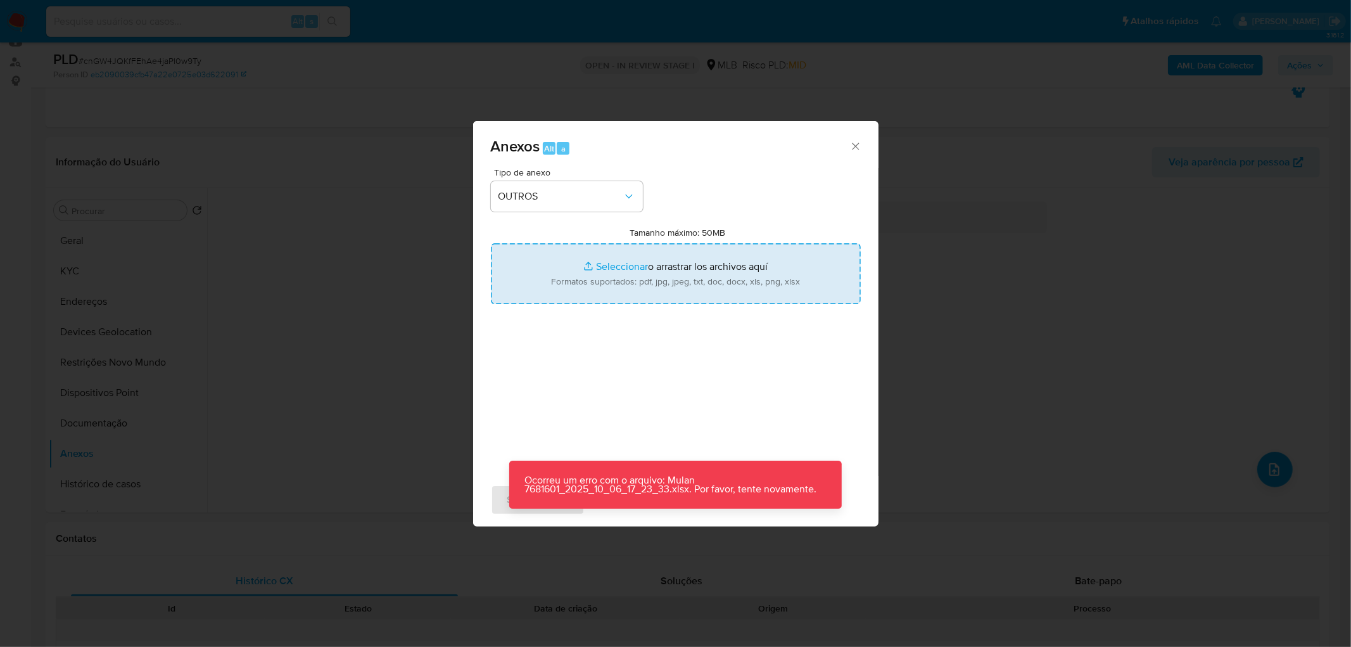
click at [621, 285] on input "Tamanho máximo: 50MB Seleccionar archivos" at bounding box center [676, 273] width 370 height 61
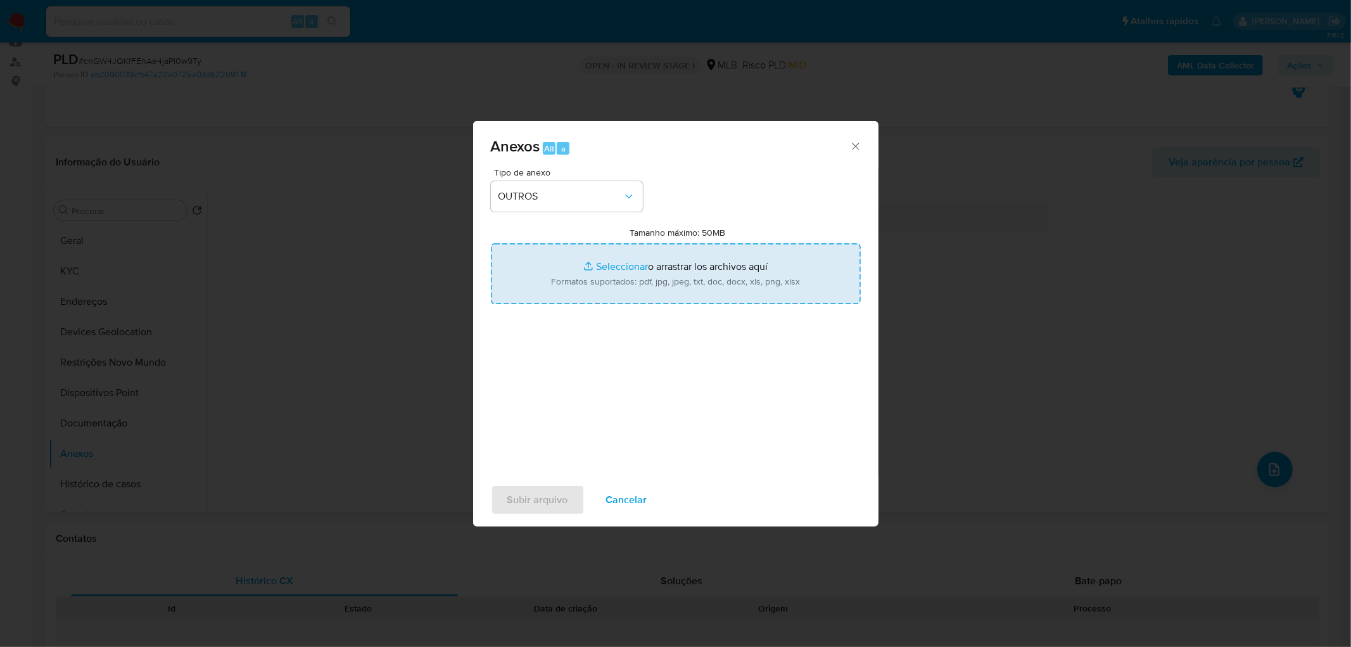
type input "C:\fakepath\Mulan 7681601_2025_10_06_17_23_33.xlsx"
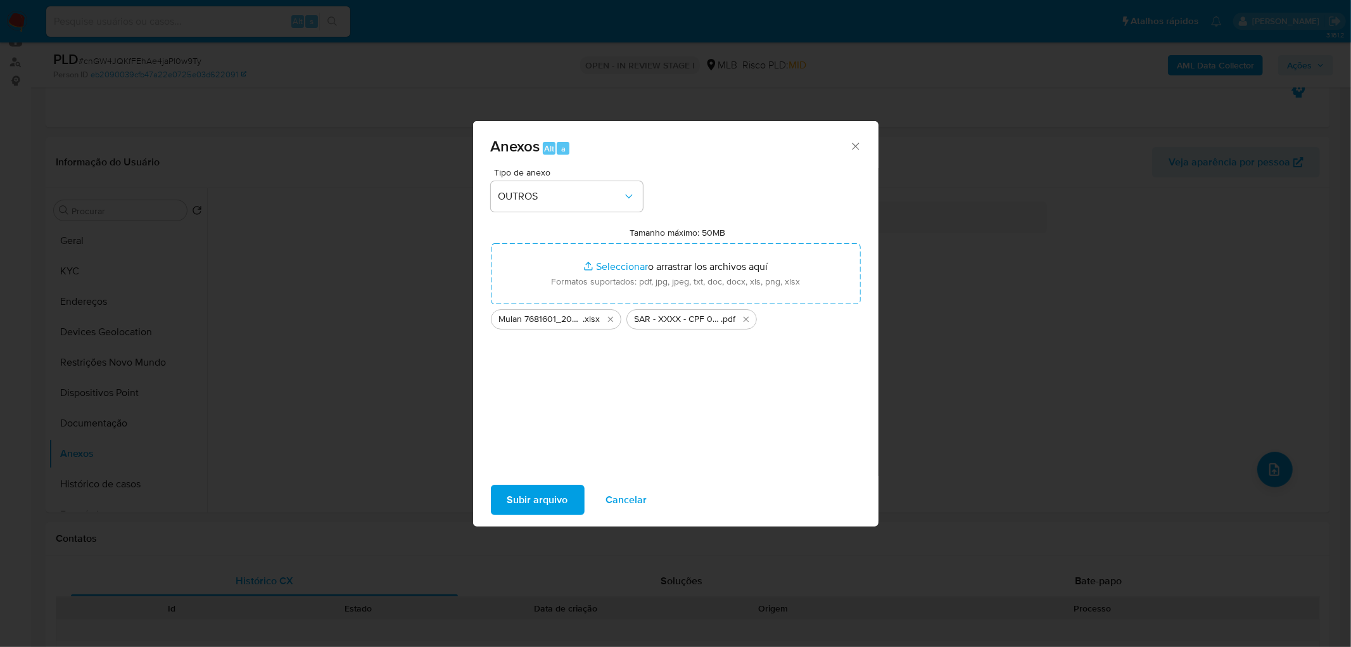
drag, startPoint x: 621, startPoint y: 284, endPoint x: 553, endPoint y: 503, distance: 229.4
click at [553, 503] on span "Subir arquivo" at bounding box center [537, 500] width 61 height 28
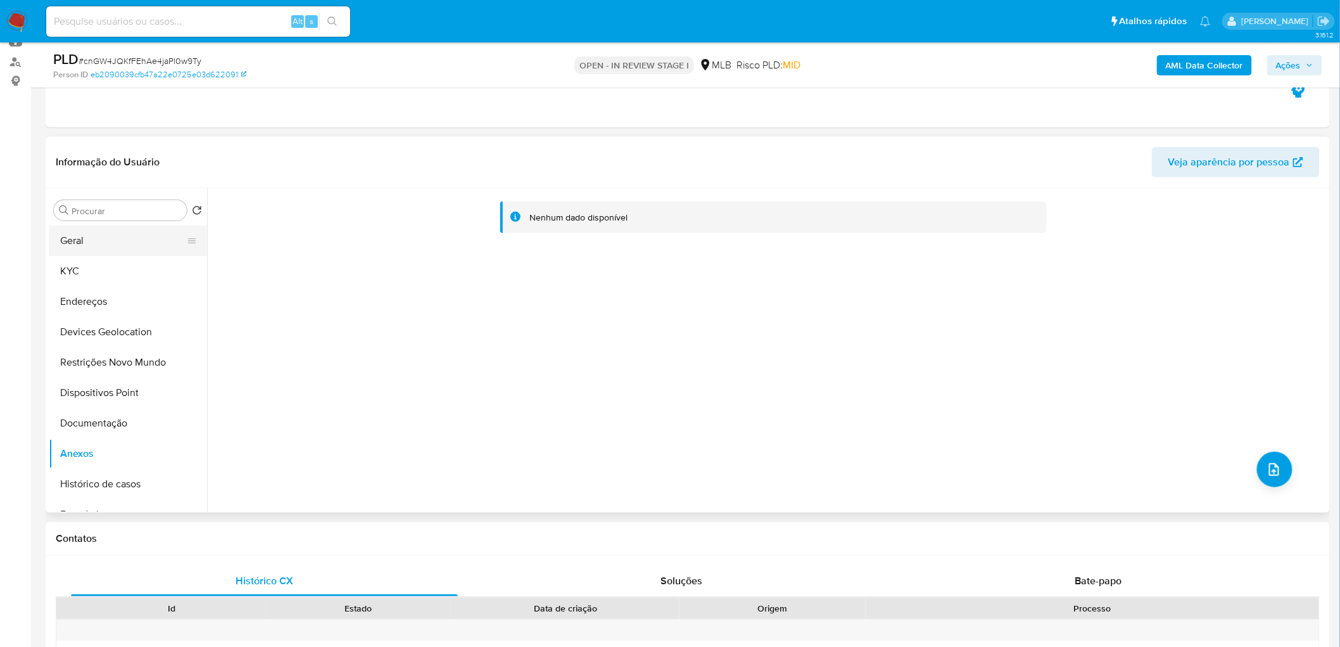
click at [86, 246] on button "Geral" at bounding box center [123, 240] width 148 height 30
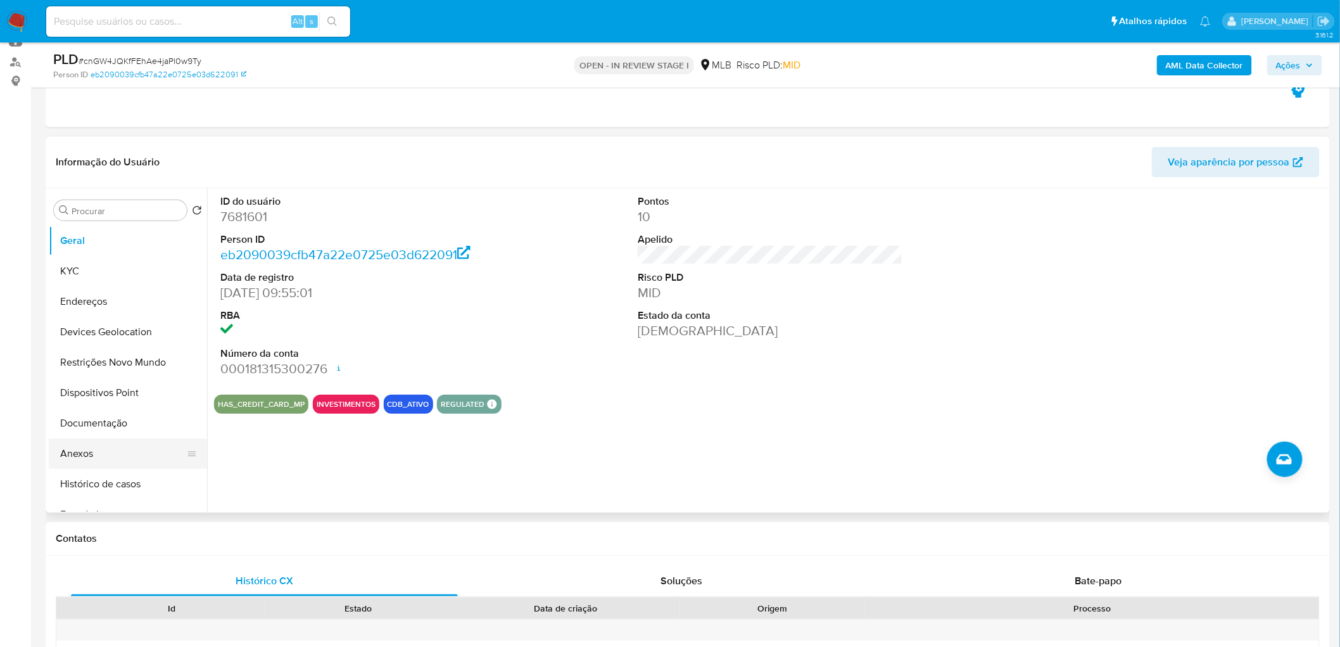
click at [104, 452] on button "Anexos" at bounding box center [123, 453] width 148 height 30
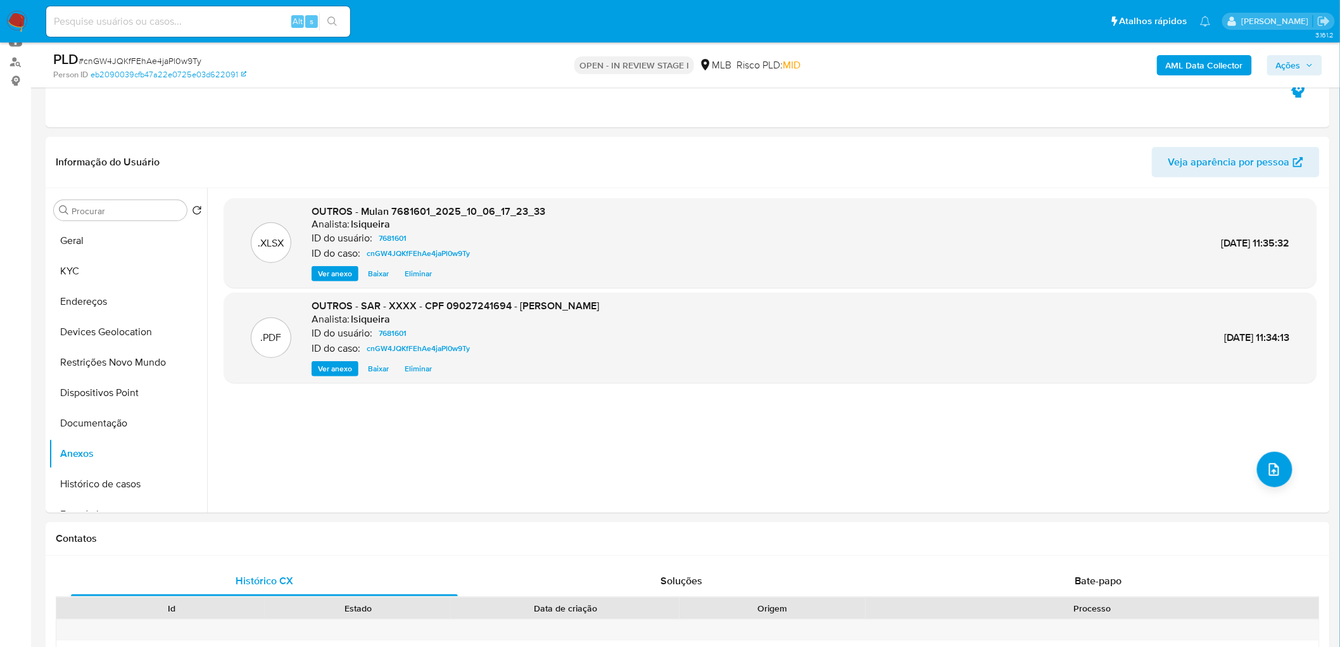
click at [1302, 62] on span "Ações" at bounding box center [1294, 65] width 37 height 18
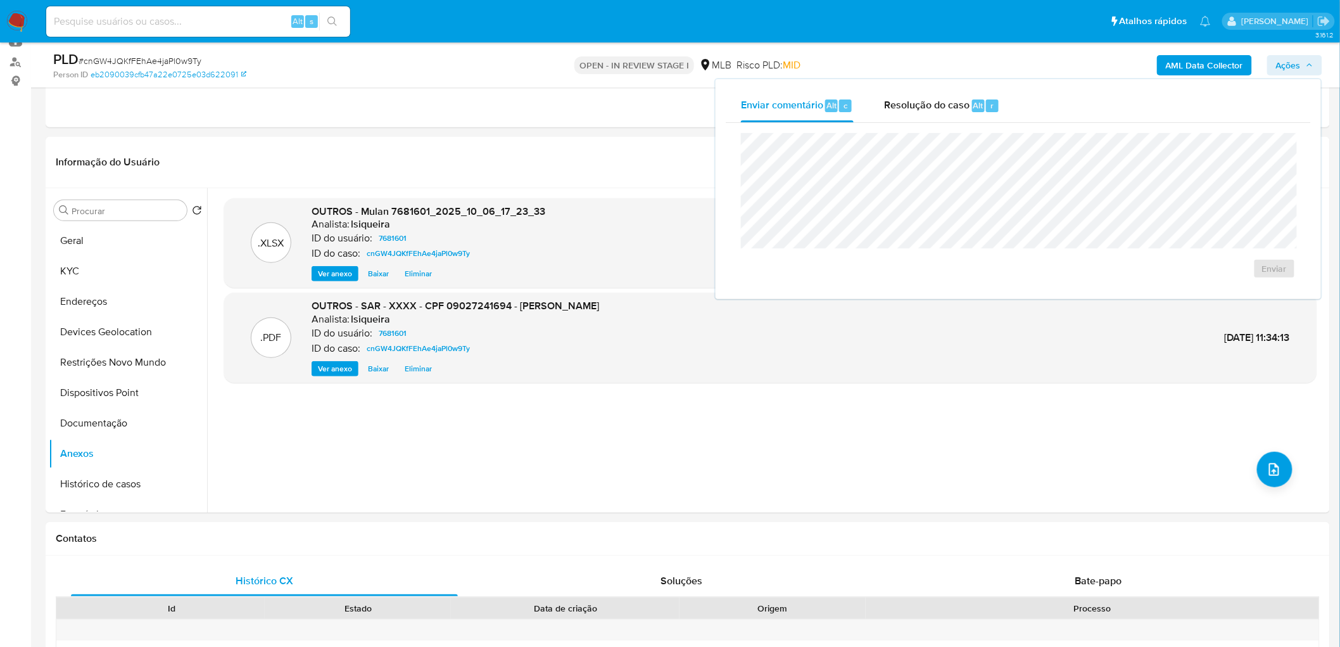
click at [1175, 73] on b "AML Data Collector" at bounding box center [1204, 65] width 77 height 20
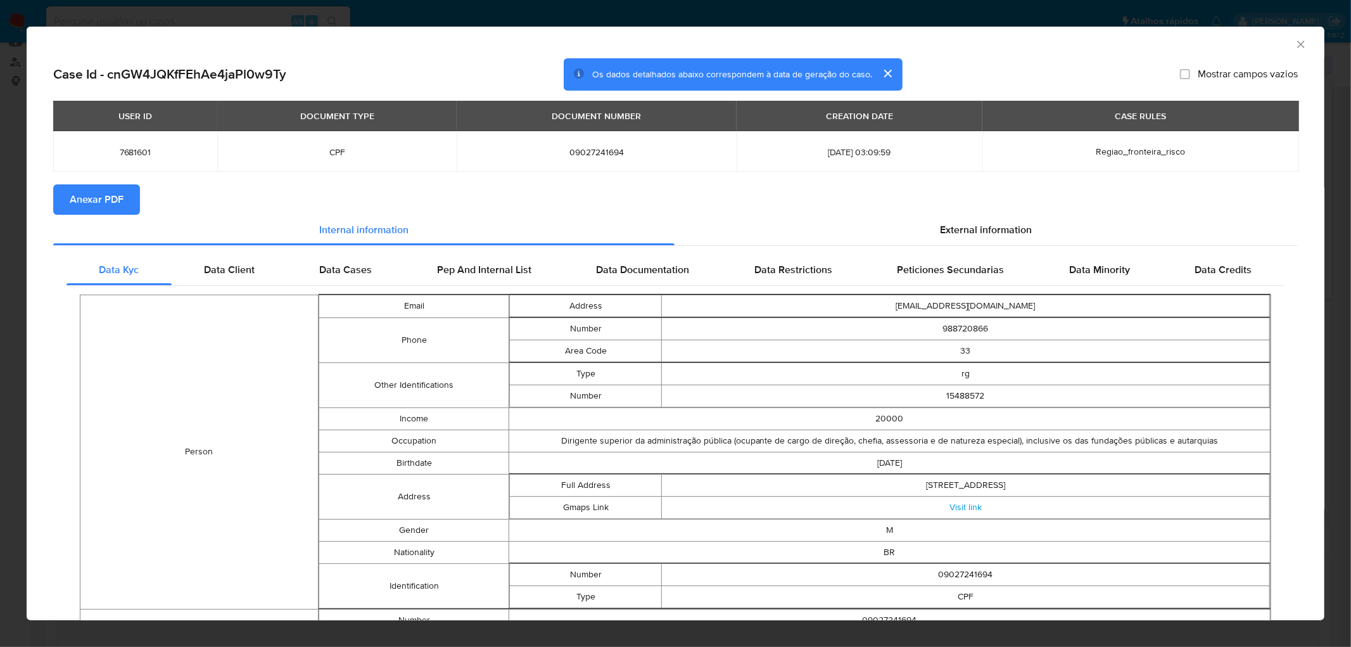
click at [98, 203] on span "Anexar PDF" at bounding box center [97, 200] width 54 height 28
click at [1295, 39] on icon "Fechar a janela" at bounding box center [1301, 44] width 13 height 13
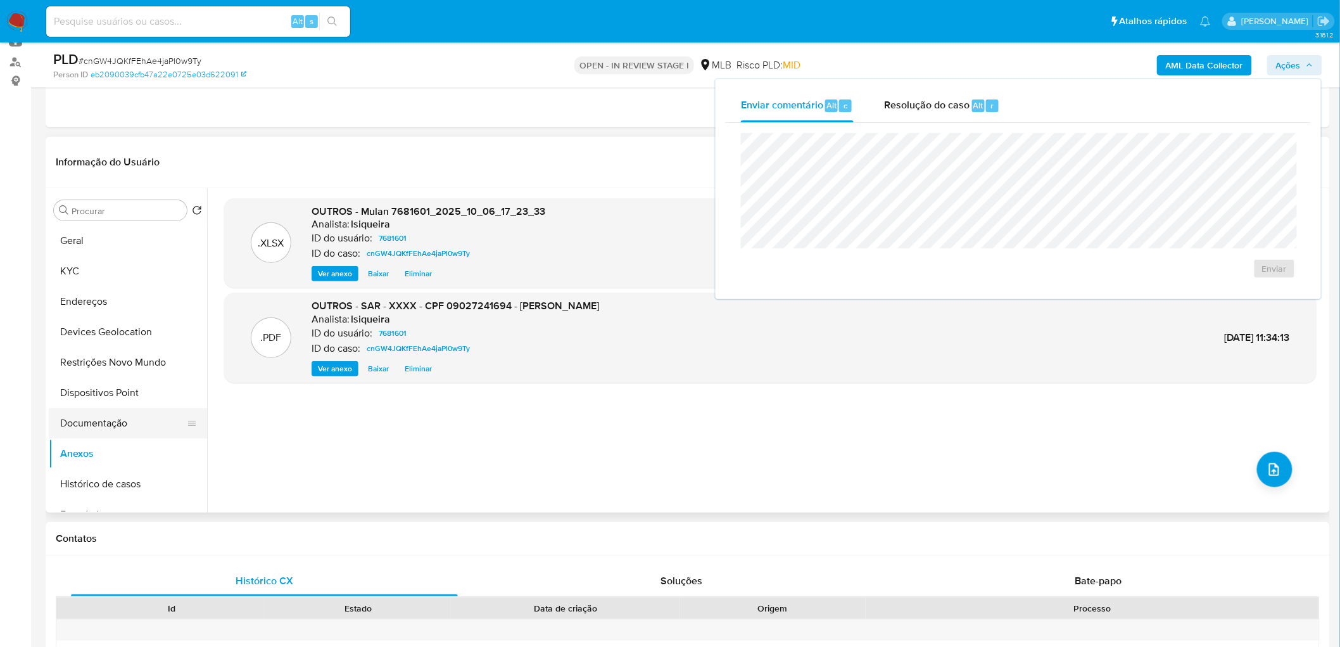
click at [111, 436] on button "Documentação" at bounding box center [123, 423] width 148 height 30
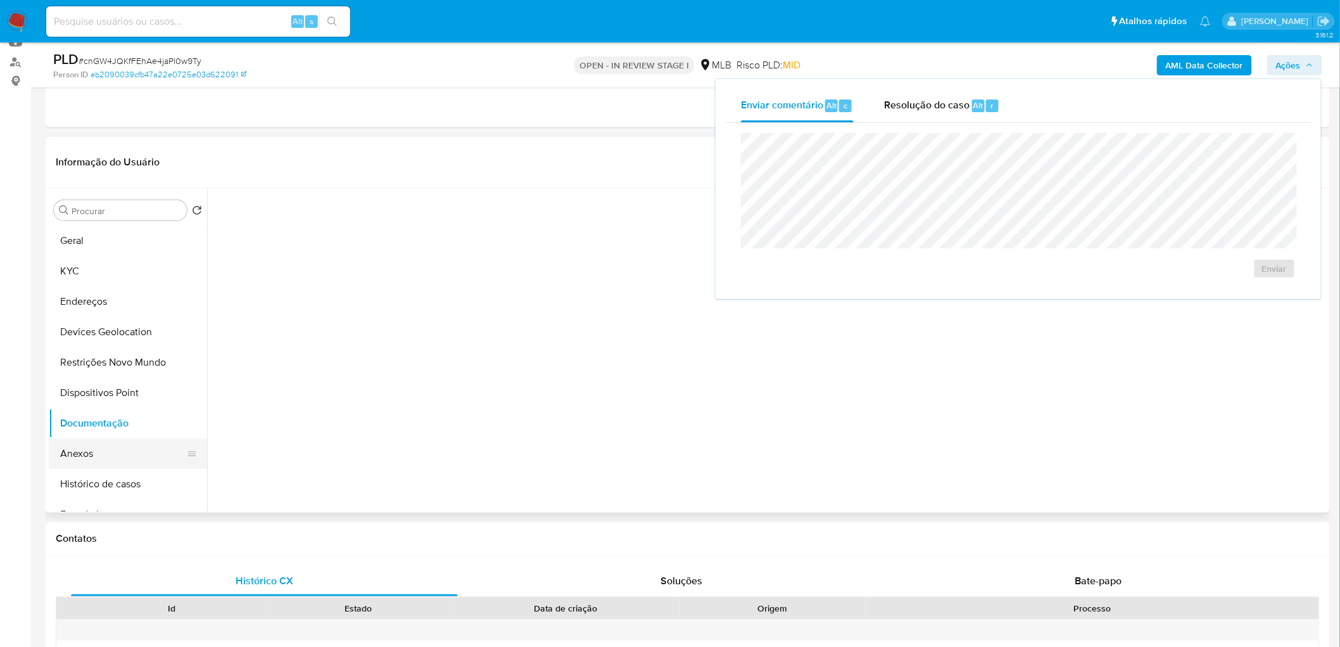
click at [99, 463] on button "Anexos" at bounding box center [123, 453] width 148 height 30
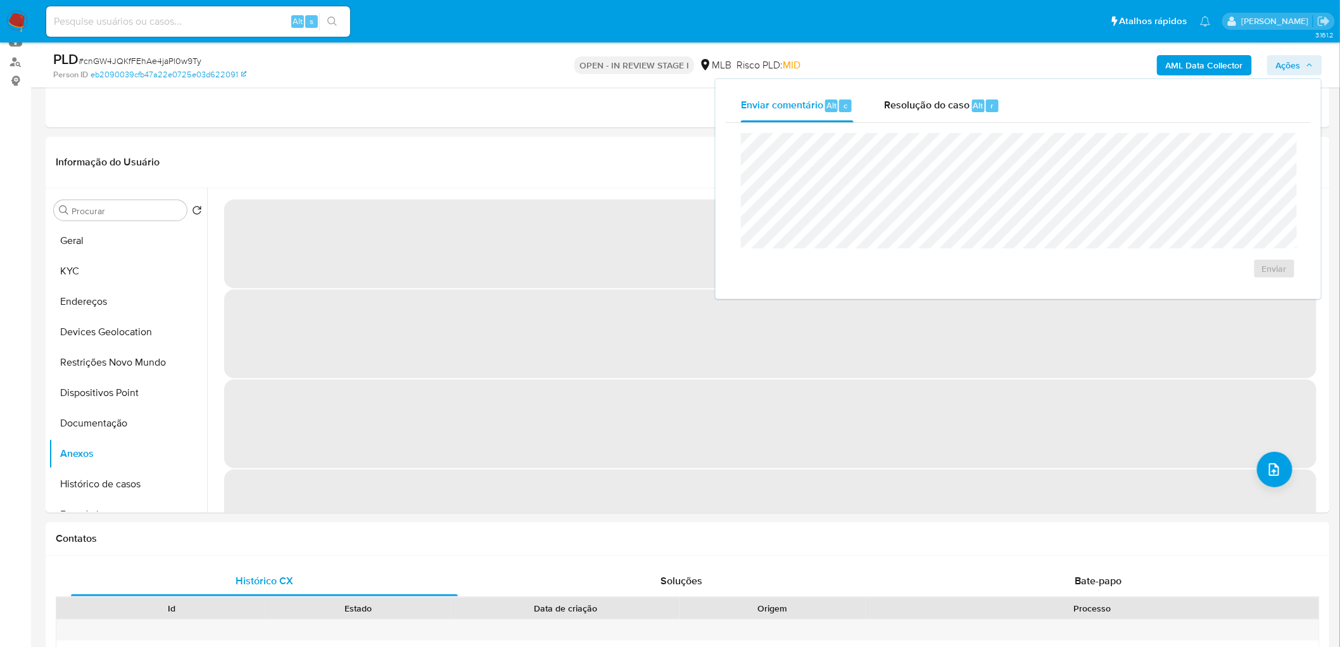
drag, startPoint x: 960, startPoint y: 108, endPoint x: 946, endPoint y: 130, distance: 26.5
click at [959, 108] on span "Resolução do caso" at bounding box center [926, 105] width 85 height 15
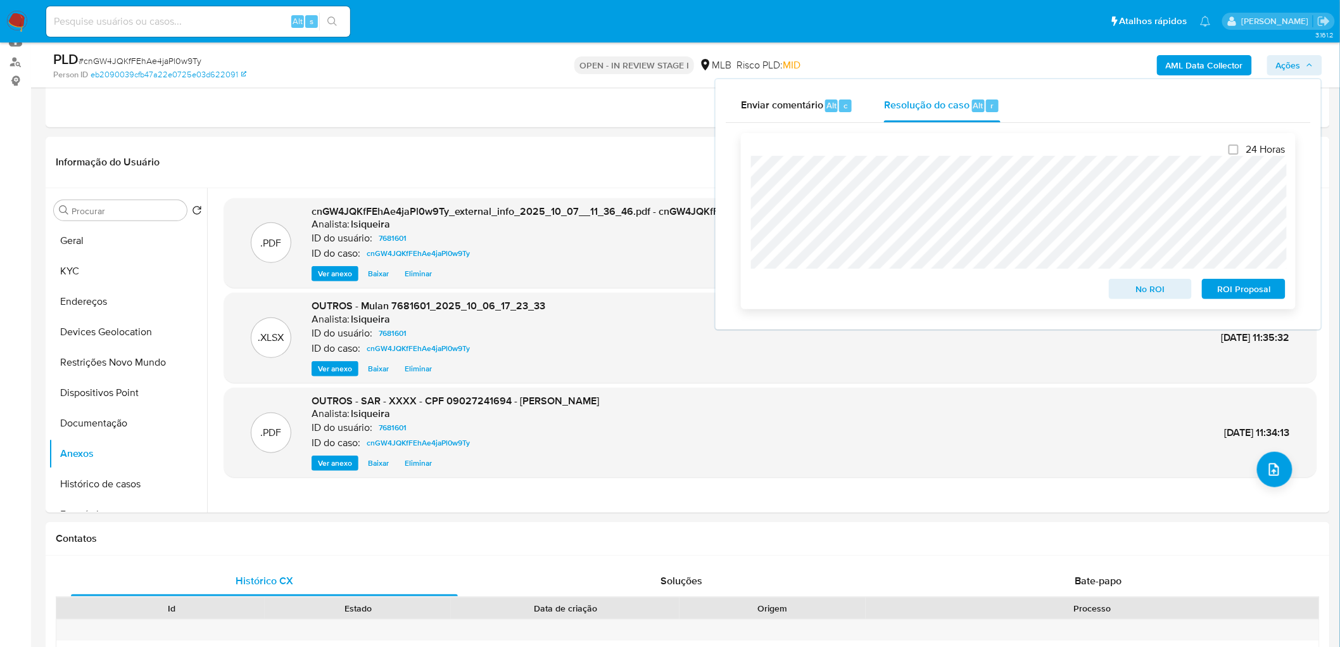
click at [1264, 290] on span "ROI Proposal" at bounding box center [1244, 289] width 66 height 18
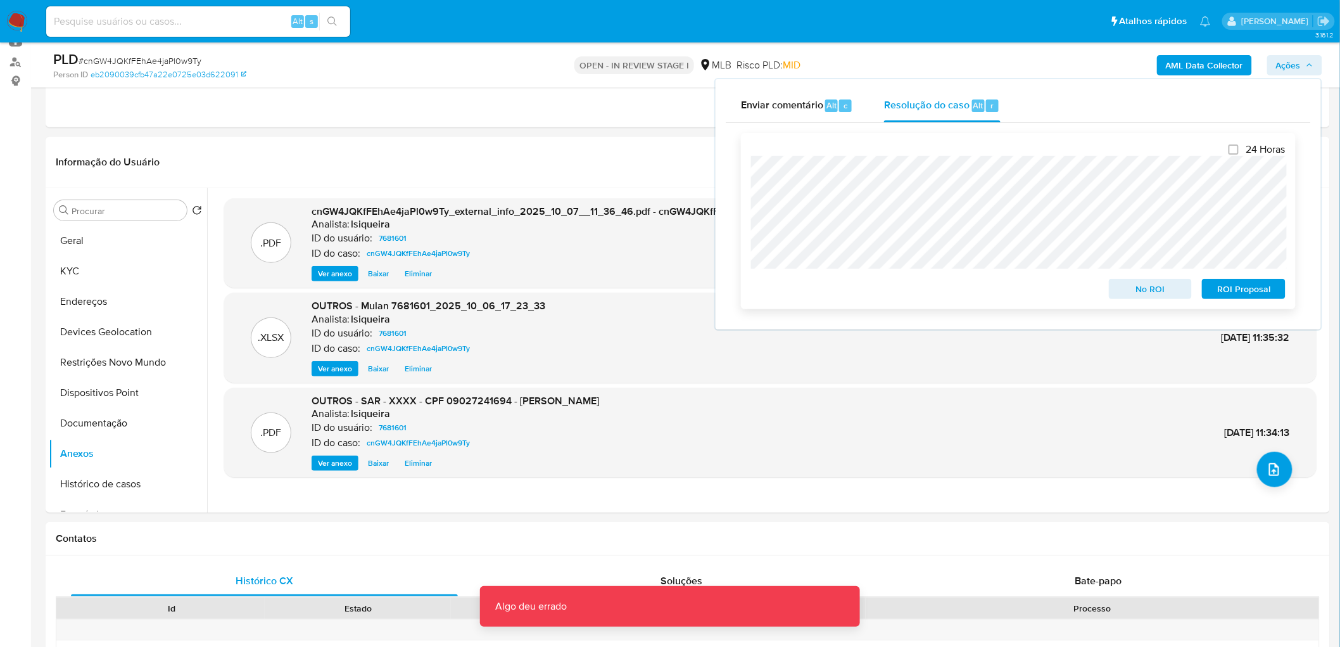
click at [1255, 290] on span "ROI Proposal" at bounding box center [1244, 289] width 66 height 18
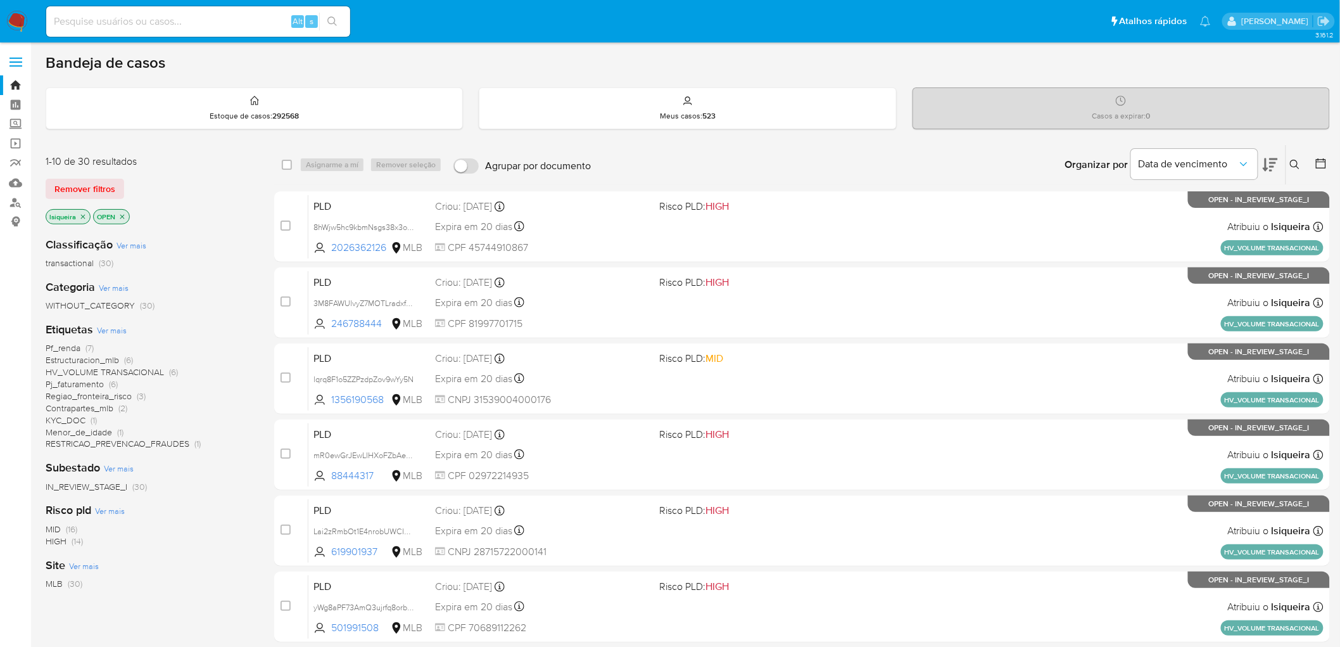
click at [91, 395] on span "Regiao_fronteira_risco" at bounding box center [89, 395] width 86 height 13
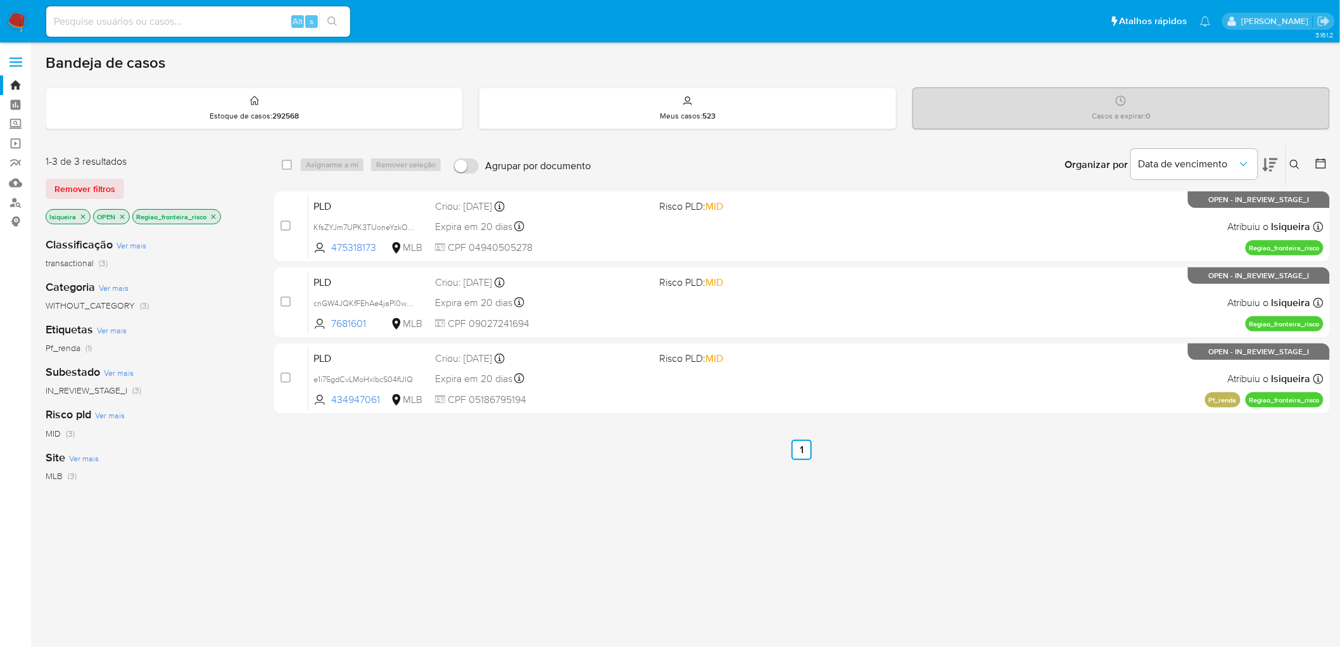
click at [214, 214] on icon "close-filter" at bounding box center [214, 217] width 8 height 8
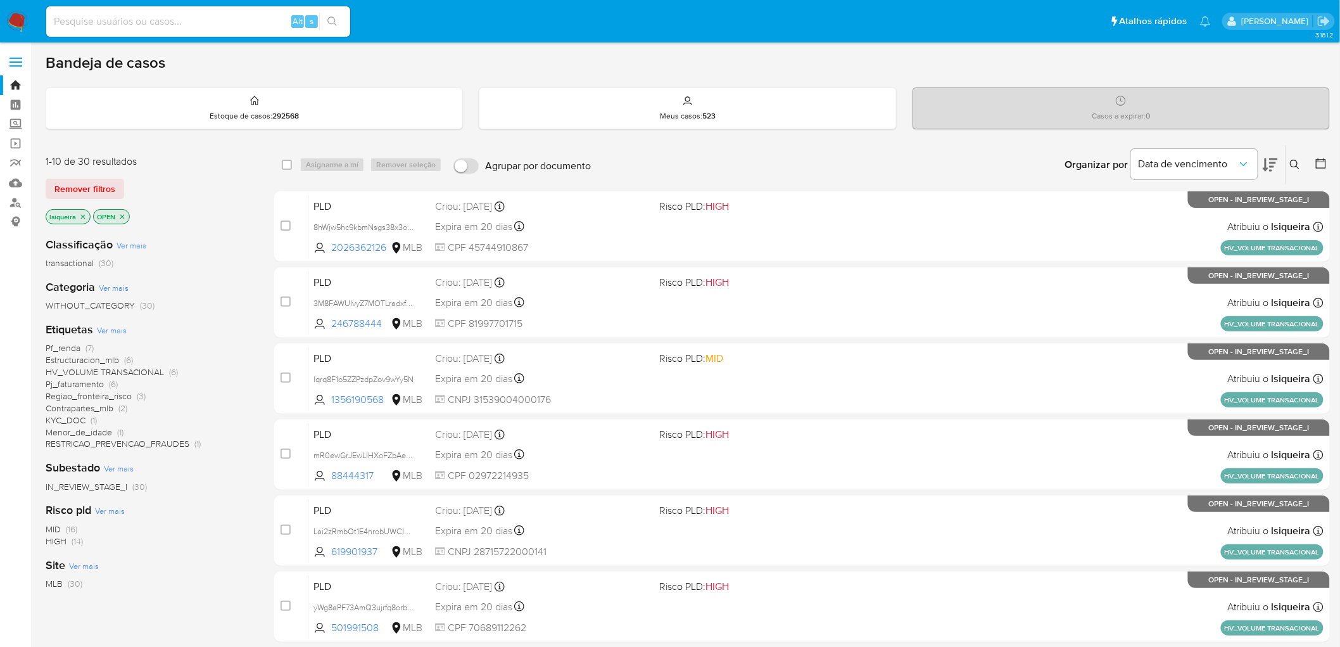
click at [79, 380] on span "Pj_faturamento" at bounding box center [75, 383] width 58 height 13
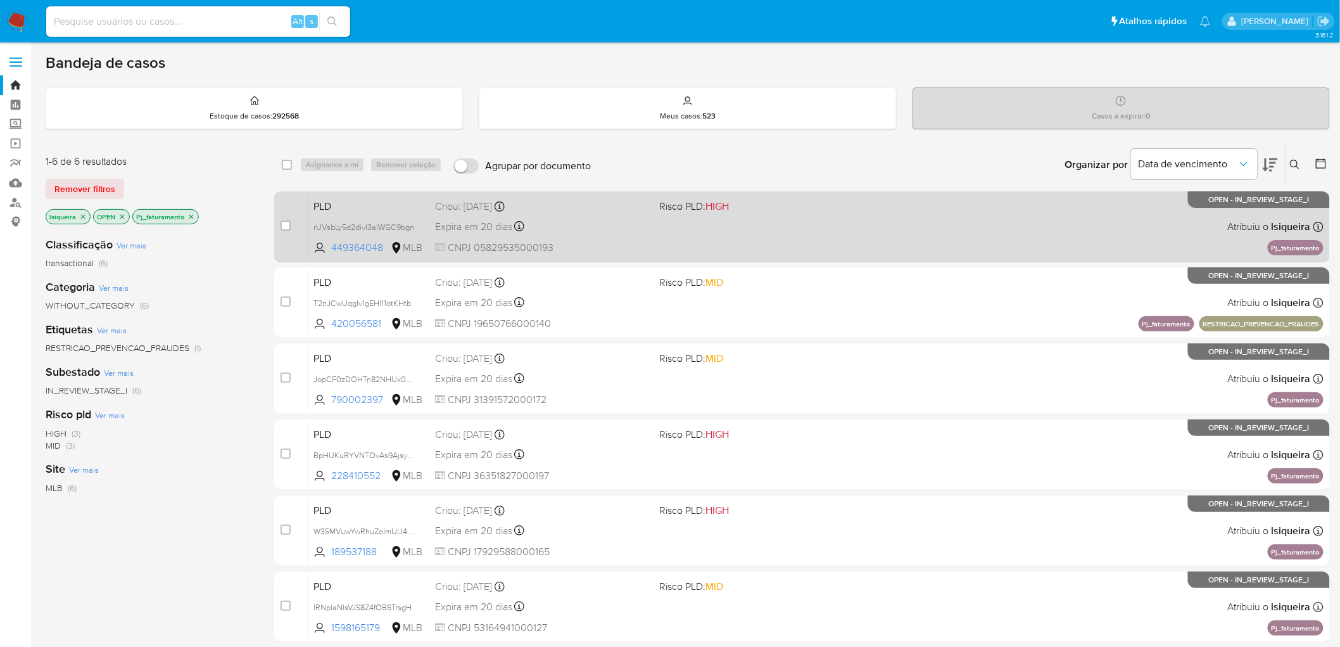
click at [977, 242] on div "PLD rUVsbLy5d2divl3aIWGC9bgn 449364048 MLB Risco PLD: HIGH Criou: [DATE] Criou:…" at bounding box center [815, 226] width 1015 height 64
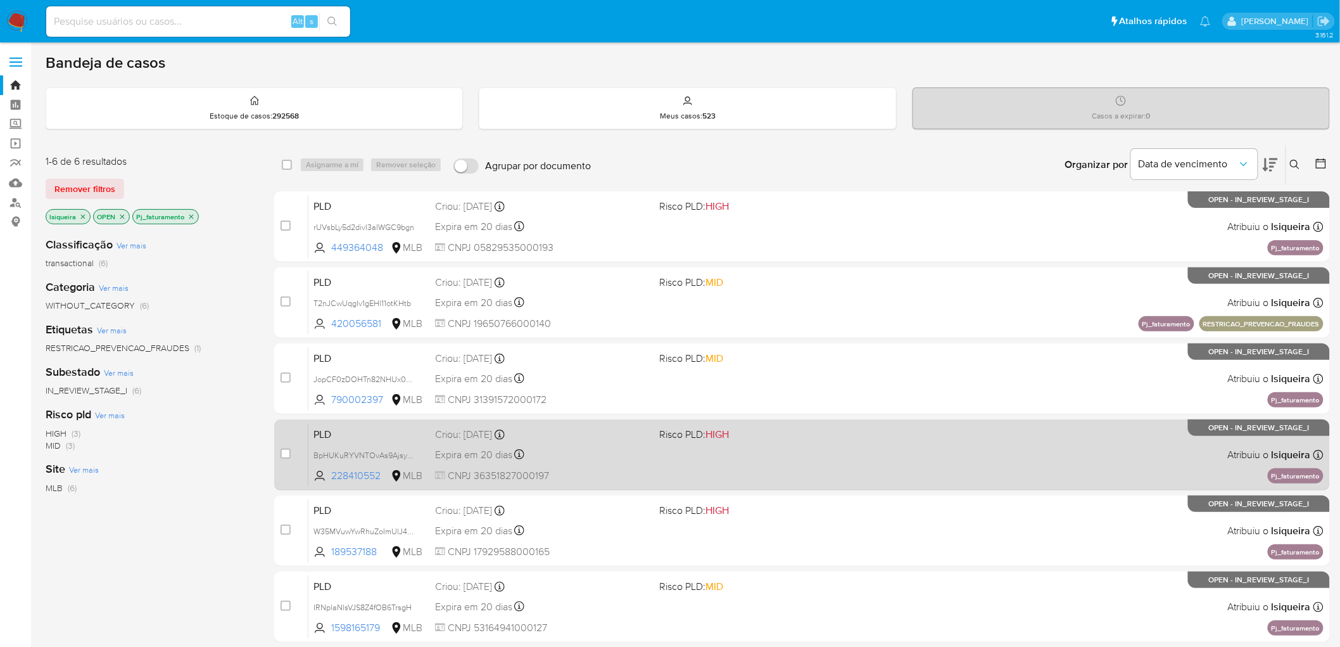
click at [864, 445] on div "PLD BpHUKuRYVNTOvAs9AjsyCm8N 228410552 MLB Risco PLD: HIGH Criou: [DATE] Criou:…" at bounding box center [815, 454] width 1015 height 64
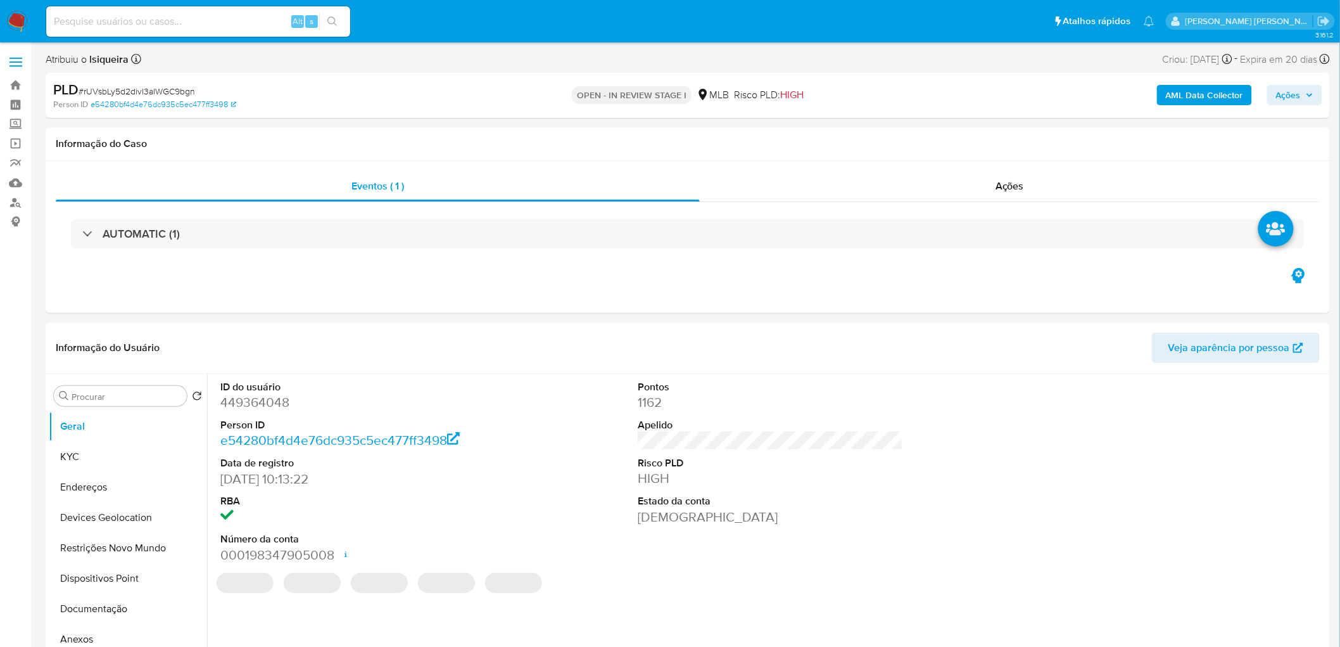
select select "10"
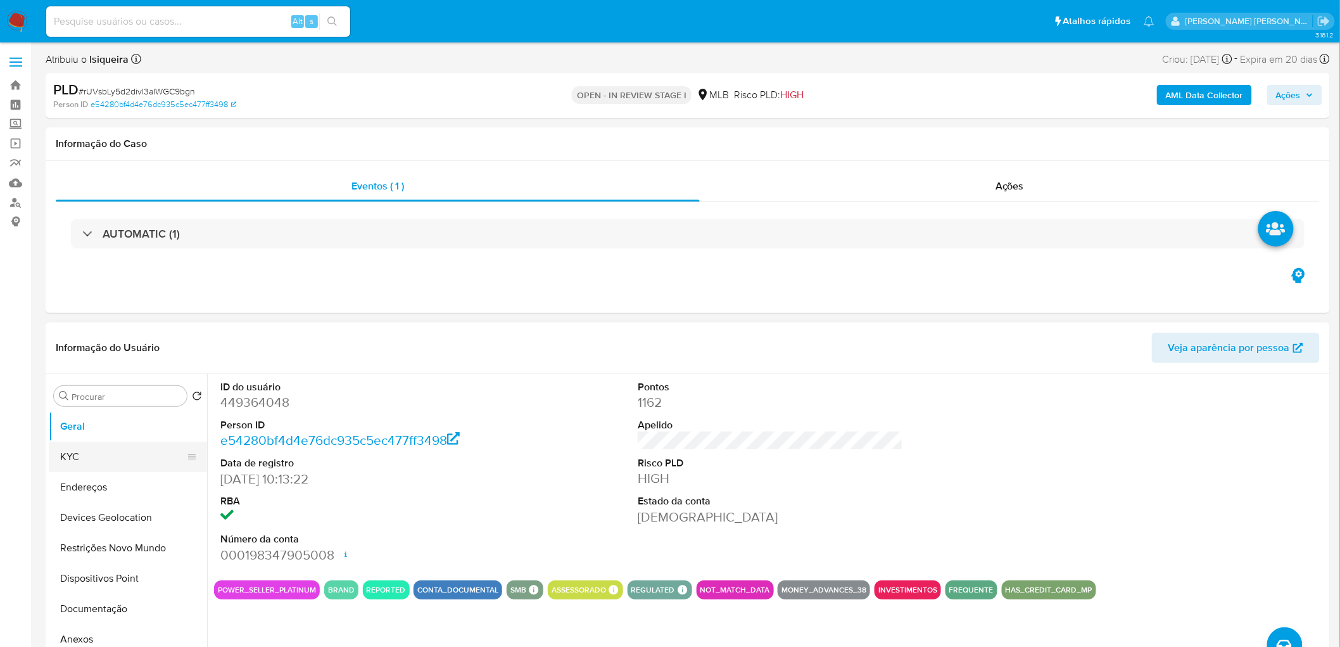
click at [98, 454] on button "KYC" at bounding box center [123, 456] width 148 height 30
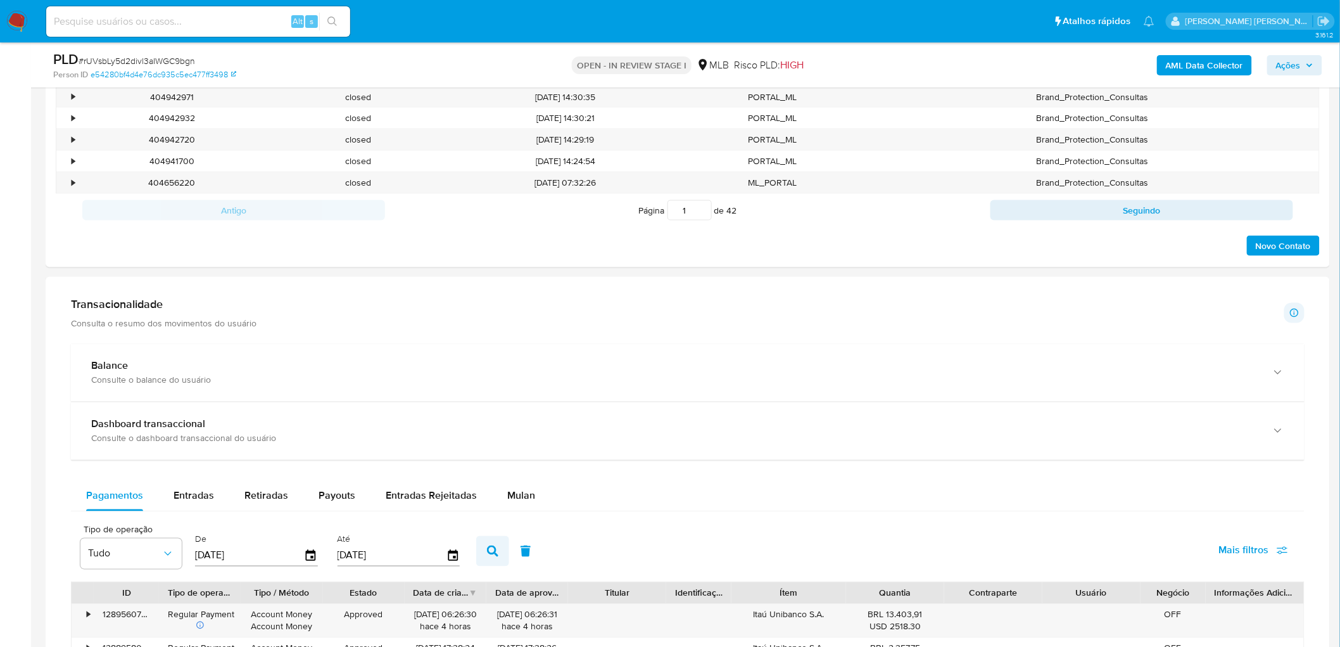
scroll to position [704, 0]
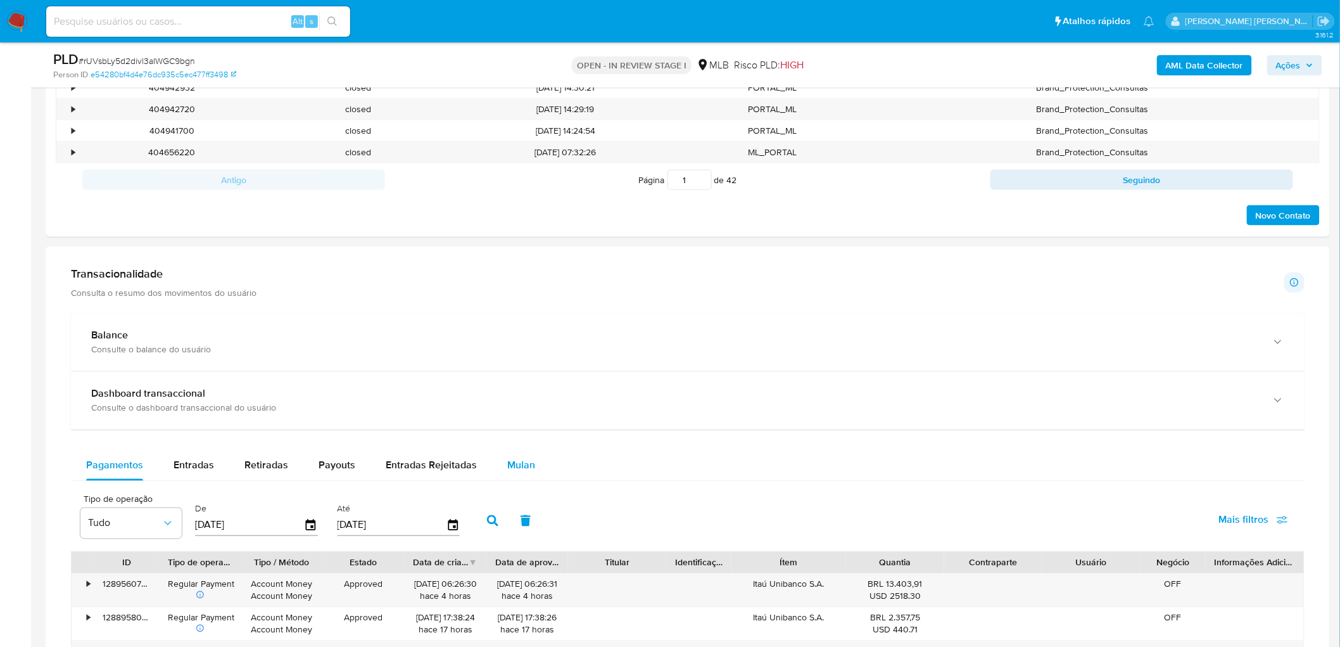
click at [530, 472] on button "Mulan" at bounding box center [521, 465] width 58 height 30
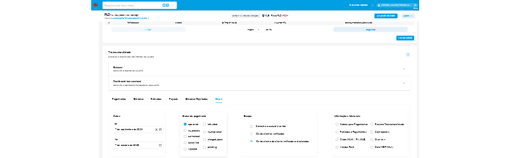
scroll to position [844, 0]
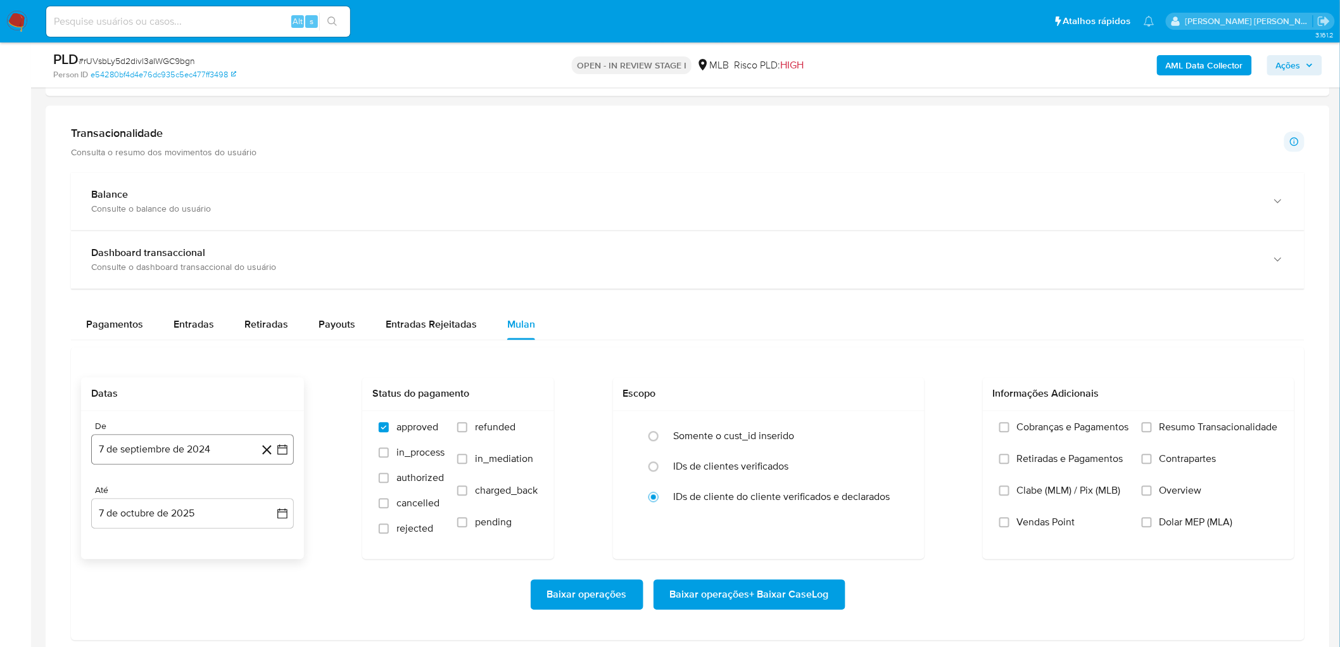
click at [185, 458] on button "7 de septiembre de 2024" at bounding box center [192, 449] width 203 height 30
click at [194, 225] on span "septiembre 2024" at bounding box center [186, 231] width 77 height 13
click at [265, 243] on icon "Año siguiente" at bounding box center [268, 242] width 15 height 15
click at [186, 360] on span "ago" at bounding box center [192, 360] width 16 height 10
click at [223, 301] on button "1" at bounding box center [218, 304] width 20 height 20
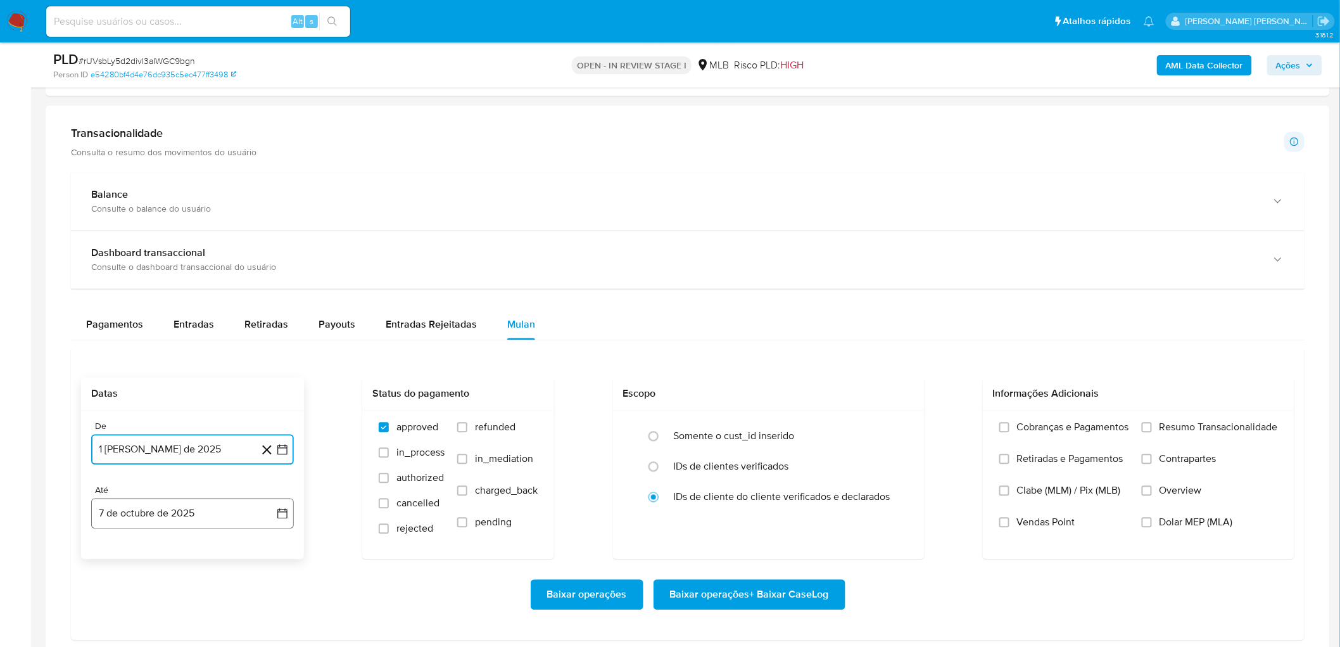
click at [167, 505] on button "7 de octubre de 2025" at bounding box center [192, 513] width 203 height 30
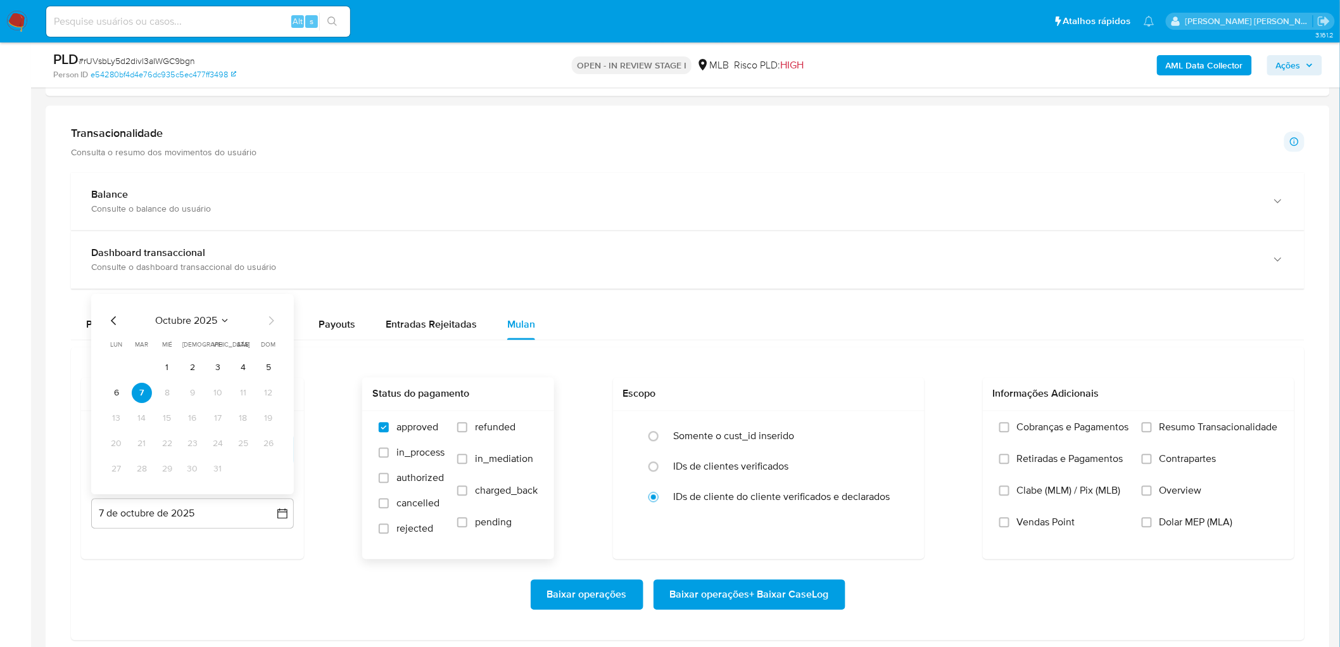
drag, startPoint x: 262, startPoint y: 366, endPoint x: 478, endPoint y: 404, distance: 218.7
click at [265, 367] on button "5" at bounding box center [268, 368] width 20 height 20
click at [1160, 431] on span "Resumo Transacionalidade" at bounding box center [1219, 427] width 118 height 13
click at [1152, 431] on input "Resumo Transacionalidade" at bounding box center [1147, 427] width 10 height 10
click at [1021, 532] on label "Vendas Point" at bounding box center [1064, 532] width 130 height 32
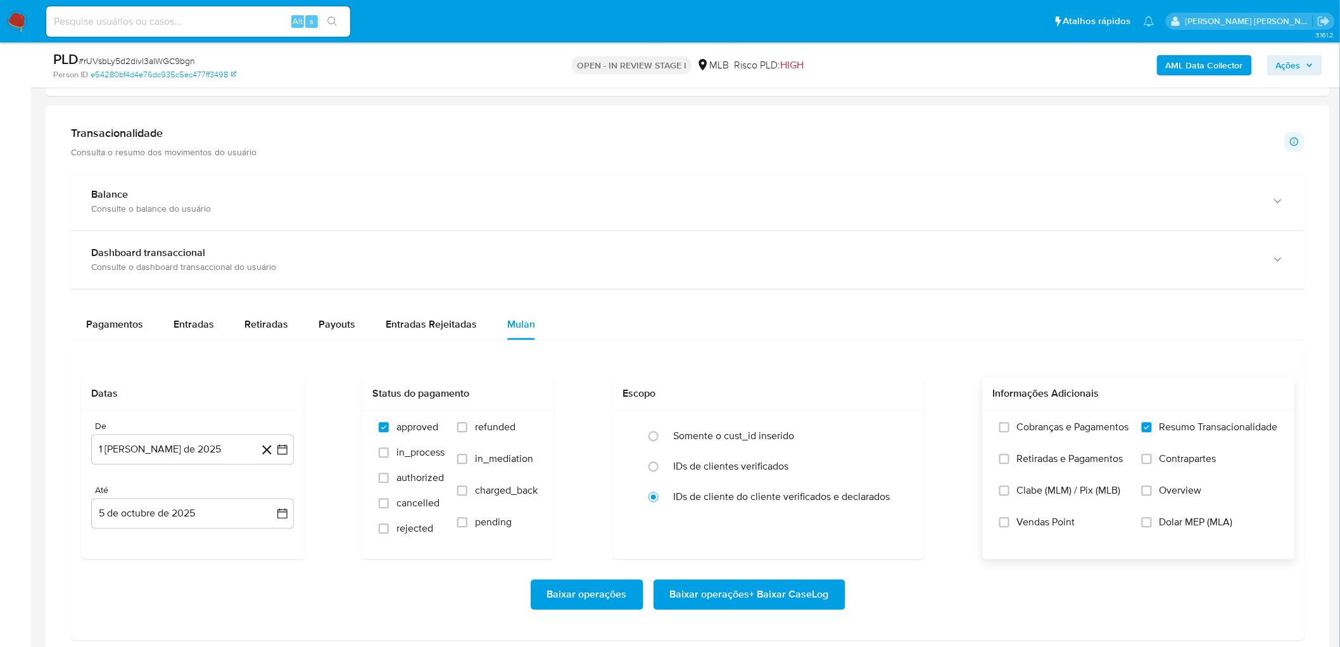
click at [1010, 528] on input "Vendas Point" at bounding box center [1004, 522] width 10 height 10
click at [766, 581] on span "Baixar operações + Baixar CaseLog" at bounding box center [749, 595] width 159 height 28
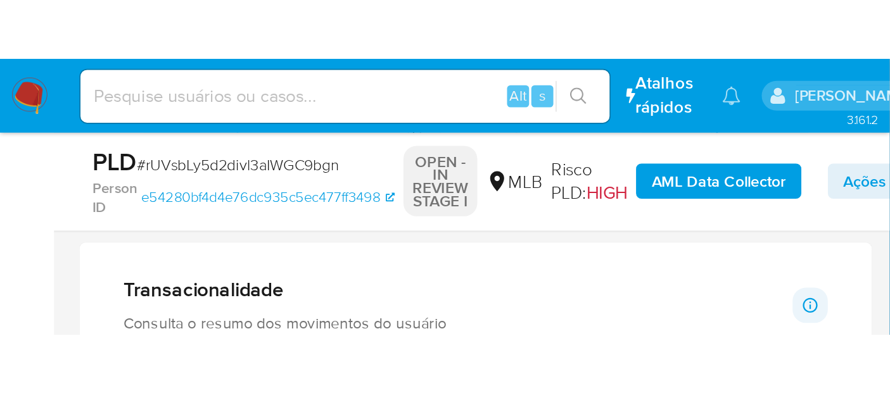
scroll to position [0, 0]
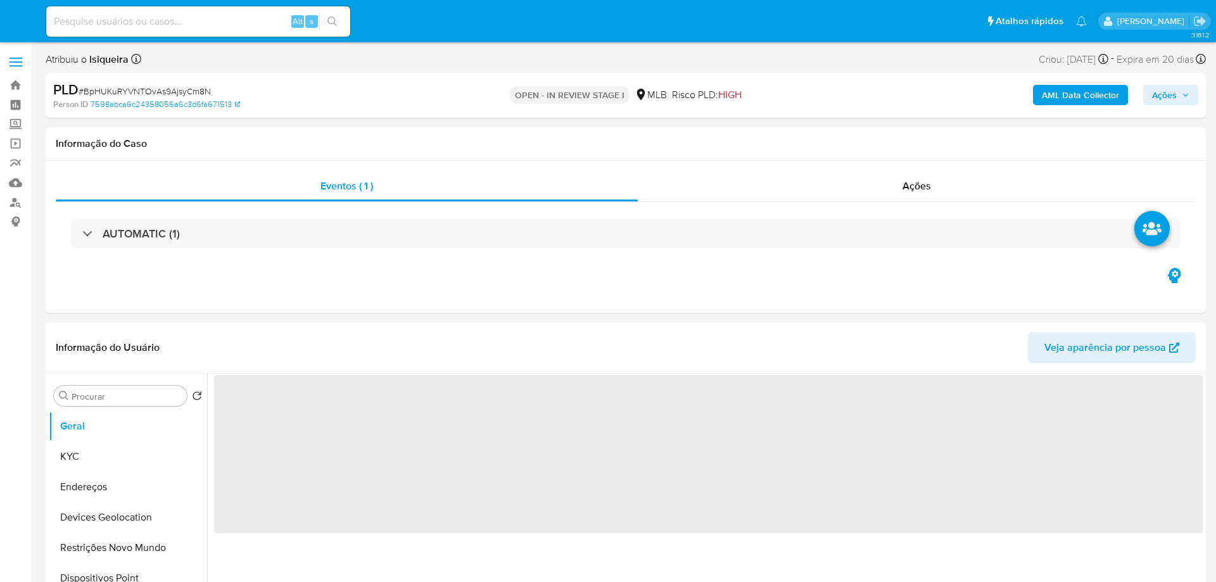
select select "10"
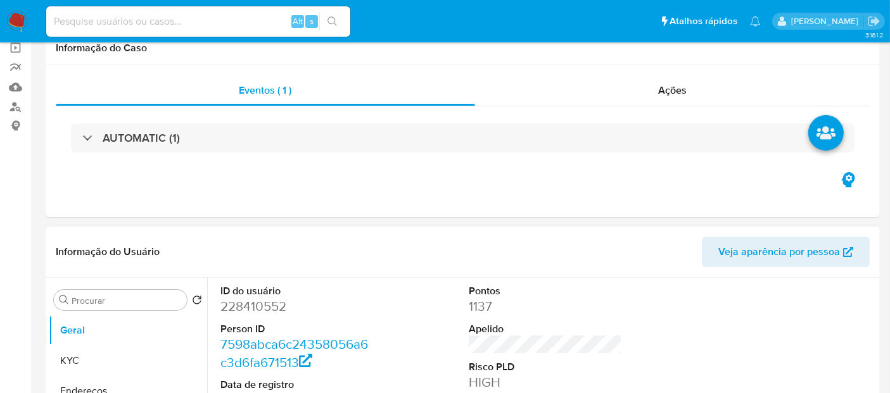
scroll to position [211, 0]
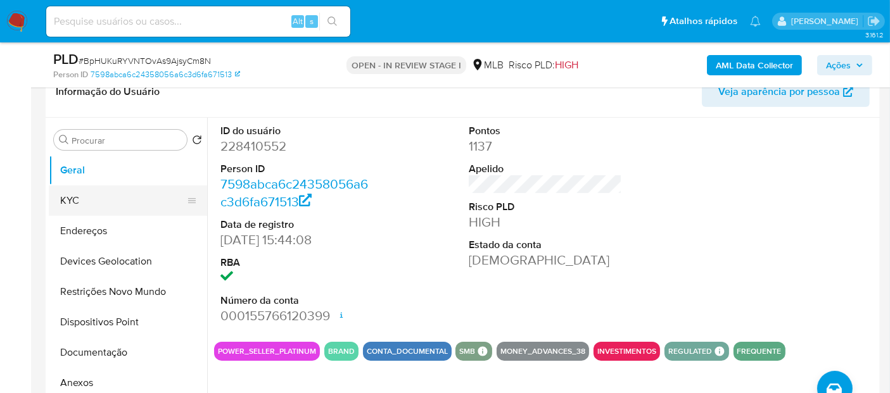
drag, startPoint x: 106, startPoint y: 197, endPoint x: 112, endPoint y: 198, distance: 6.4
click at [106, 197] on button "KYC" at bounding box center [123, 201] width 148 height 30
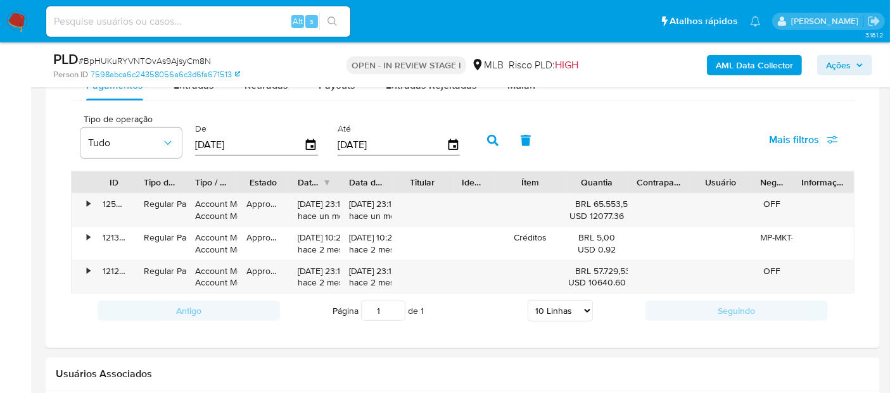
scroll to position [1055, 0]
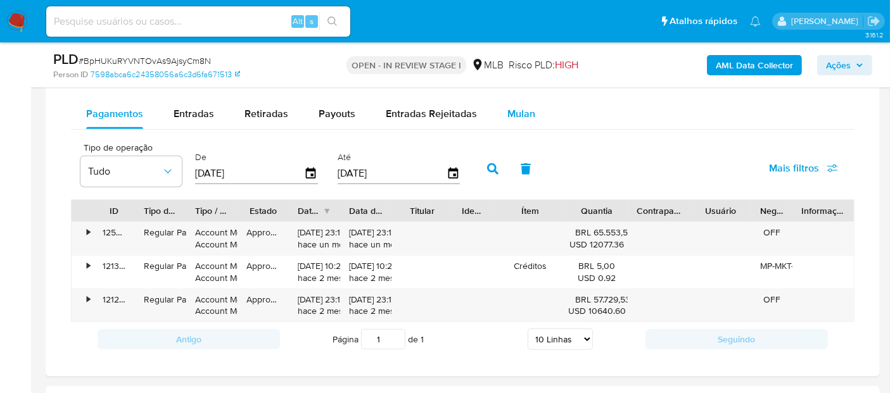
click at [519, 111] on span "Mulan" at bounding box center [521, 113] width 28 height 15
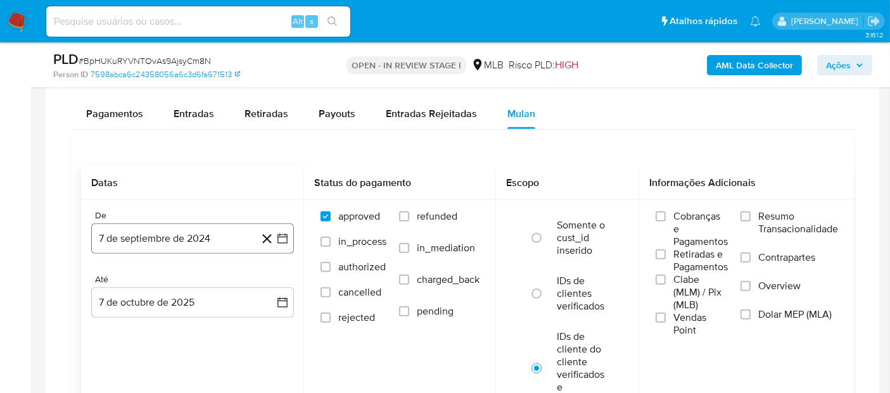
click at [127, 234] on button "7 de septiembre de 2024" at bounding box center [192, 239] width 203 height 30
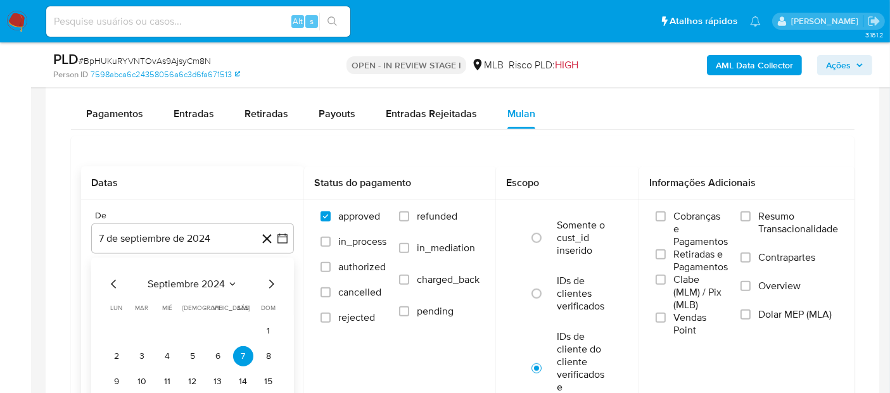
click at [179, 278] on span "septiembre 2024" at bounding box center [186, 284] width 77 height 13
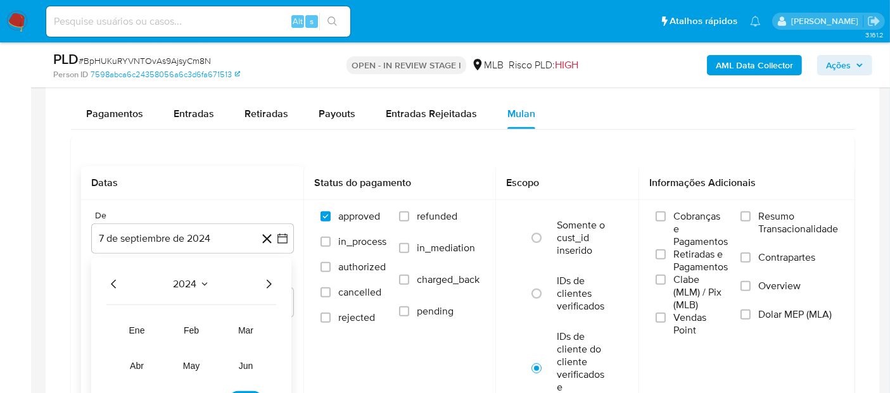
click at [267, 283] on icon "Año siguiente" at bounding box center [268, 284] width 15 height 15
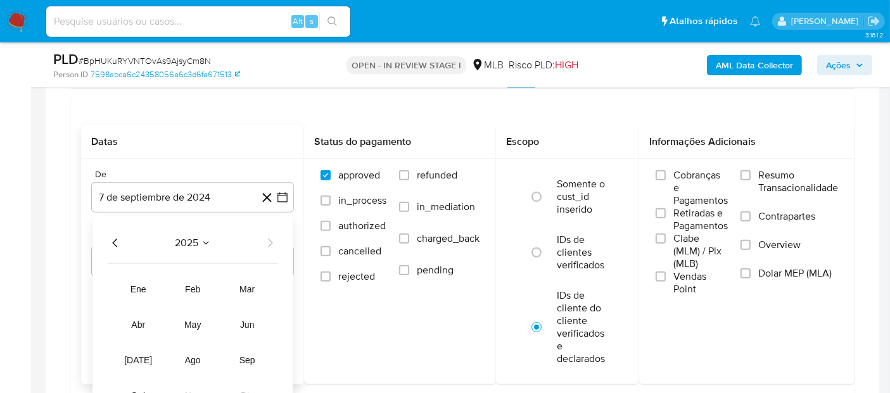
scroll to position [1125, 0]
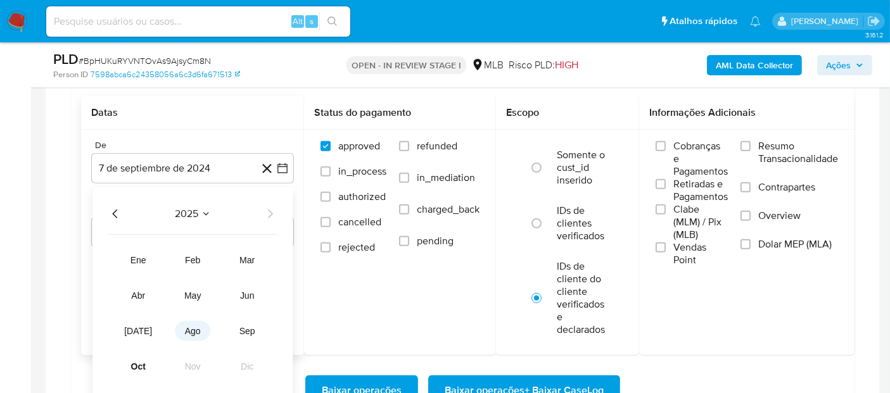
click at [198, 332] on button "ago" at bounding box center [192, 331] width 35 height 20
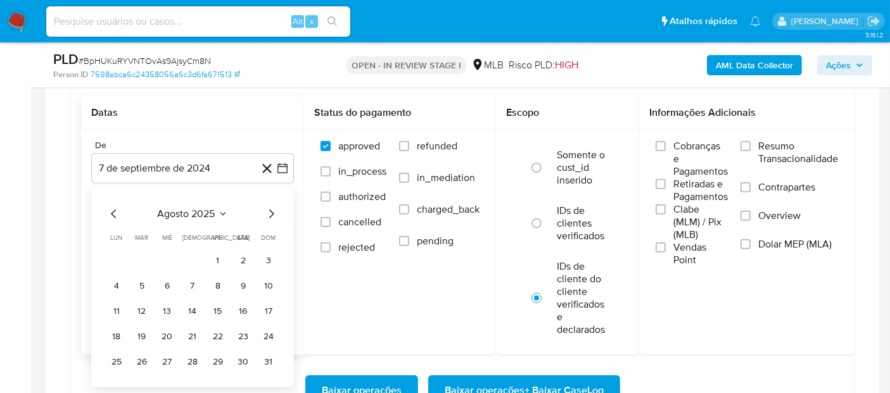
click at [210, 258] on button "1" at bounding box center [218, 261] width 20 height 20
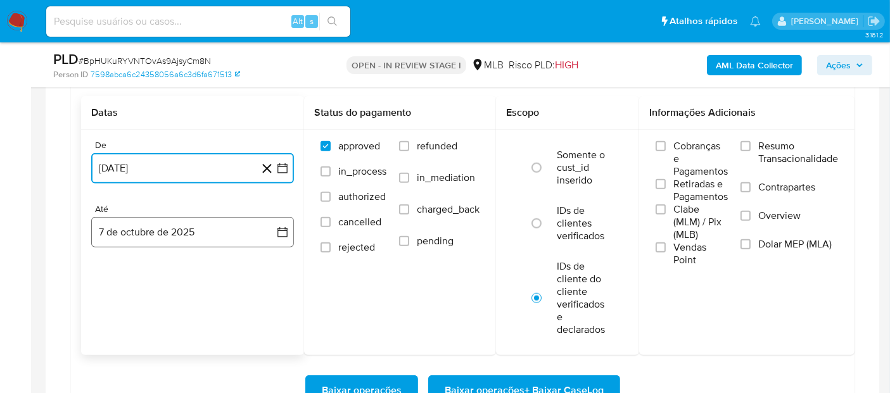
click at [139, 233] on button "7 de octubre de 2025" at bounding box center [192, 232] width 203 height 30
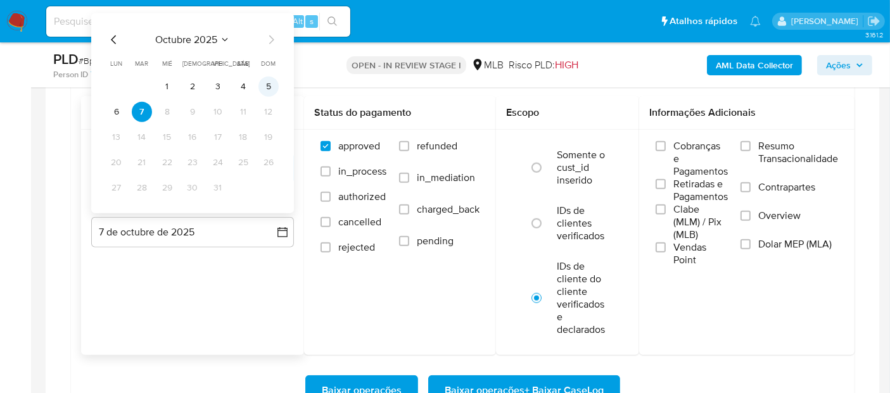
click at [265, 86] on button "5" at bounding box center [268, 87] width 20 height 20
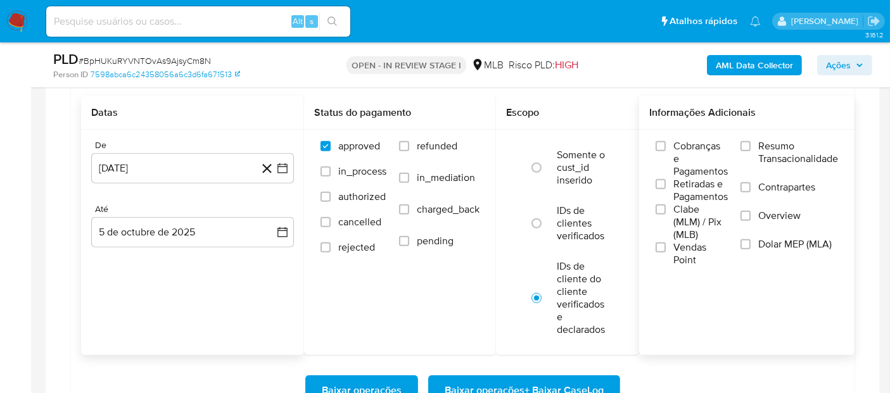
click at [774, 146] on span "Resumo Transacionalidade" at bounding box center [798, 152] width 80 height 25
click at [750, 146] on input "Resumo Transacionalidade" at bounding box center [745, 146] width 10 height 10
click at [691, 261] on label "Vendas Point" at bounding box center [691, 253] width 72 height 25
click at [671, 260] on label "Vendas Point" at bounding box center [691, 253] width 72 height 25
click at [666, 253] on input "Vendas Point" at bounding box center [660, 248] width 10 height 10
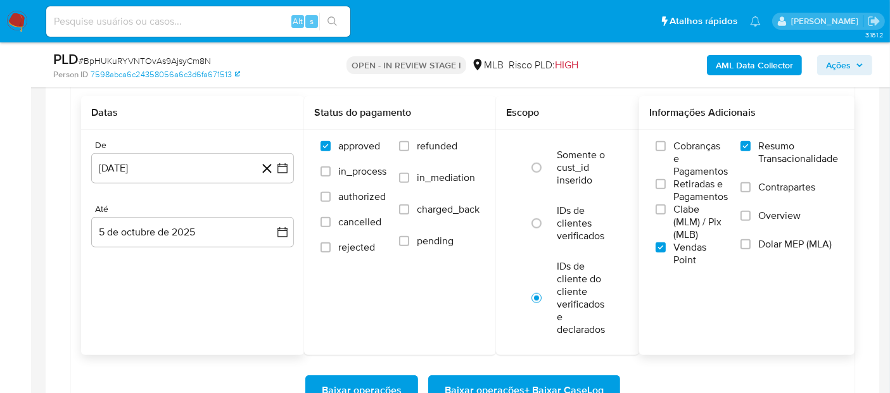
click at [573, 383] on span "Baixar operações + Baixar CaseLog" at bounding box center [524, 391] width 159 height 28
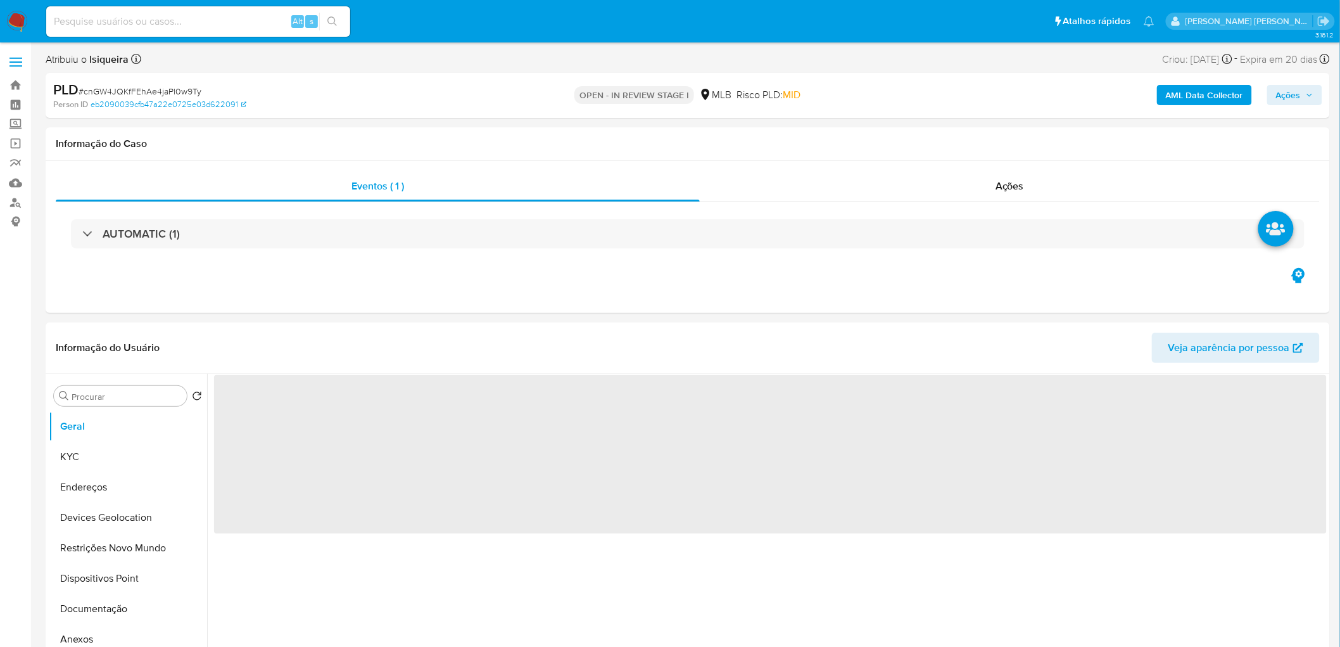
select select "10"
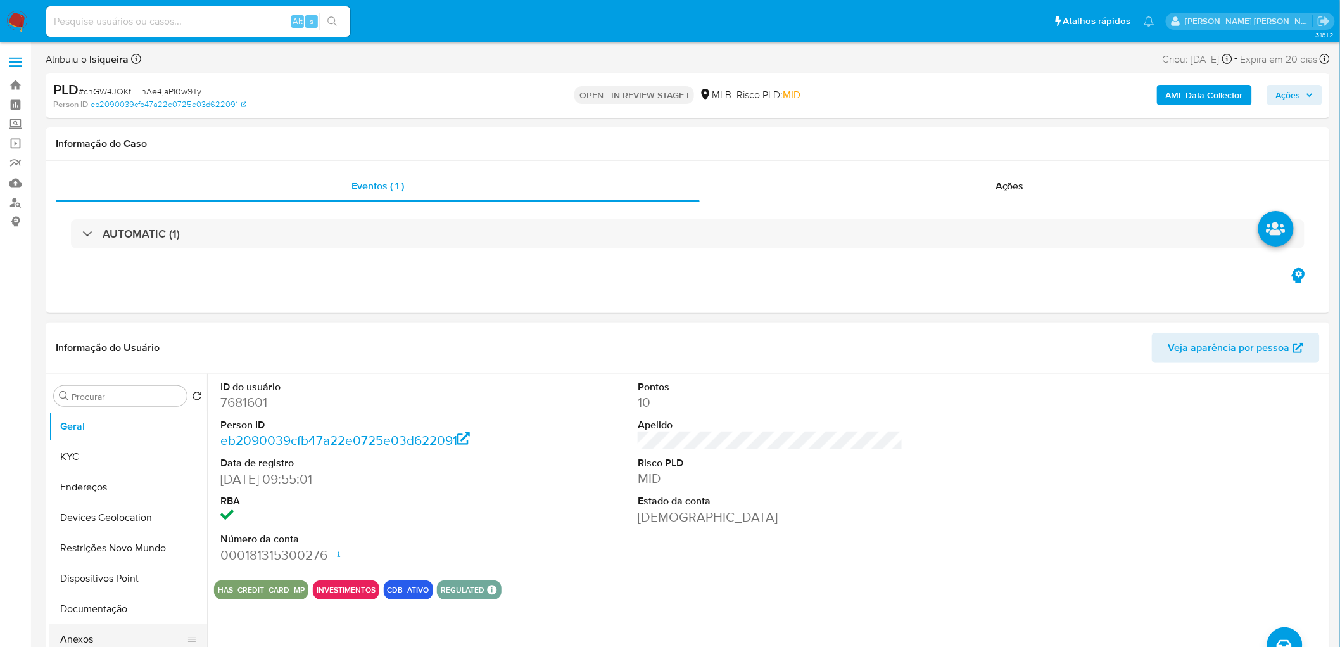
click at [80, 632] on button "Anexos" at bounding box center [123, 639] width 148 height 30
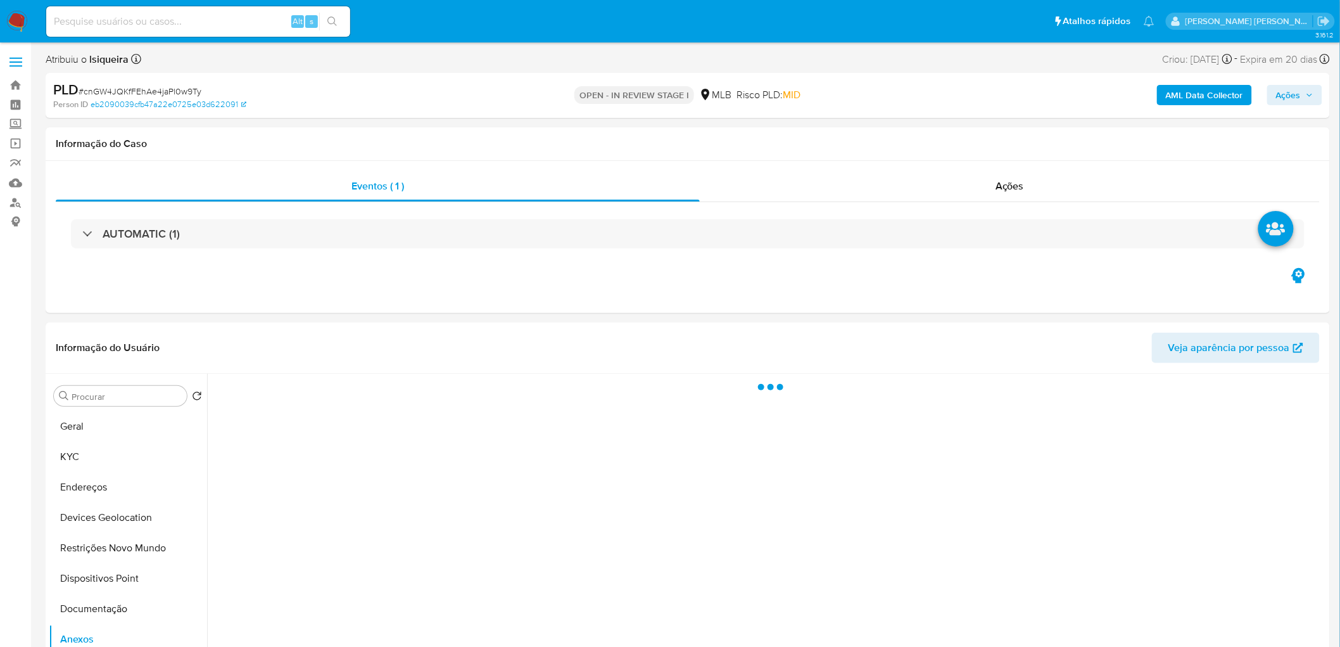
click at [1292, 96] on span "Ações" at bounding box center [1288, 95] width 25 height 20
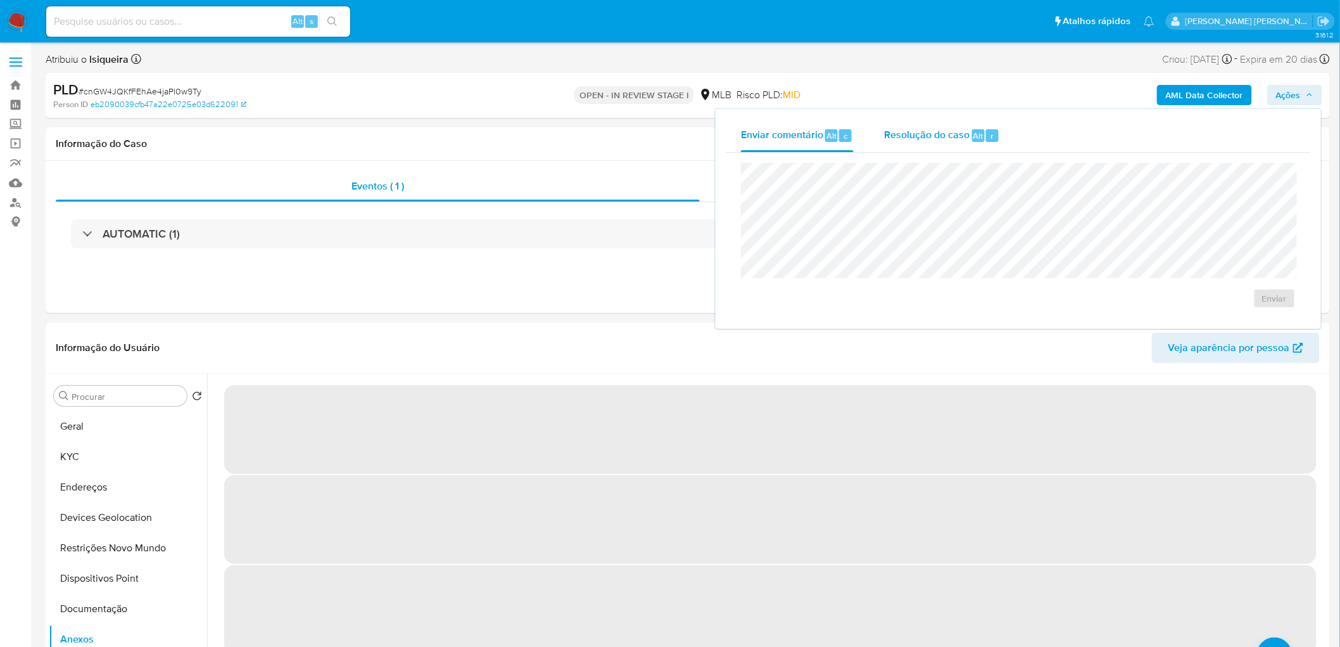
drag, startPoint x: 932, startPoint y: 134, endPoint x: 925, endPoint y: 150, distance: 17.3
click at [931, 136] on span "Resolução do caso" at bounding box center [926, 135] width 85 height 15
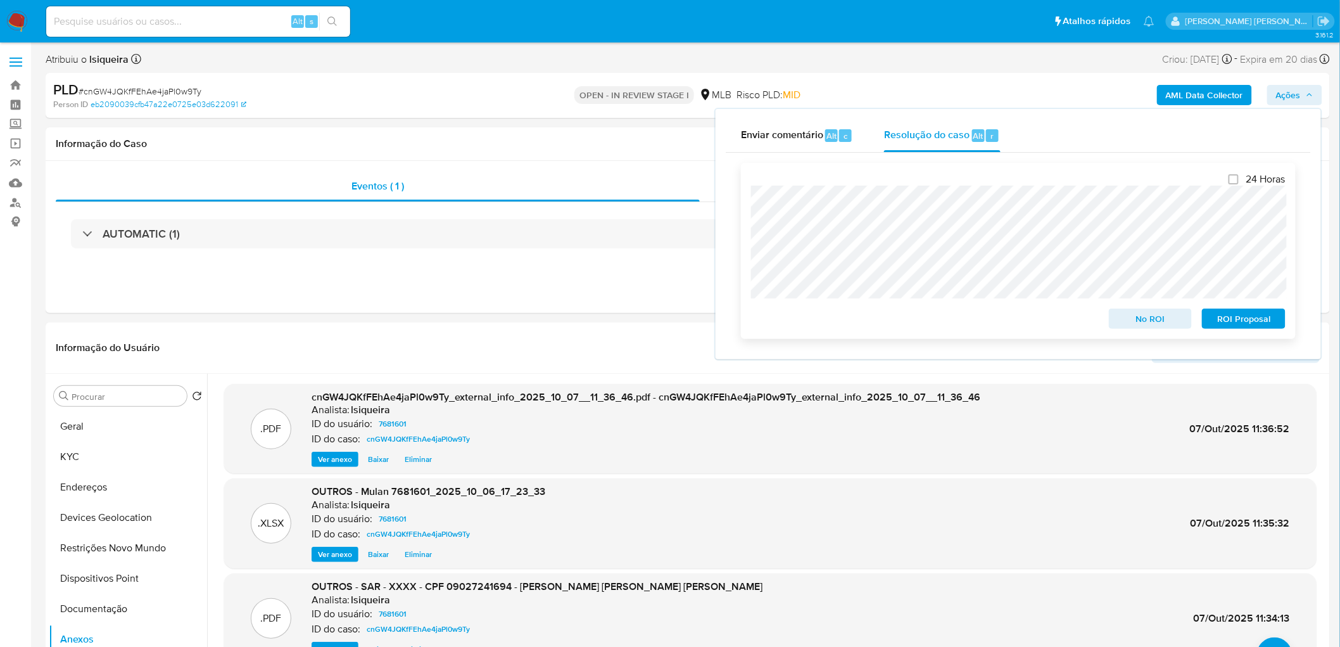
click at [1256, 319] on span "ROI Proposal" at bounding box center [1244, 319] width 66 height 18
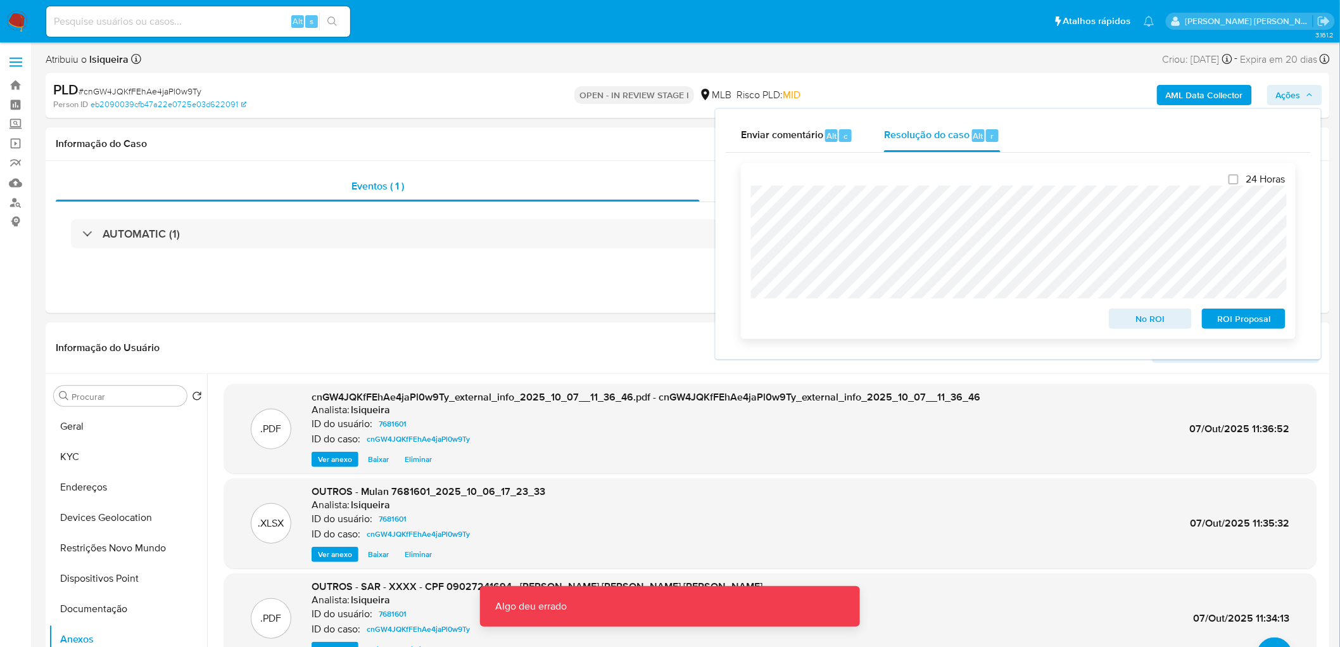
click at [1252, 319] on span "ROI Proposal" at bounding box center [1244, 319] width 66 height 18
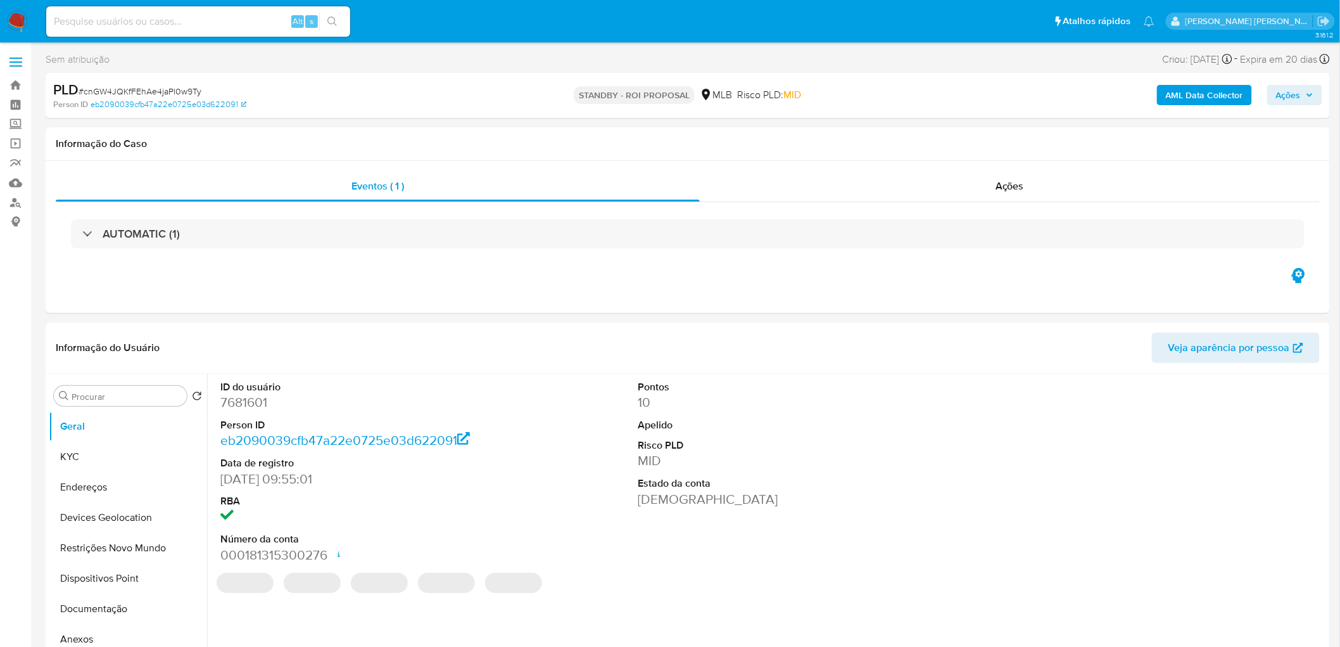
select select "10"
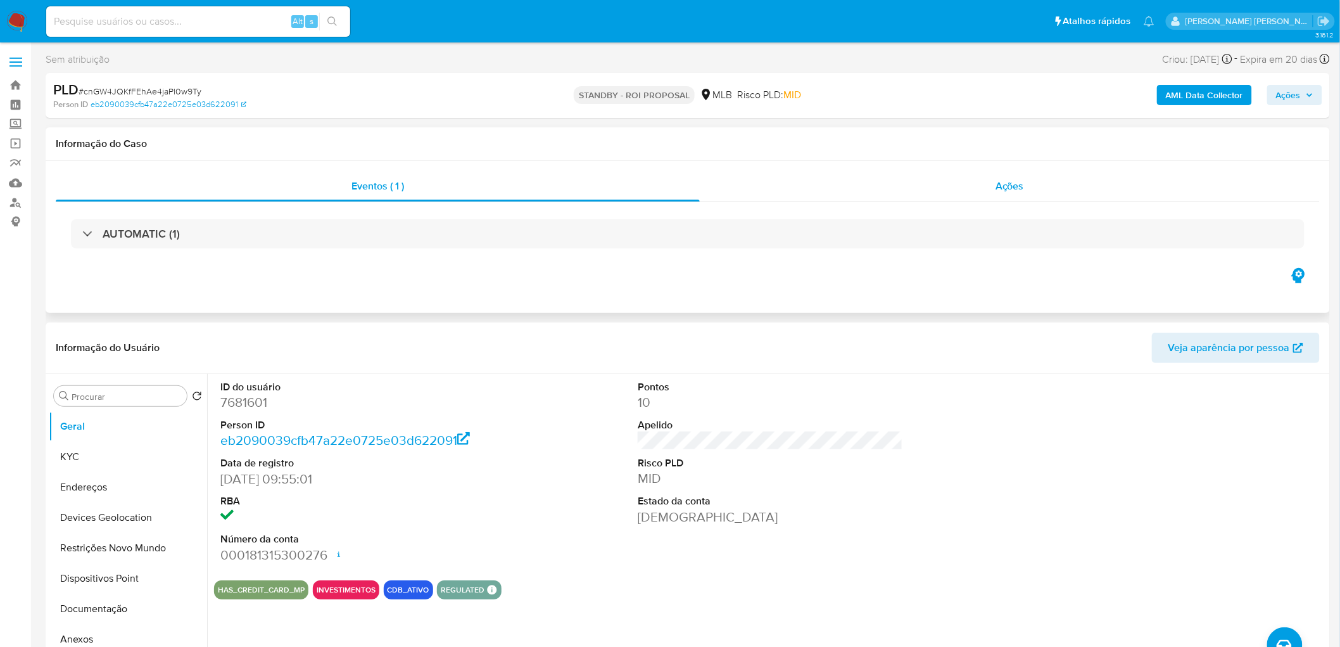
click at [1067, 186] on div "Ações" at bounding box center [1010, 186] width 620 height 30
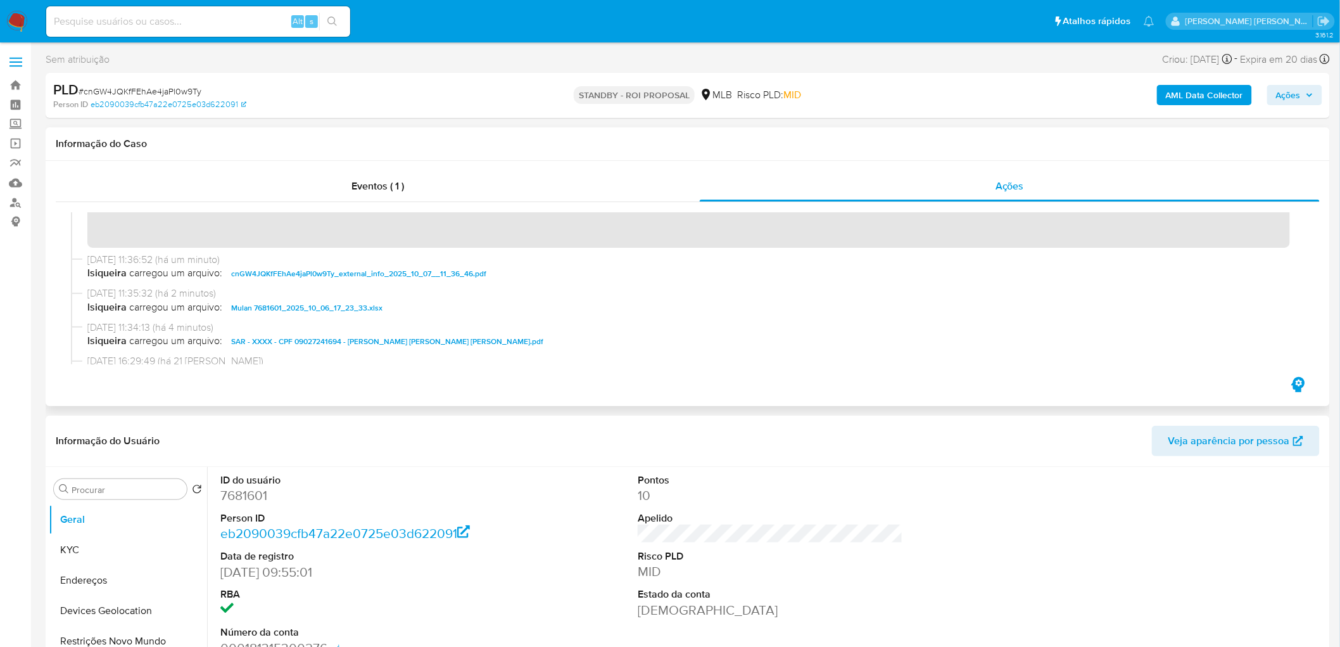
scroll to position [70, 0]
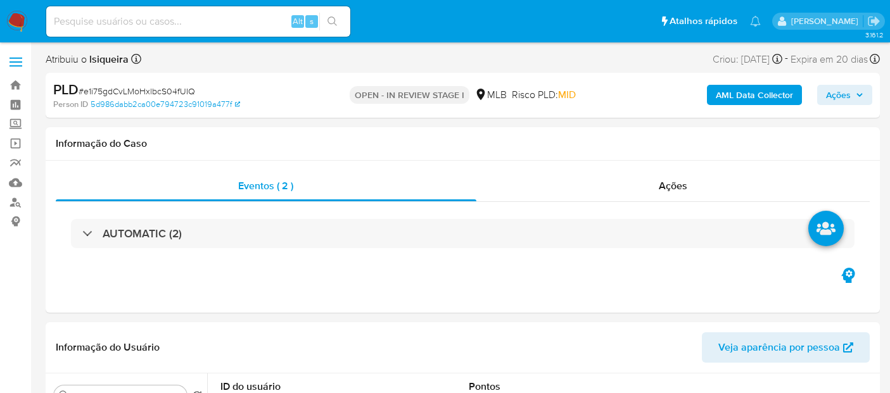
select select "10"
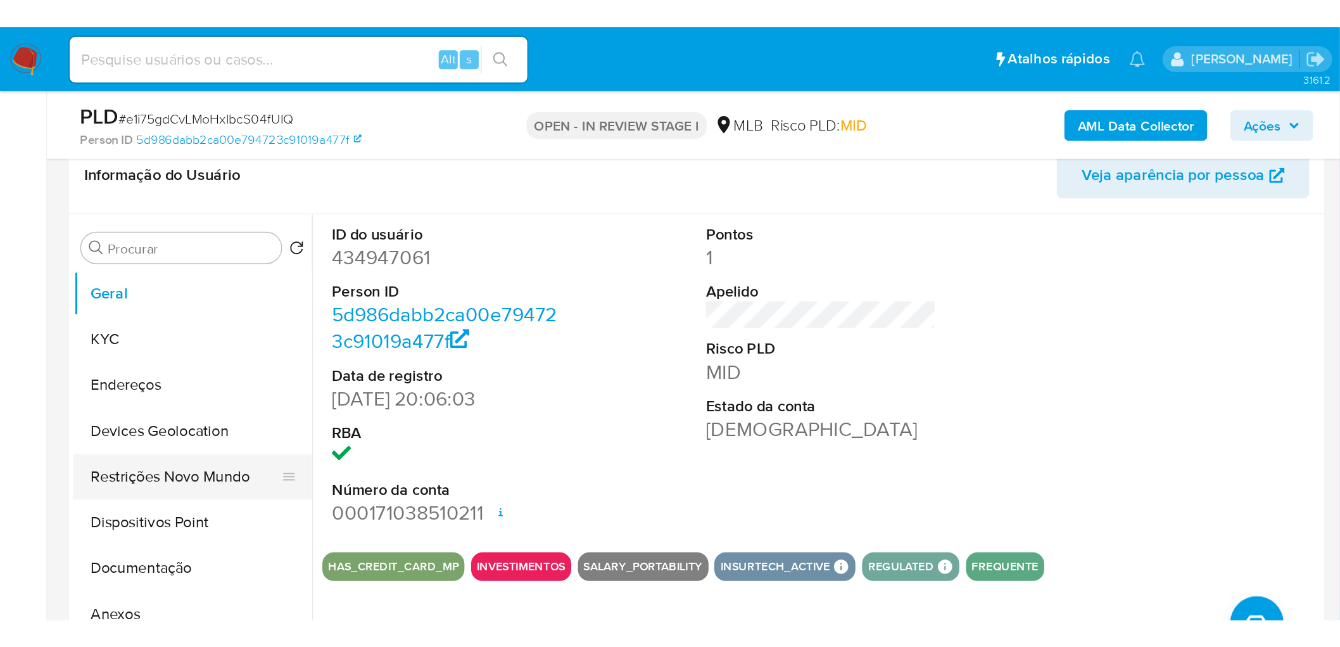
scroll to position [211, 0]
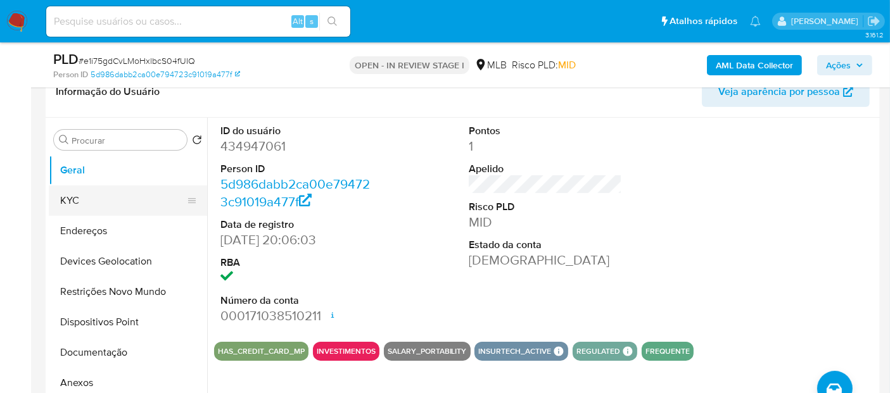
click at [116, 199] on button "KYC" at bounding box center [123, 201] width 148 height 30
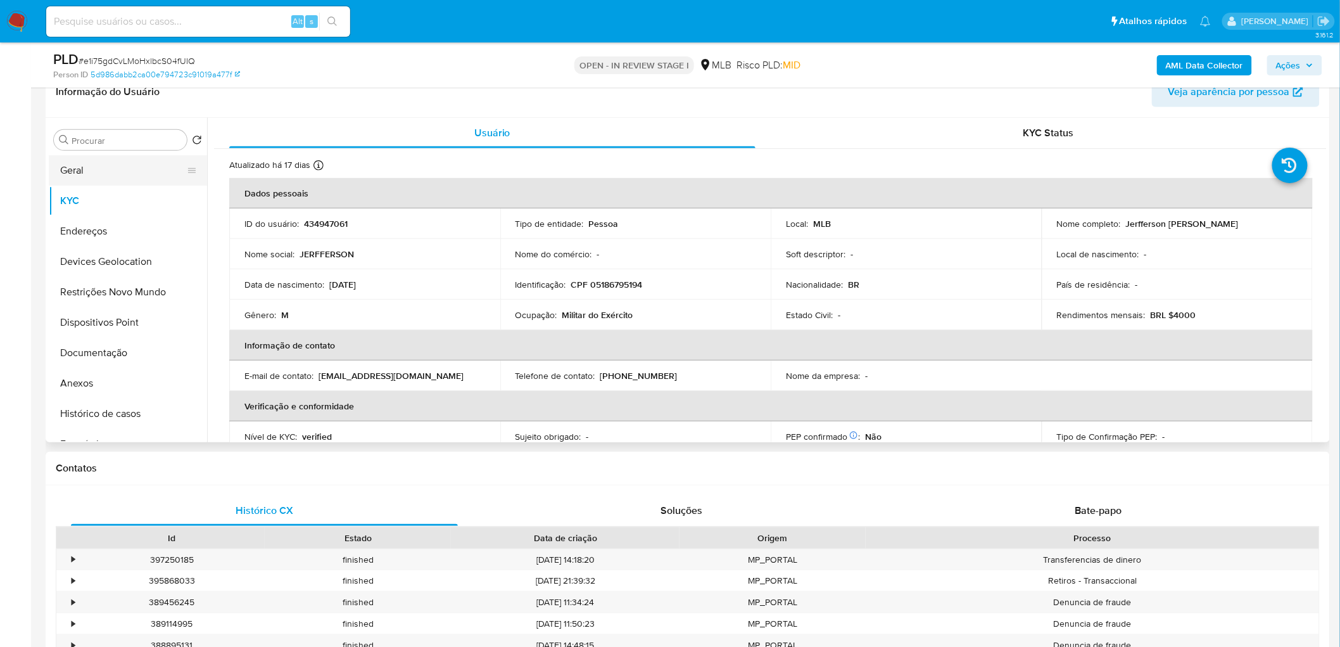
drag, startPoint x: 134, startPoint y: 173, endPoint x: 127, endPoint y: 178, distance: 8.6
click at [134, 173] on button "Geral" at bounding box center [123, 170] width 148 height 30
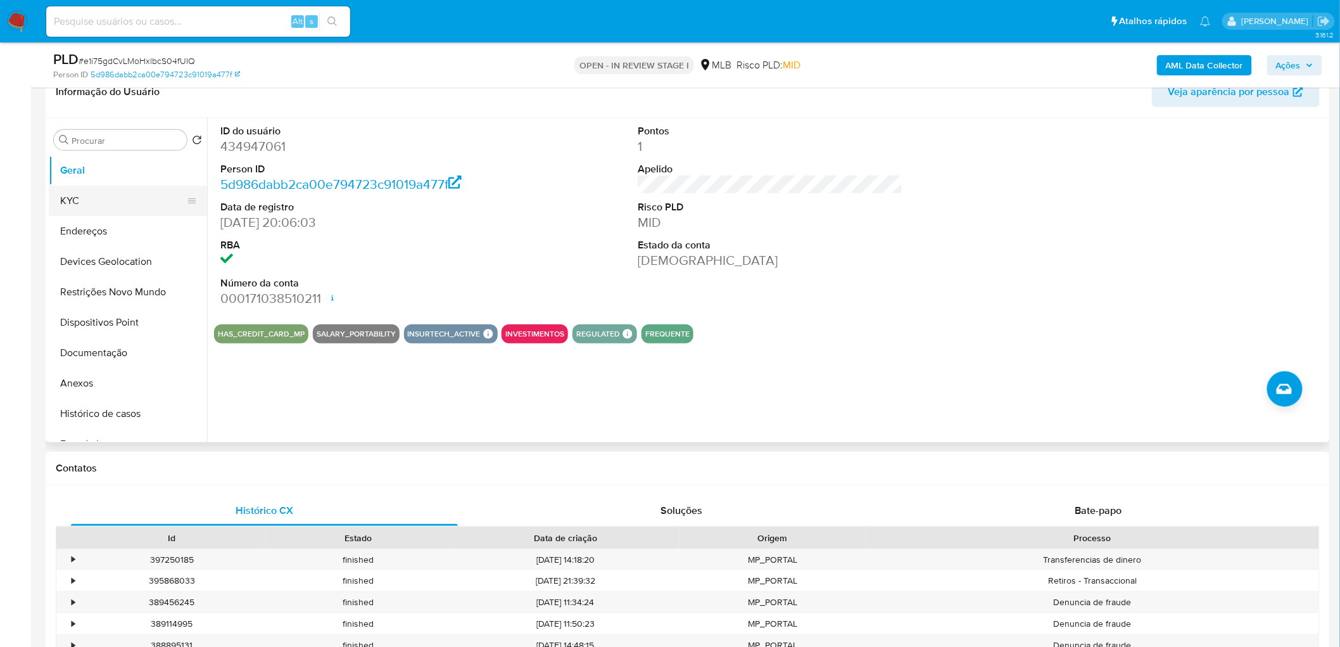
click at [127, 193] on button "KYC" at bounding box center [123, 201] width 148 height 30
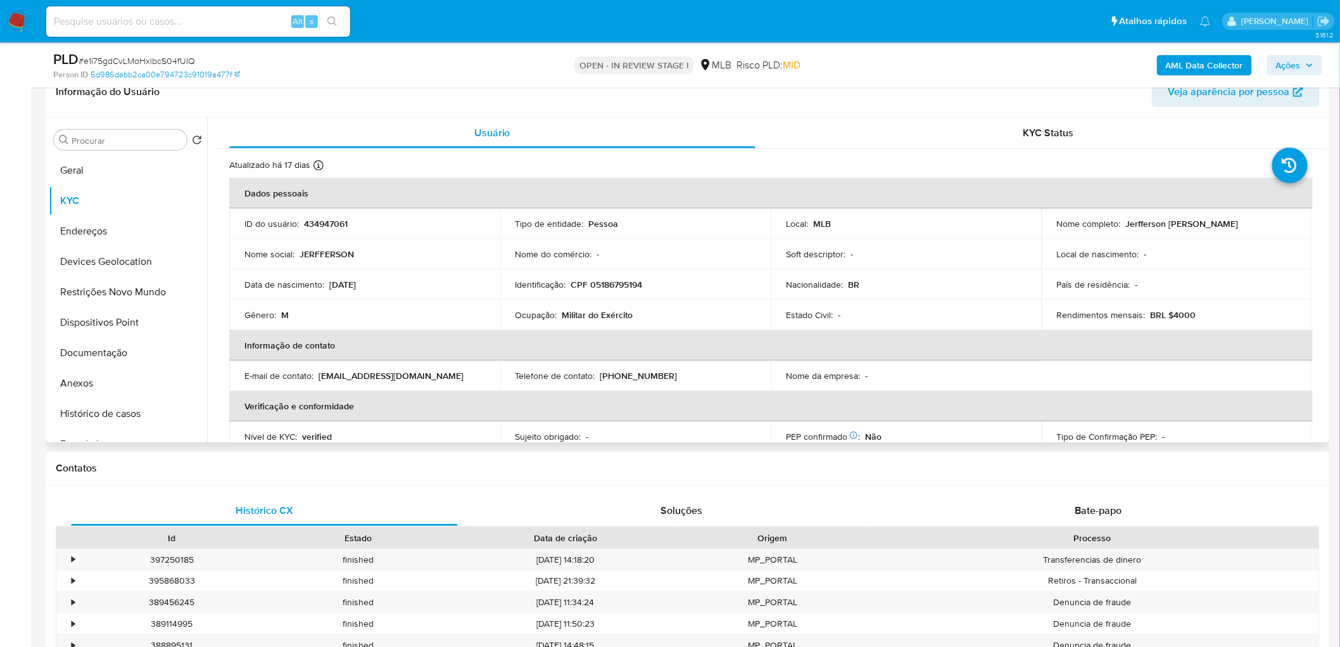
click at [626, 318] on p "Militar do Exército" at bounding box center [597, 314] width 71 height 11
drag, startPoint x: 646, startPoint y: 313, endPoint x: 562, endPoint y: 312, distance: 84.2
click at [562, 312] on div "Ocupação : Militar do Exército" at bounding box center [636, 314] width 241 height 11
copy p "Militar do Exército"
click at [106, 358] on button "Documentação" at bounding box center [123, 353] width 148 height 30
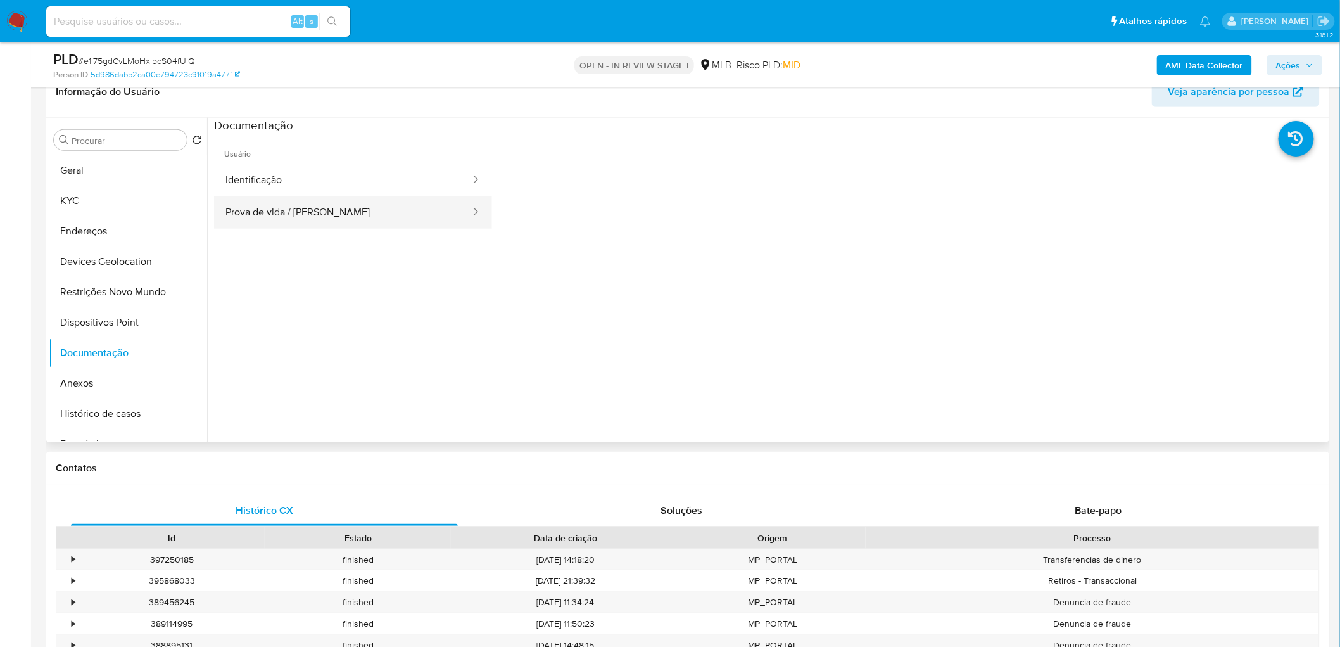
click at [341, 207] on button "Prova de vida / Selfie" at bounding box center [343, 212] width 258 height 32
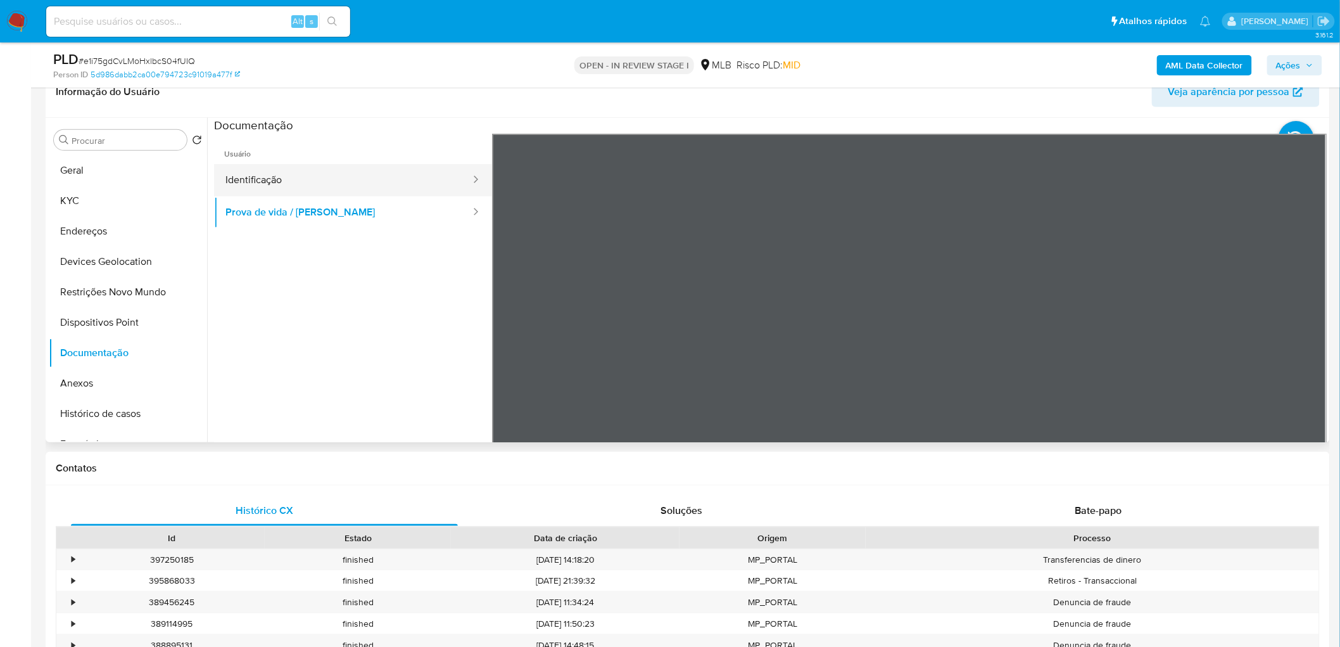
click at [361, 171] on button "Identificação" at bounding box center [343, 180] width 258 height 32
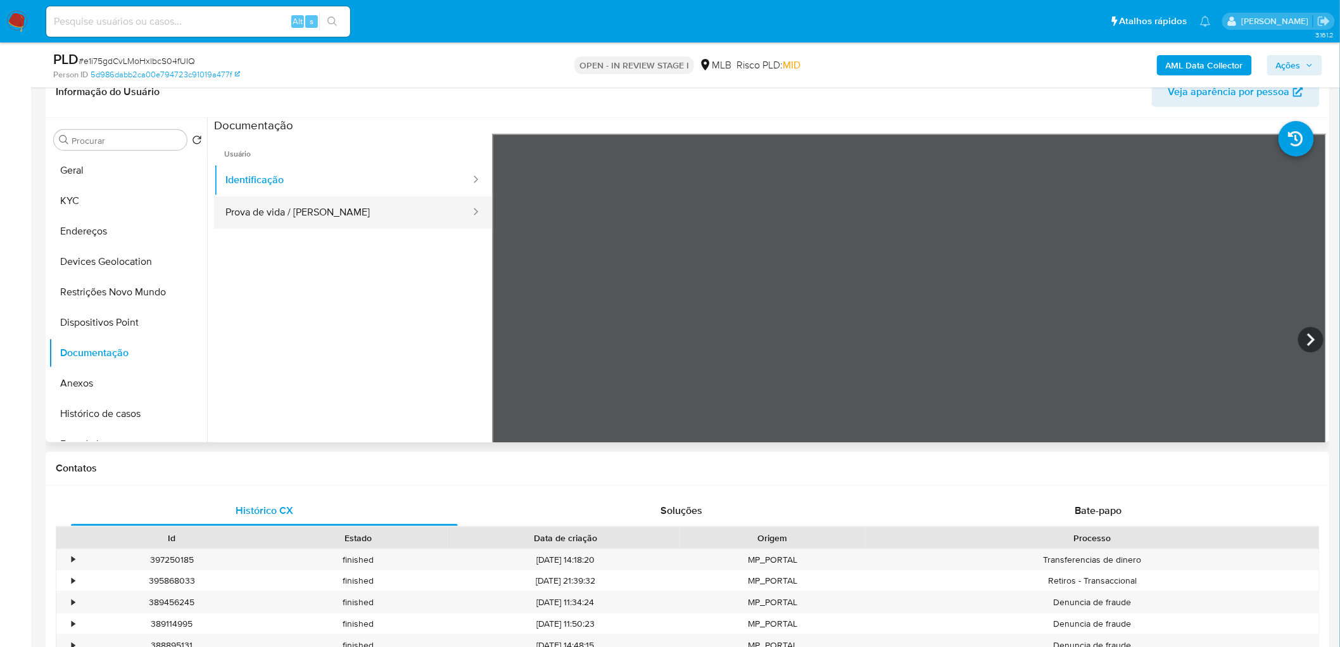
click at [270, 213] on button "Prova de vida / Selfie" at bounding box center [343, 212] width 258 height 32
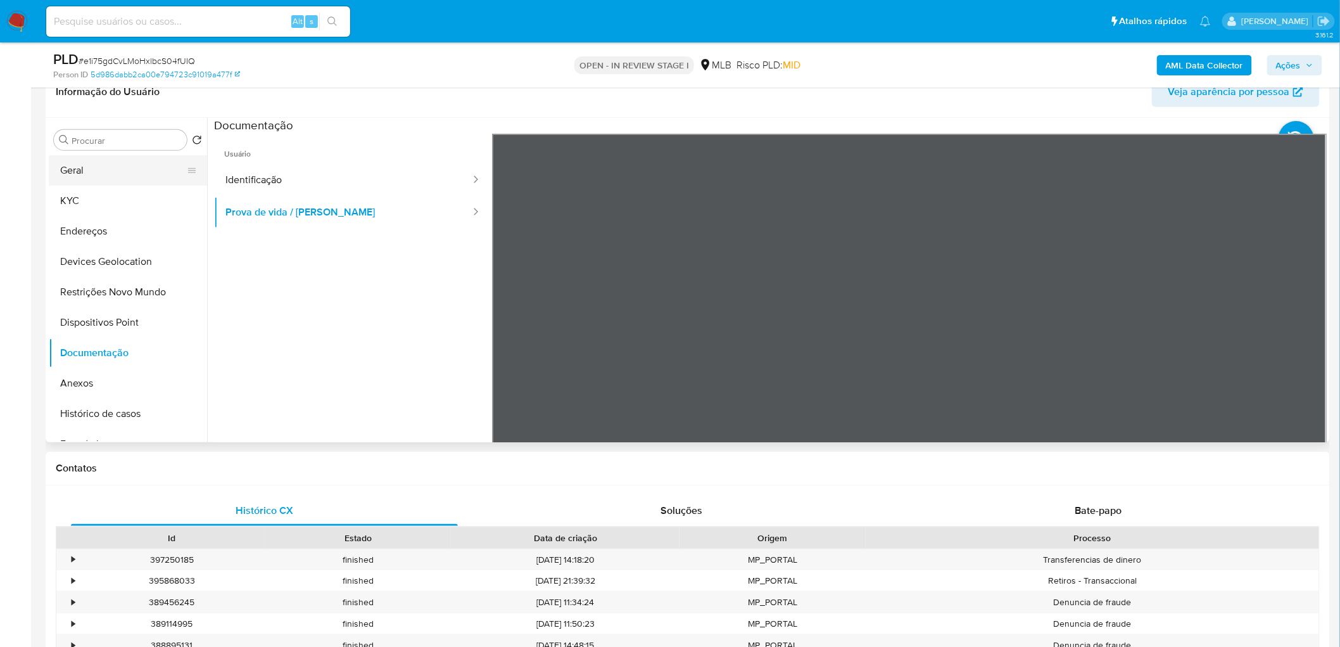
click at [82, 174] on button "Geral" at bounding box center [123, 170] width 148 height 30
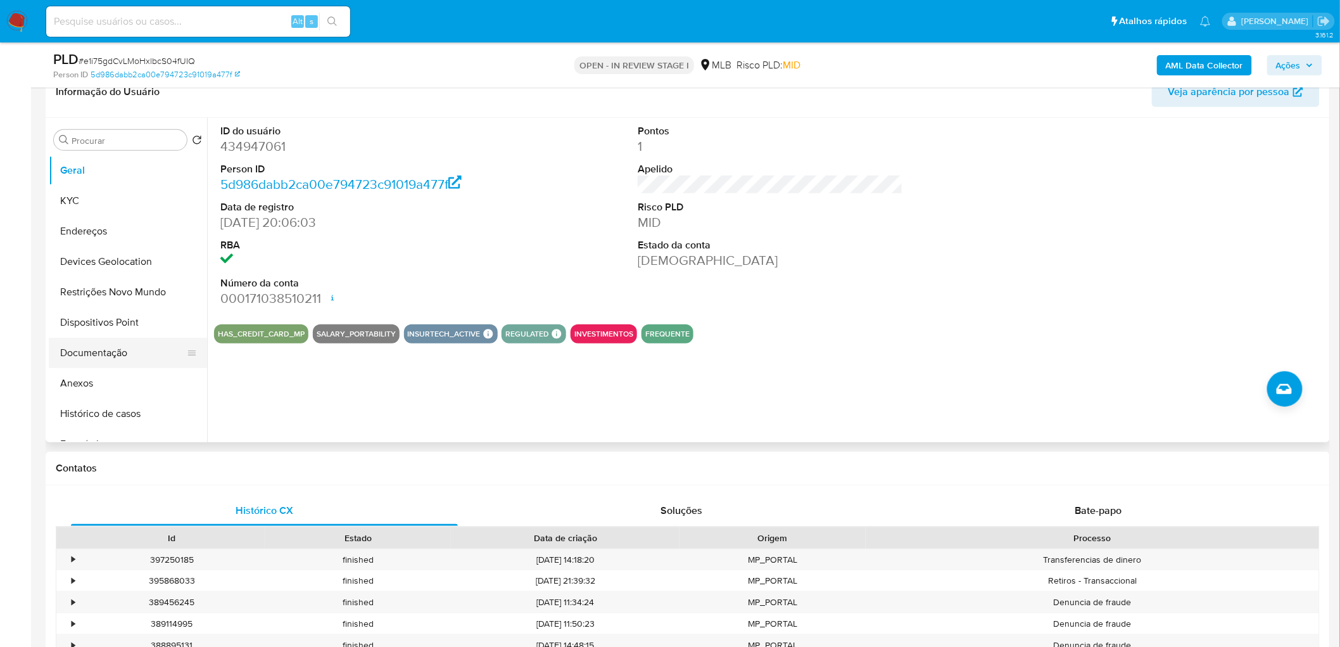
click at [110, 352] on button "Documentação" at bounding box center [123, 353] width 148 height 30
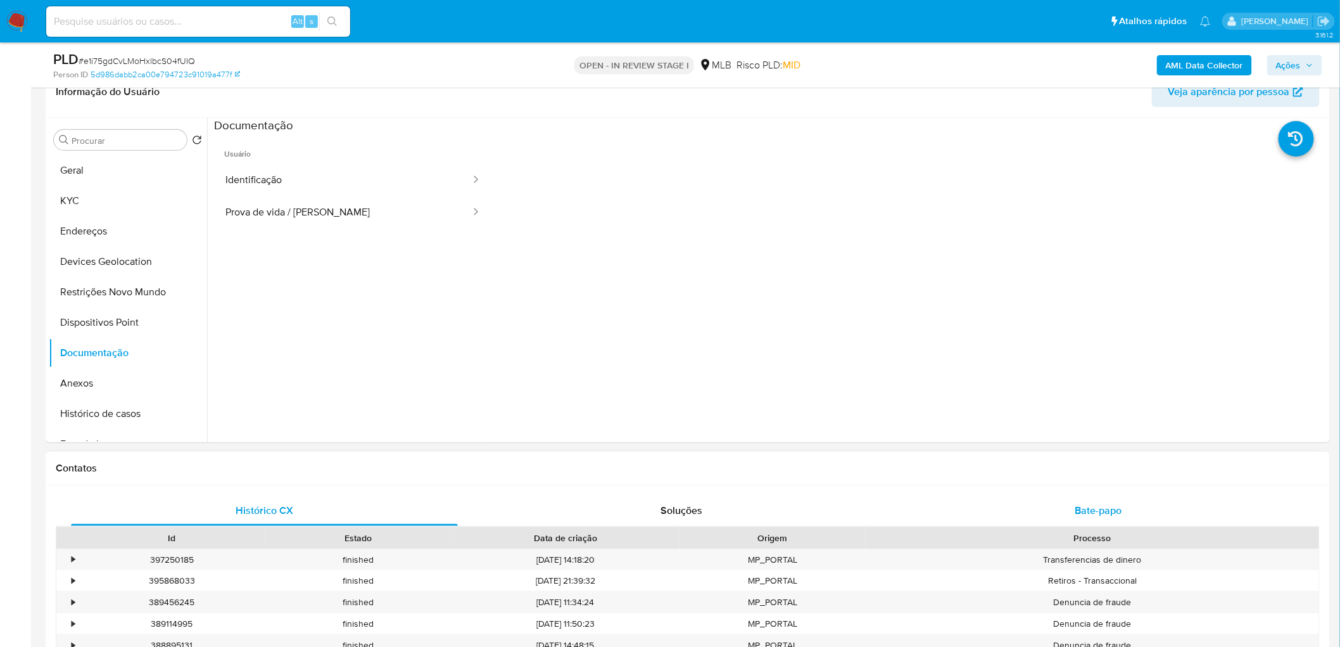
click at [889, 393] on div "Bate-papo" at bounding box center [1098, 510] width 387 height 30
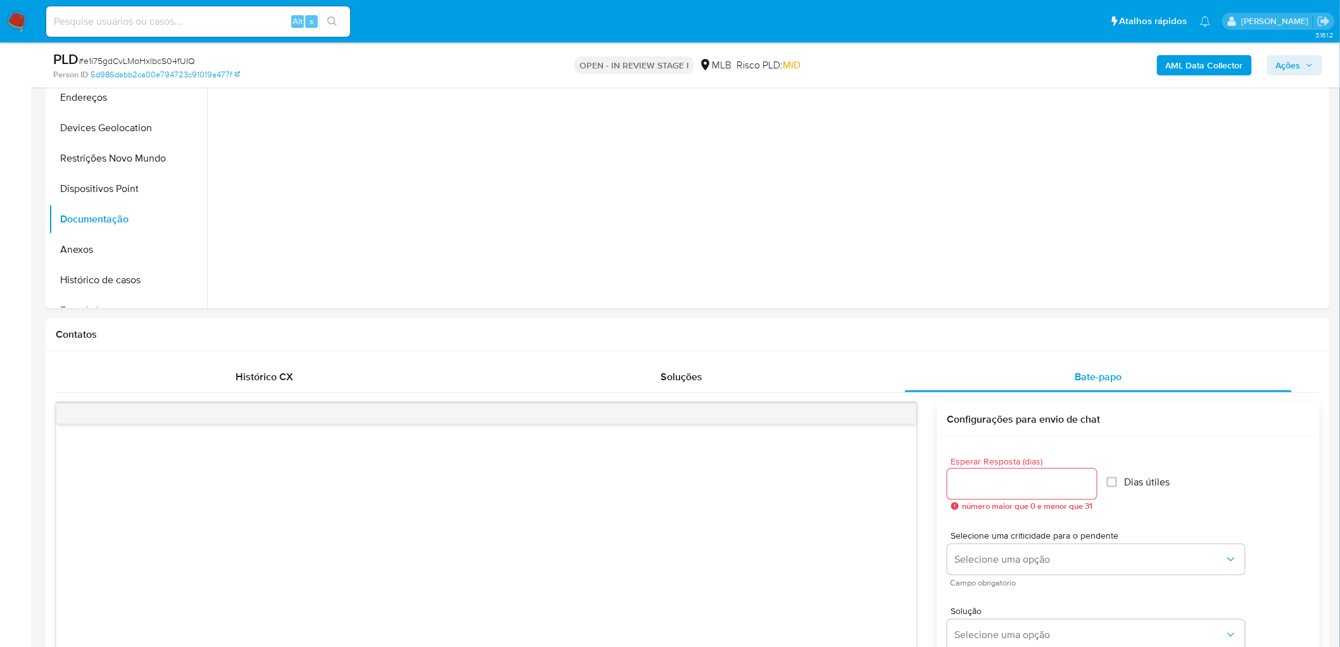
scroll to position [281, 0]
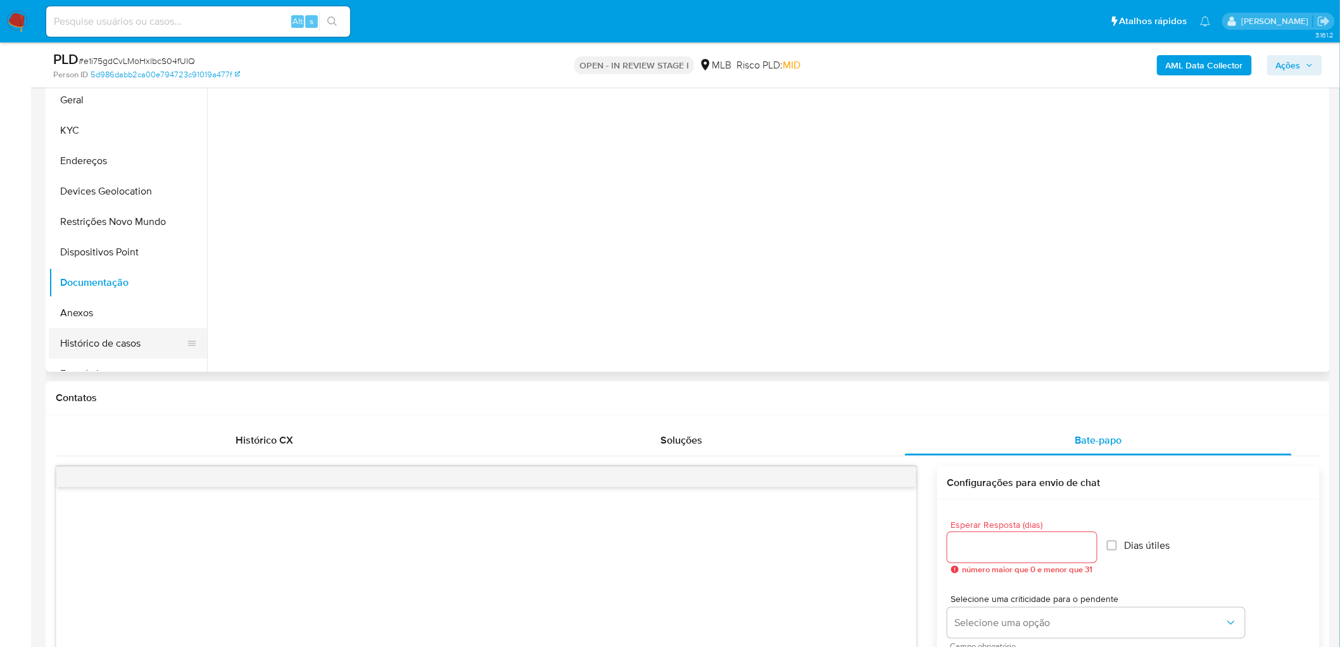
click at [104, 343] on button "Histórico de casos" at bounding box center [123, 343] width 148 height 30
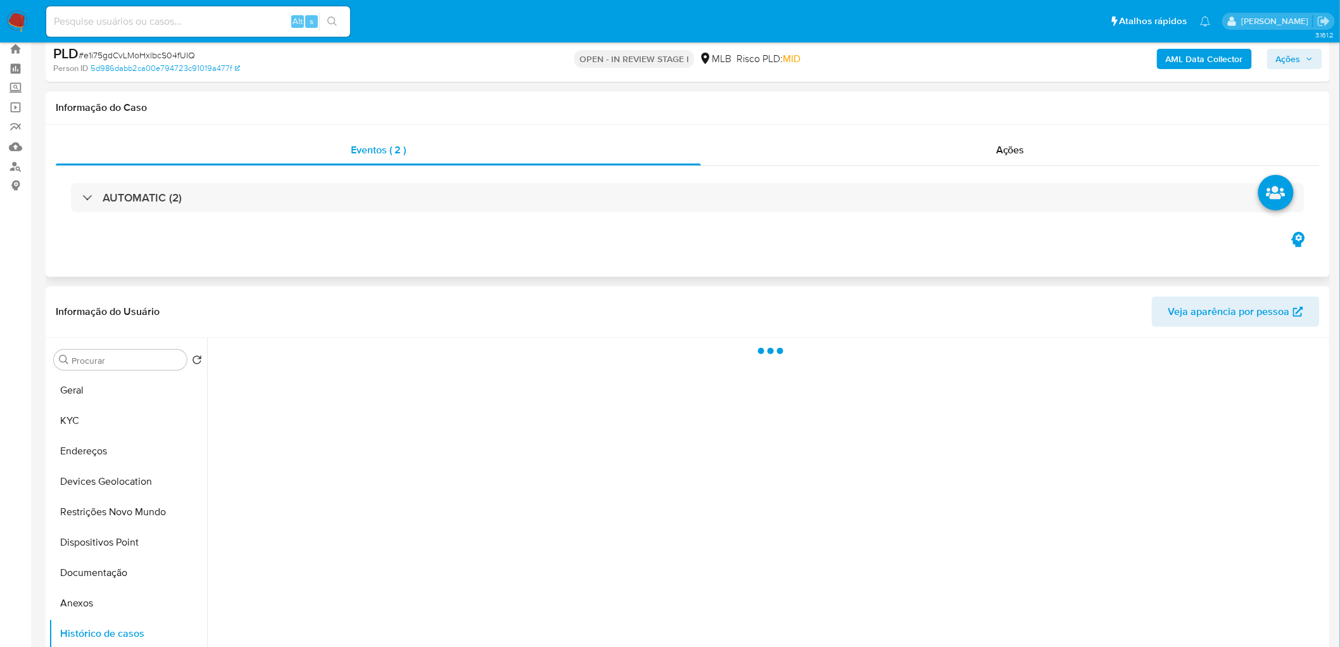
scroll to position [0, 0]
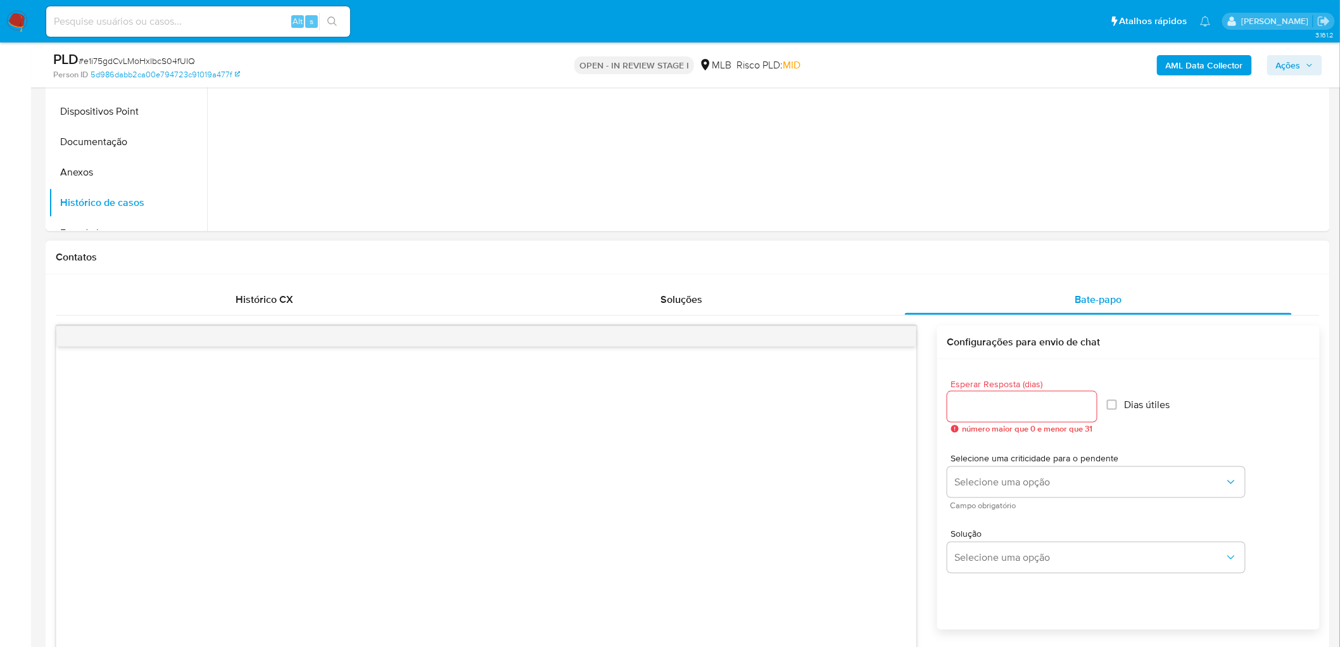
click at [746, 393] on div at bounding box center [486, 542] width 860 height 393
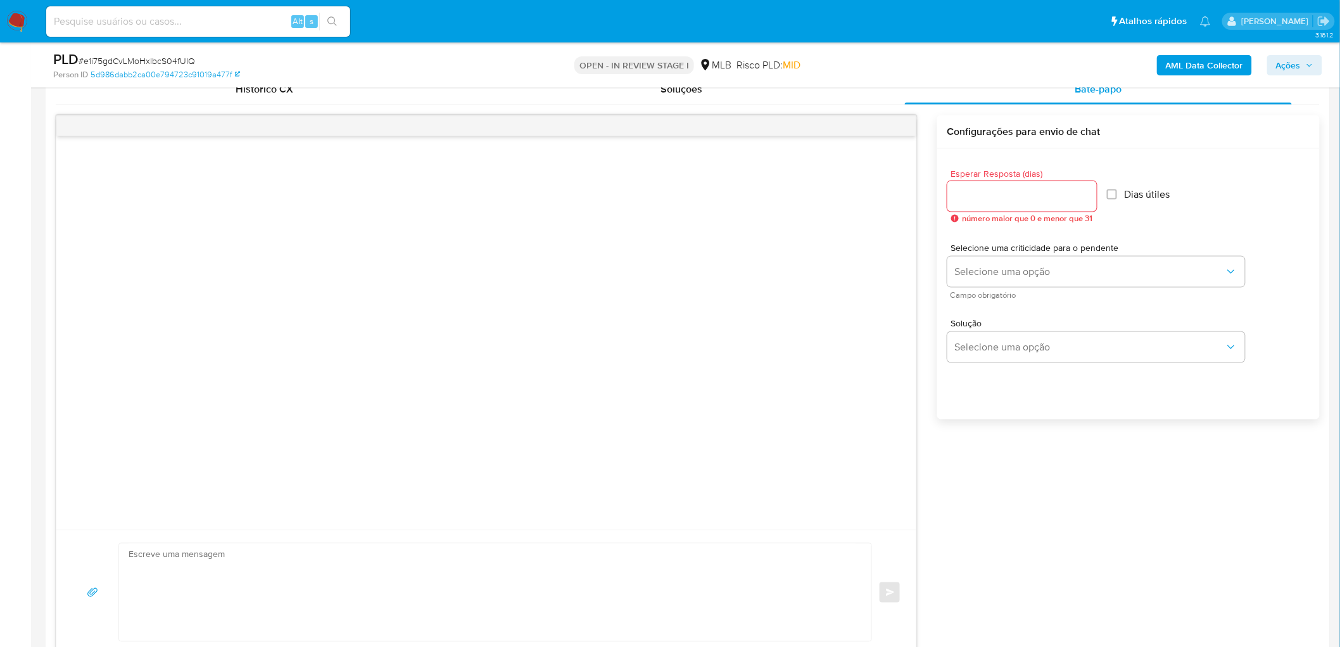
scroll to position [633, 0]
click at [437, 393] on textarea at bounding box center [492, 591] width 727 height 98
paste textarea "Olá, Estamos realizando uma verificação adicional de segurança em contas de usu…"
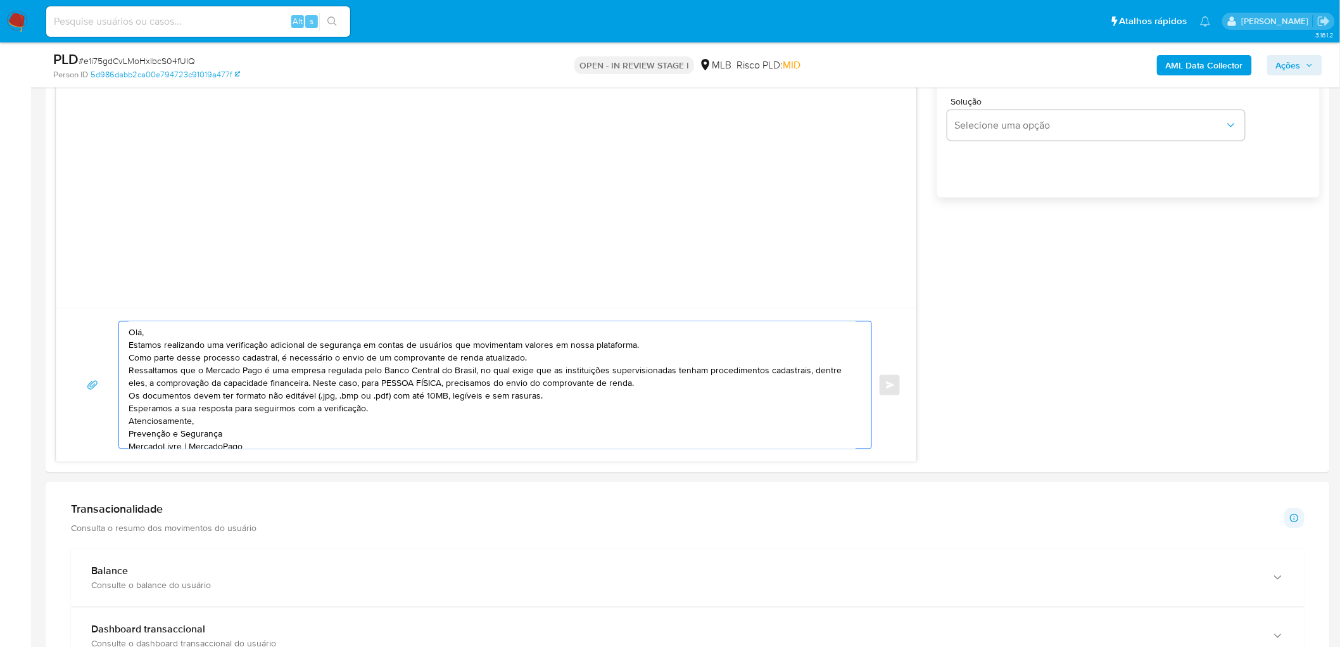
scroll to position [866, 0]
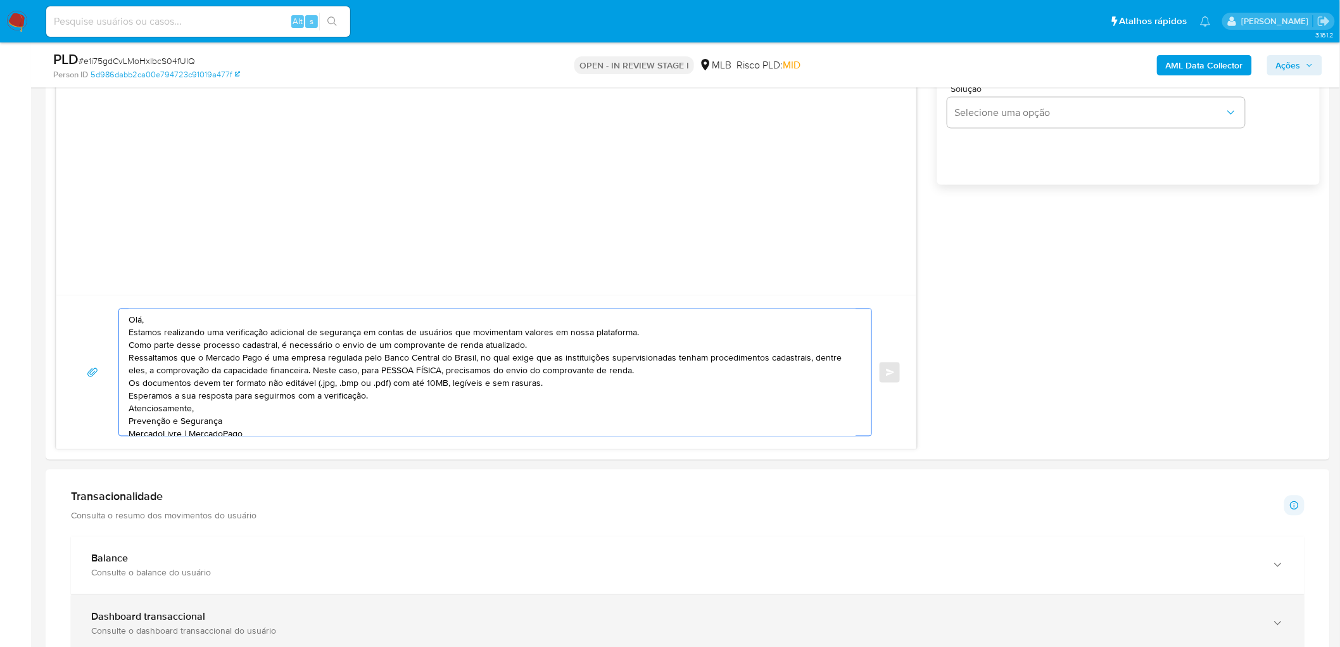
type textarea "Olá, Estamos realizando uma verificação adicional de segurança em contas de usu…"
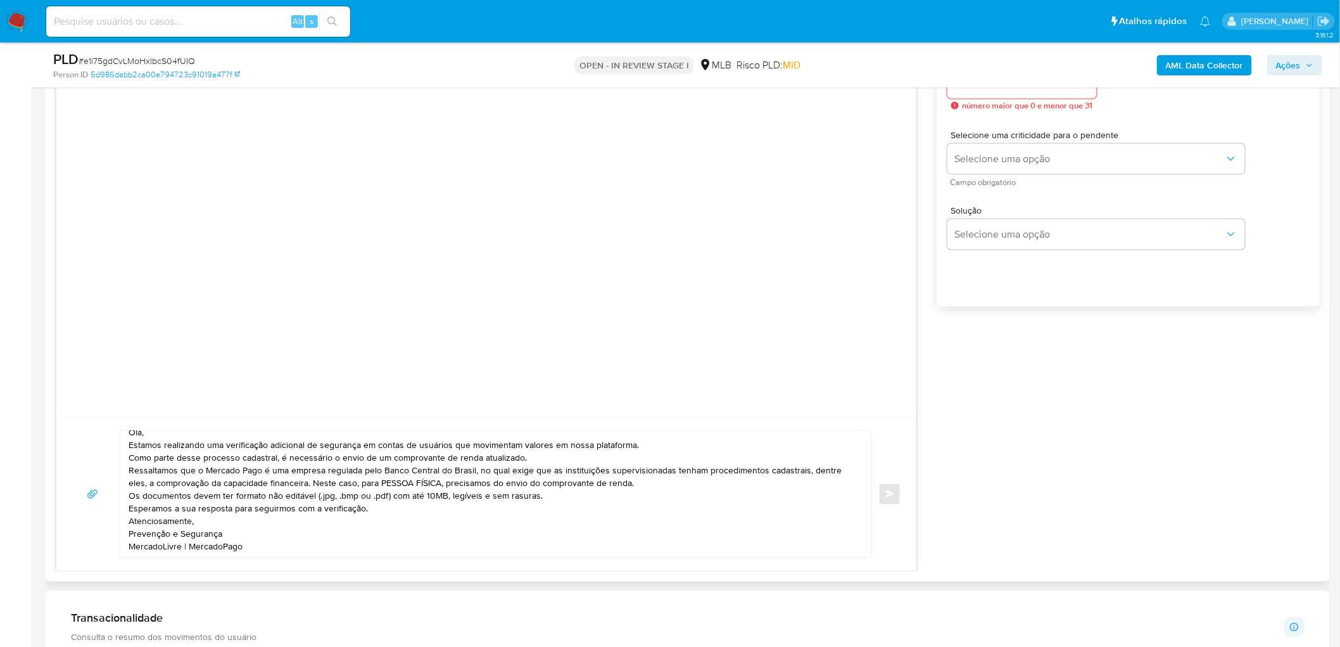
scroll to position [655, 0]
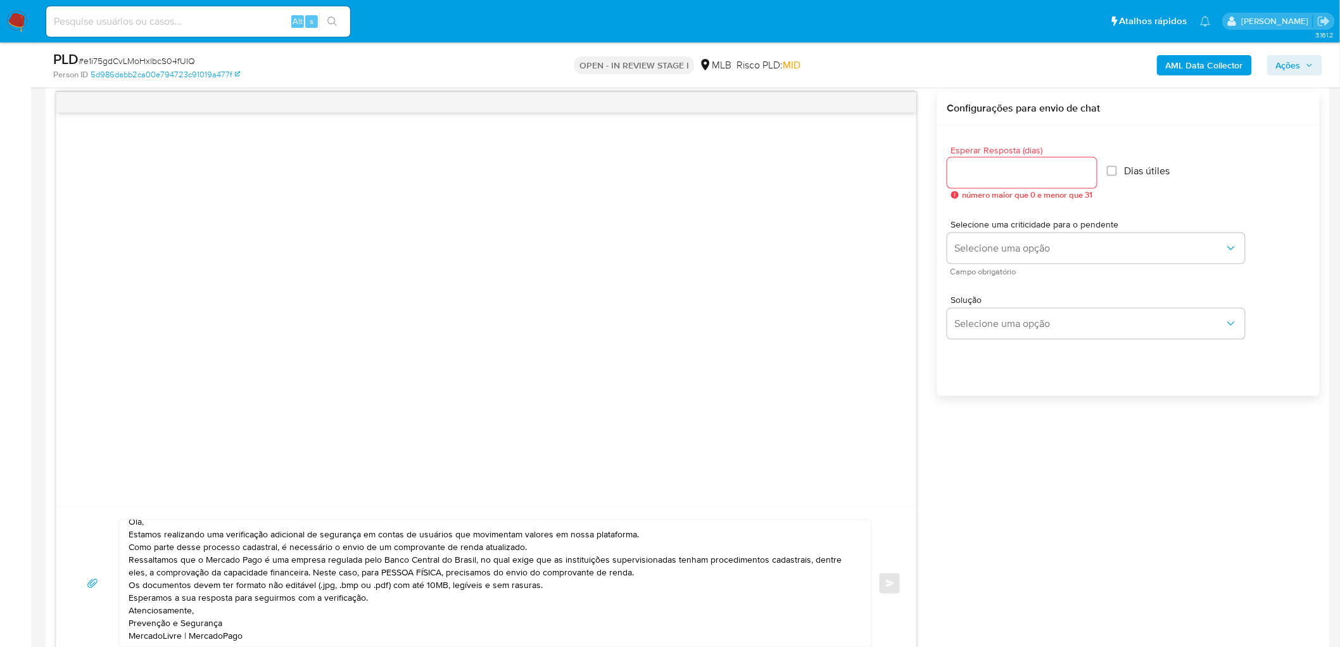
click at [889, 174] on input "Esperar Resposta (dias)" at bounding box center [1021, 173] width 149 height 16
type input "3"
click at [889, 167] on input "Dias útiles" at bounding box center [1108, 171] width 10 height 10
checkbox input "true"
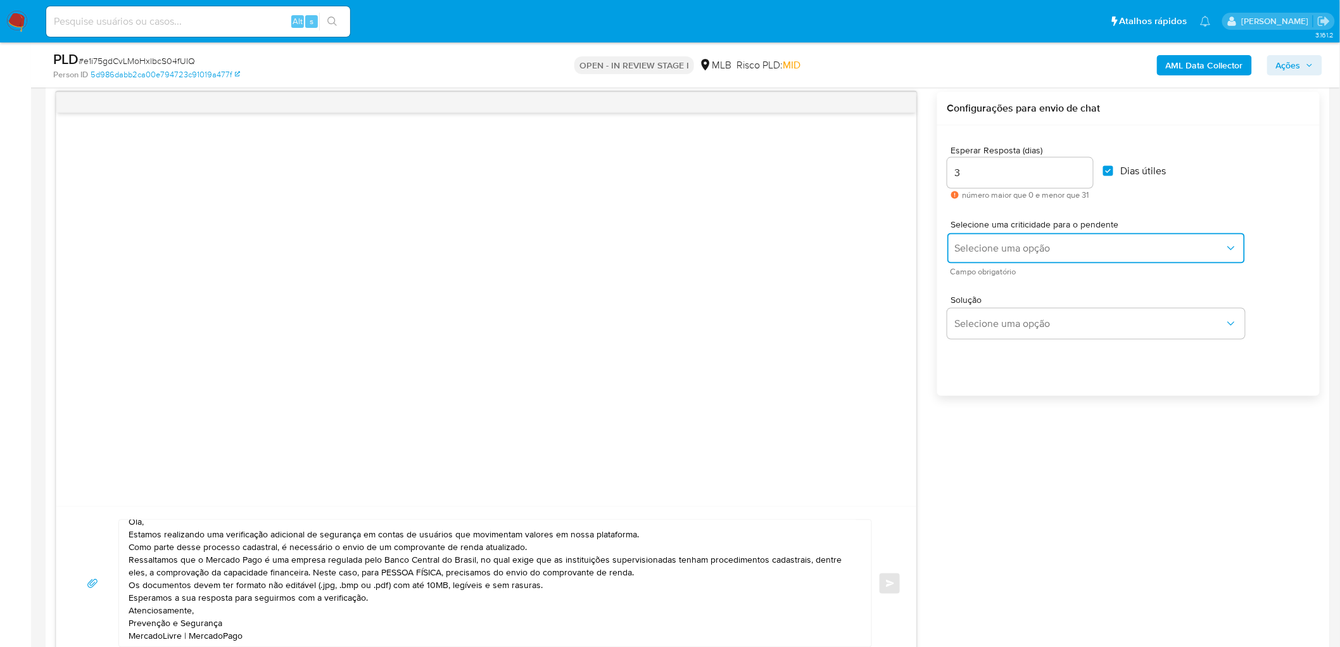
click at [889, 250] on span "Selecione uma opção" at bounding box center [1090, 248] width 270 height 13
click at [889, 260] on div "LOW" at bounding box center [1089, 248] width 270 height 25
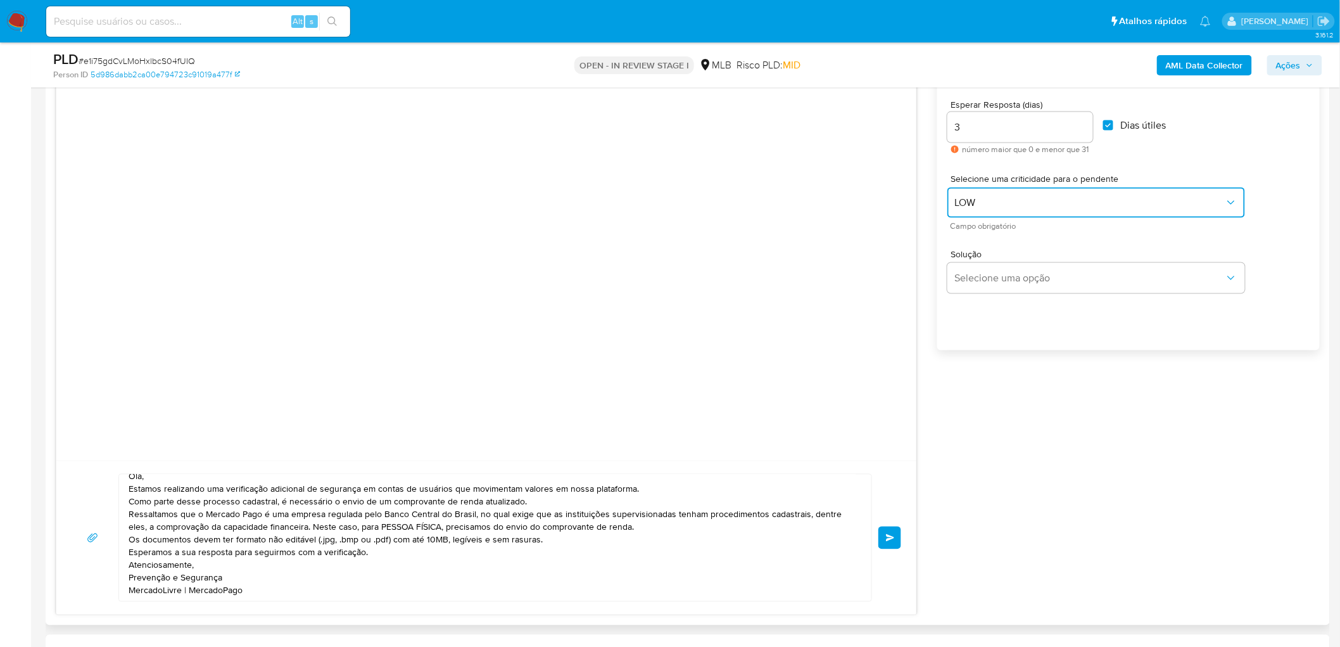
scroll to position [726, 0]
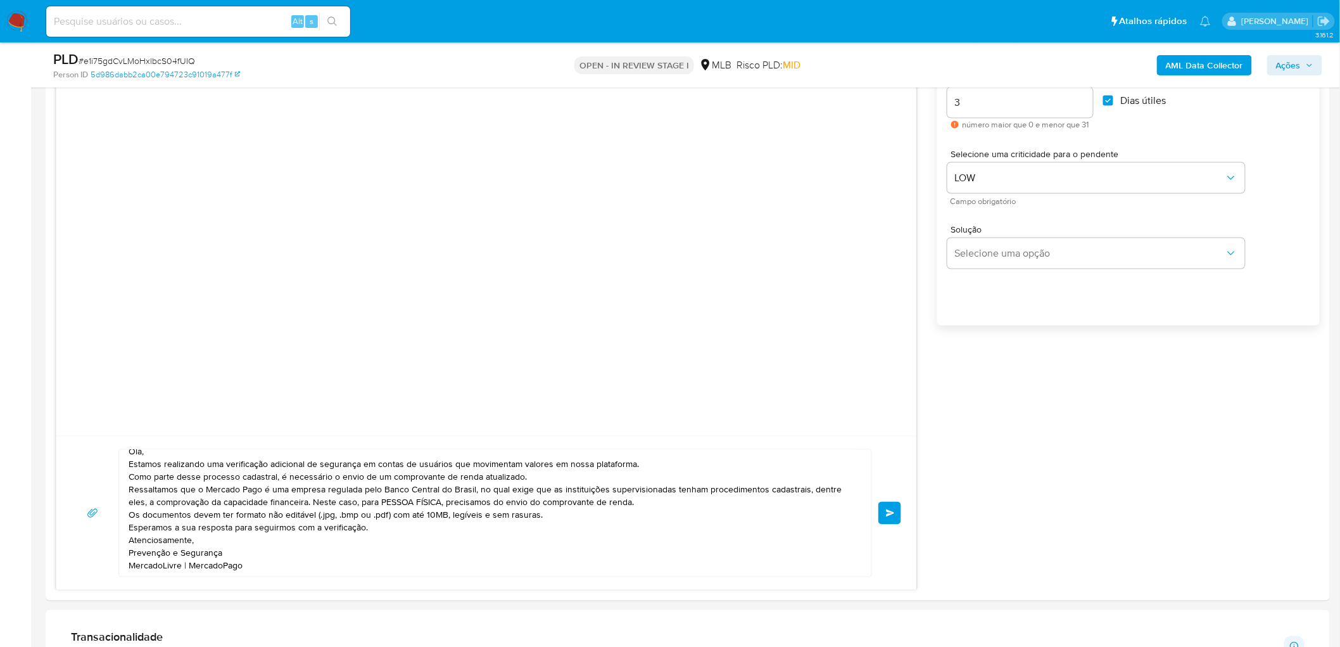
click at [889, 393] on span "common.send" at bounding box center [890, 513] width 9 height 8
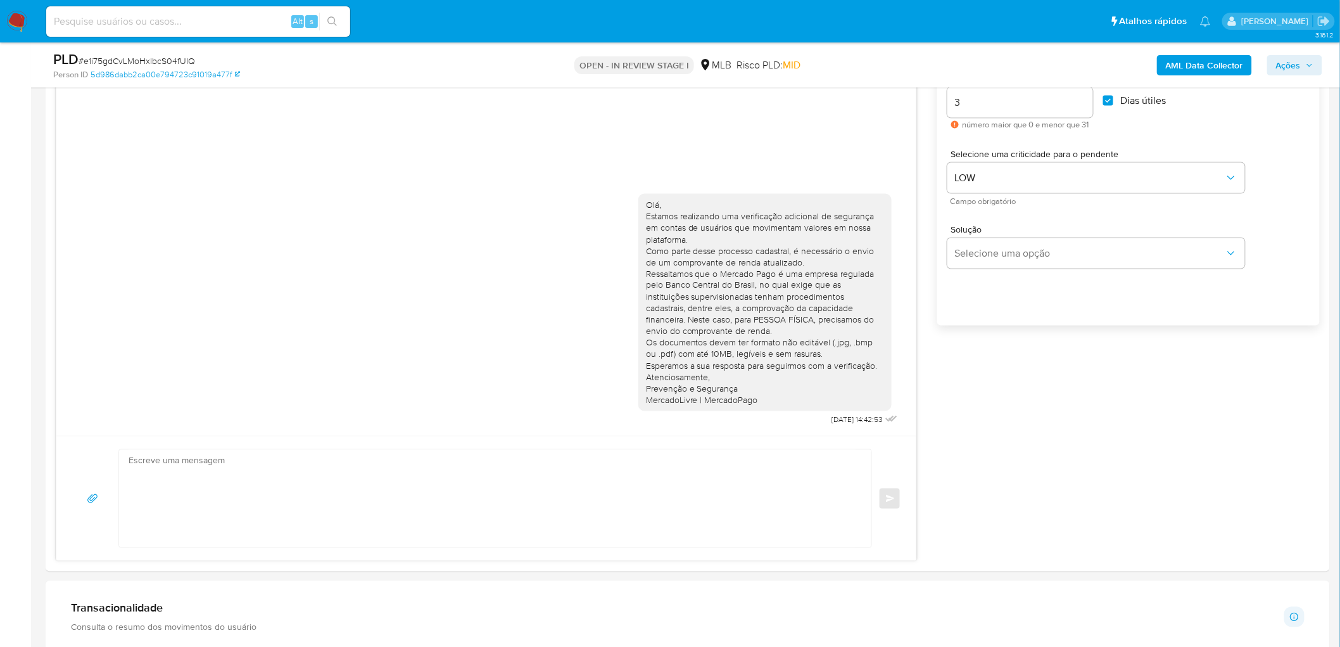
scroll to position [0, 0]
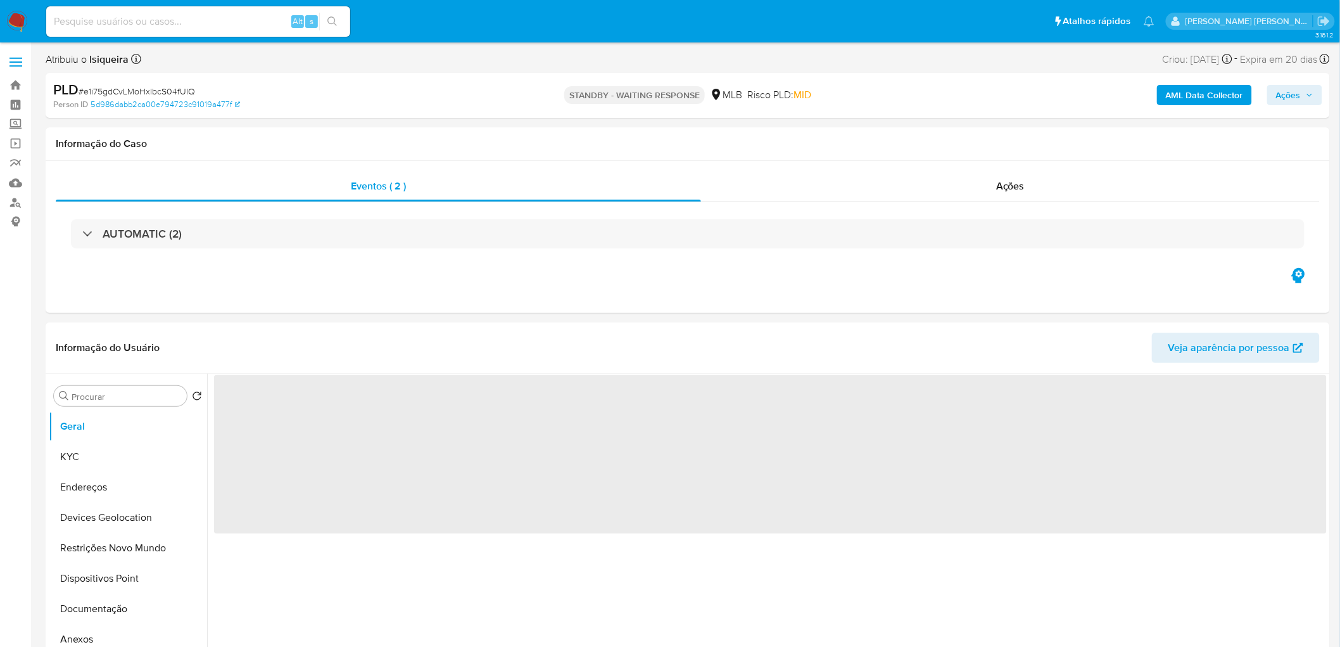
select select "10"
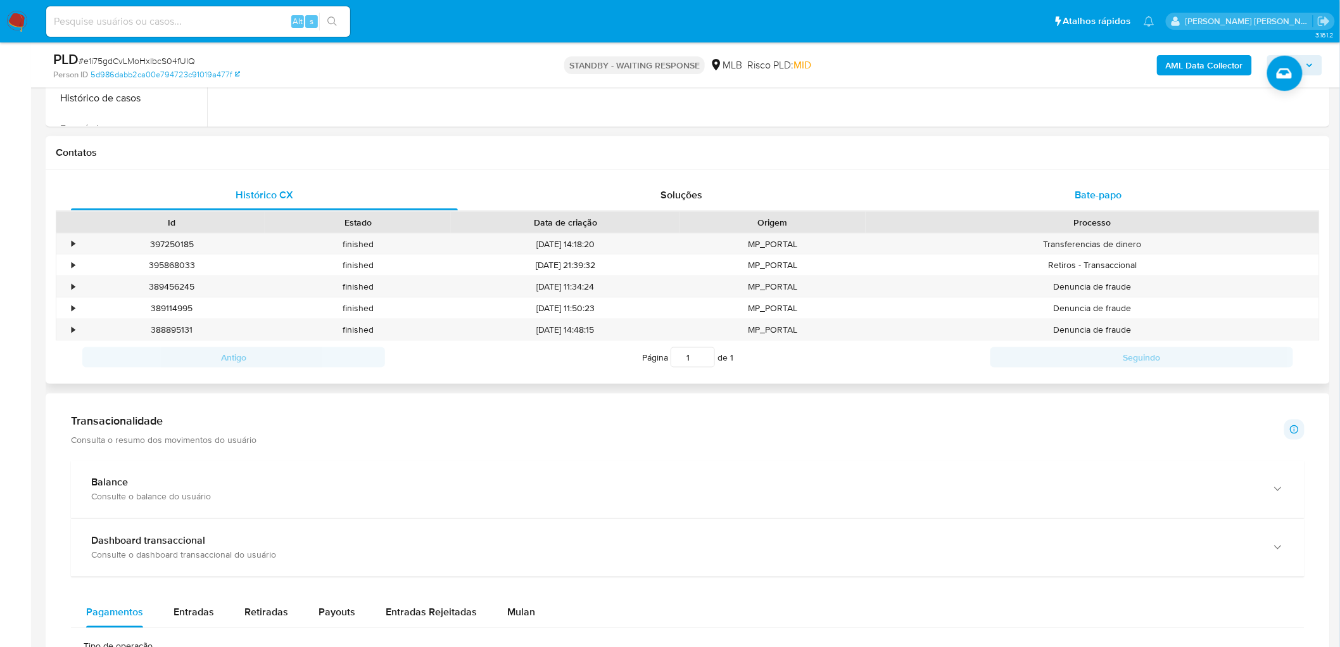
scroll to position [492, 0]
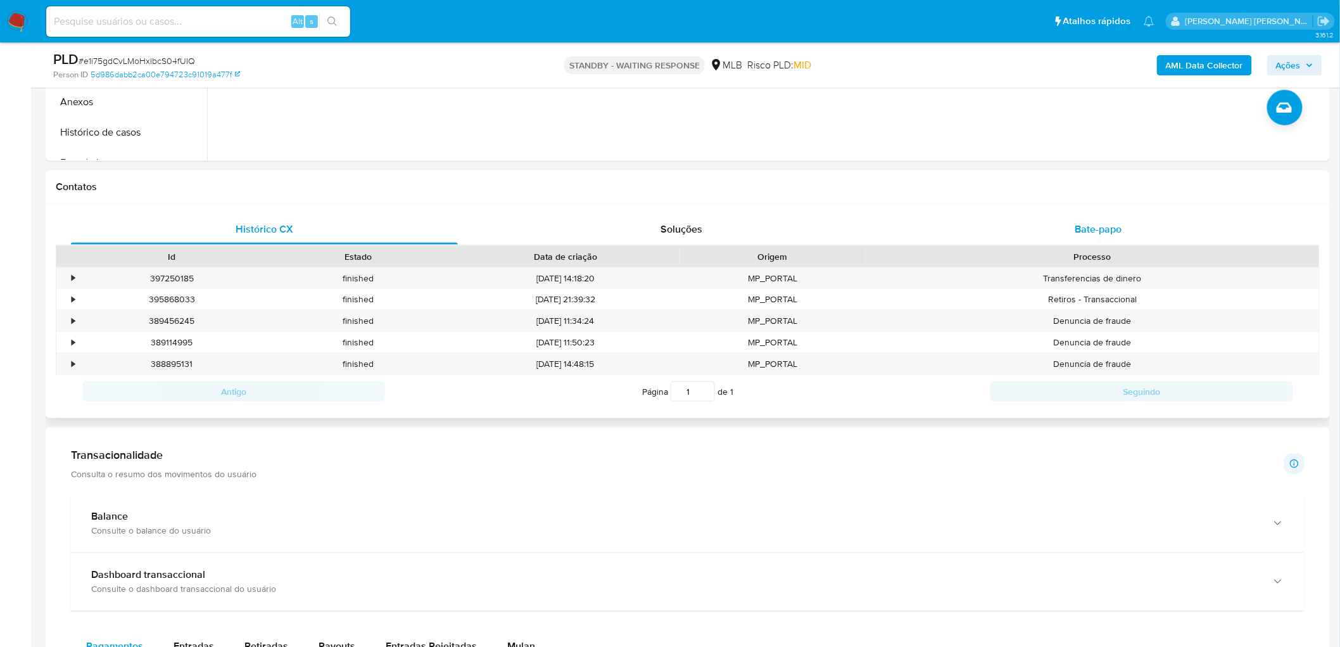
click at [1104, 224] on span "Bate-papo" at bounding box center [1098, 229] width 47 height 15
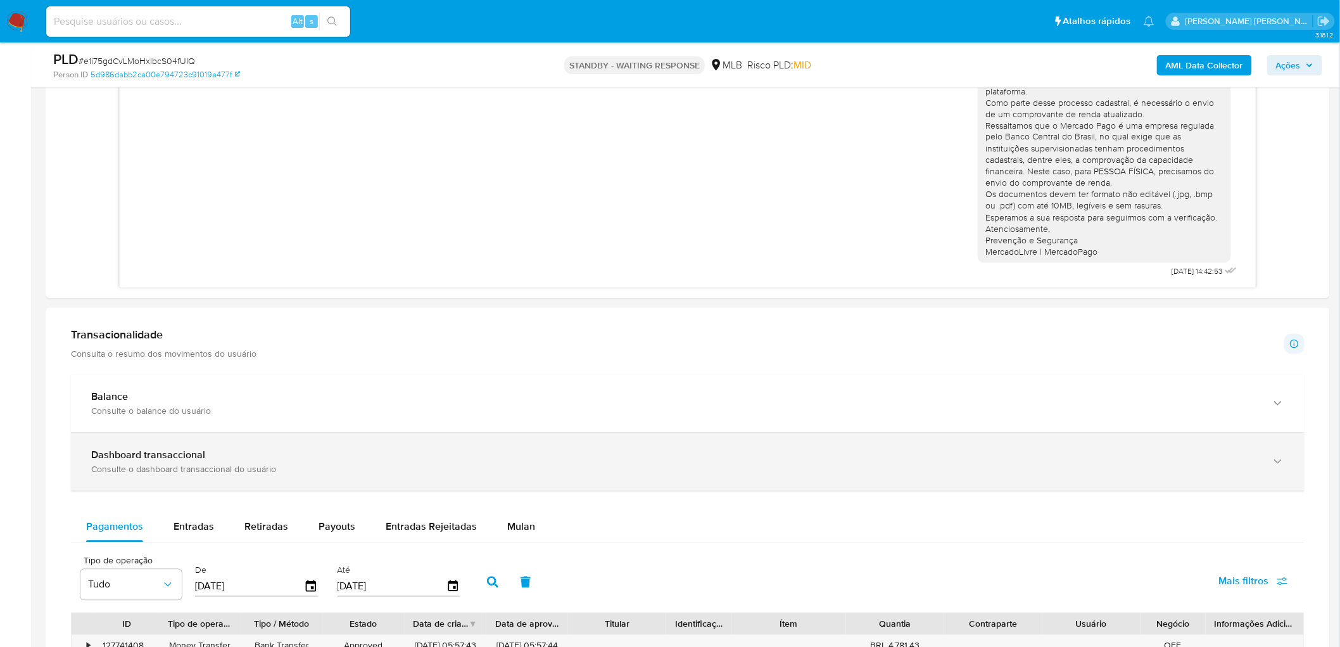
scroll to position [915, 0]
